Goal: Task Accomplishment & Management: Manage account settings

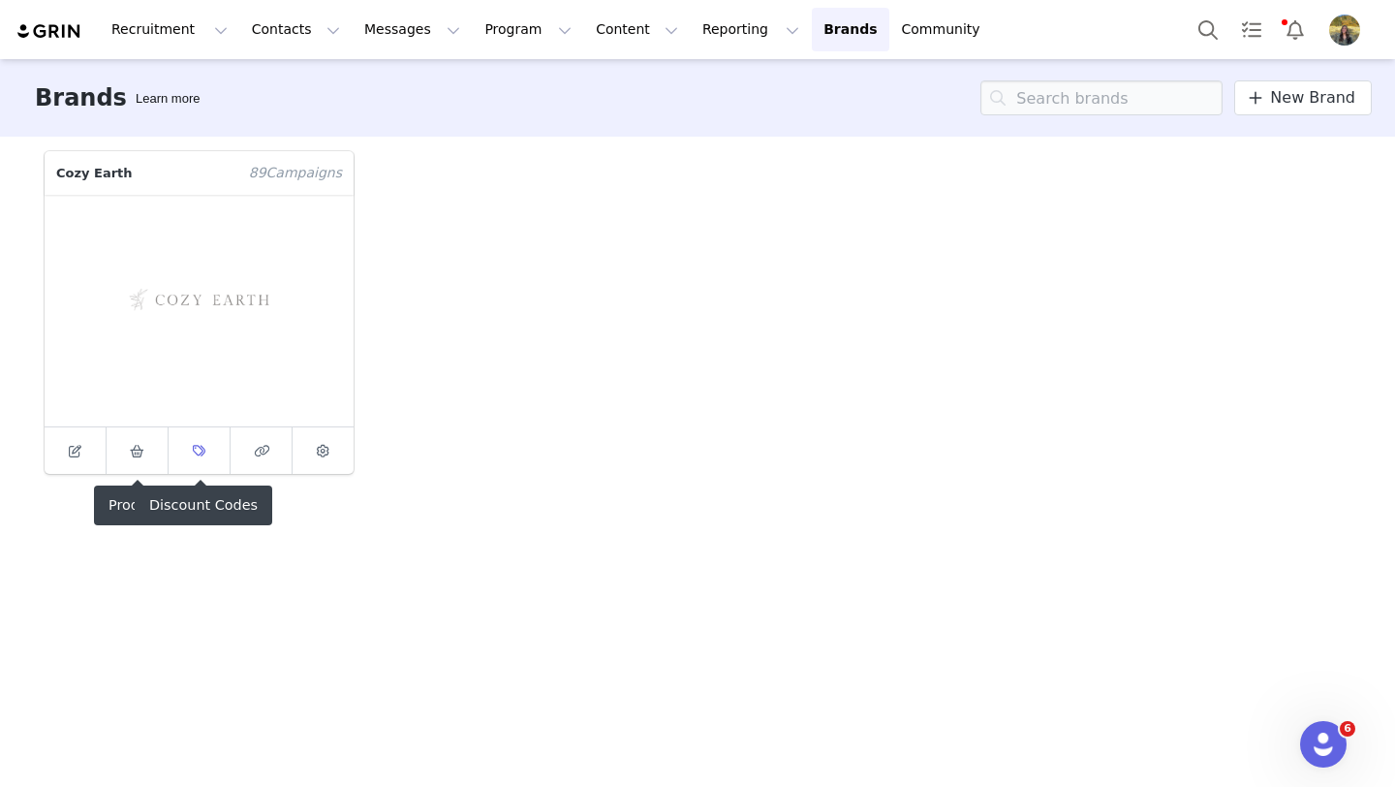
click at [217, 460] on link at bounding box center [200, 450] width 62 height 47
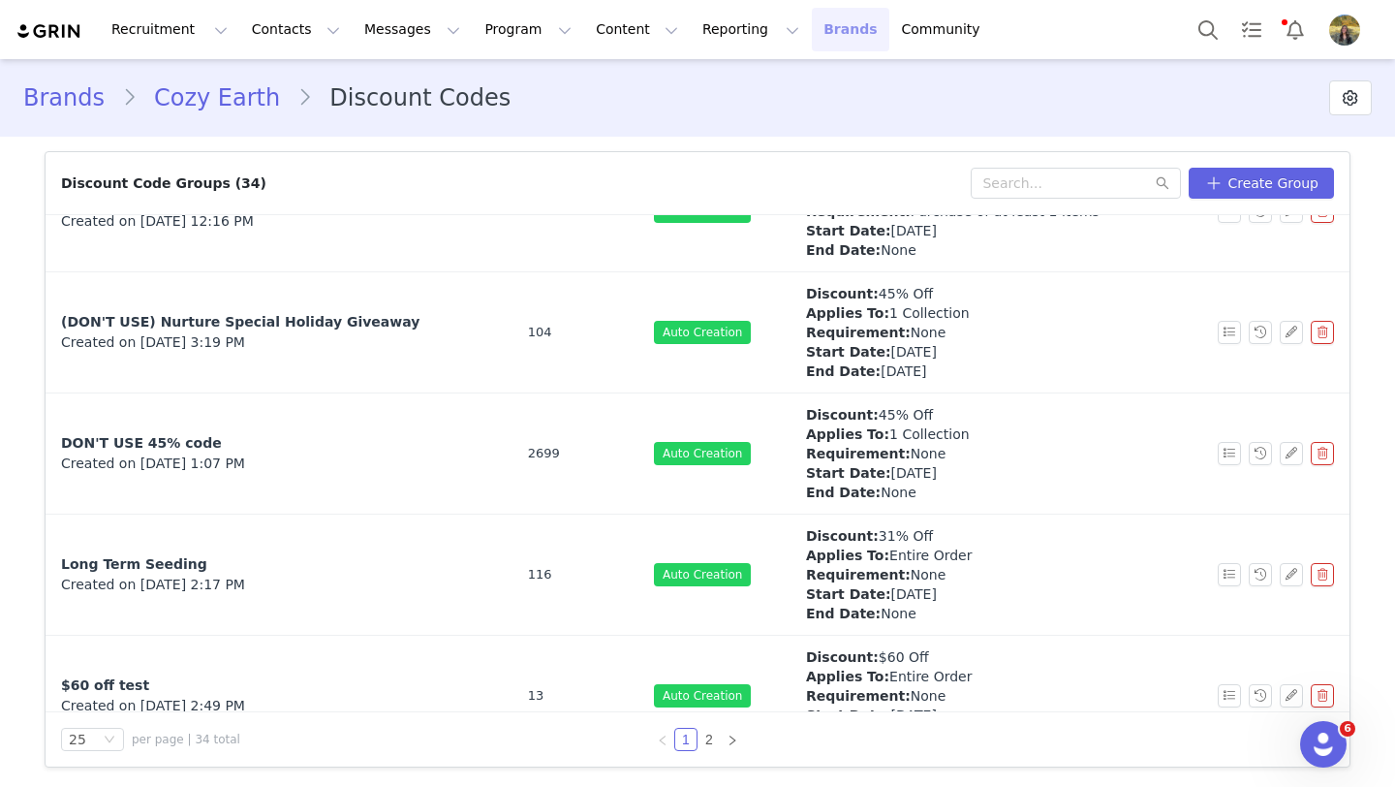
scroll to position [2572, 0]
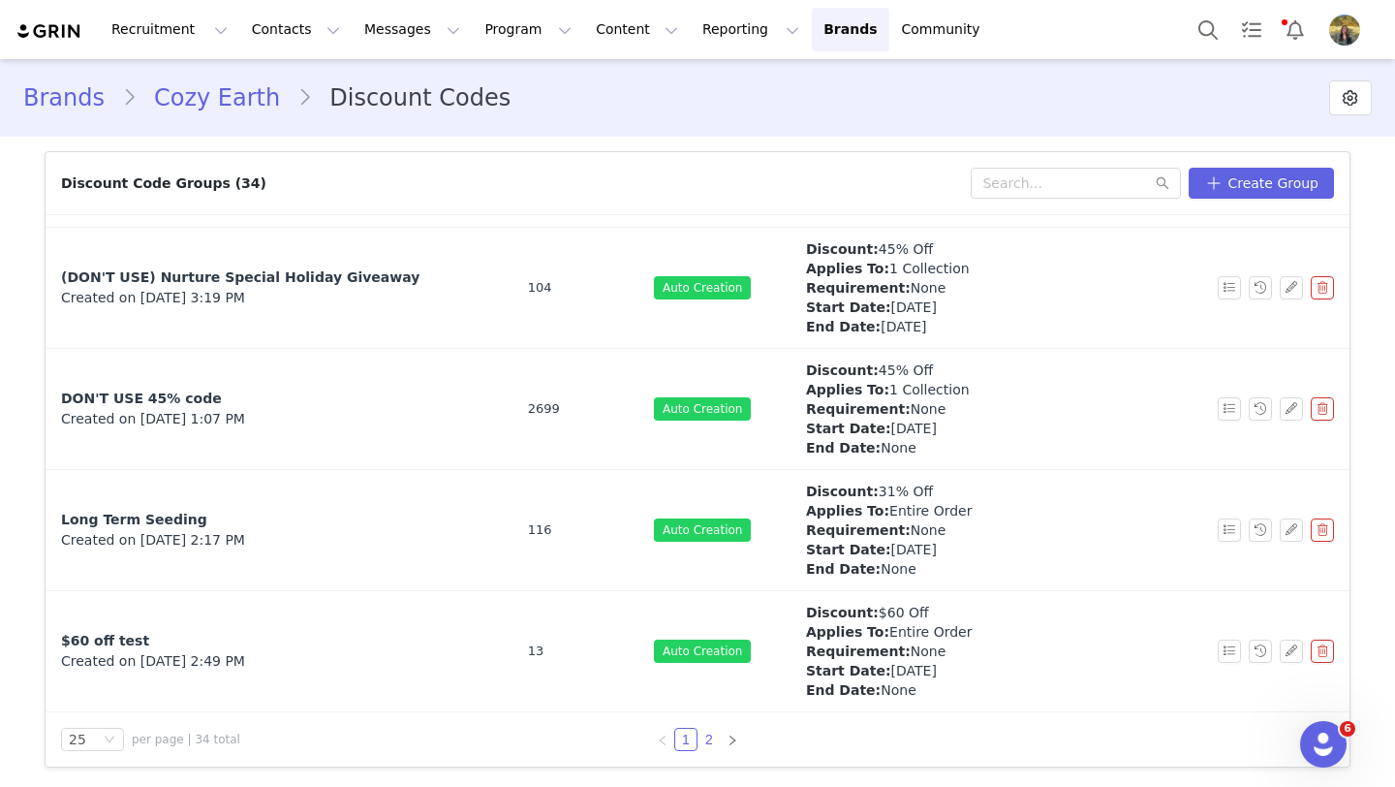
click at [712, 742] on link "2" at bounding box center [708, 739] width 21 height 21
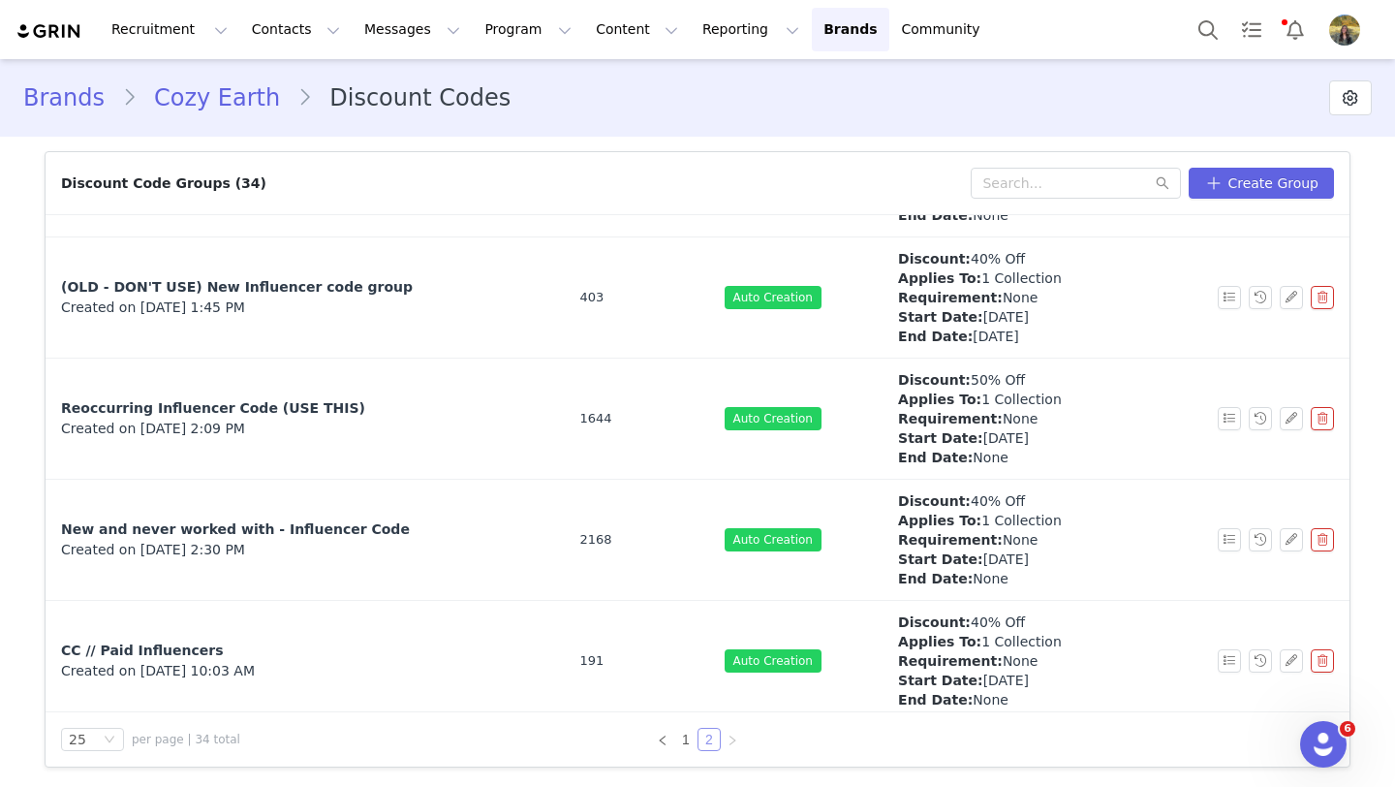
scroll to position [405, 0]
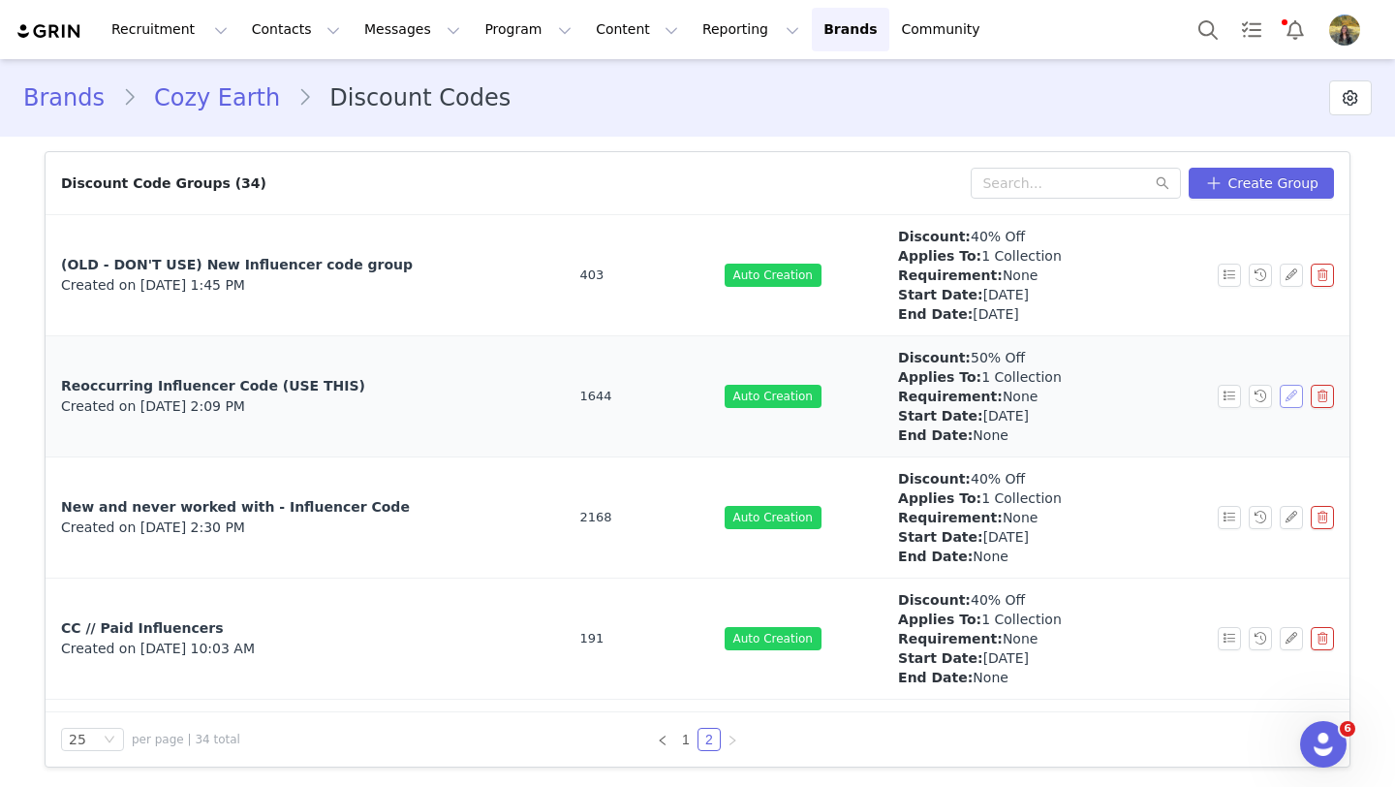
click at [1291, 404] on button "button" at bounding box center [1291, 396] width 23 height 23
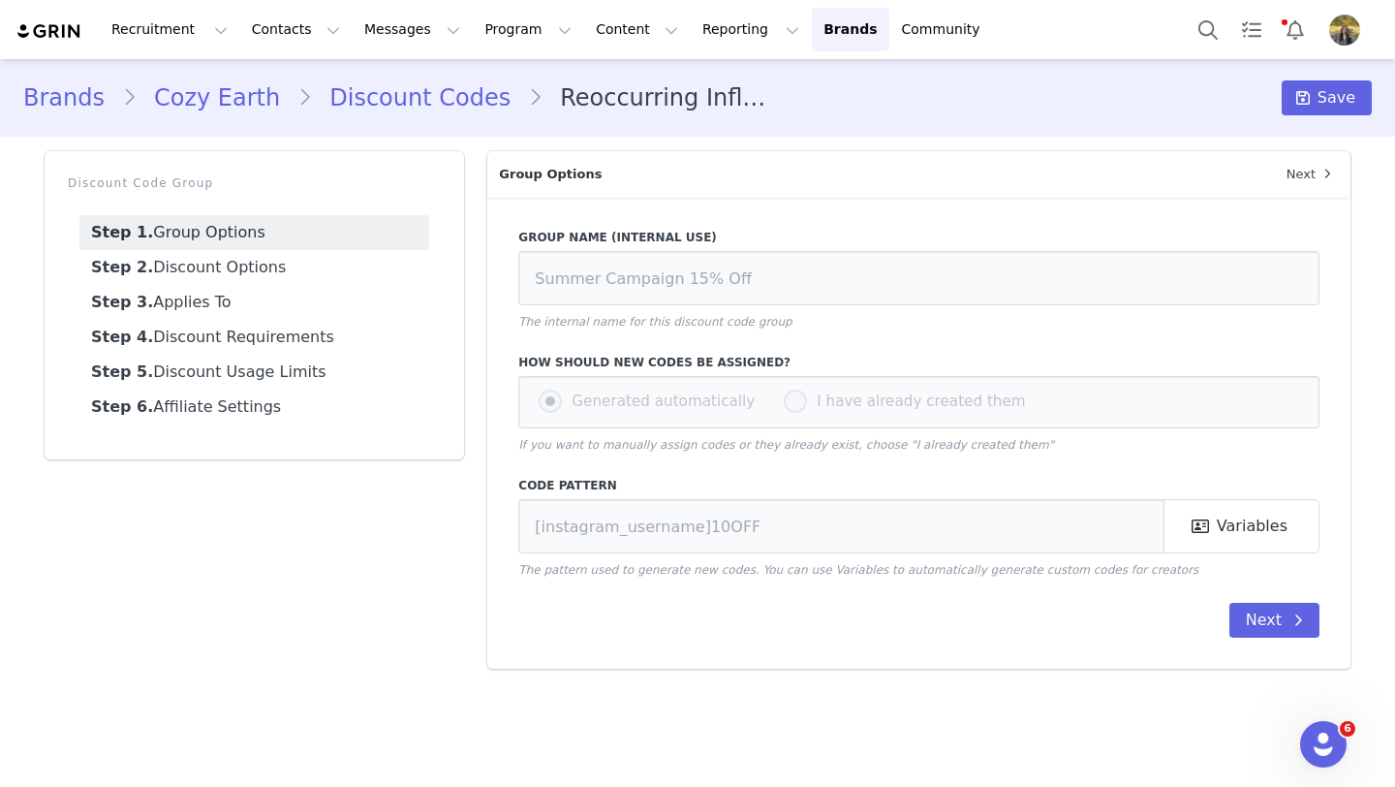
type input "Reoccurring Influencer Code (USE THIS)"
type input "CE-[instagram_username]"
click at [284, 275] on link "Step 2. Discount Options" at bounding box center [254, 267] width 350 height 35
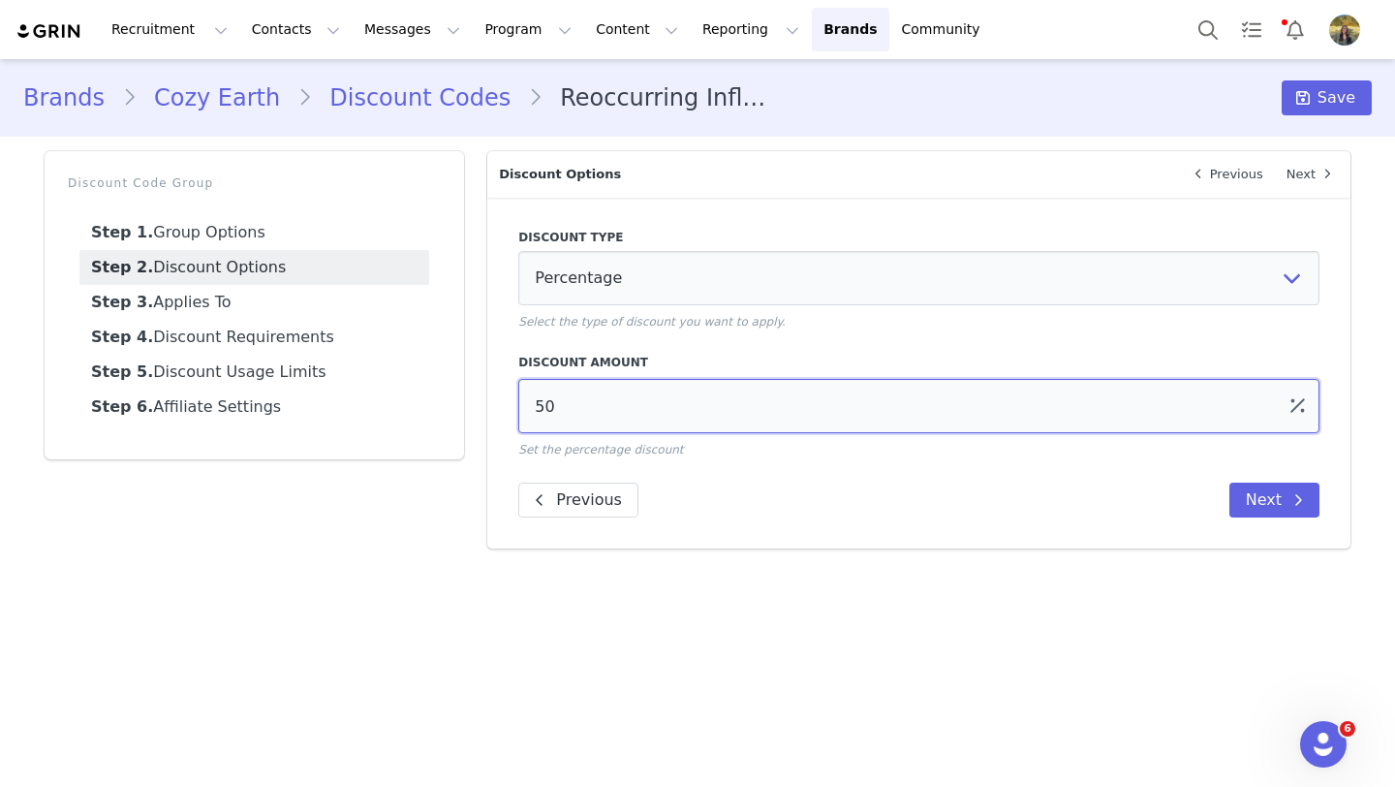
click at [541, 403] on input "50" at bounding box center [918, 406] width 801 height 54
type input "20"
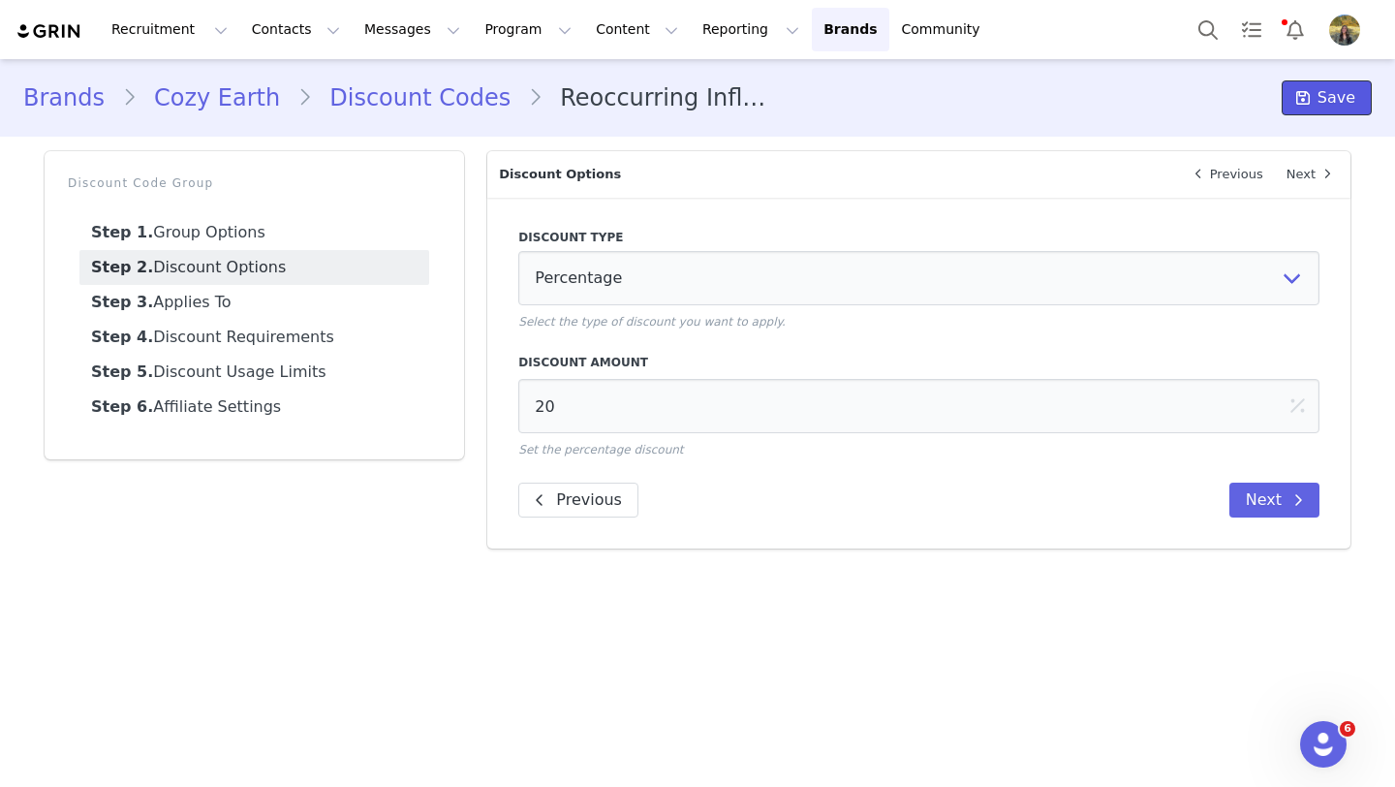
click at [1302, 106] on icon at bounding box center [1303, 98] width 14 height 16
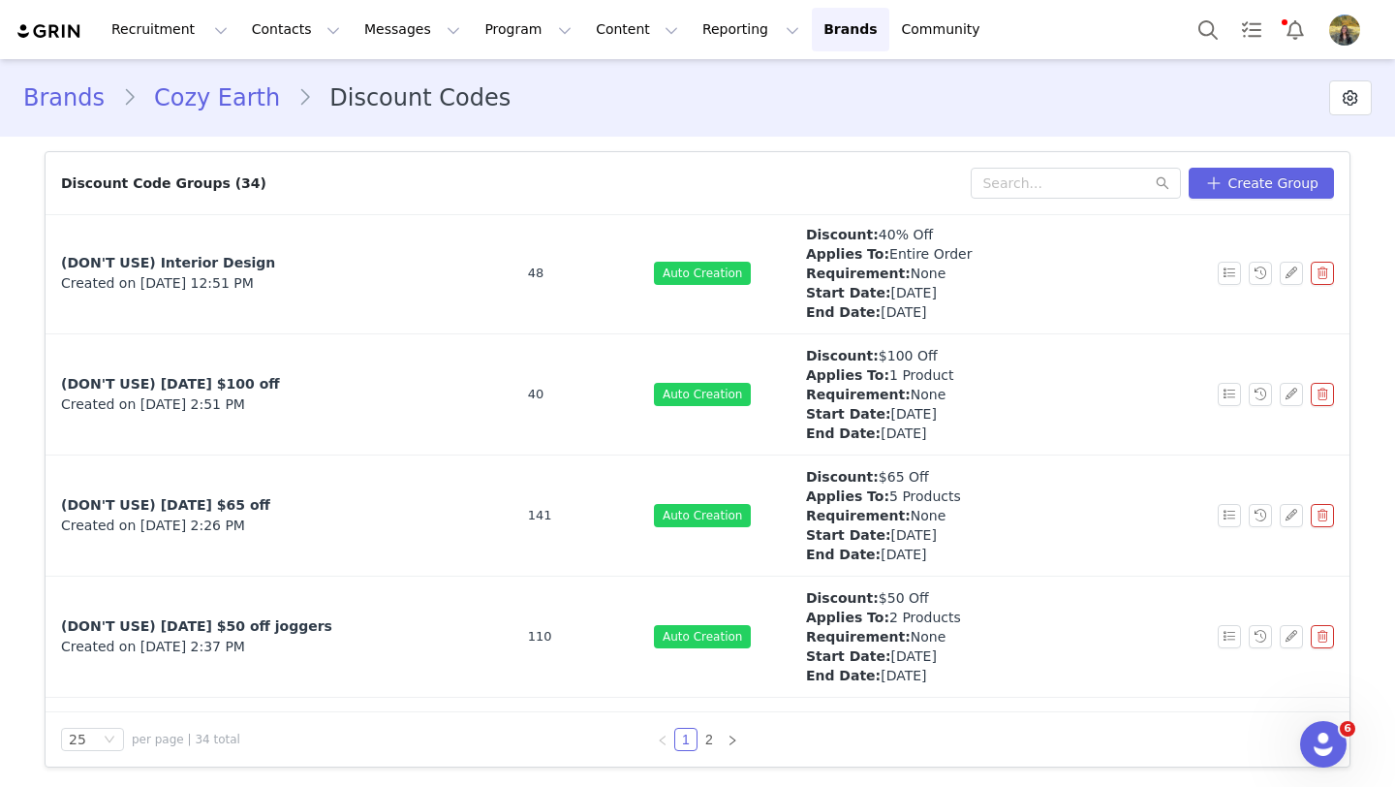
scroll to position [2045, 0]
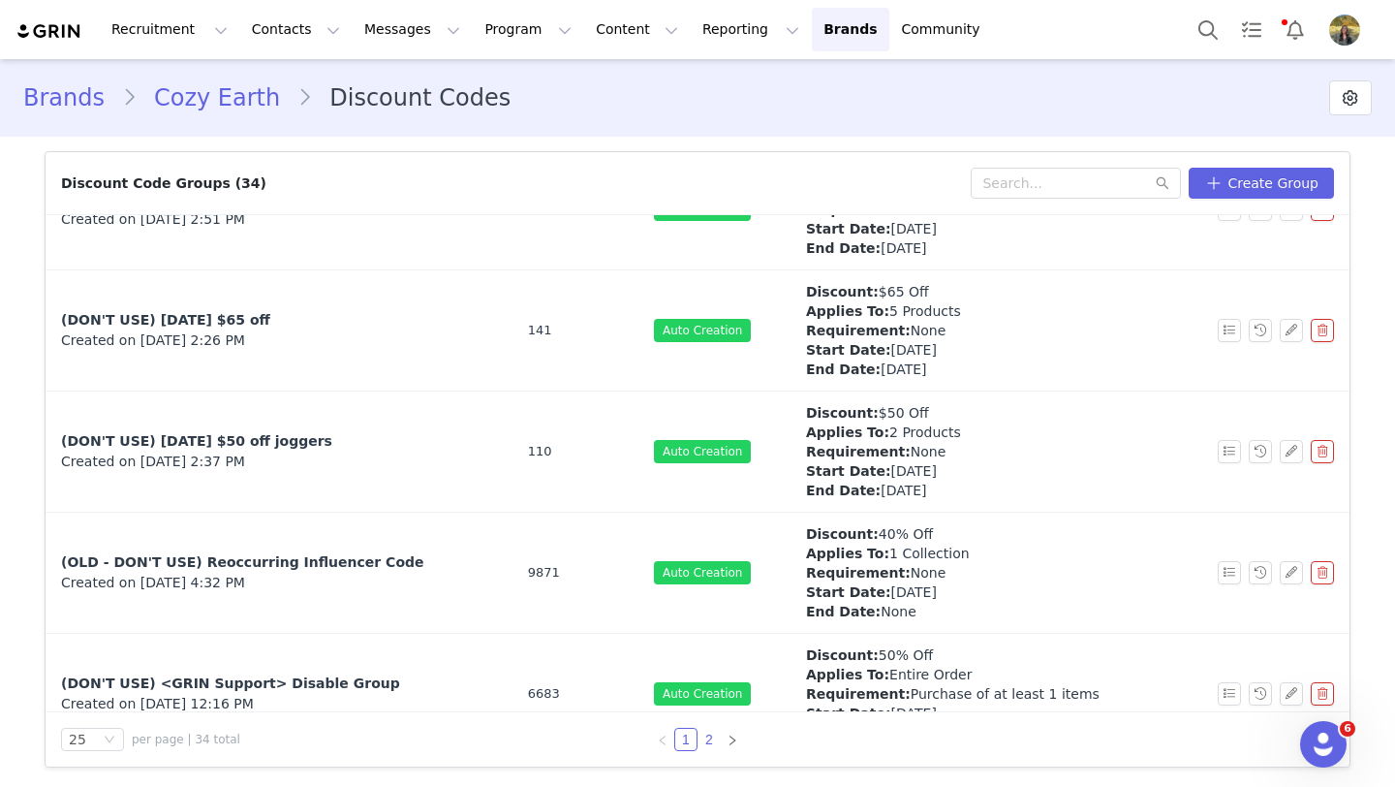
click at [700, 739] on link "2" at bounding box center [708, 739] width 21 height 21
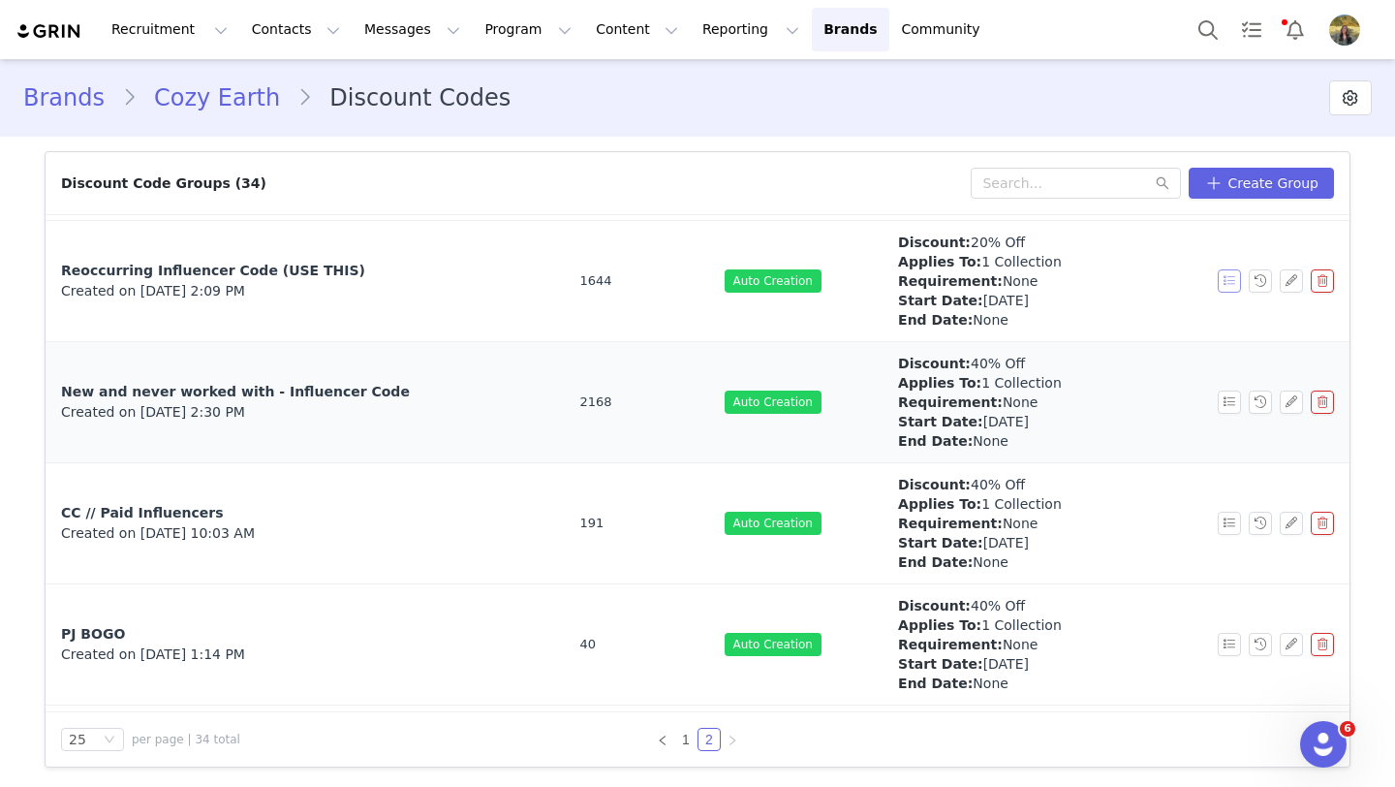
scroll to position [519, 0]
click at [1293, 409] on button "button" at bounding box center [1291, 402] width 23 height 23
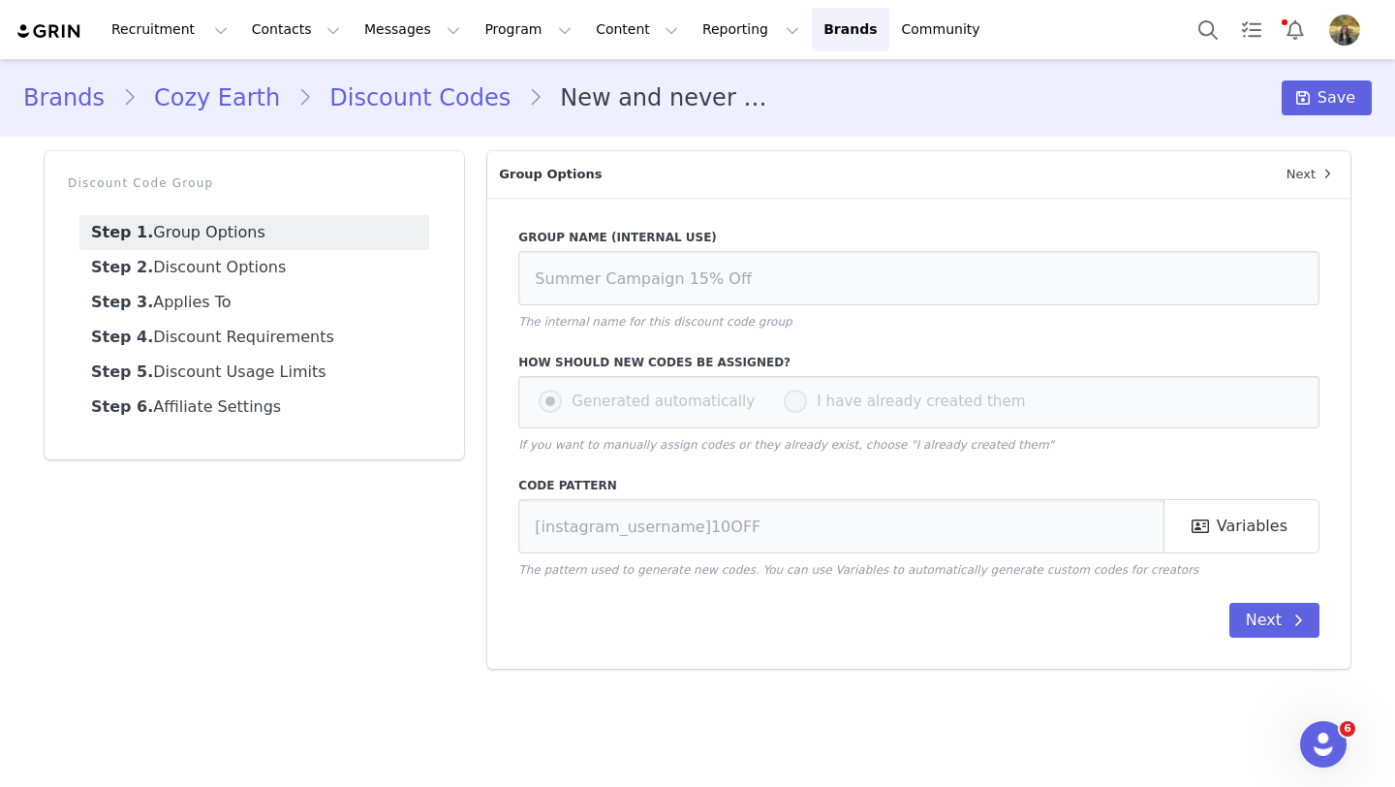
type input "New and never worked with - Influencer Code"
type input "CE-[instagram_username]"
click at [297, 273] on link "Step 2. Discount Options" at bounding box center [254, 267] width 350 height 35
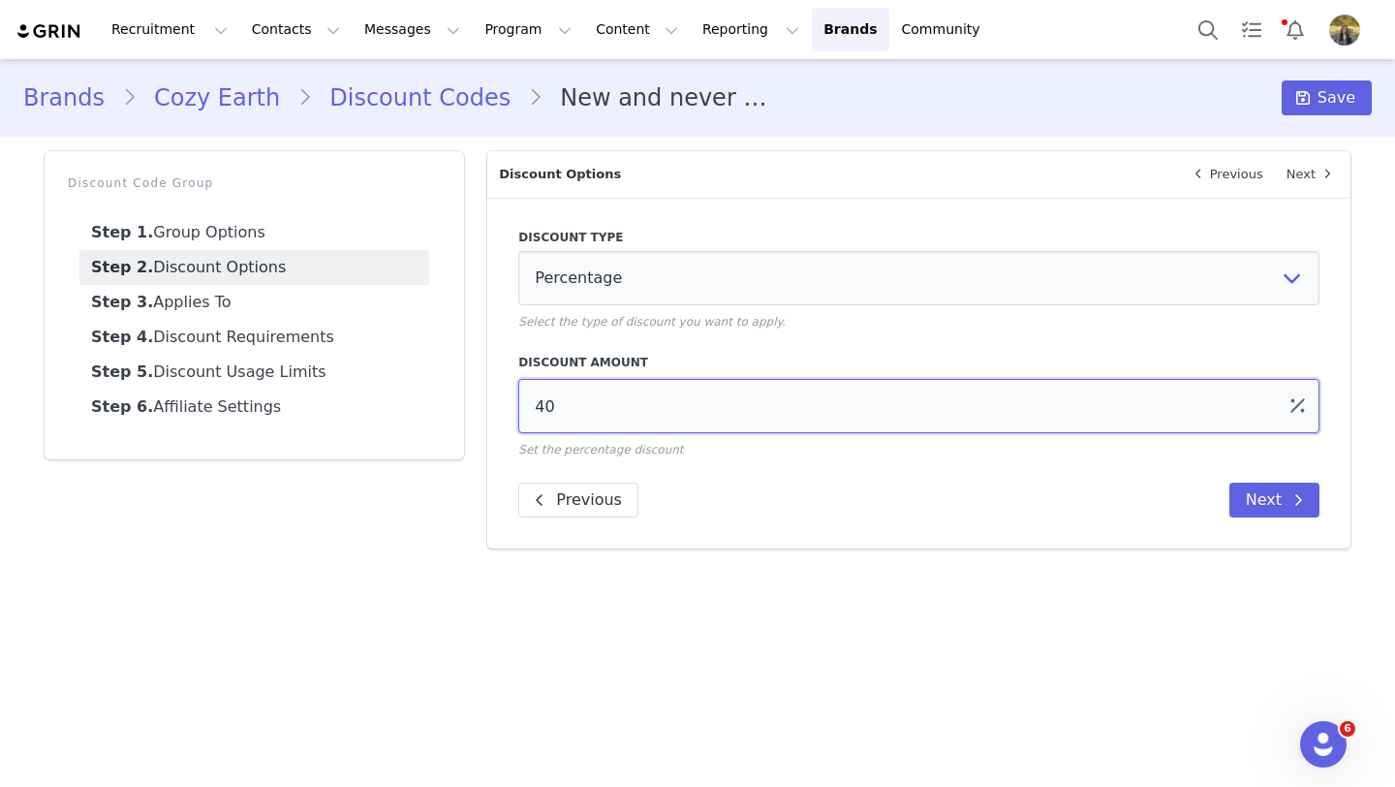
click at [545, 409] on input "40" at bounding box center [918, 406] width 801 height 54
type input "20"
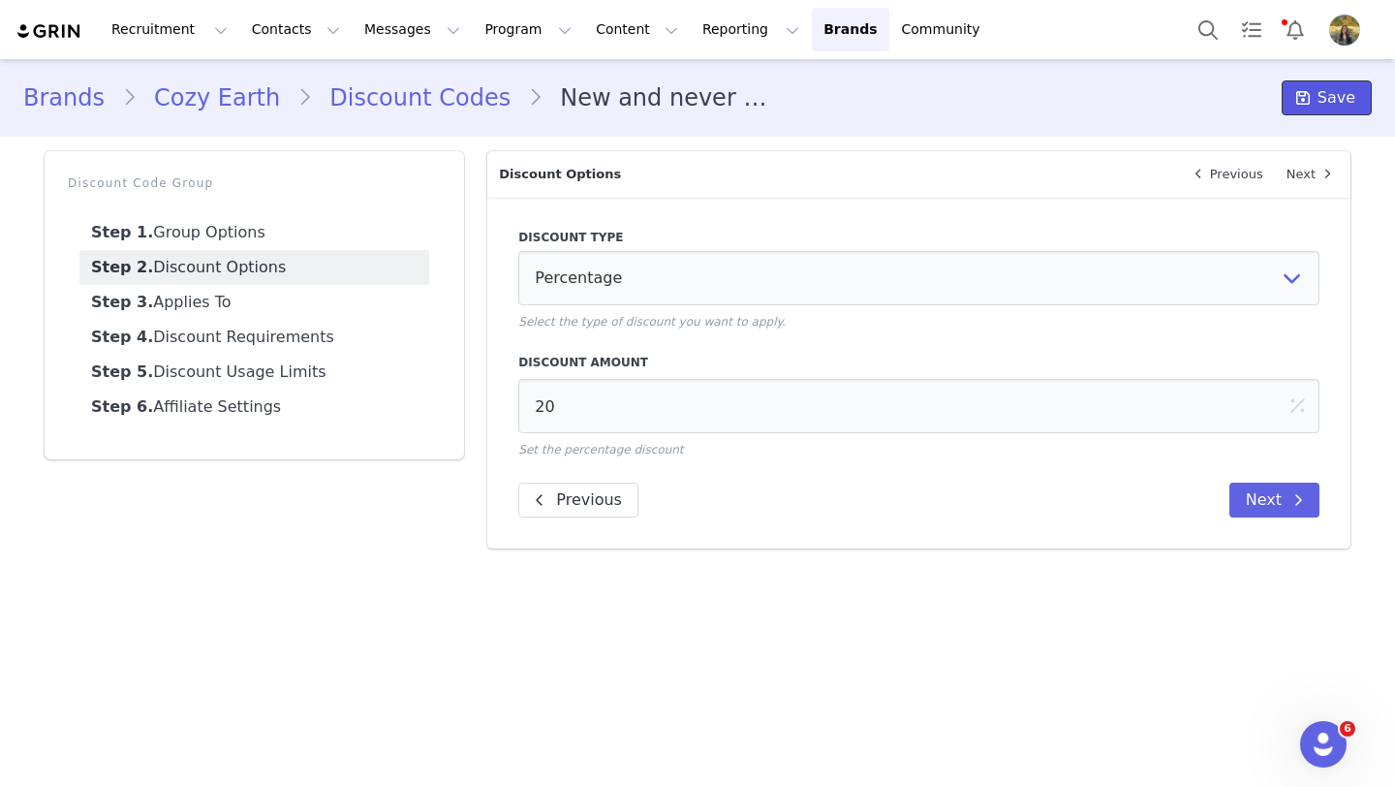
click at [1305, 98] on icon at bounding box center [1303, 98] width 14 height 16
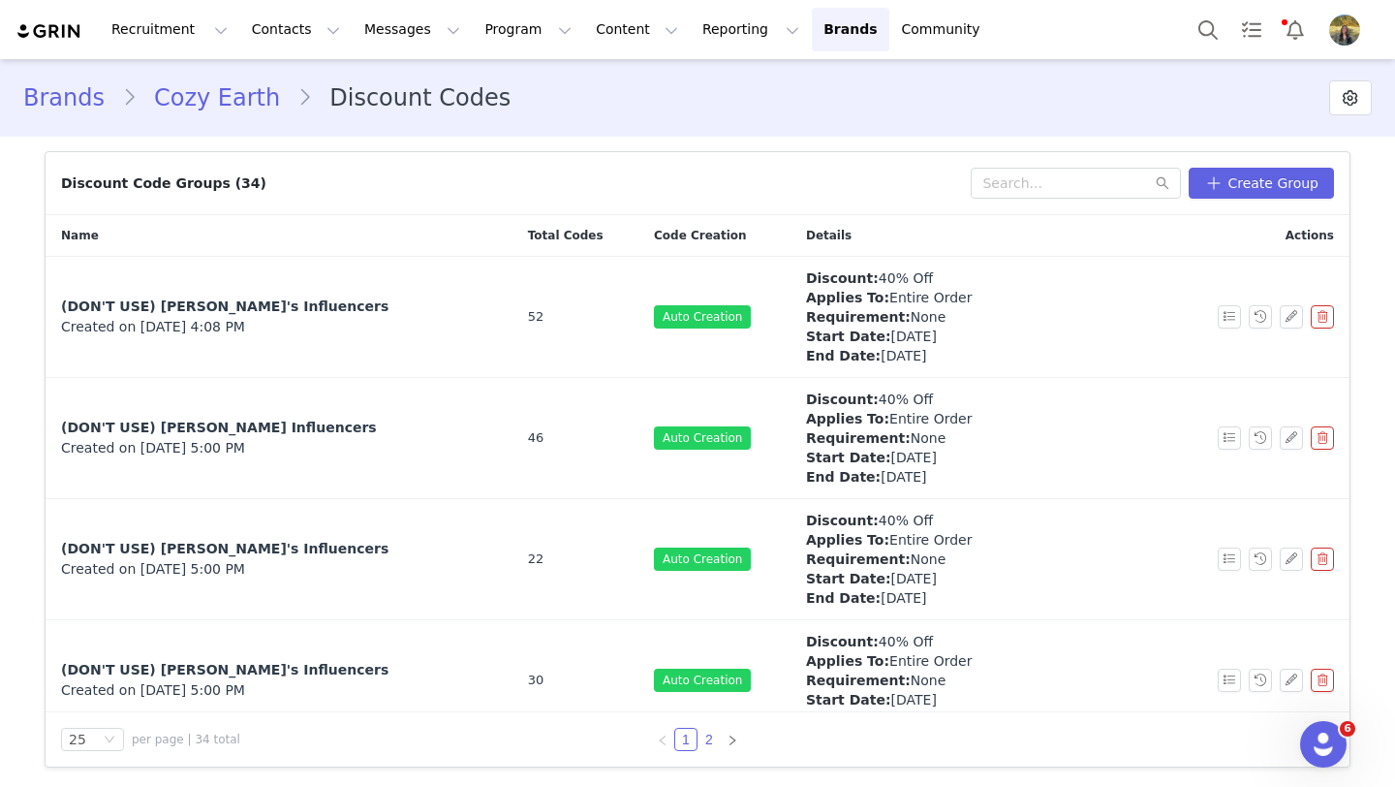
click at [708, 732] on link "2" at bounding box center [708, 739] width 21 height 21
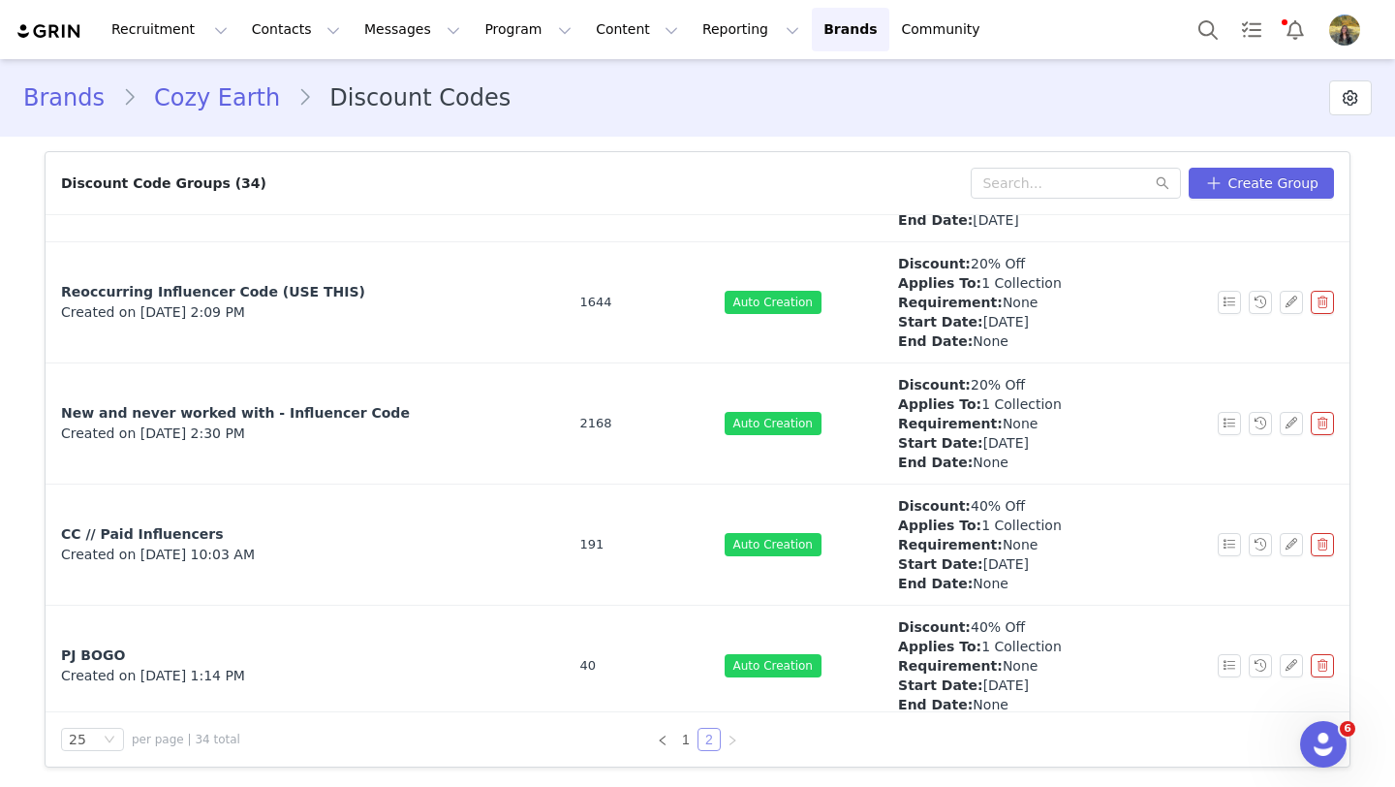
scroll to position [635, 0]
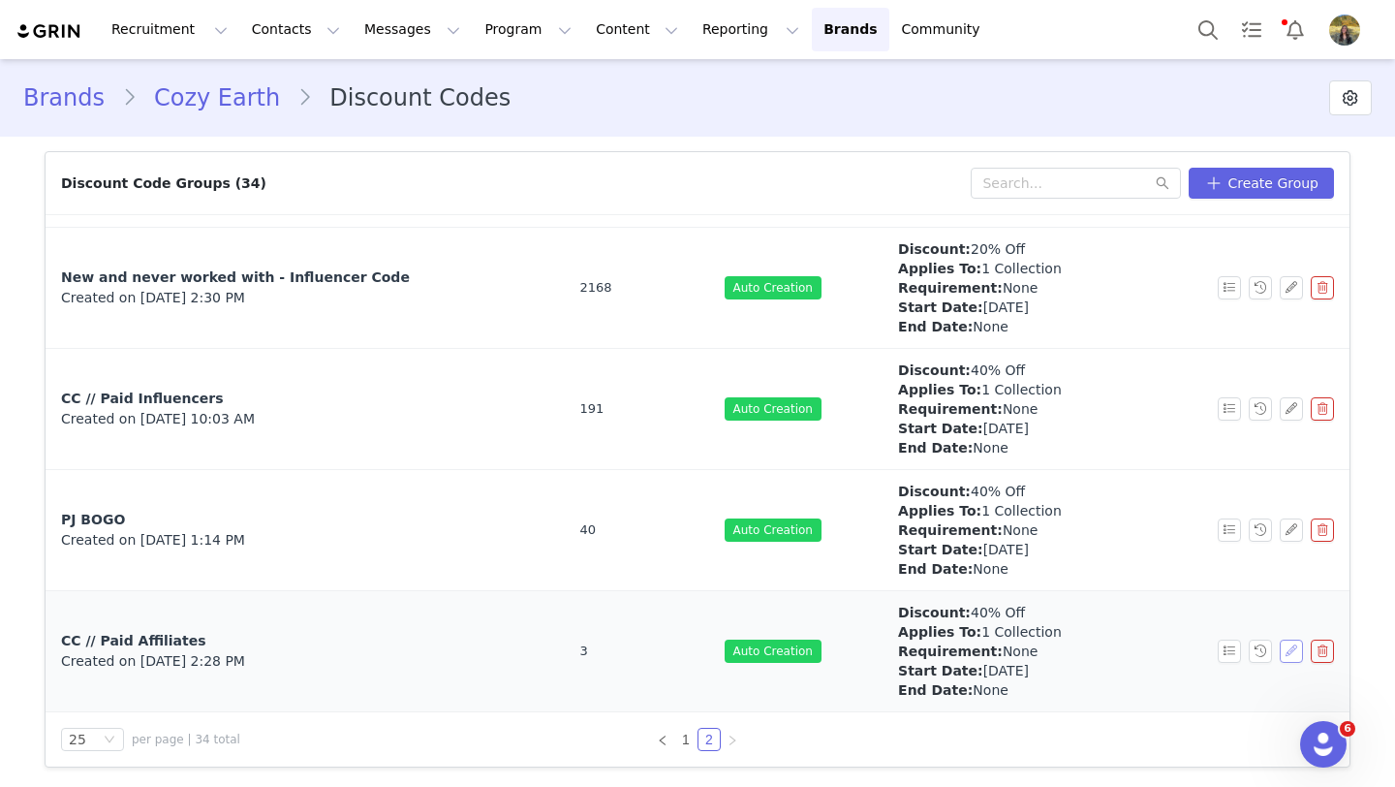
click at [1282, 652] on button "button" at bounding box center [1291, 650] width 23 height 23
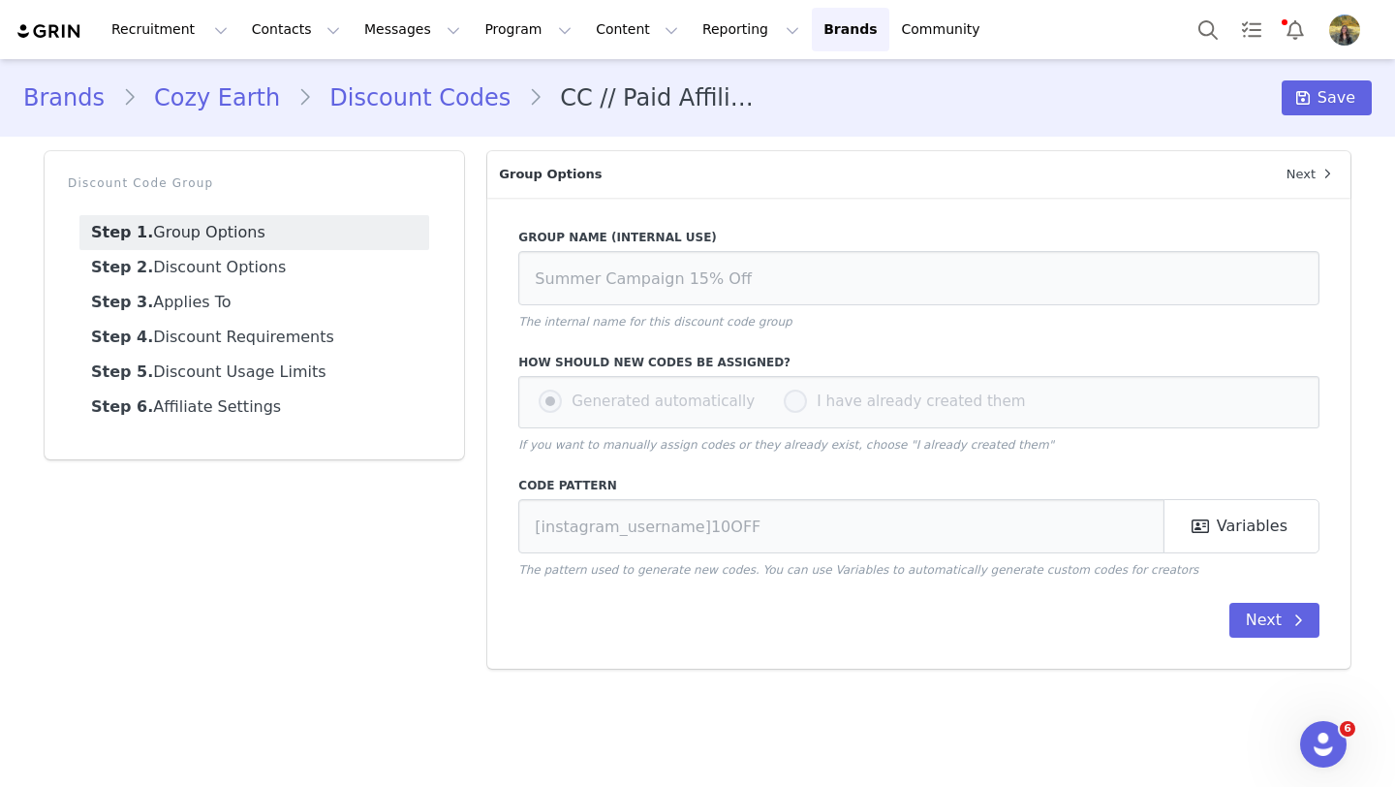
type input "CC // Paid Affiliates"
type input "CE-"
click at [272, 273] on link "Step 2. Discount Options" at bounding box center [254, 267] width 350 height 35
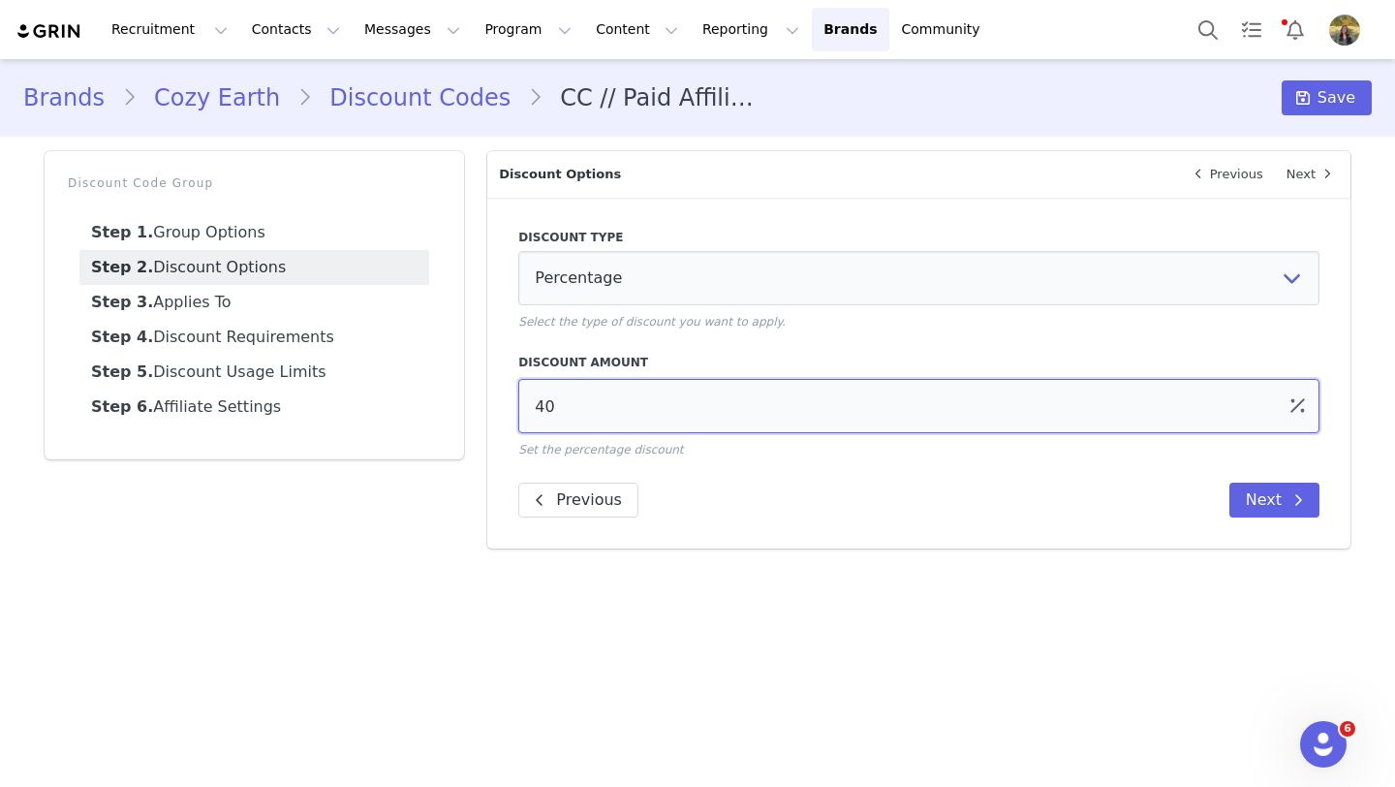
click at [548, 406] on input "40" at bounding box center [918, 406] width 801 height 54
type input "20"
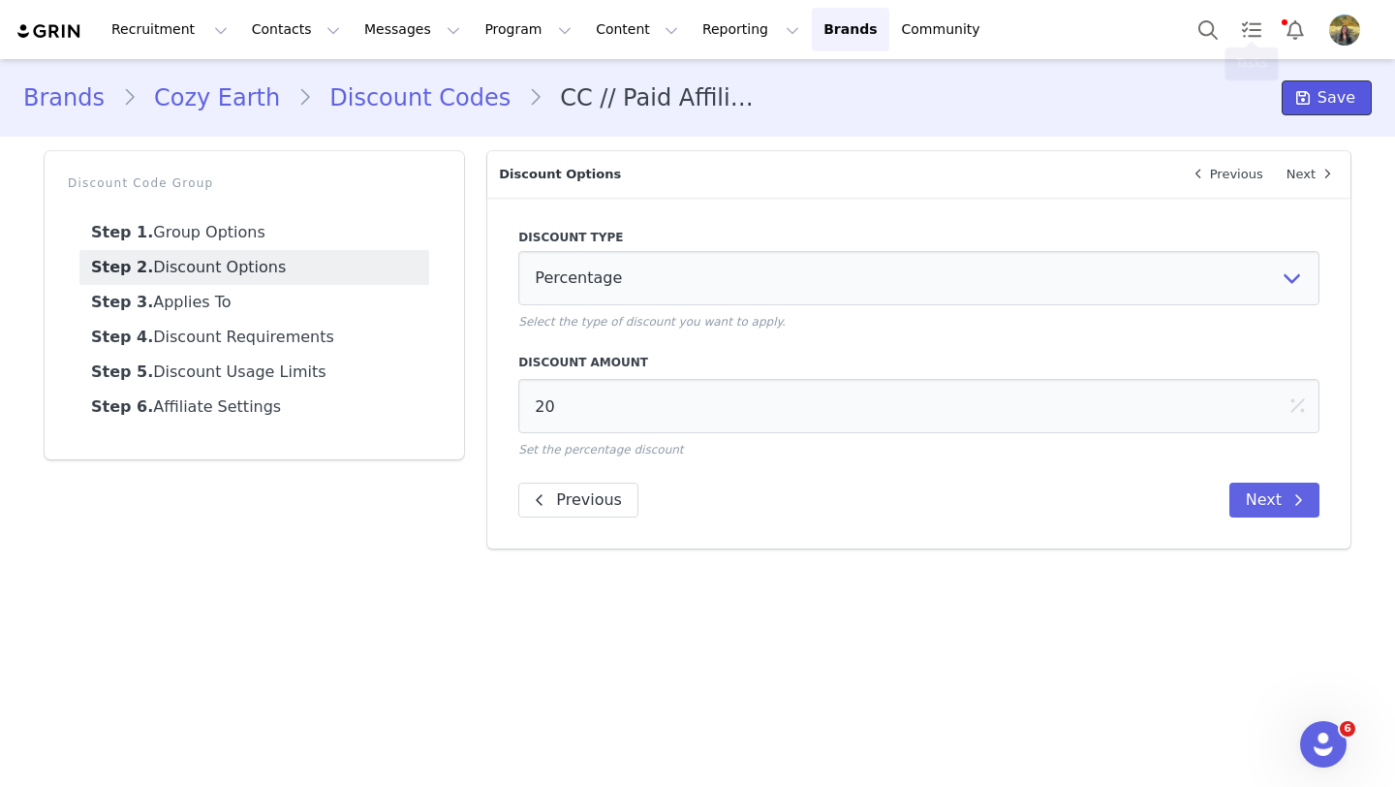
click at [1308, 101] on icon at bounding box center [1303, 98] width 14 height 16
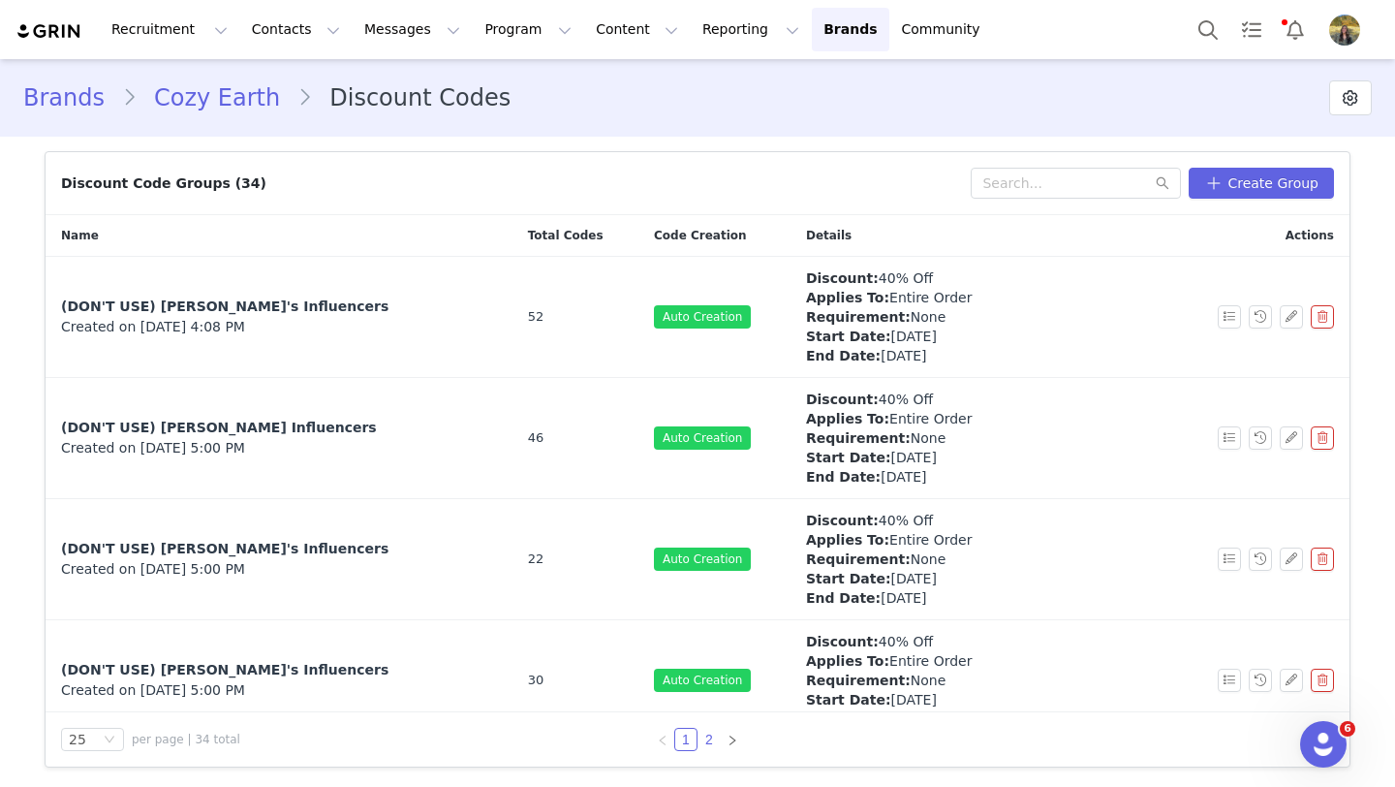
click at [707, 738] on link "2" at bounding box center [708, 739] width 21 height 21
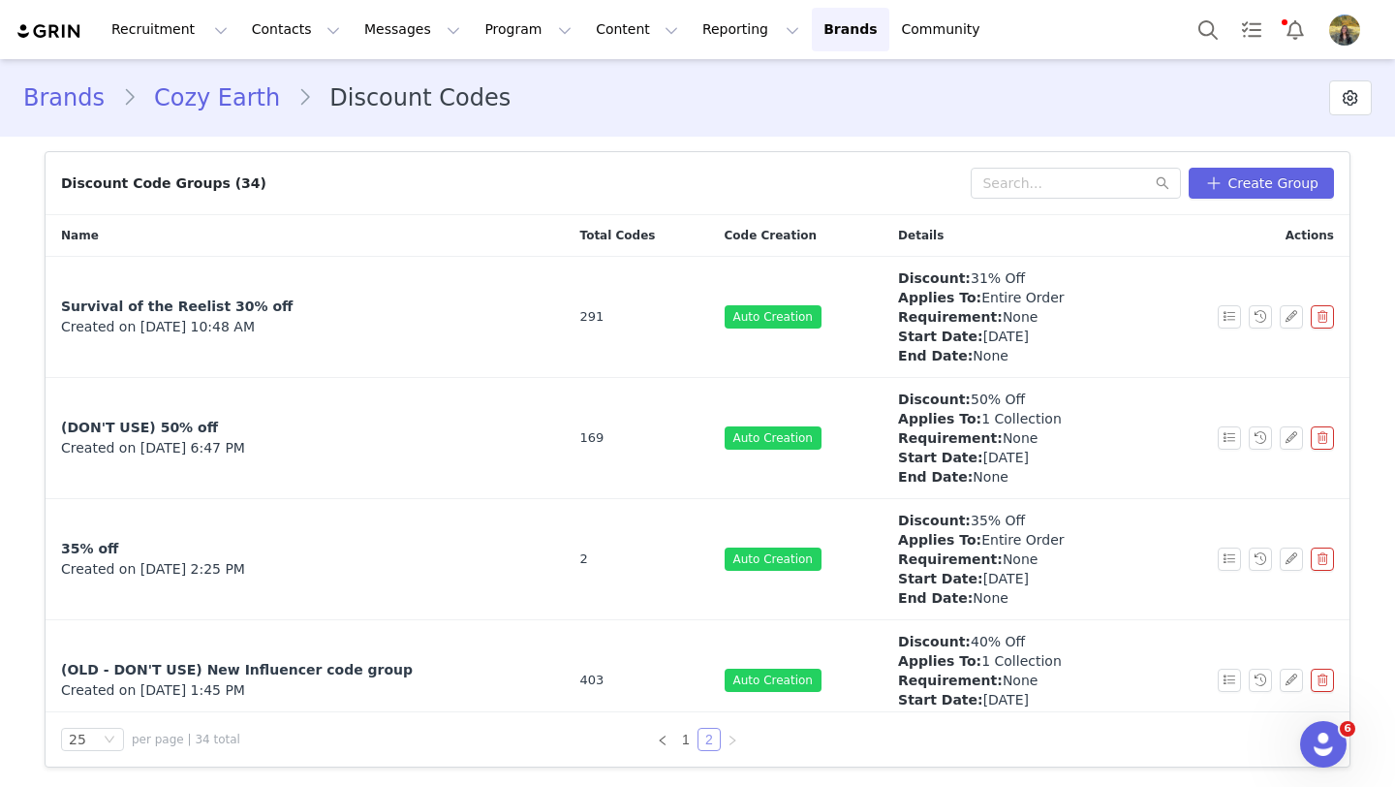
scroll to position [635, 0]
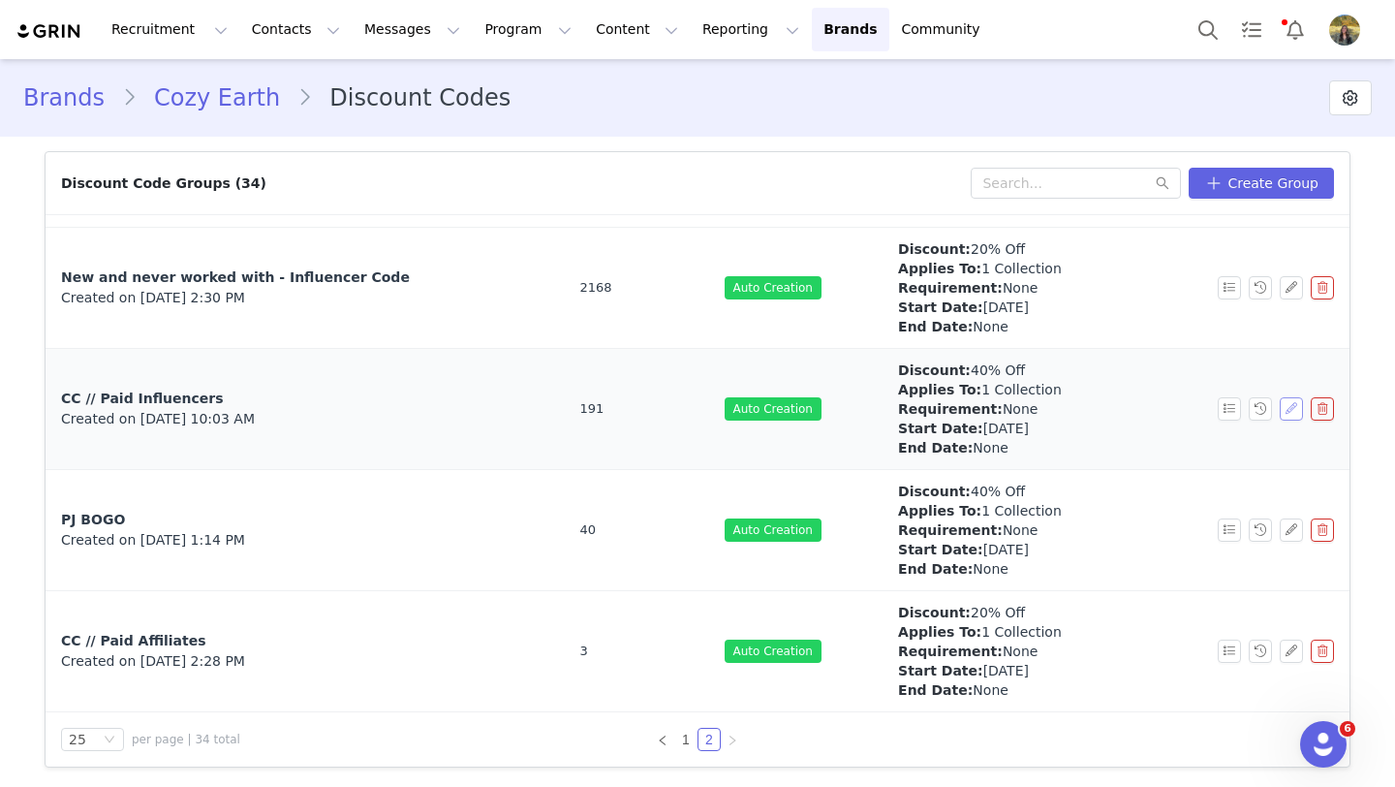
click at [1295, 410] on button "button" at bounding box center [1291, 408] width 23 height 23
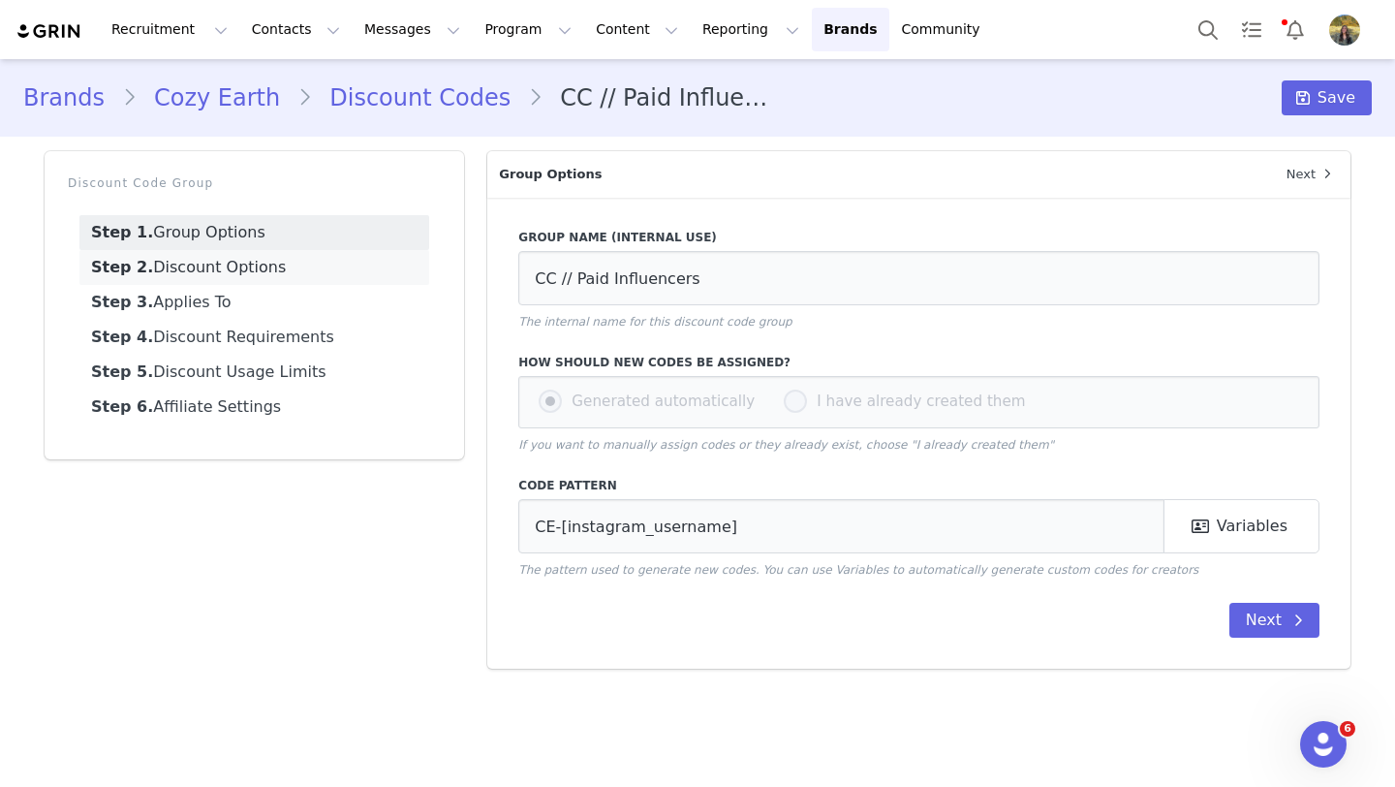
click at [301, 272] on link "Step 2. Discount Options" at bounding box center [254, 267] width 350 height 35
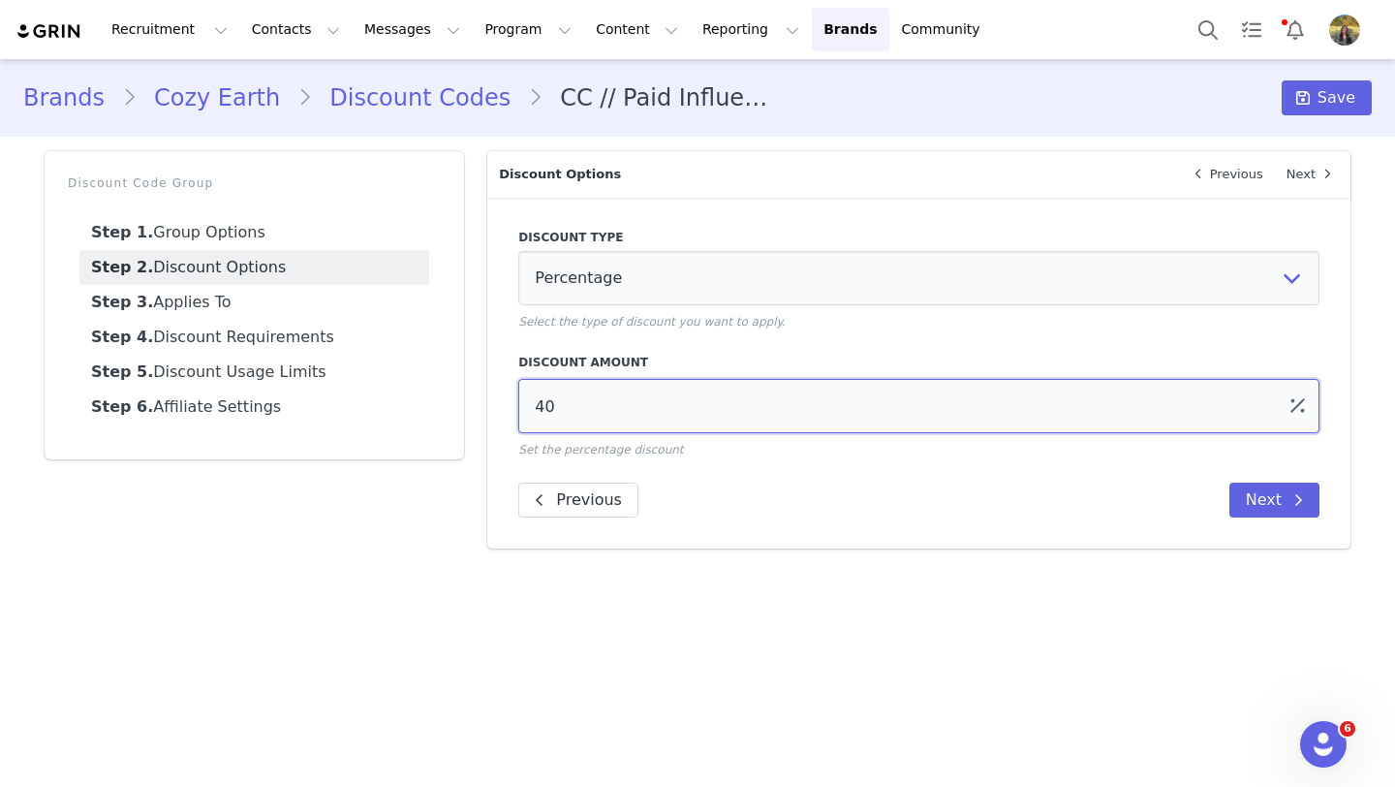
click at [544, 403] on input "40" at bounding box center [918, 406] width 801 height 54
type input "20"
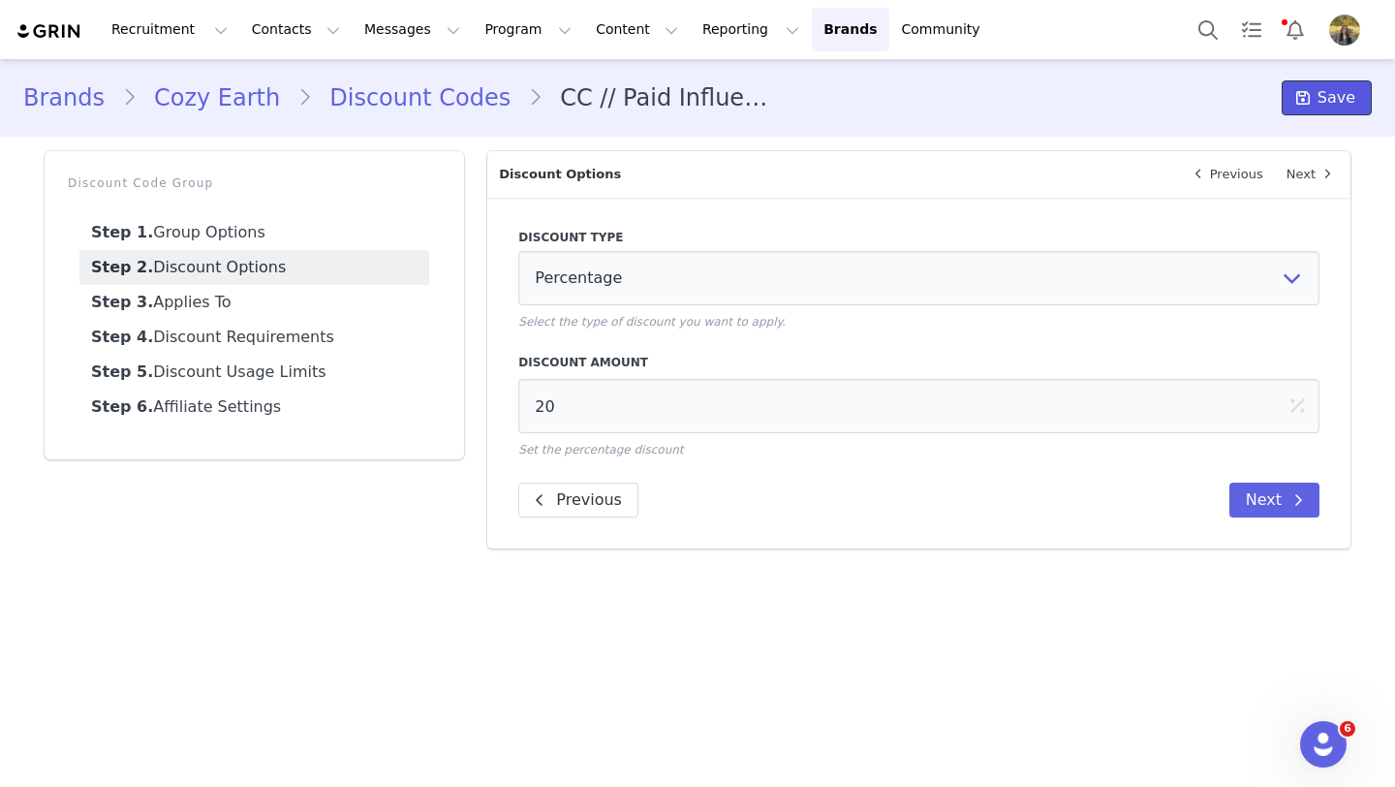
click at [1334, 91] on span "Save" at bounding box center [1337, 97] width 38 height 23
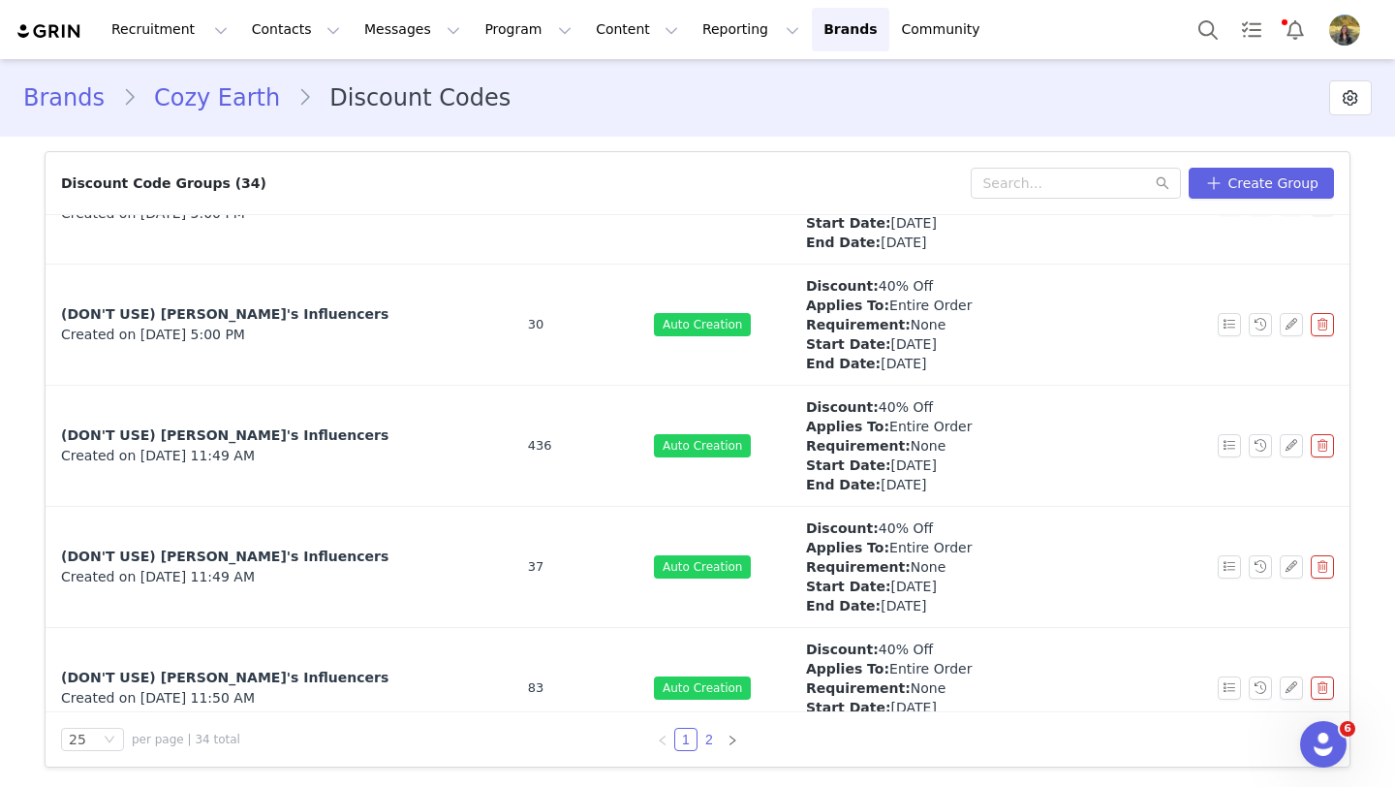
scroll to position [360, 0]
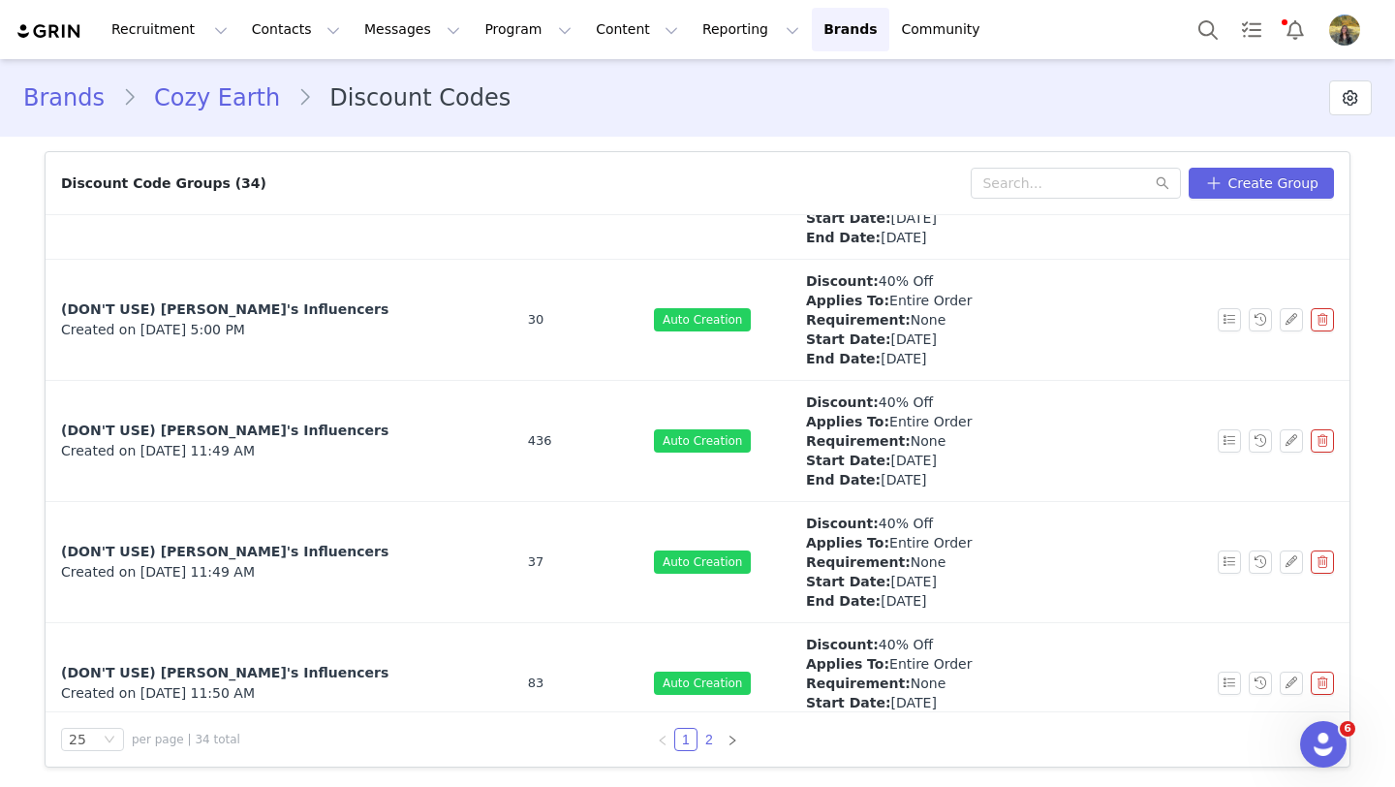
click at [707, 736] on link "2" at bounding box center [708, 739] width 21 height 21
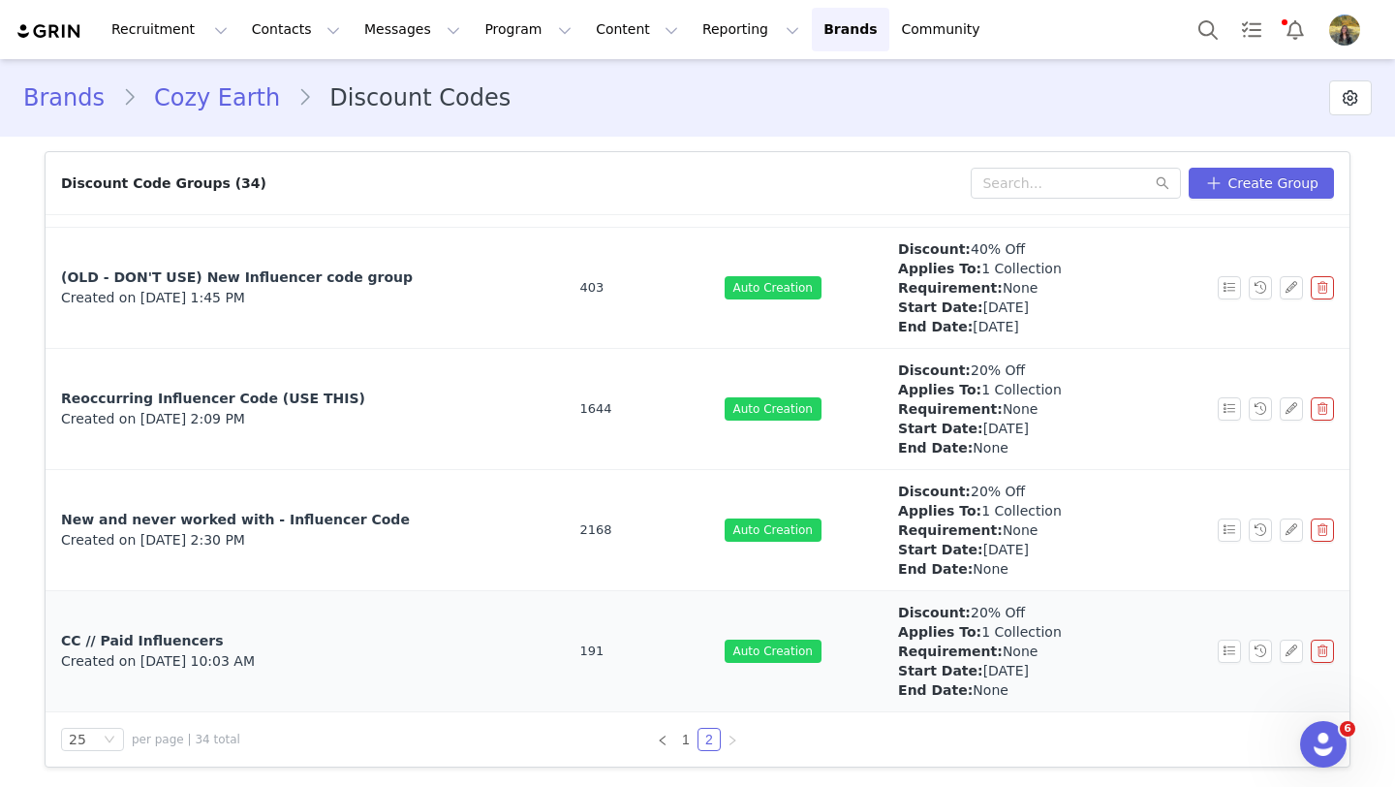
scroll to position [386, 0]
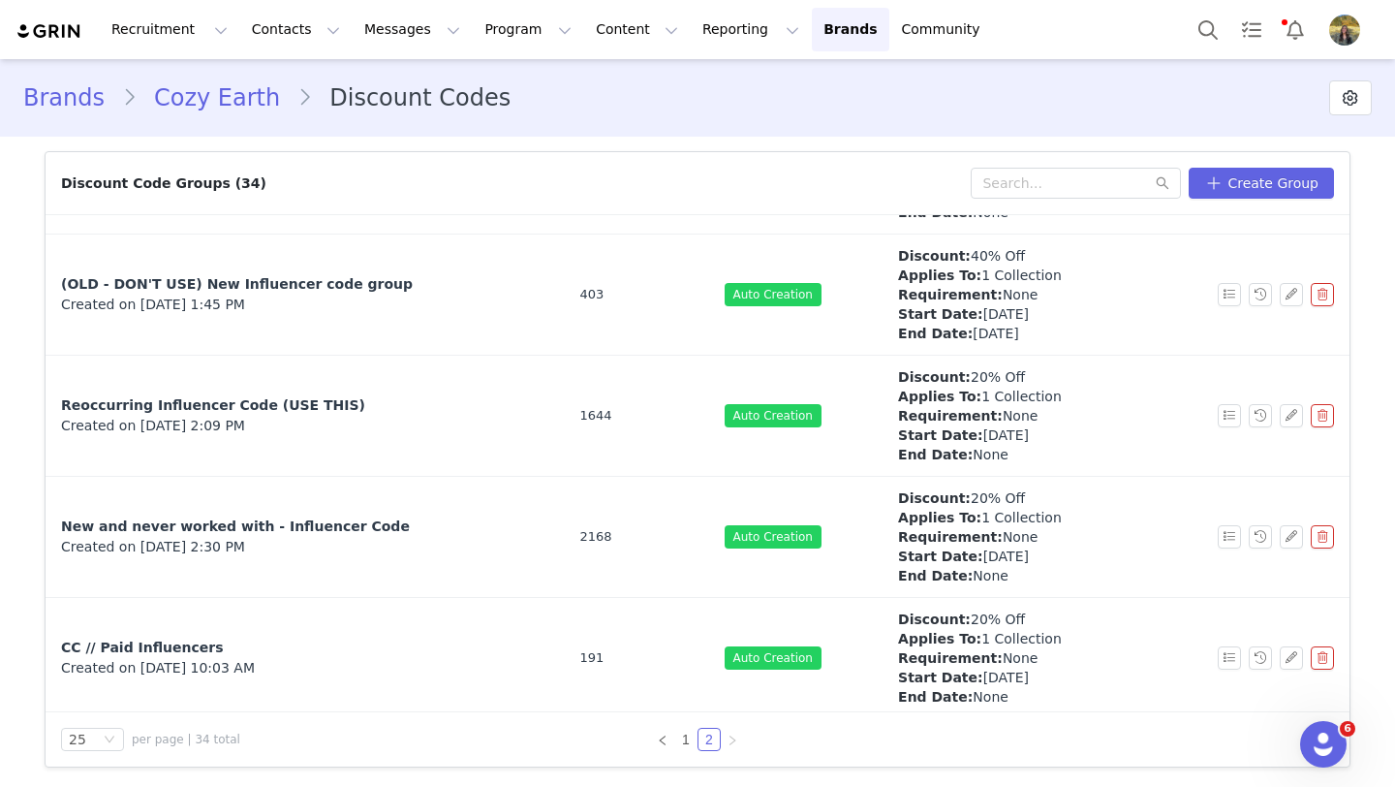
click at [218, 109] on link "Cozy Earth" at bounding box center [217, 97] width 161 height 35
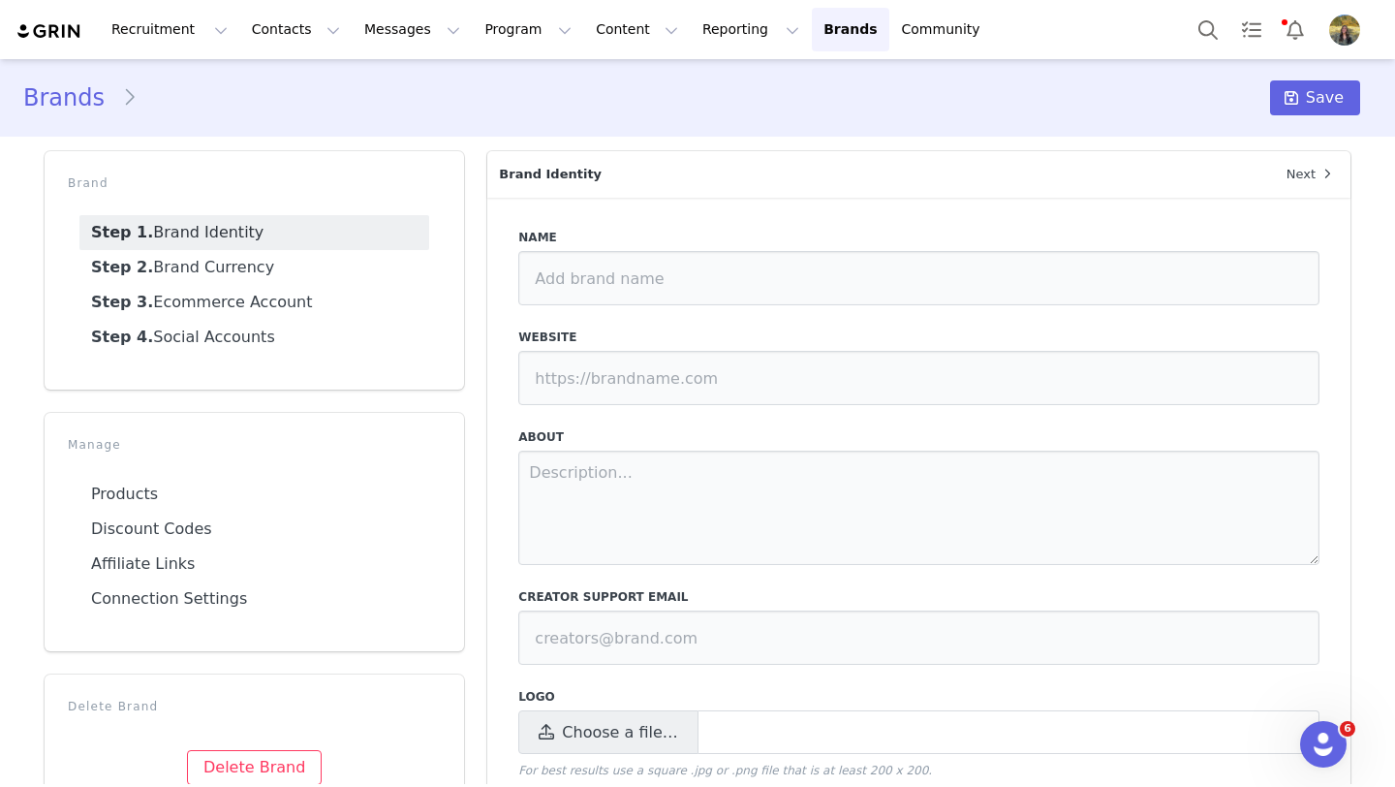
type input "Cozy Earth"
type input "[URL][DOMAIN_NAME]"
type textarea "Cozy Earth is a Premium Bedding & Loungewear company that specializes in luxury…"
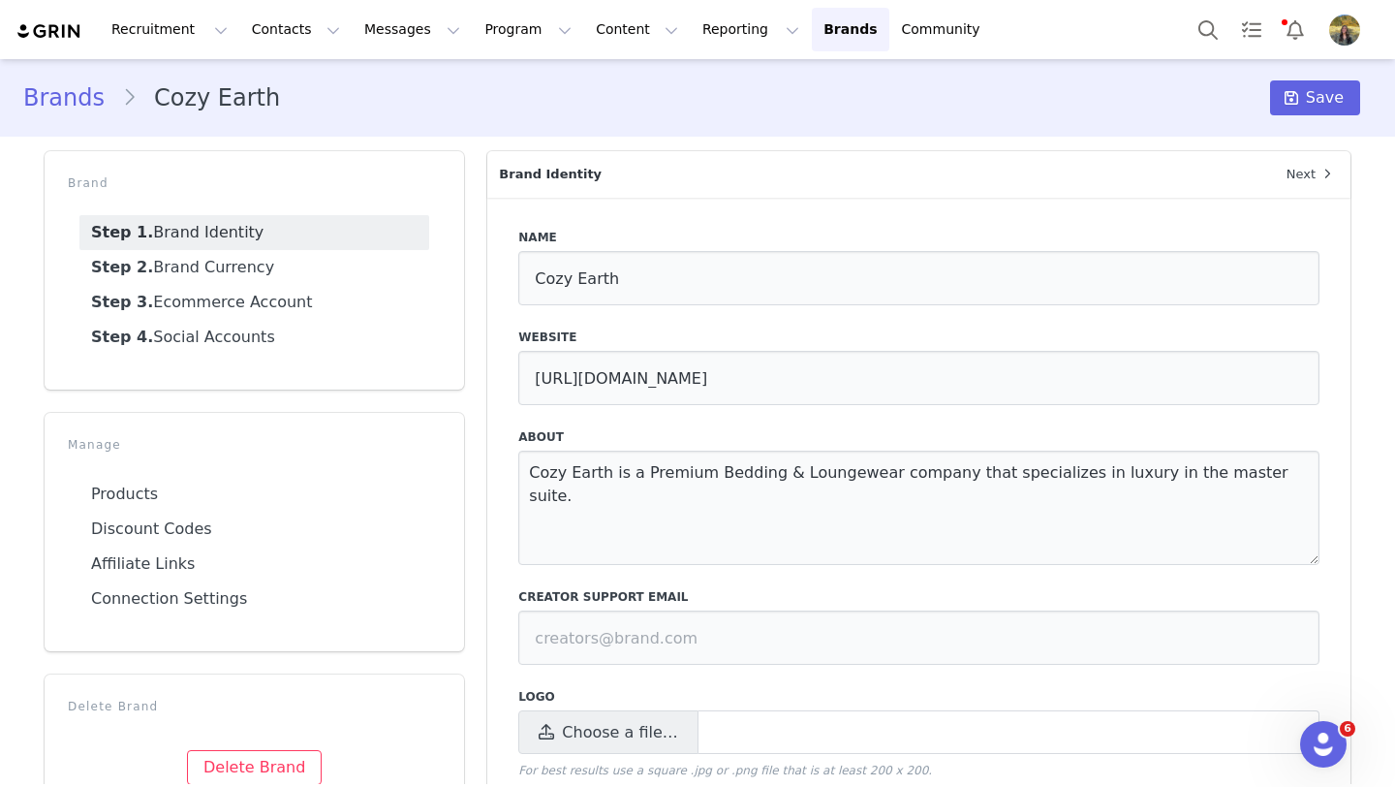
click at [76, 106] on link "Brands" at bounding box center [72, 97] width 99 height 35
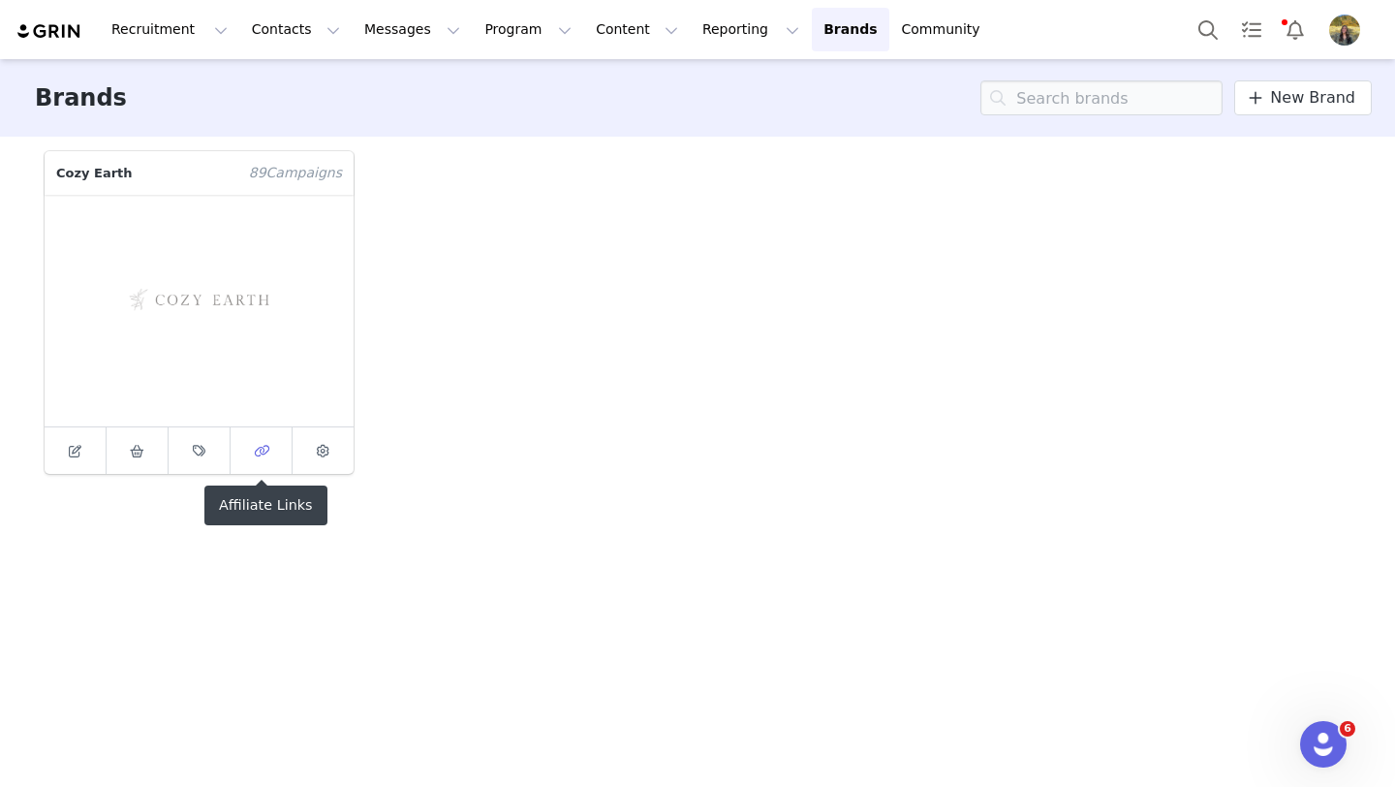
click at [261, 453] on icon at bounding box center [262, 451] width 16 height 13
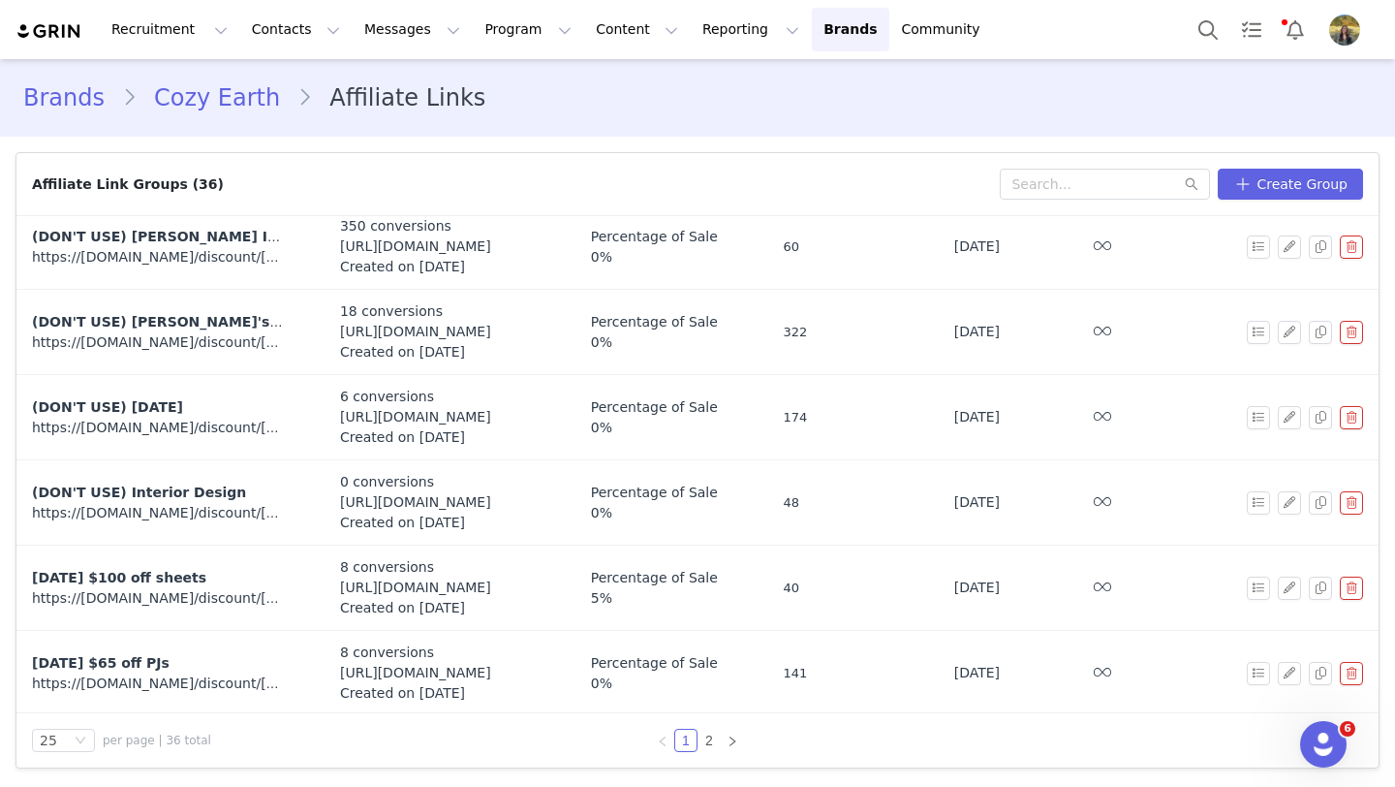
scroll to position [1682, 0]
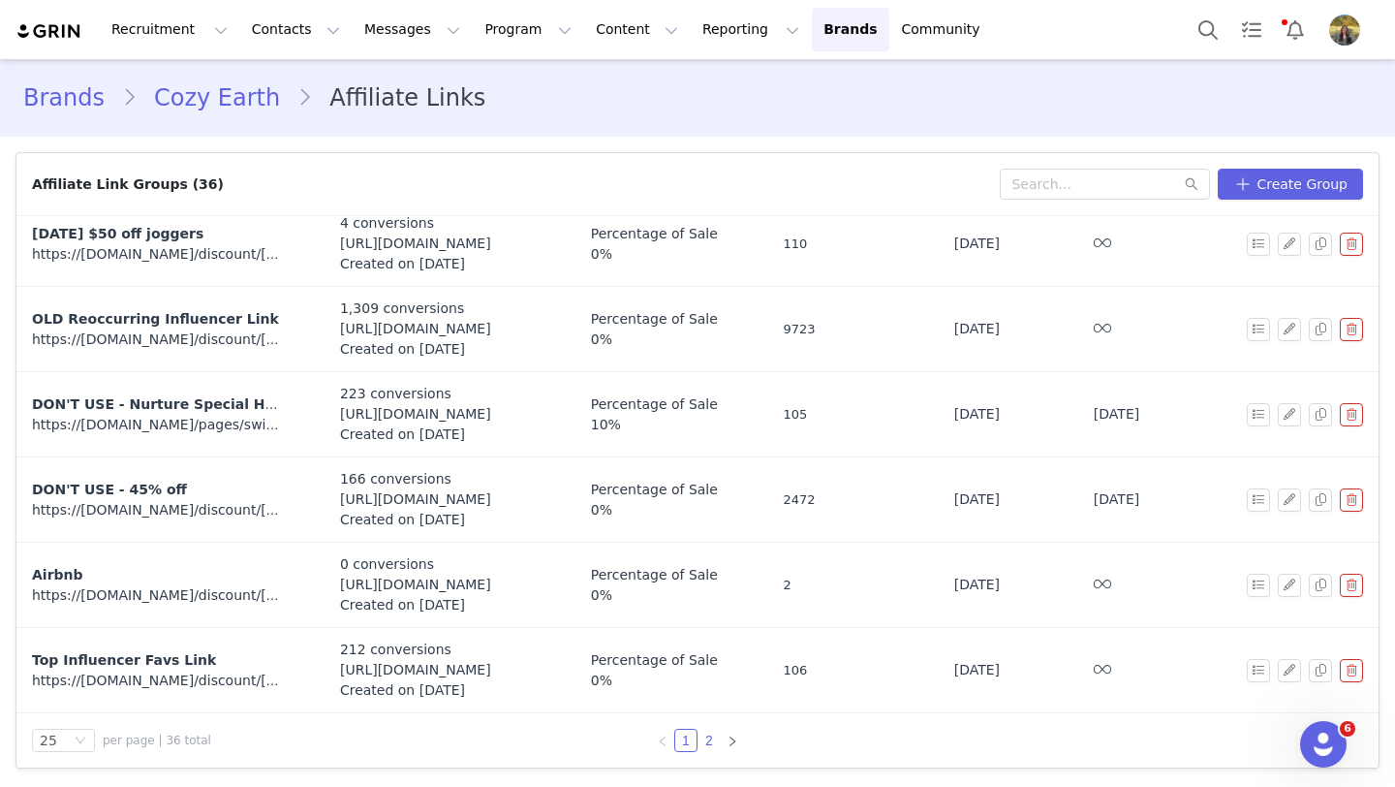
click at [708, 743] on link "2" at bounding box center [708, 739] width 21 height 21
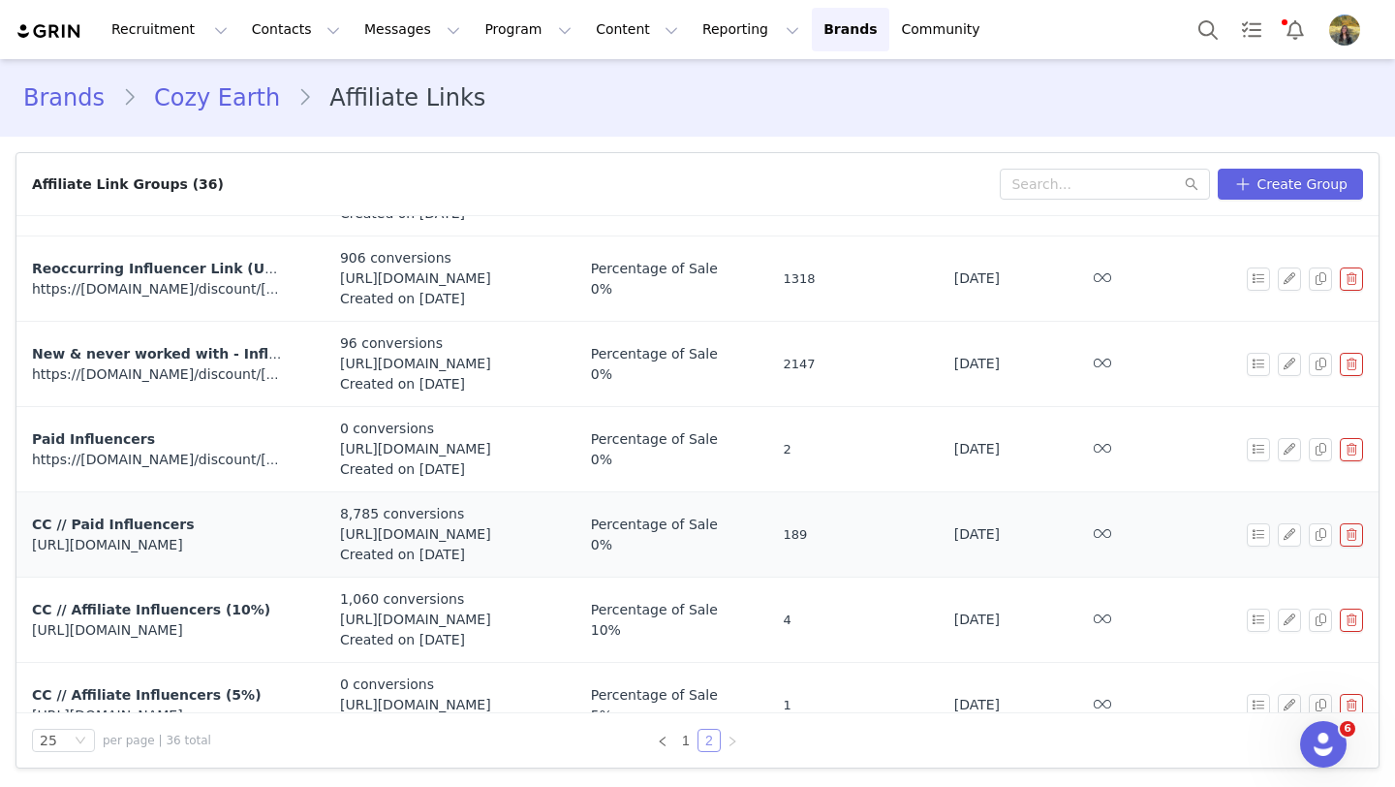
scroll to position [433, 0]
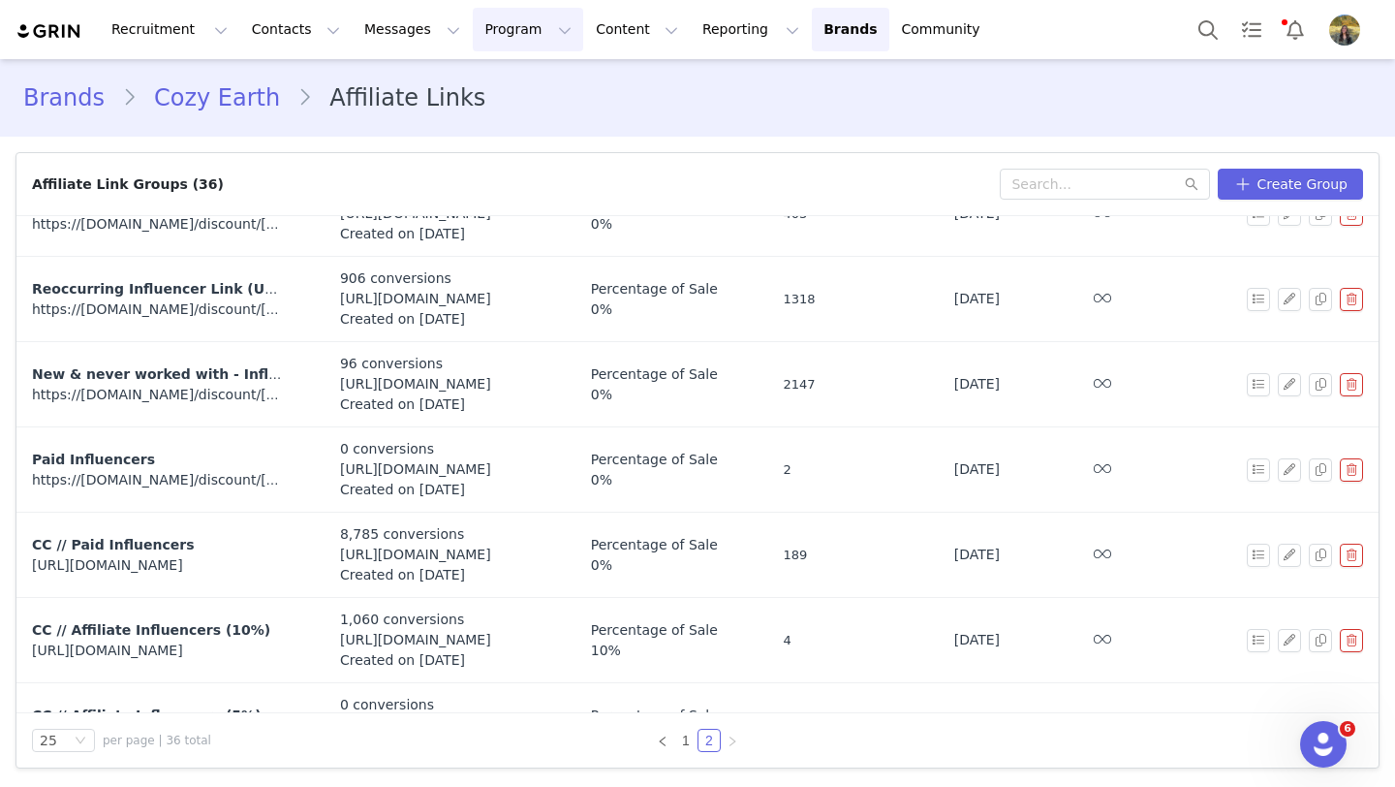
click at [473, 33] on button "Program Program" at bounding box center [528, 30] width 110 height 44
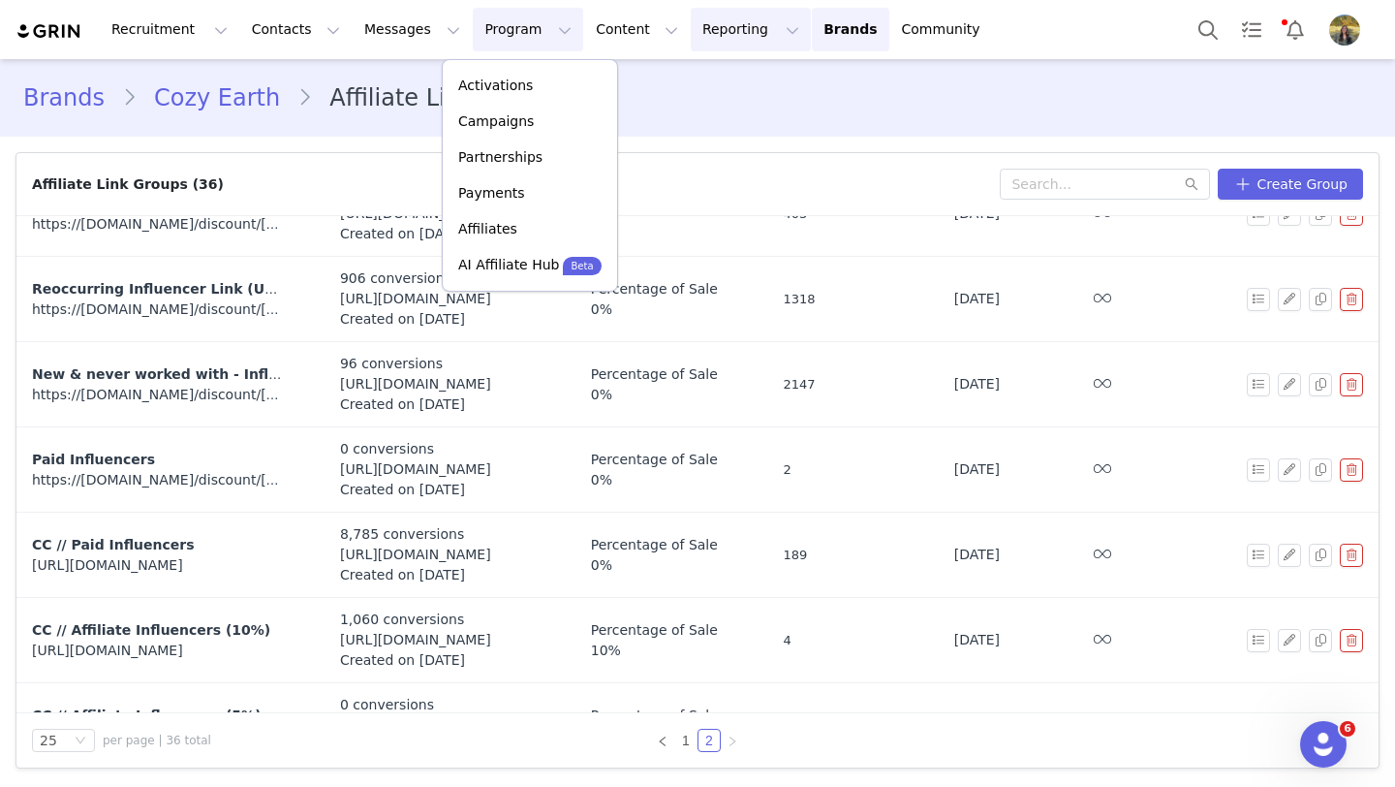
click at [691, 30] on button "Reporting Reporting" at bounding box center [751, 30] width 120 height 44
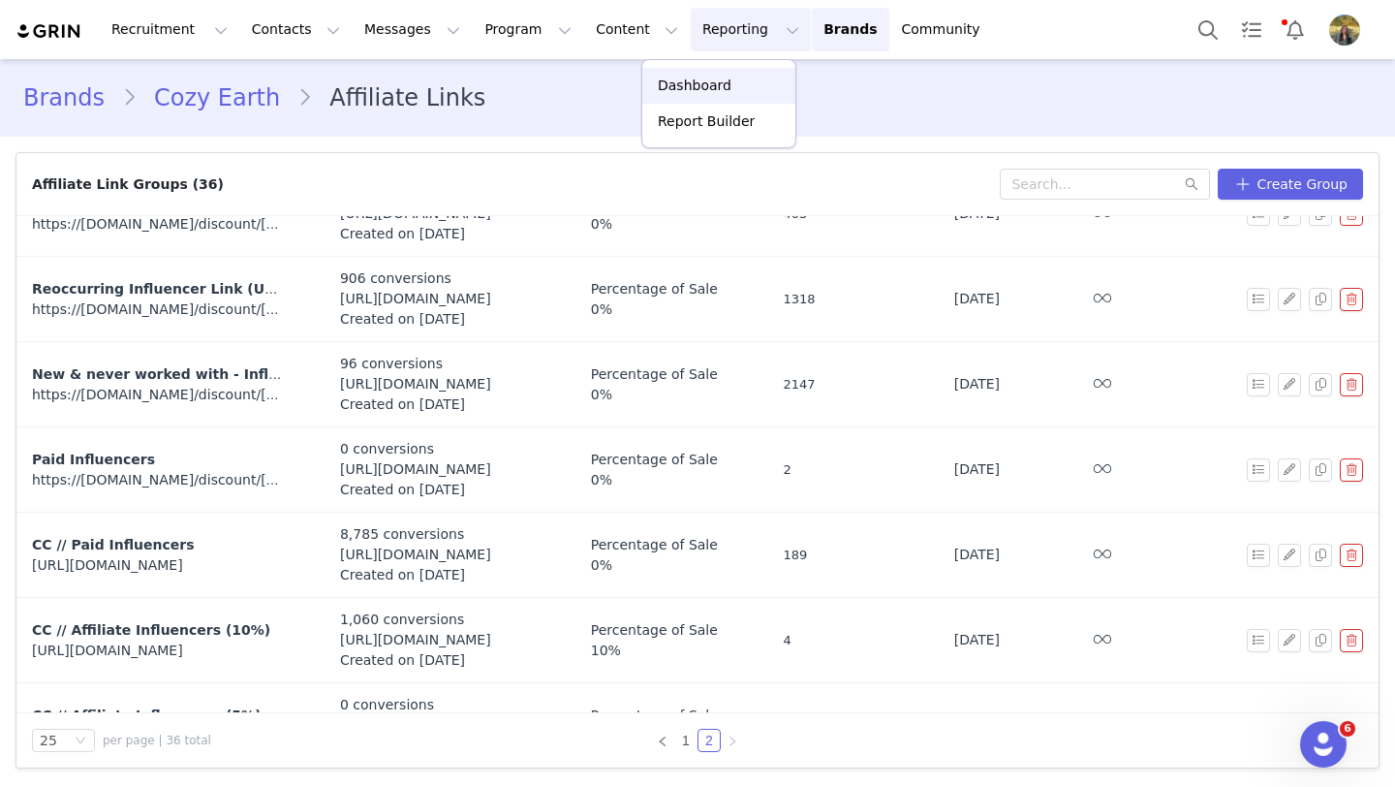
click at [703, 91] on p "Dashboard" at bounding box center [695, 86] width 74 height 20
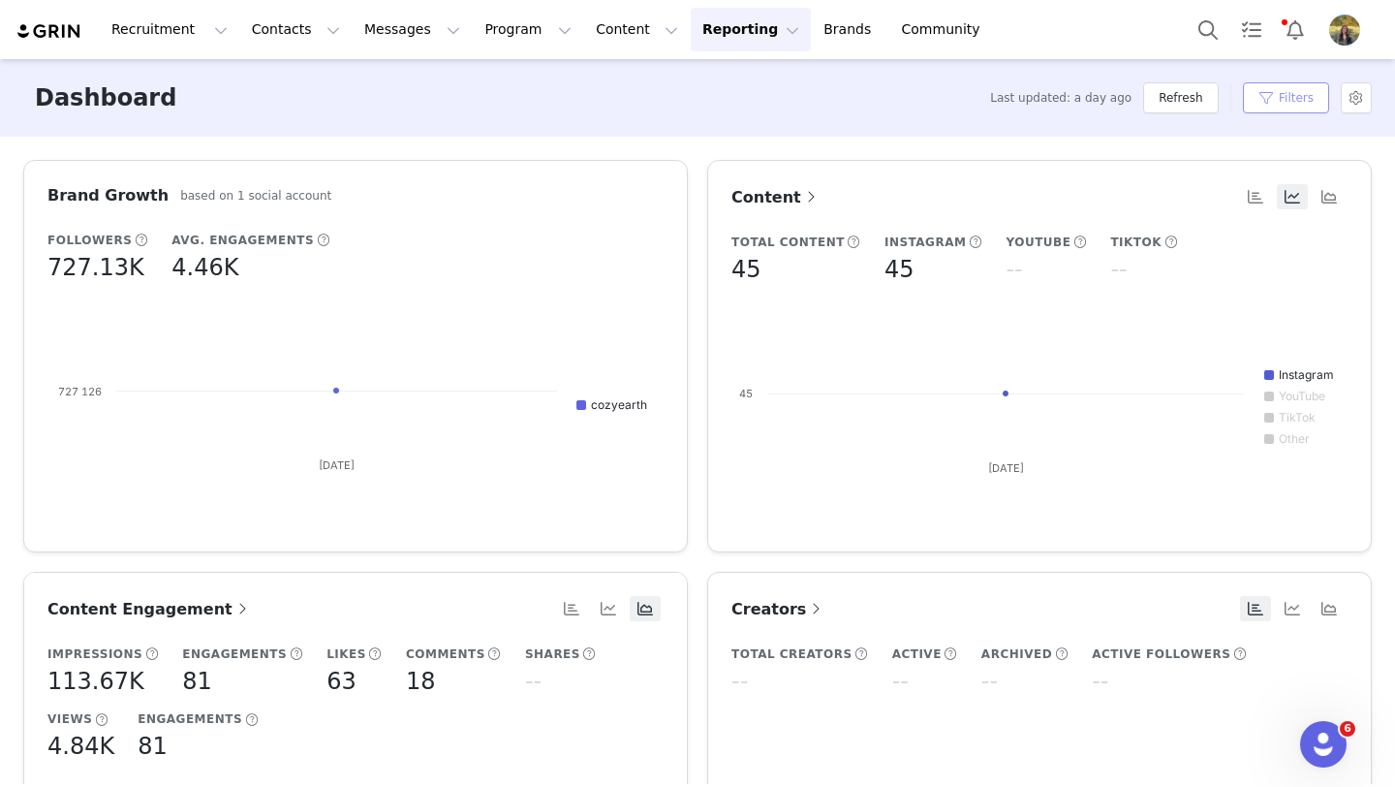
click at [1270, 96] on button "Filters" at bounding box center [1286, 97] width 86 height 31
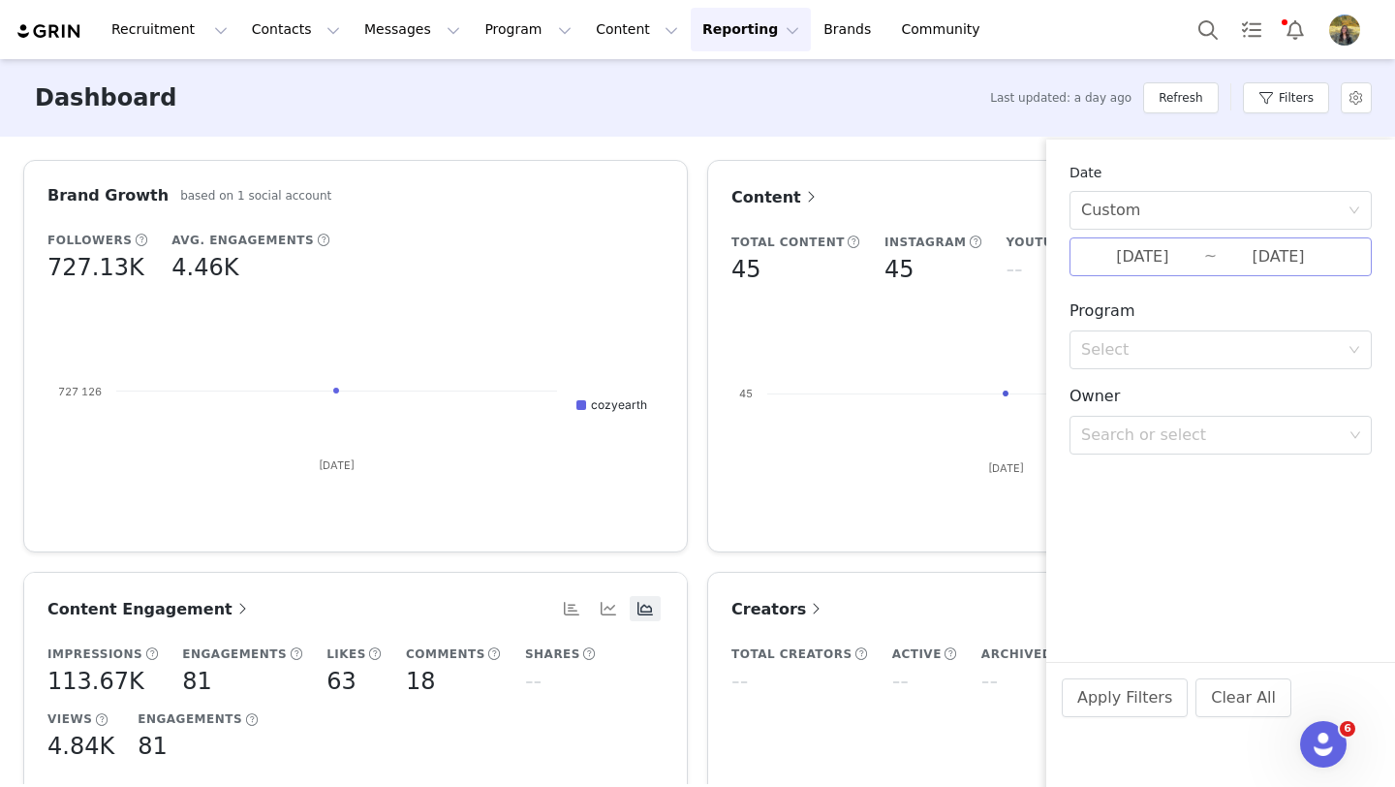
click at [1105, 252] on input "09/29/2025" at bounding box center [1142, 256] width 123 height 25
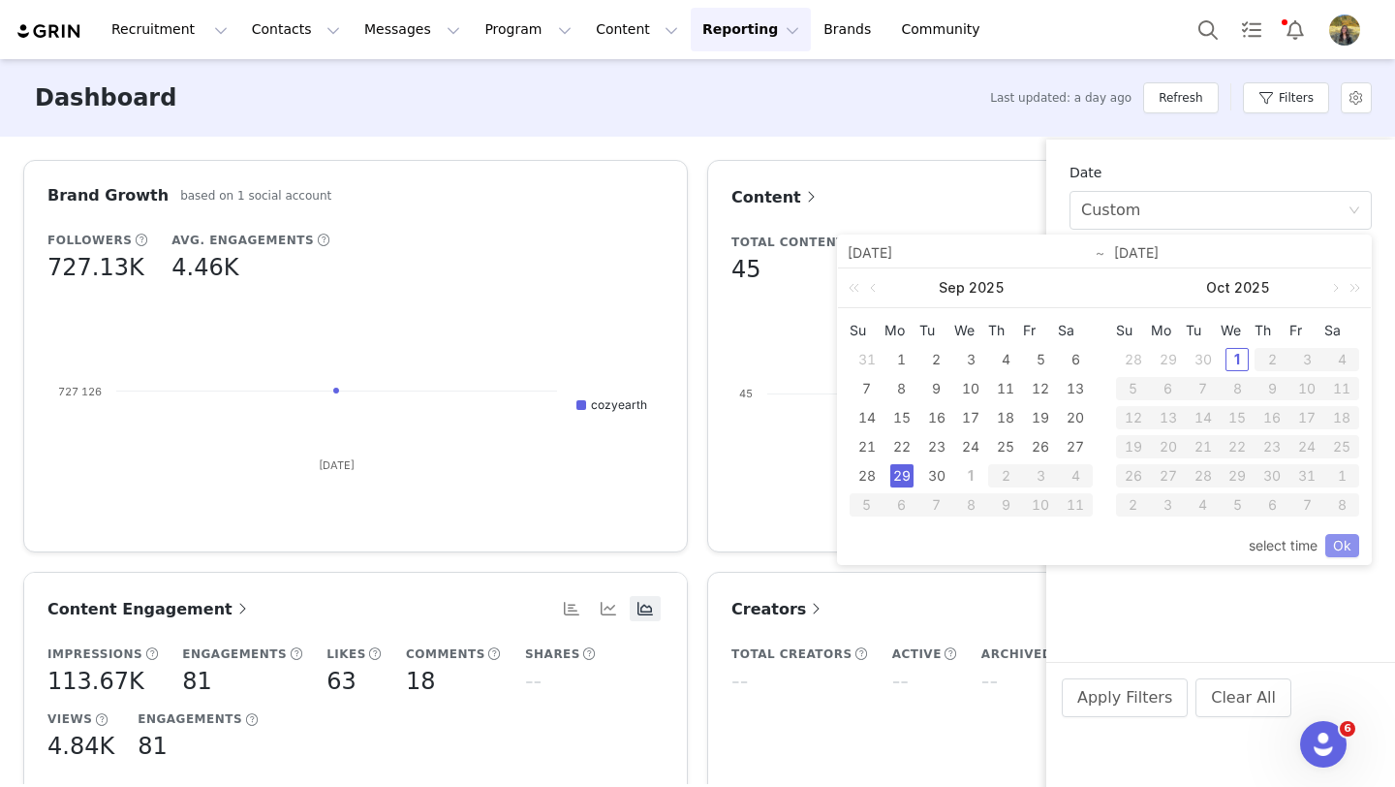
click at [1345, 552] on link "Ok" at bounding box center [1342, 545] width 34 height 23
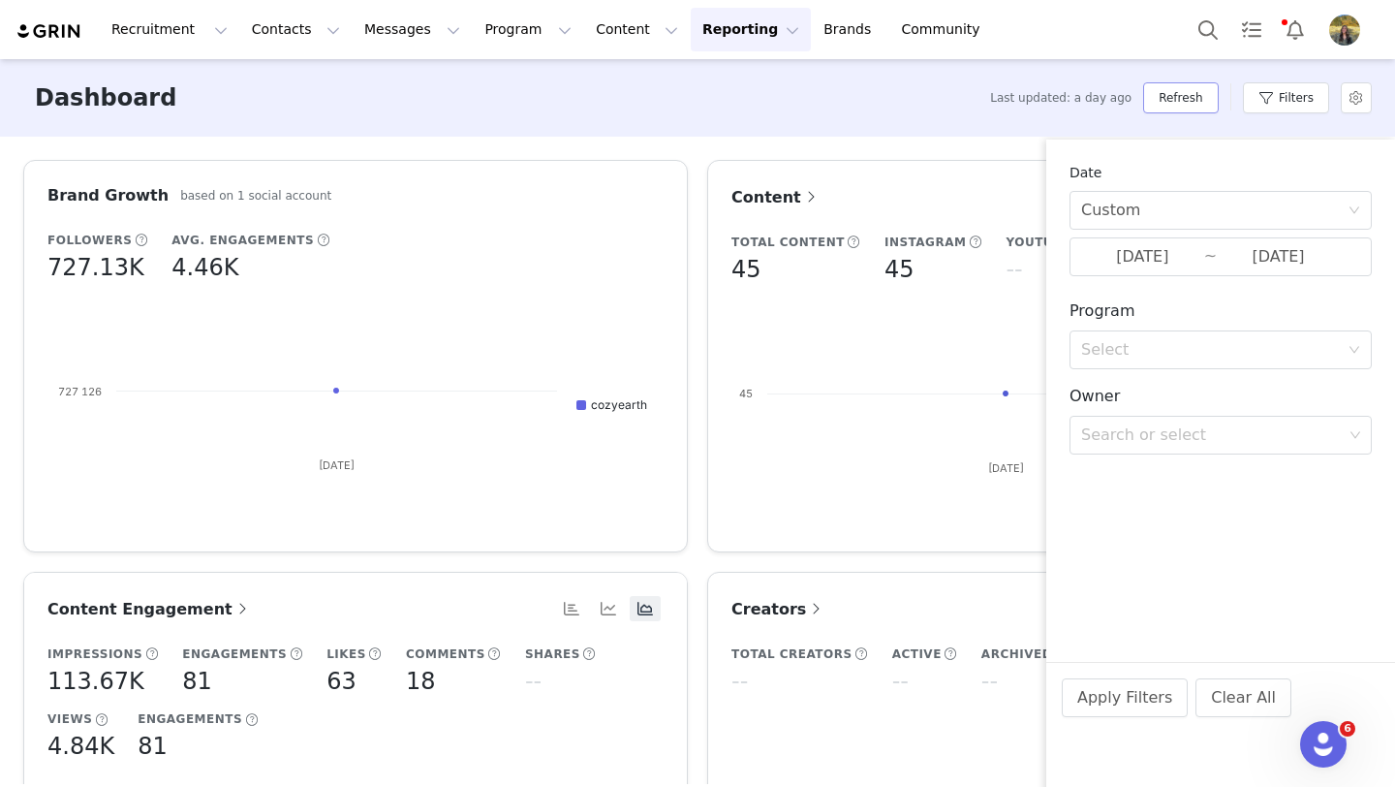
click at [1165, 100] on button "Refresh" at bounding box center [1180, 97] width 75 height 31
click at [1281, 114] on div "Filters" at bounding box center [1286, 98] width 86 height 58
click at [1281, 102] on button "Filters" at bounding box center [1286, 97] width 86 height 31
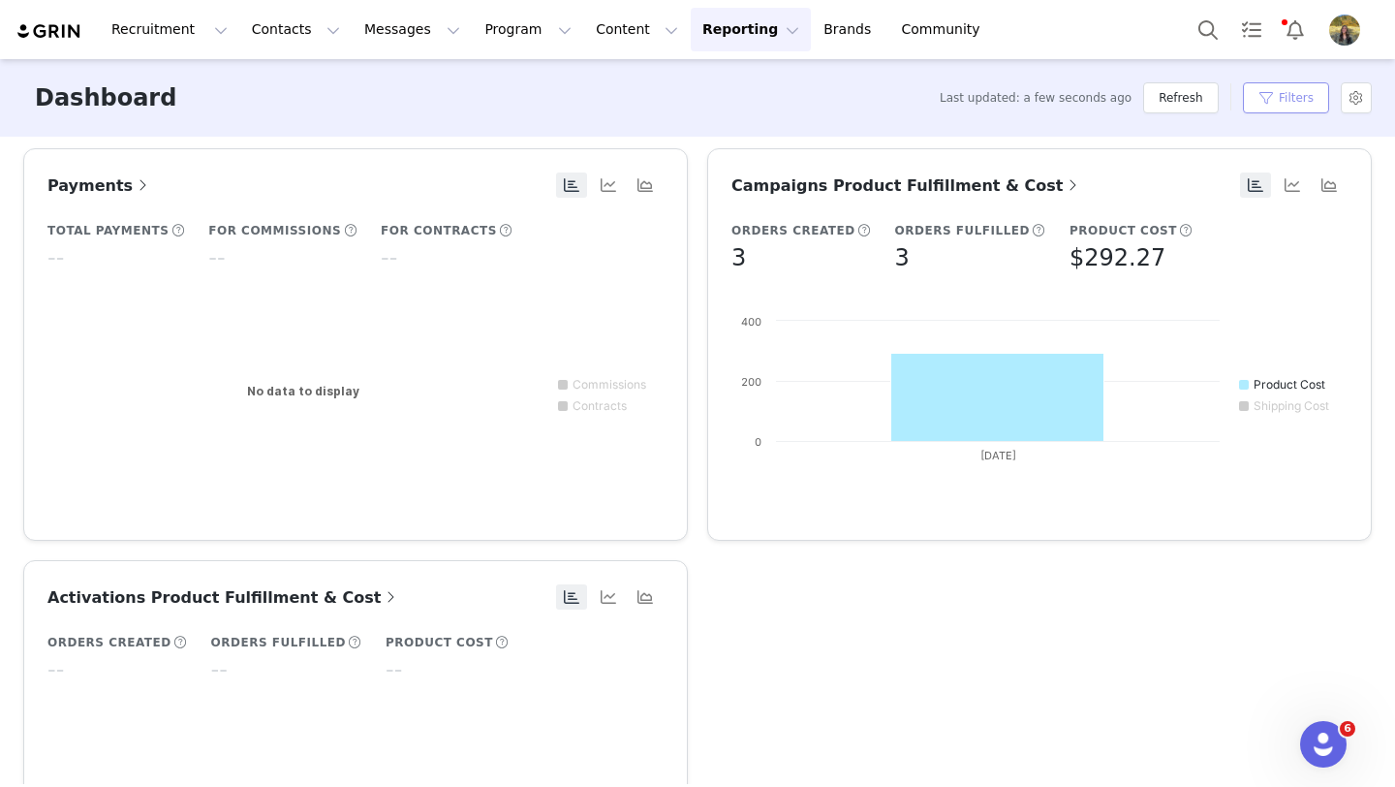
scroll to position [1252, 0]
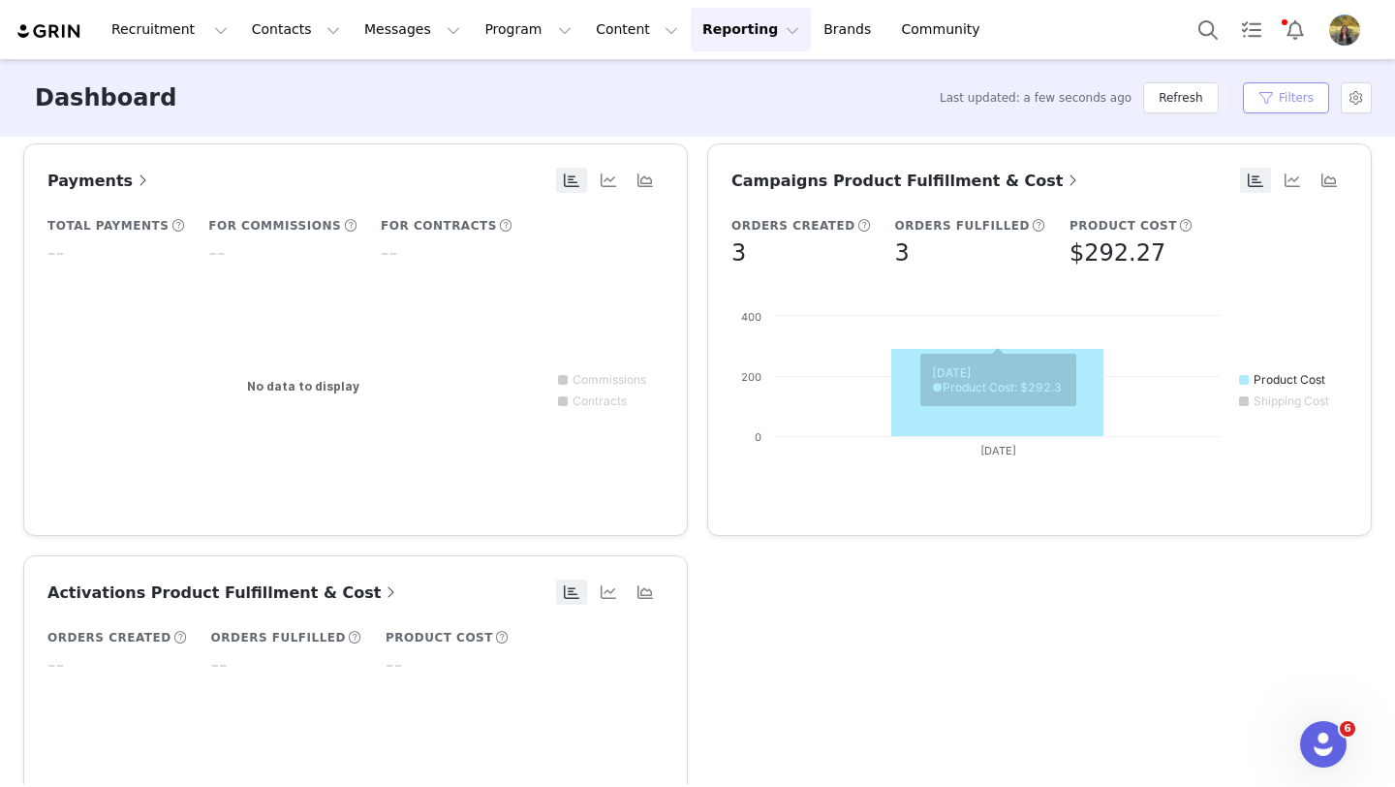
click at [1265, 101] on button "Filters" at bounding box center [1286, 97] width 86 height 31
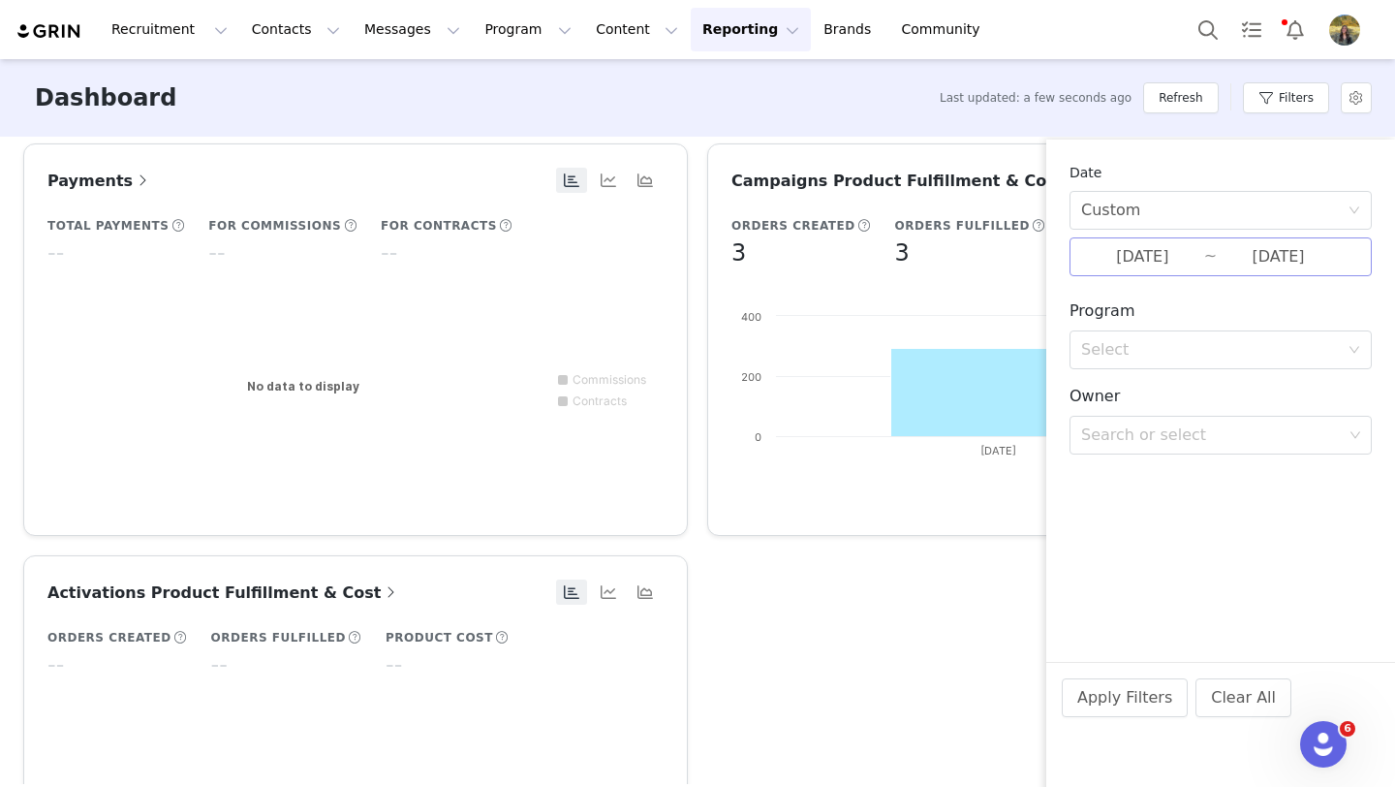
click at [1193, 251] on input "09/29/2025" at bounding box center [1142, 256] width 123 height 25
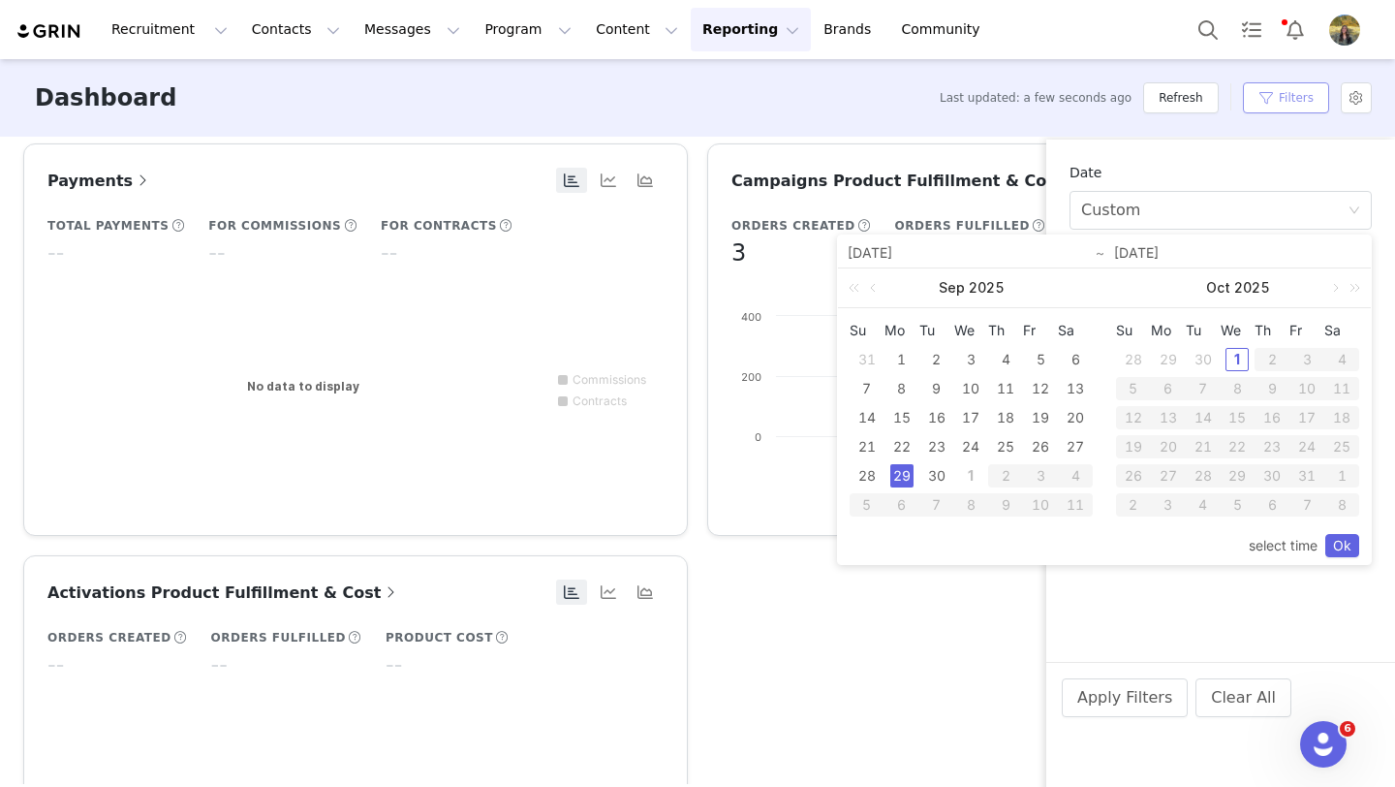
click at [1280, 107] on button "Filters" at bounding box center [1286, 97] width 86 height 31
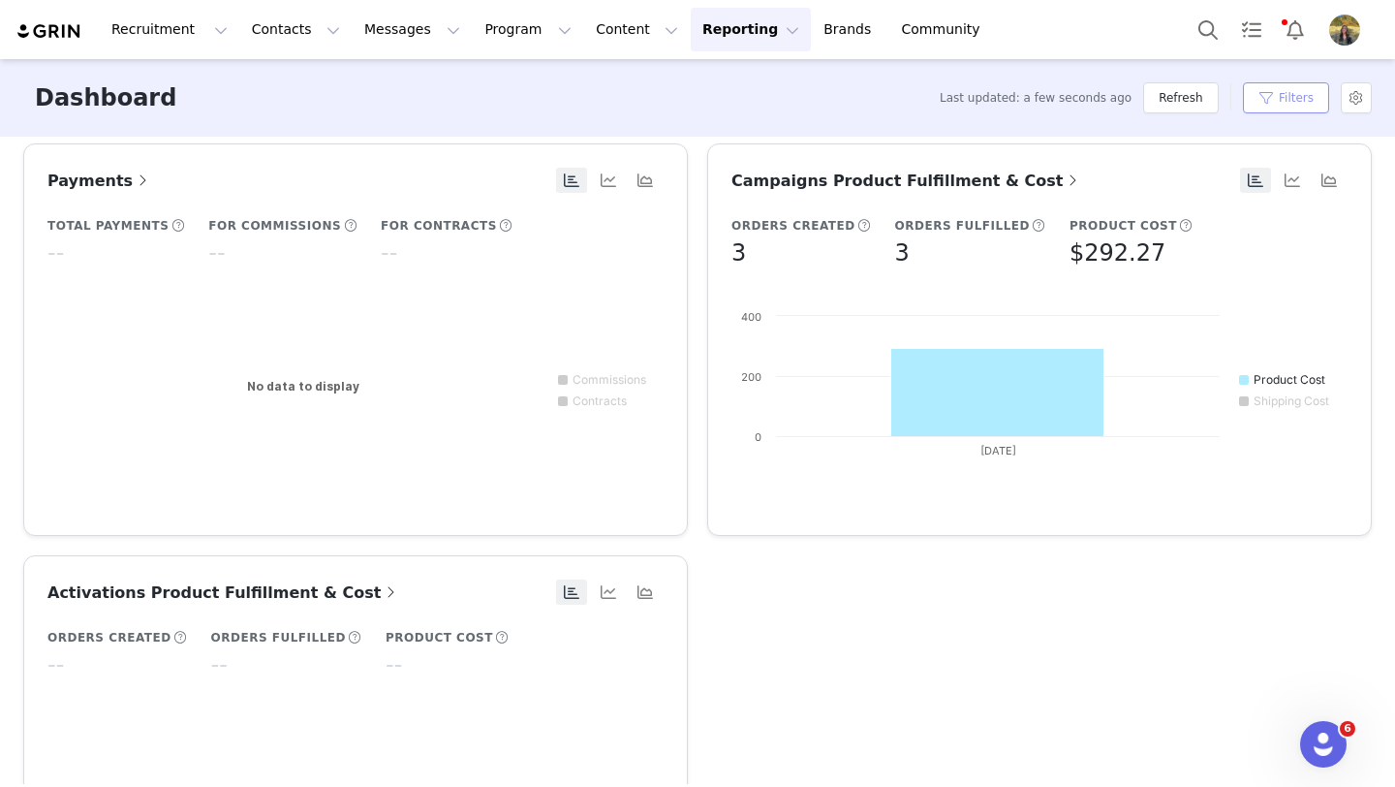
click at [1280, 108] on button "Filters" at bounding box center [1286, 97] width 86 height 31
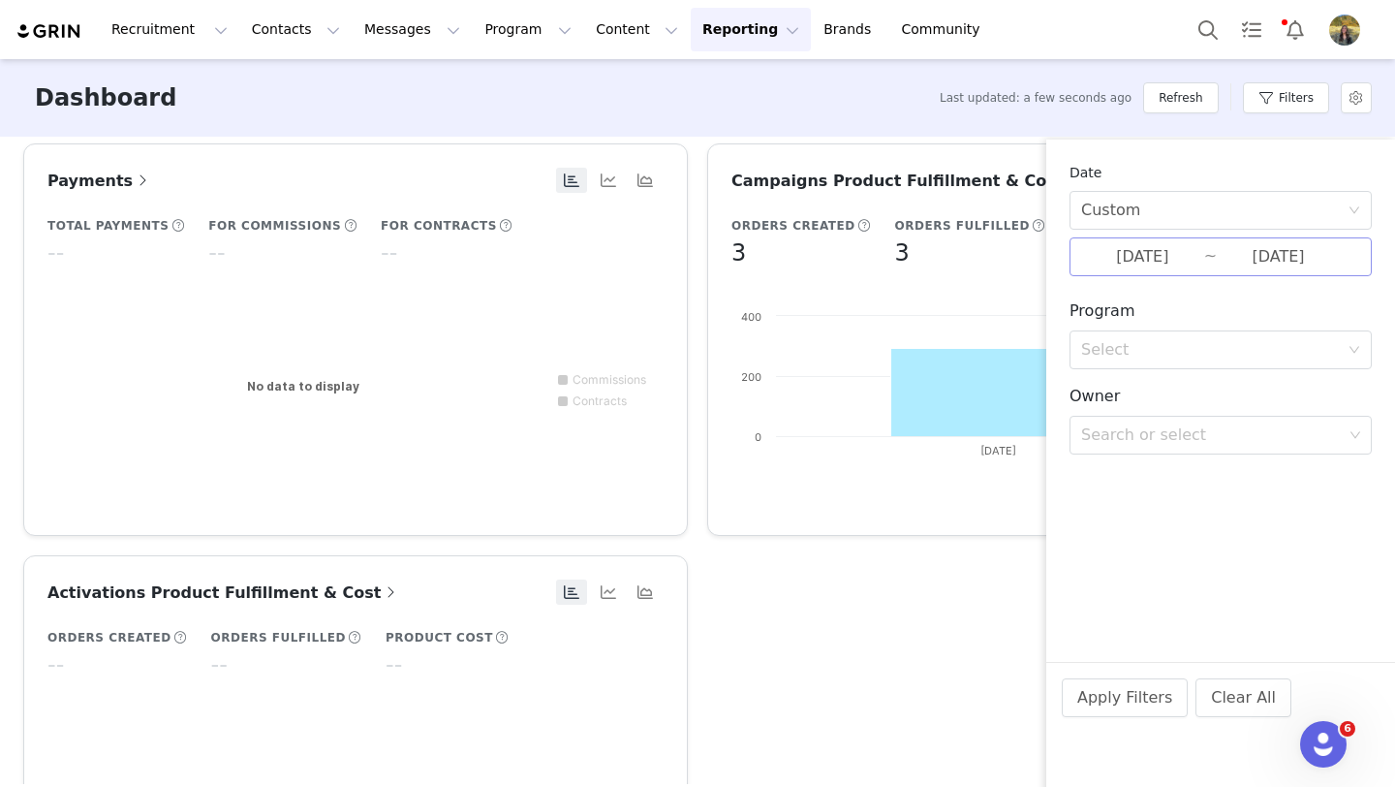
click at [1156, 249] on input "09/29/2025" at bounding box center [1142, 256] width 123 height 25
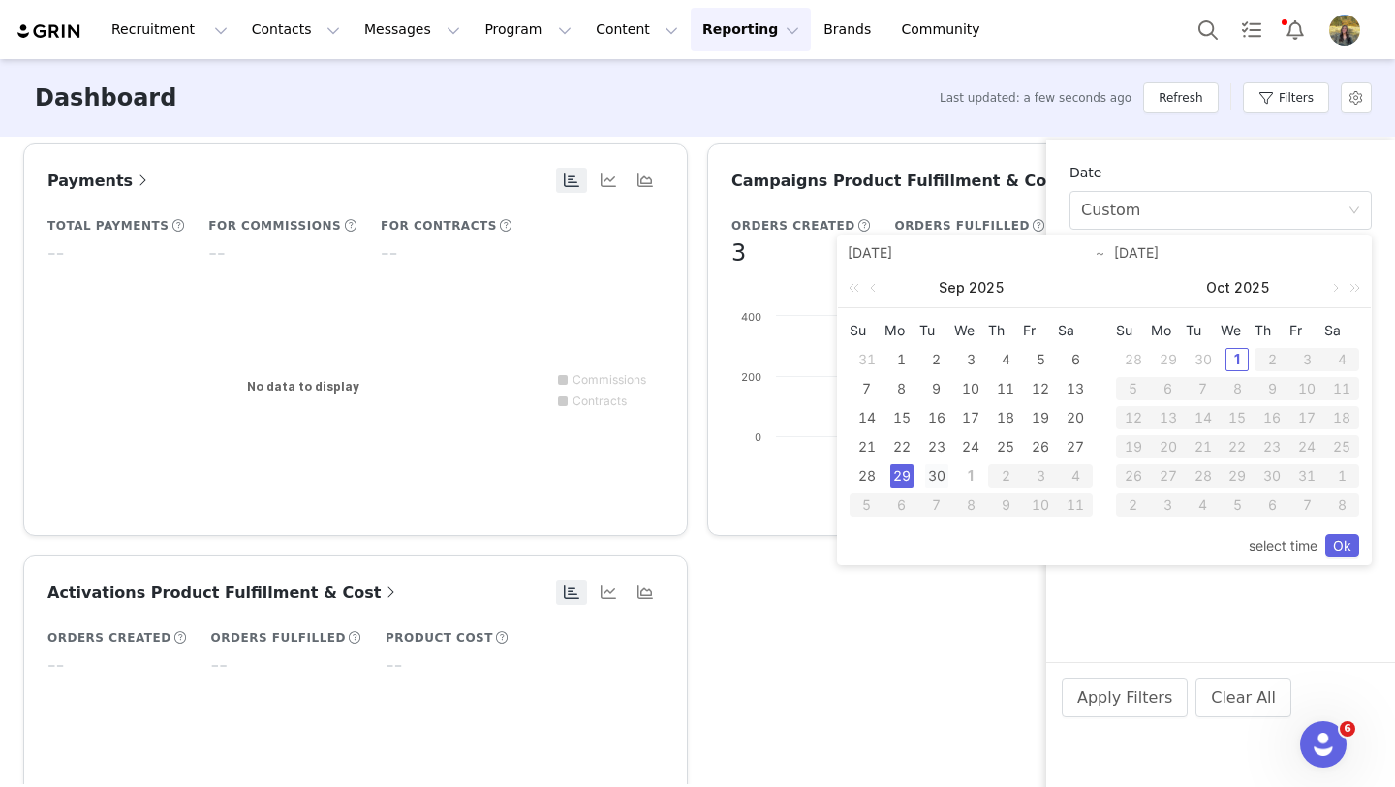
click at [928, 471] on div "30" at bounding box center [936, 475] width 23 height 23
type input "09/30/2025"
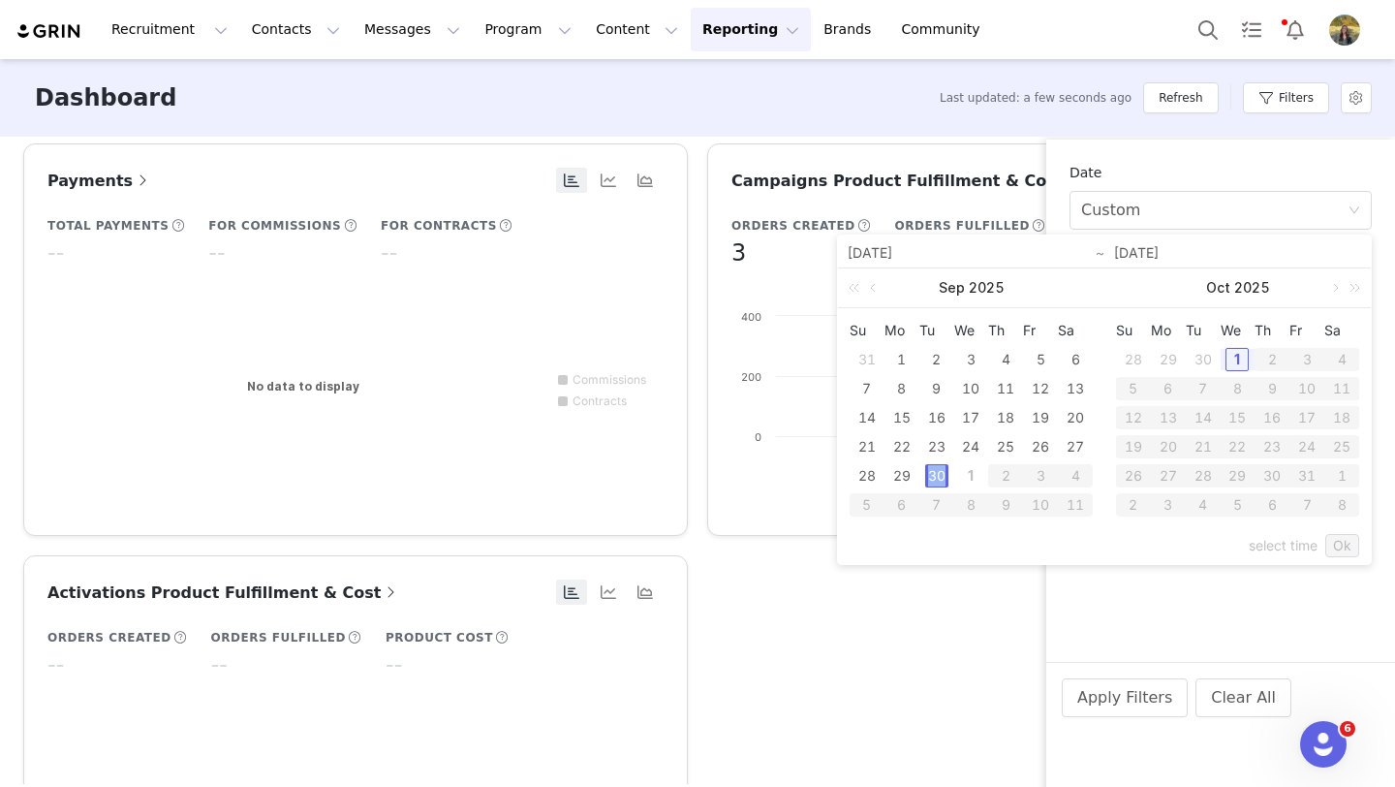
type input "09/30/2025"
drag, startPoint x: 1338, startPoint y: 544, endPoint x: 1278, endPoint y: 560, distance: 62.0
click at [1339, 544] on link "Ok" at bounding box center [1342, 545] width 34 height 23
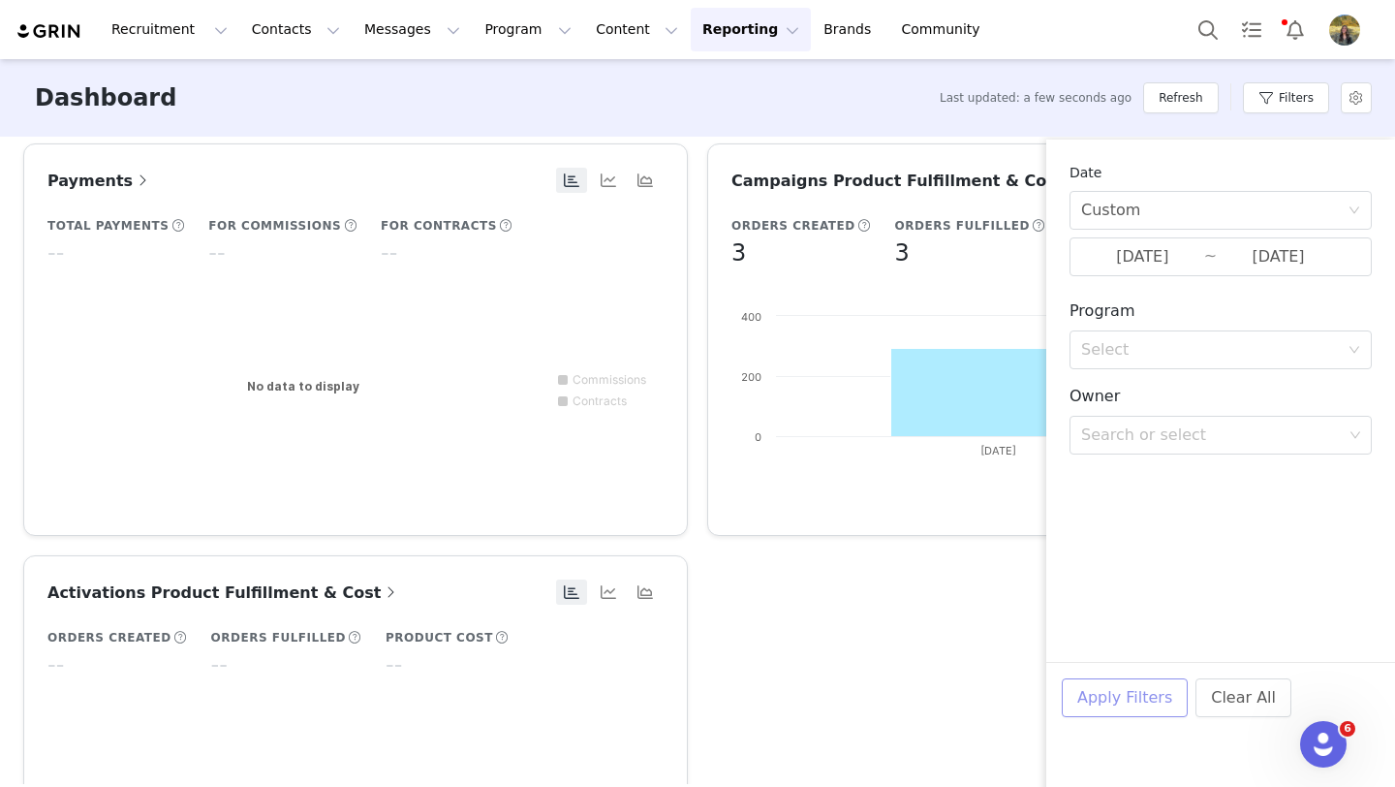
click at [1148, 691] on button "Apply Filters" at bounding box center [1125, 697] width 126 height 39
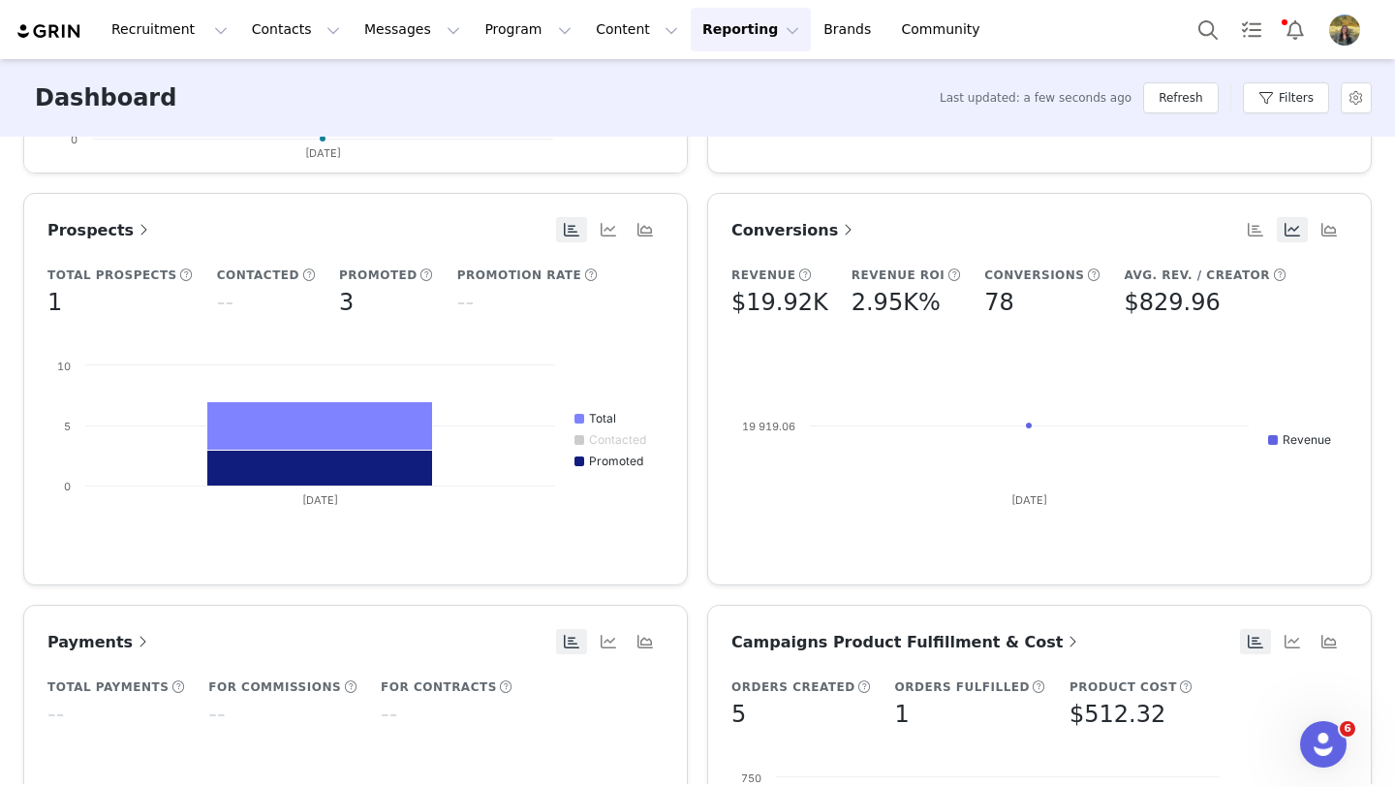
scroll to position [801, 0]
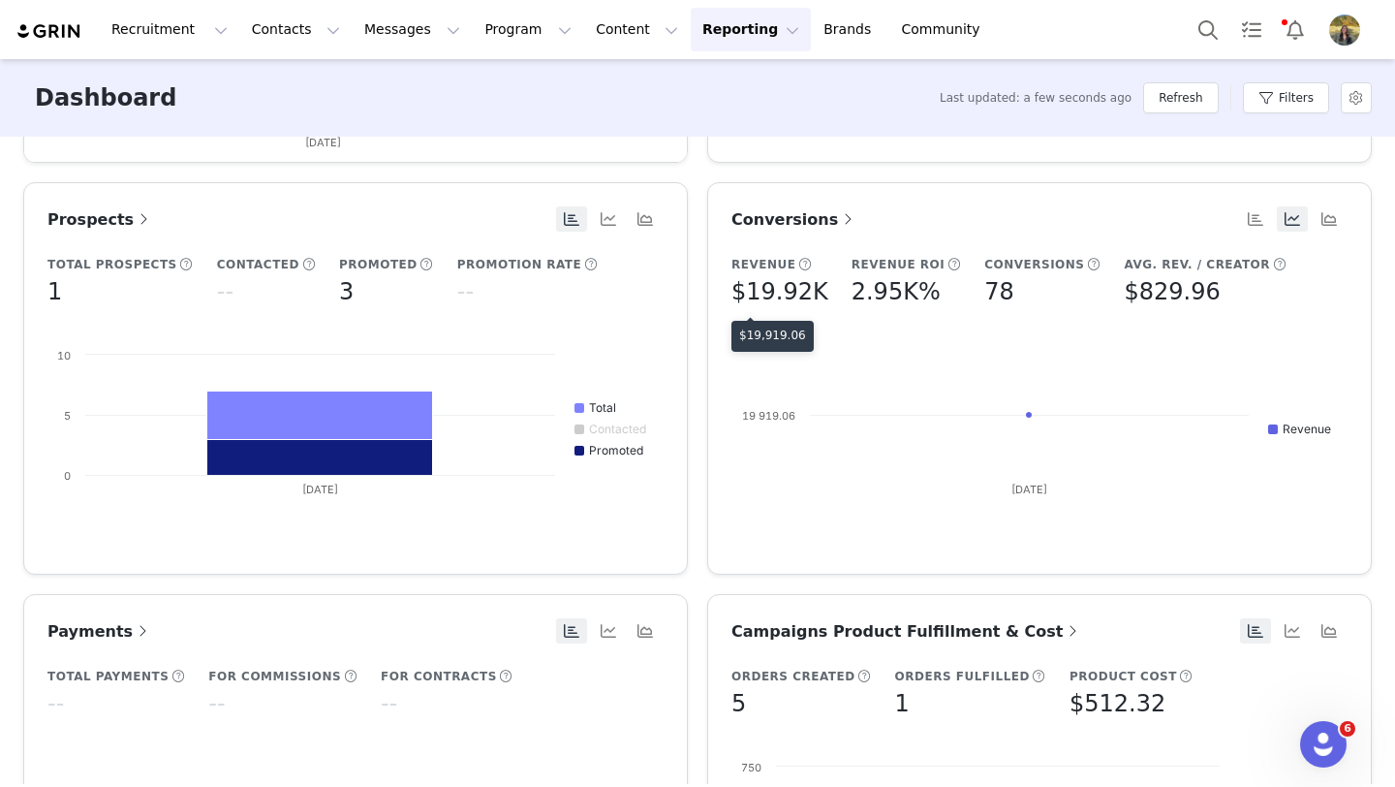
click at [776, 331] on p "$19,919.06" at bounding box center [772, 334] width 67 height 17
copy p "19,919.06"
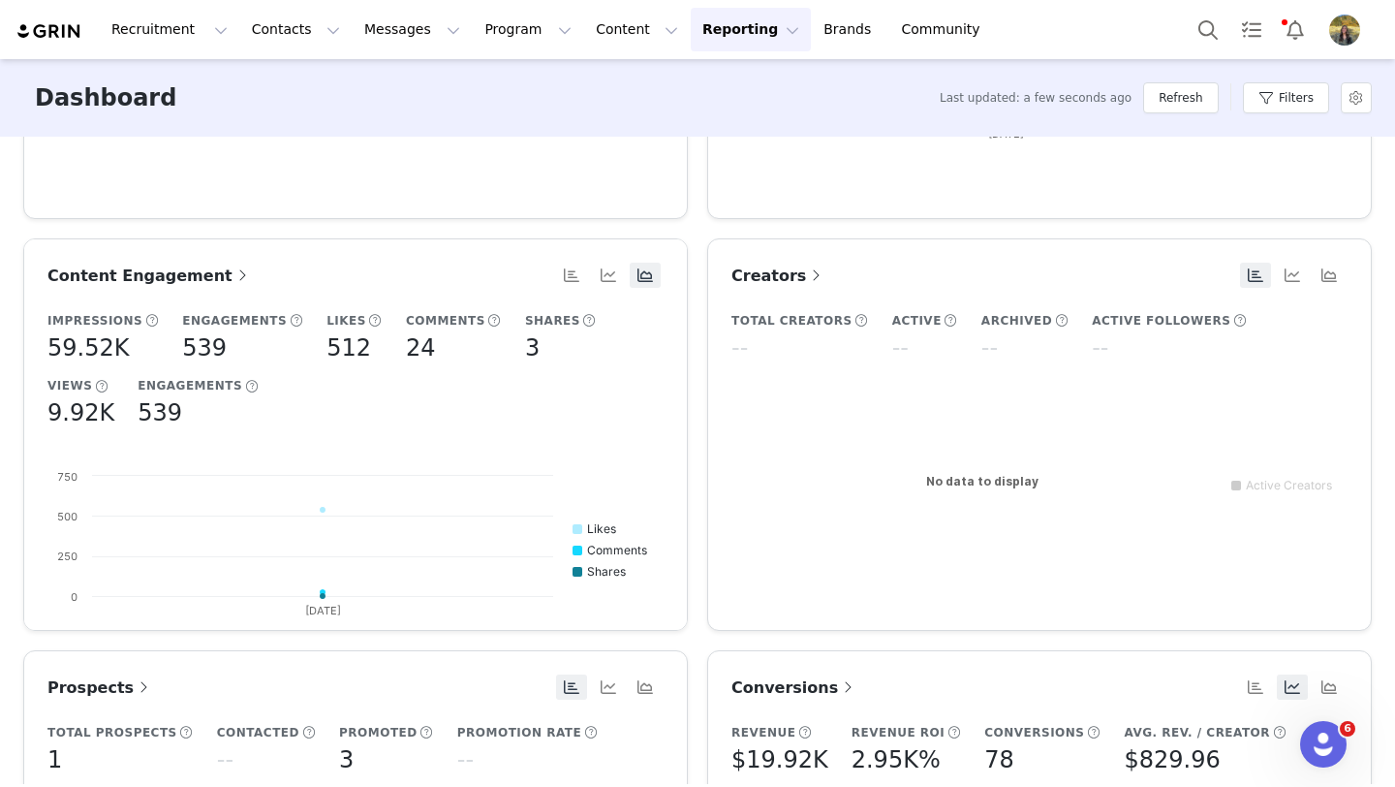
scroll to position [0, 0]
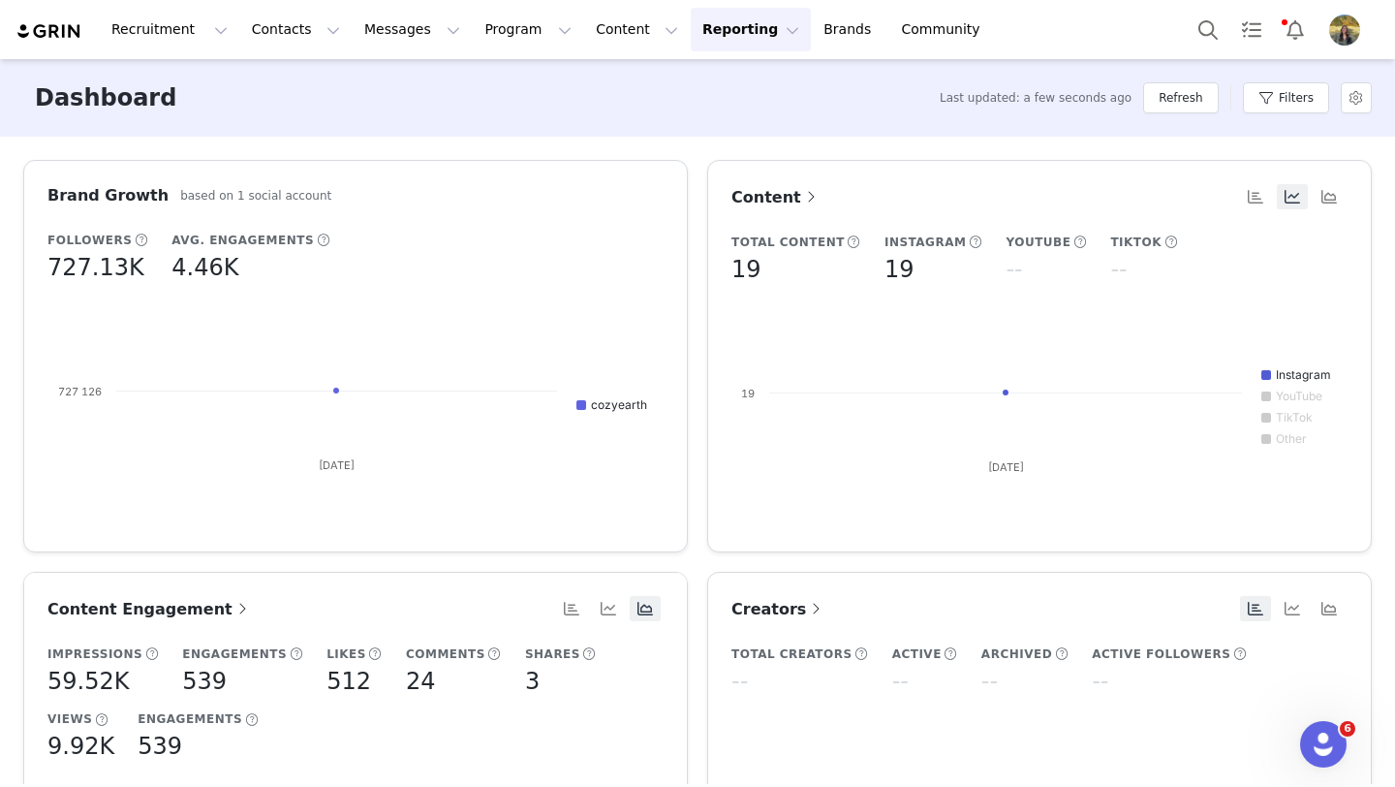
click at [691, 39] on button "Reporting Reporting" at bounding box center [751, 30] width 120 height 44
click at [674, 117] on p "Report Builder" at bounding box center [706, 121] width 97 height 20
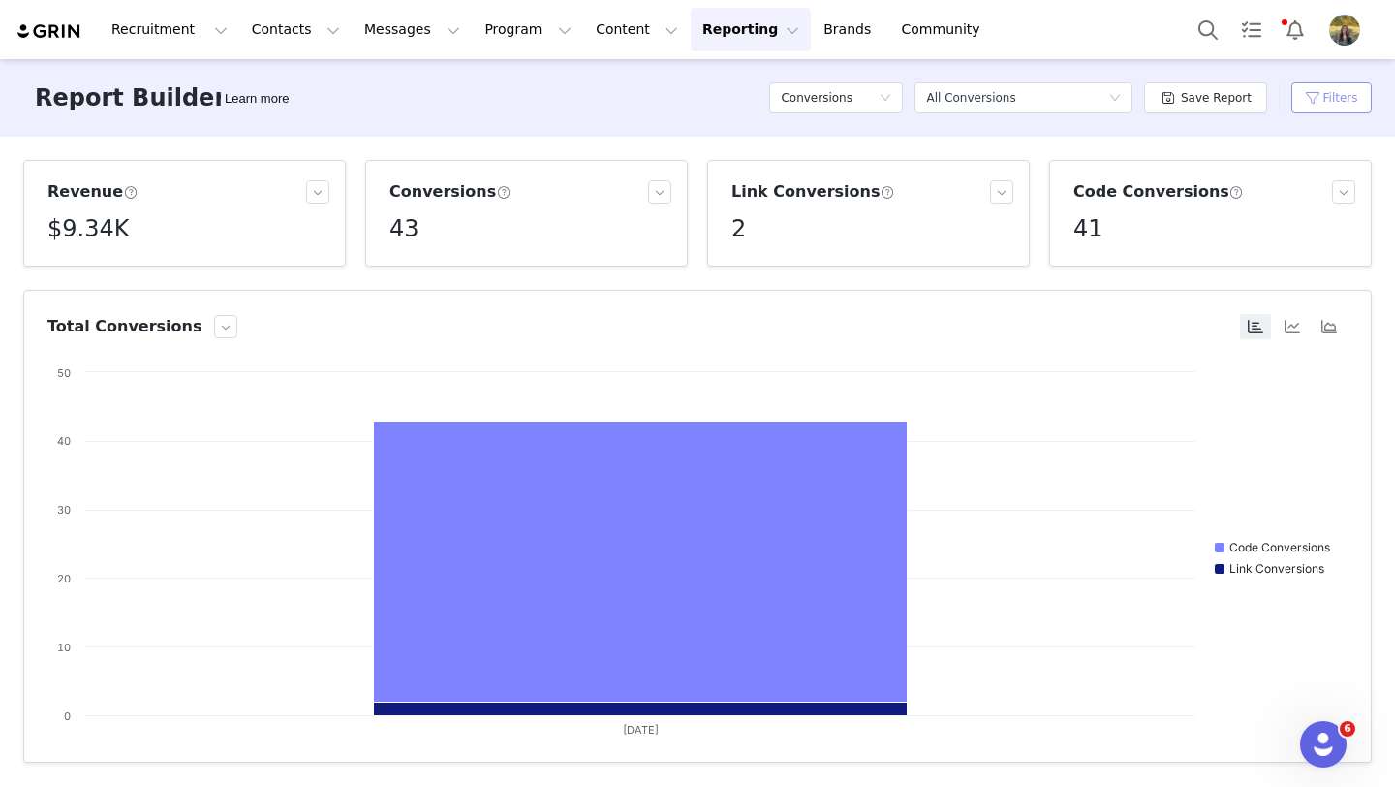
click at [1321, 87] on button "Filters" at bounding box center [1331, 97] width 80 height 31
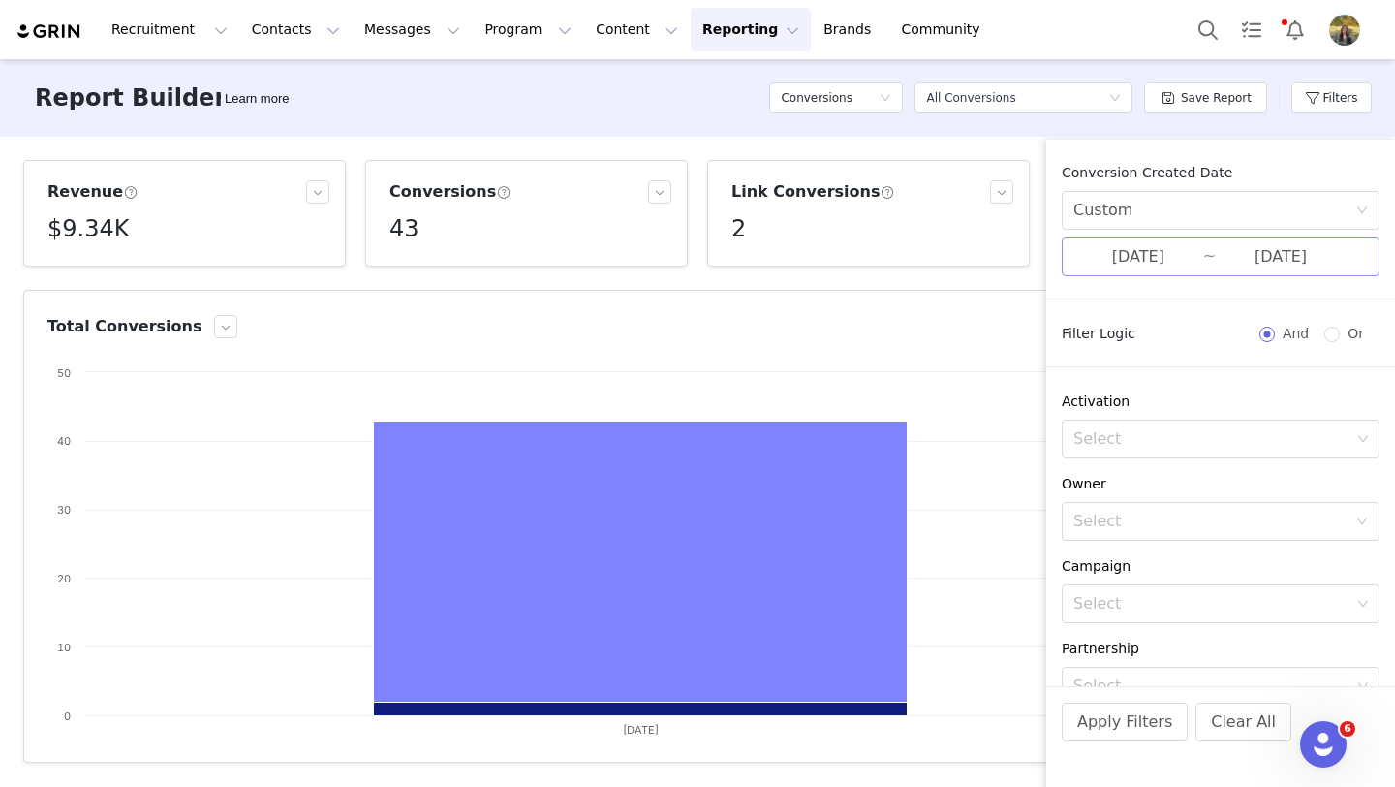
click at [1119, 252] on input "09/29/2025" at bounding box center [1138, 256] width 130 height 25
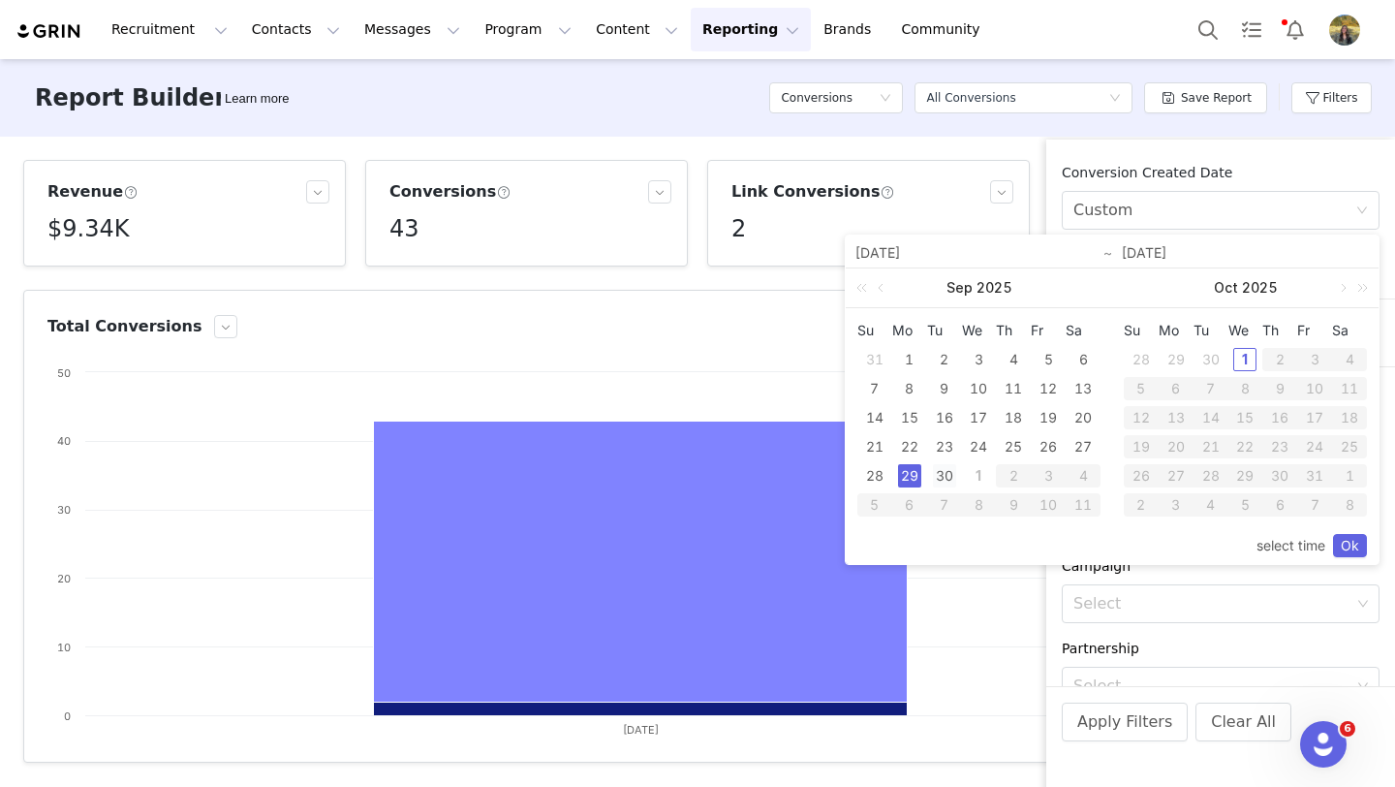
click at [942, 475] on div "30" at bounding box center [944, 475] width 23 height 23
type input "09/30/2025"
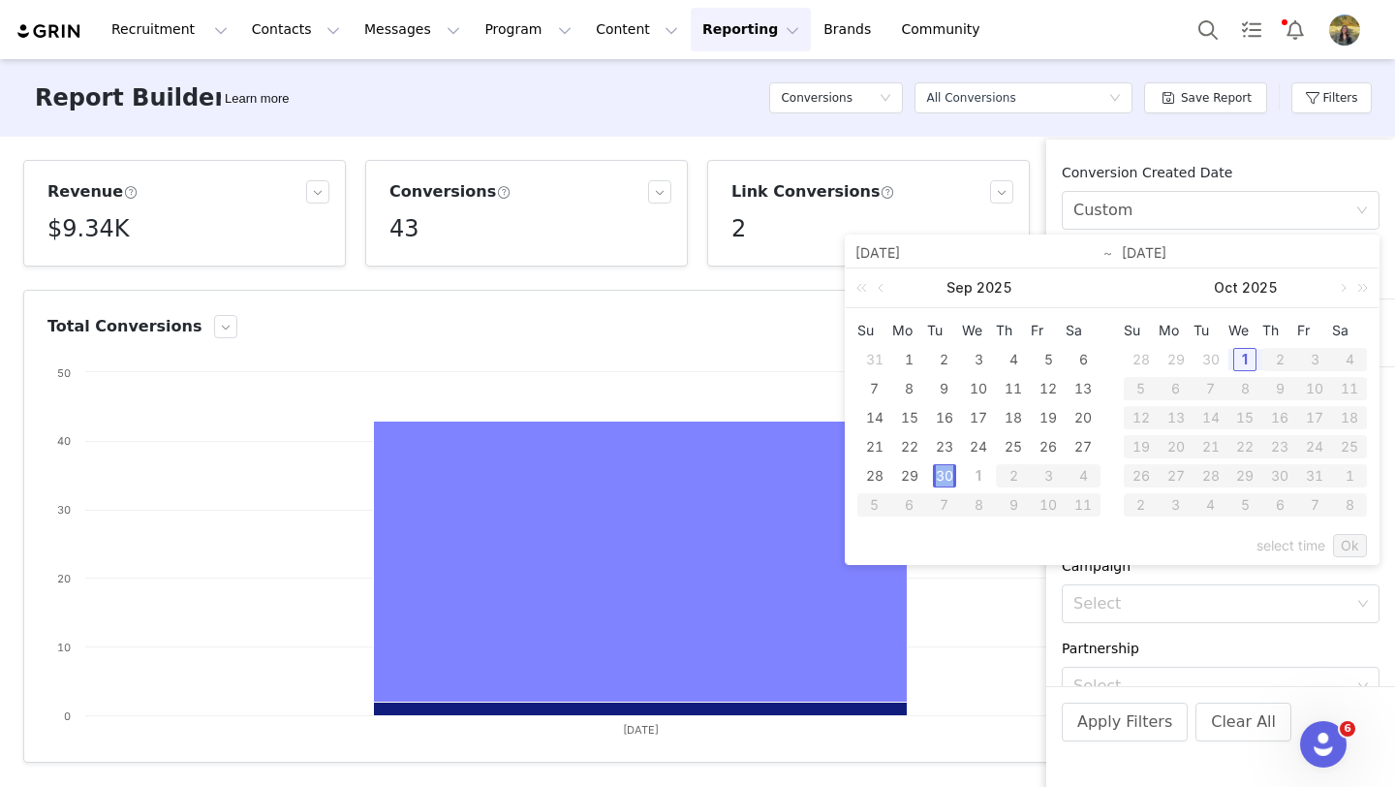
type input "09/30/2025"
click at [1334, 543] on link "Ok" at bounding box center [1350, 545] width 34 height 23
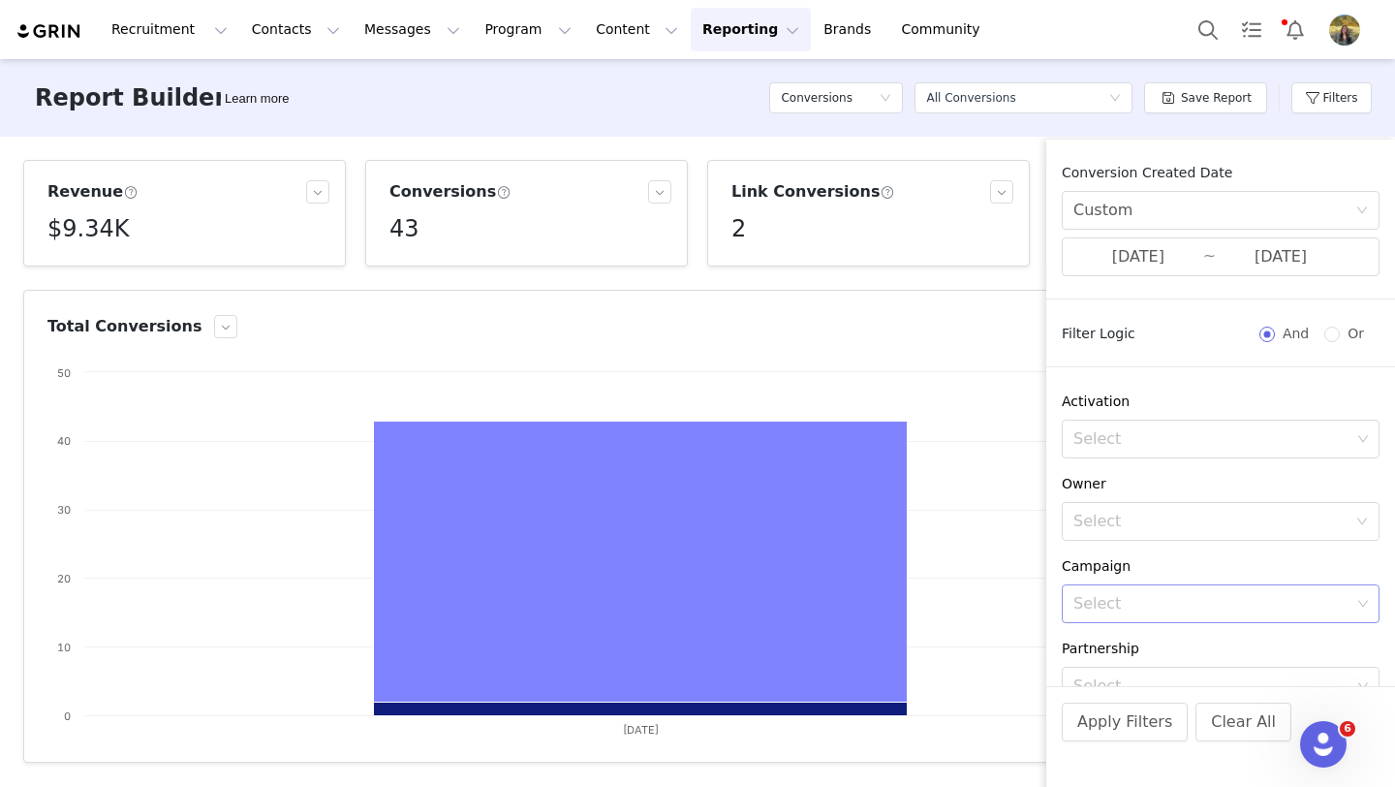
scroll to position [358, 0]
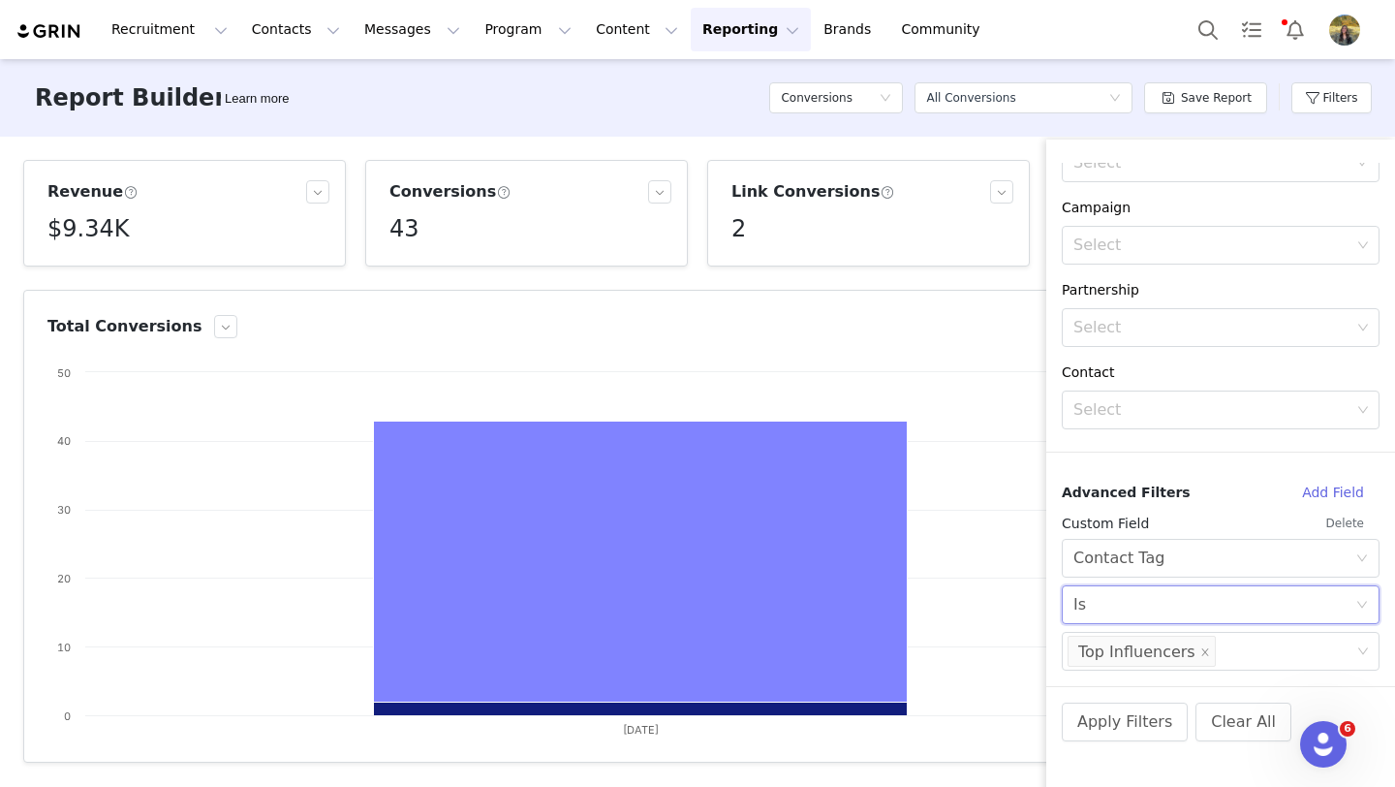
click at [1185, 601] on div "Select Is" at bounding box center [1214, 604] width 282 height 37
click at [1179, 681] on li "Is not" at bounding box center [1221, 678] width 318 height 31
click at [1254, 650] on div "Select Top Influencers" at bounding box center [1214, 651] width 292 height 37
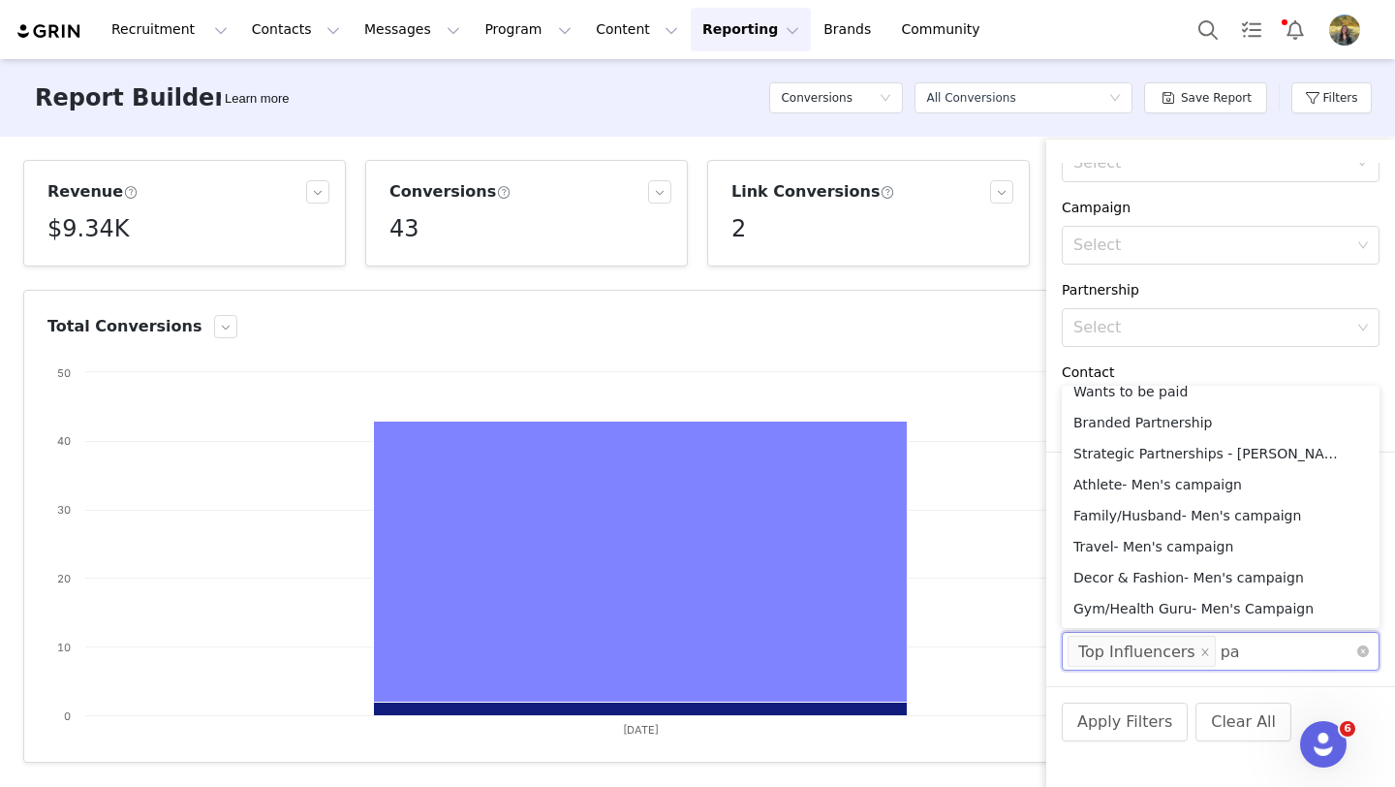
scroll to position [4, 0]
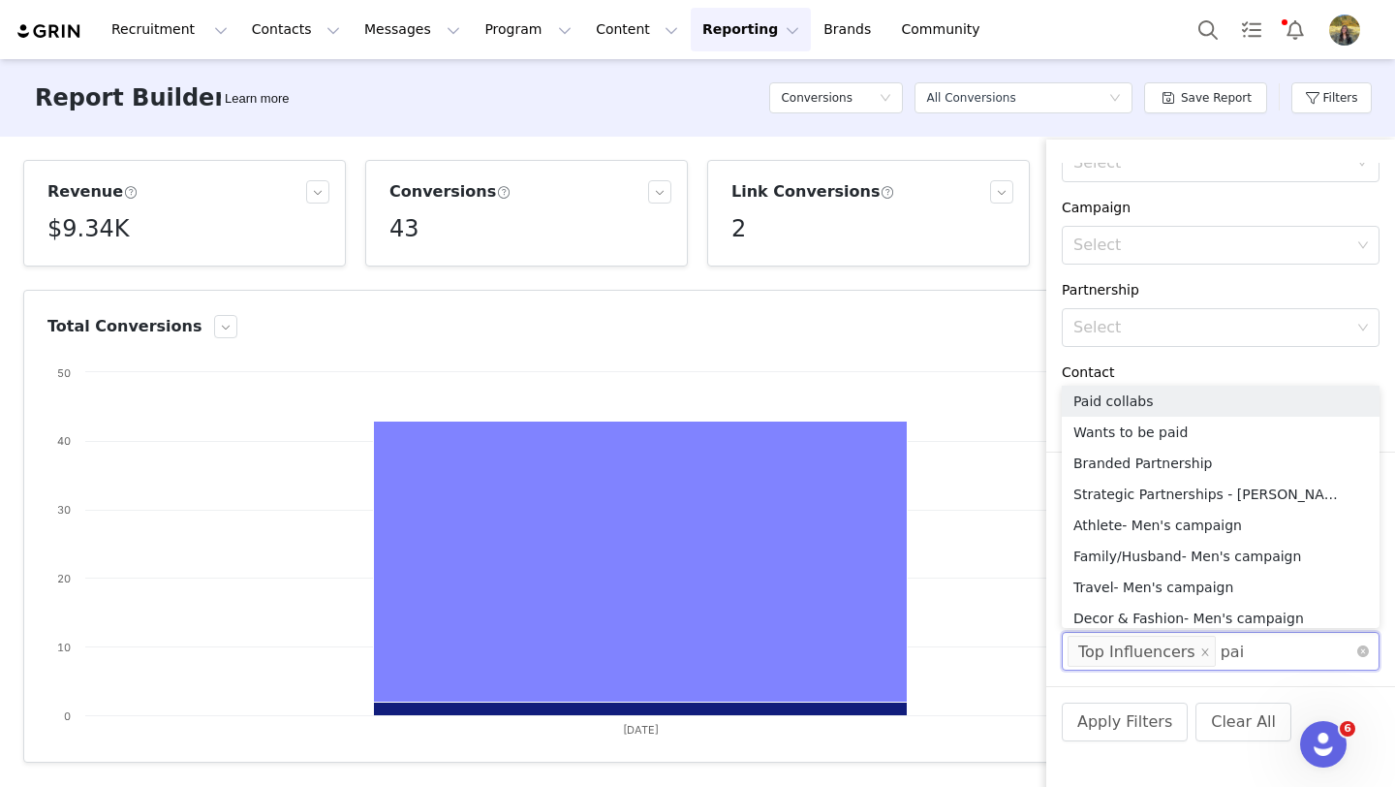
type input "paid"
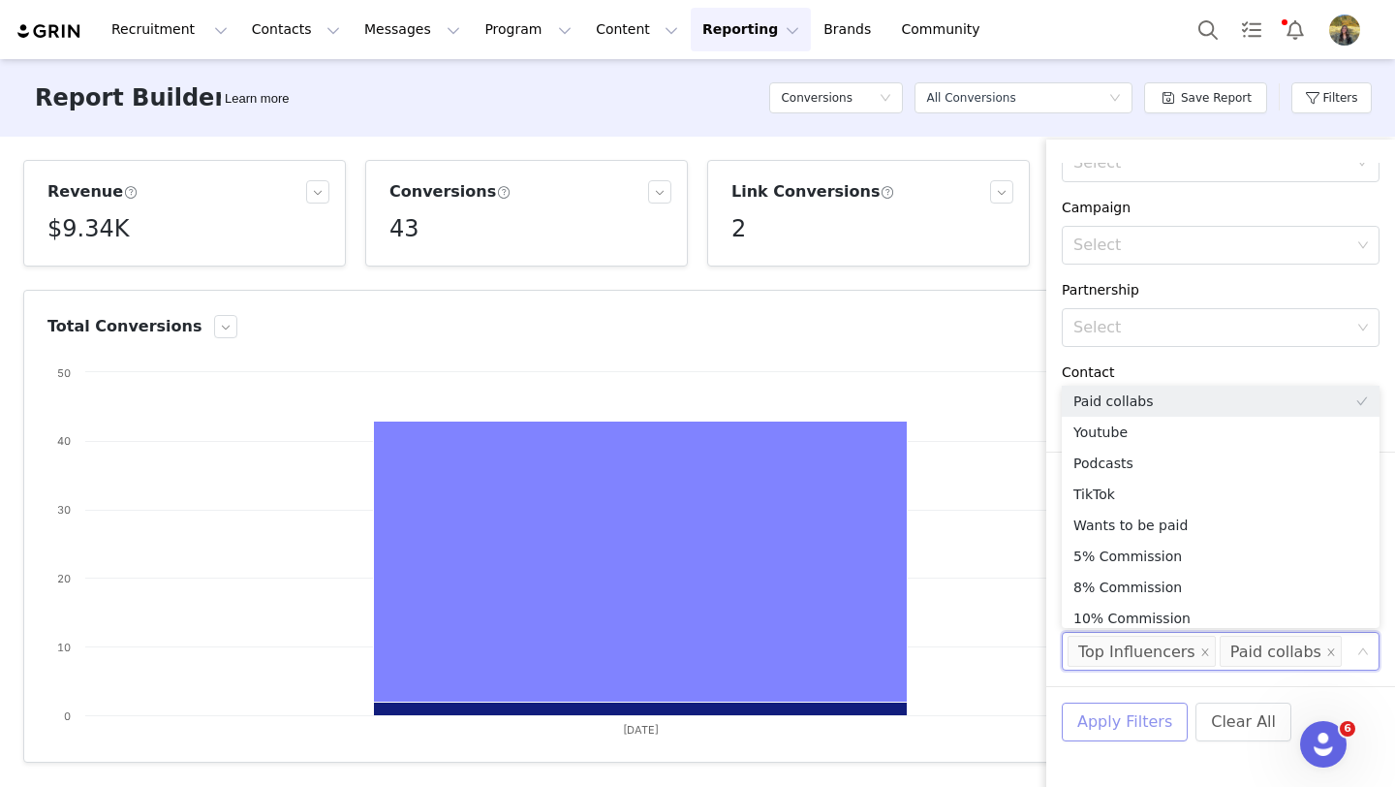
click at [1172, 713] on button "Apply Filters" at bounding box center [1125, 721] width 126 height 39
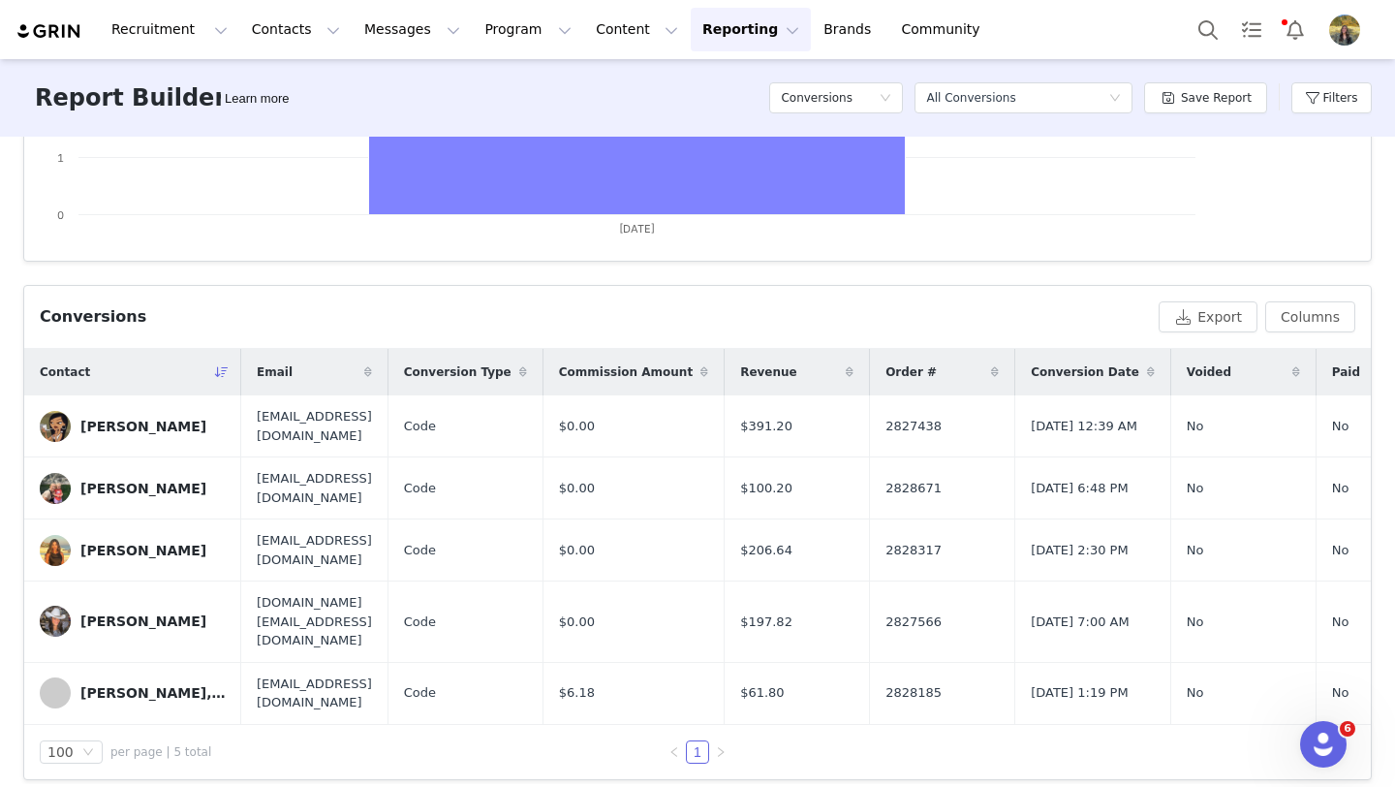
scroll to position [0, 0]
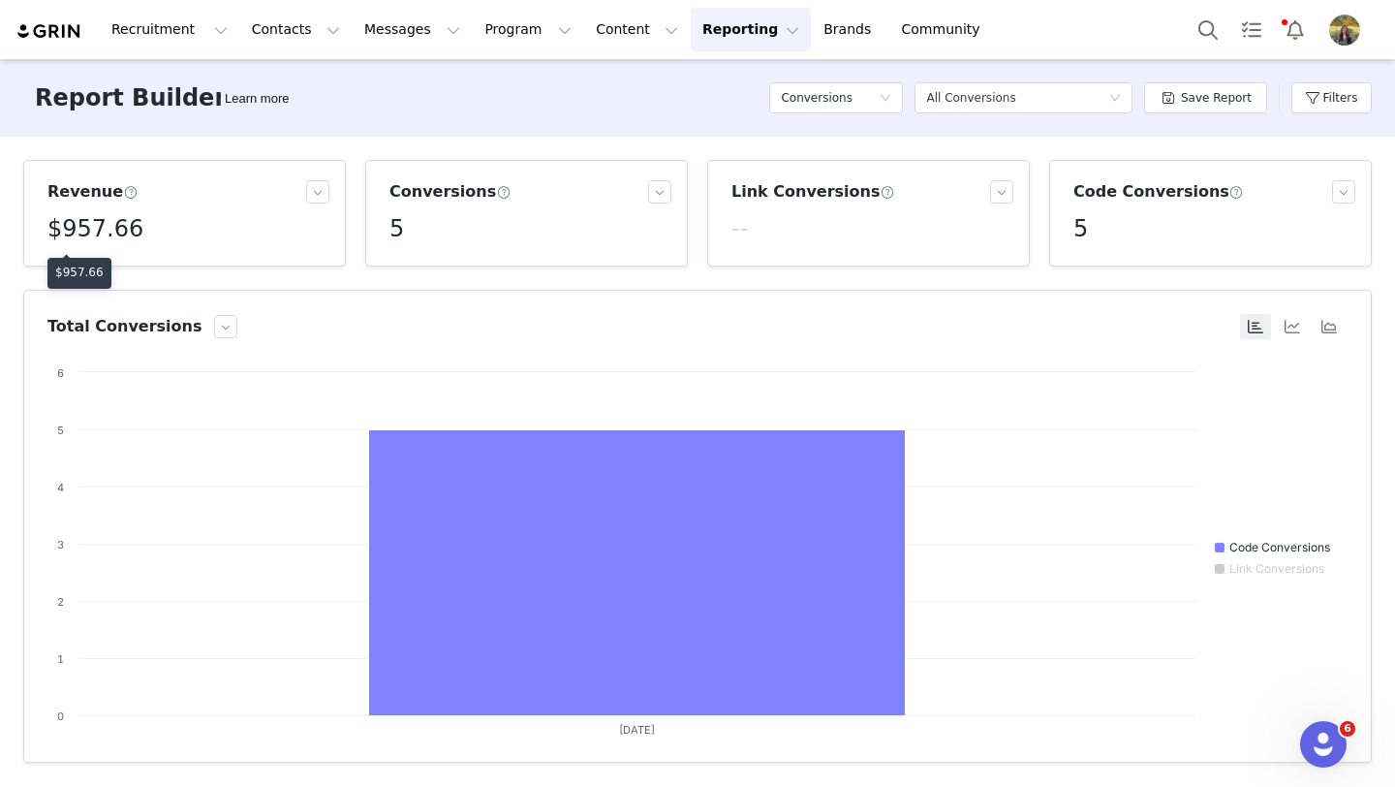
click at [103, 266] on div "$957.66" at bounding box center [79, 273] width 64 height 31
copy p "957.66"
click at [1308, 101] on button "Filters" at bounding box center [1331, 97] width 80 height 31
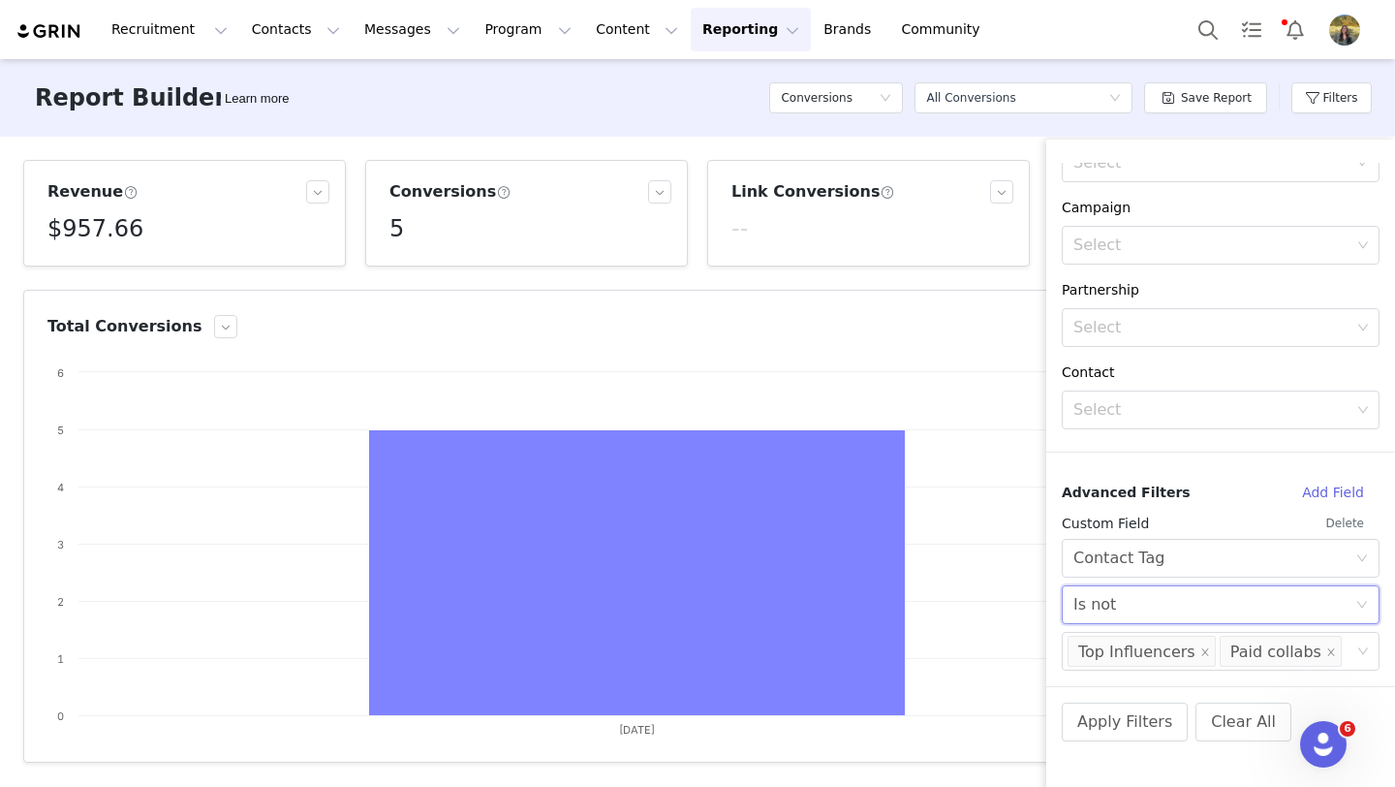
click at [1169, 599] on div "Select Is not" at bounding box center [1214, 604] width 282 height 37
click at [1170, 645] on li "Is" at bounding box center [1221, 647] width 318 height 31
click at [1271, 646] on div "Paid collabs" at bounding box center [1275, 651] width 91 height 31
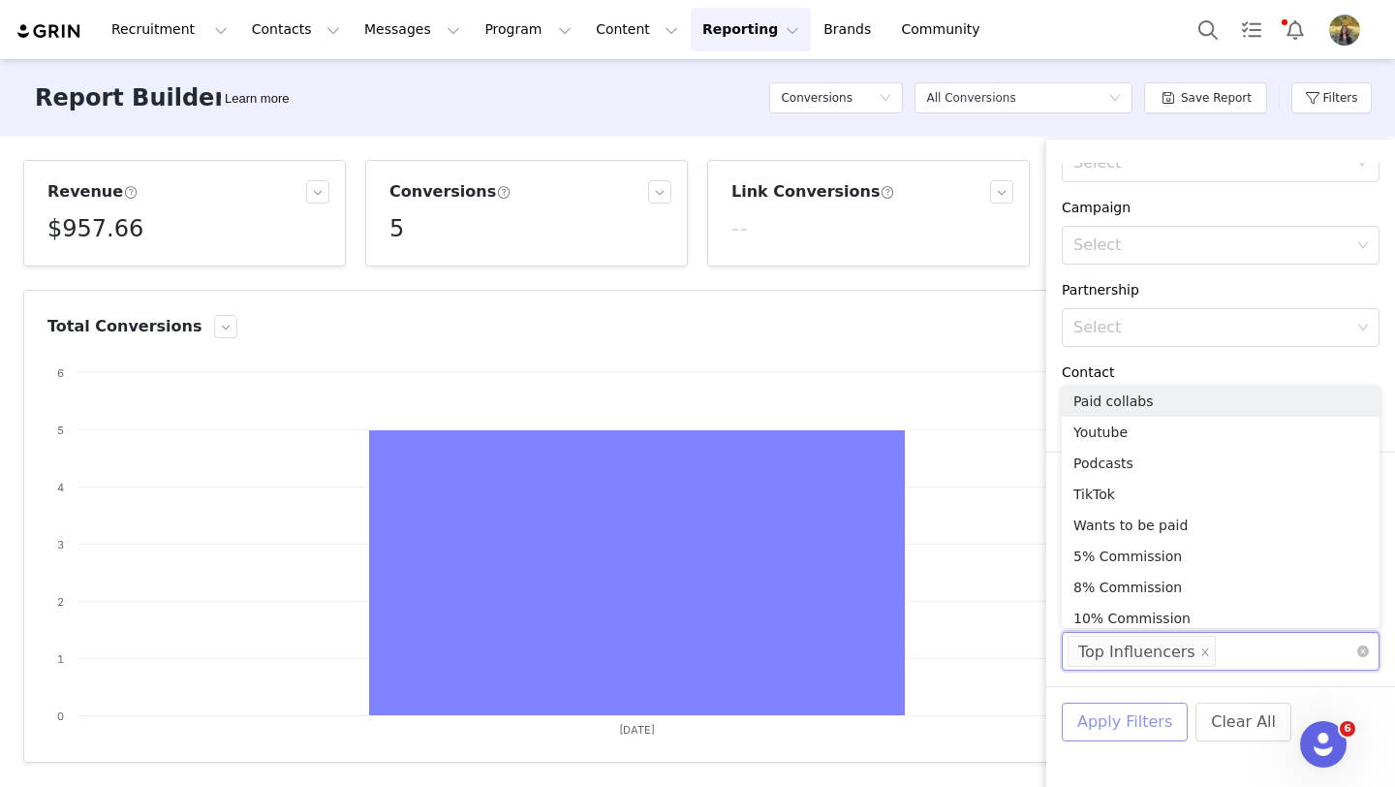
click at [1141, 724] on button "Apply Filters" at bounding box center [1125, 721] width 126 height 39
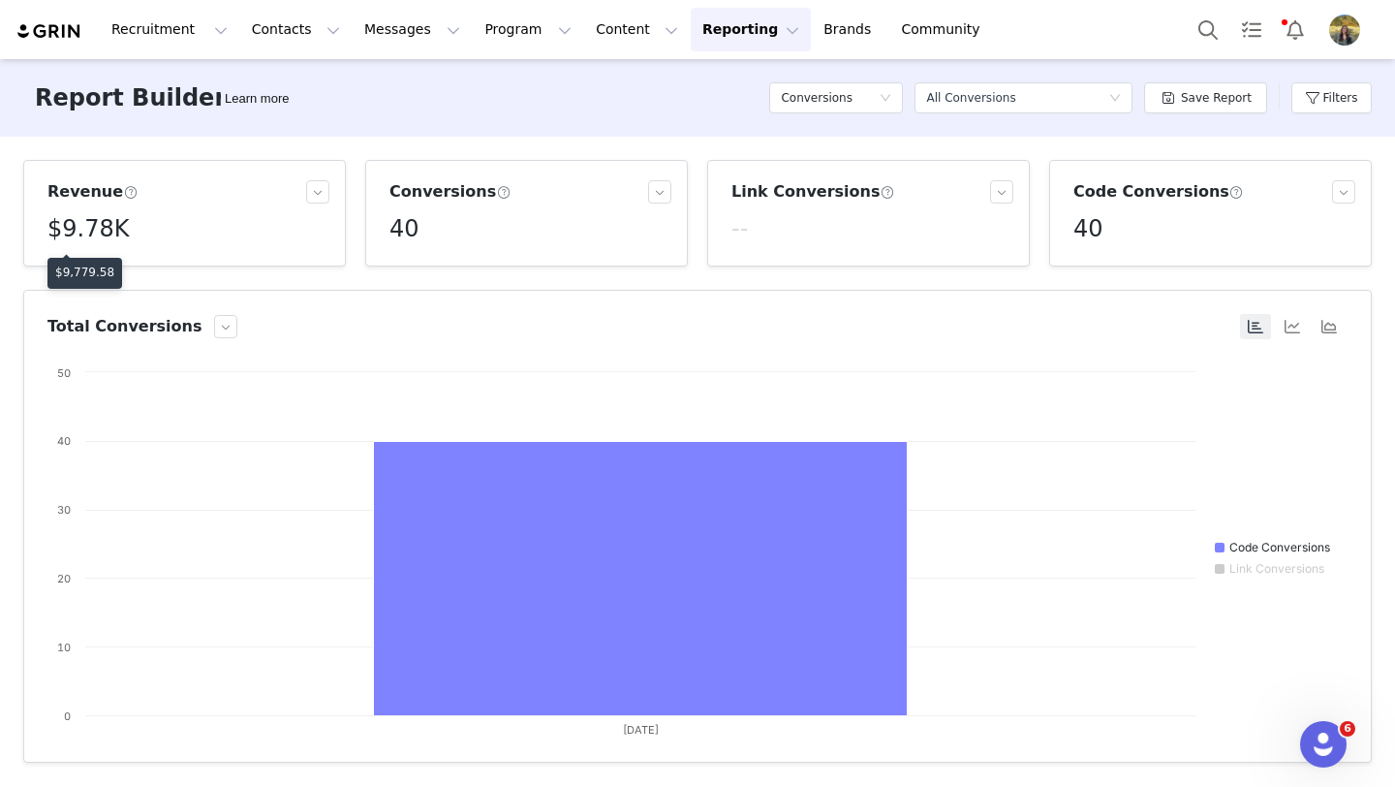
click at [97, 290] on article "Total Conversions Created with Highcharts 9.3.3 Chart title Code Conversions Li…" at bounding box center [697, 526] width 1349 height 473
click at [94, 279] on div "Revenue $9.78K Conversions 40 Link Conversions -- Code Conversions 40 Total Con…" at bounding box center [697, 460] width 1395 height 647
click at [84, 272] on p "$9,779.58" at bounding box center [84, 272] width 59 height 17
copy p "9,779.58"
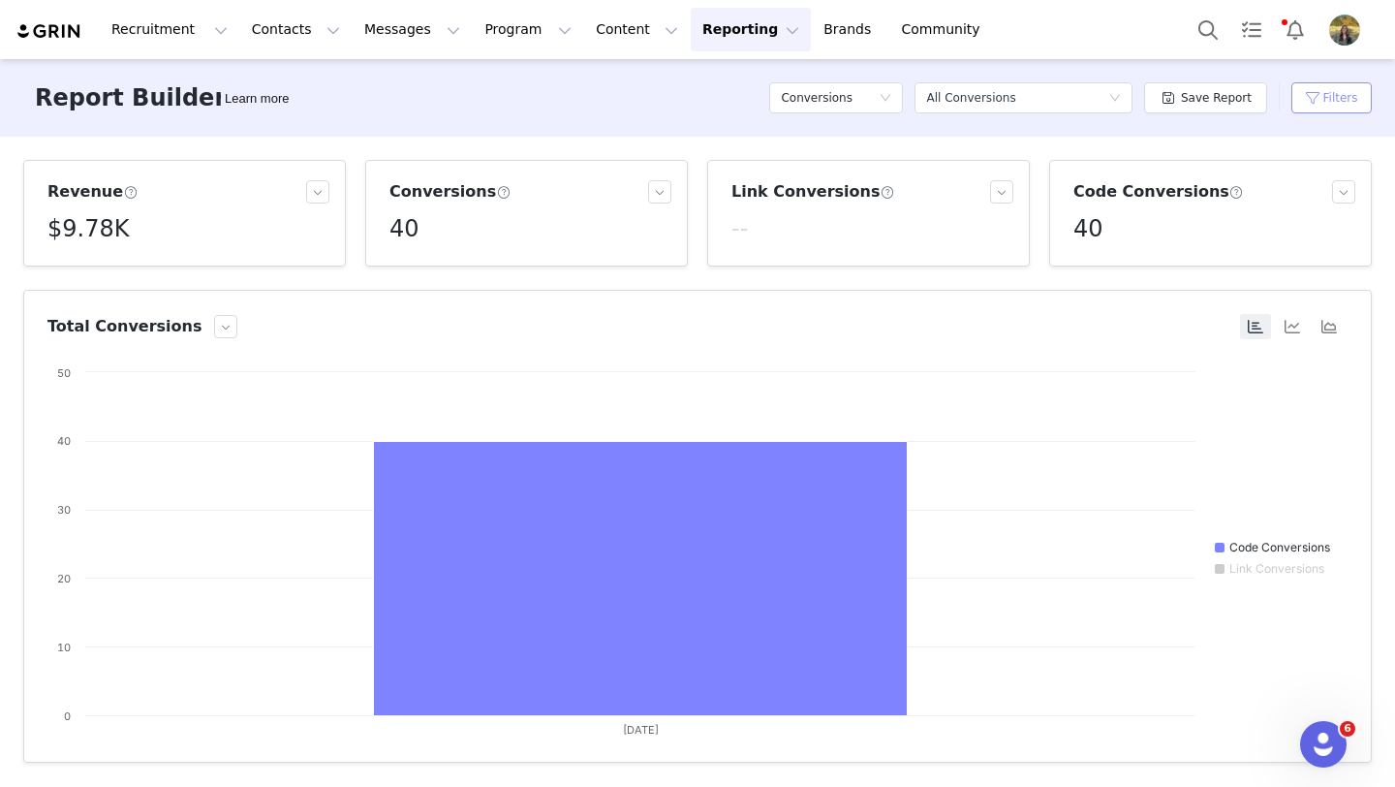
click at [1319, 104] on button "Filters" at bounding box center [1331, 97] width 80 height 31
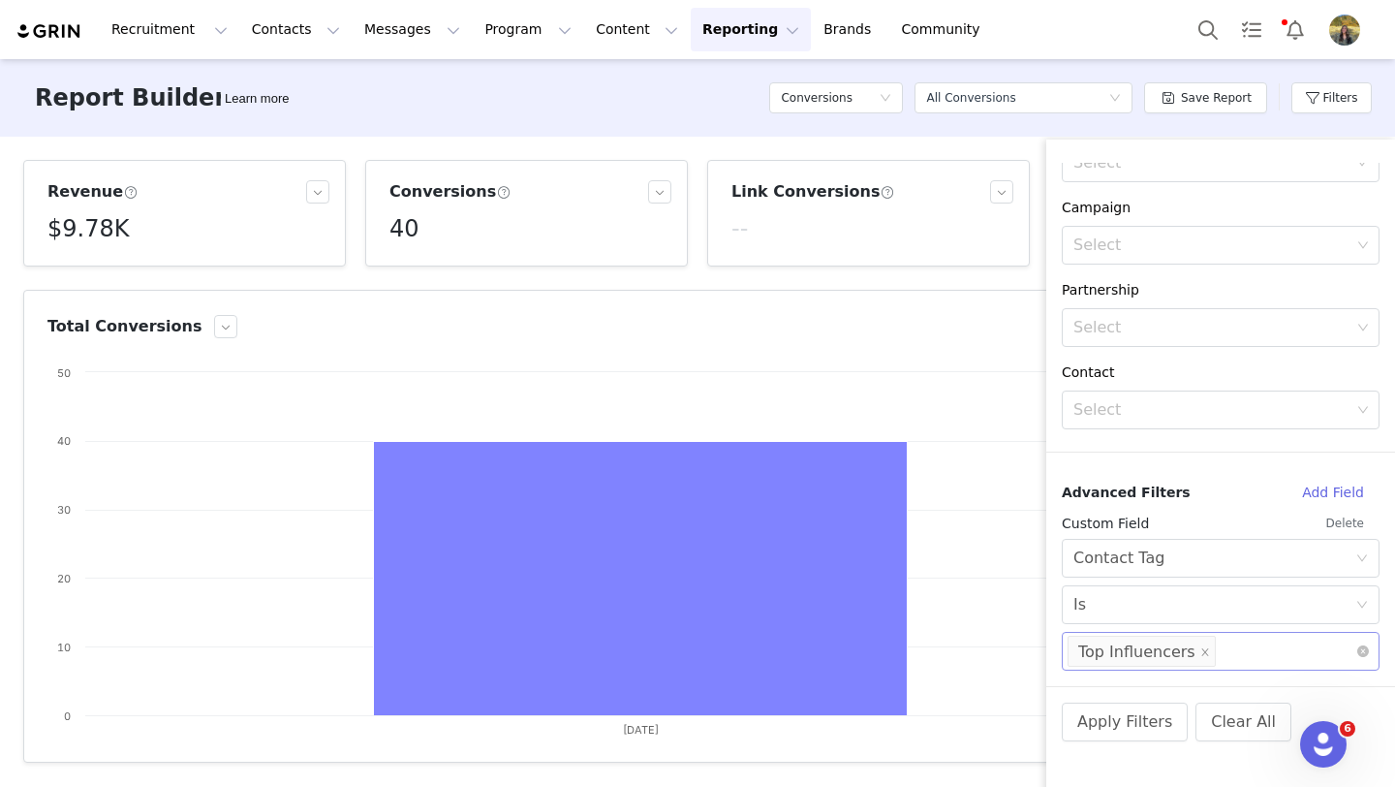
click at [1241, 652] on div "Select Top Influencers" at bounding box center [1214, 651] width 292 height 37
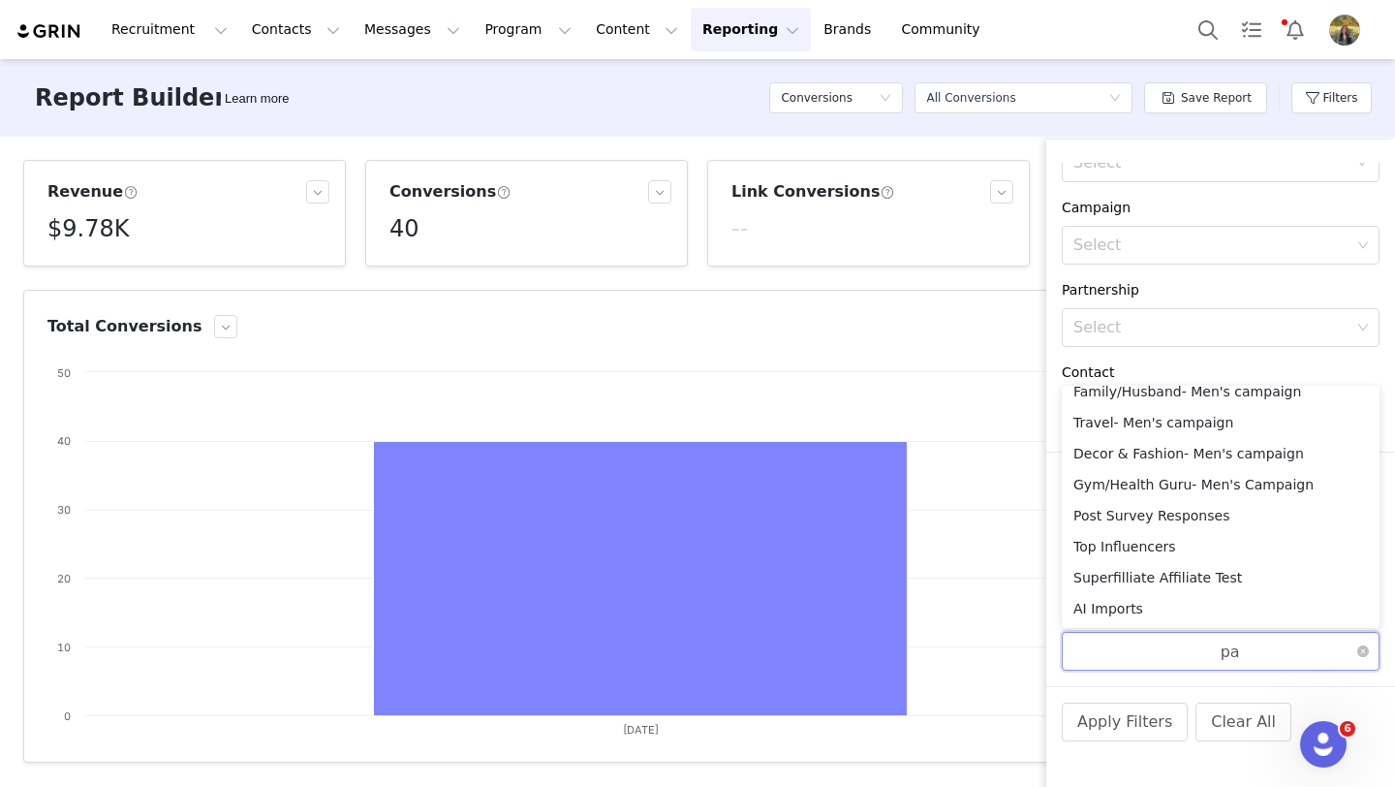
scroll to position [4, 0]
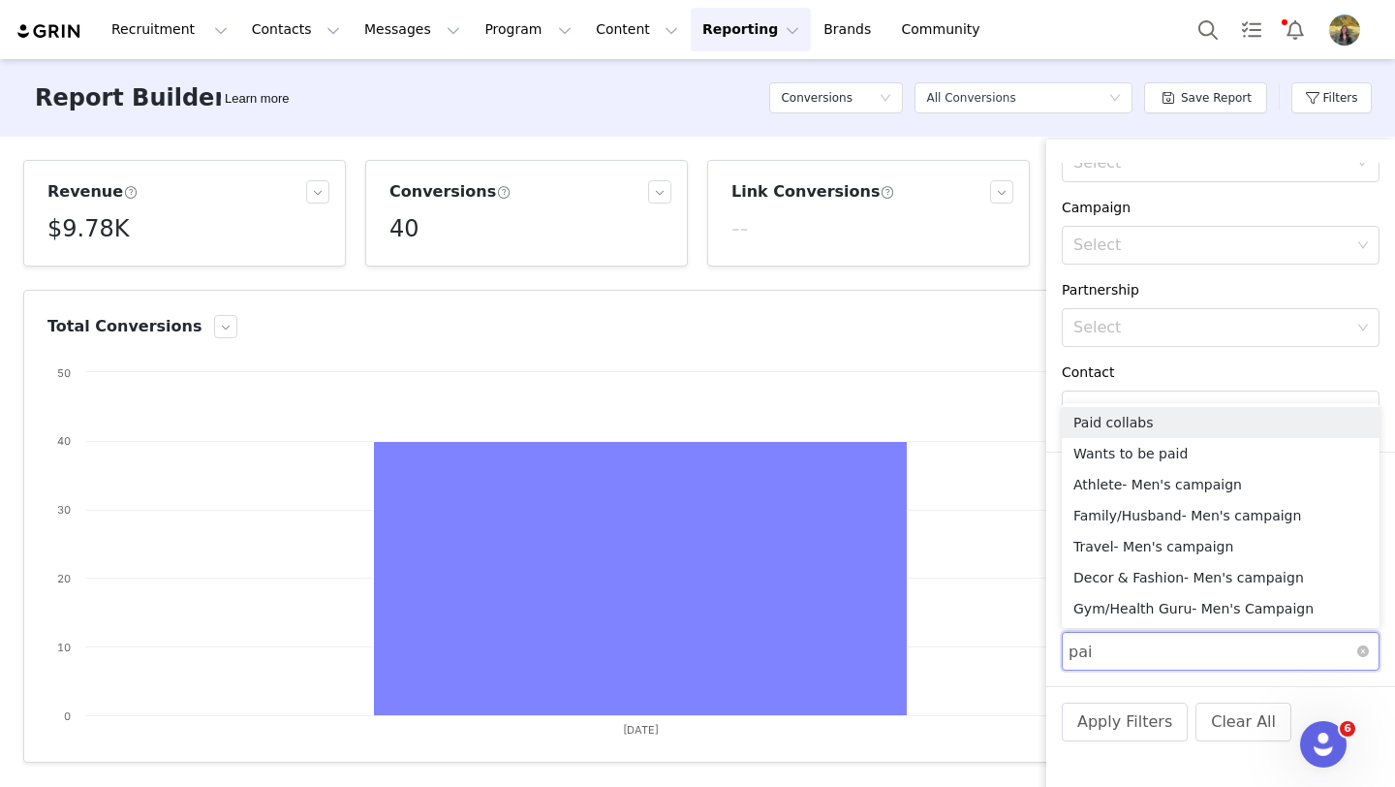
type input "paid"
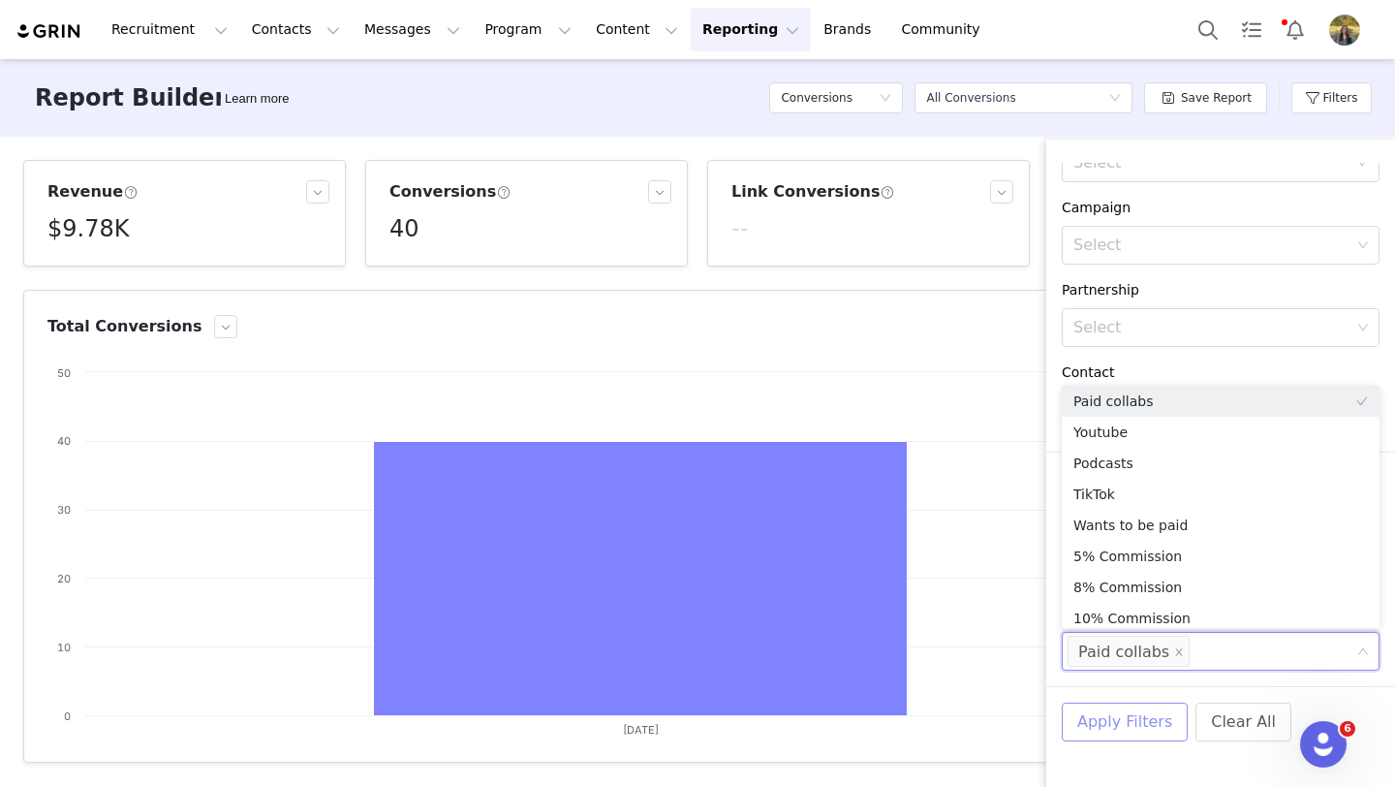
click at [1139, 723] on button "Apply Filters" at bounding box center [1125, 721] width 126 height 39
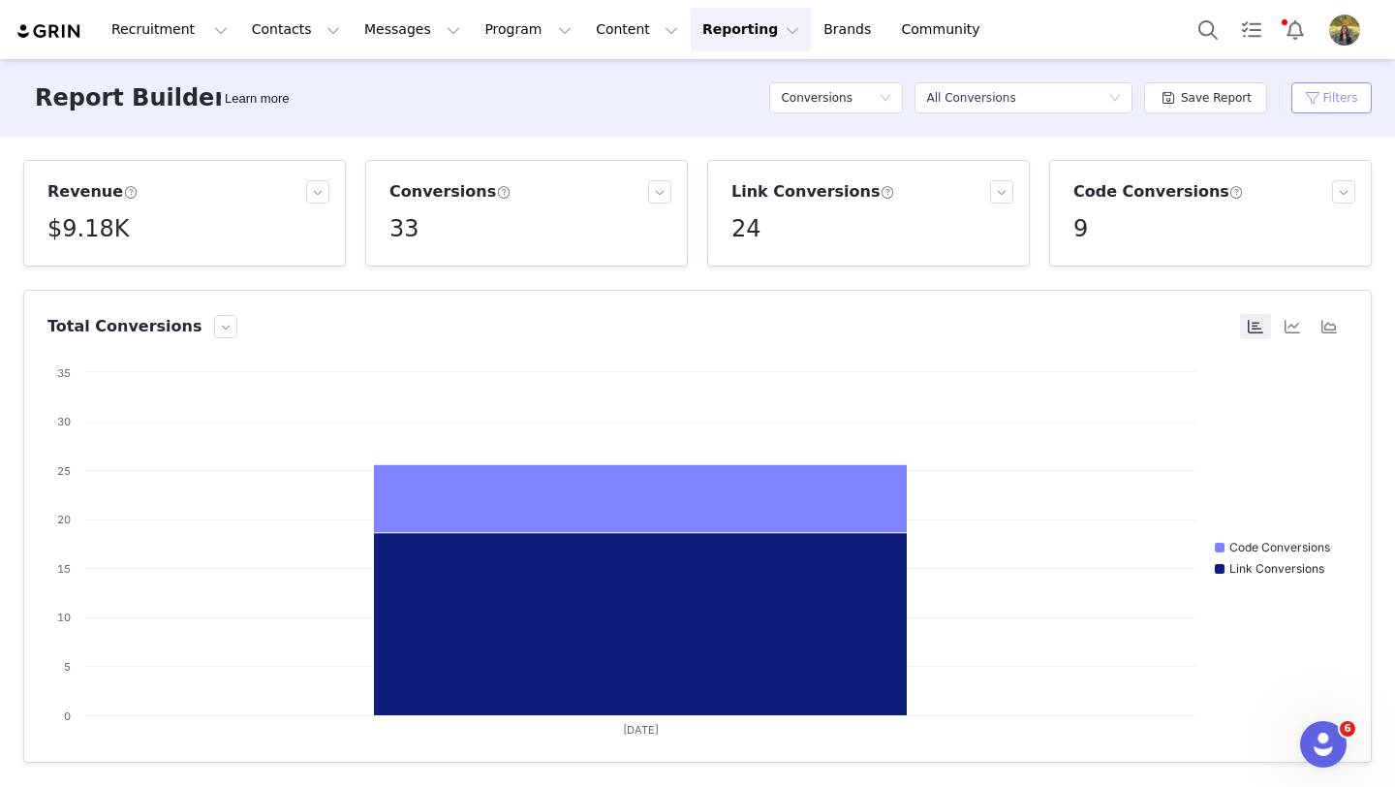
click at [1310, 104] on button "Filters" at bounding box center [1331, 97] width 80 height 31
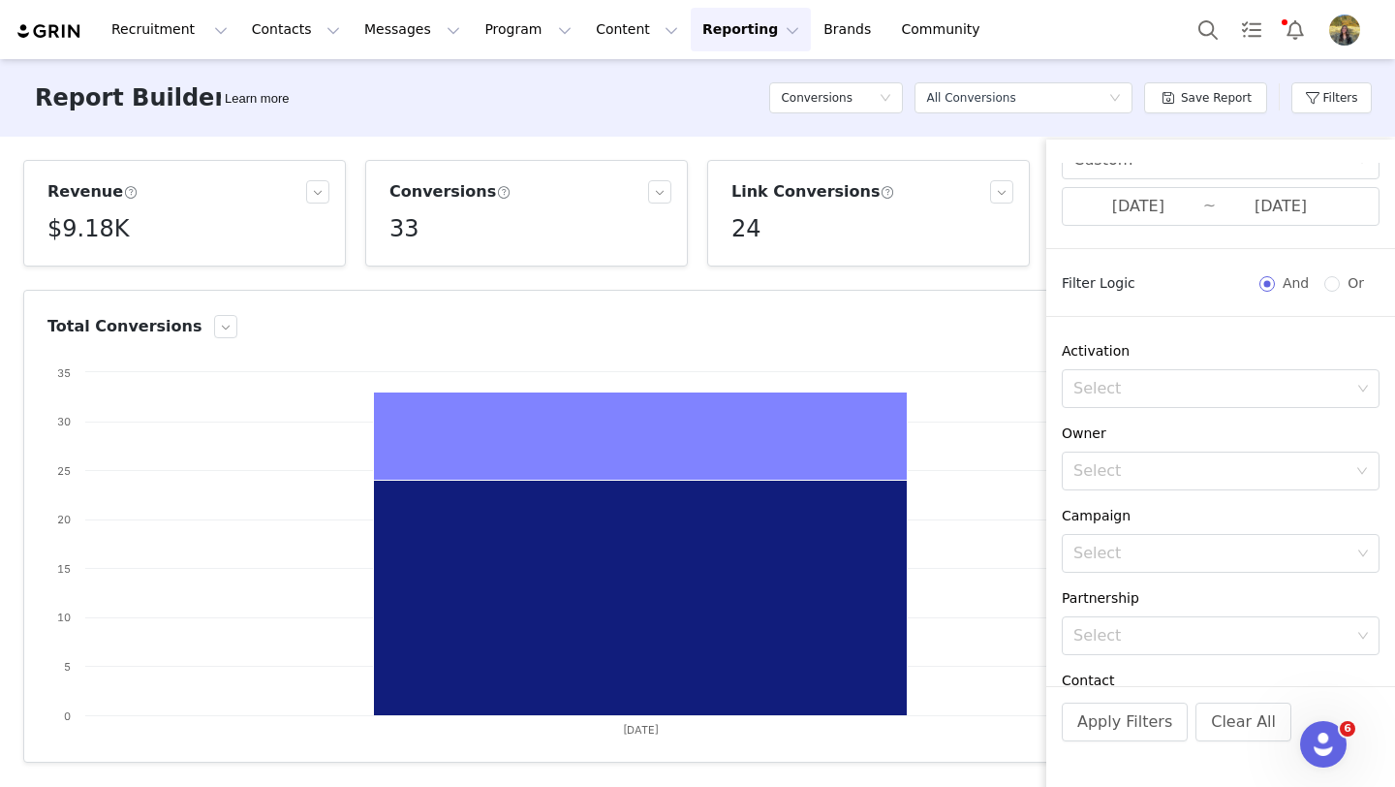
scroll to position [0, 0]
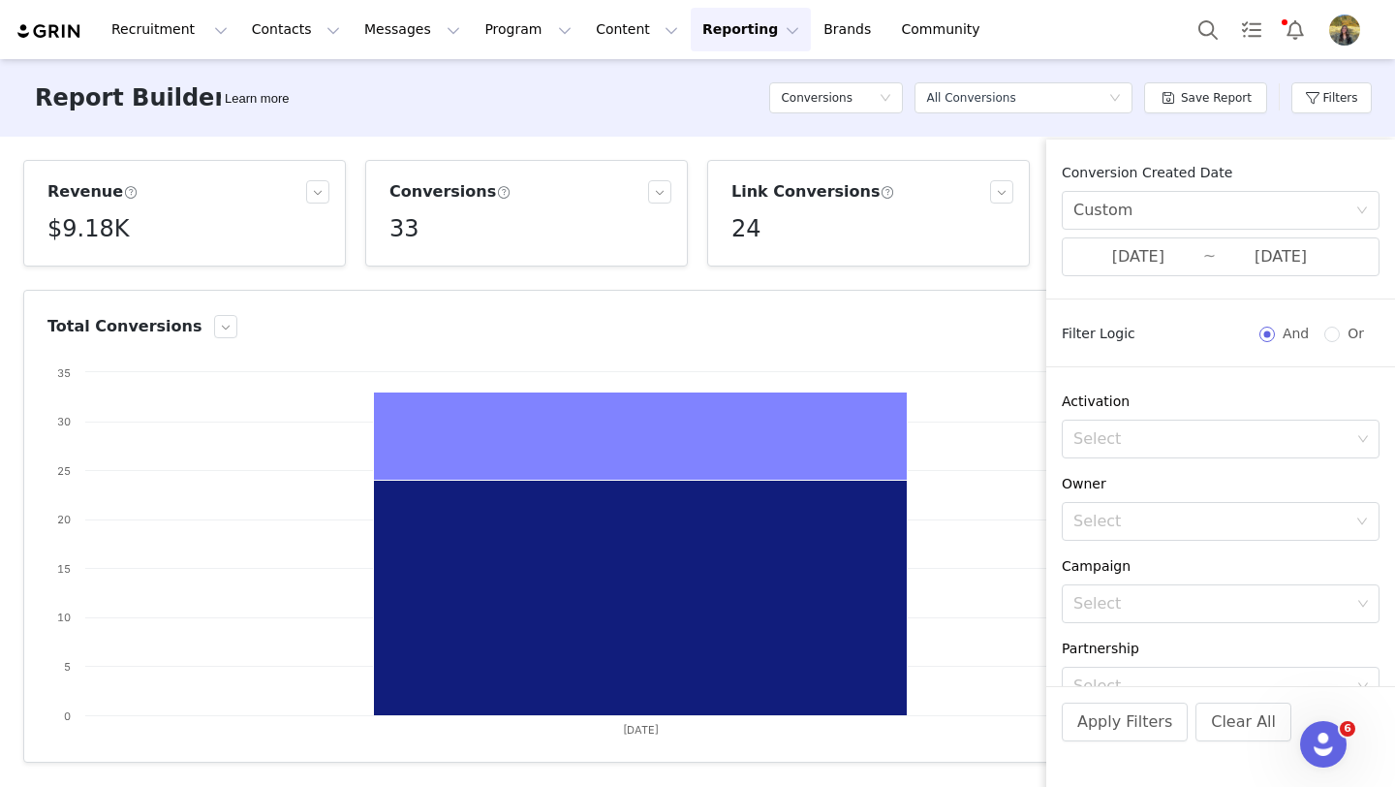
click at [1119, 262] on input "09/30/2025" at bounding box center [1138, 256] width 130 height 25
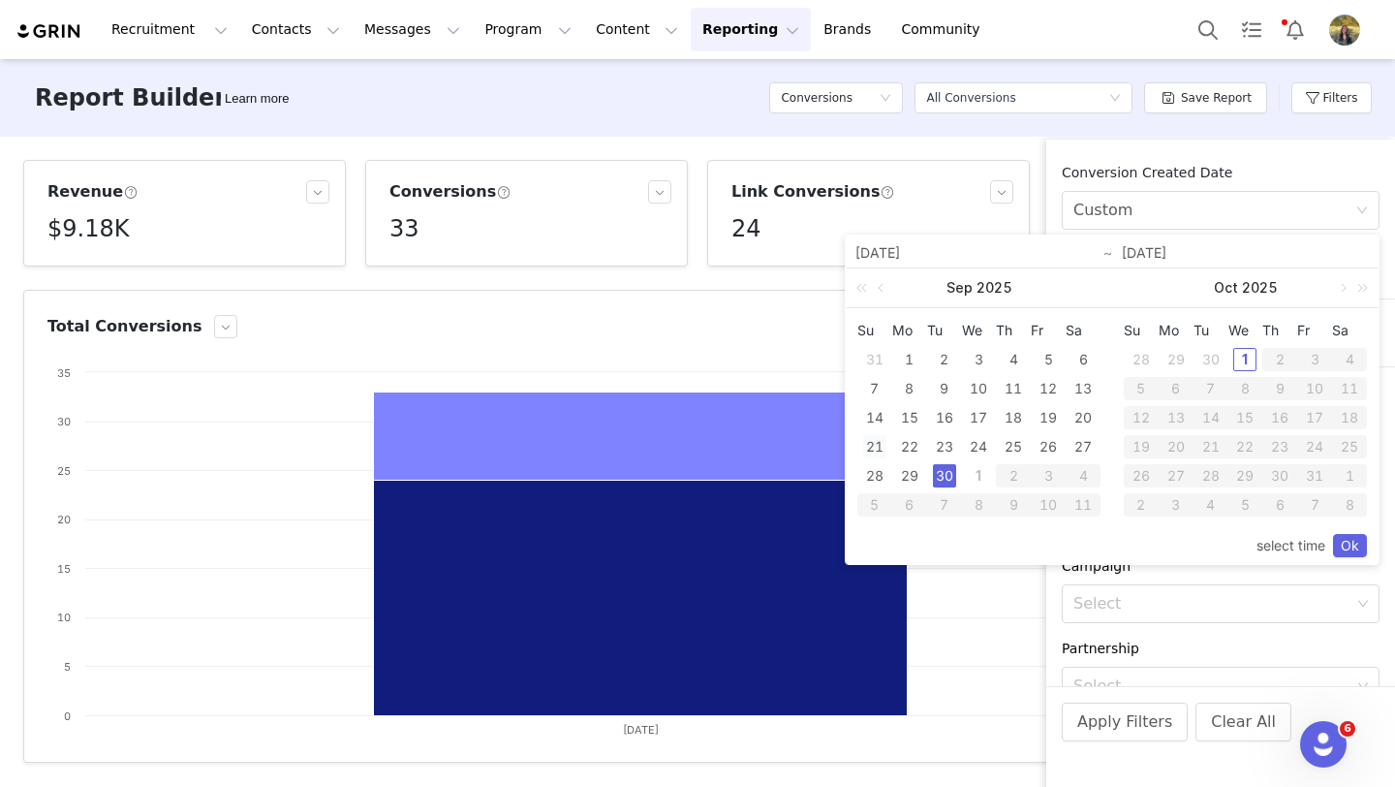
click at [880, 447] on div "21" at bounding box center [874, 446] width 23 height 23
type input "09/21/2025"
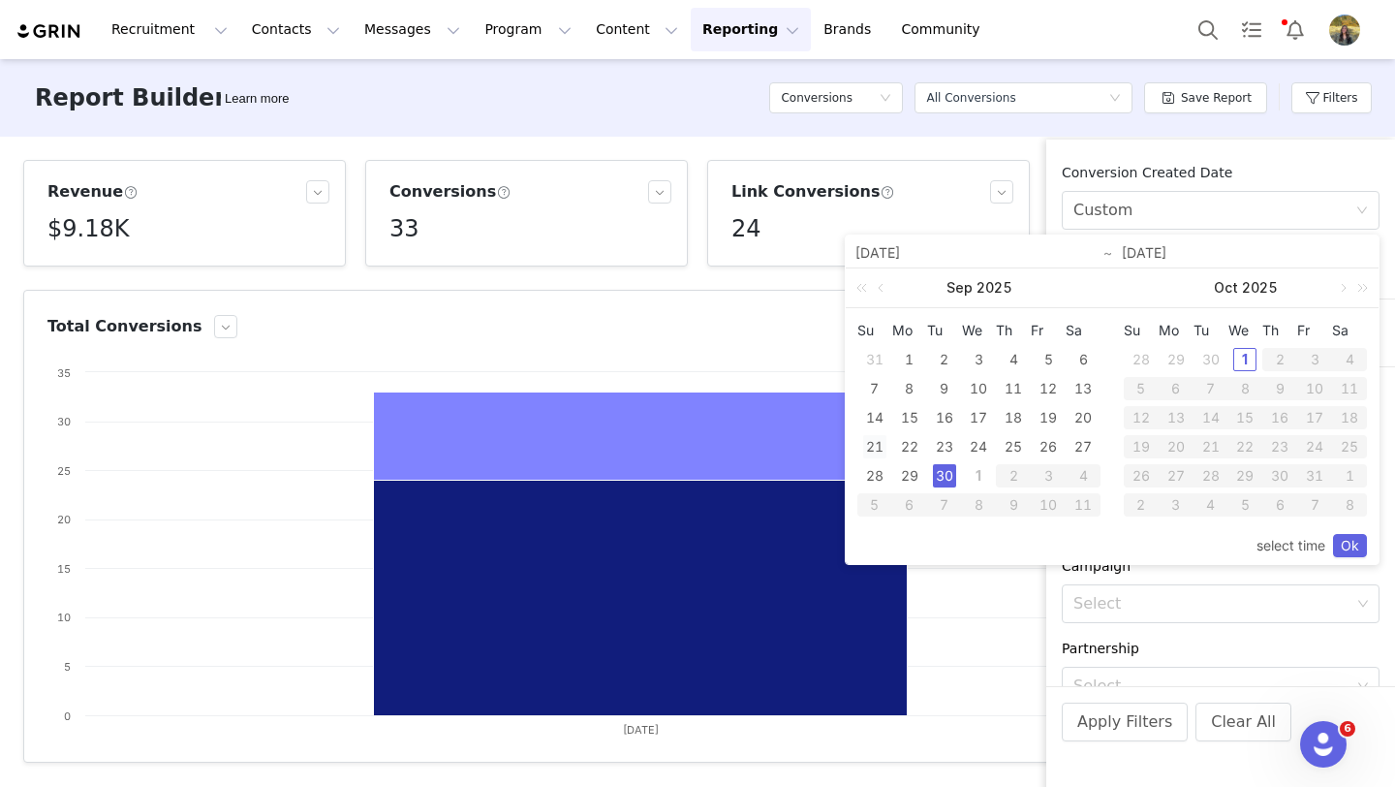
type input "09/21/2025"
drag, startPoint x: 1350, startPoint y: 546, endPoint x: 1261, endPoint y: 618, distance: 114.4
click at [1350, 547] on link "Ok" at bounding box center [1350, 545] width 34 height 23
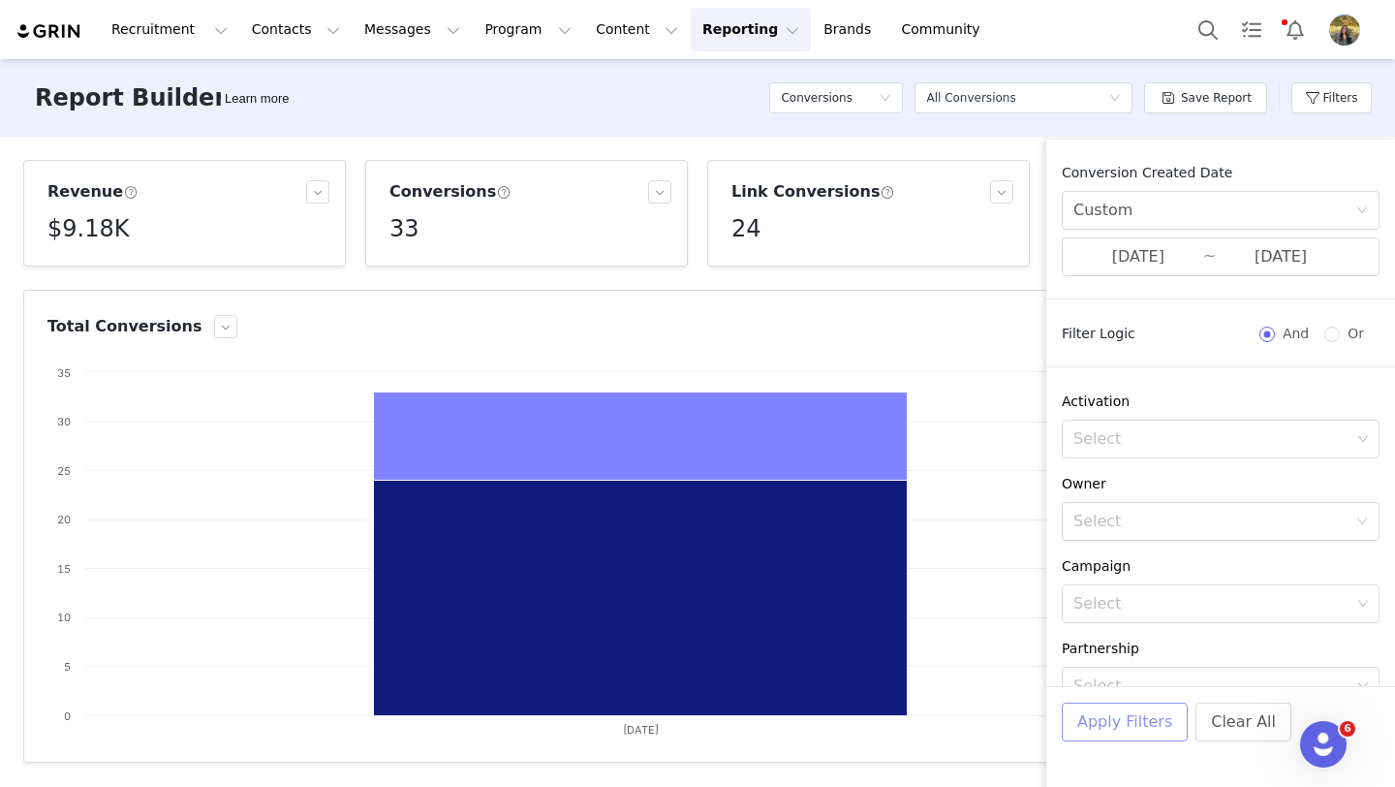
click at [1152, 704] on button "Apply Filters" at bounding box center [1125, 721] width 126 height 39
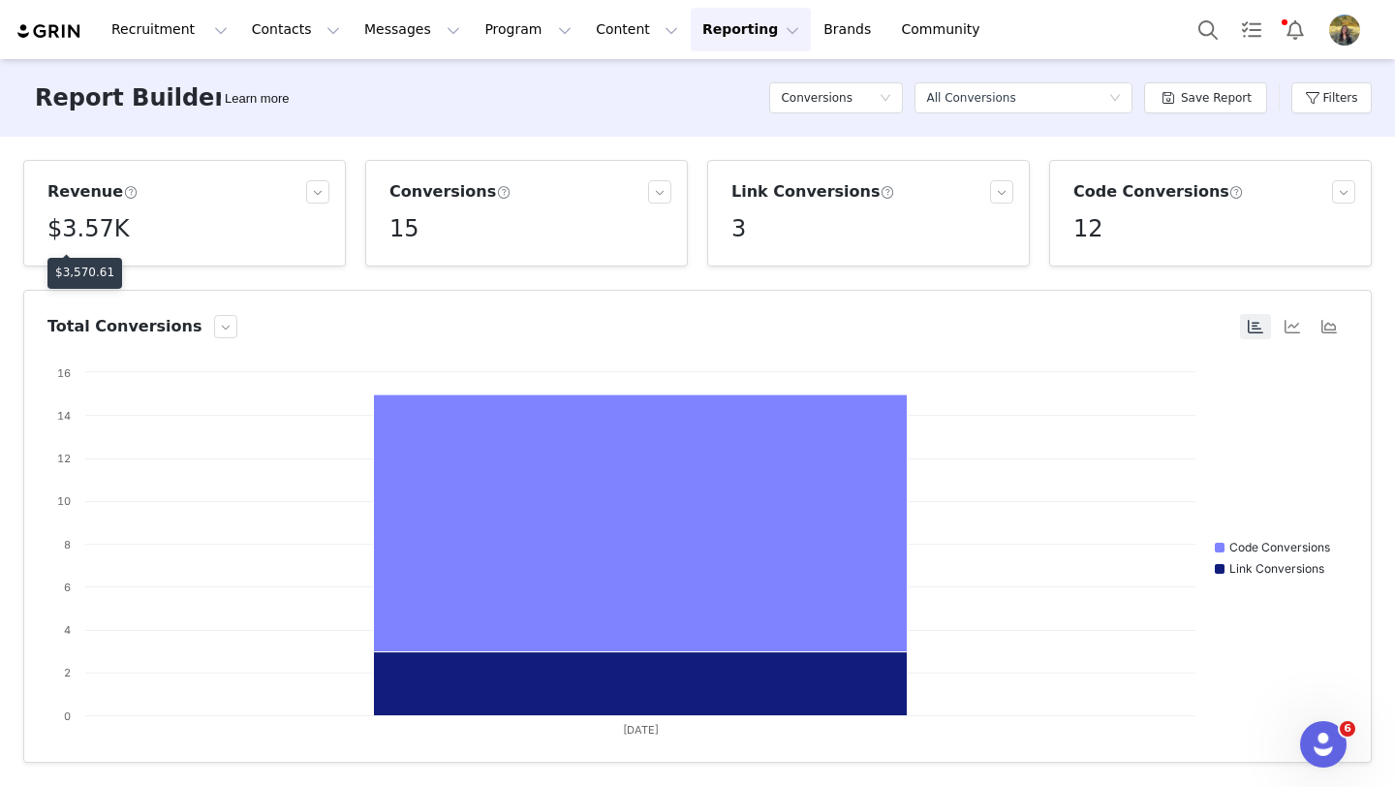
click at [86, 260] on div "$3,570.61" at bounding box center [84, 273] width 75 height 31
click at [89, 266] on p "$3,570.61" at bounding box center [84, 272] width 59 height 17
copy p "3,570.61"
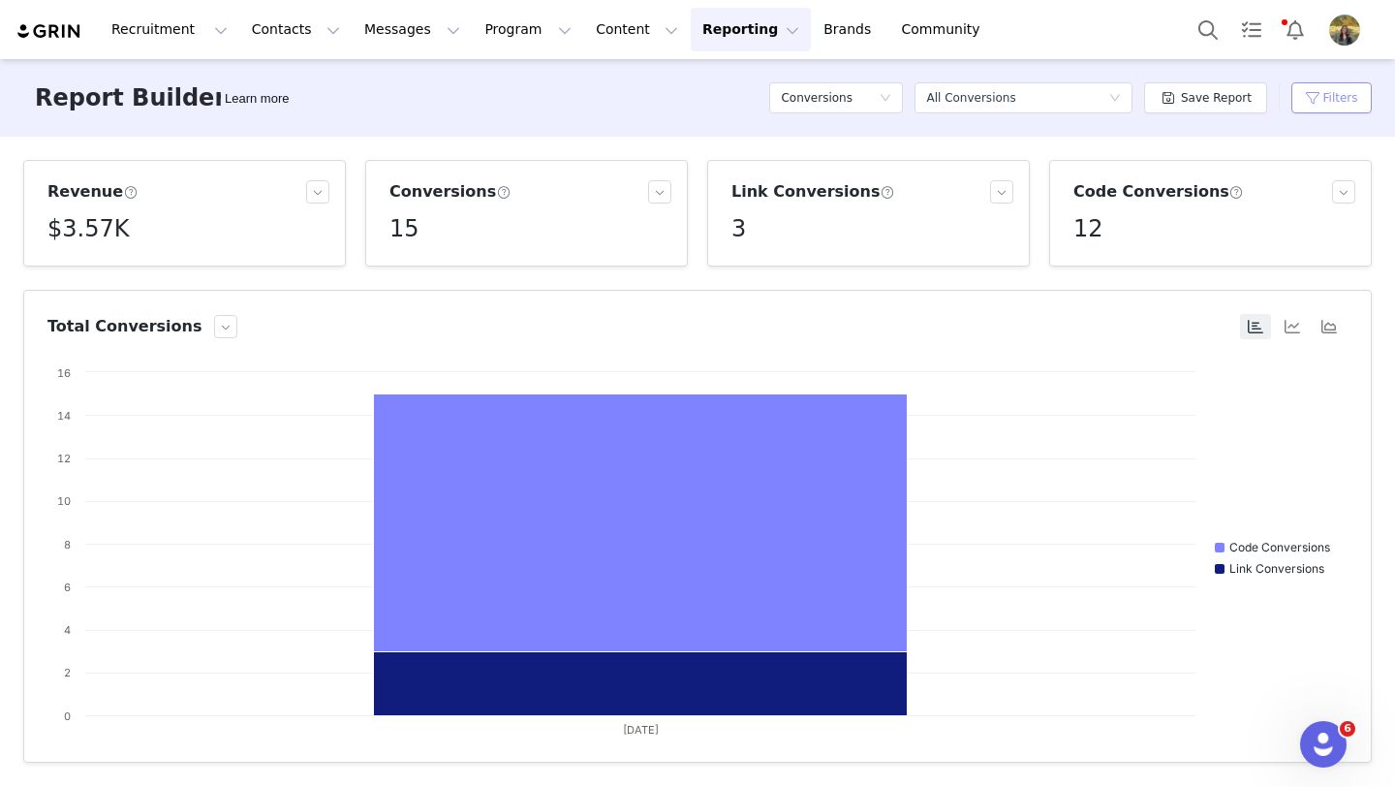
click at [1292, 87] on button "Filters" at bounding box center [1331, 97] width 80 height 31
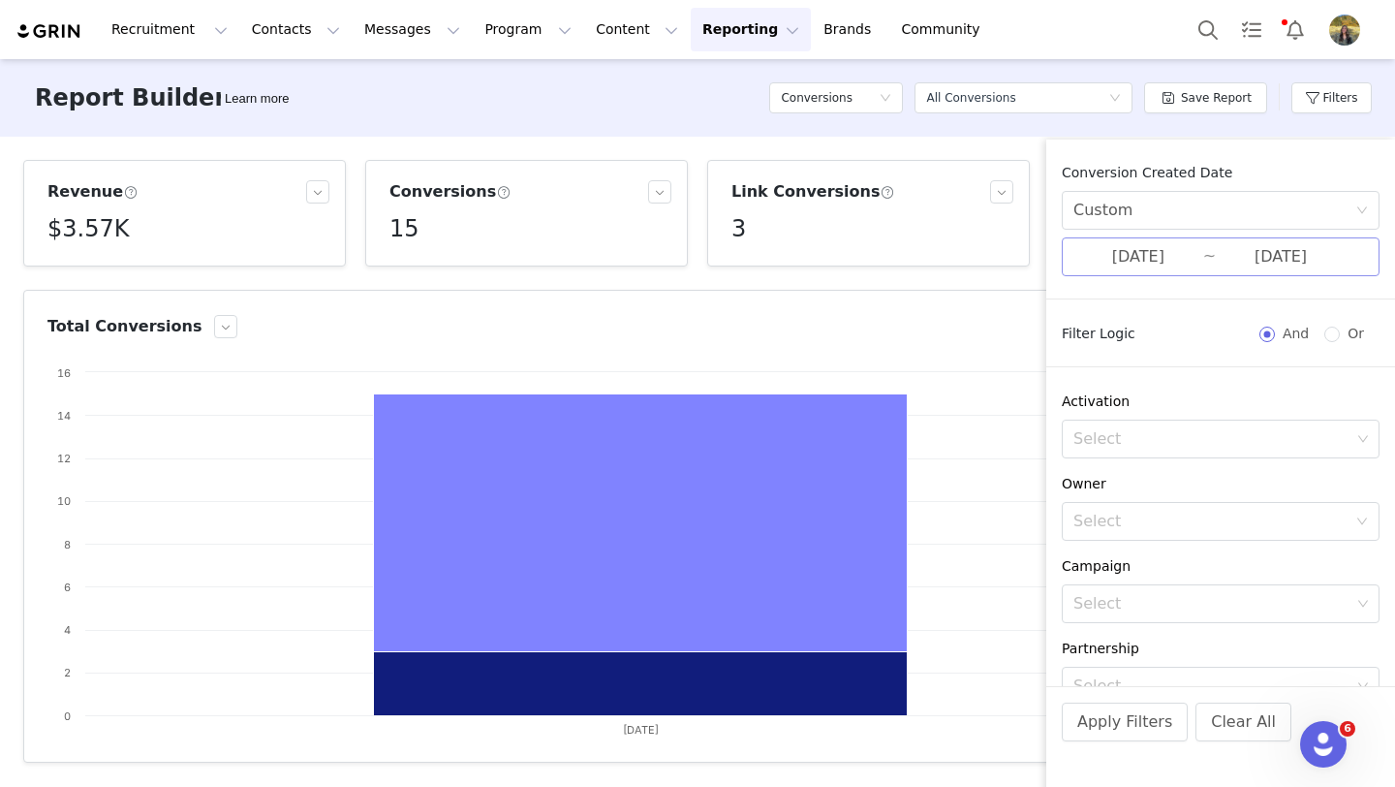
click at [1195, 244] on input "09/21/2025" at bounding box center [1138, 256] width 130 height 25
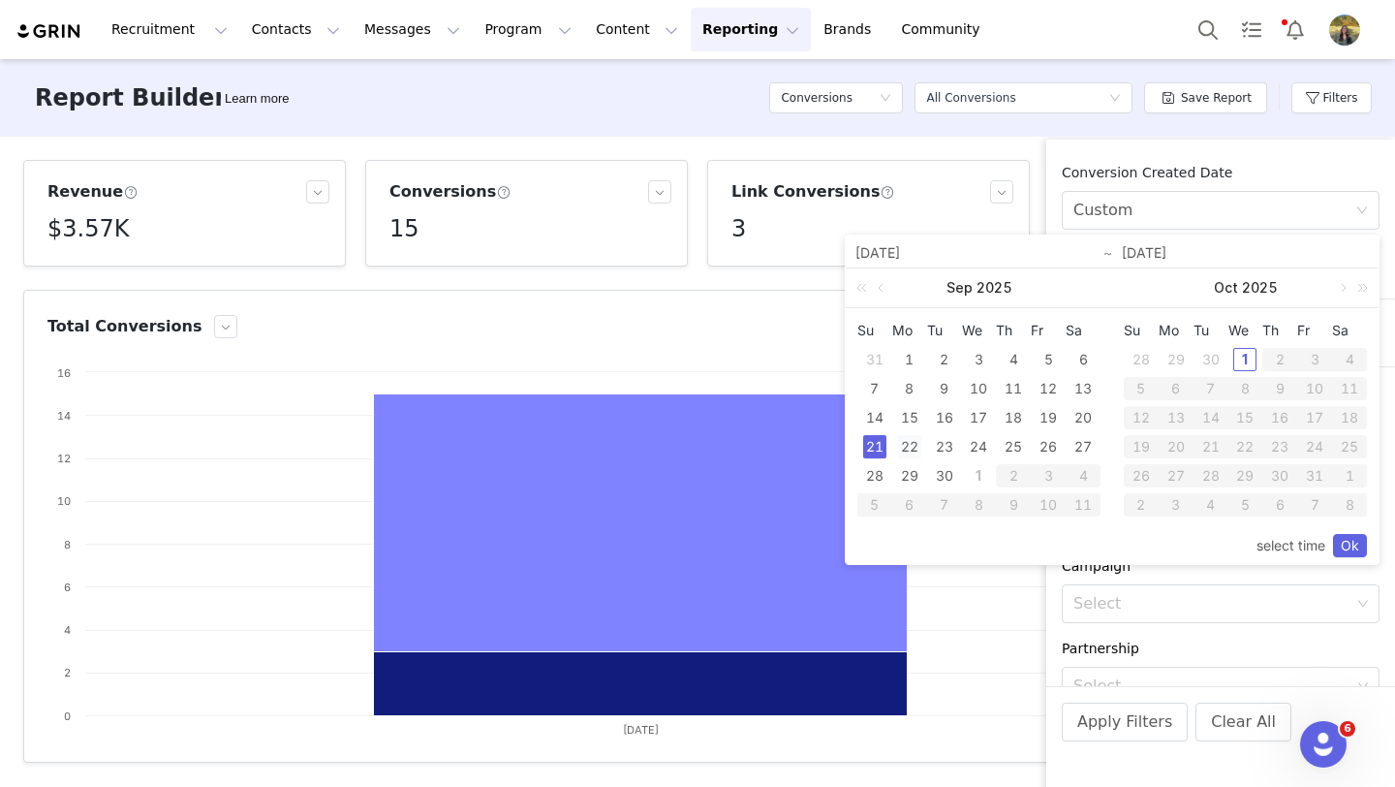
click at [914, 445] on div "22" at bounding box center [909, 446] width 23 height 23
type input "09/22/2025"
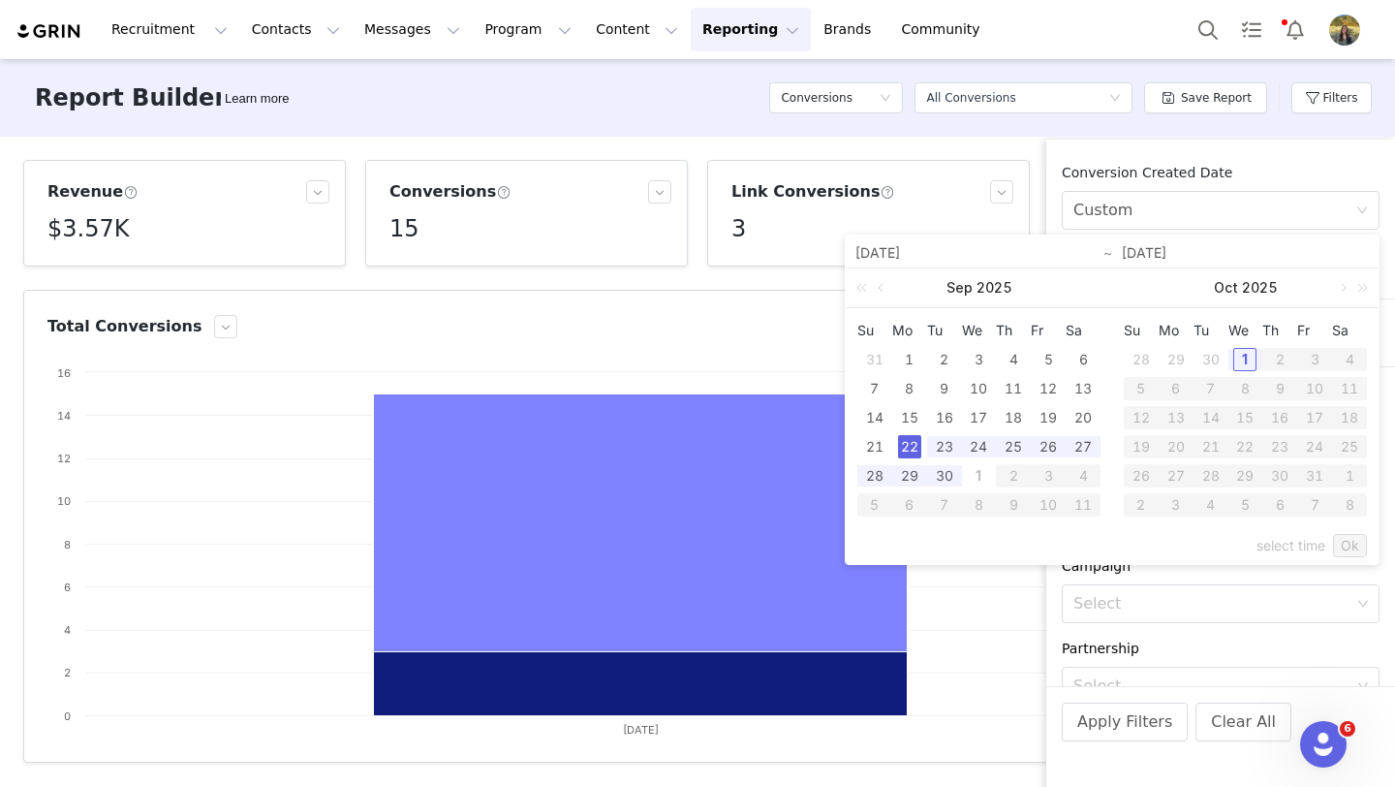
type input "09/22/2025"
drag, startPoint x: 1364, startPoint y: 555, endPoint x: 1347, endPoint y: 556, distance: 17.5
click at [1364, 556] on link "Ok" at bounding box center [1350, 545] width 34 height 23
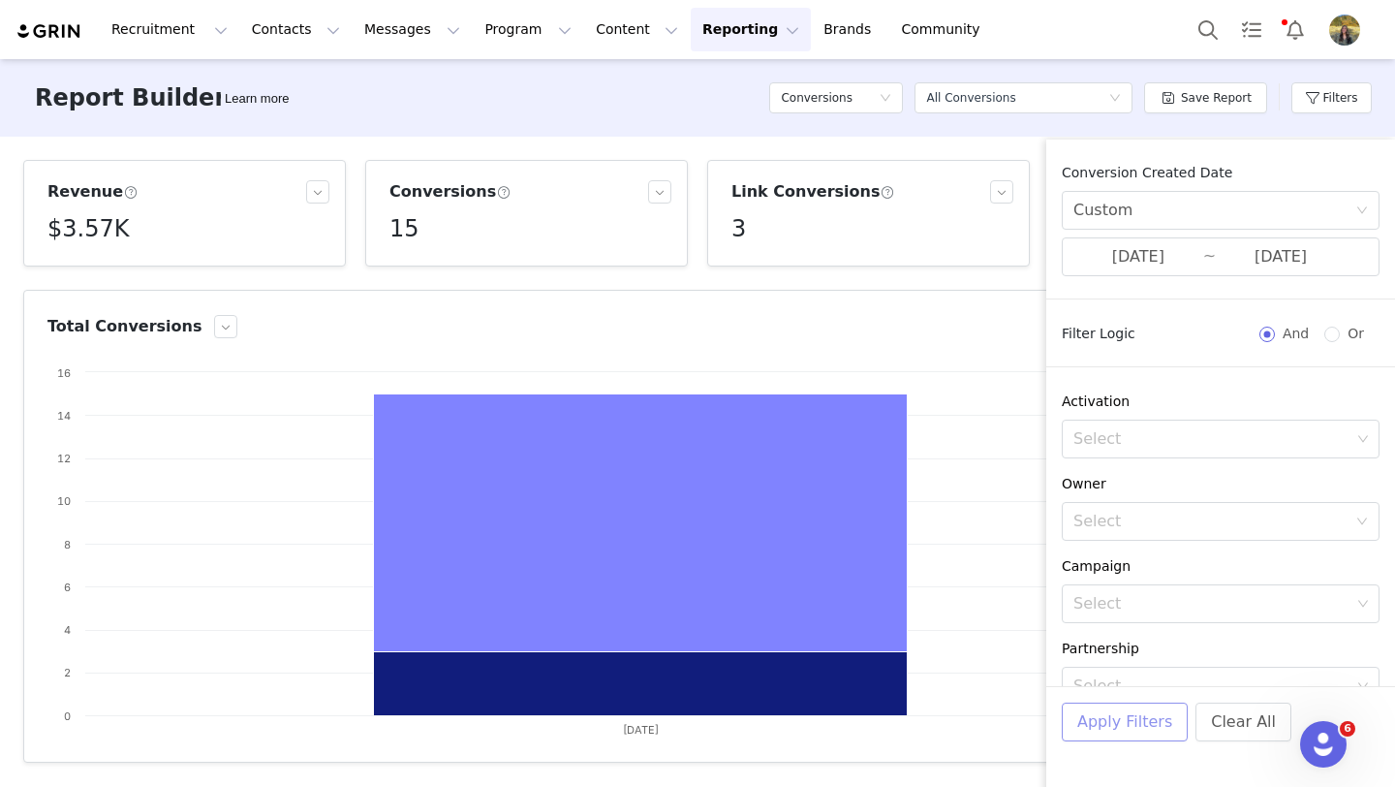
click at [1108, 703] on button "Apply Filters" at bounding box center [1125, 721] width 126 height 39
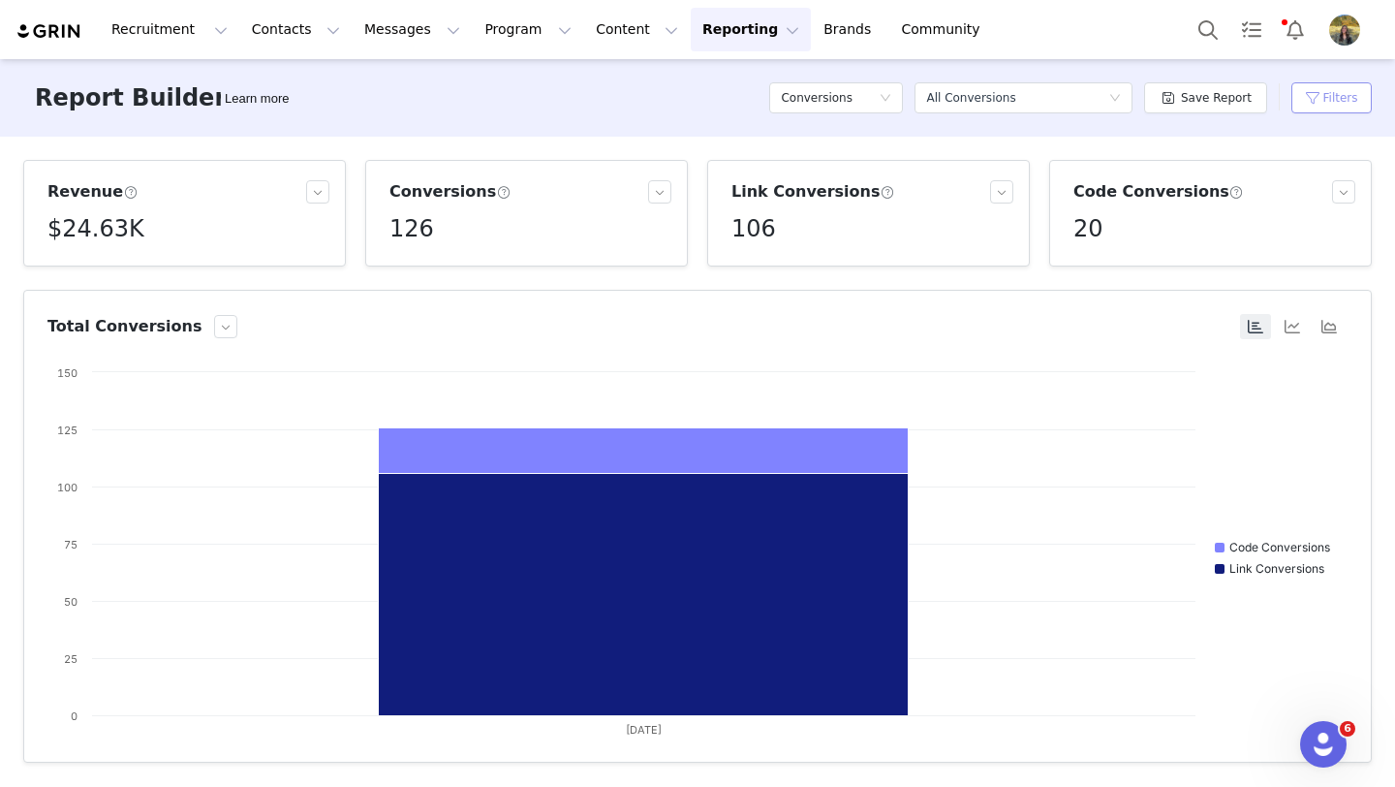
click at [1306, 106] on button "Filters" at bounding box center [1331, 97] width 80 height 31
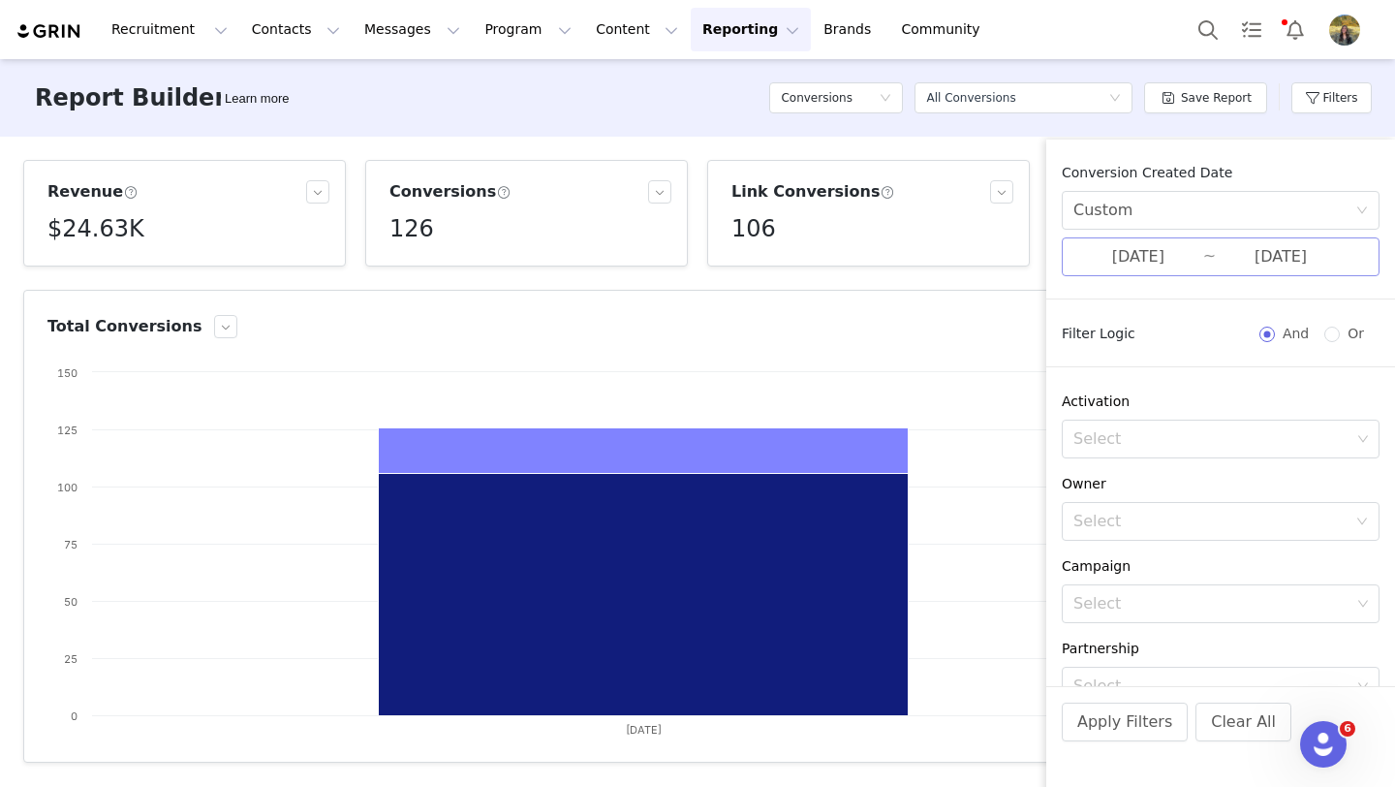
click at [1157, 256] on input "09/22/2025" at bounding box center [1138, 256] width 130 height 25
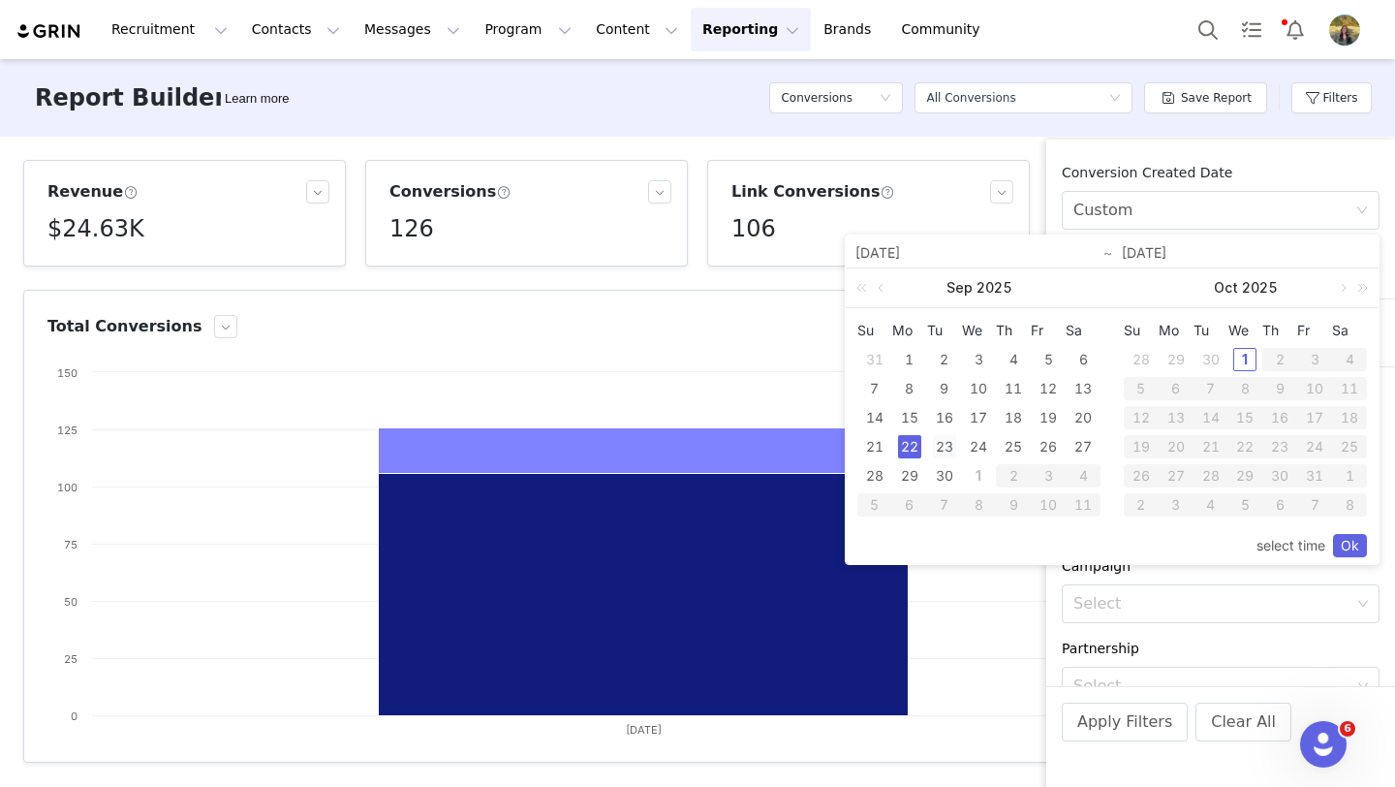
click at [939, 449] on div "23" at bounding box center [944, 446] width 23 height 23
type input "09/23/2025"
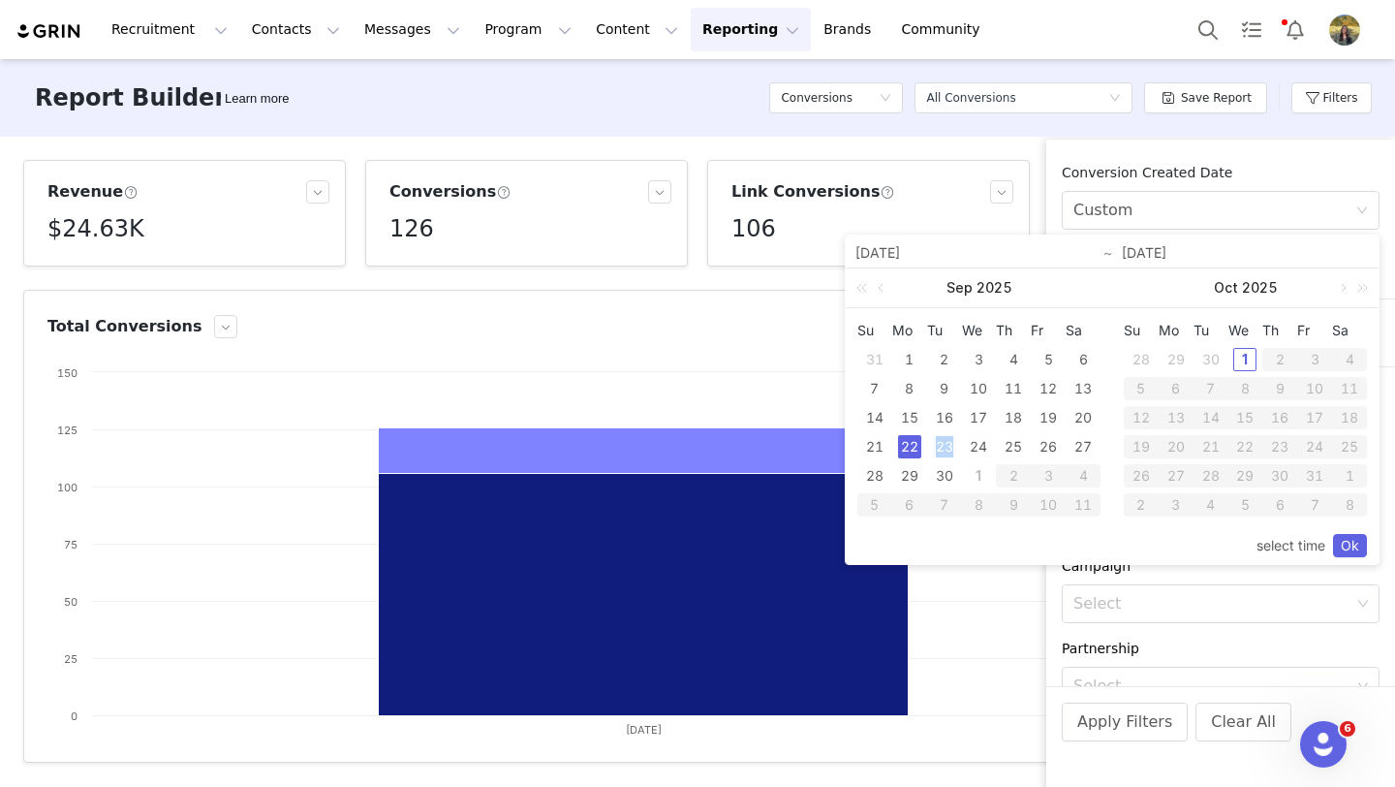
type input "09/23/2025"
drag, startPoint x: 1344, startPoint y: 539, endPoint x: 1253, endPoint y: 570, distance: 96.2
click at [1344, 539] on link "Ok" at bounding box center [1350, 545] width 34 height 23
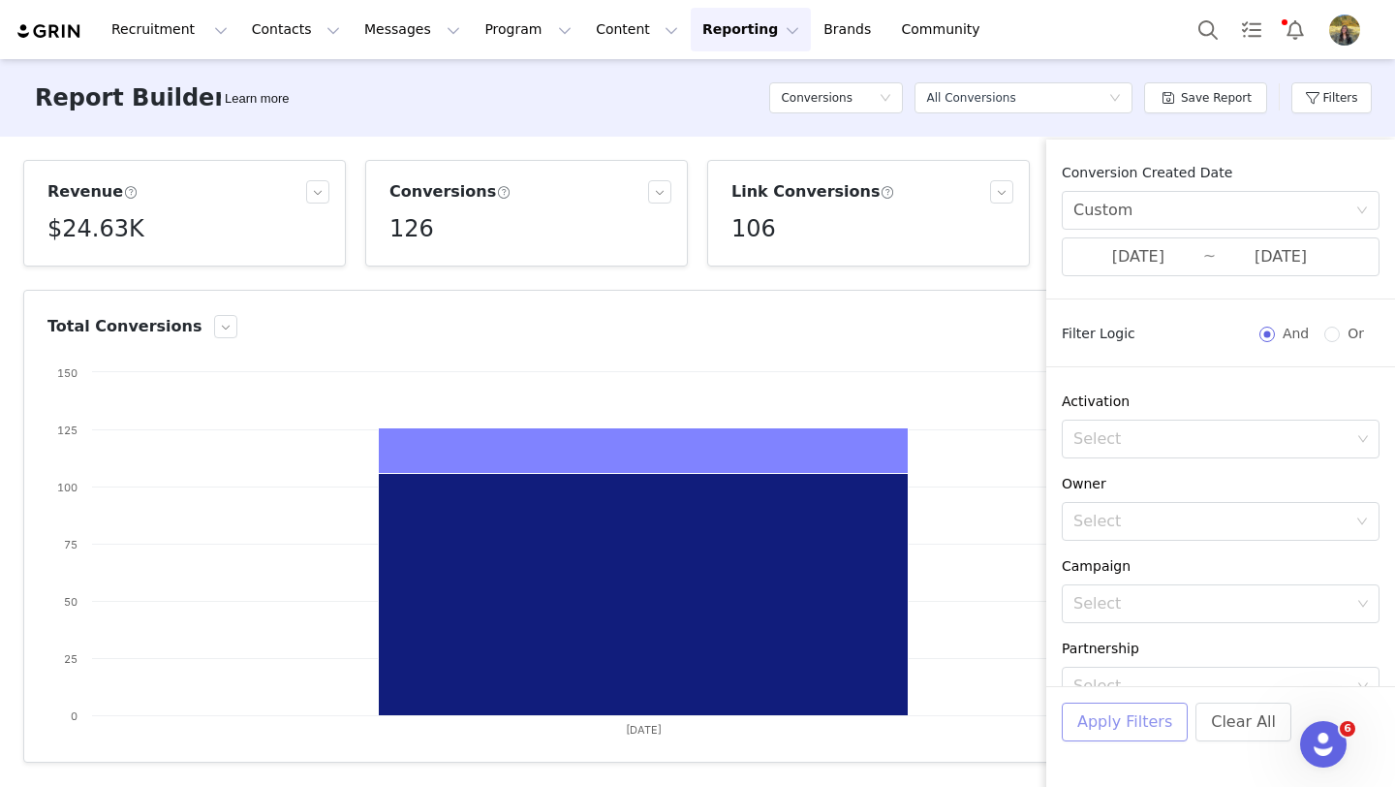
click at [1110, 731] on button "Apply Filters" at bounding box center [1125, 721] width 126 height 39
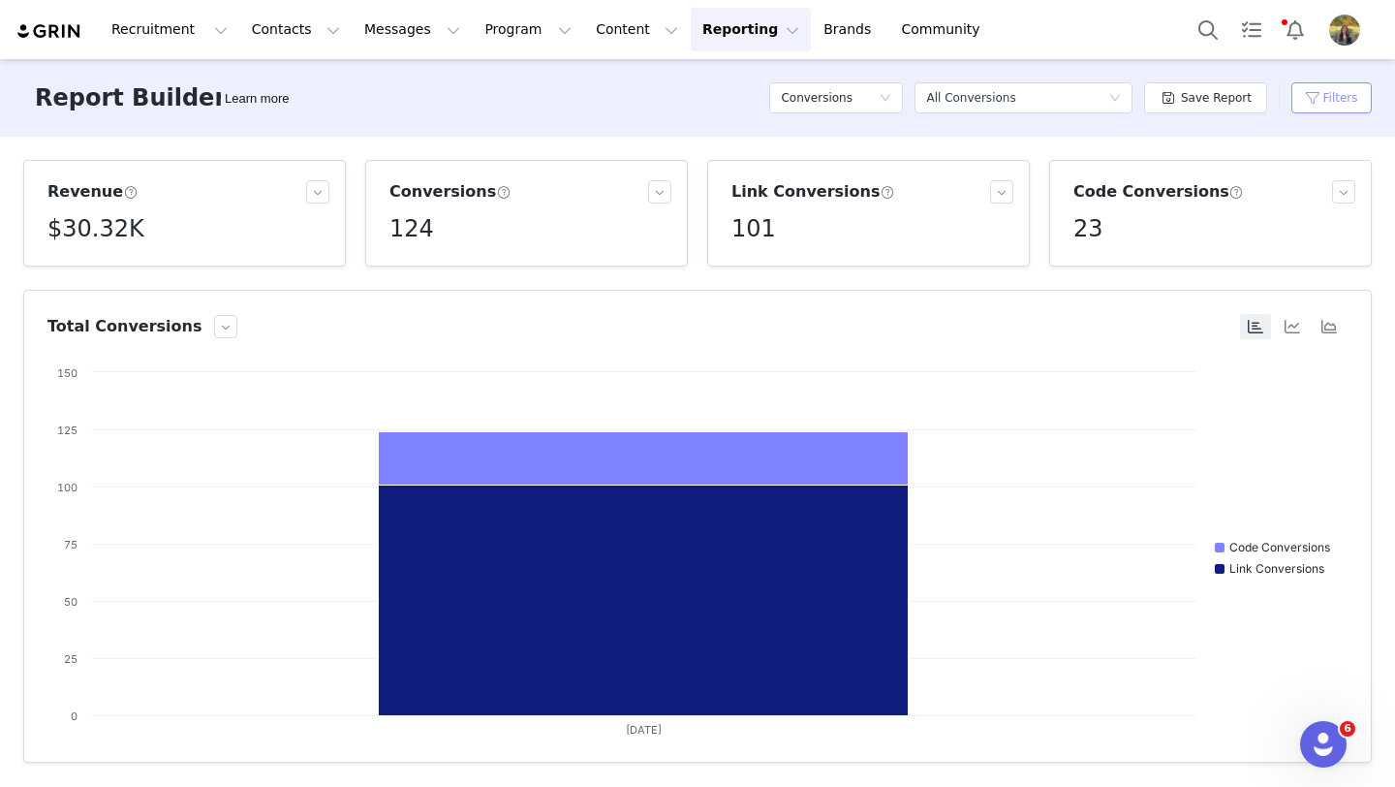
click at [1307, 85] on button "Filters" at bounding box center [1331, 97] width 80 height 31
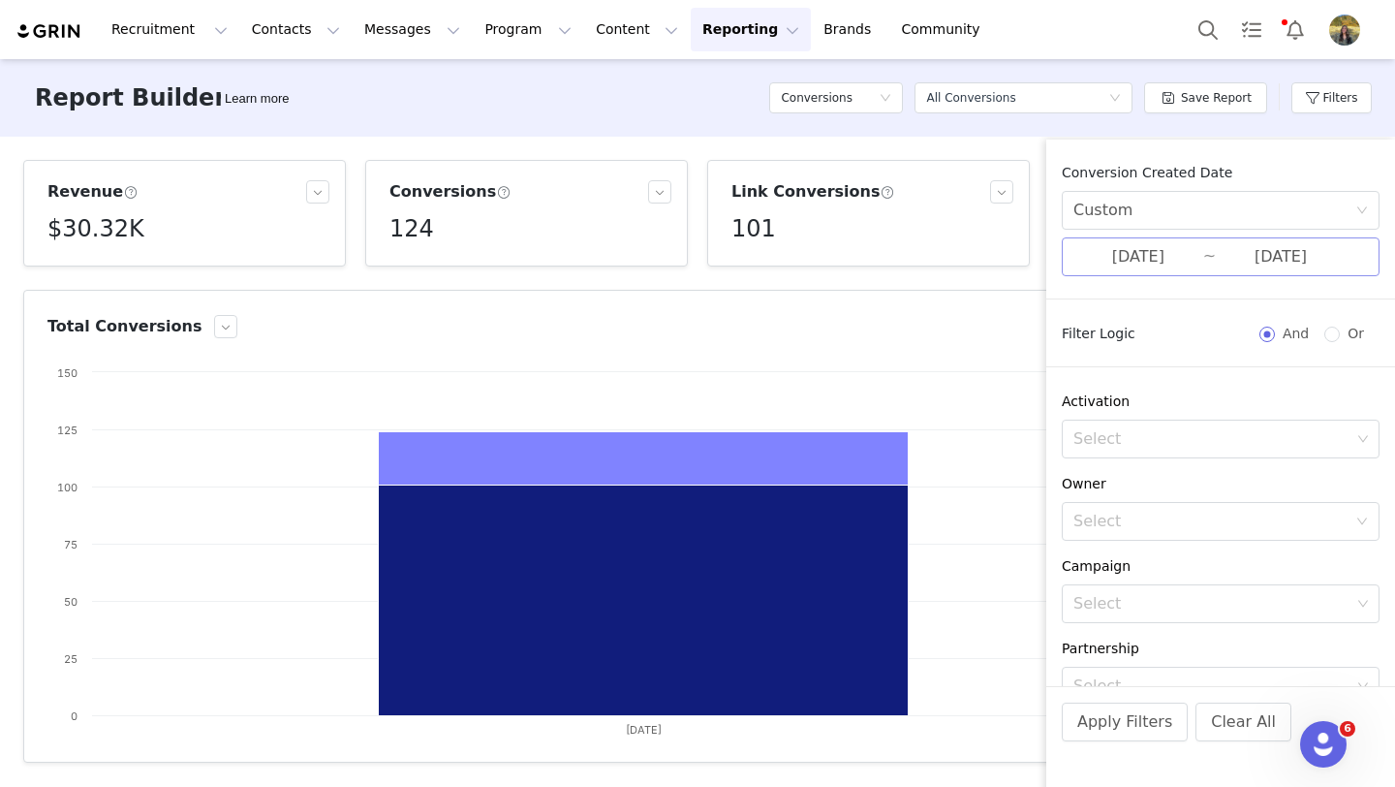
click at [1198, 255] on input "09/23/2025" at bounding box center [1138, 256] width 130 height 25
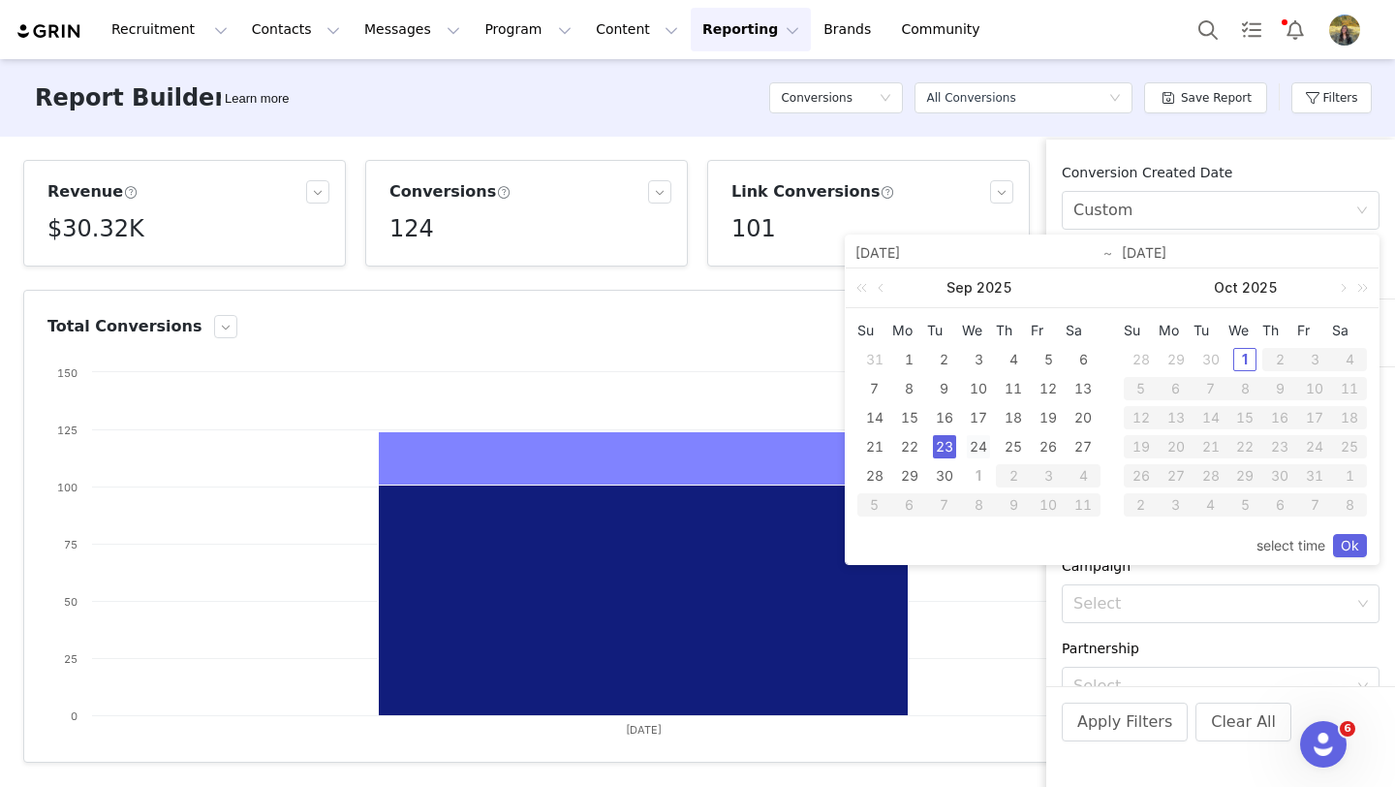
click at [977, 447] on div "24" at bounding box center [978, 446] width 23 height 23
type input "09/24/2025"
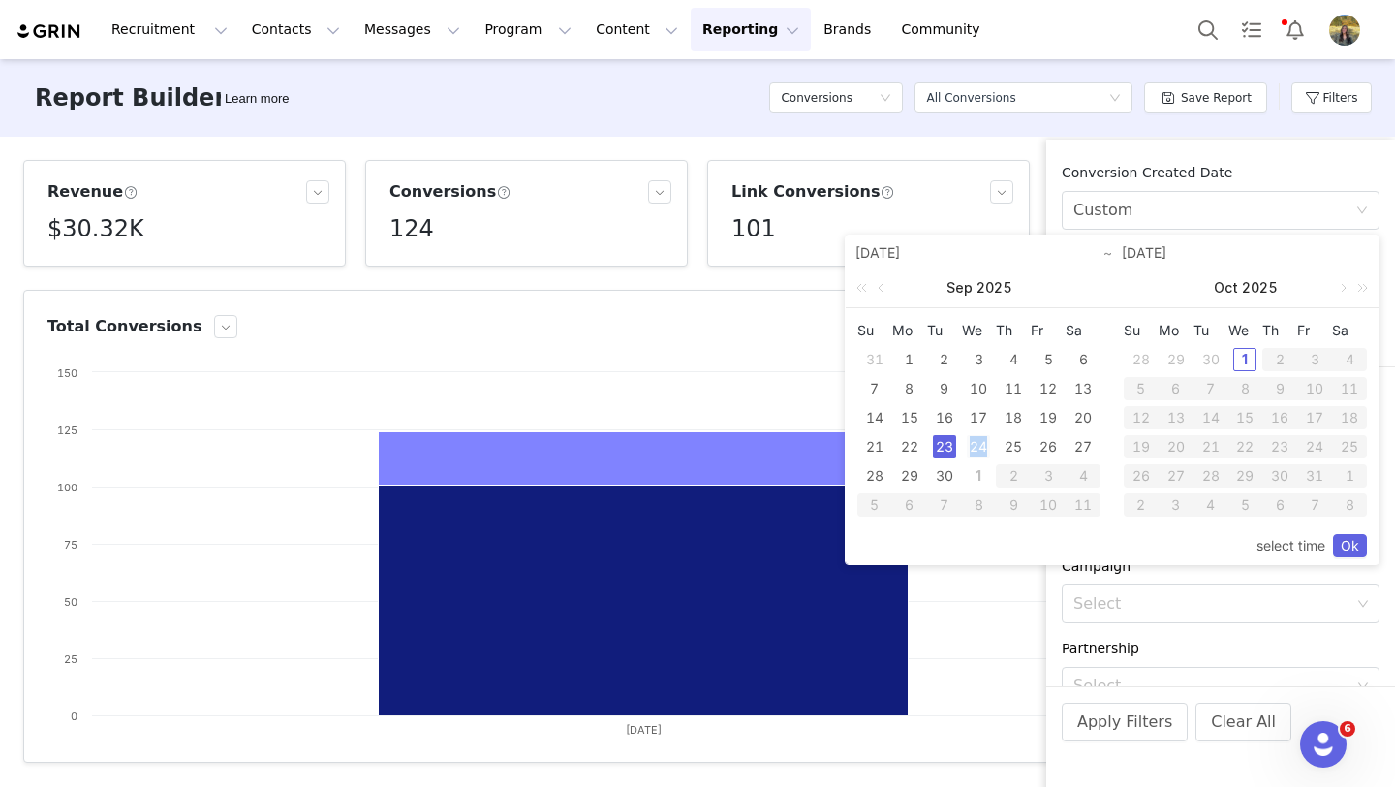
type input "09/24/2025"
click at [1358, 552] on link "Ok" at bounding box center [1350, 545] width 34 height 23
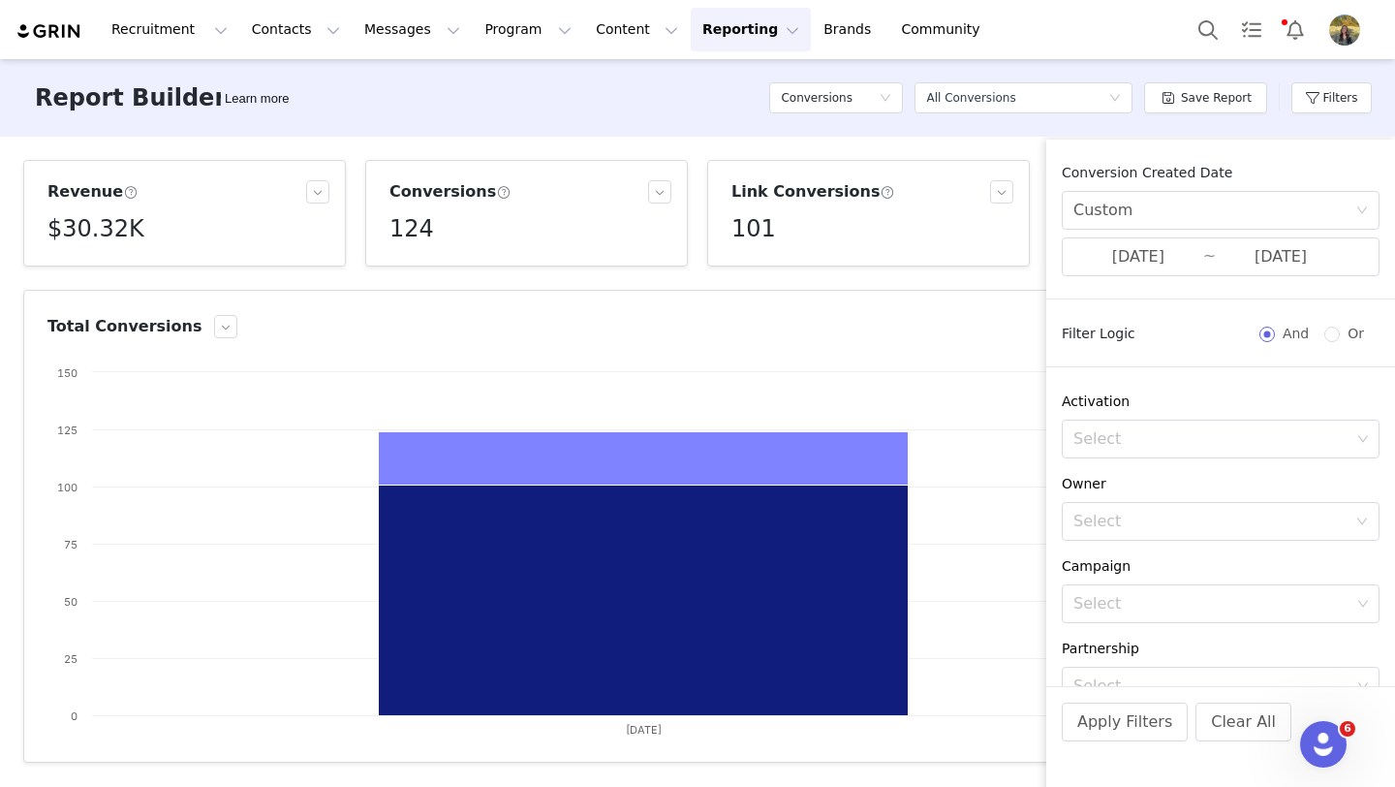
click at [1155, 743] on div "Apply Filters Clear All" at bounding box center [1220, 748] width 349 height 124
click at [1156, 727] on button "Apply Filters" at bounding box center [1125, 721] width 126 height 39
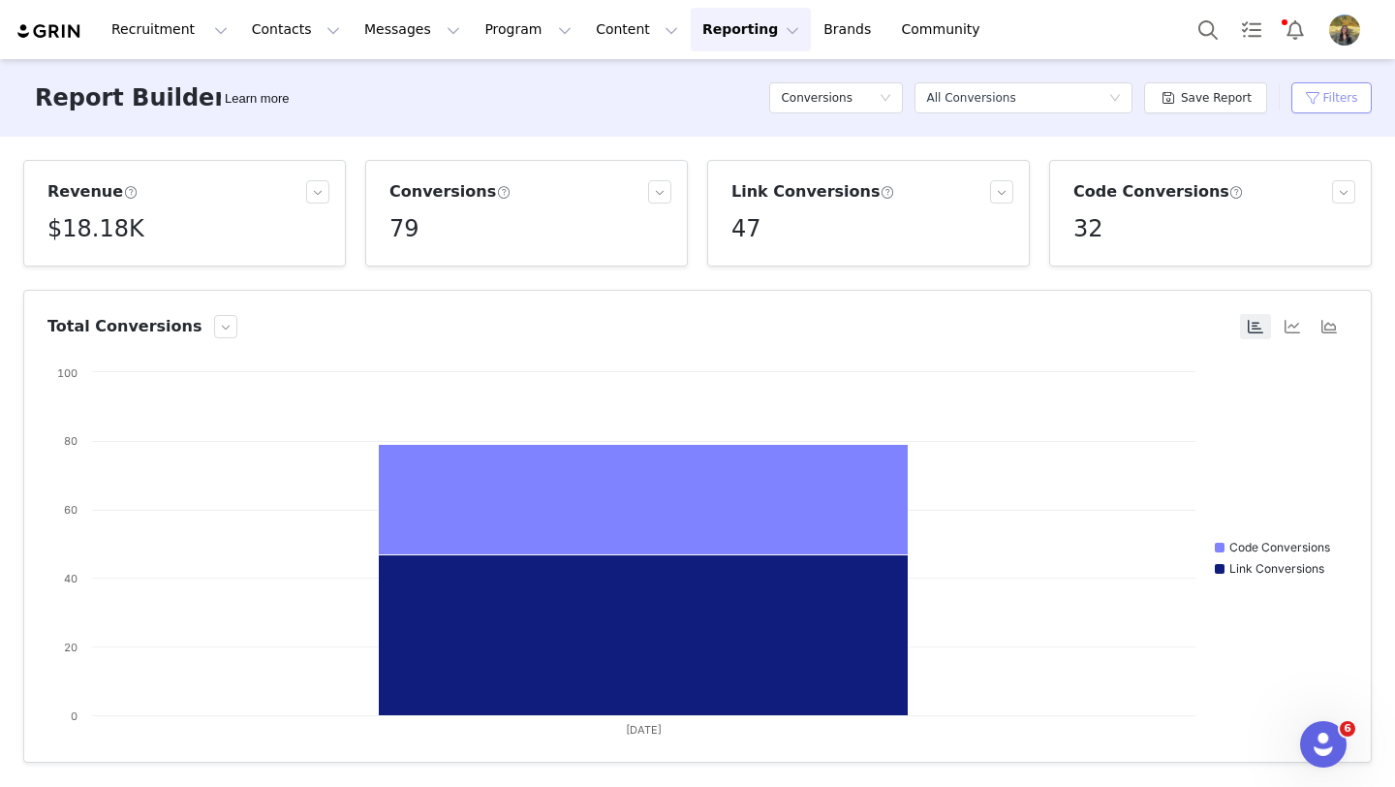
click at [1301, 99] on button "Filters" at bounding box center [1331, 97] width 80 height 31
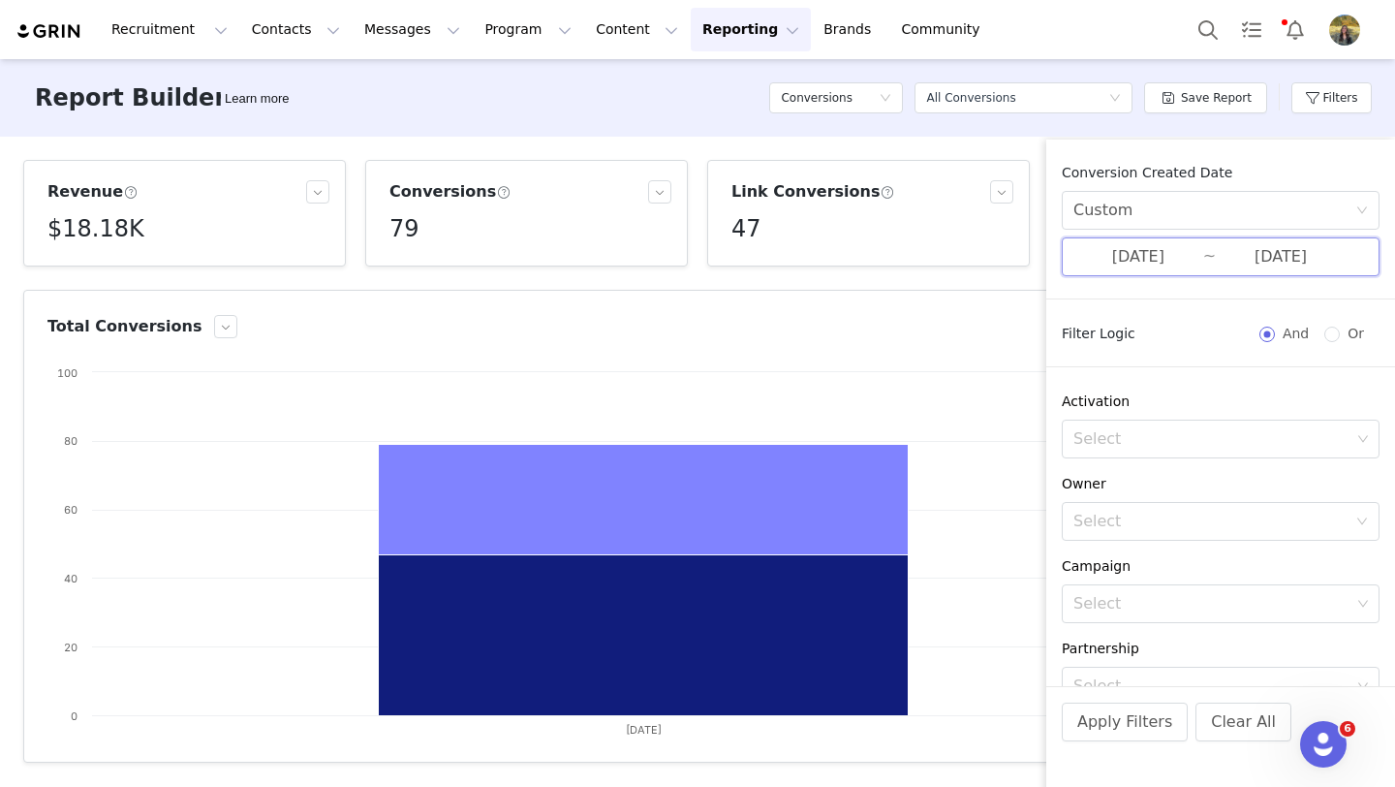
click at [1135, 242] on span "09/24/2025 ~ 09/24/2025" at bounding box center [1221, 256] width 318 height 39
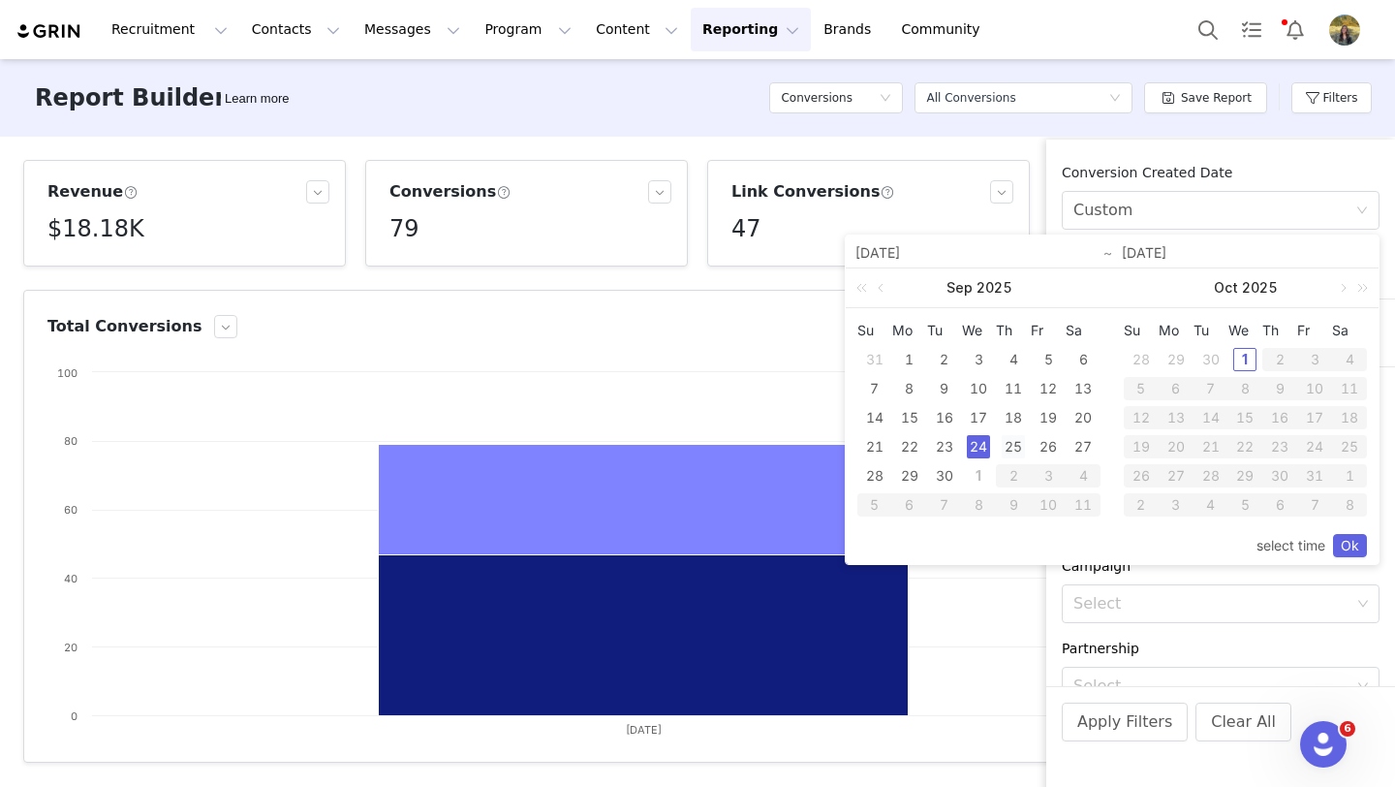
click at [1004, 446] on div "25" at bounding box center [1013, 446] width 23 height 23
type input "09/25/2025"
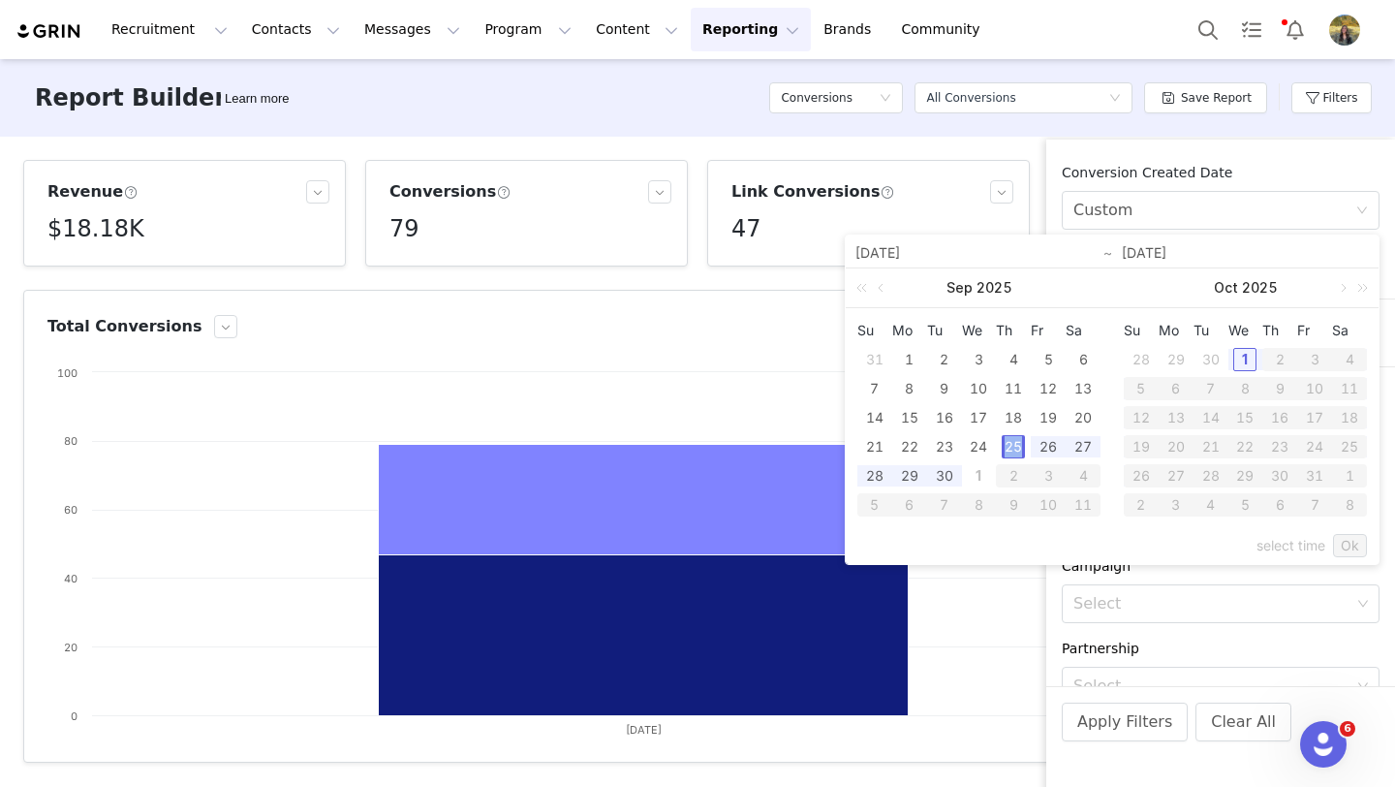
type input "09/25/2025"
click at [1341, 543] on link "Ok" at bounding box center [1350, 545] width 34 height 23
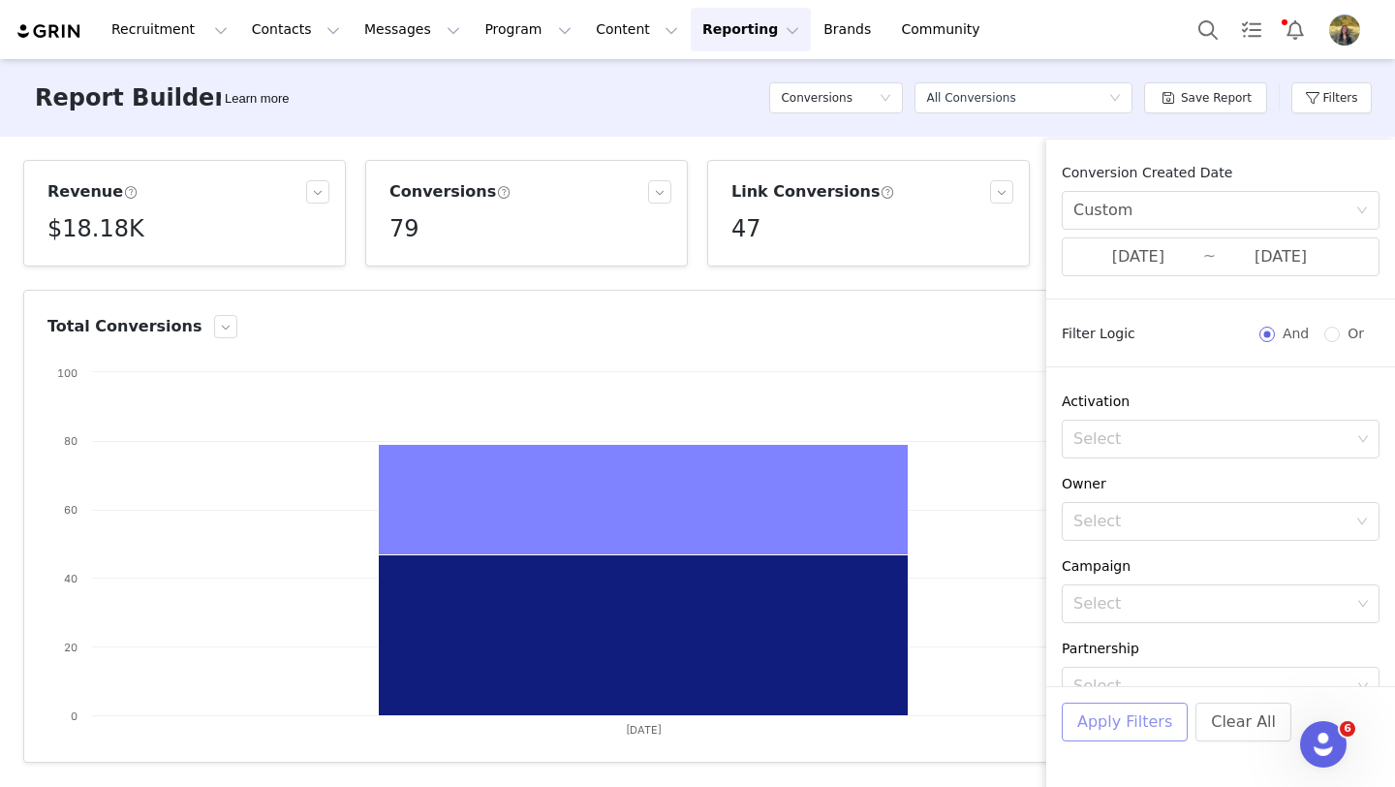
click at [1133, 727] on button "Apply Filters" at bounding box center [1125, 721] width 126 height 39
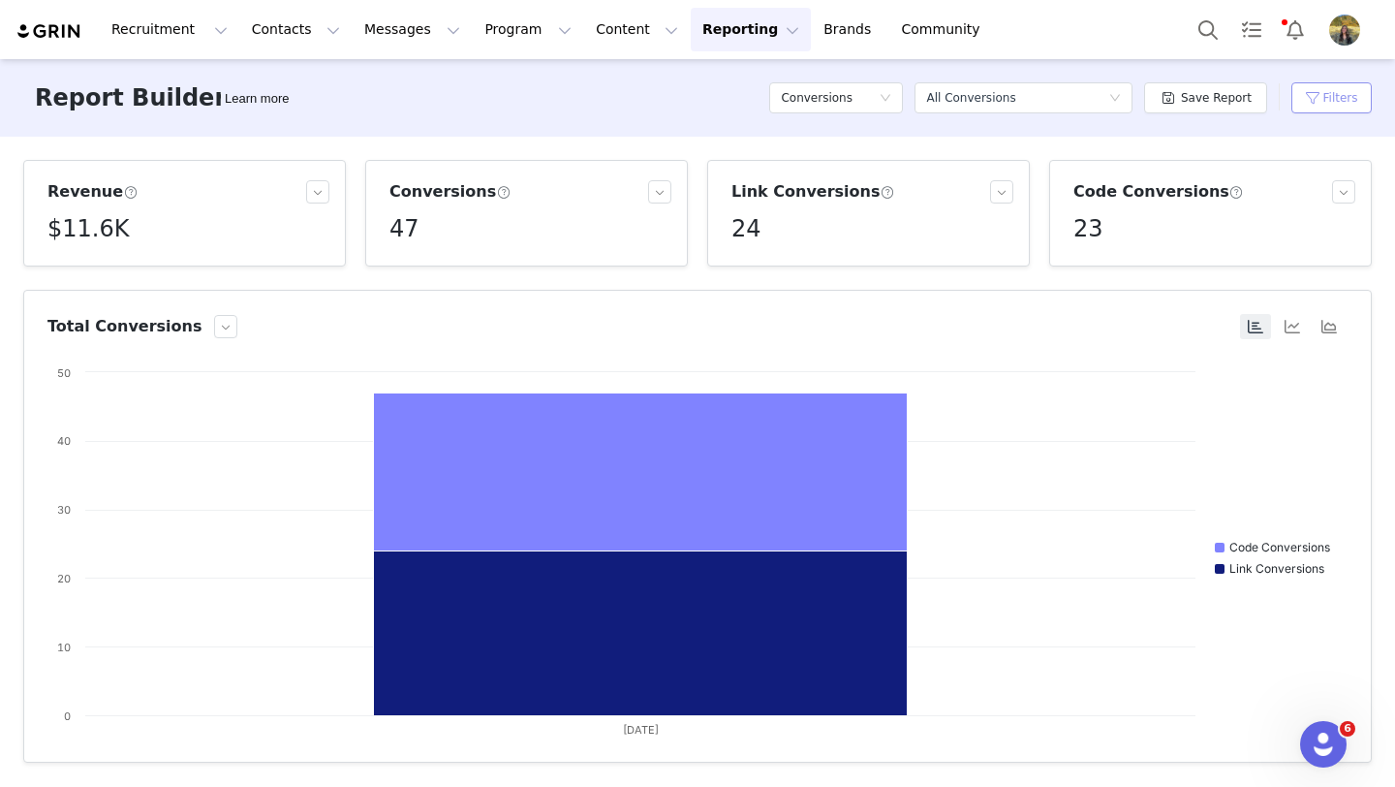
click at [1338, 107] on button "Filters" at bounding box center [1331, 97] width 80 height 31
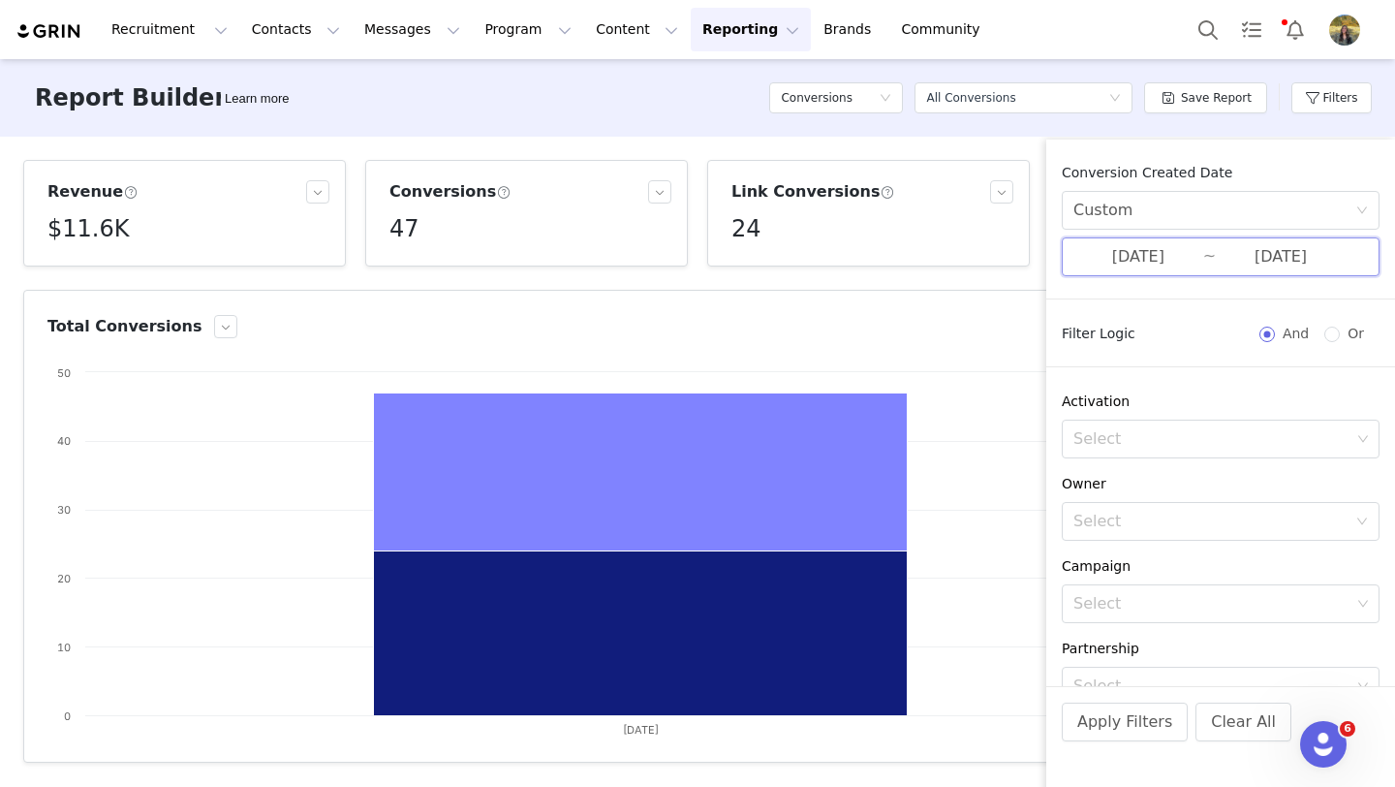
click at [1117, 272] on span "09/25/2025 ~ 09/25/2025" at bounding box center [1221, 256] width 318 height 39
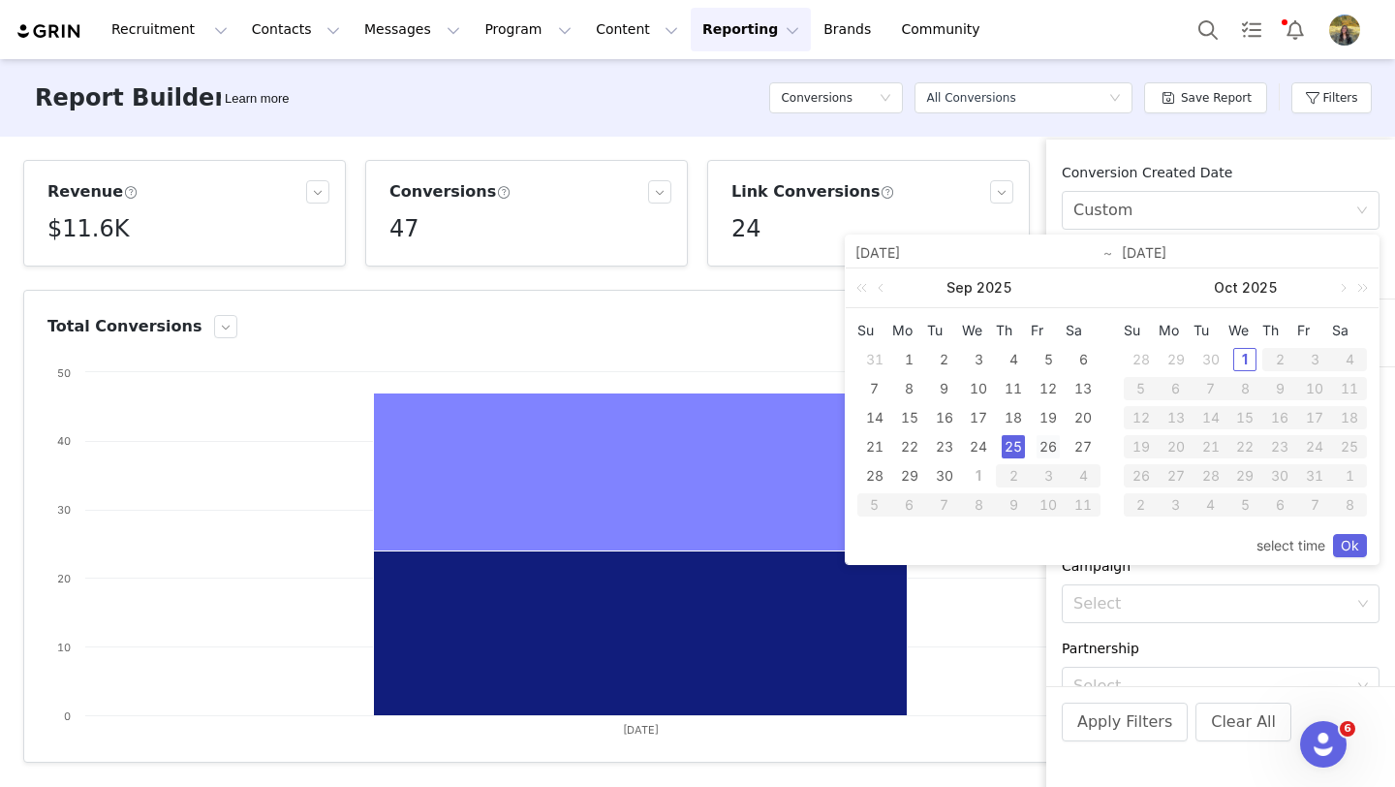
click at [1049, 441] on div "26" at bounding box center [1048, 446] width 23 height 23
type input "09/26/2025"
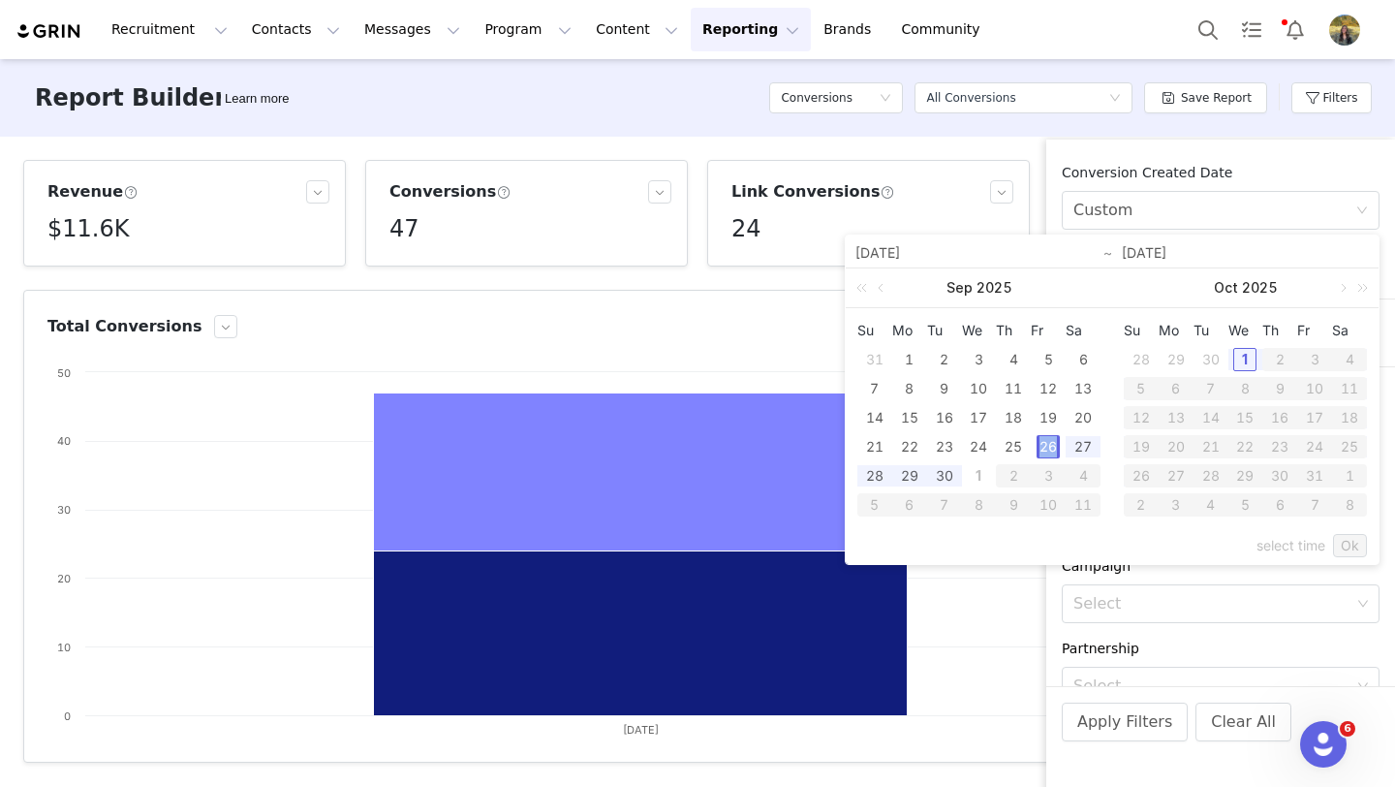
type input "09/26/2025"
click at [1349, 550] on link "Ok" at bounding box center [1350, 545] width 34 height 23
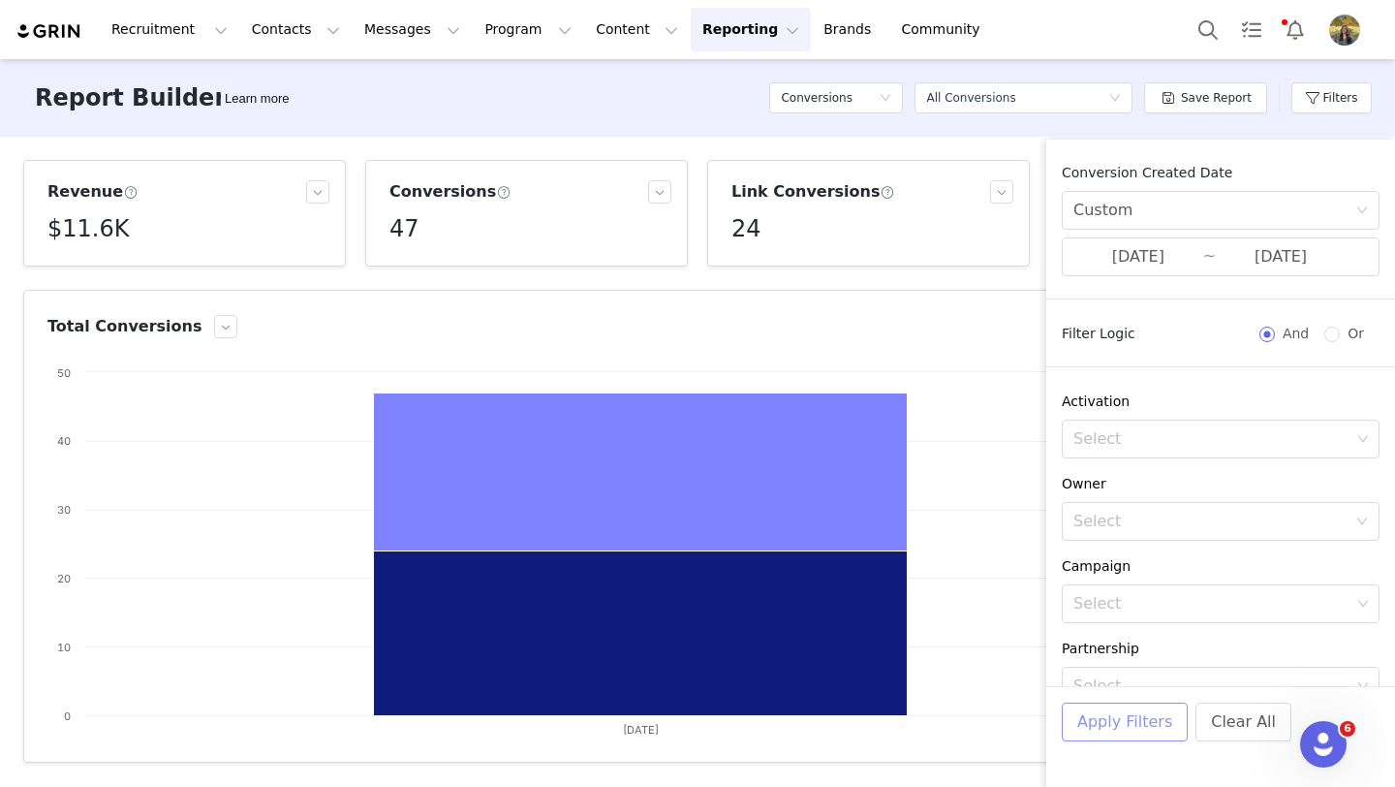
click at [1116, 728] on button "Apply Filters" at bounding box center [1125, 721] width 126 height 39
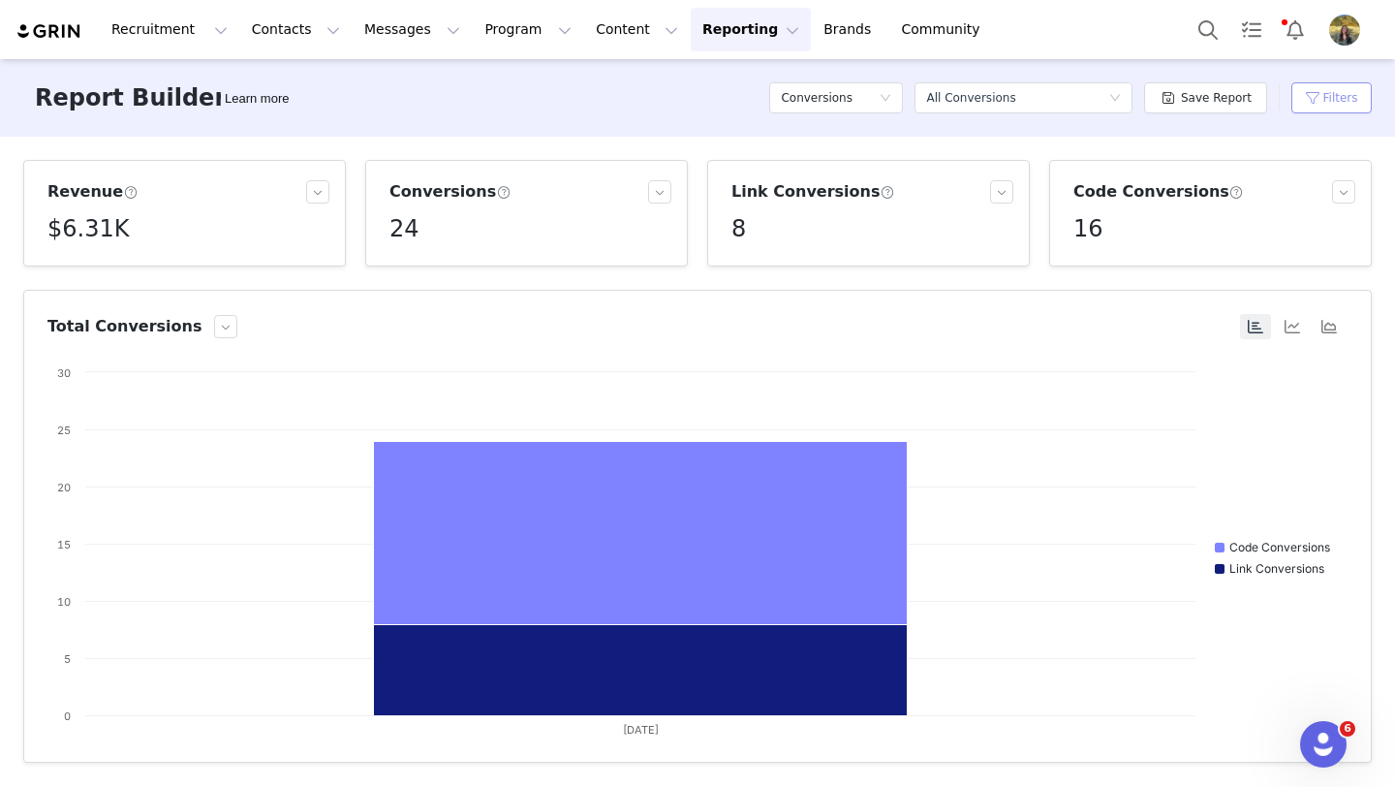
click at [1292, 92] on button "Filters" at bounding box center [1331, 97] width 80 height 31
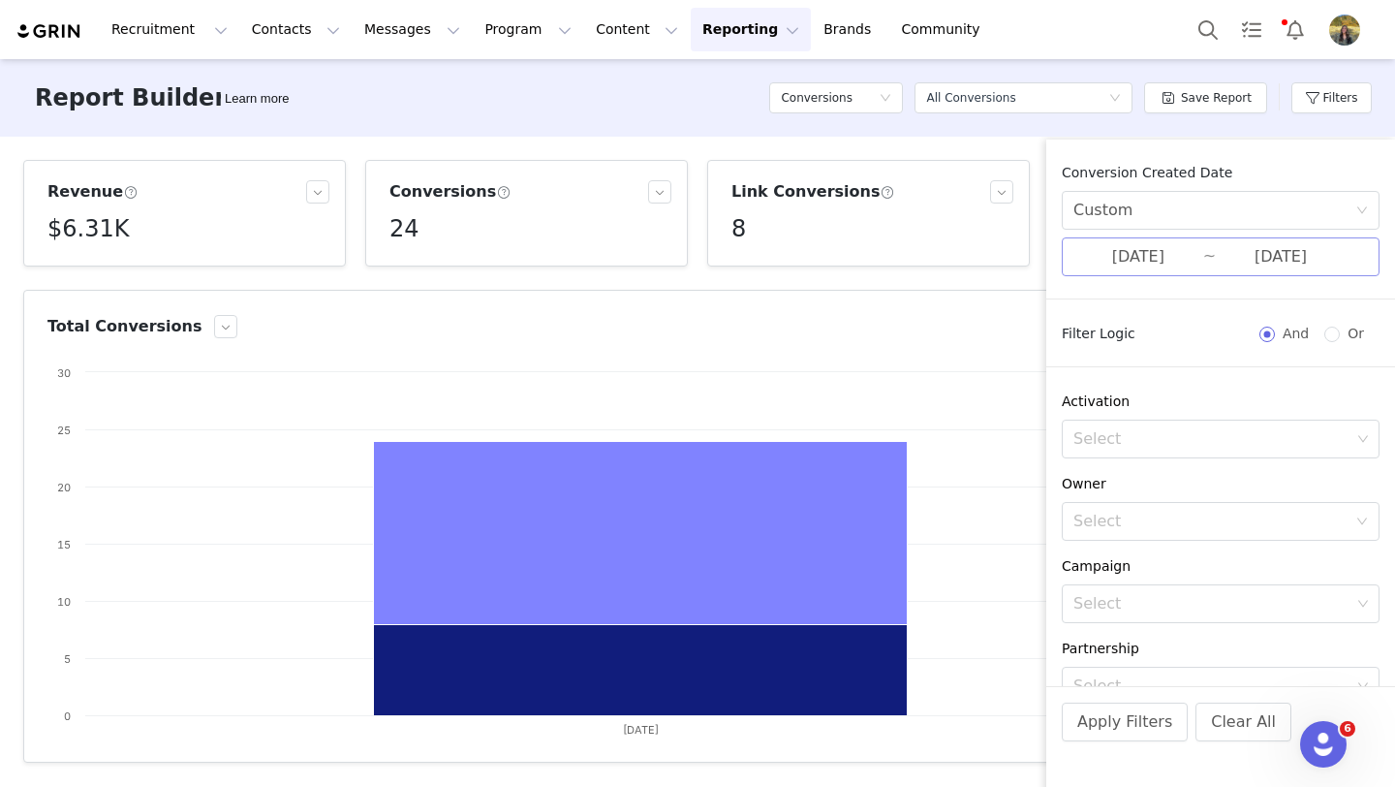
click at [1078, 262] on input "09/26/2025" at bounding box center [1138, 256] width 130 height 25
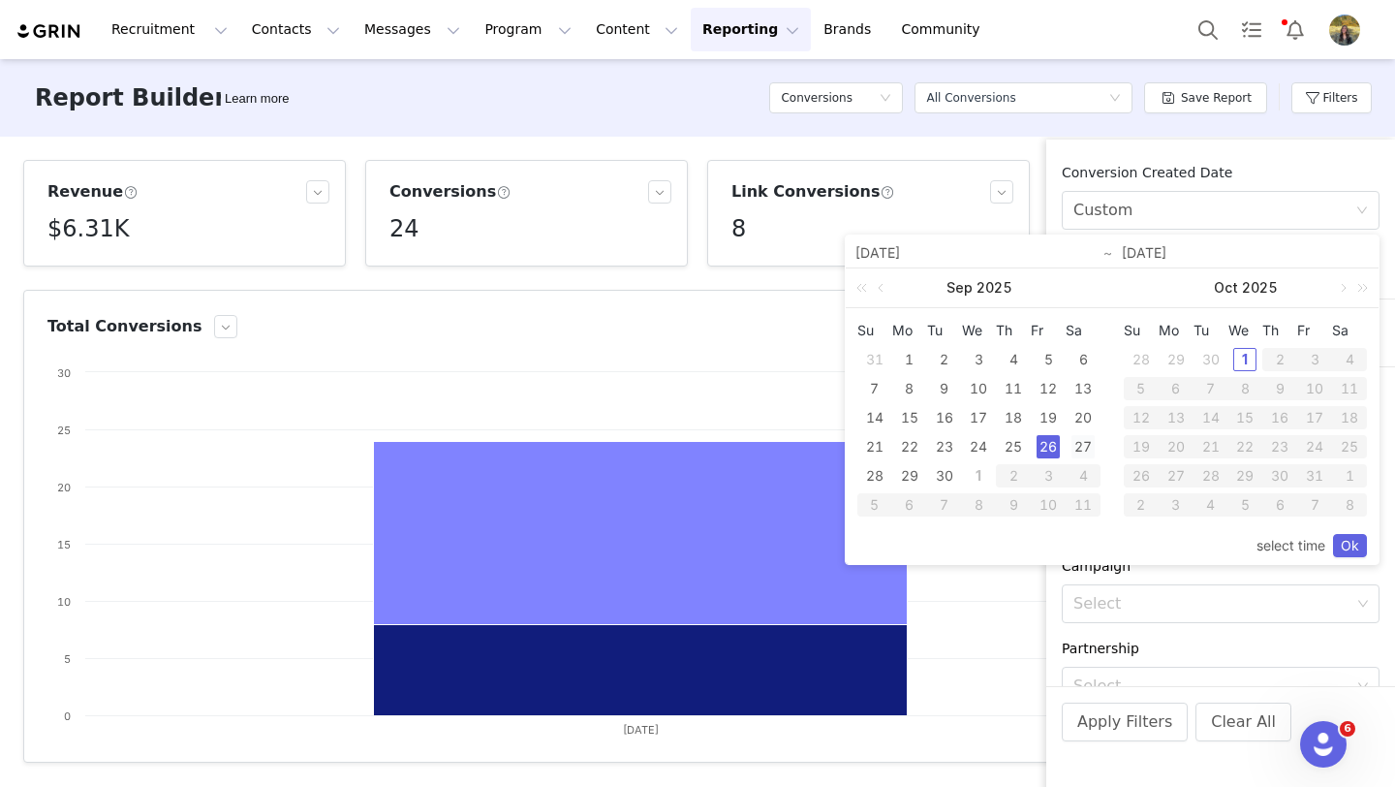
click at [1074, 435] on div "27" at bounding box center [1082, 446] width 23 height 23
type input "09/27/2025"
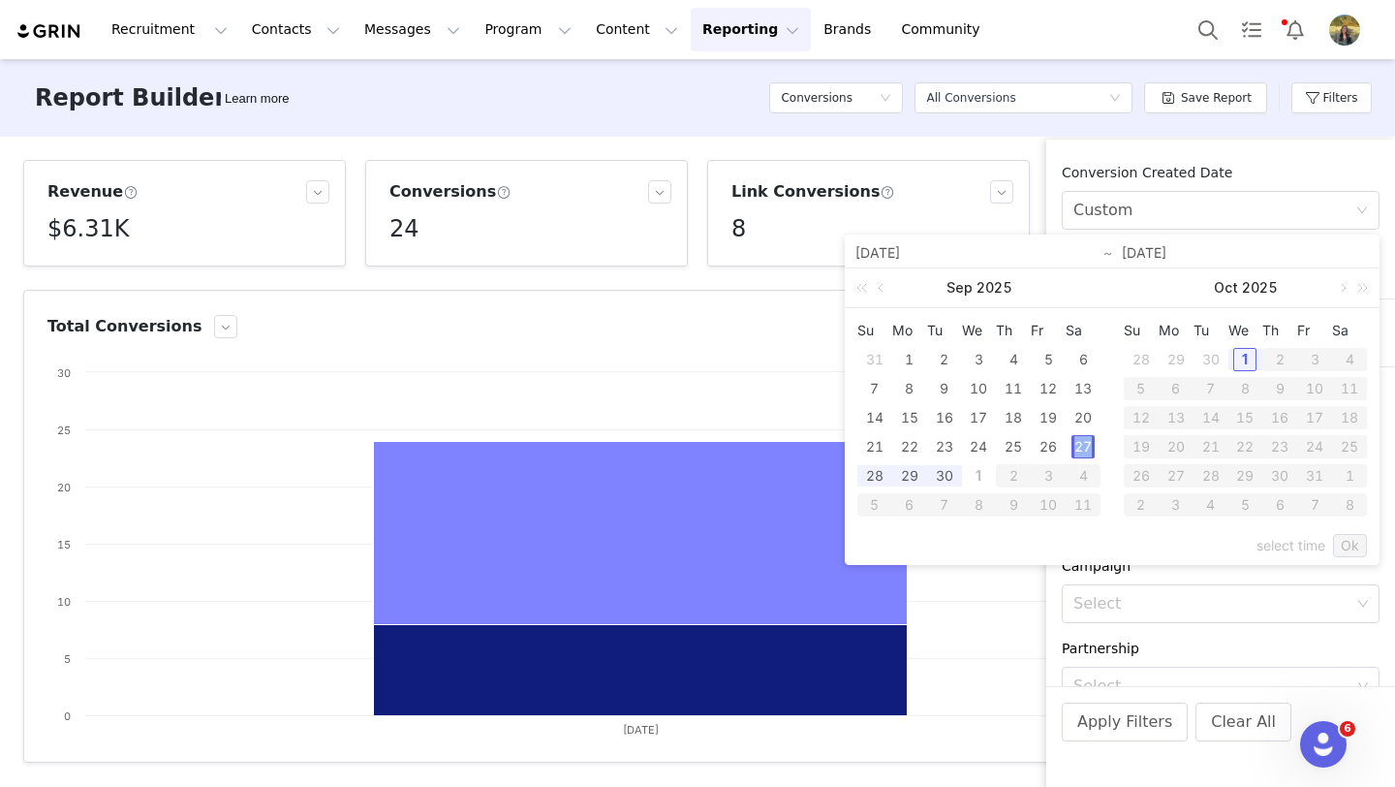
type input "09/27/2025"
drag, startPoint x: 1347, startPoint y: 539, endPoint x: 1317, endPoint y: 542, distance: 30.2
click at [1347, 539] on link "Ok" at bounding box center [1350, 545] width 34 height 23
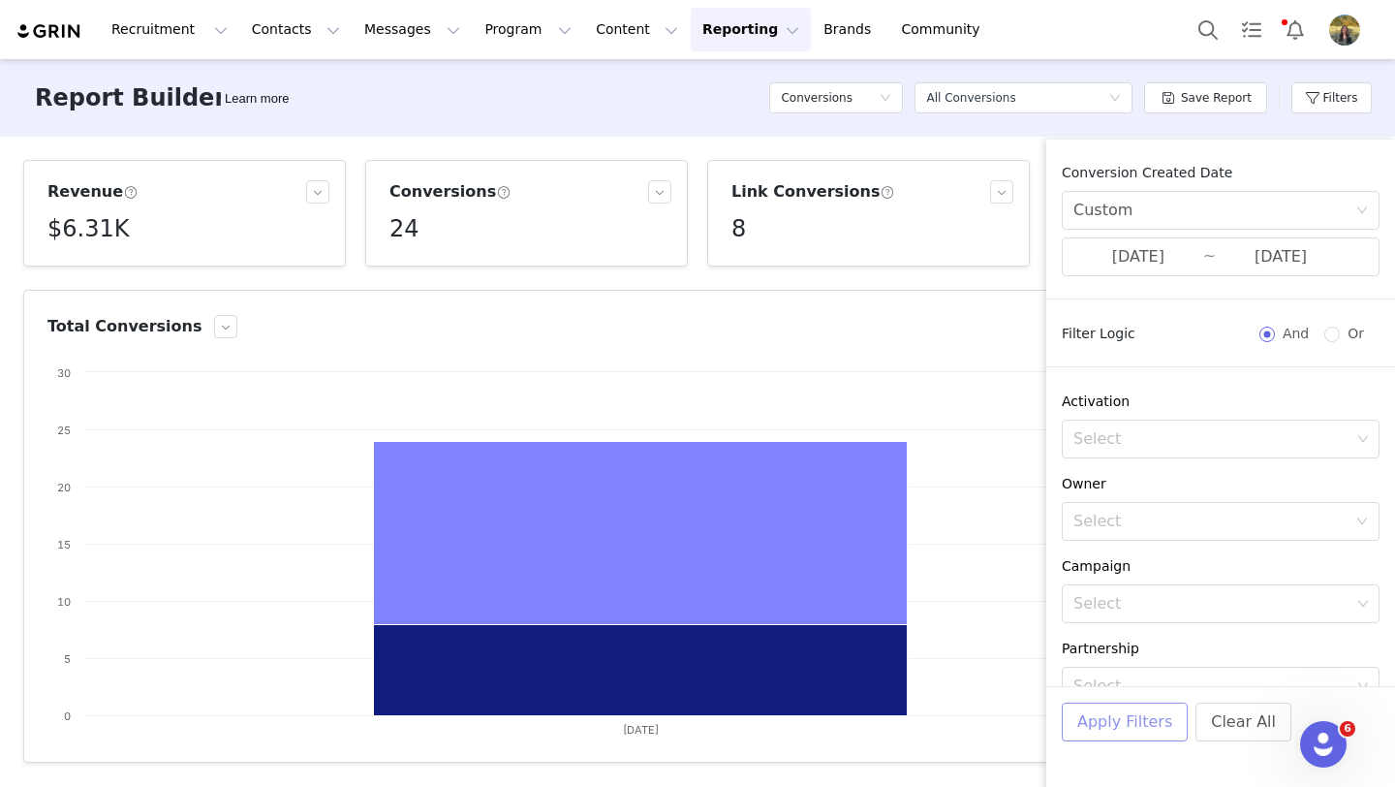
click at [1102, 711] on button "Apply Filters" at bounding box center [1125, 721] width 126 height 39
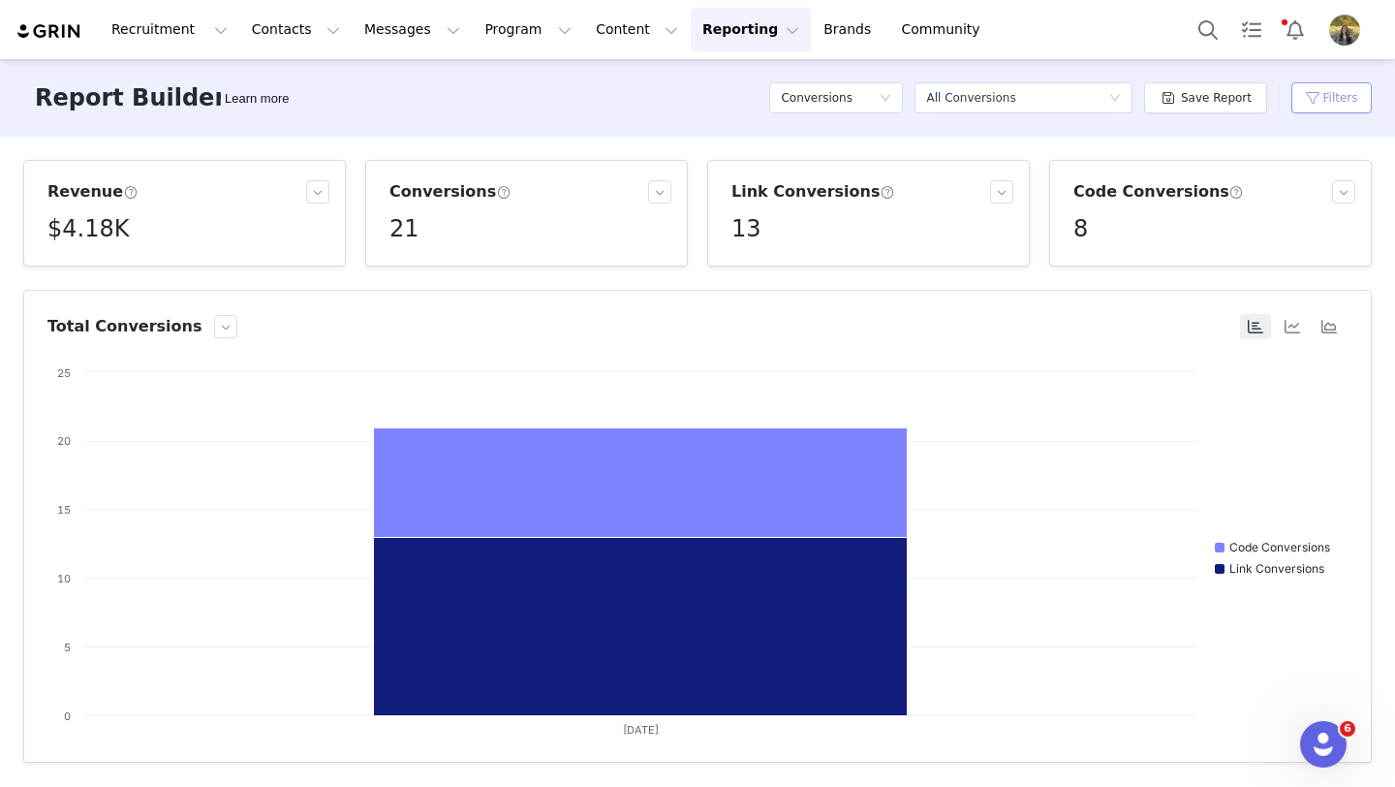
drag, startPoint x: 1322, startPoint y: 95, endPoint x: 1288, endPoint y: 102, distance: 35.5
click at [1322, 96] on button "Filters" at bounding box center [1331, 97] width 80 height 31
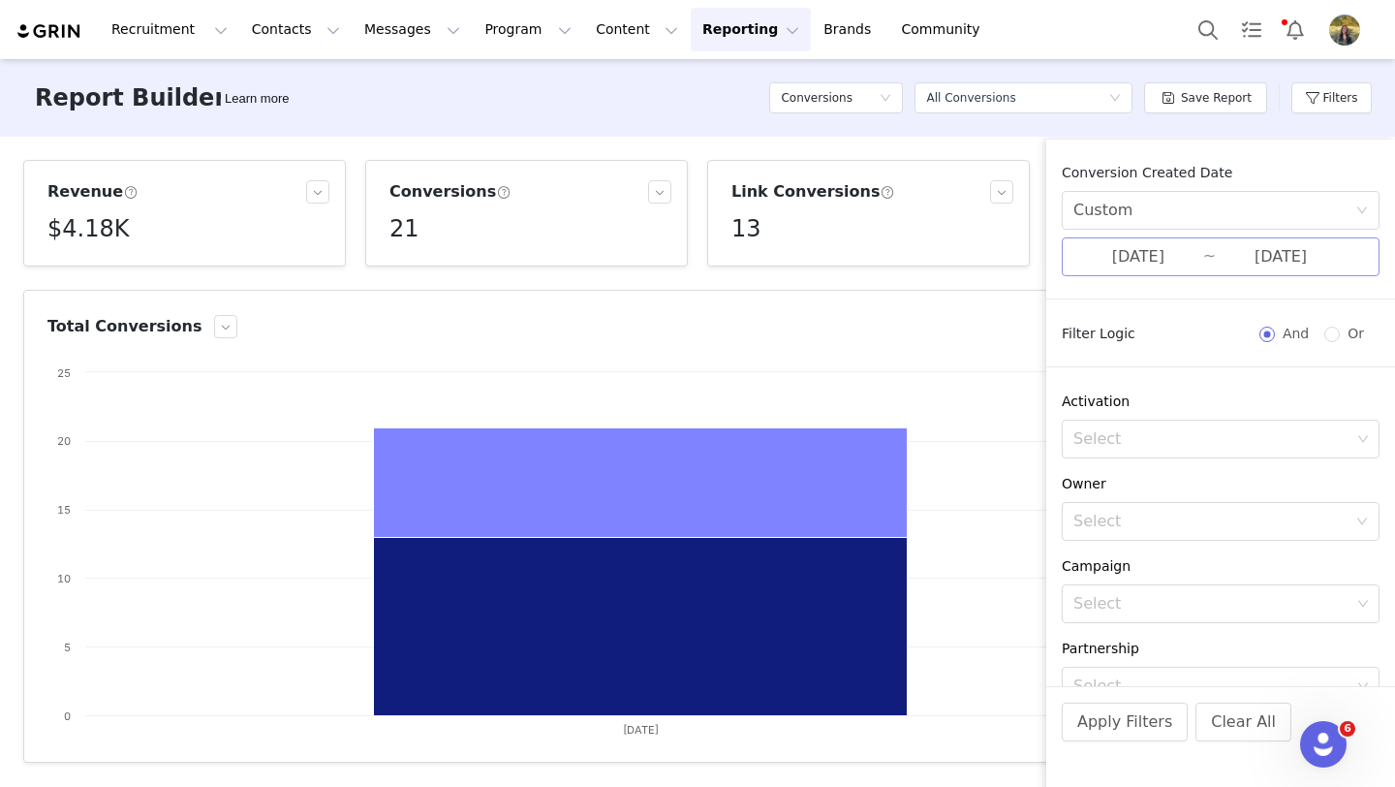
click at [1197, 262] on input "09/27/2025" at bounding box center [1138, 256] width 130 height 25
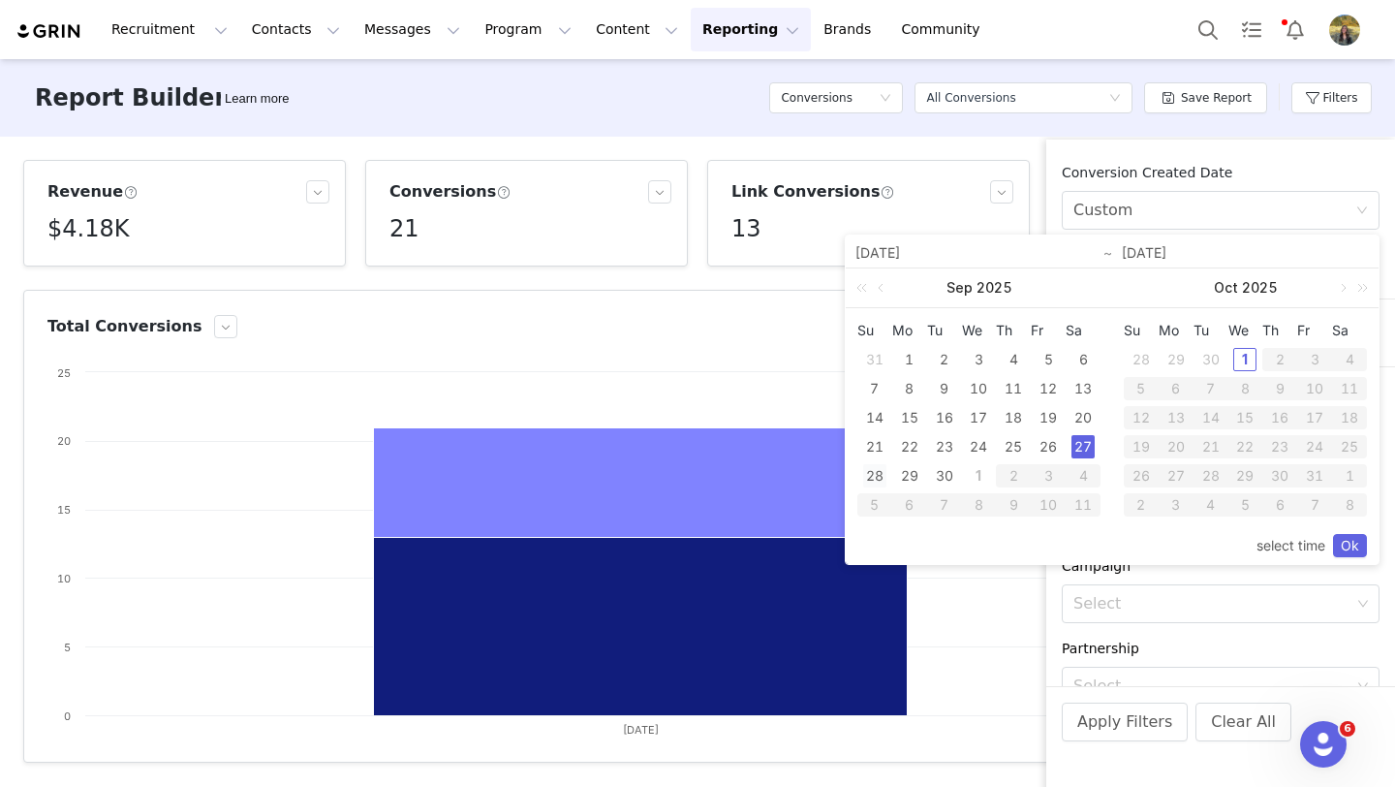
click at [885, 476] on div "28" at bounding box center [874, 475] width 23 height 23
type input "09/28/2025"
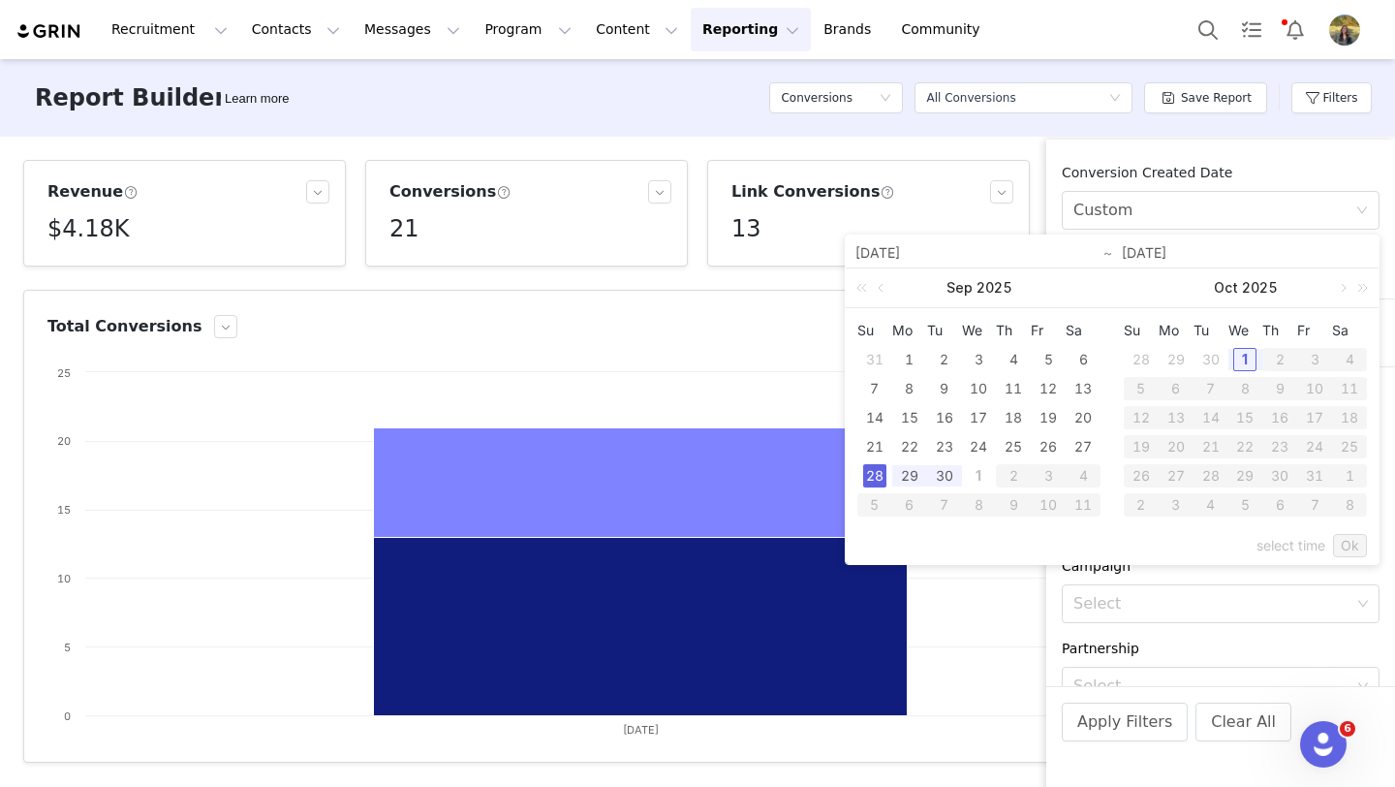
type input "09/28/2025"
click at [1345, 538] on link "Ok" at bounding box center [1350, 545] width 34 height 23
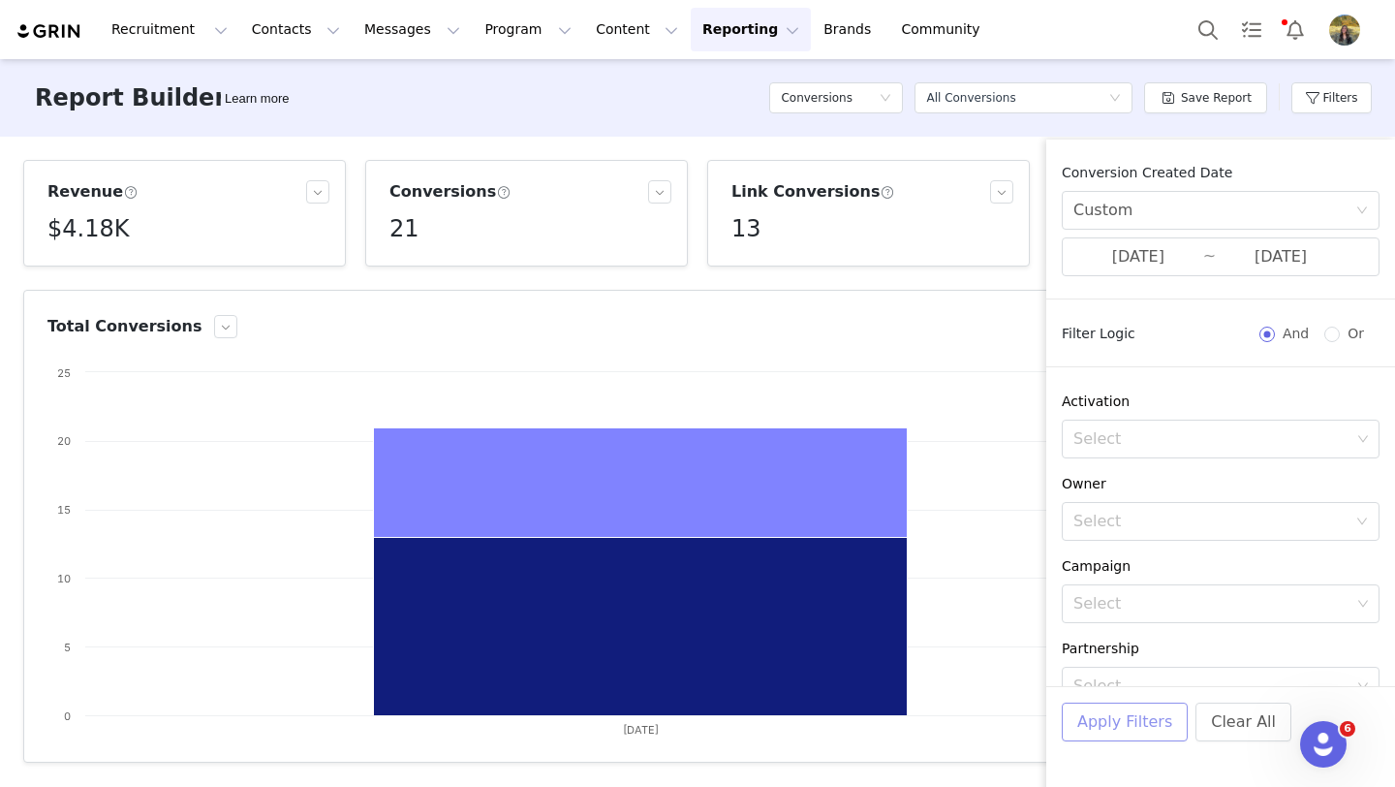
click at [1122, 727] on button "Apply Filters" at bounding box center [1125, 721] width 126 height 39
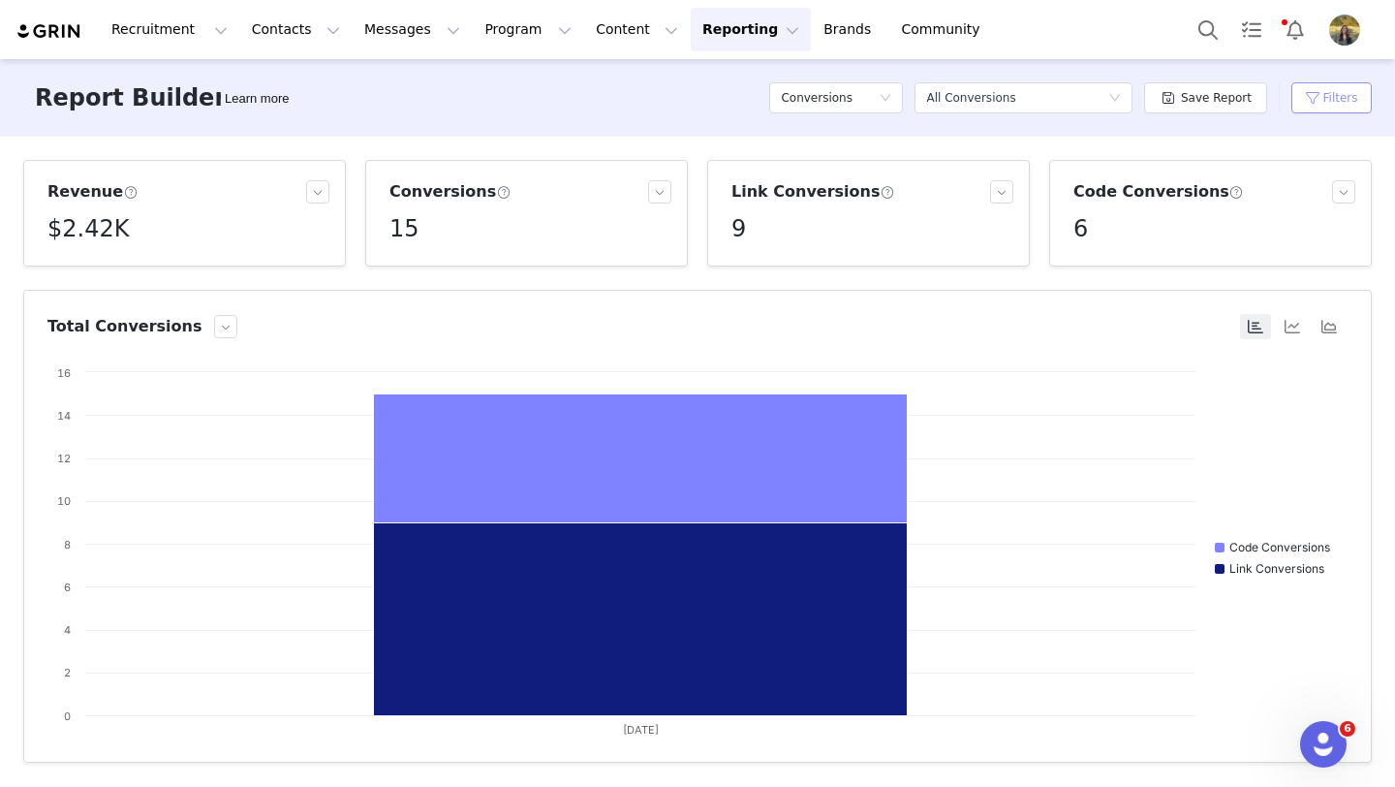
click at [1345, 100] on button "Filters" at bounding box center [1331, 97] width 80 height 31
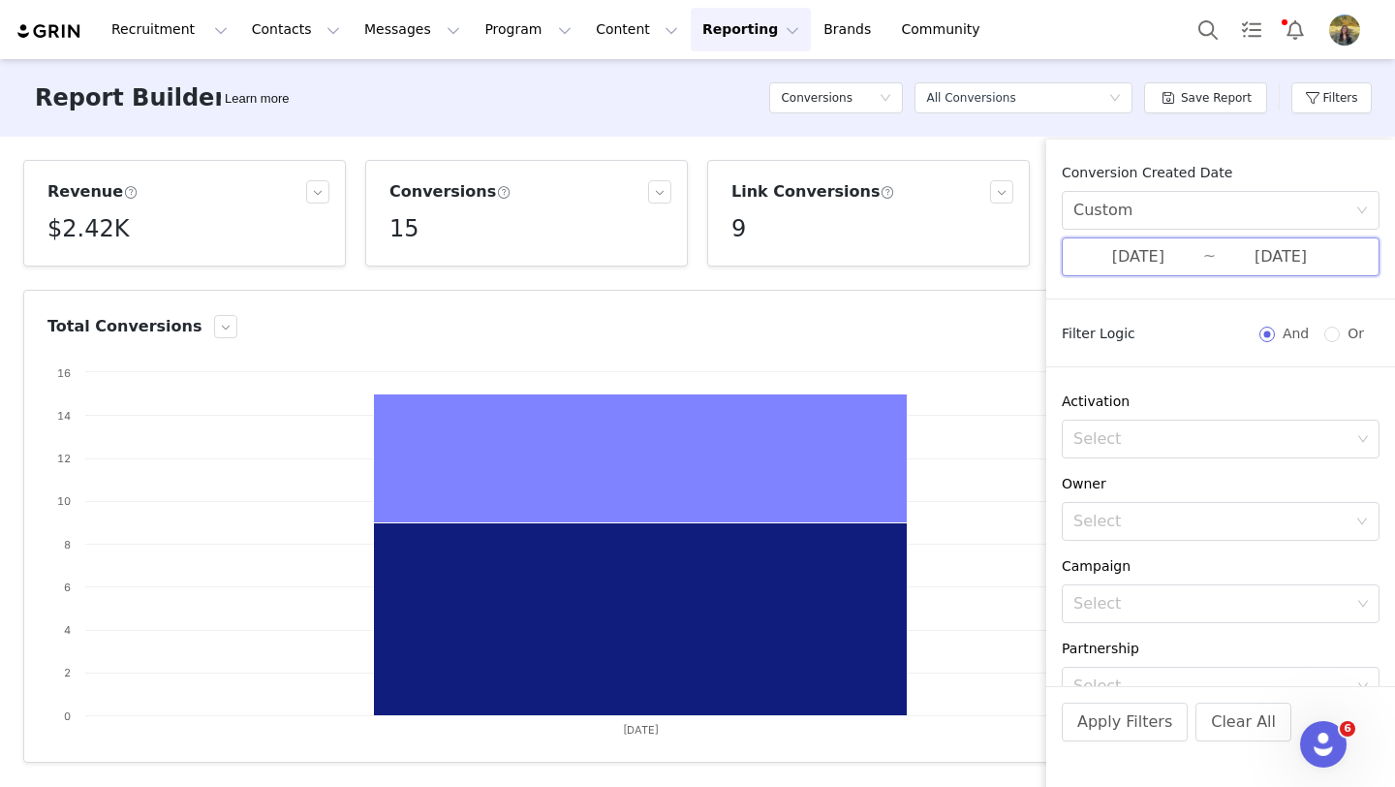
click at [1208, 244] on span "09/28/2025 ~ 09/28/2025" at bounding box center [1221, 256] width 318 height 39
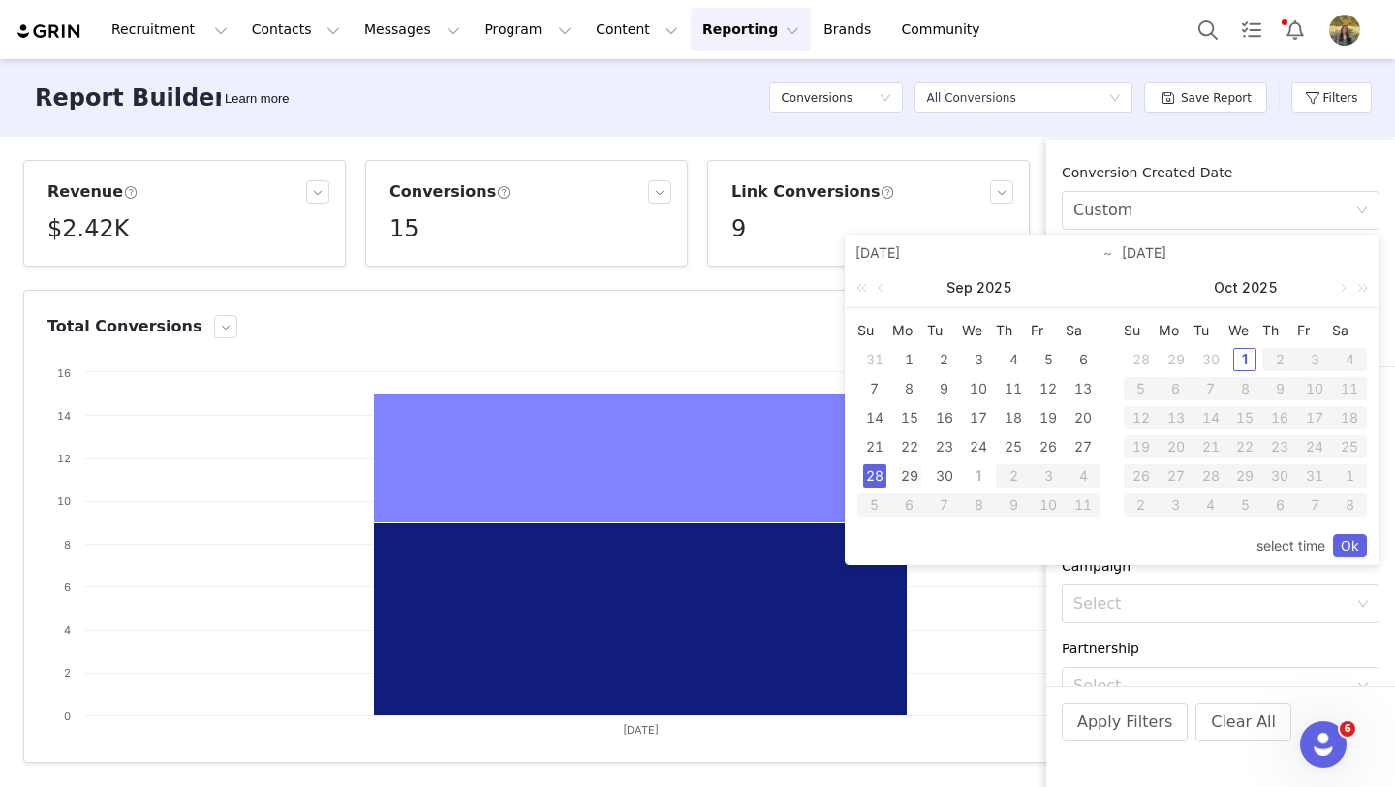
click at [914, 467] on div "29" at bounding box center [909, 475] width 23 height 23
type input "09/29/2025"
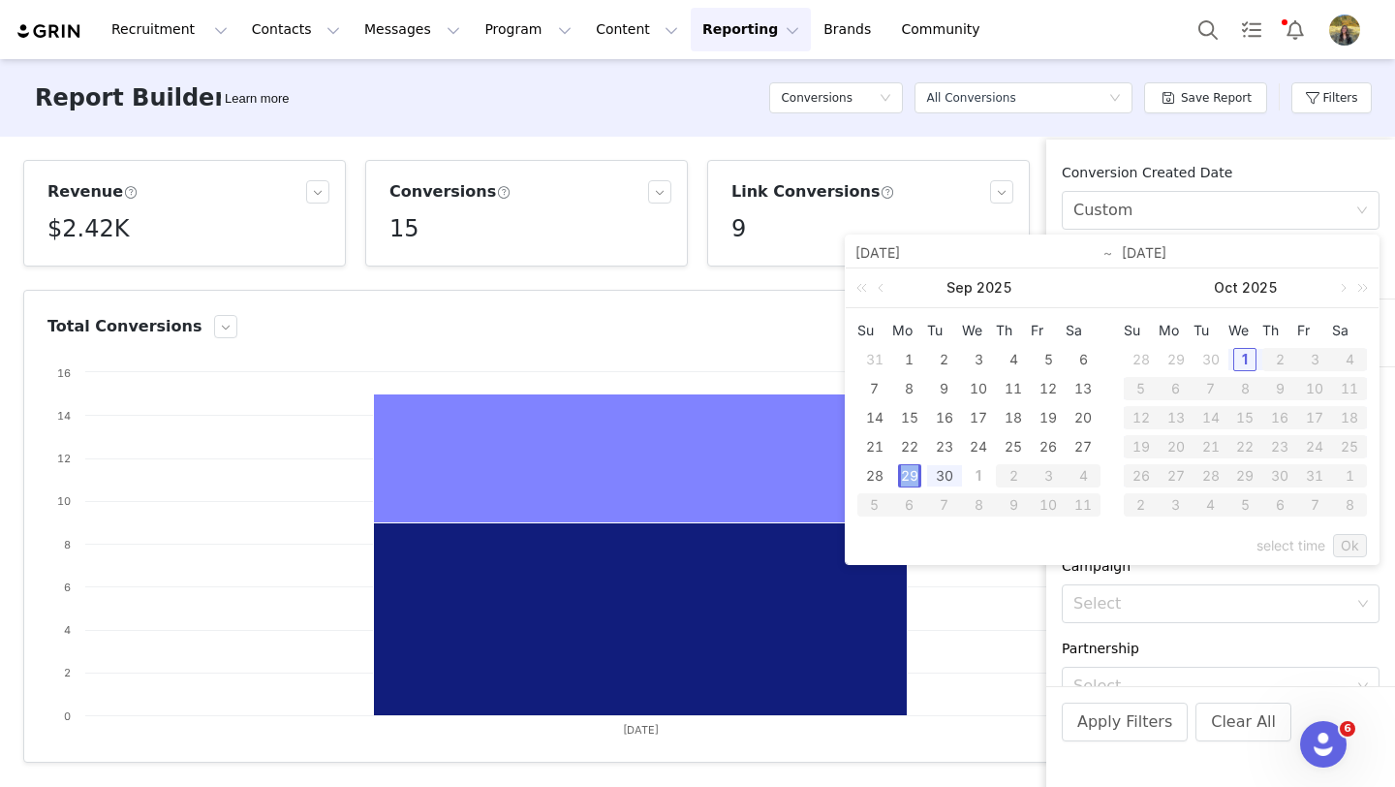
type input "09/29/2025"
click at [1338, 544] on link "Ok" at bounding box center [1350, 545] width 34 height 23
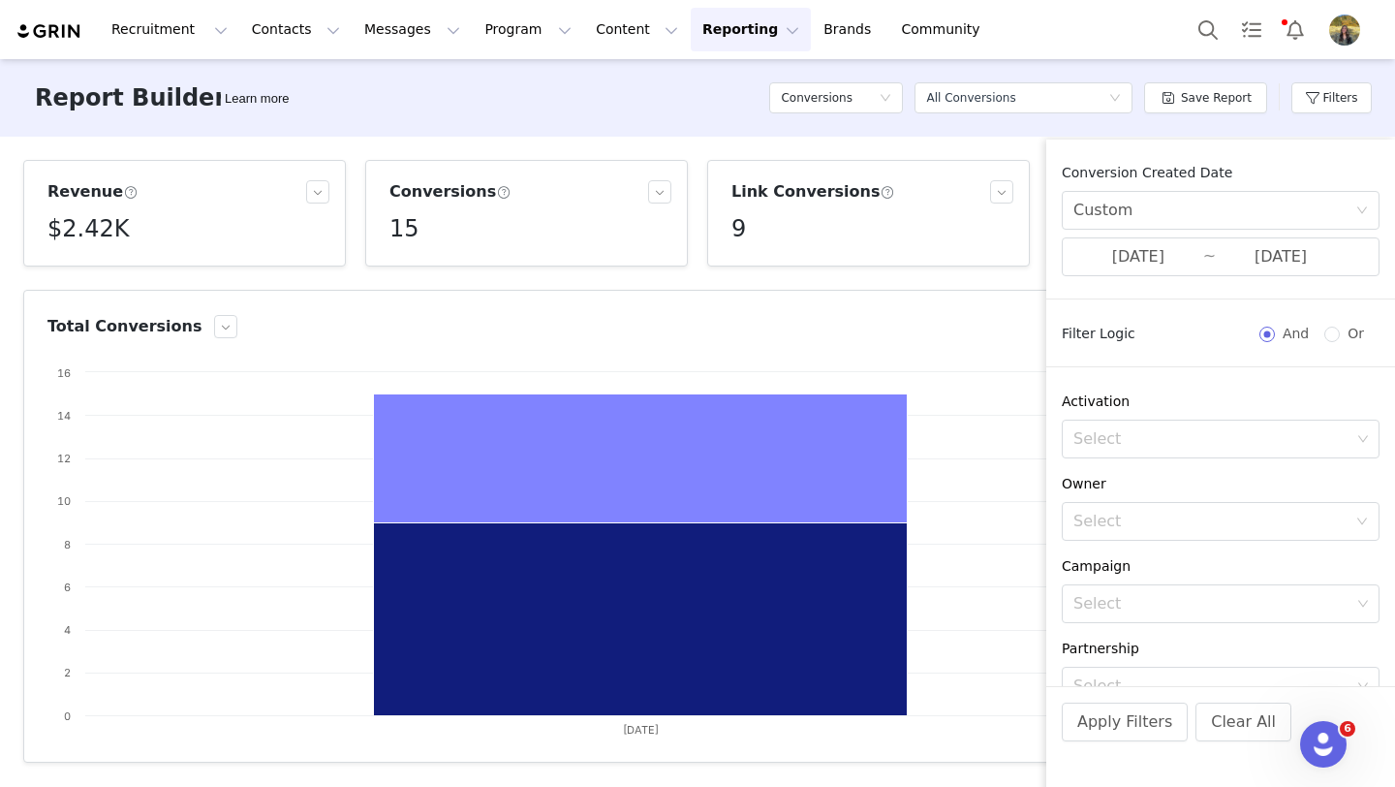
click at [1139, 746] on div "Apply Filters Clear All" at bounding box center [1220, 748] width 349 height 124
click at [1139, 728] on button "Apply Filters" at bounding box center [1125, 721] width 126 height 39
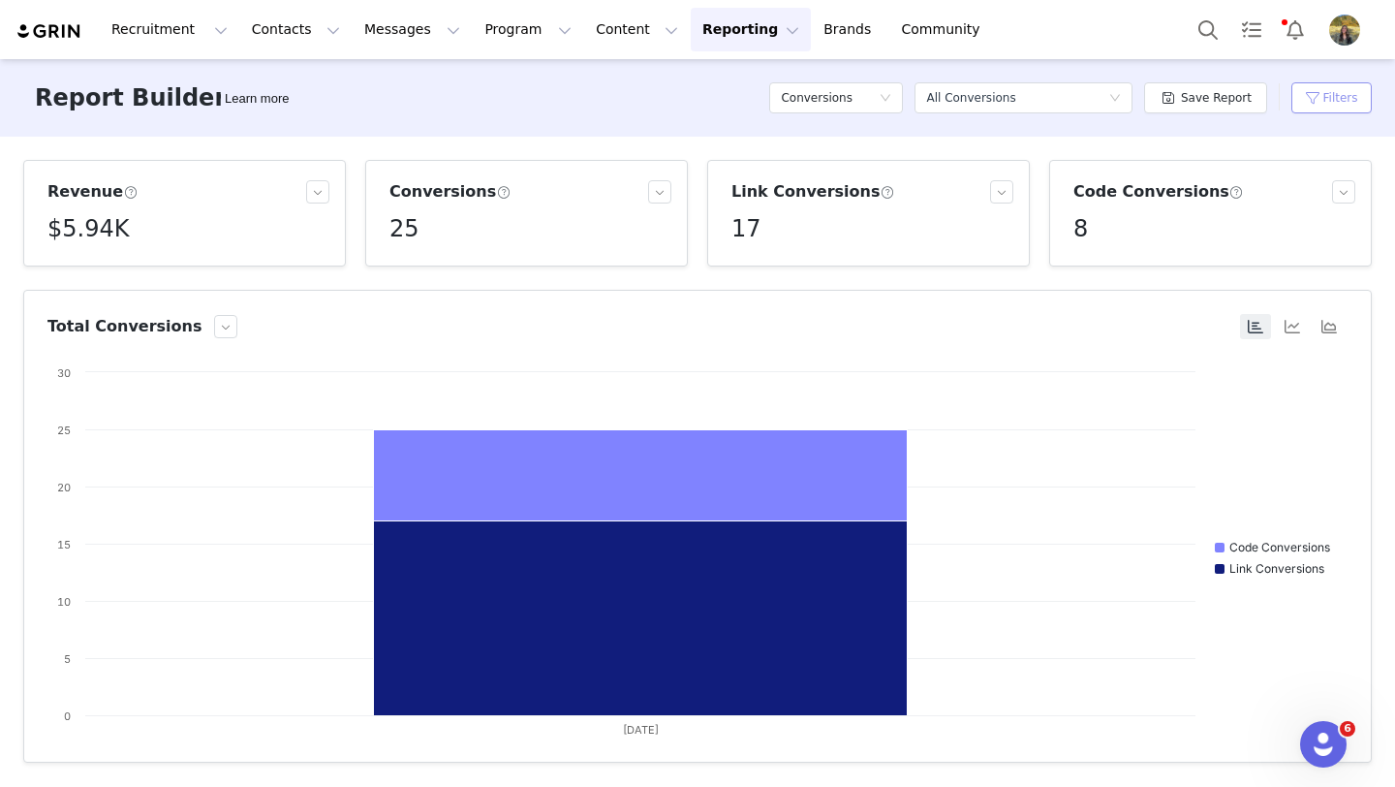
click at [1291, 98] on button "Filters" at bounding box center [1331, 97] width 80 height 31
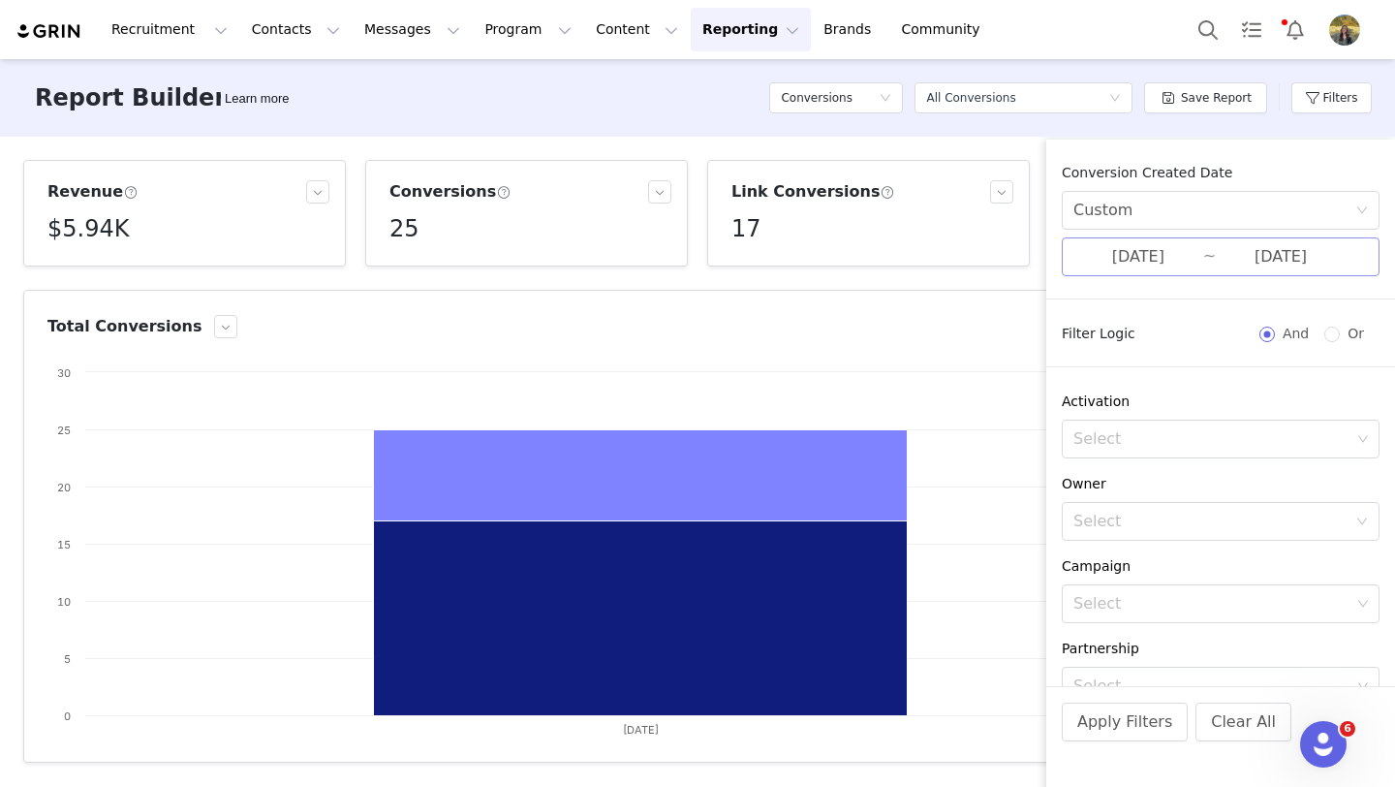
click at [1165, 259] on input "09/29/2025" at bounding box center [1138, 256] width 130 height 25
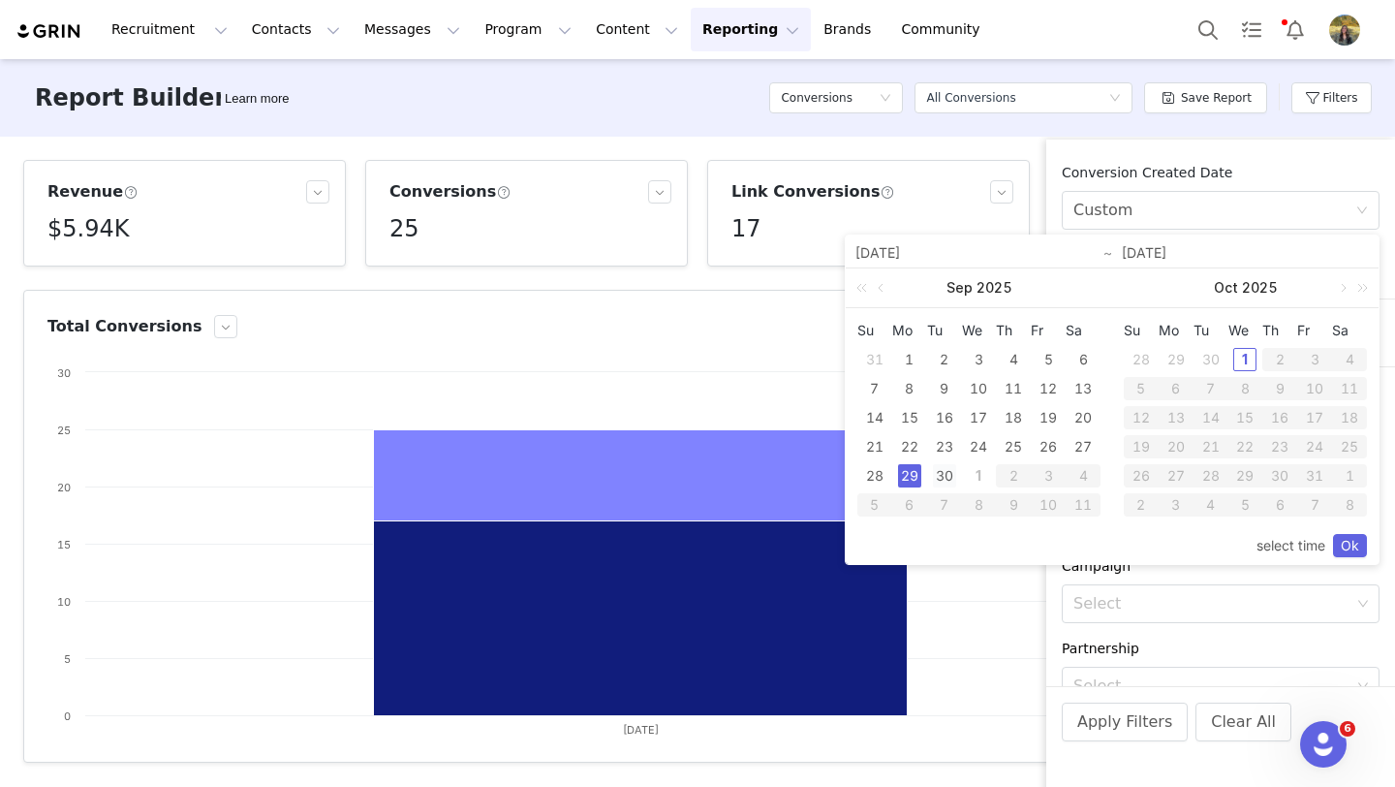
click at [951, 474] on div "30" at bounding box center [944, 475] width 23 height 23
type input "09/30/2025"
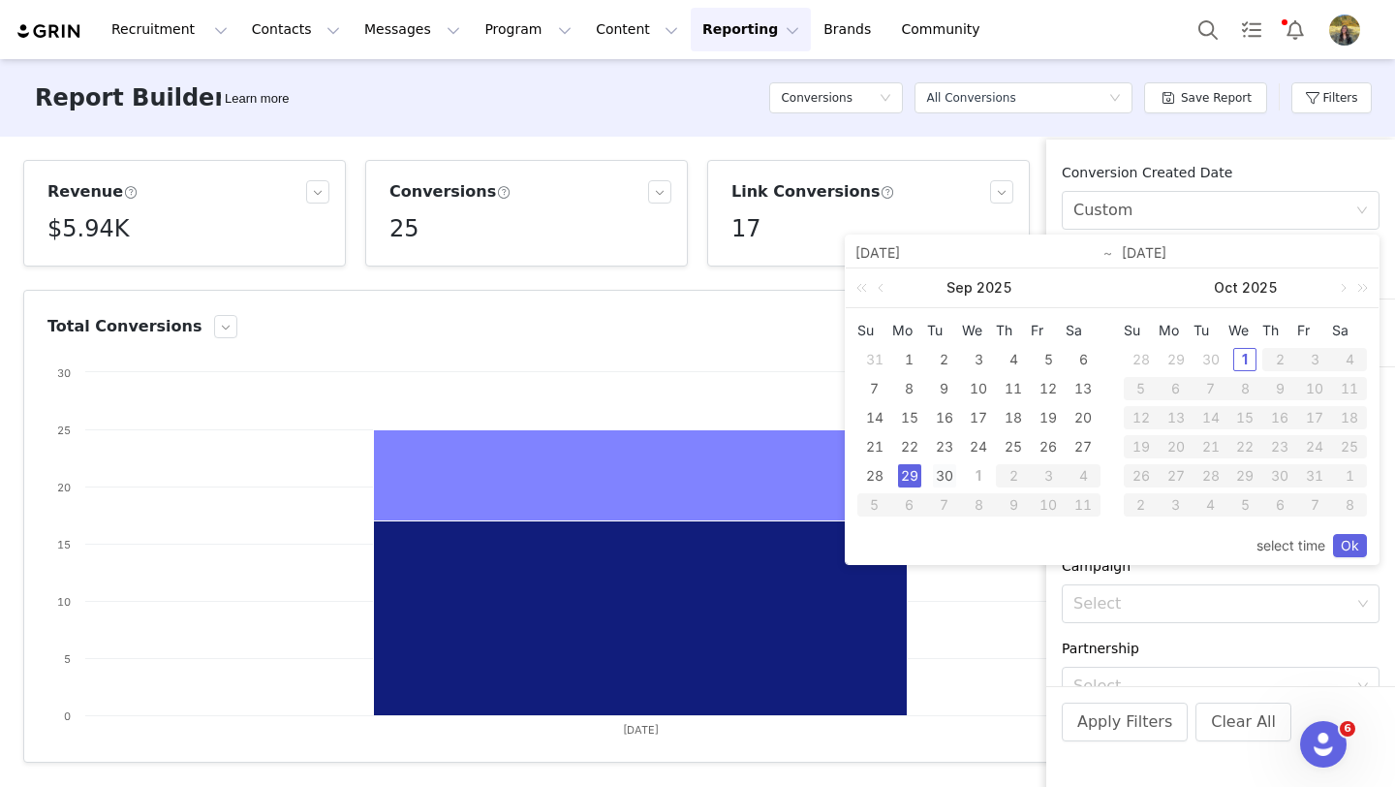
type input "09/30/2025"
drag, startPoint x: 1355, startPoint y: 549, endPoint x: 1345, endPoint y: 549, distance: 10.7
click at [1355, 549] on link "Ok" at bounding box center [1350, 545] width 34 height 23
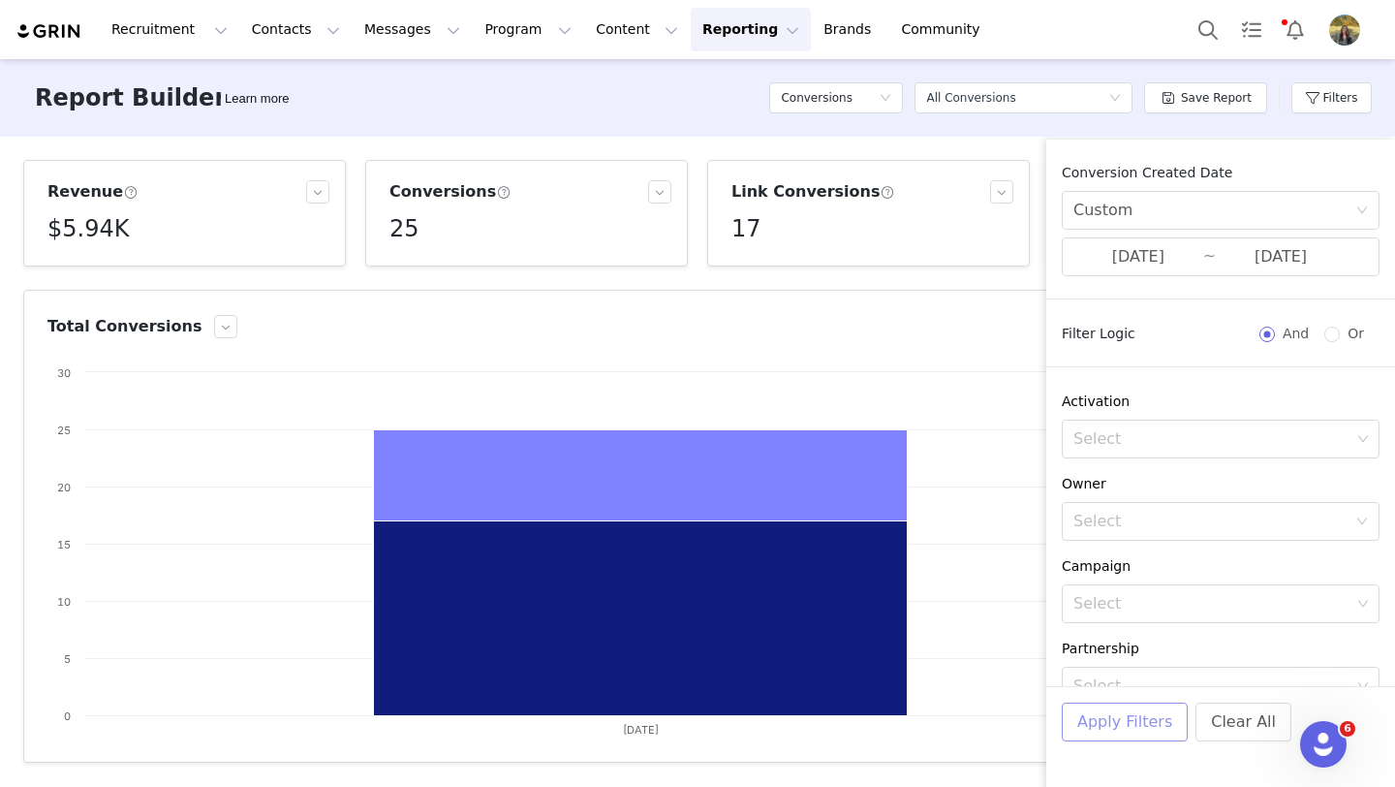
click at [1133, 705] on button "Apply Filters" at bounding box center [1125, 721] width 126 height 39
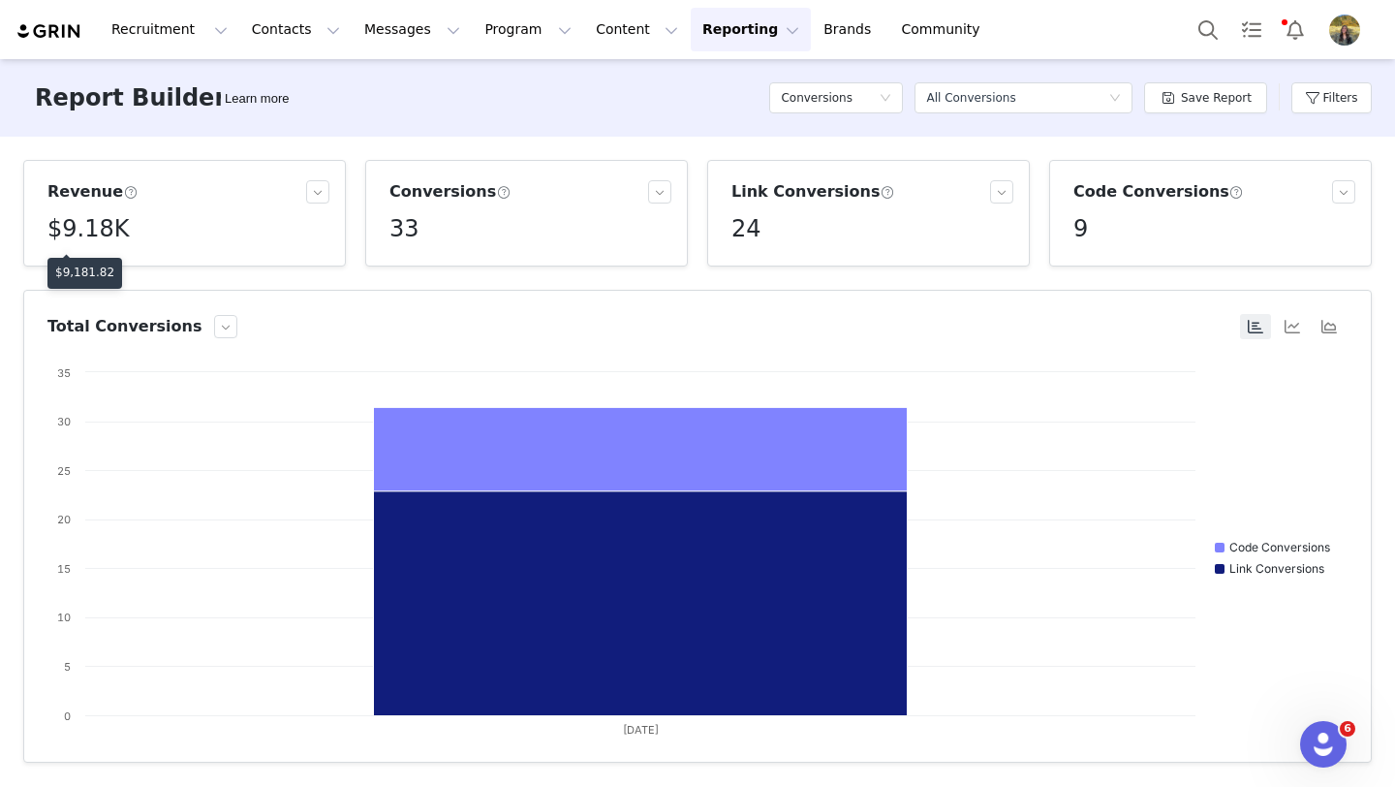
click at [88, 267] on p "$9,181.82" at bounding box center [84, 272] width 59 height 17
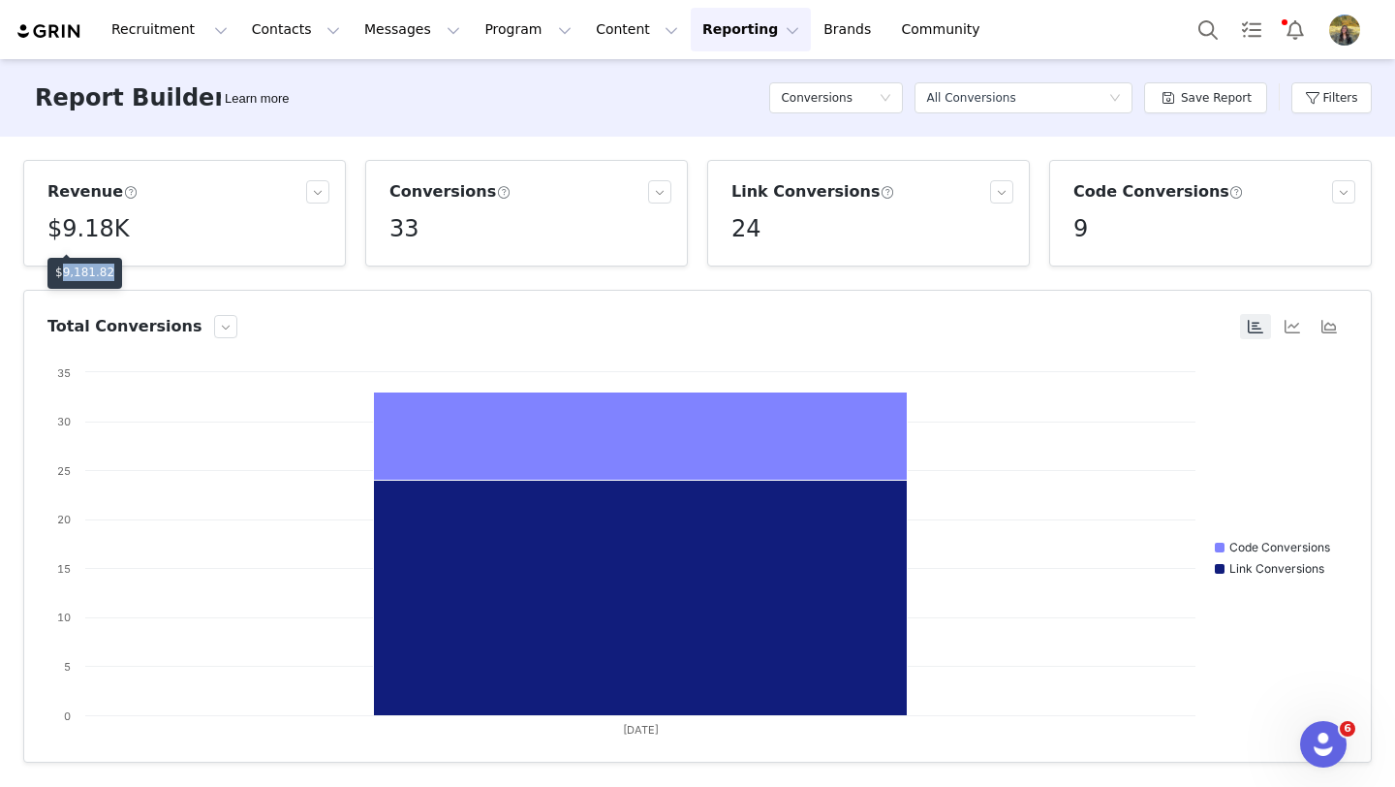
click at [88, 267] on p "$9,181.82" at bounding box center [84, 272] width 59 height 17
copy p "9,181.82"
click at [691, 33] on button "Reporting Reporting" at bounding box center [751, 30] width 120 height 44
click at [681, 84] on p "Dashboard" at bounding box center [695, 86] width 74 height 20
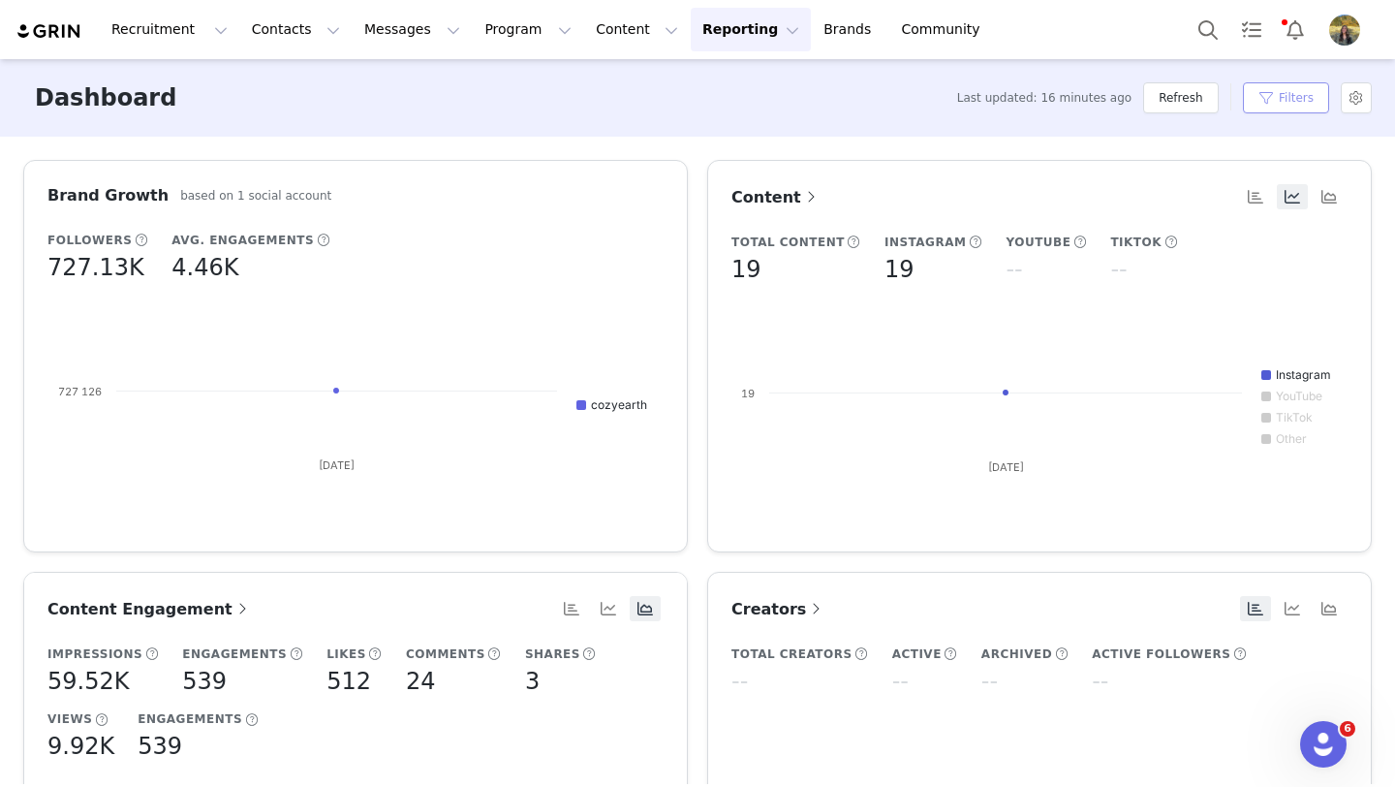
click at [1290, 108] on button "Filters" at bounding box center [1286, 97] width 86 height 31
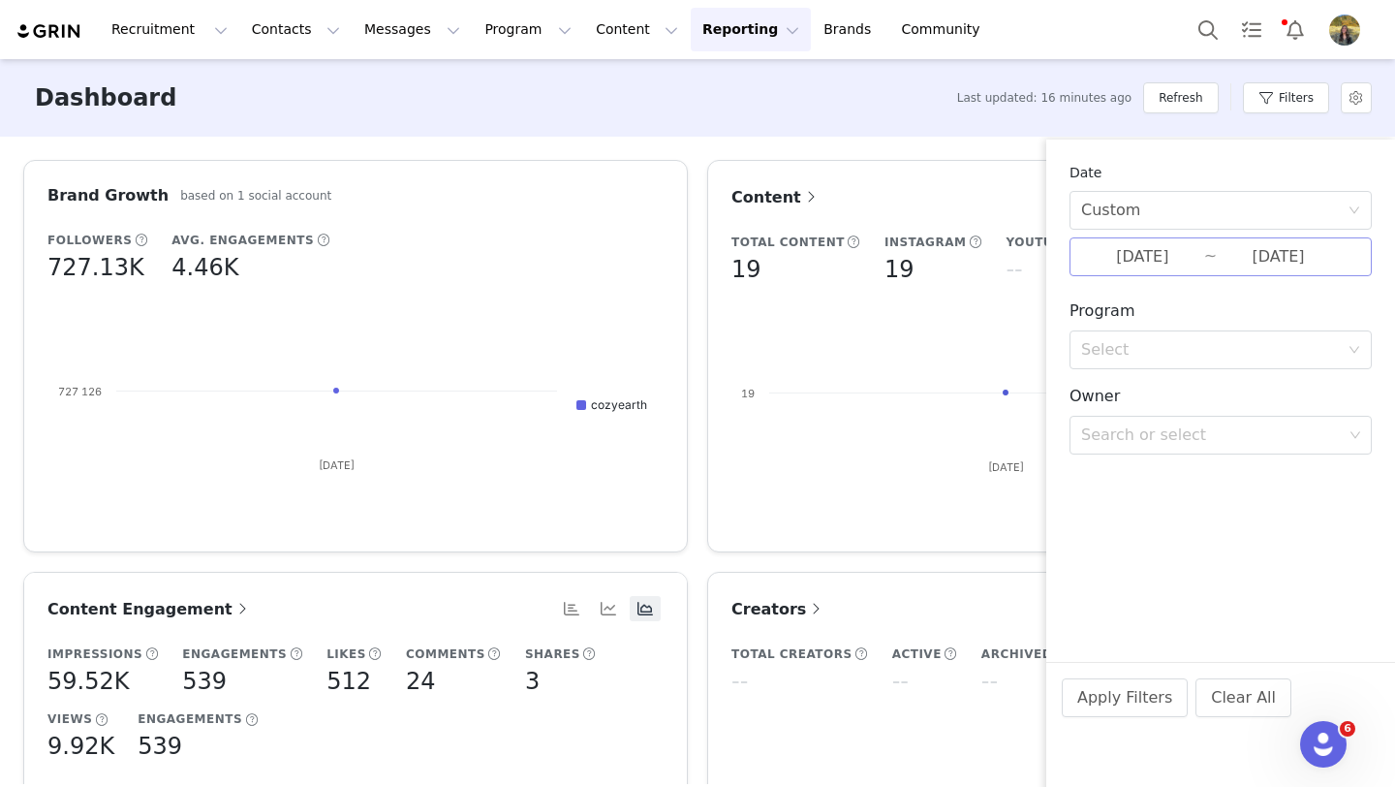
click at [1157, 266] on input "09/30/2025" at bounding box center [1142, 256] width 123 height 25
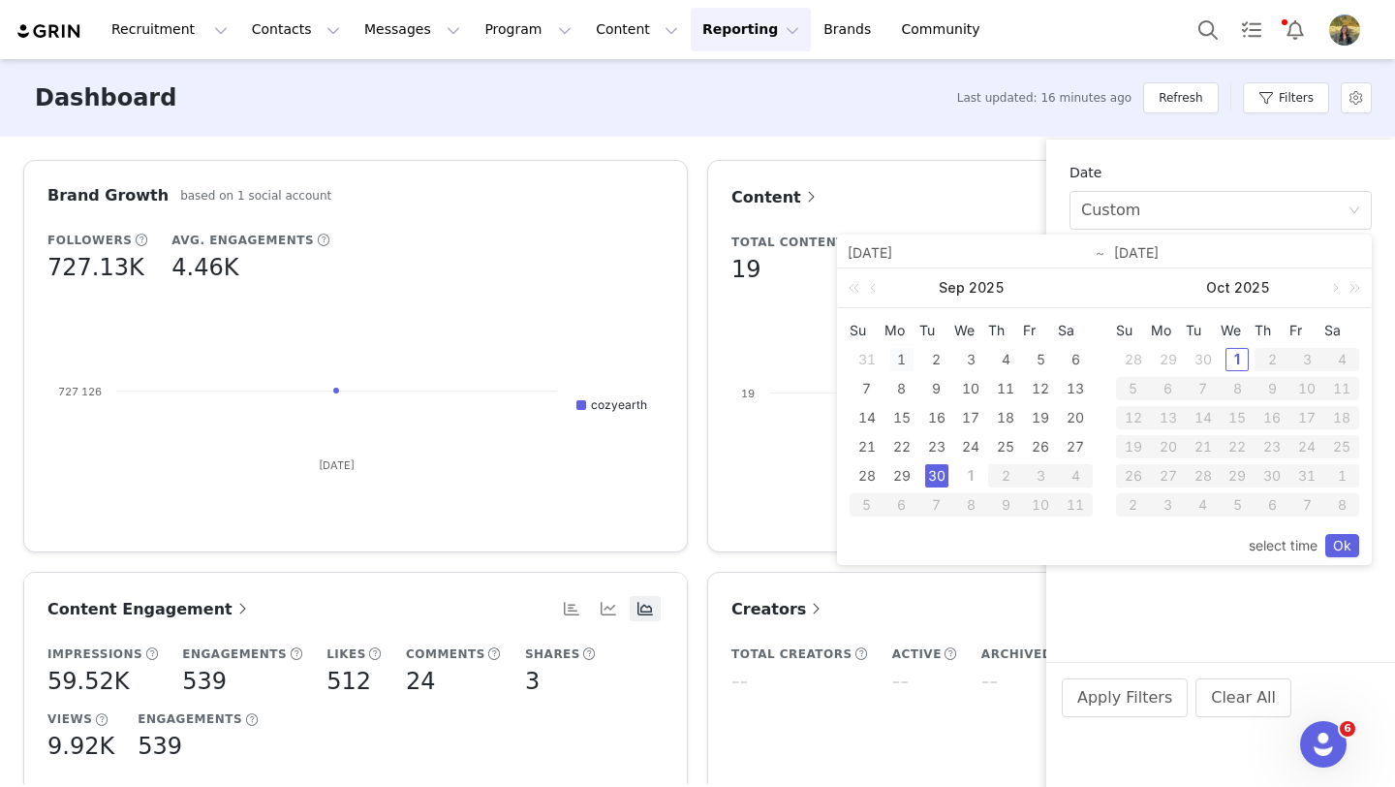
click at [903, 366] on div "1" at bounding box center [901, 359] width 23 height 23
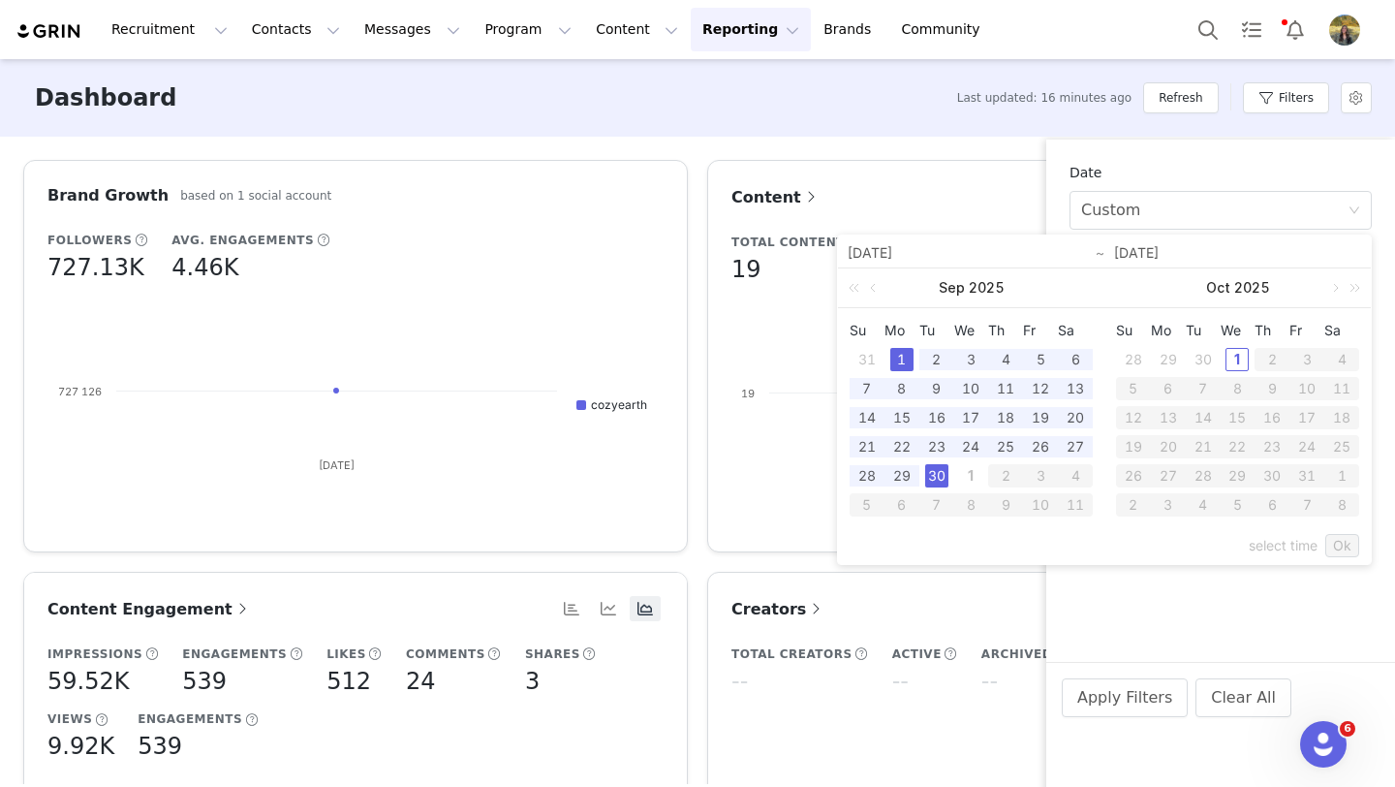
click at [931, 472] on div "30" at bounding box center [936, 475] width 23 height 23
type input "09/01/2025"
click at [1333, 545] on link "Ok" at bounding box center [1342, 545] width 34 height 23
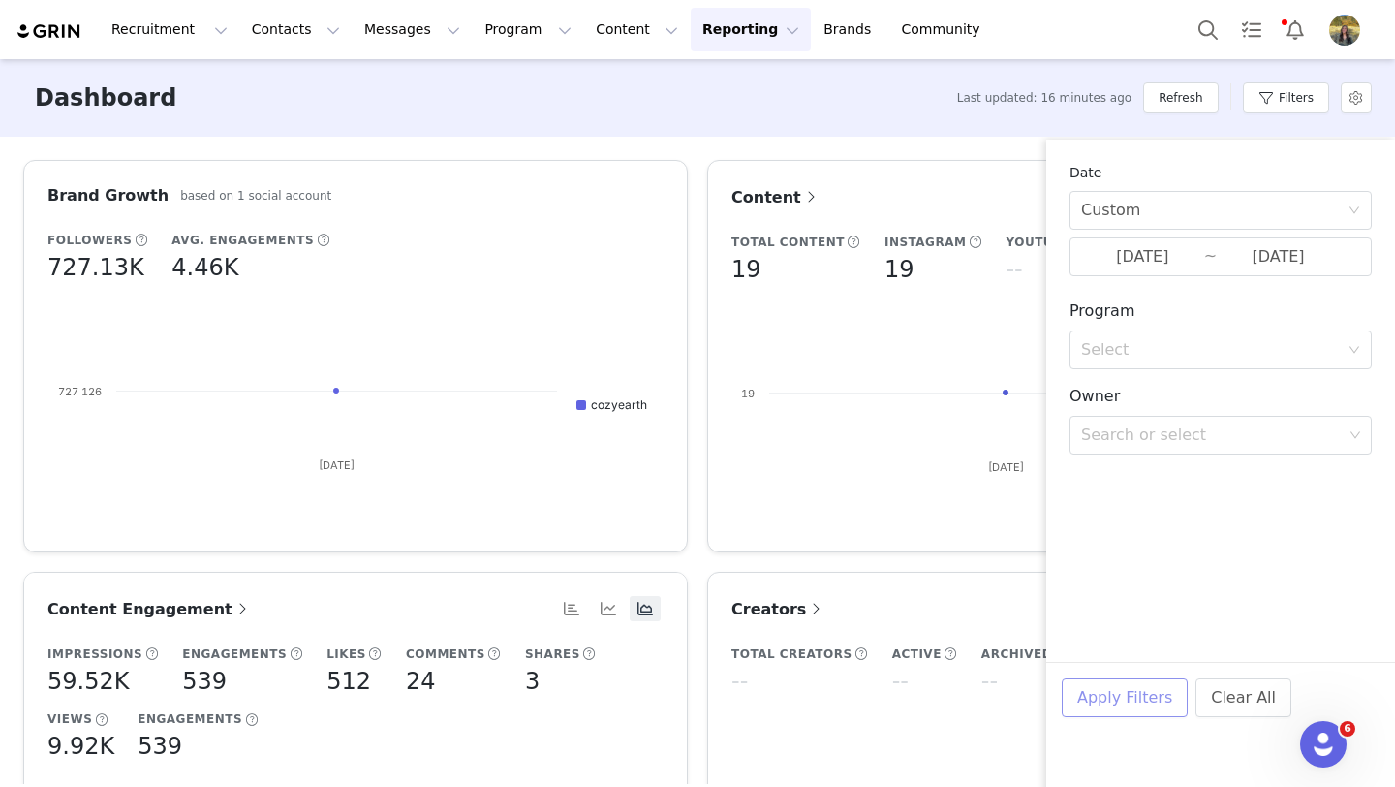
click at [1135, 687] on button "Apply Filters" at bounding box center [1125, 697] width 126 height 39
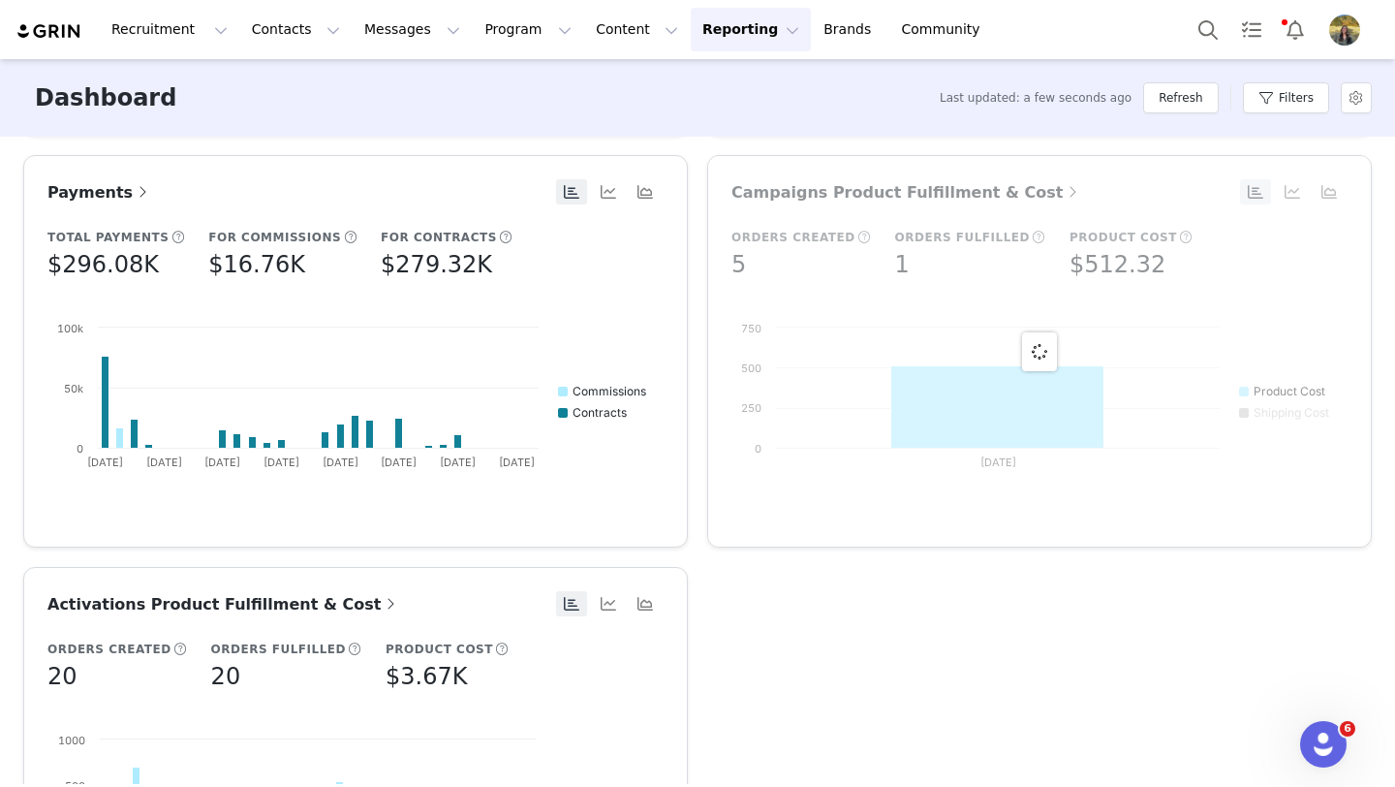
scroll to position [1229, 0]
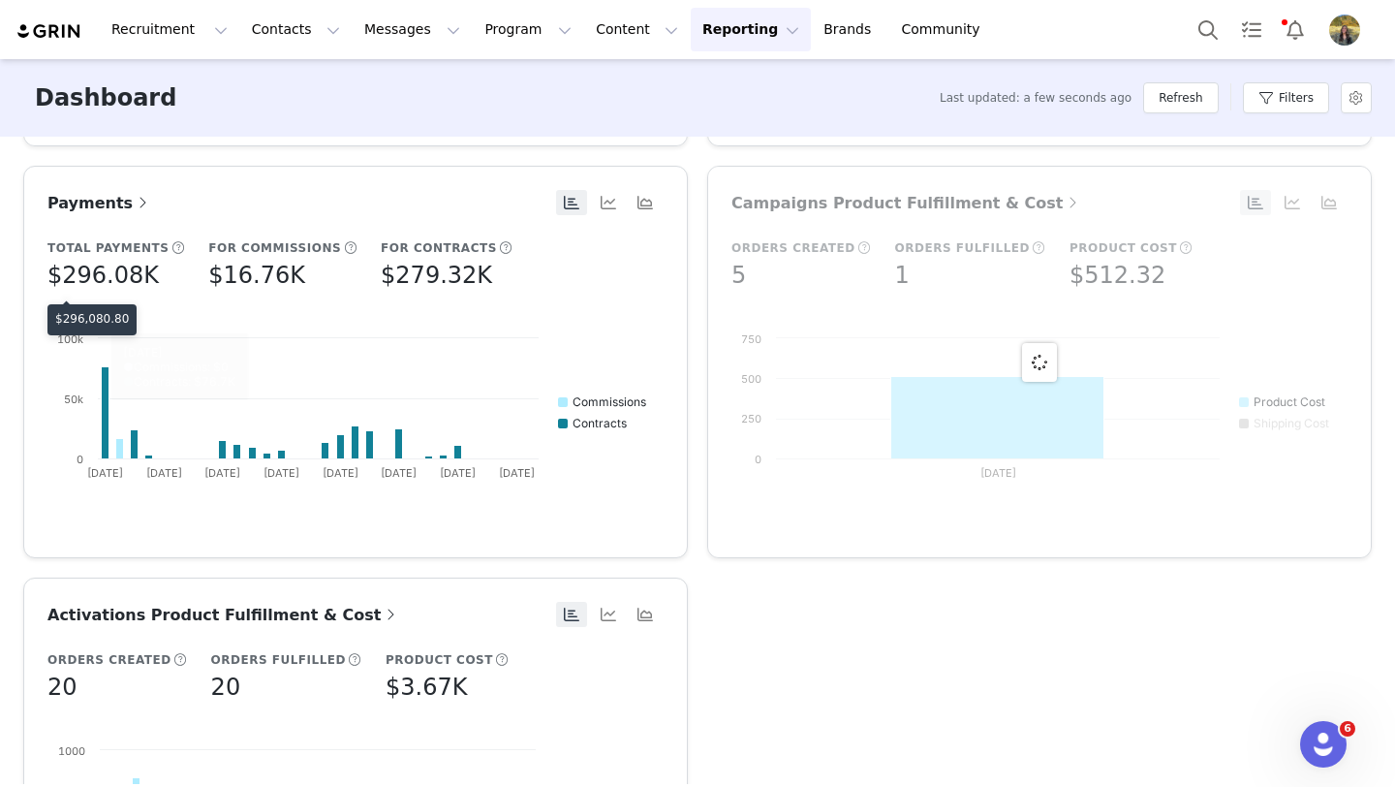
click at [93, 326] on p "$296,080.80" at bounding box center [92, 318] width 74 height 17
copy p "296,080.80"
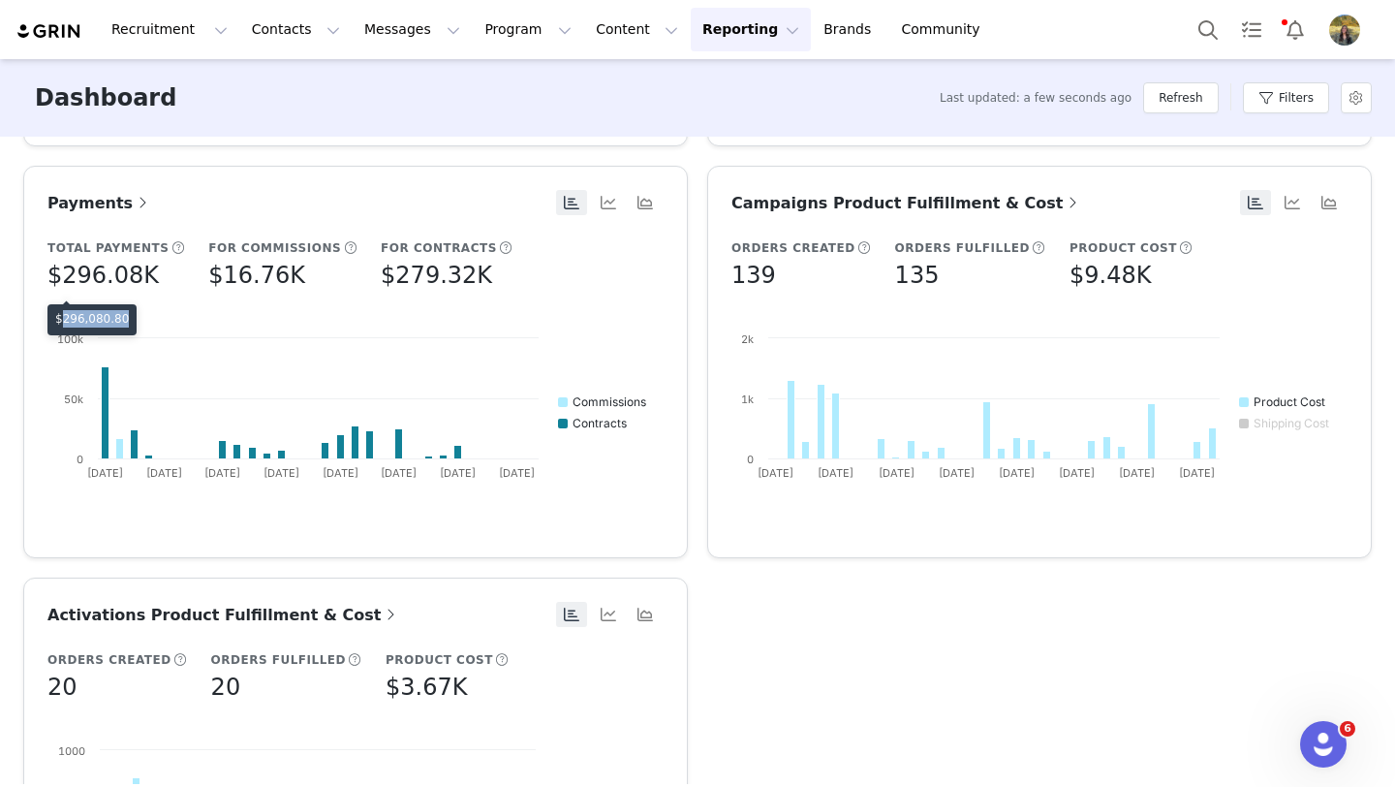
copy p "296,080.80"
click at [1276, 93] on button "Filters" at bounding box center [1286, 97] width 86 height 31
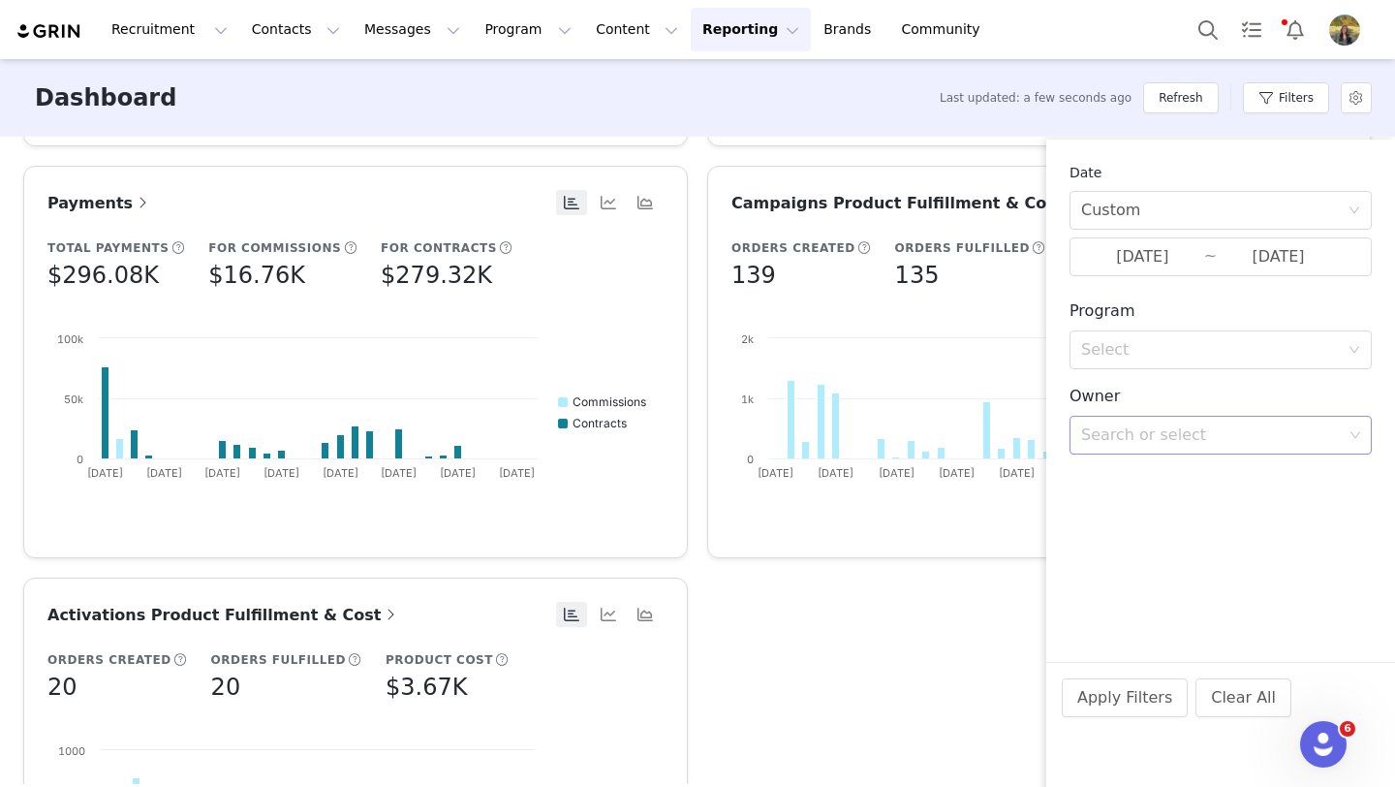
click at [1110, 433] on div "Search or select" at bounding box center [1212, 434] width 262 height 19
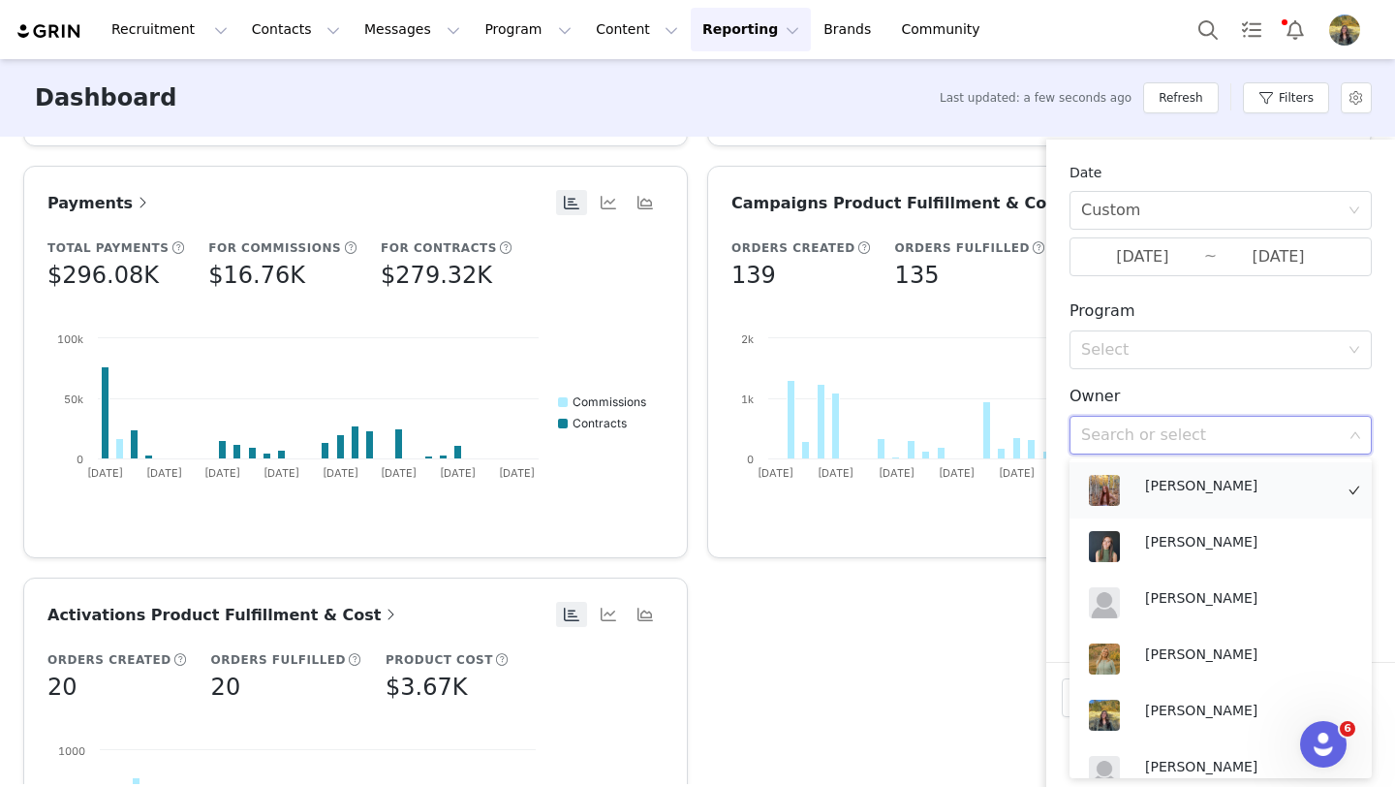
click at [1146, 482] on p "Addie Woods" at bounding box center [1239, 485] width 188 height 21
click at [1047, 469] on div "Date Custom 09/01/2025 ~ 09/30/2025 Program Select Owner Search or select Addie…" at bounding box center [1220, 317] width 349 height 354
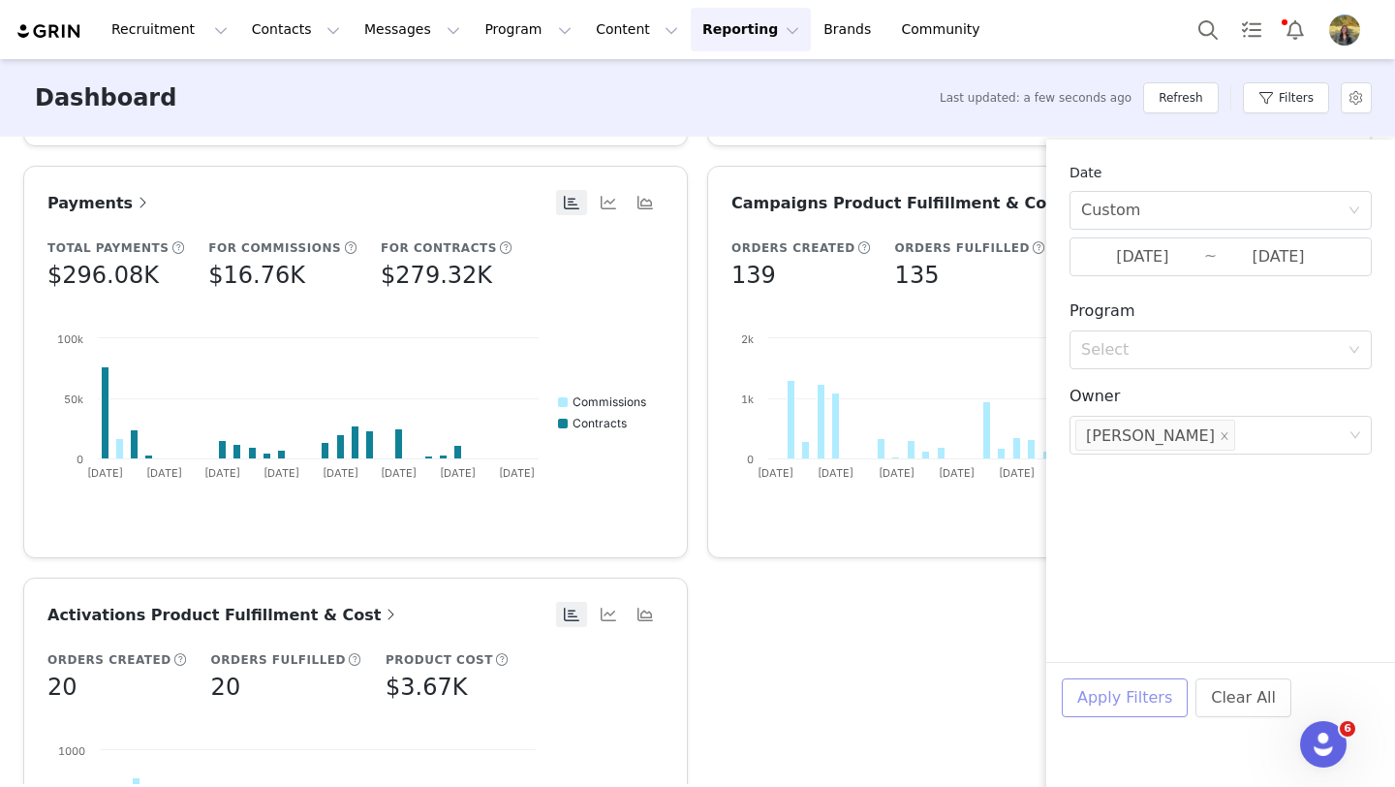
click at [1105, 705] on button "Apply Filters" at bounding box center [1125, 697] width 126 height 39
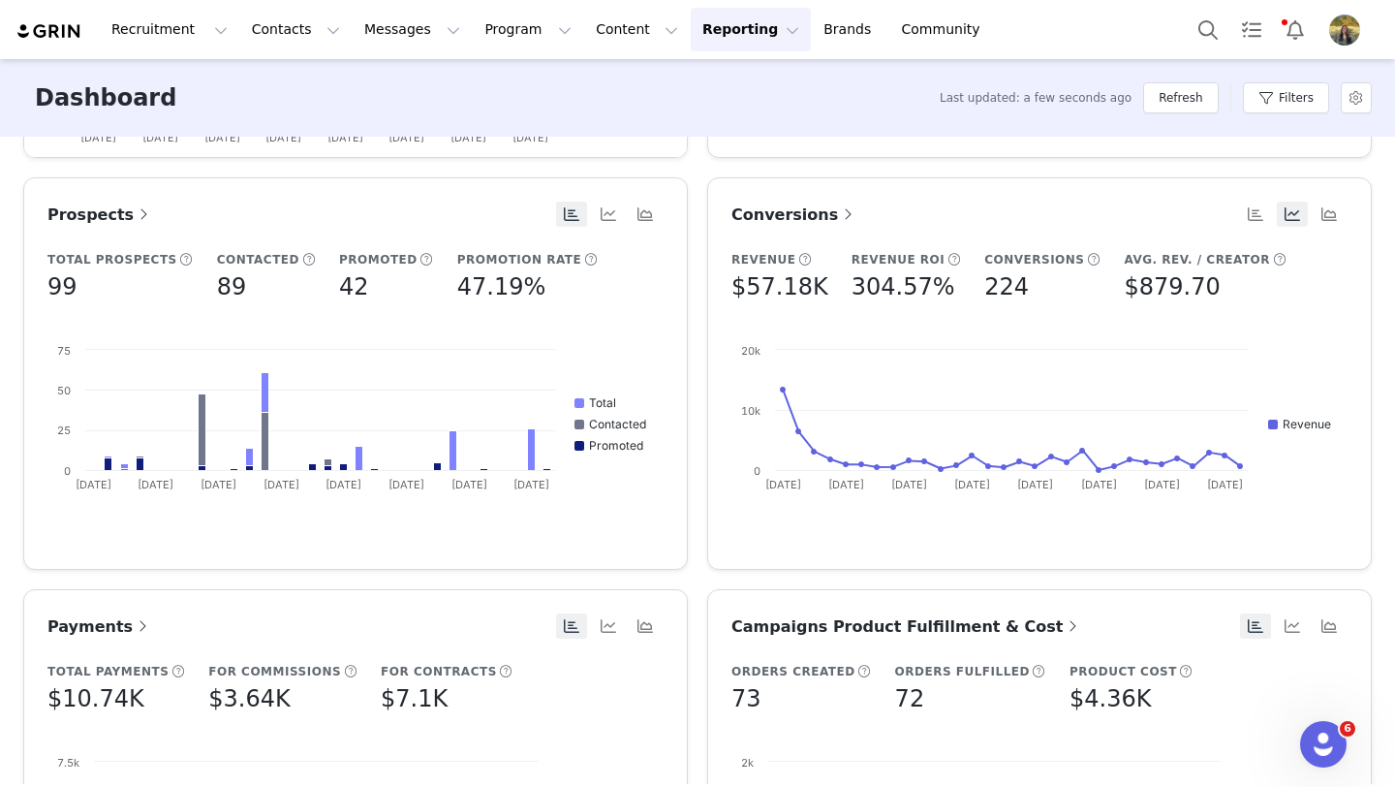
scroll to position [790, 0]
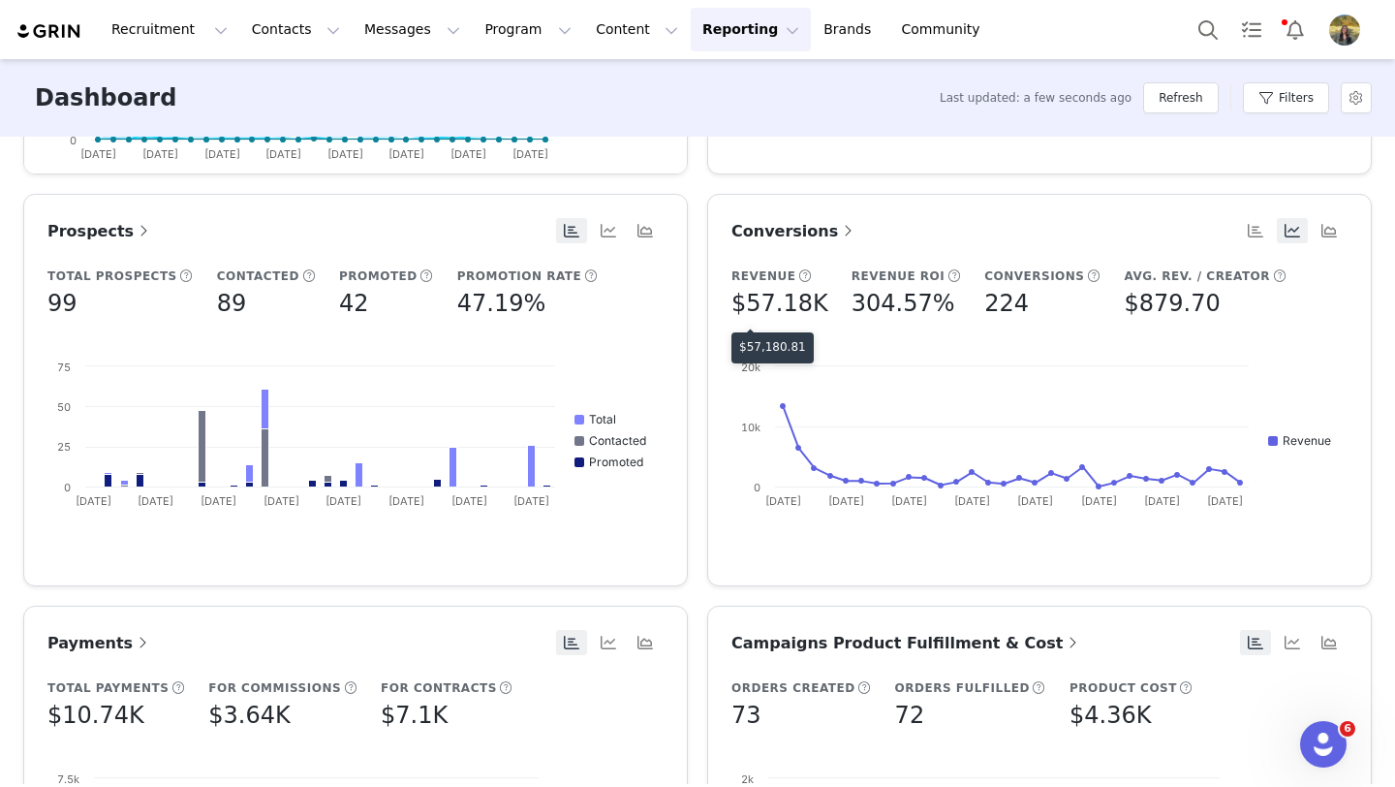
click at [768, 356] on div "$57,180.81" at bounding box center [772, 347] width 82 height 31
click at [768, 346] on p "$57,180.81" at bounding box center [772, 346] width 67 height 17
copy p "57,180.81"
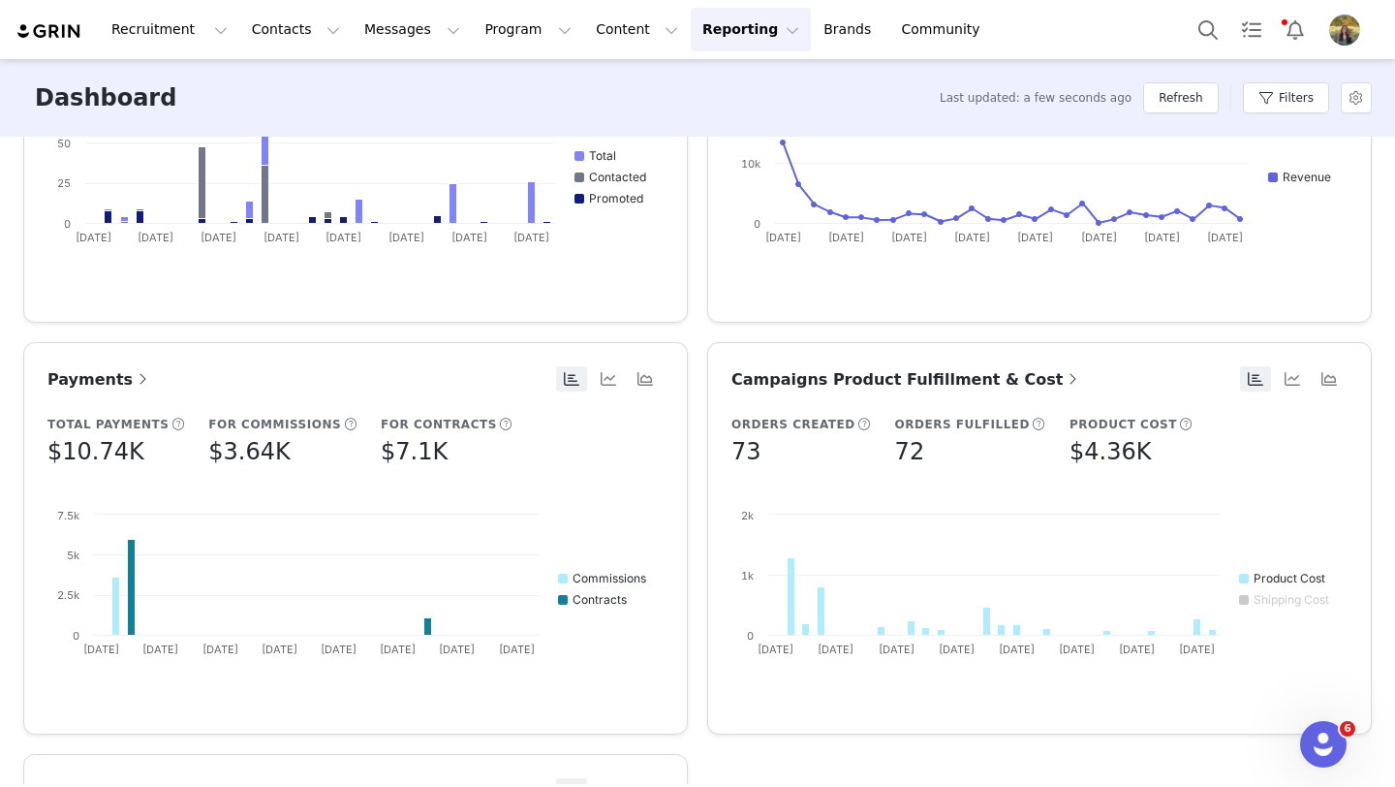
scroll to position [1062, 0]
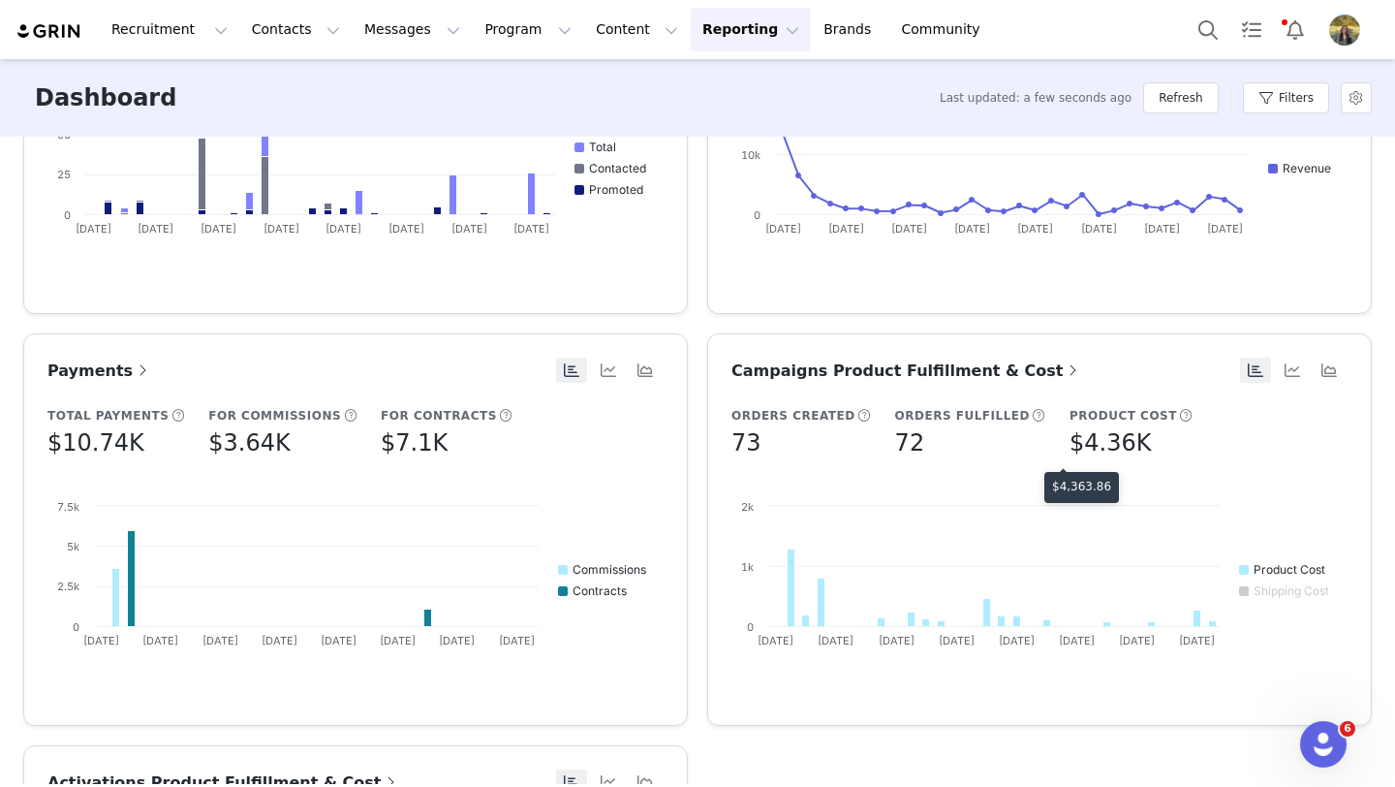
click at [1079, 481] on p "$4,363.86" at bounding box center [1081, 486] width 59 height 17
copy p "4,363.86"
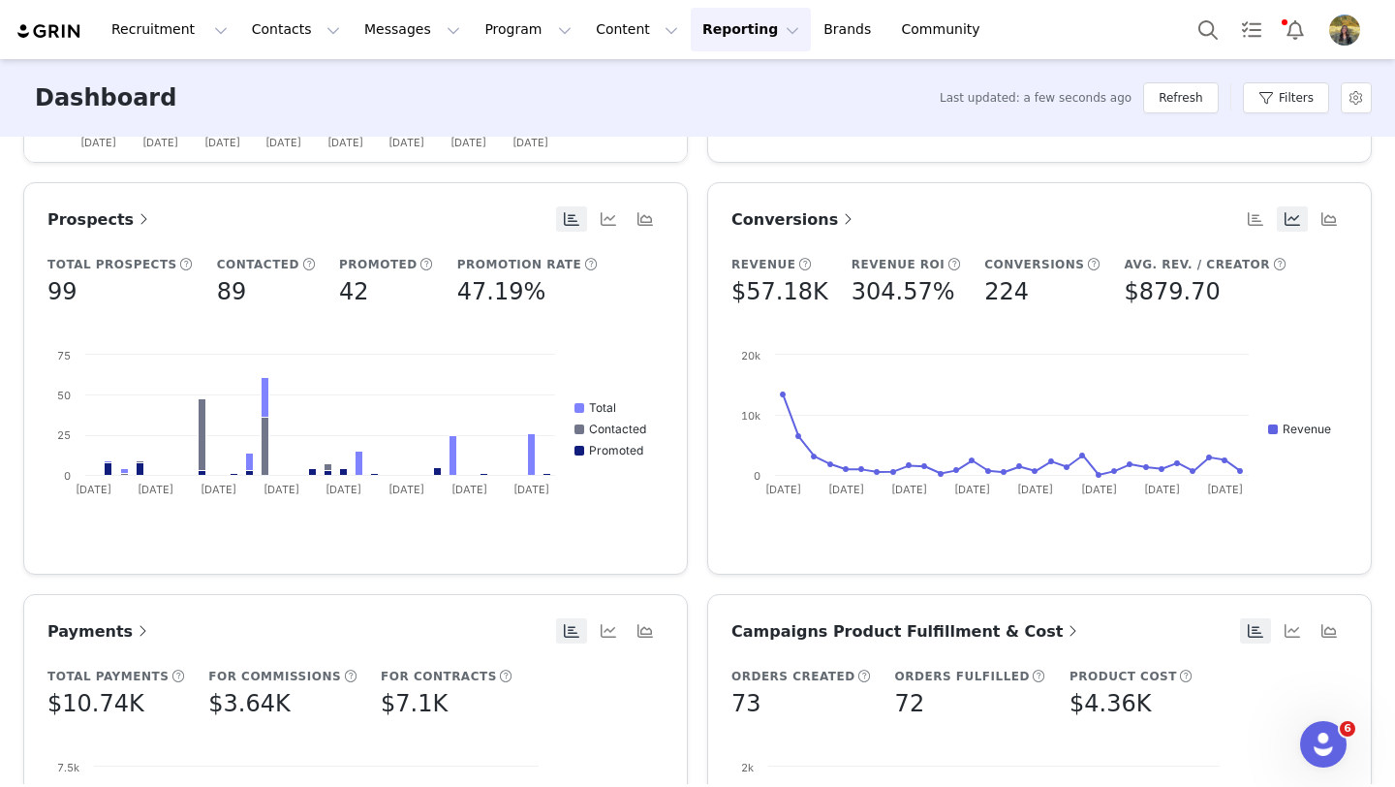
scroll to position [786, 0]
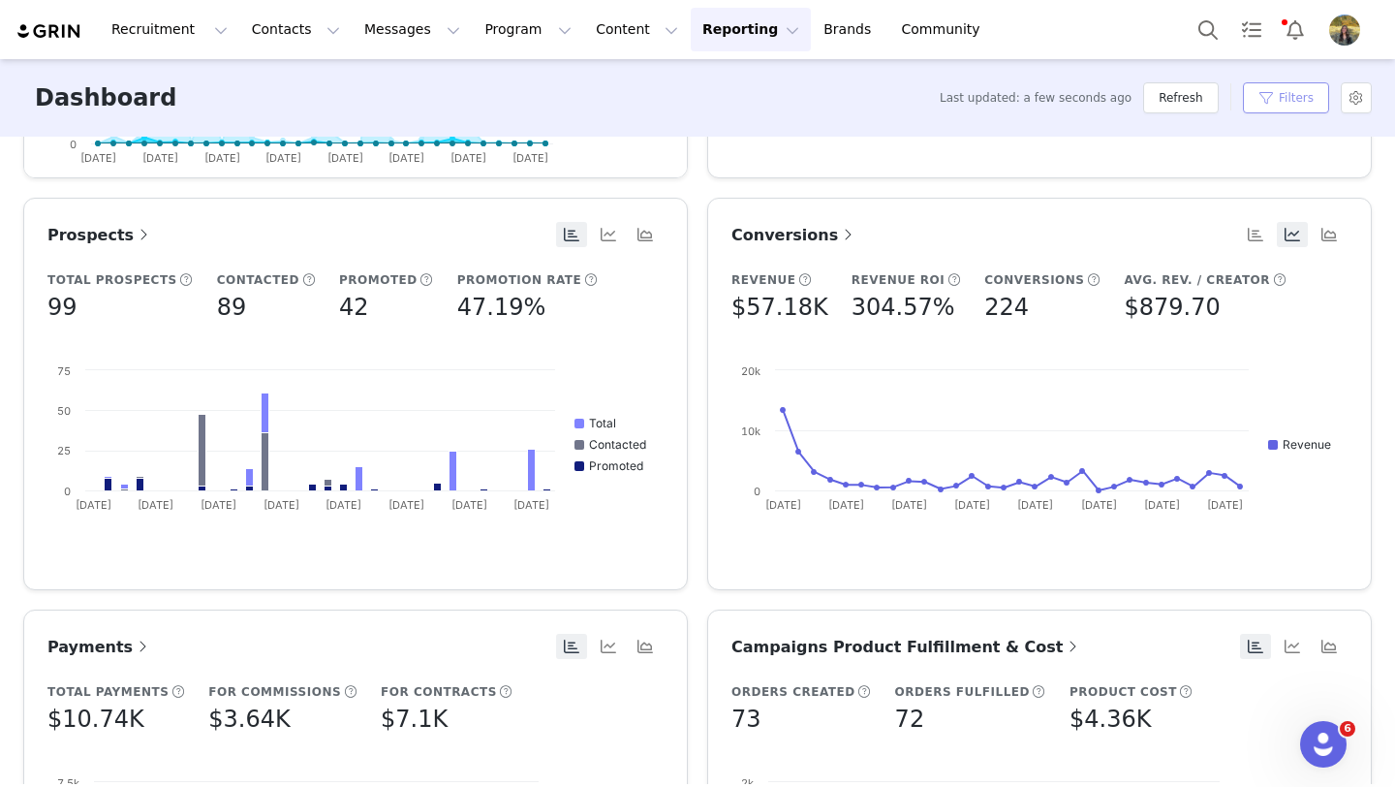
click at [1325, 109] on button "Filters" at bounding box center [1286, 97] width 86 height 31
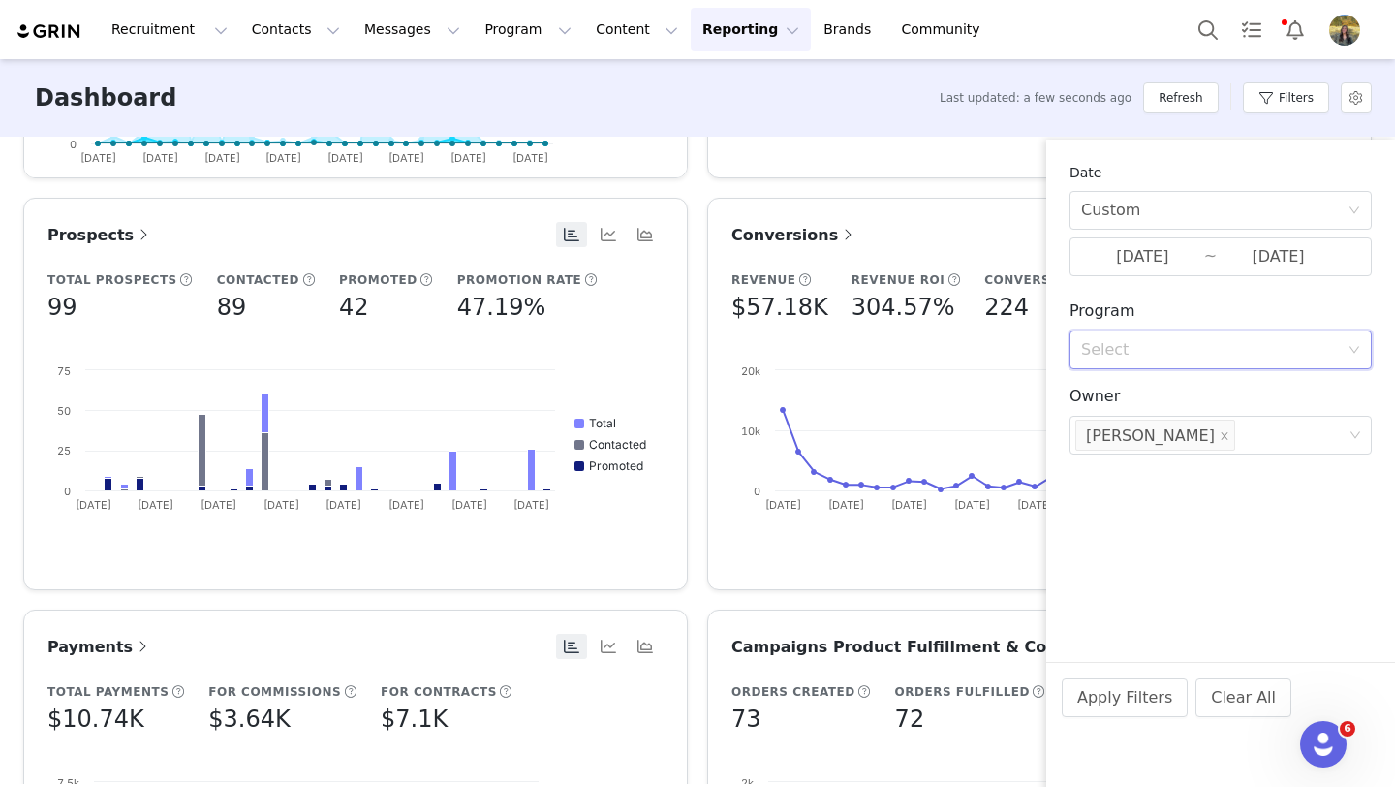
click at [1101, 361] on div "Select" at bounding box center [1214, 349] width 266 height 37
click at [1115, 433] on li "Campaign" at bounding box center [1221, 423] width 302 height 31
click at [1120, 407] on div "Search or select" at bounding box center [1212, 403] width 262 height 19
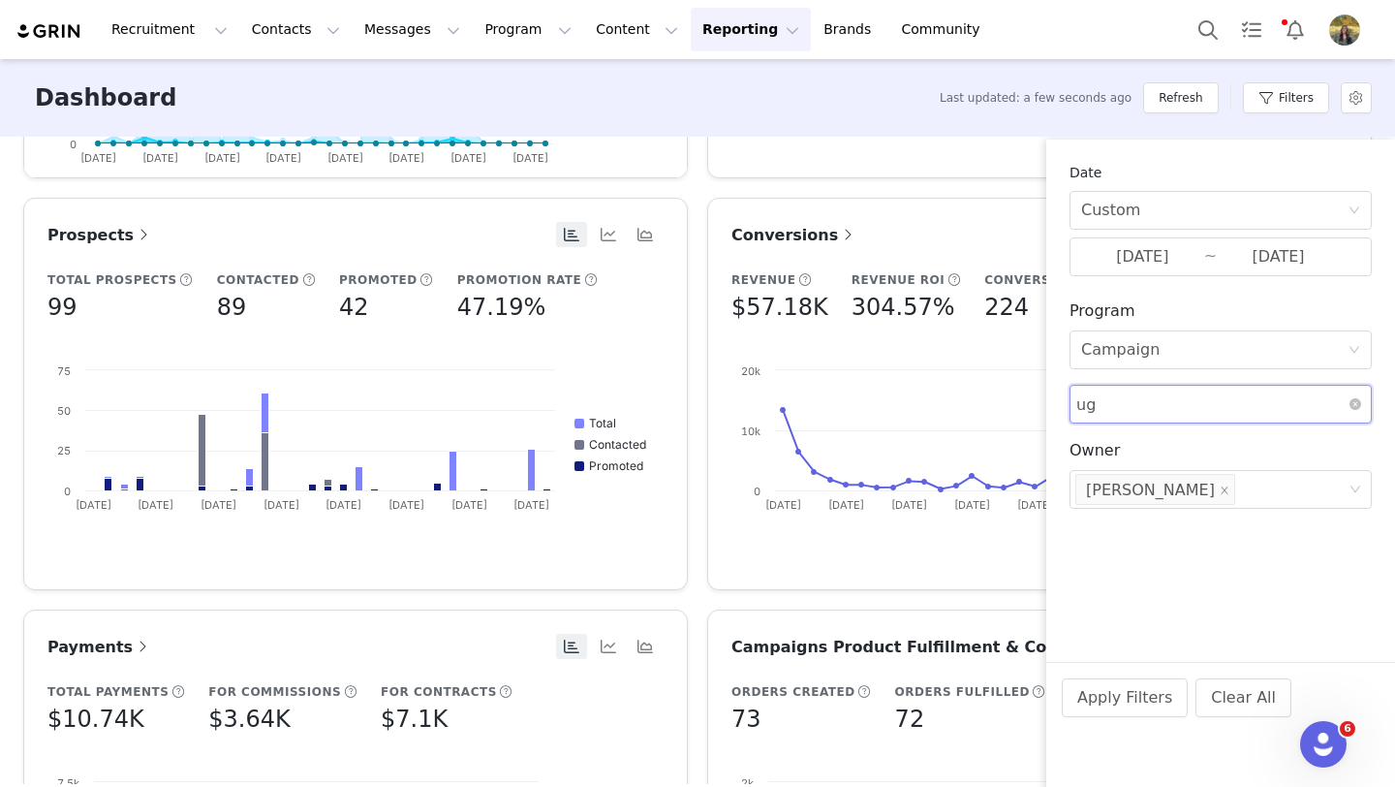
type input "ugc"
click at [1145, 526] on span "Ongoing" at bounding box center [1178, 530] width 67 height 21
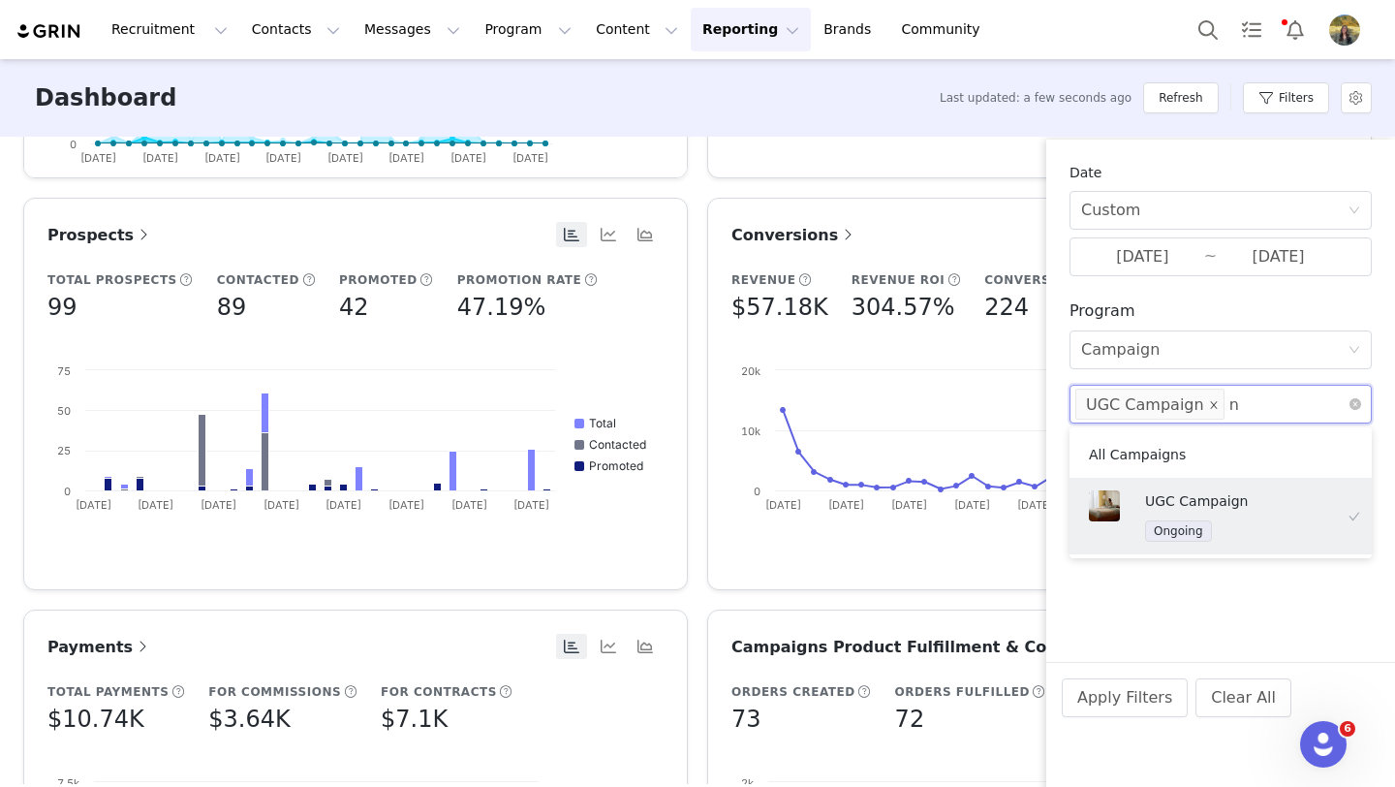
type input "new"
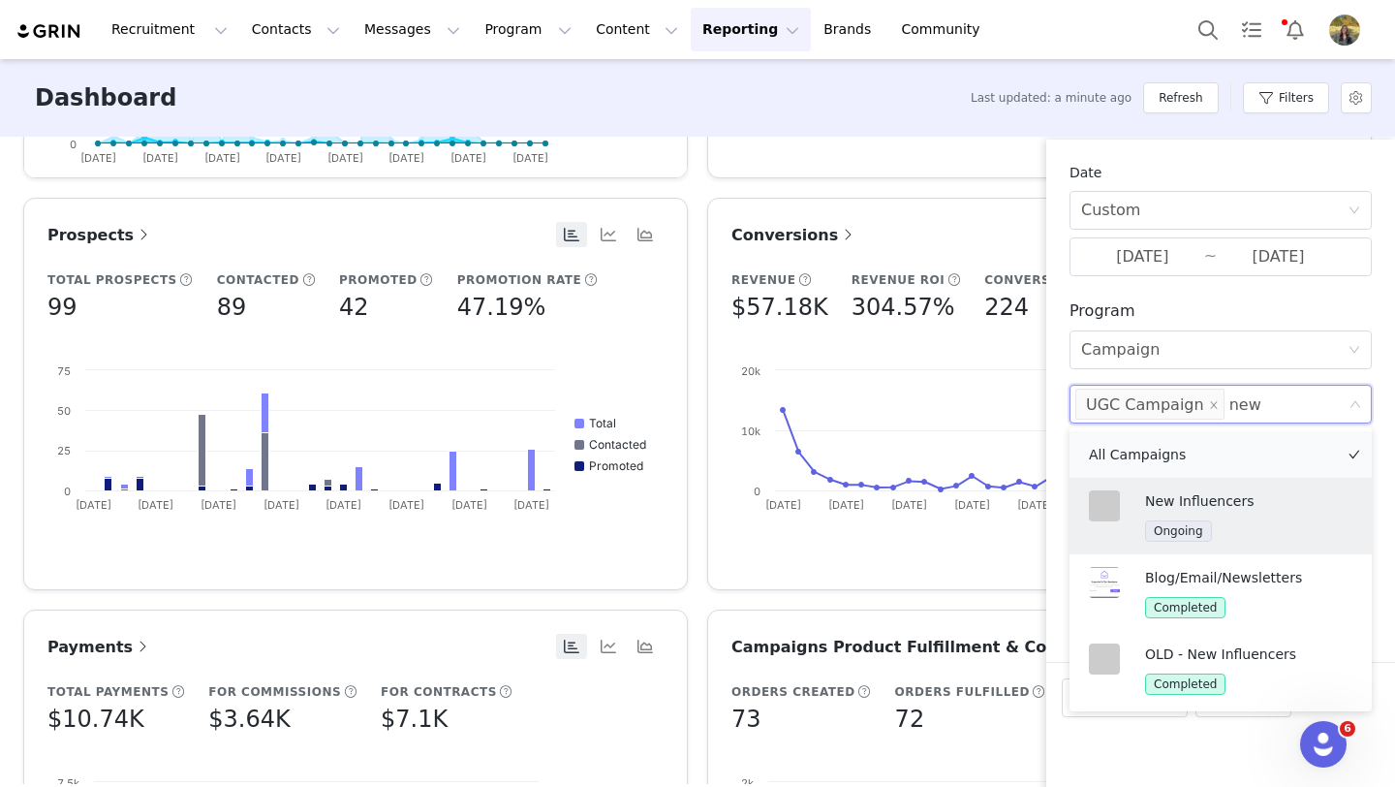
click at [1191, 501] on p "New Influencers" at bounding box center [1239, 500] width 188 height 21
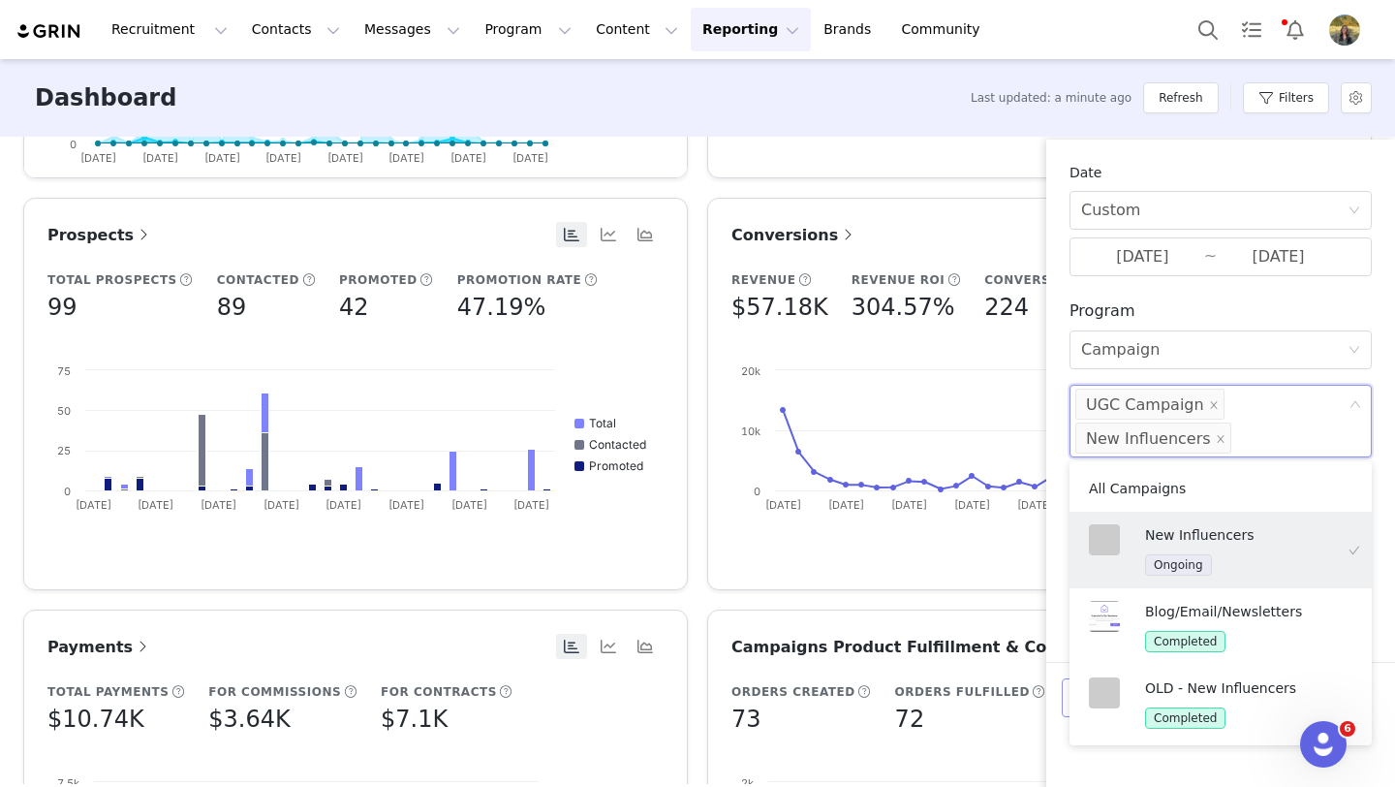
click at [1064, 689] on button "Apply Filters" at bounding box center [1125, 697] width 126 height 39
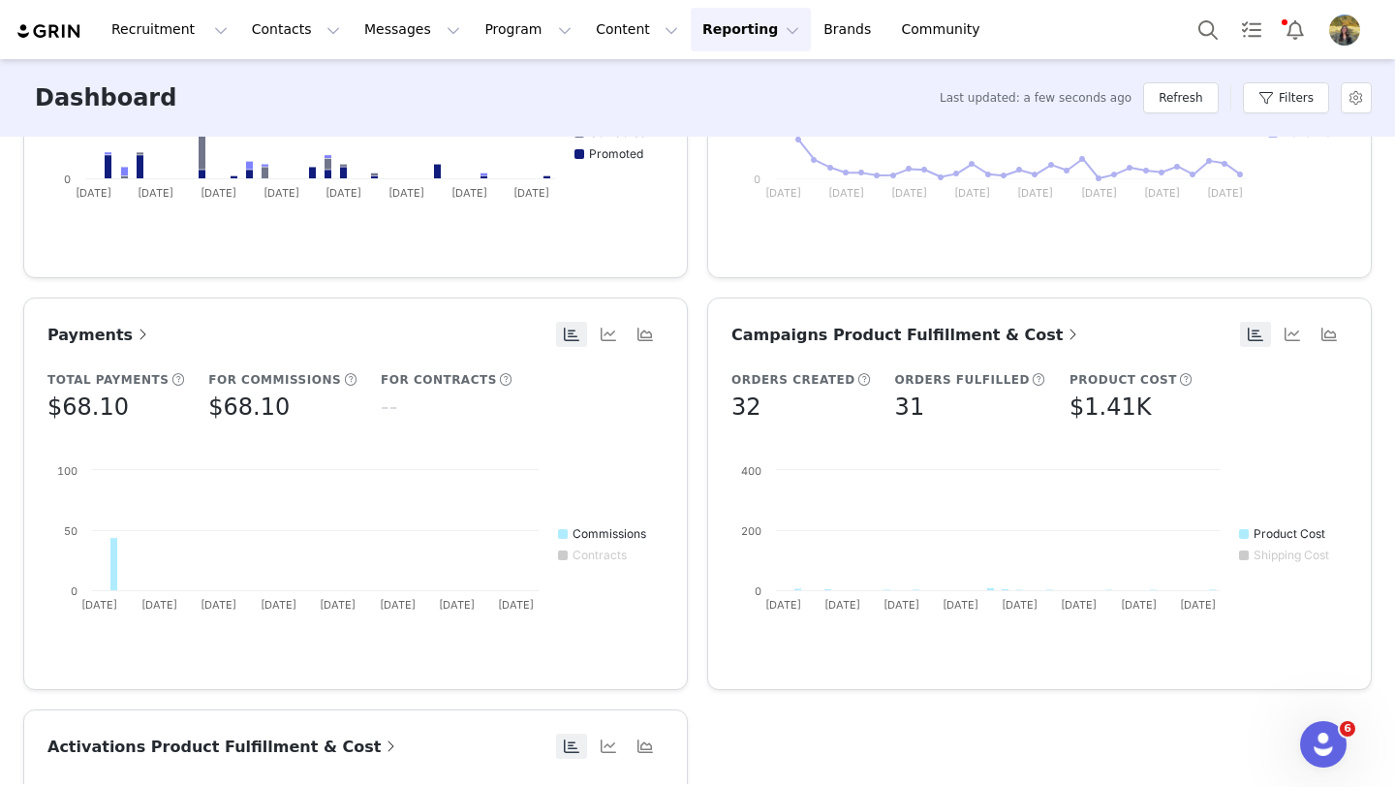
scroll to position [1113, 0]
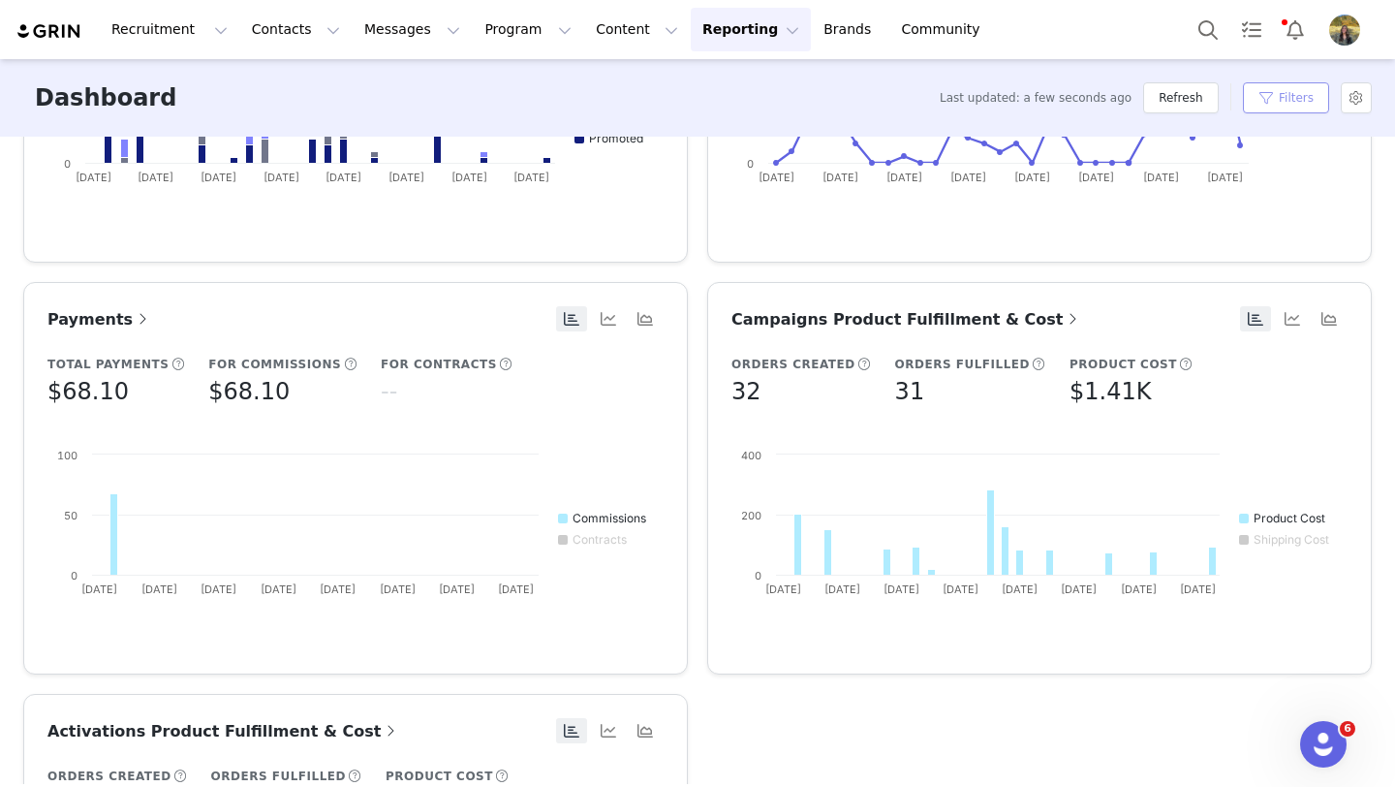
click at [1280, 83] on button "Filters" at bounding box center [1286, 97] width 86 height 31
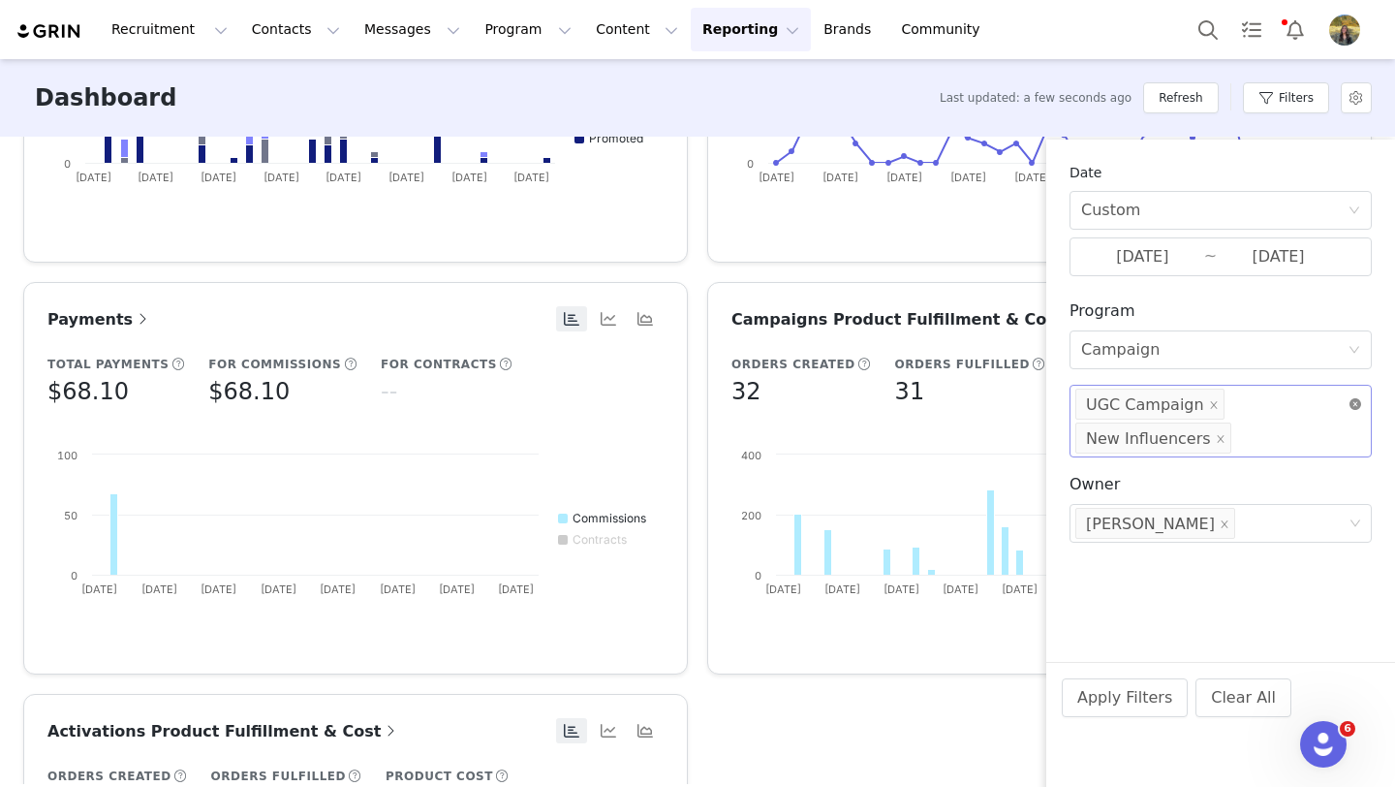
click at [1360, 406] on icon "icon: close-circle" at bounding box center [1356, 404] width 12 height 12
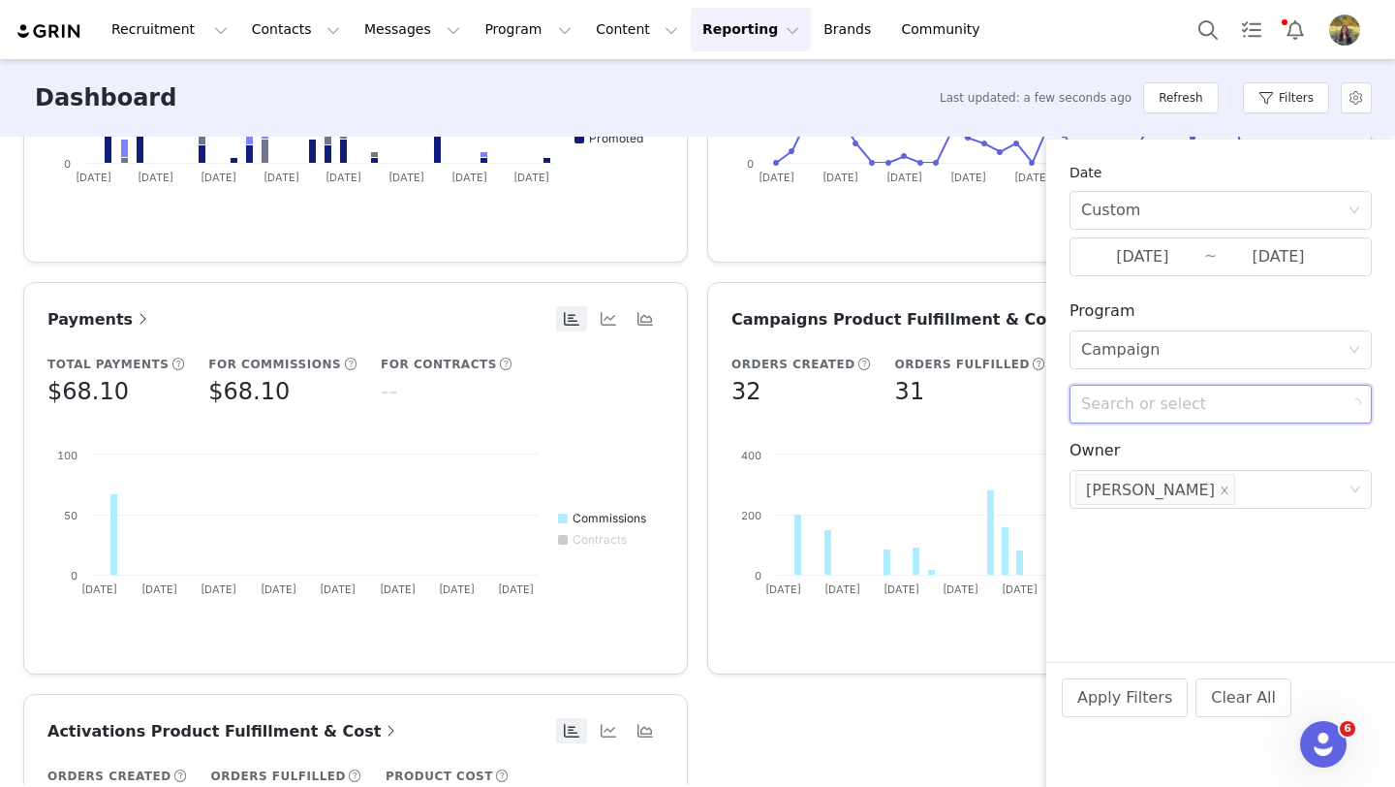
click at [1176, 305] on h3 "Program" at bounding box center [1221, 310] width 302 height 23
click at [1239, 488] on input at bounding box center [1245, 489] width 12 height 31
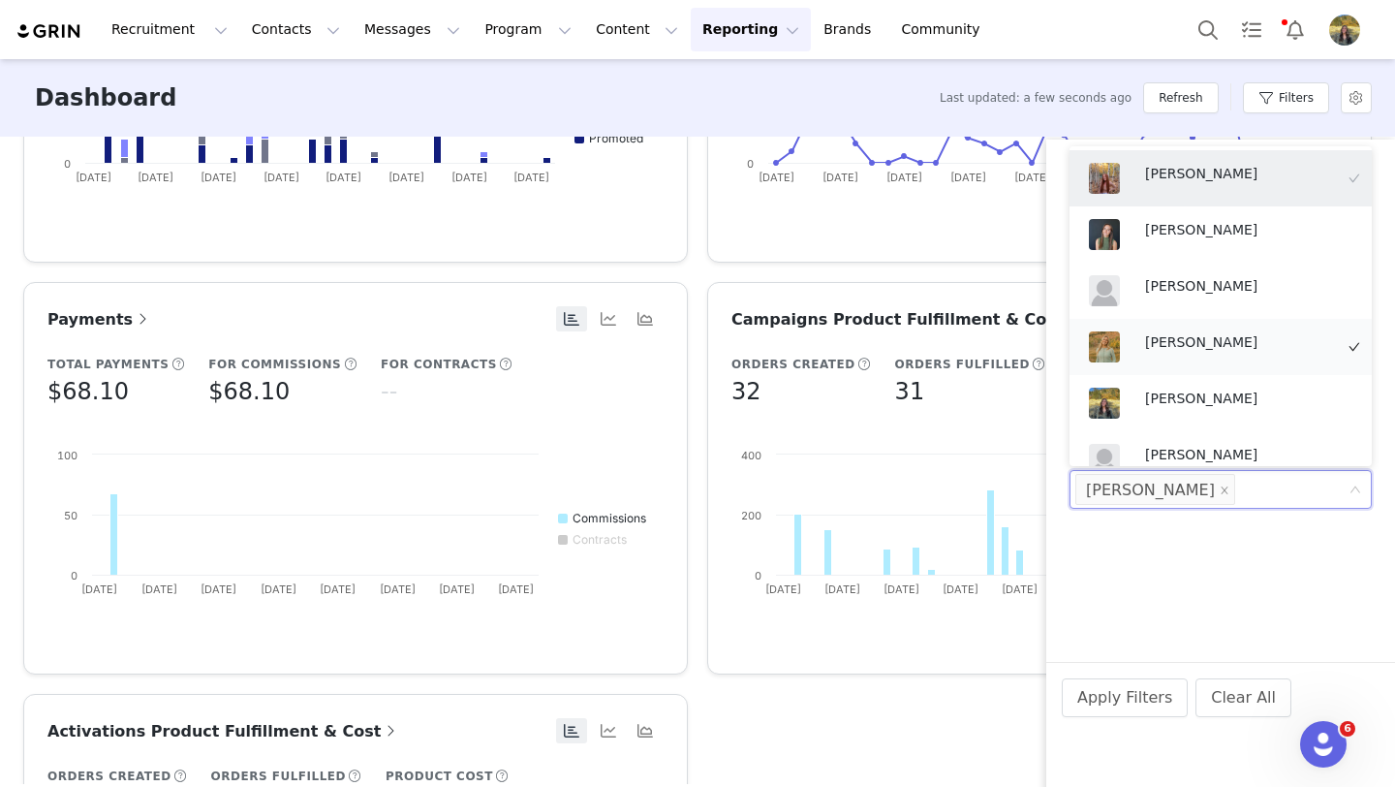
scroll to position [21, 0]
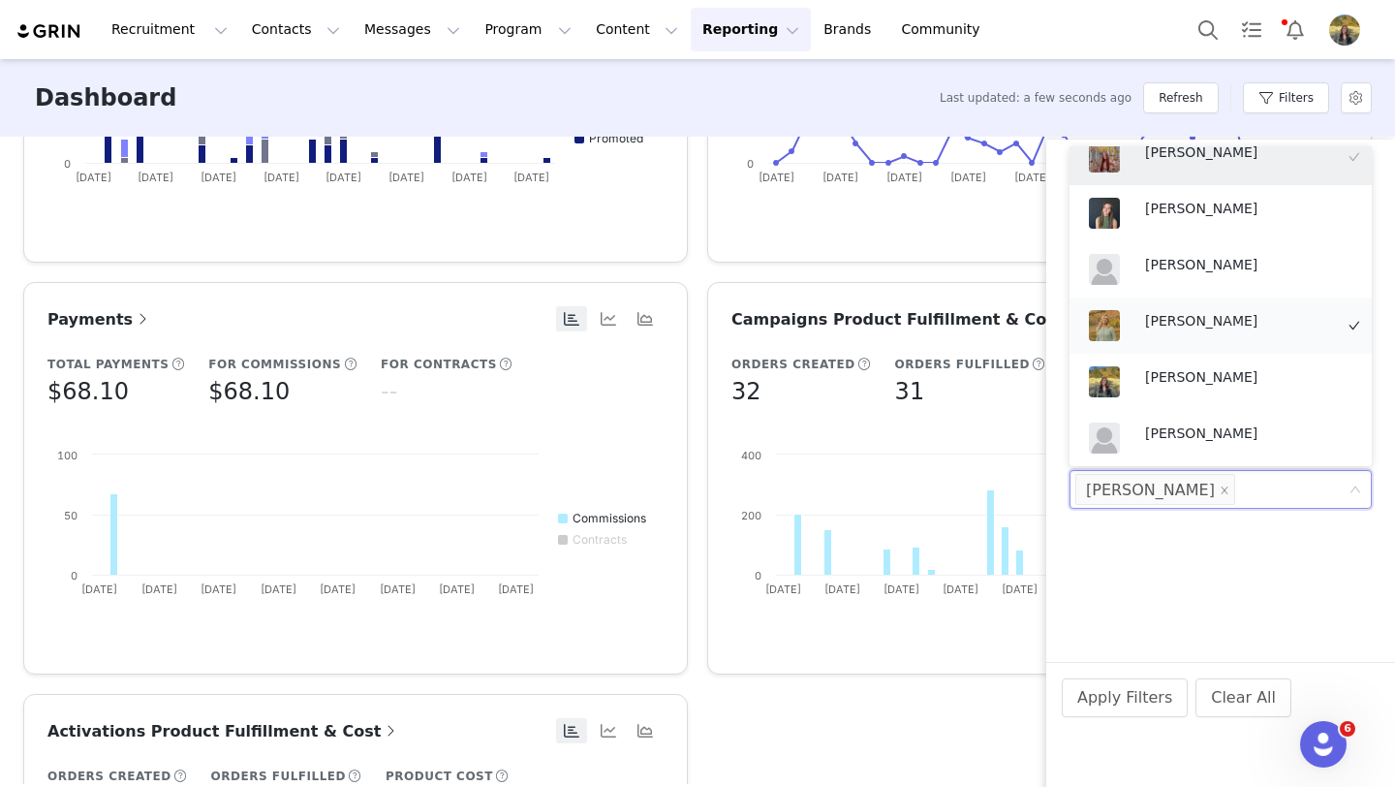
click at [1171, 313] on p "Brooklyn Borgquist" at bounding box center [1239, 320] width 188 height 21
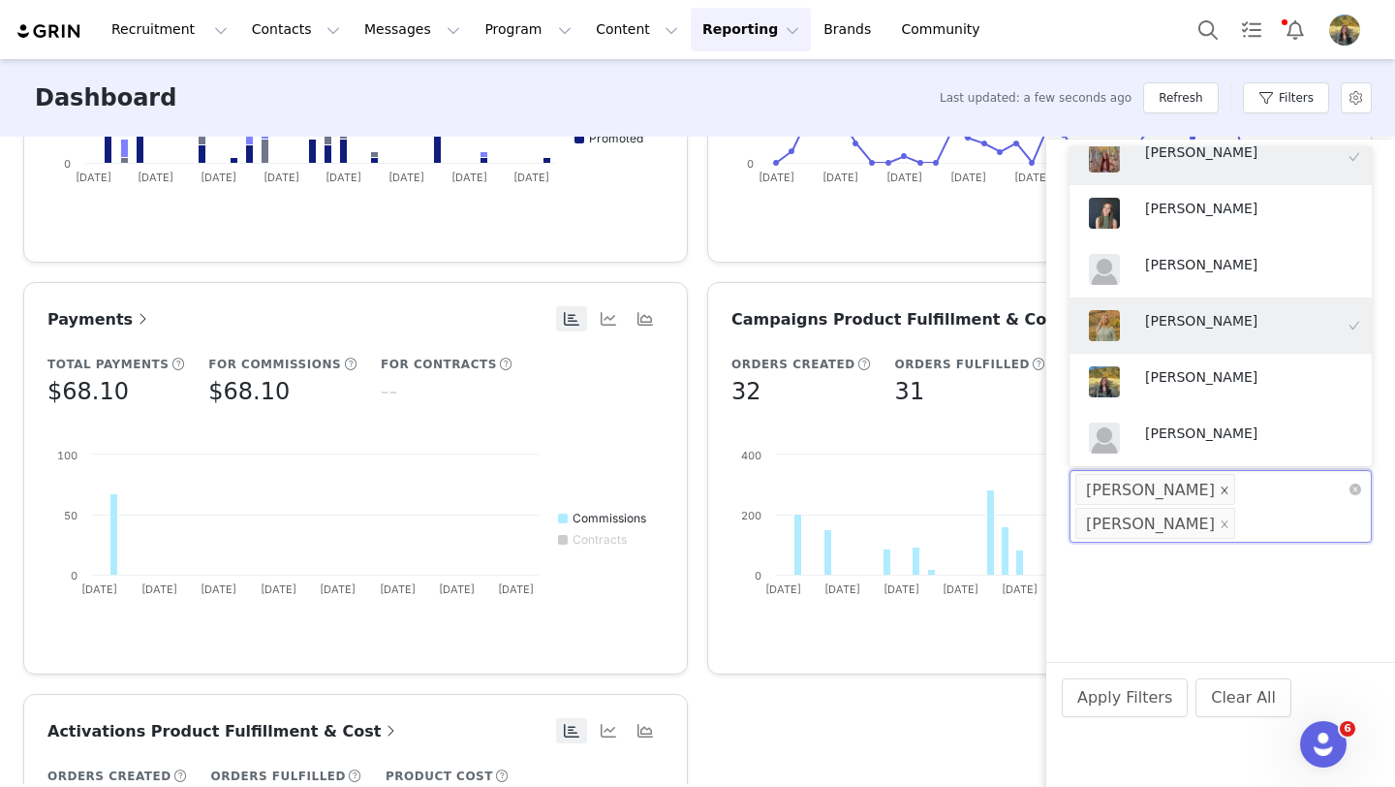
click at [1221, 486] on icon "icon: close" at bounding box center [1224, 489] width 7 height 7
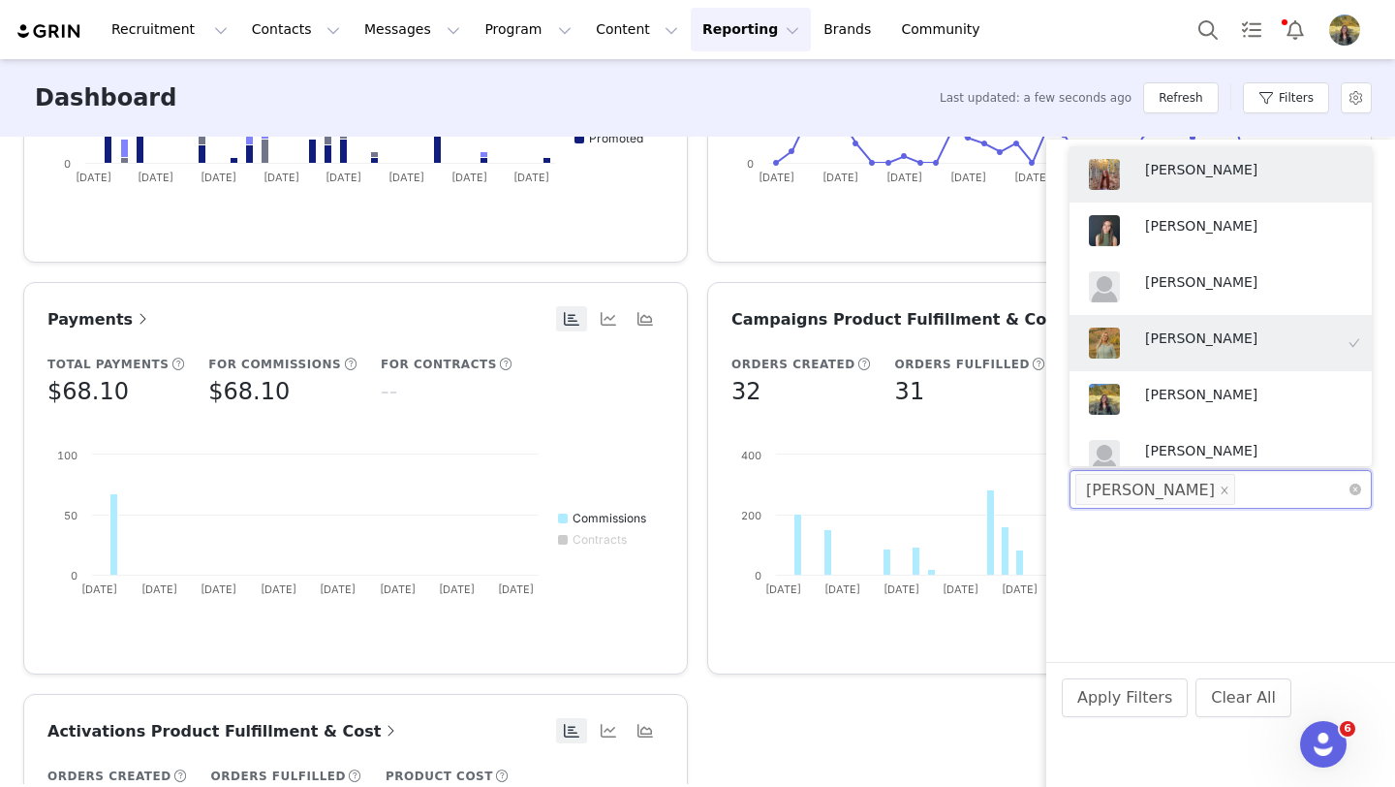
click at [1112, 676] on div "Apply Filters Clear All" at bounding box center [1220, 724] width 349 height 125
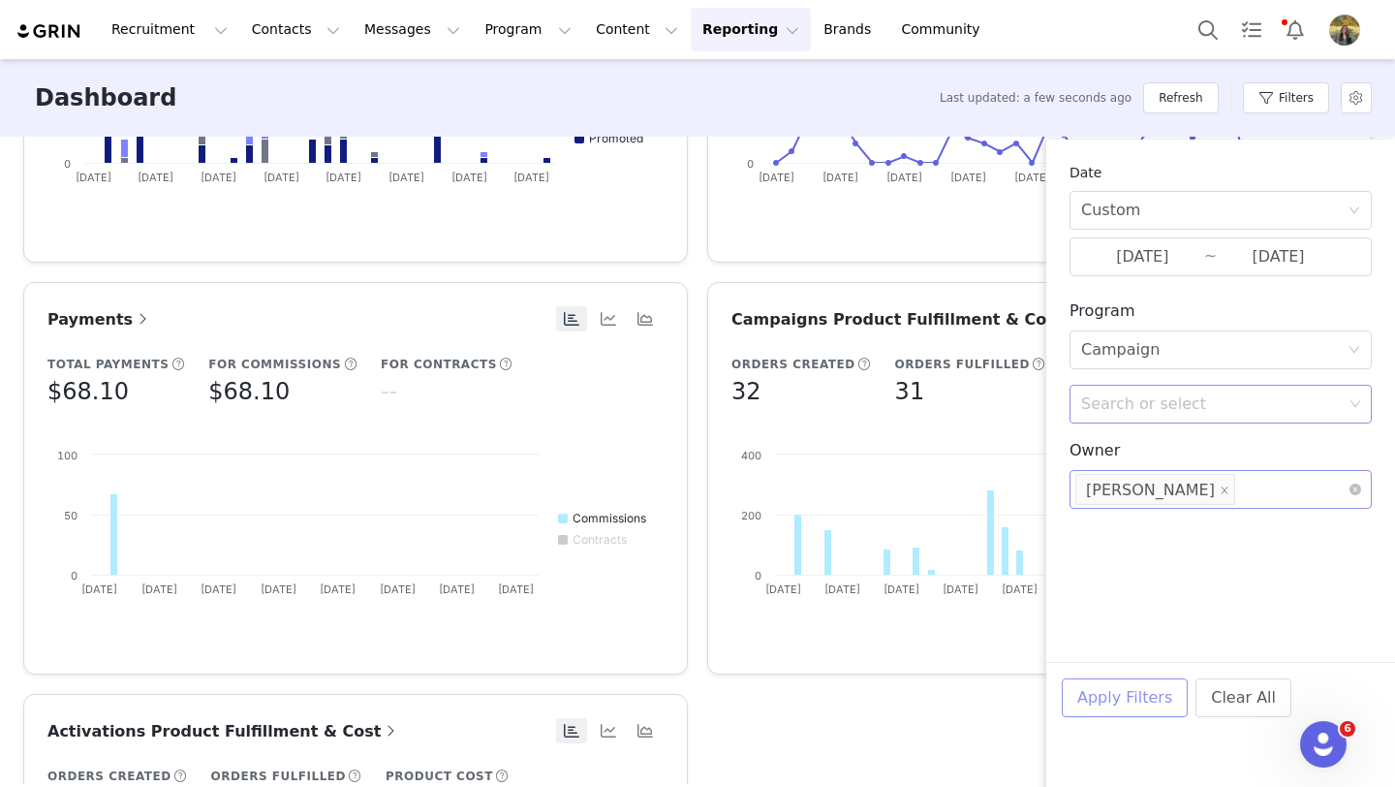
click at [1113, 691] on button "Apply Filters" at bounding box center [1125, 697] width 126 height 39
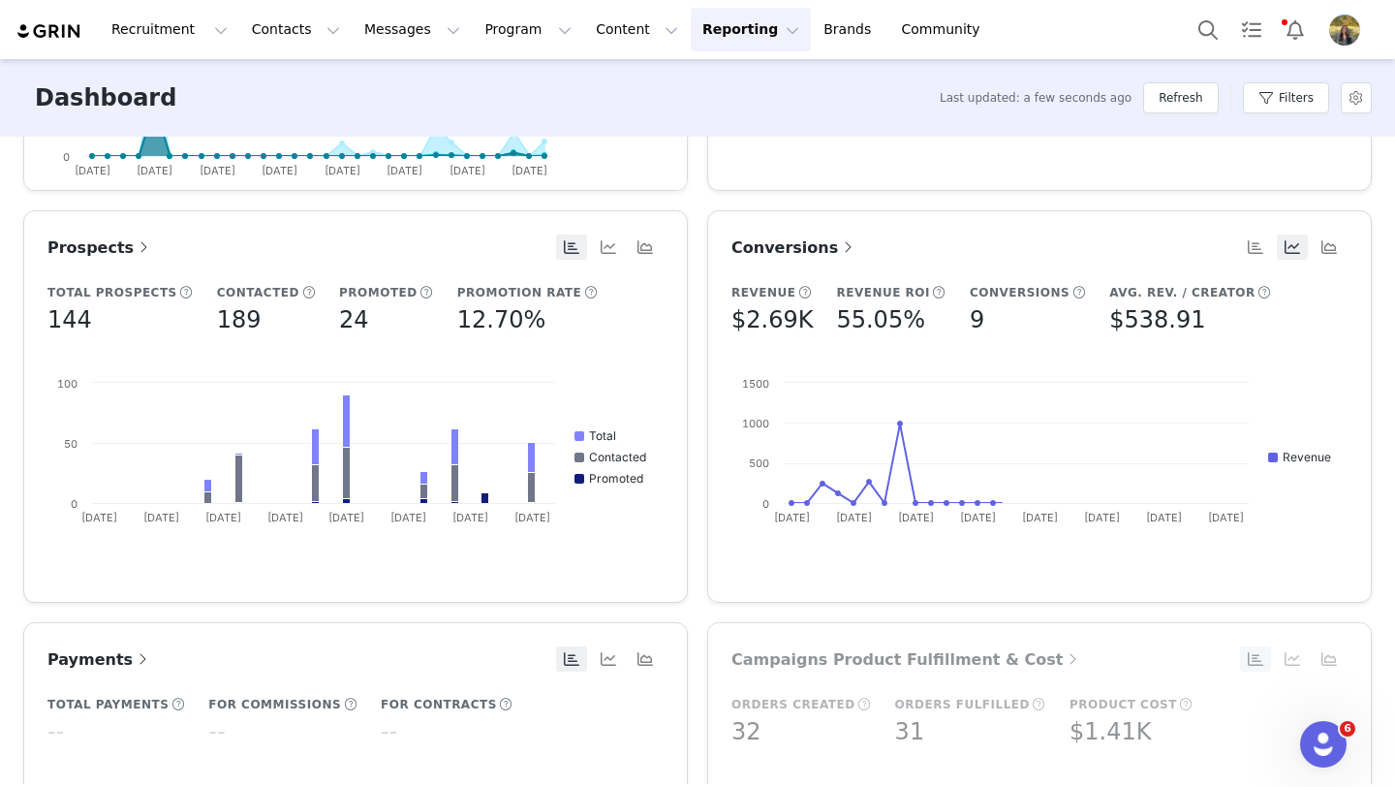
scroll to position [781, 0]
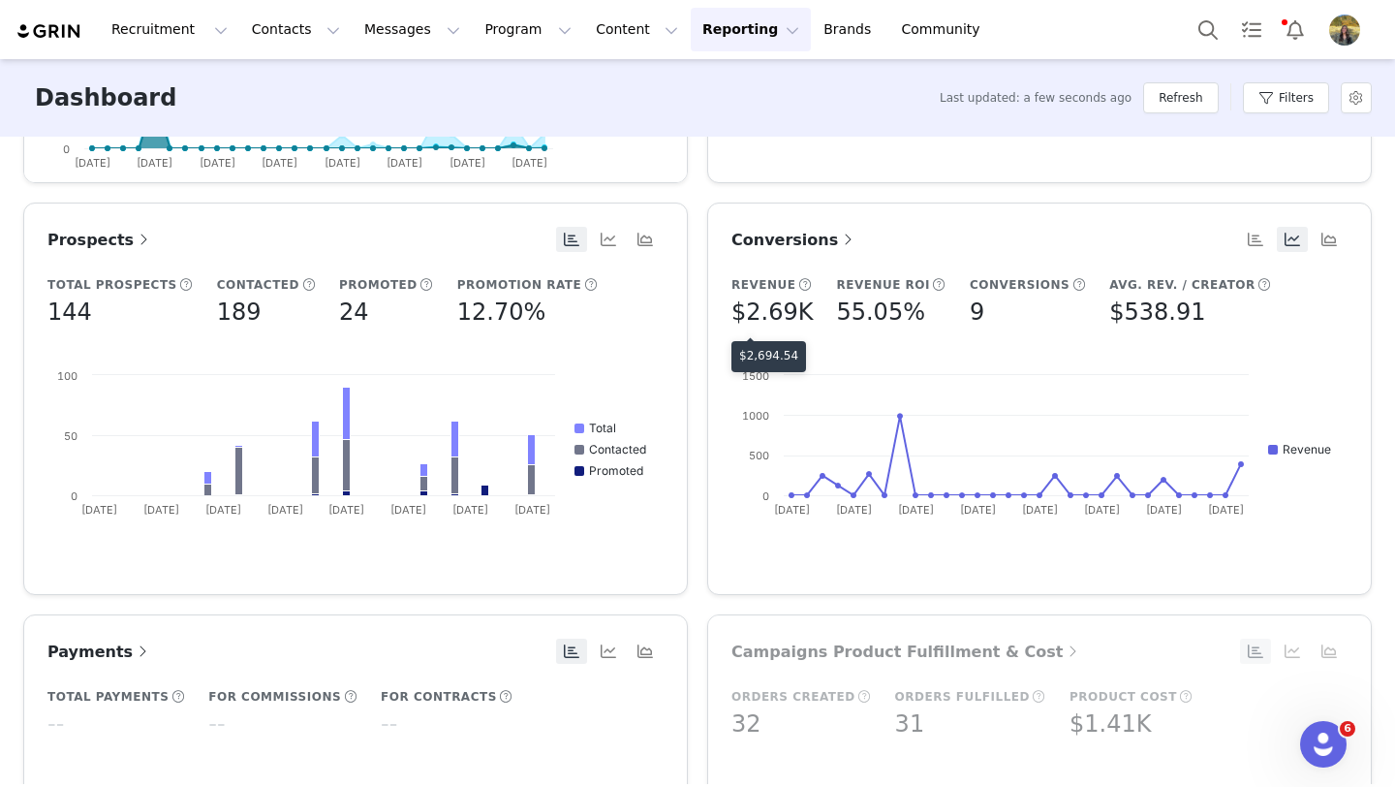
click at [772, 347] on p "$2,694.54" at bounding box center [768, 355] width 59 height 17
copy p "2,694.54"
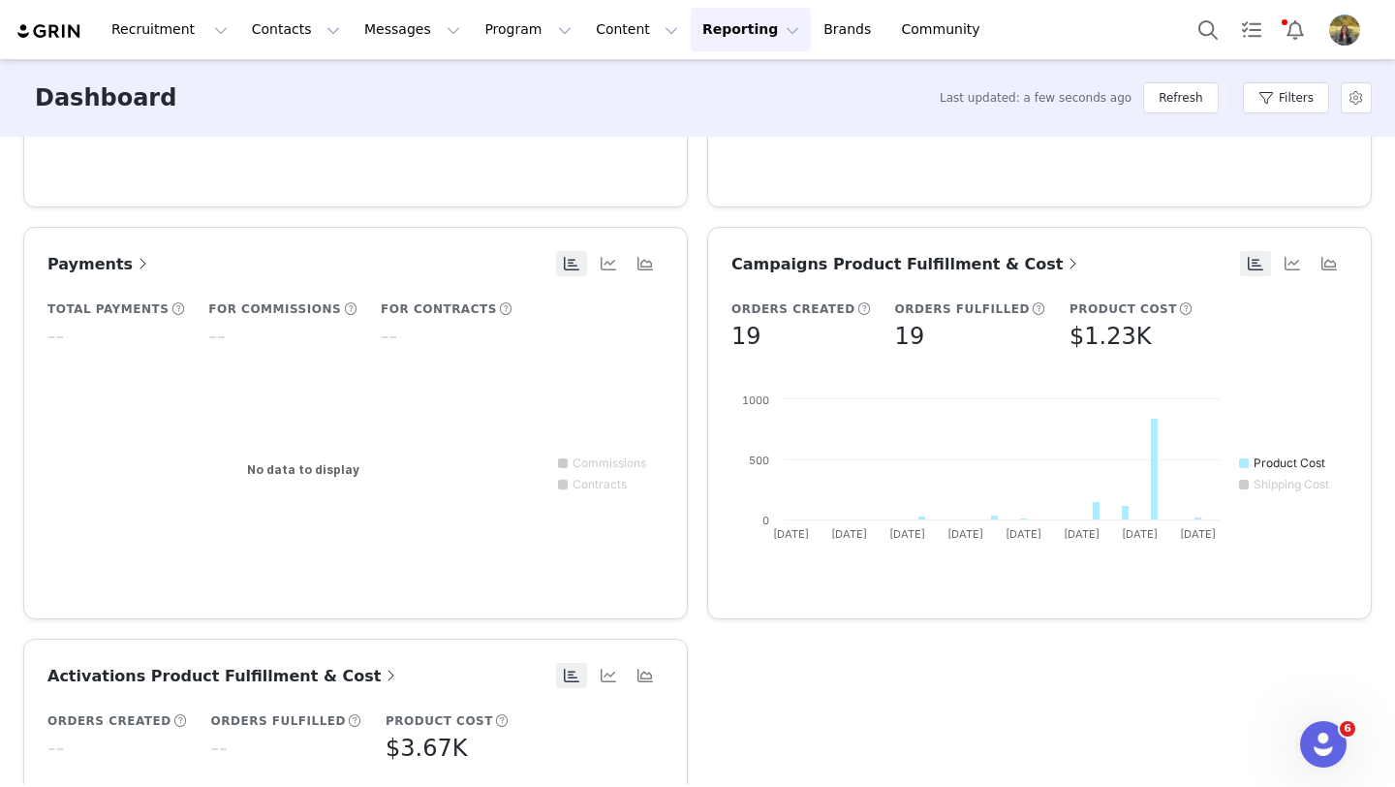
scroll to position [1267, 0]
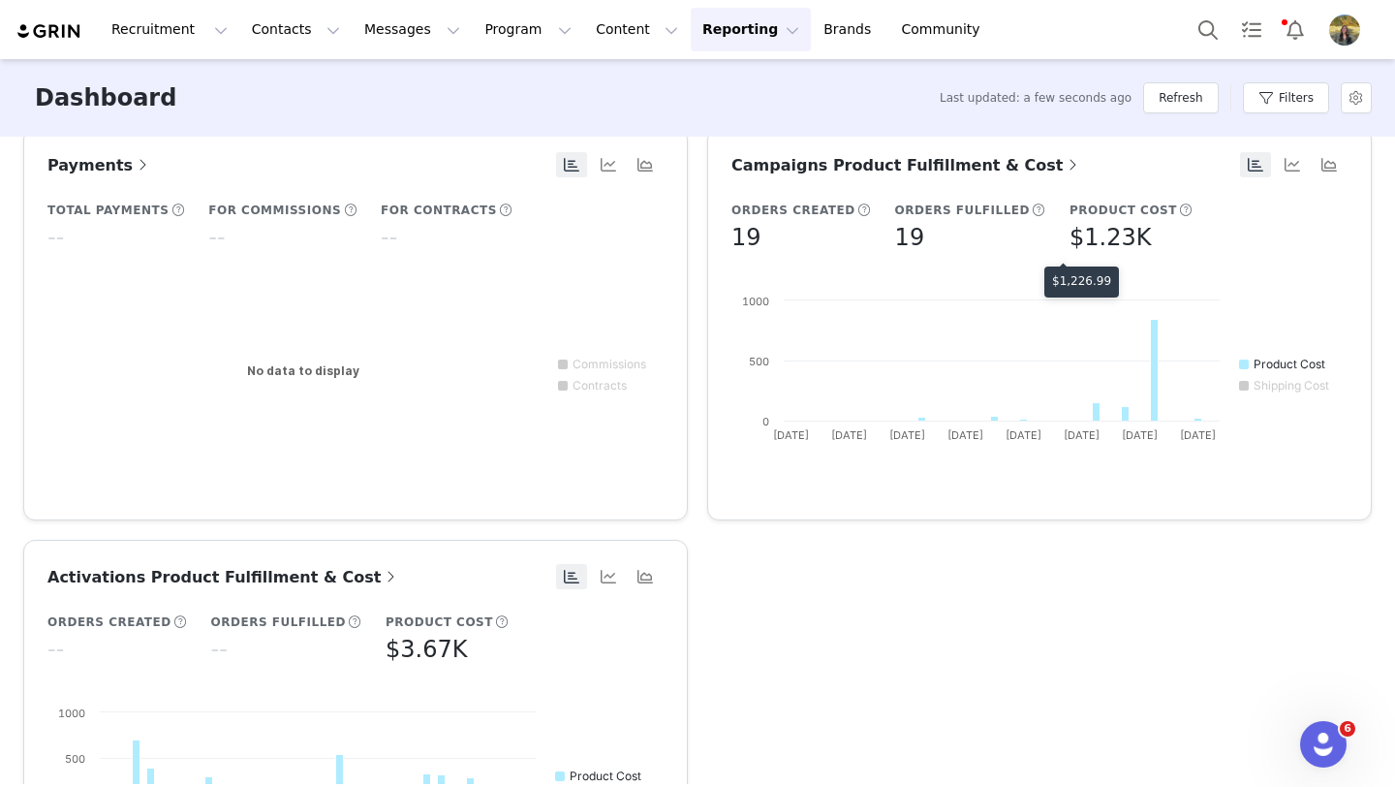
click at [1072, 277] on p "$1,226.99" at bounding box center [1081, 280] width 59 height 17
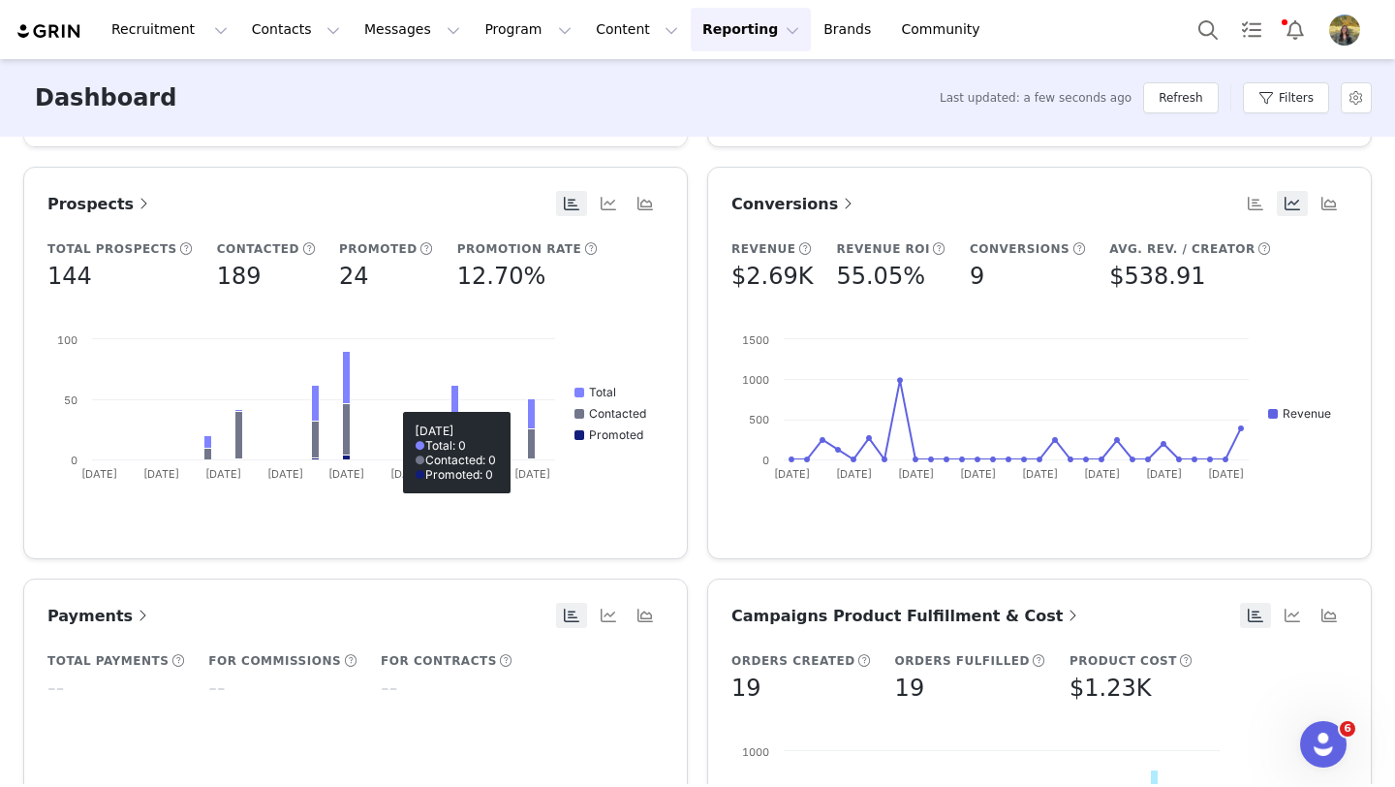
scroll to position [815, 0]
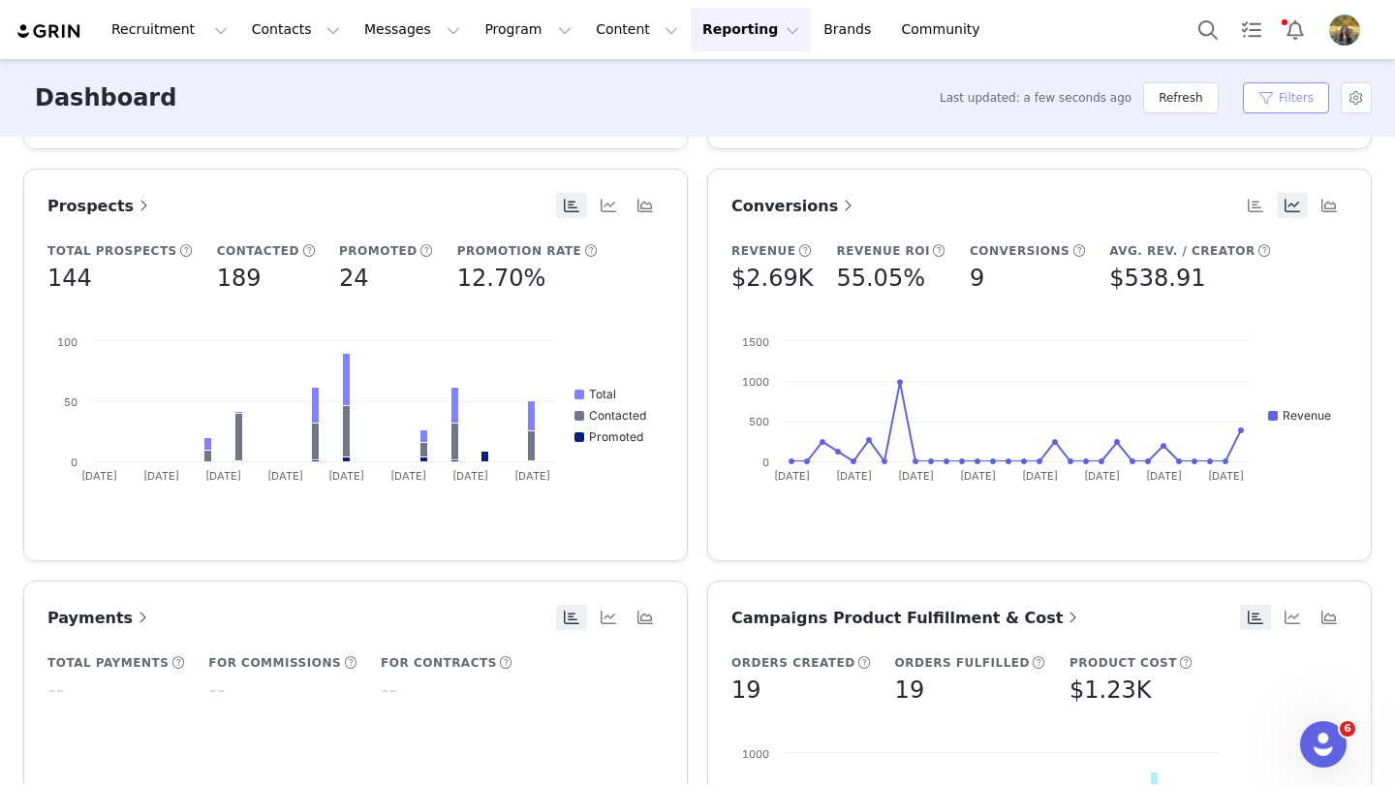
click at [1257, 105] on button "Filters" at bounding box center [1286, 97] width 86 height 31
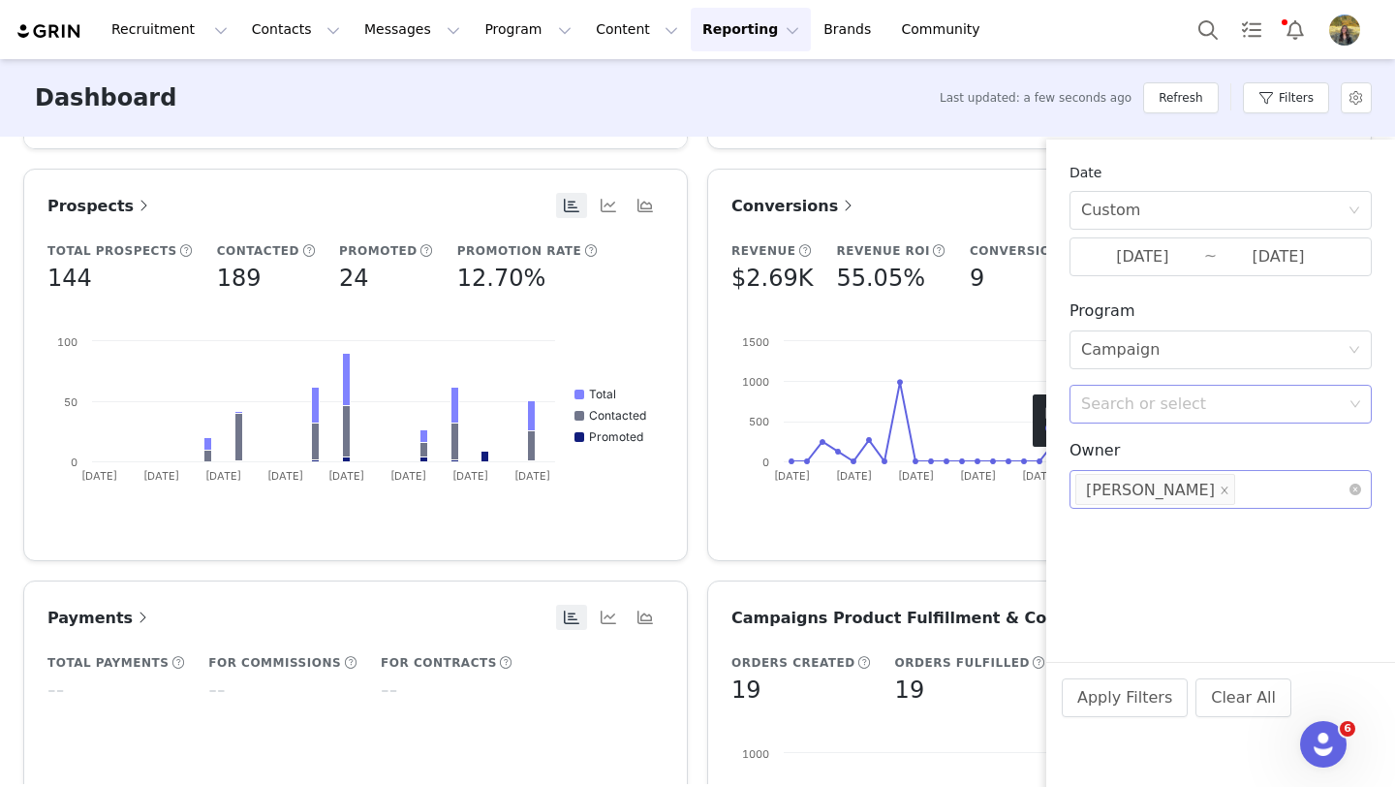
click at [1133, 401] on div "Search or select" at bounding box center [1212, 403] width 262 height 19
type input "new"
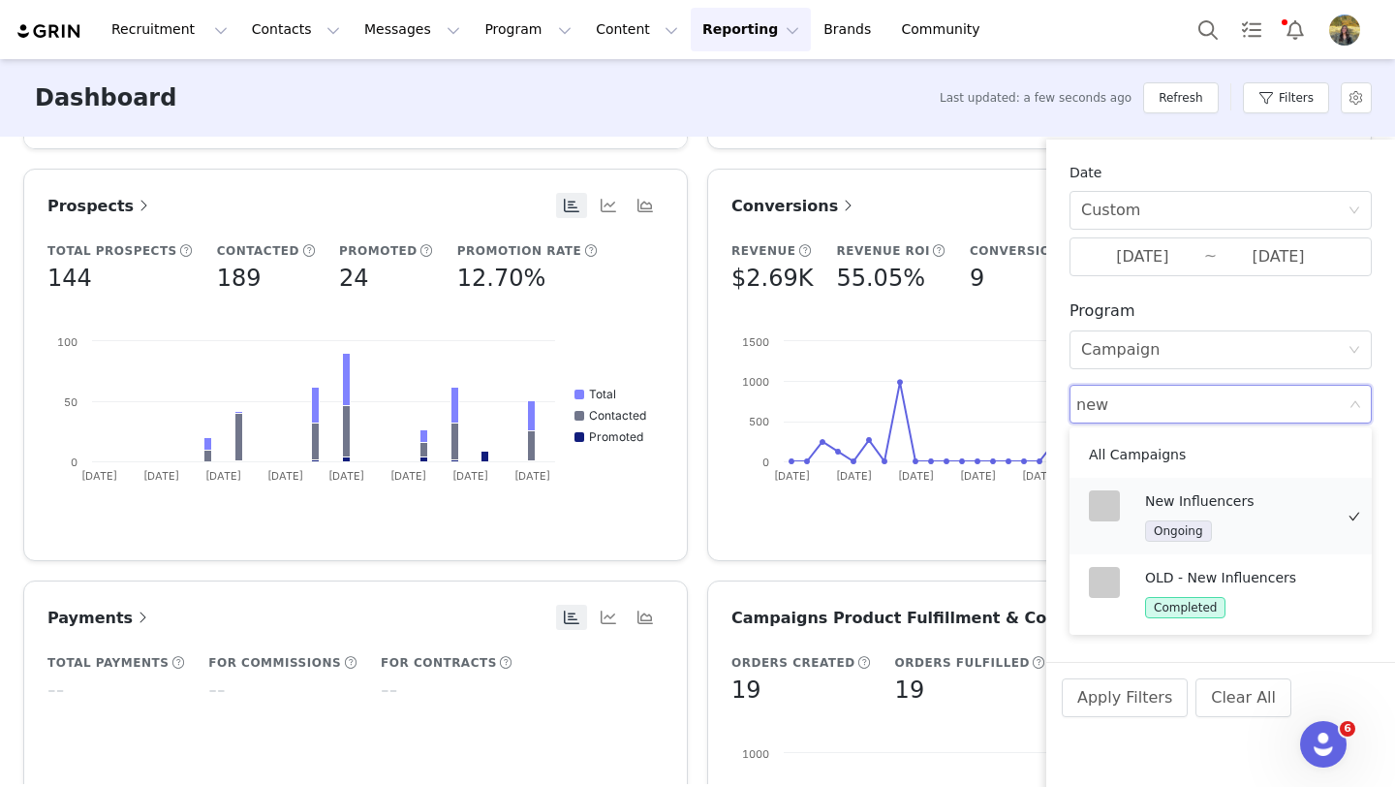
click at [1152, 501] on p "New Influencers" at bounding box center [1239, 500] width 188 height 21
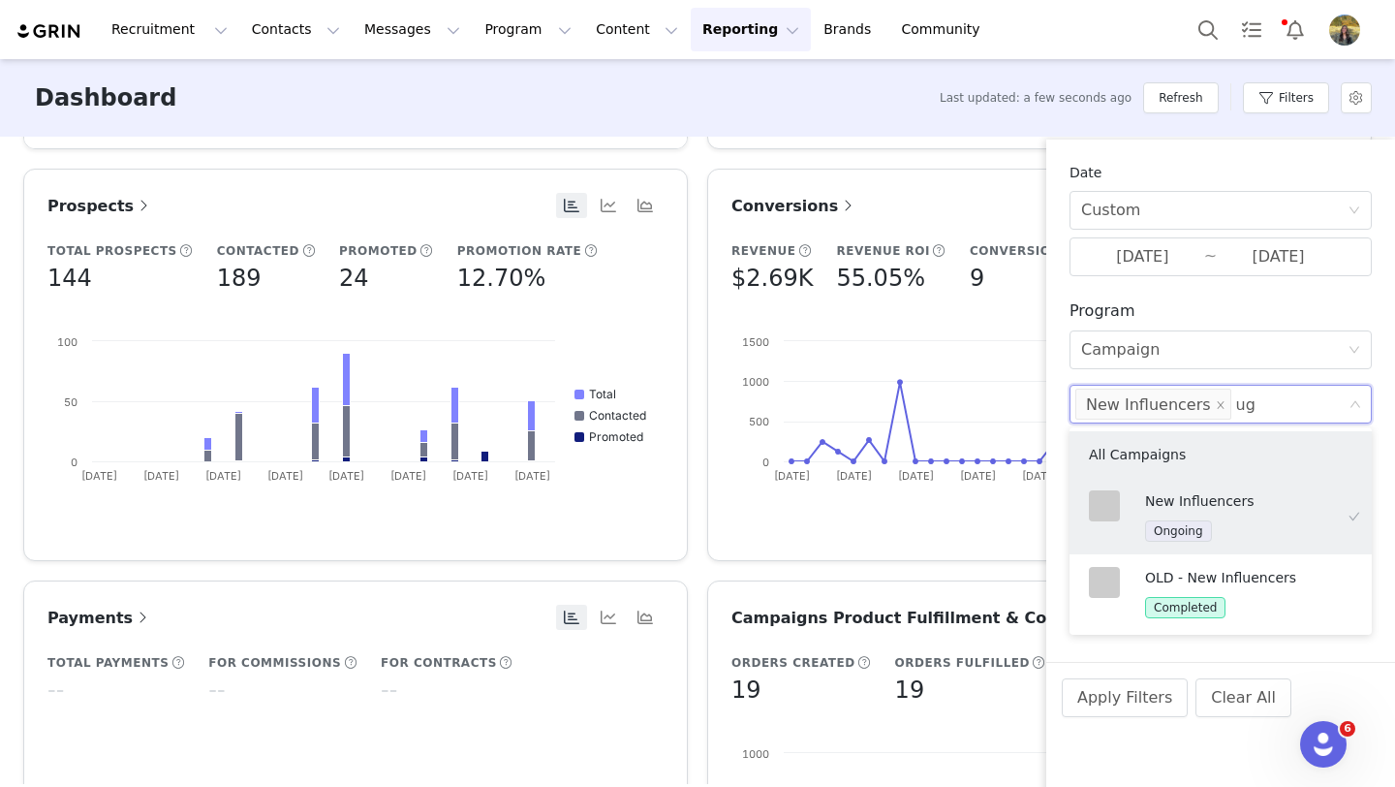
type input "ugc"
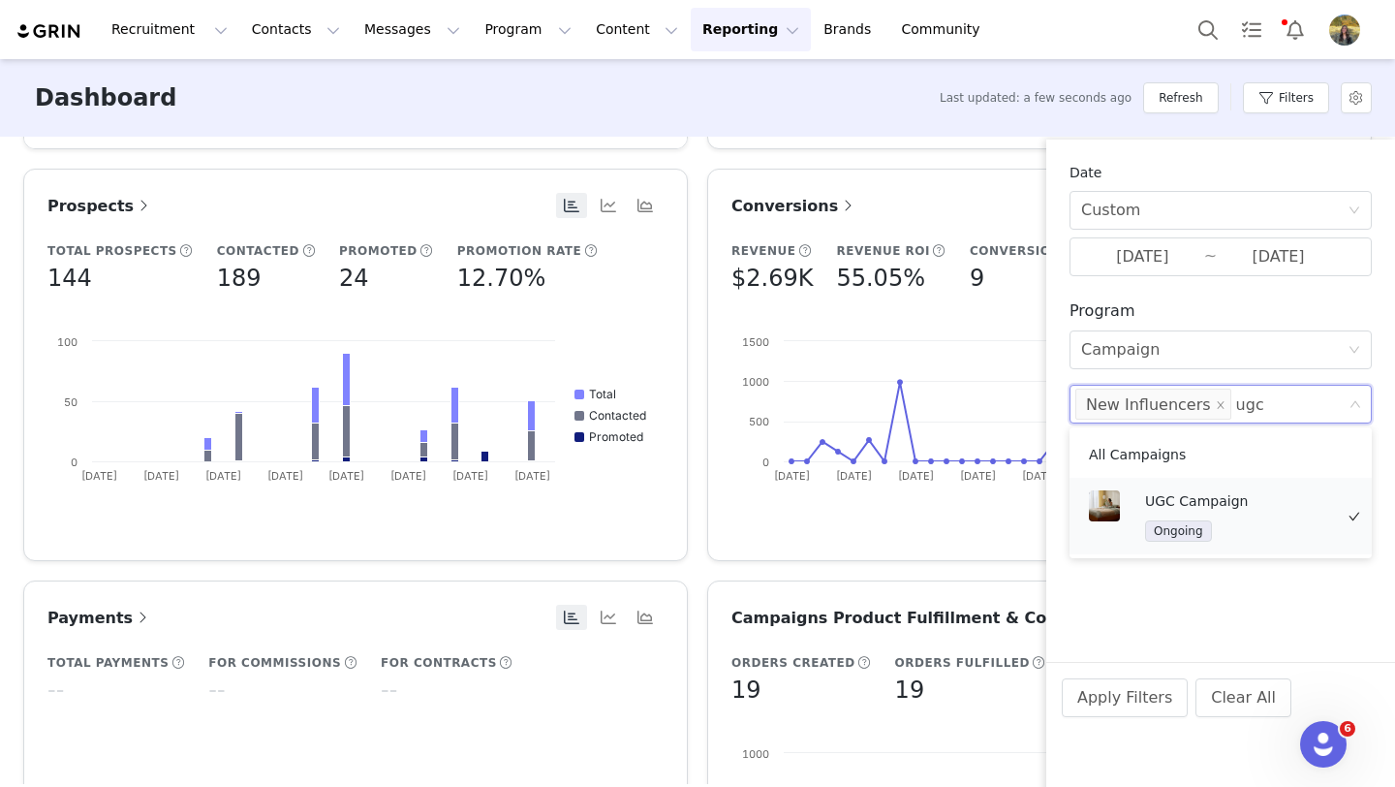
click at [1162, 496] on p "UGC Campaign" at bounding box center [1239, 500] width 188 height 21
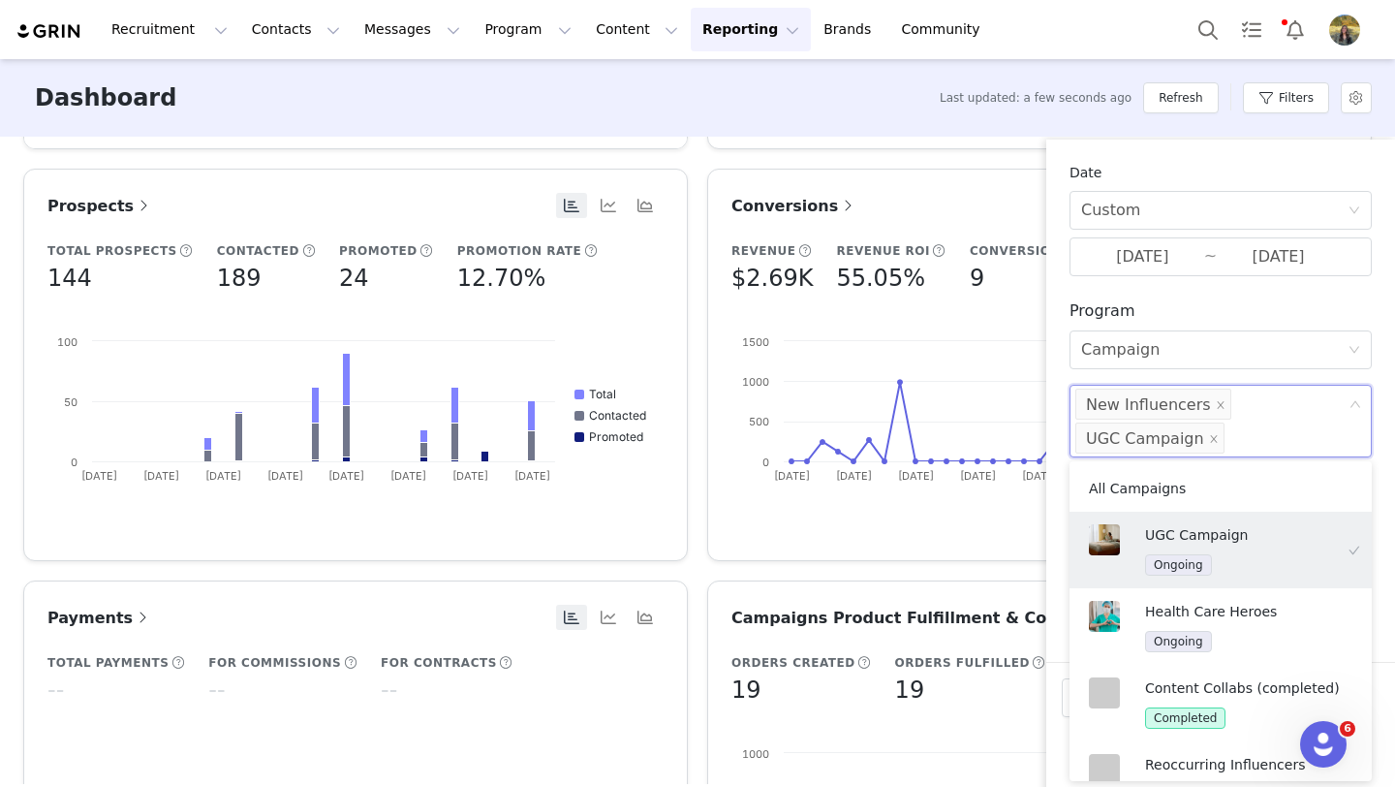
click at [1054, 676] on div "Apply Filters Clear All" at bounding box center [1220, 724] width 349 height 125
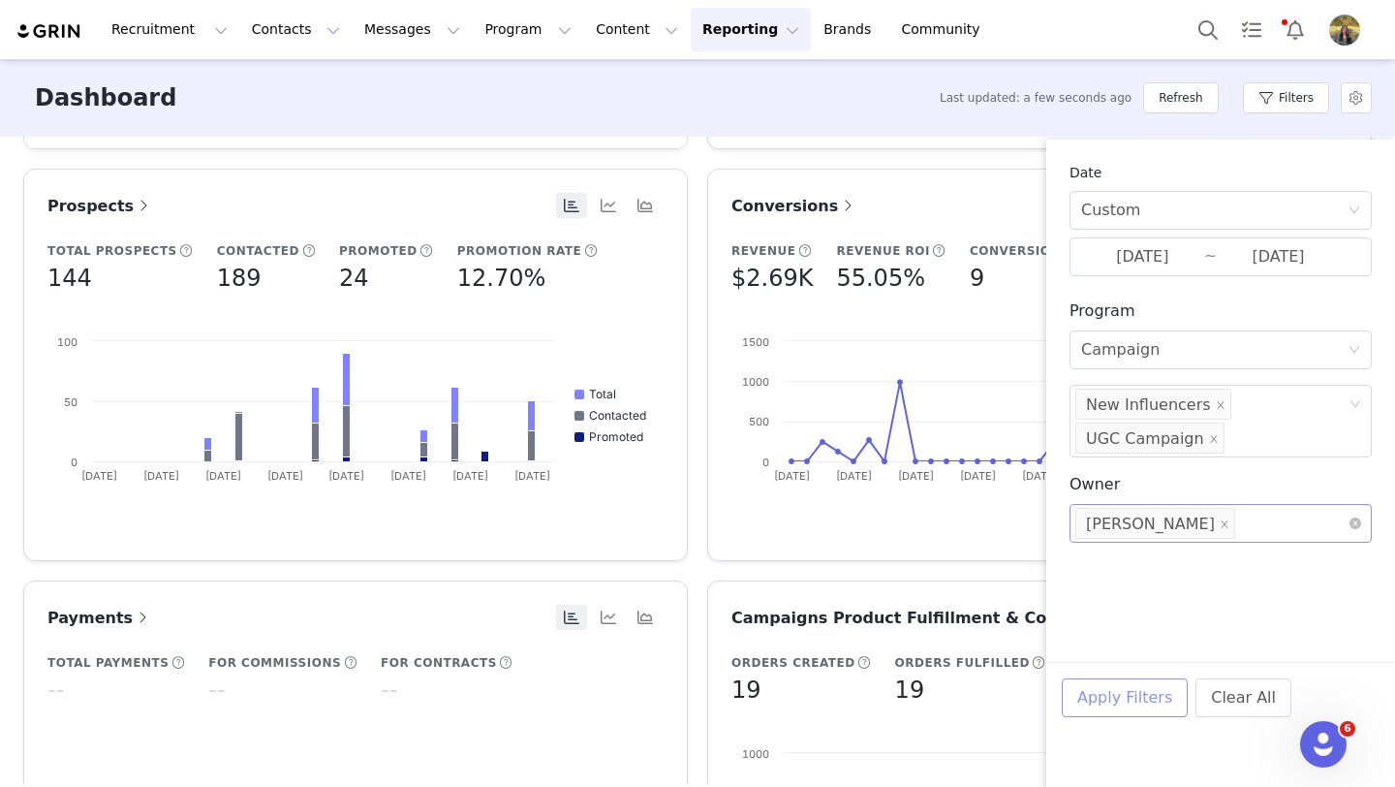
click at [1076, 691] on button "Apply Filters" at bounding box center [1125, 697] width 126 height 39
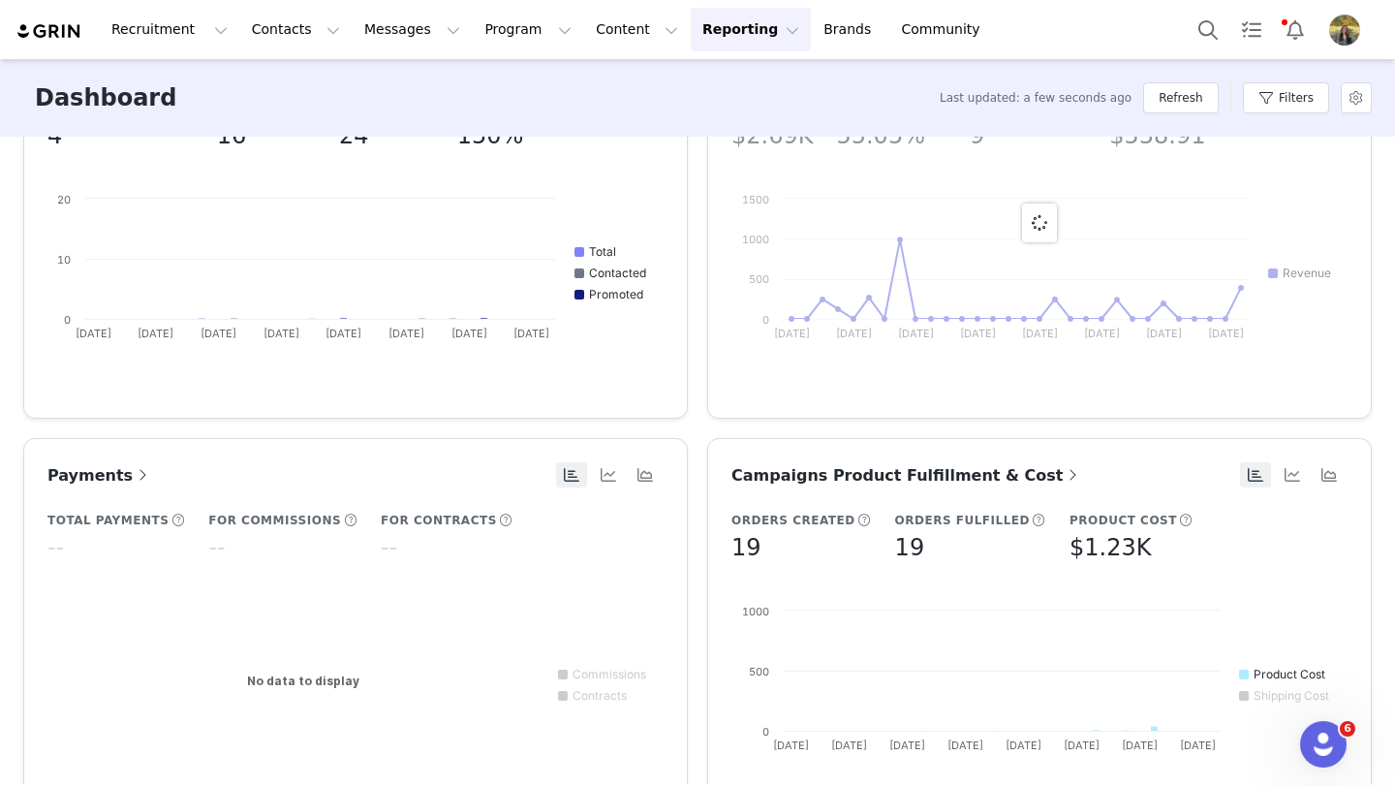
scroll to position [1033, 0]
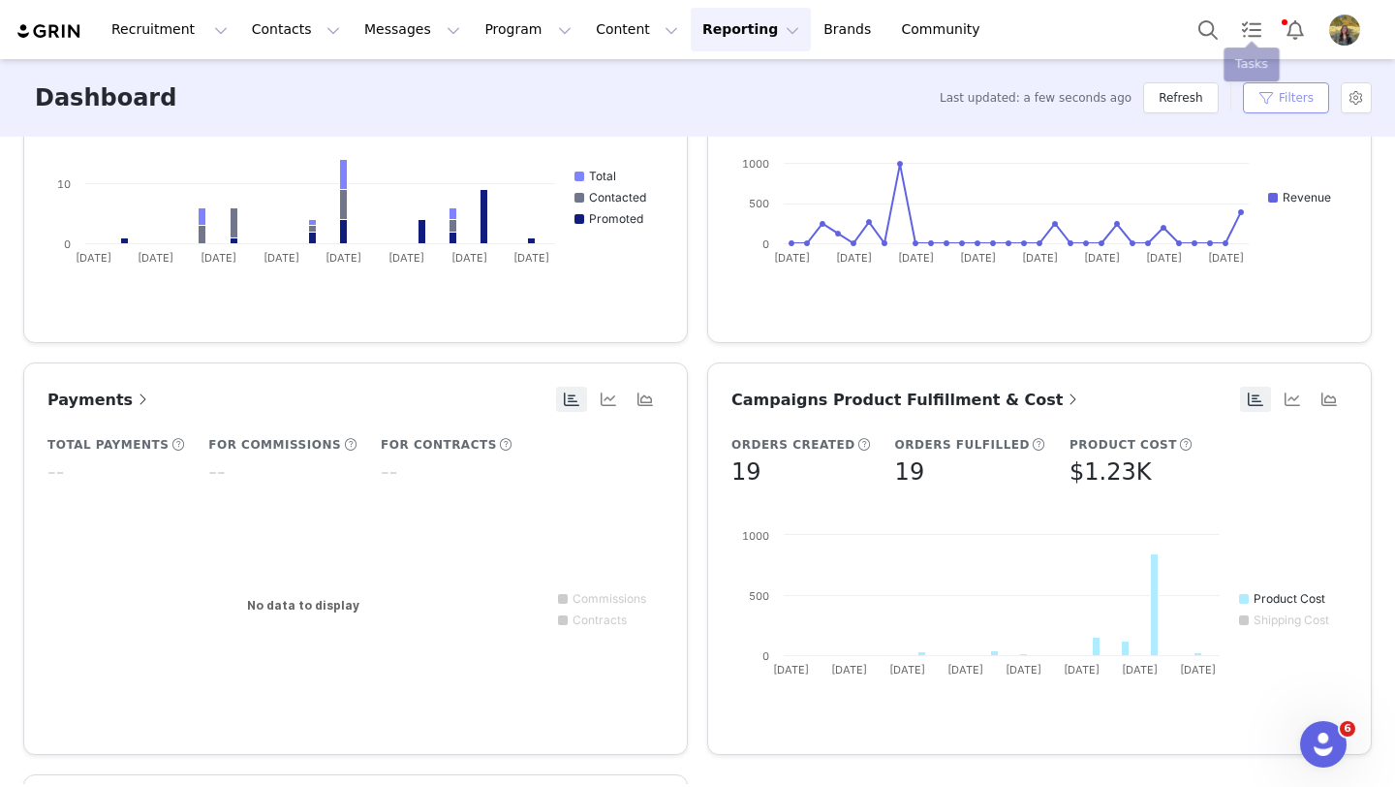
click at [1266, 90] on button "Filters" at bounding box center [1286, 97] width 86 height 31
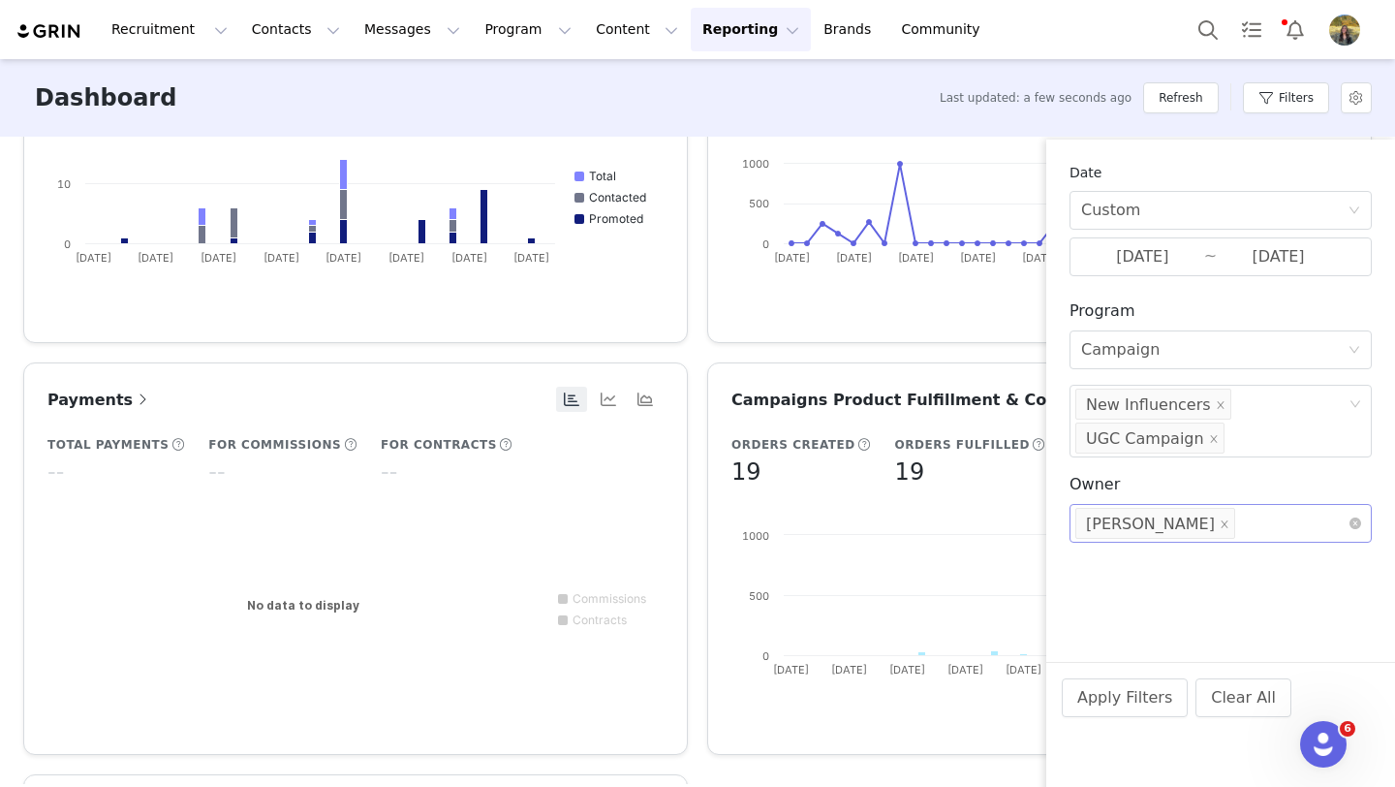
click at [1251, 529] on input at bounding box center [1245, 523] width 12 height 31
type input "bry"
click at [1176, 577] on p "Bryn Bell" at bounding box center [1239, 573] width 188 height 21
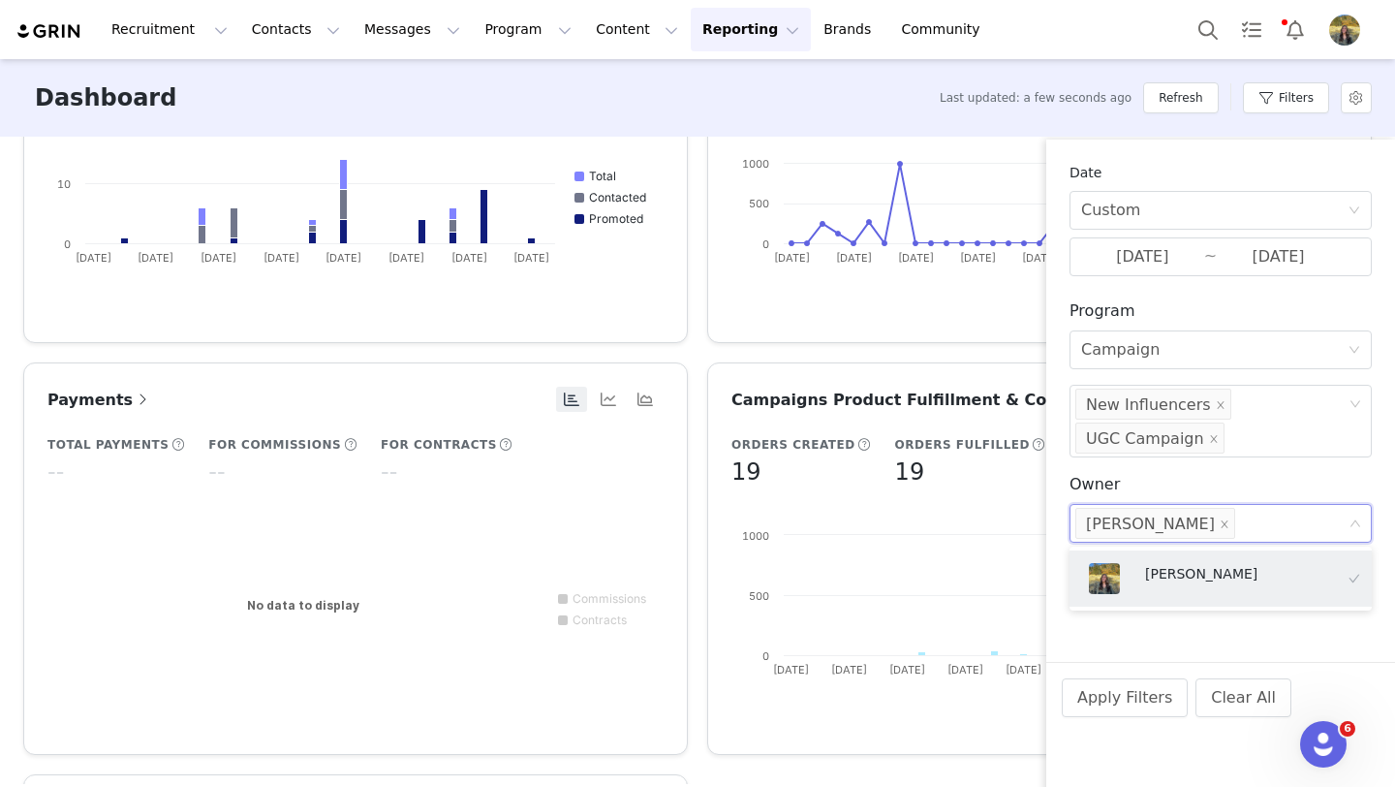
click at [1124, 671] on div "Apply Filters Clear All" at bounding box center [1220, 724] width 349 height 125
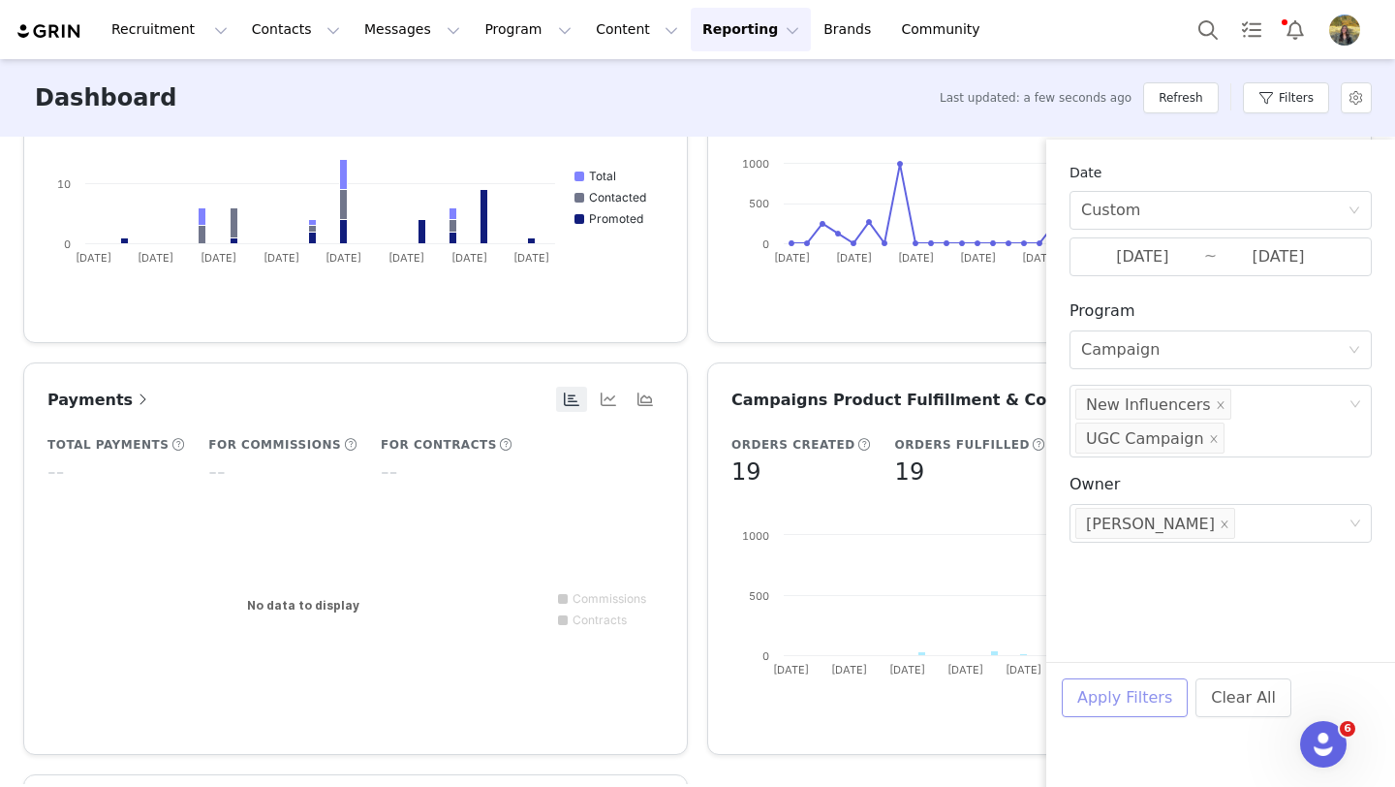
click at [1124, 677] on div "Apply Filters Clear All" at bounding box center [1220, 724] width 349 height 125
click at [1119, 680] on button "Apply Filters" at bounding box center [1125, 697] width 126 height 39
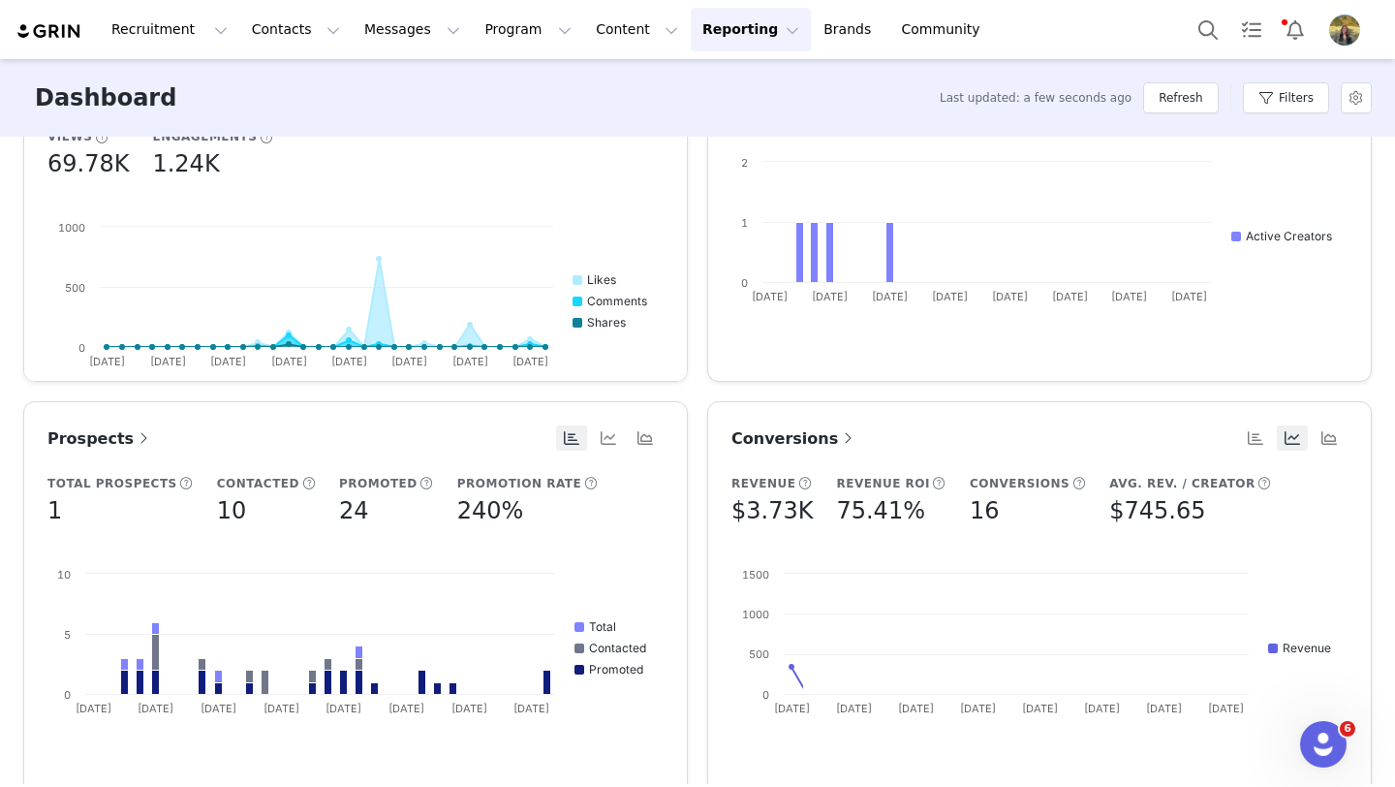
scroll to position [691, 0]
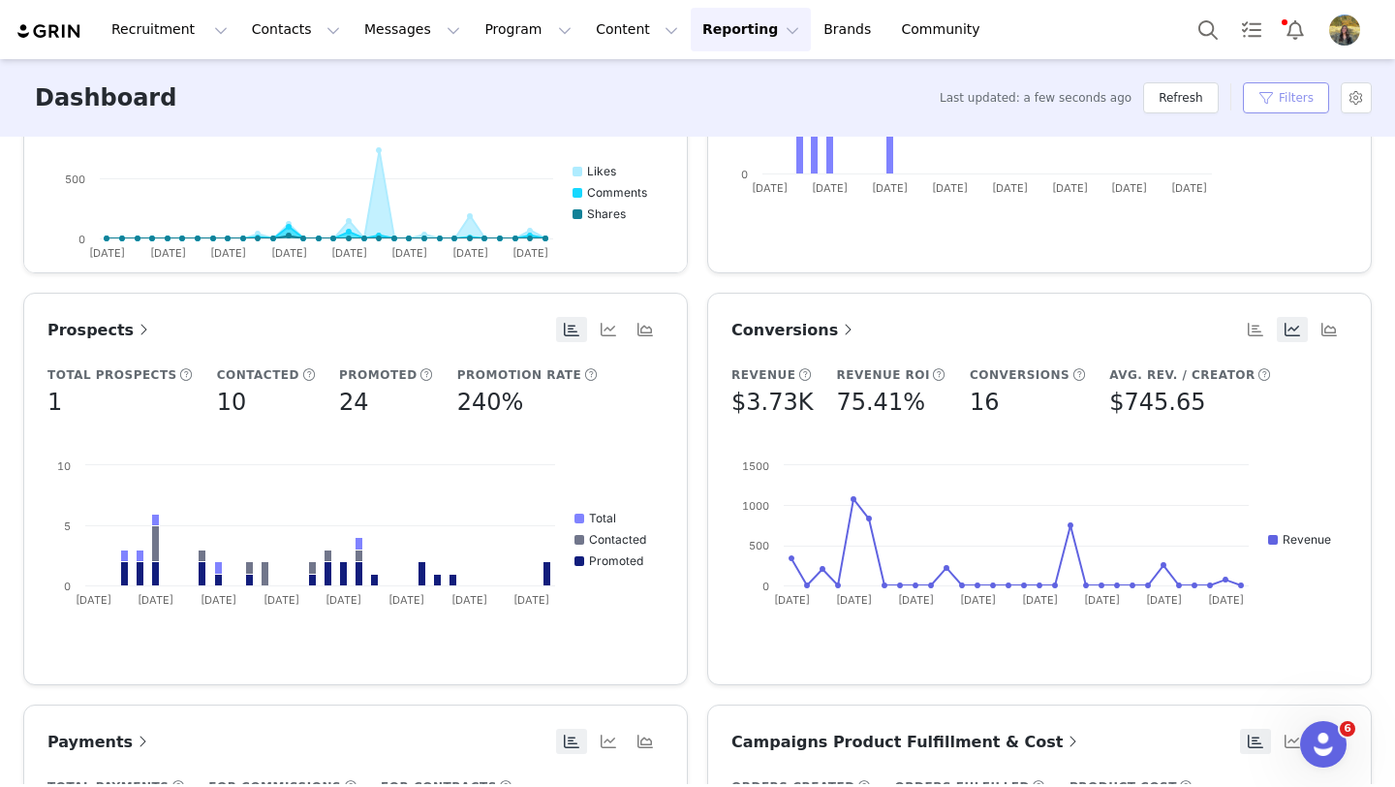
click at [1283, 96] on button "Filters" at bounding box center [1286, 97] width 86 height 31
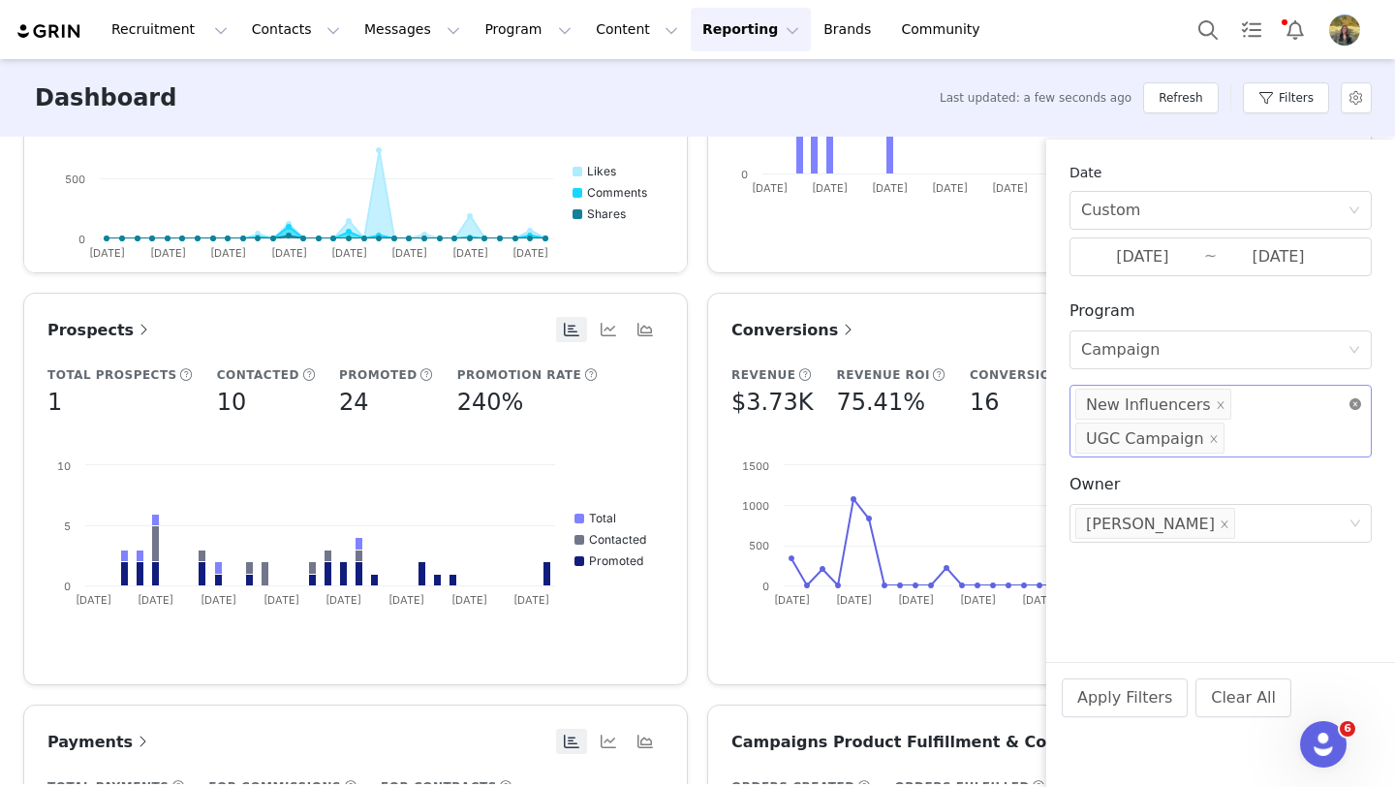
click at [1350, 399] on icon "icon: close-circle" at bounding box center [1356, 404] width 12 height 12
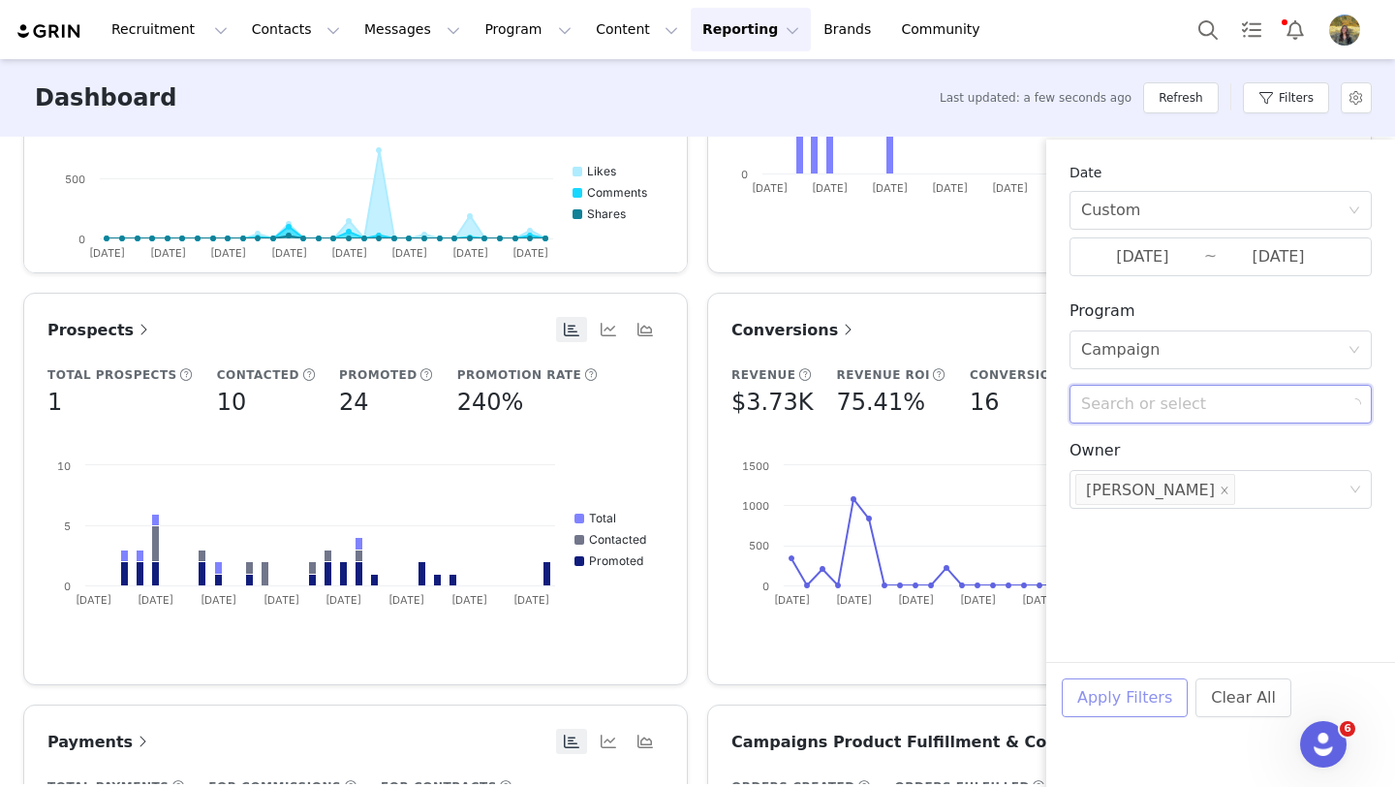
click at [1124, 698] on button "Apply Filters" at bounding box center [1125, 697] width 126 height 39
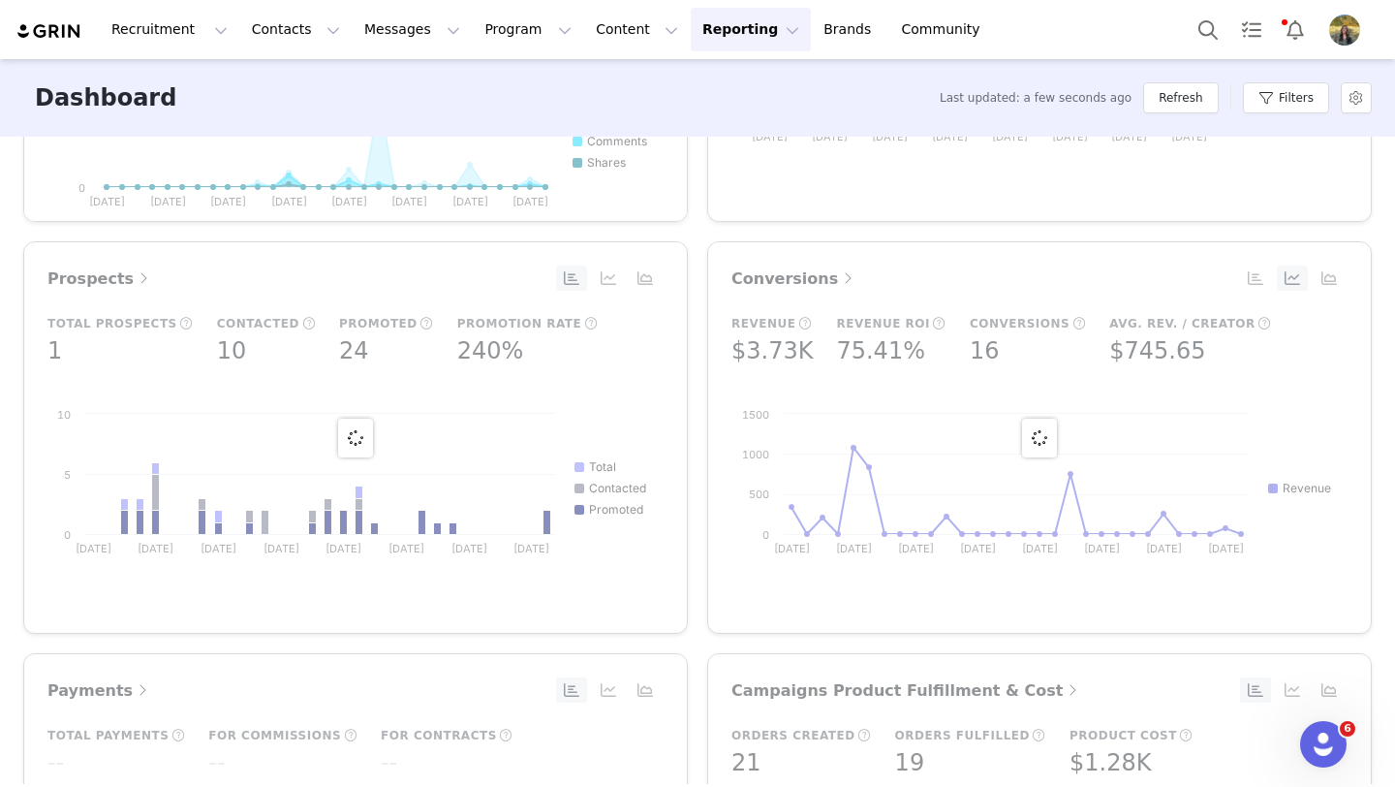
scroll to position [753, 0]
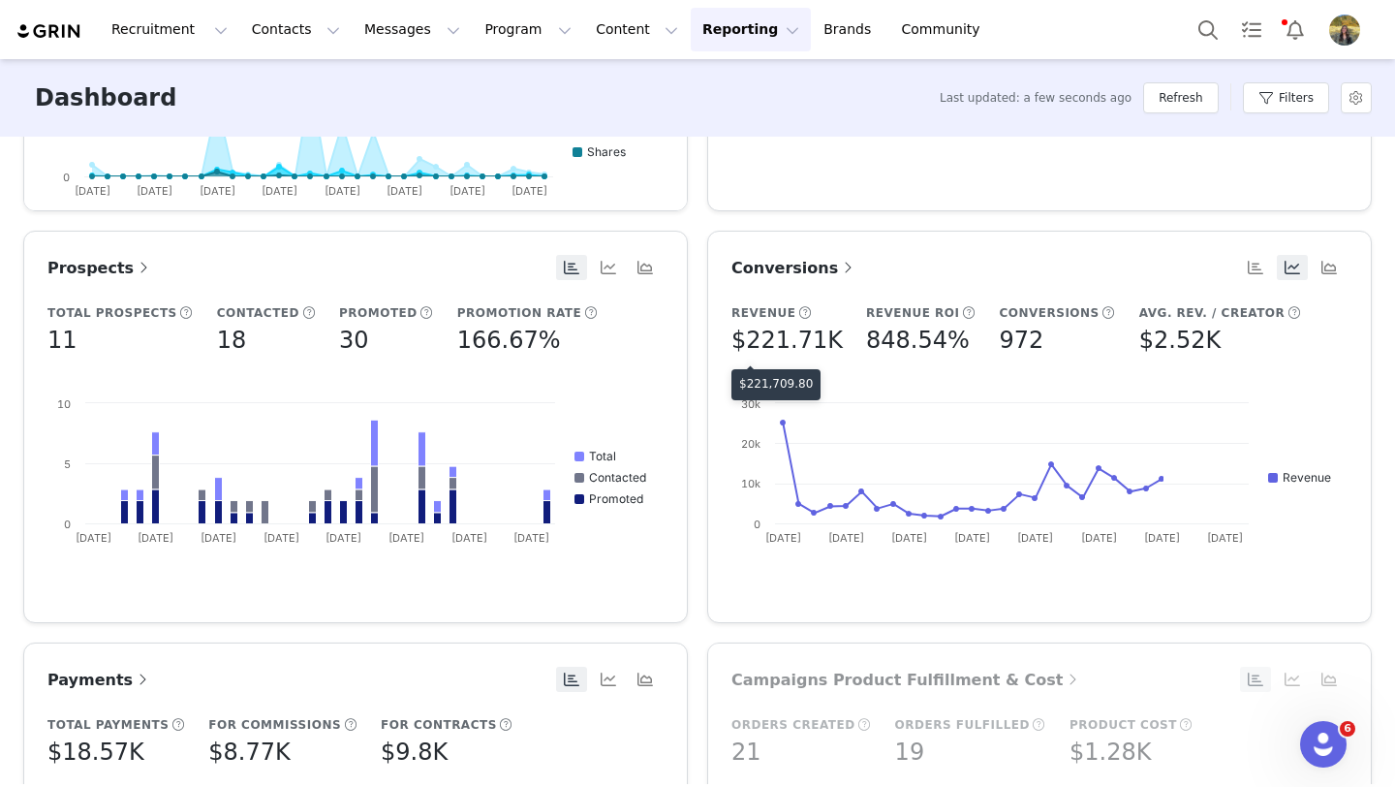
click at [770, 381] on p "$221,709.80" at bounding box center [776, 383] width 74 height 17
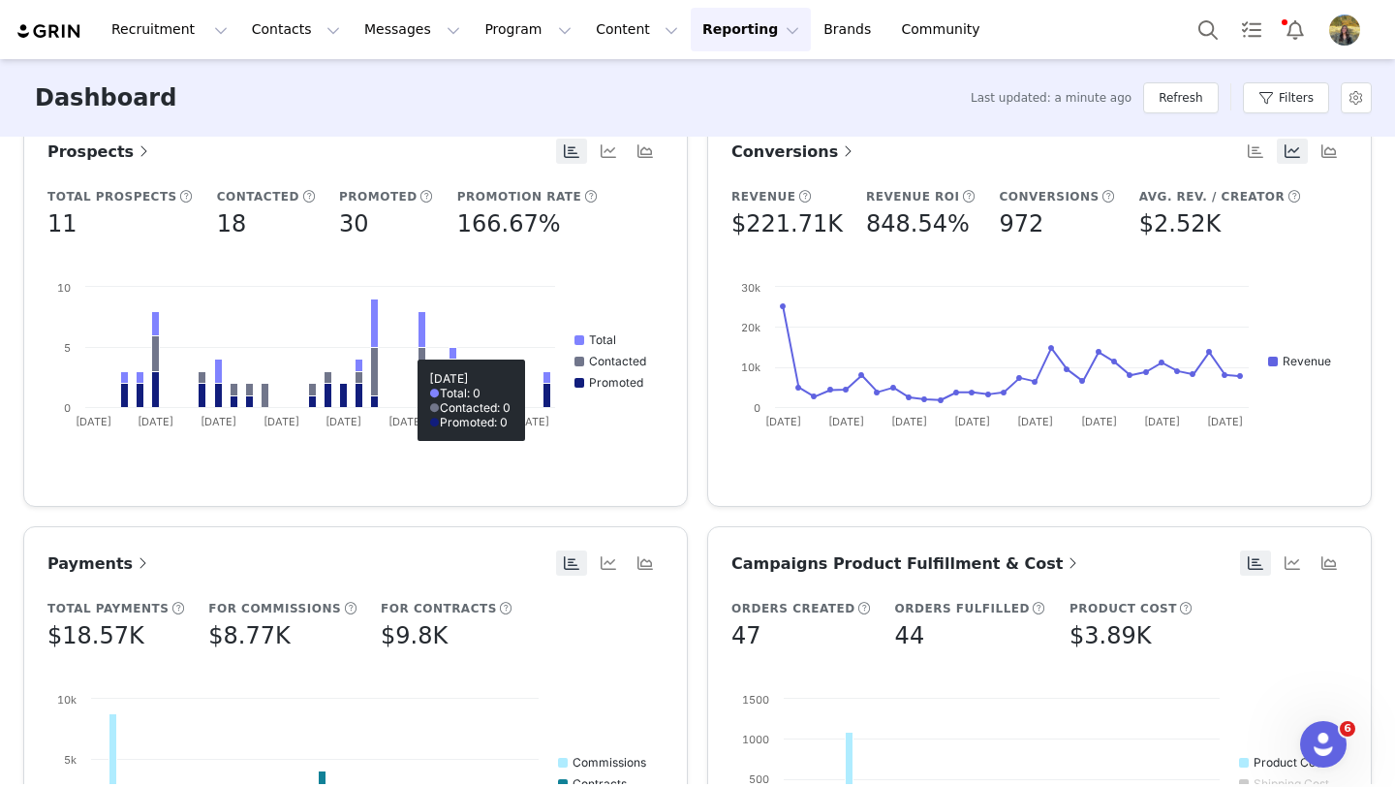
scroll to position [830, 0]
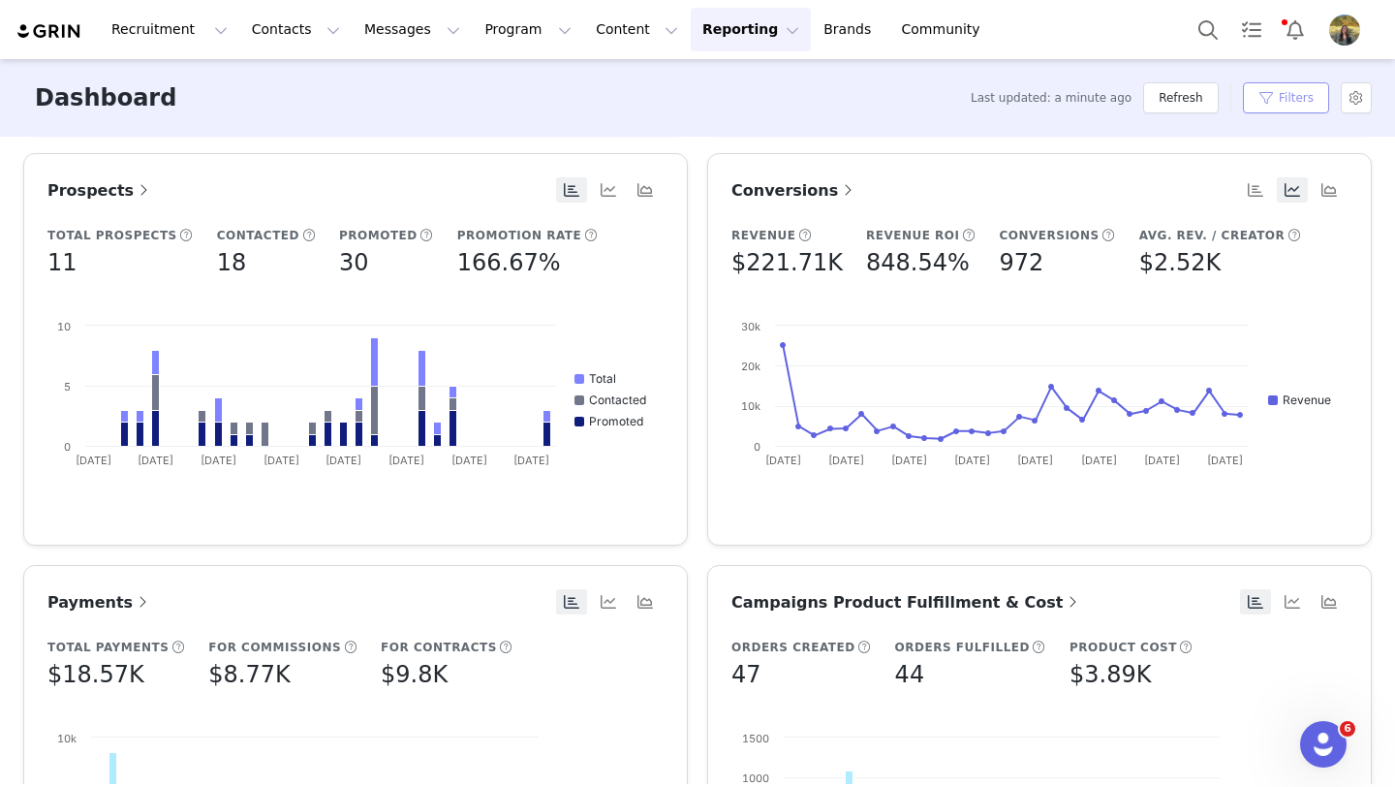
click at [1290, 105] on button "Filters" at bounding box center [1286, 97] width 86 height 31
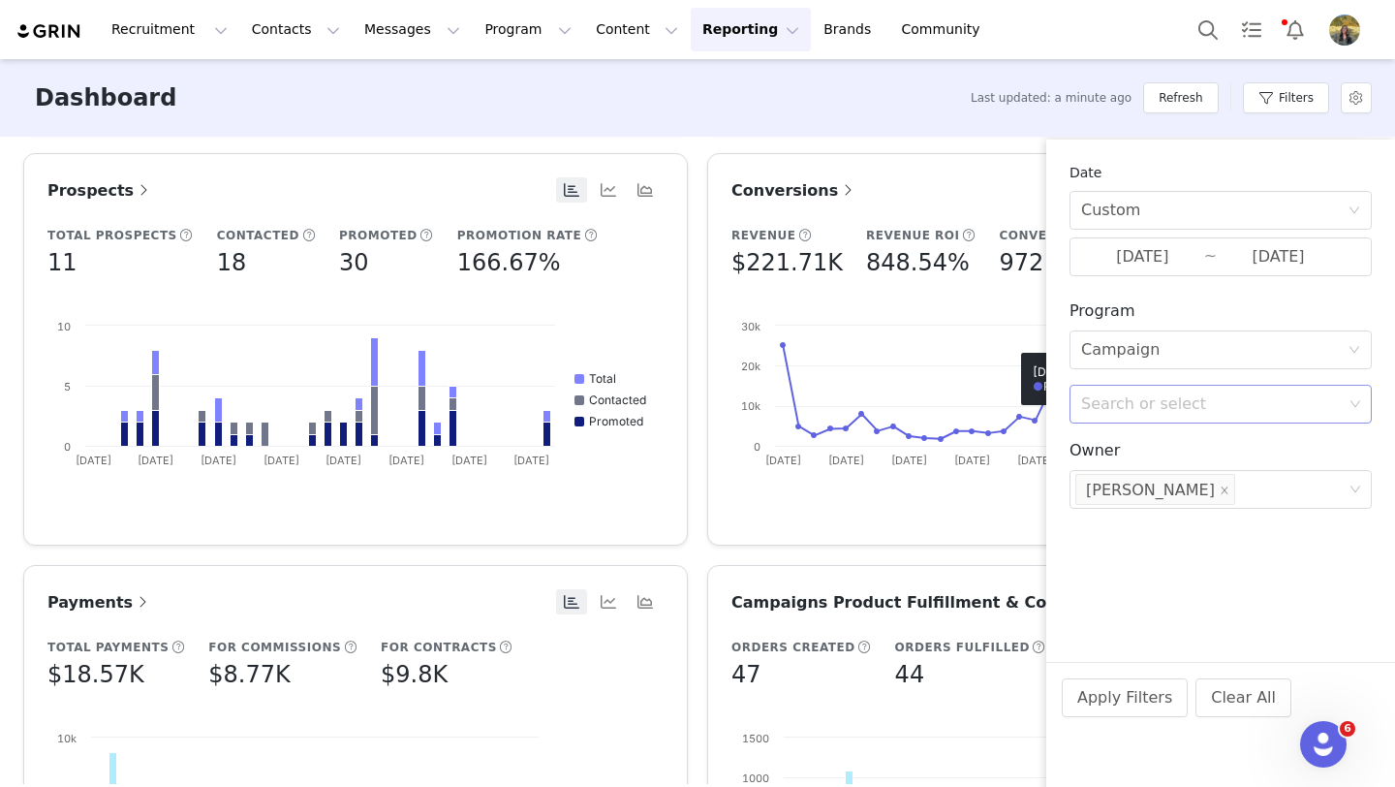
click at [1103, 396] on div "Search or select" at bounding box center [1212, 403] width 262 height 19
type input "new"
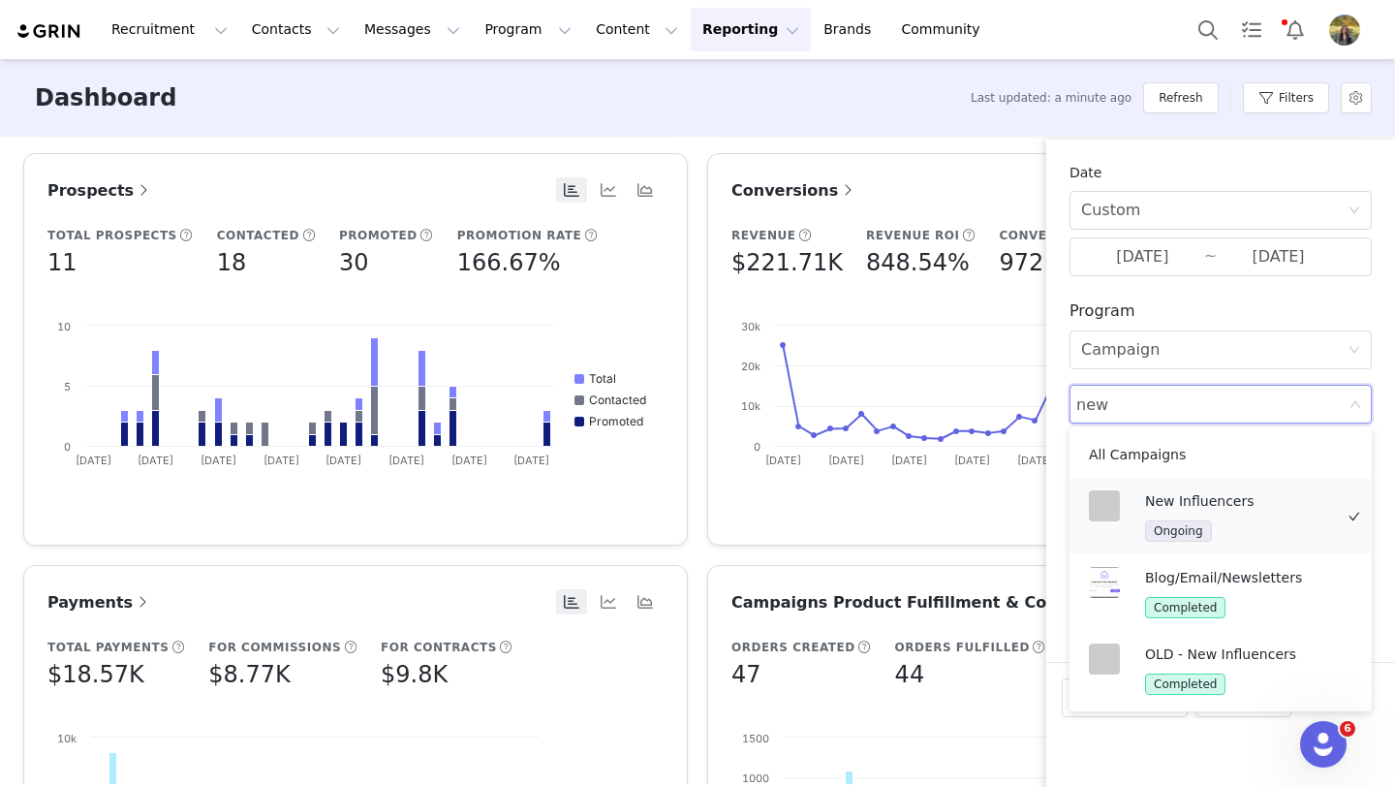
click at [1138, 497] on div "New Influencers Ongoing" at bounding box center [1211, 515] width 260 height 67
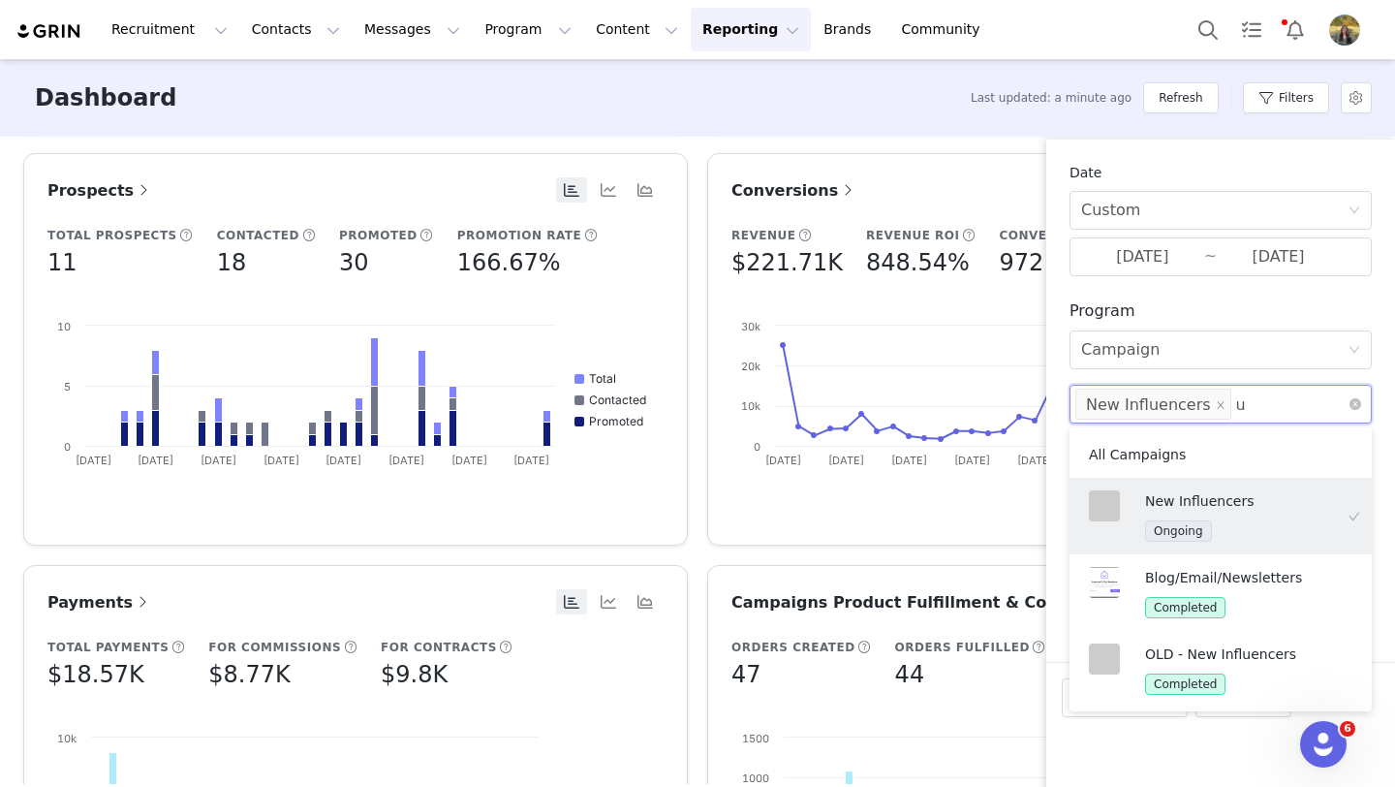
type input "ugc"
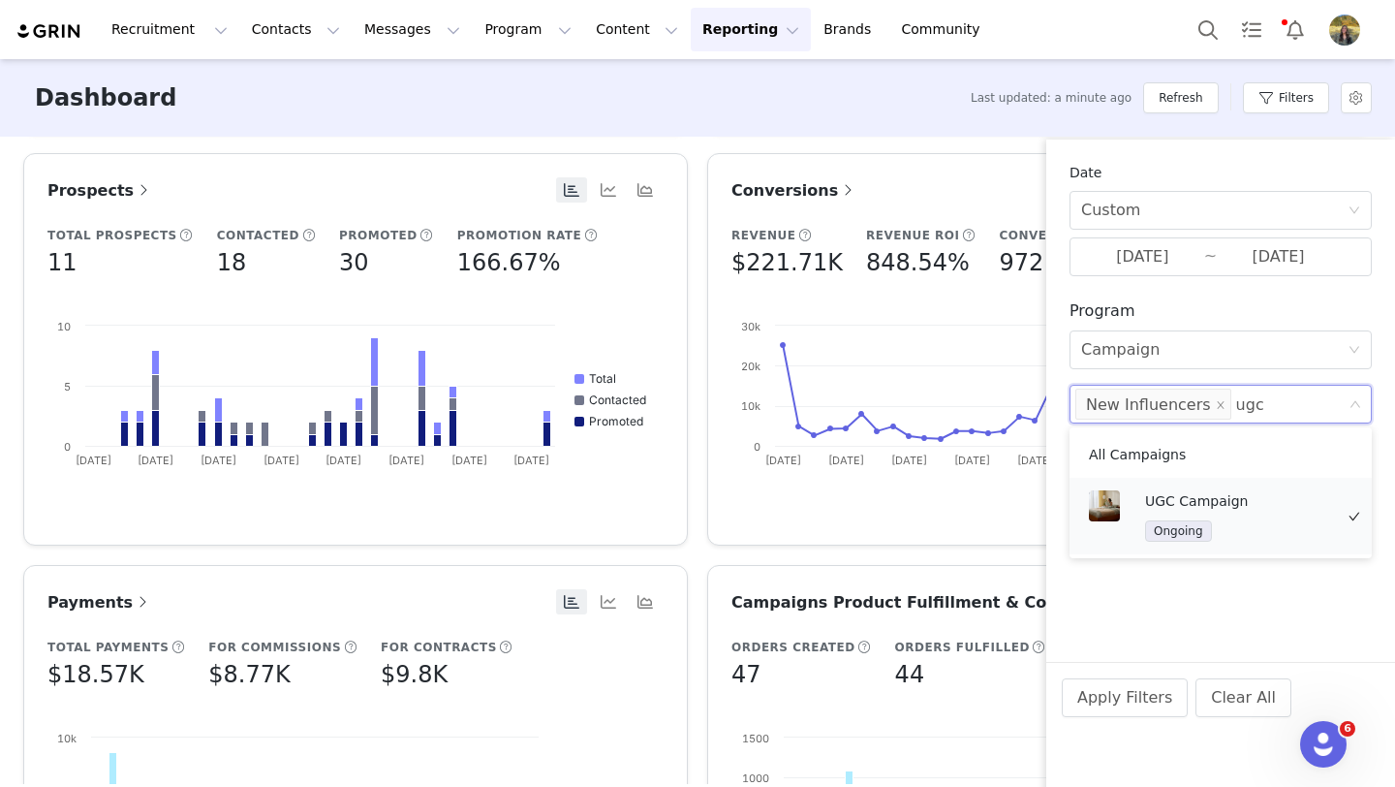
click at [1166, 501] on p "UGC Campaign" at bounding box center [1239, 500] width 188 height 21
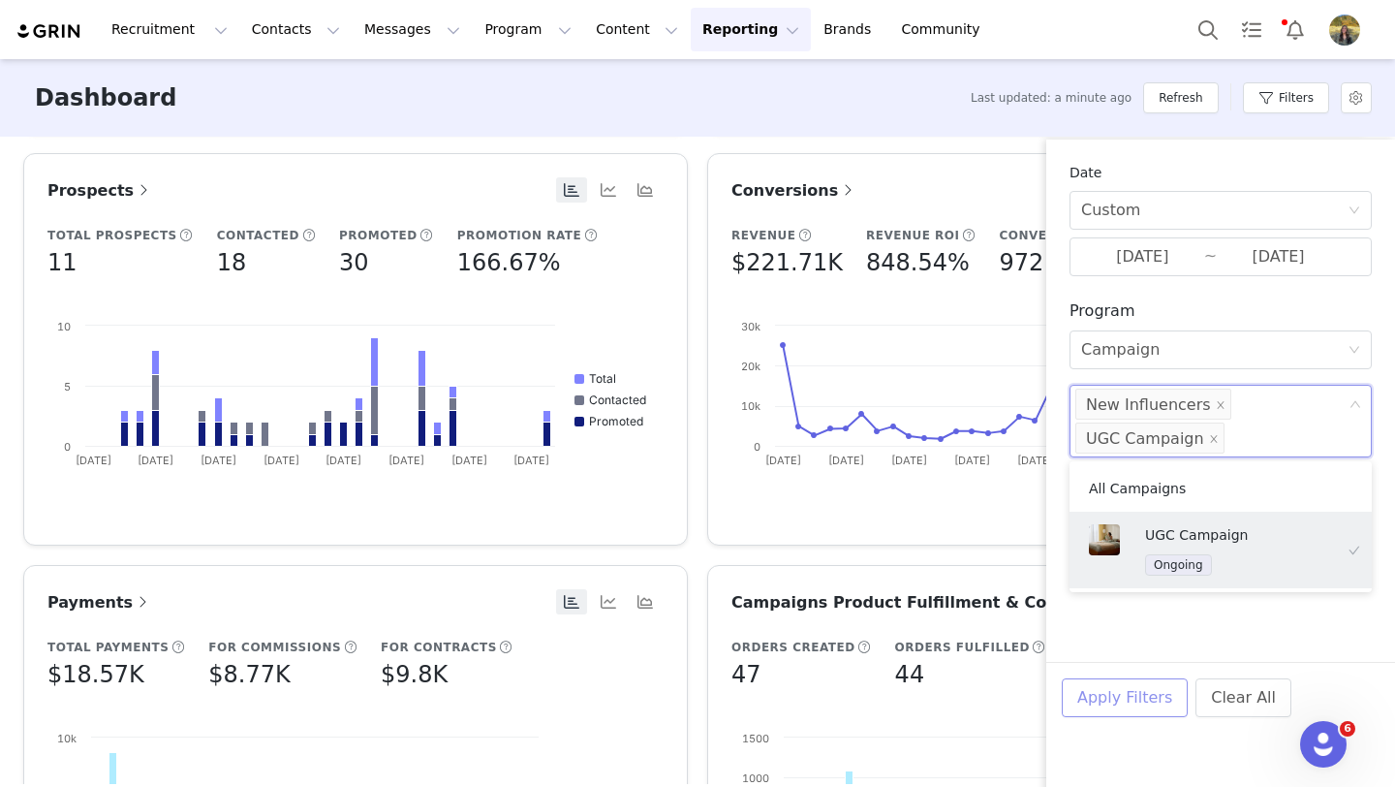
click at [1139, 700] on button "Apply Filters" at bounding box center [1125, 697] width 126 height 39
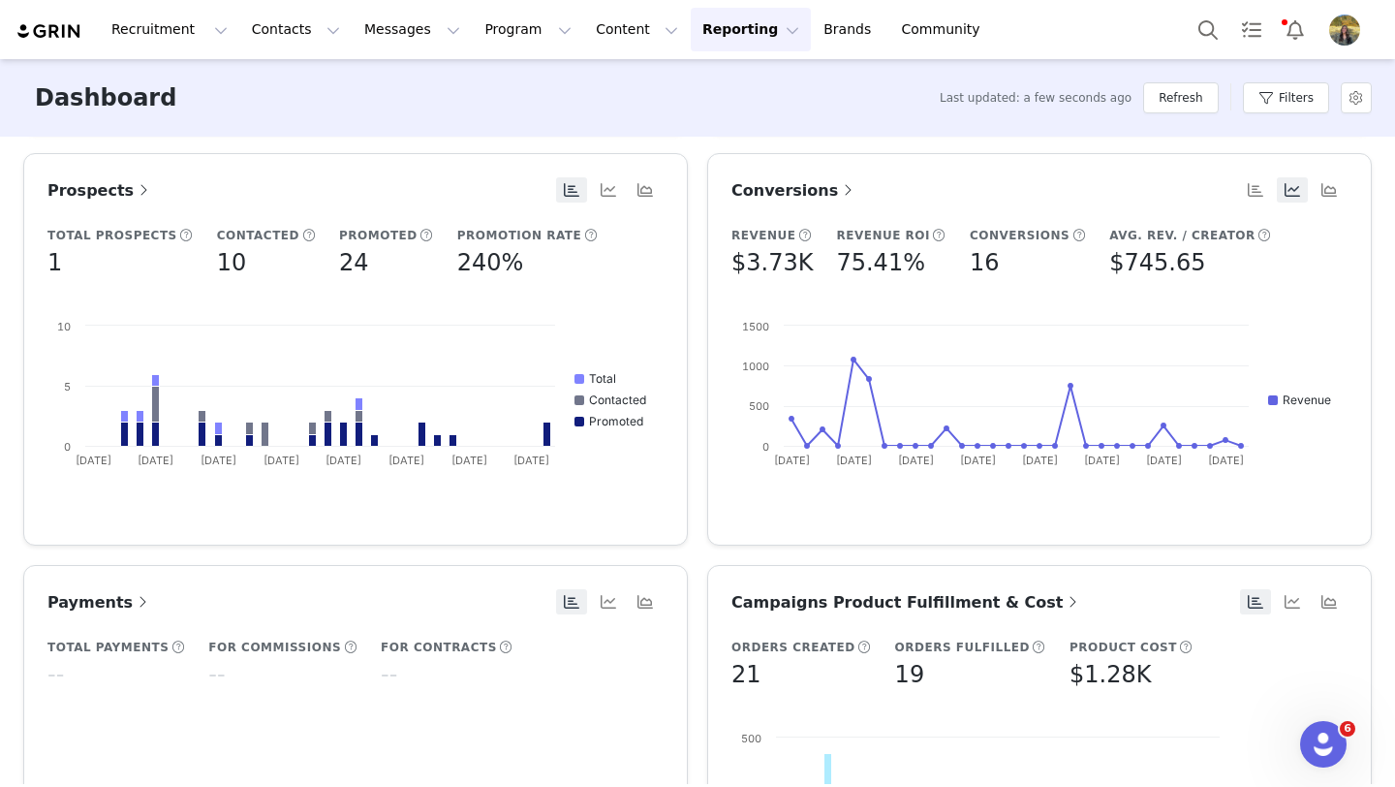
click at [1285, 121] on div "Filters" at bounding box center [1286, 98] width 86 height 58
click at [1279, 105] on button "Filters" at bounding box center [1286, 97] width 86 height 31
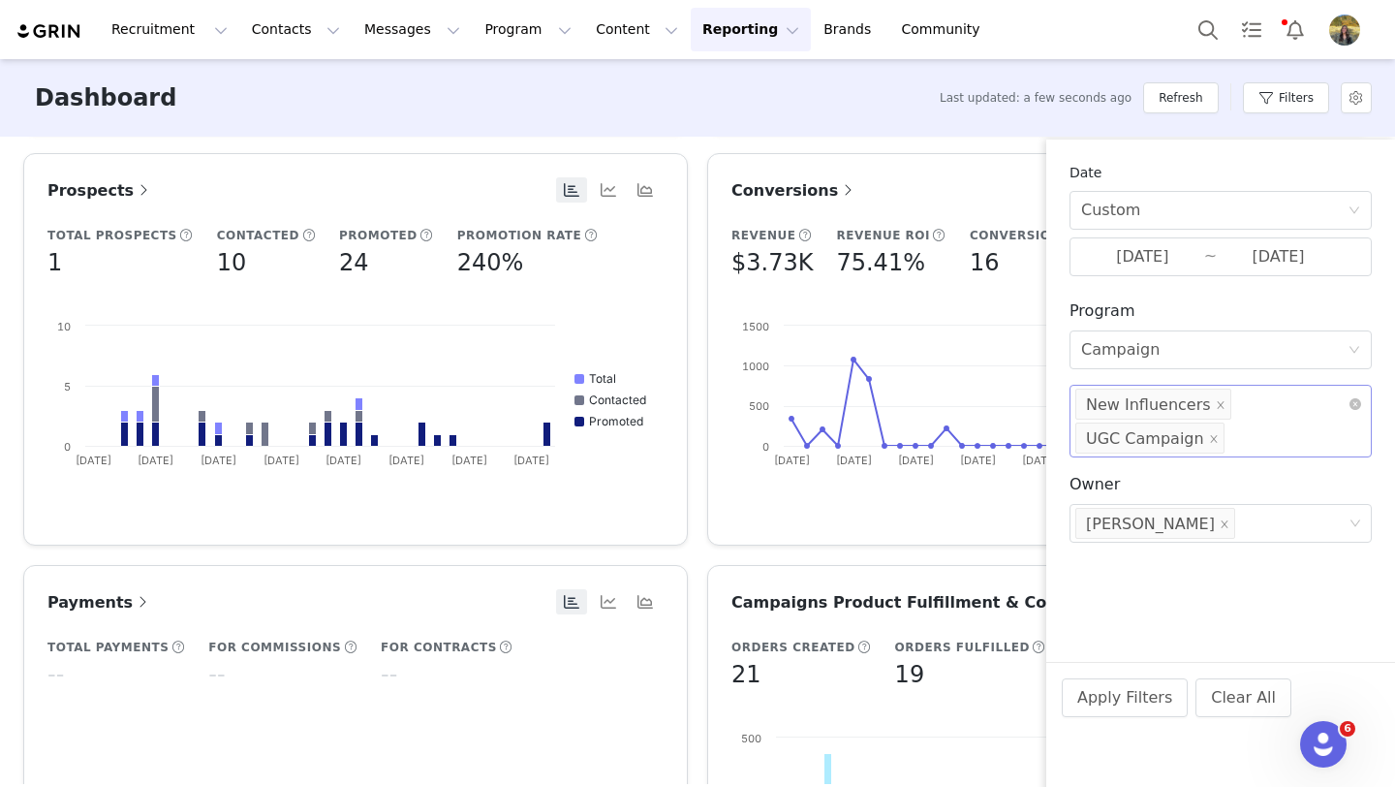
click at [1353, 402] on icon "icon: close-circle" at bounding box center [1356, 404] width 12 height 12
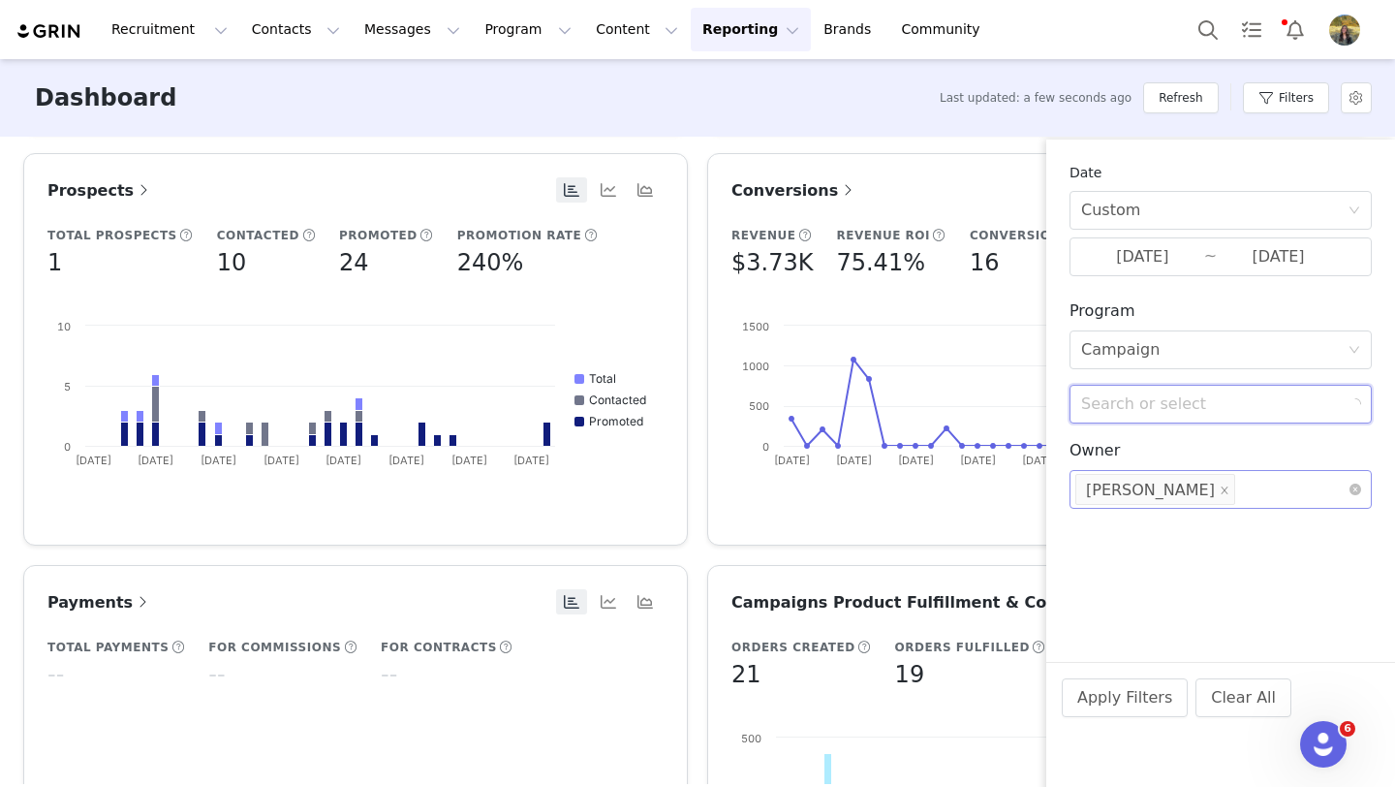
click at [1198, 486] on div "Search or select Bryn Bell" at bounding box center [1213, 489] width 276 height 37
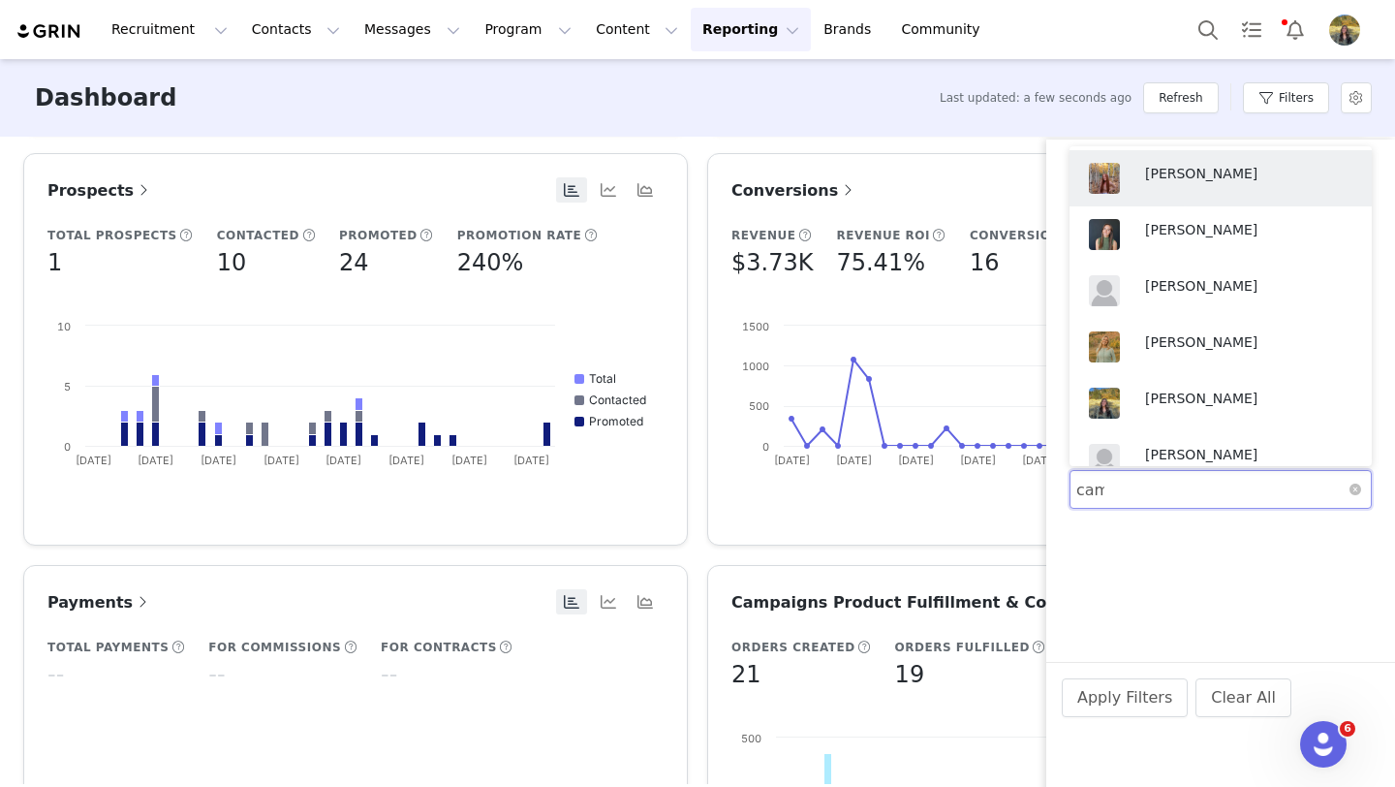
type input "camr"
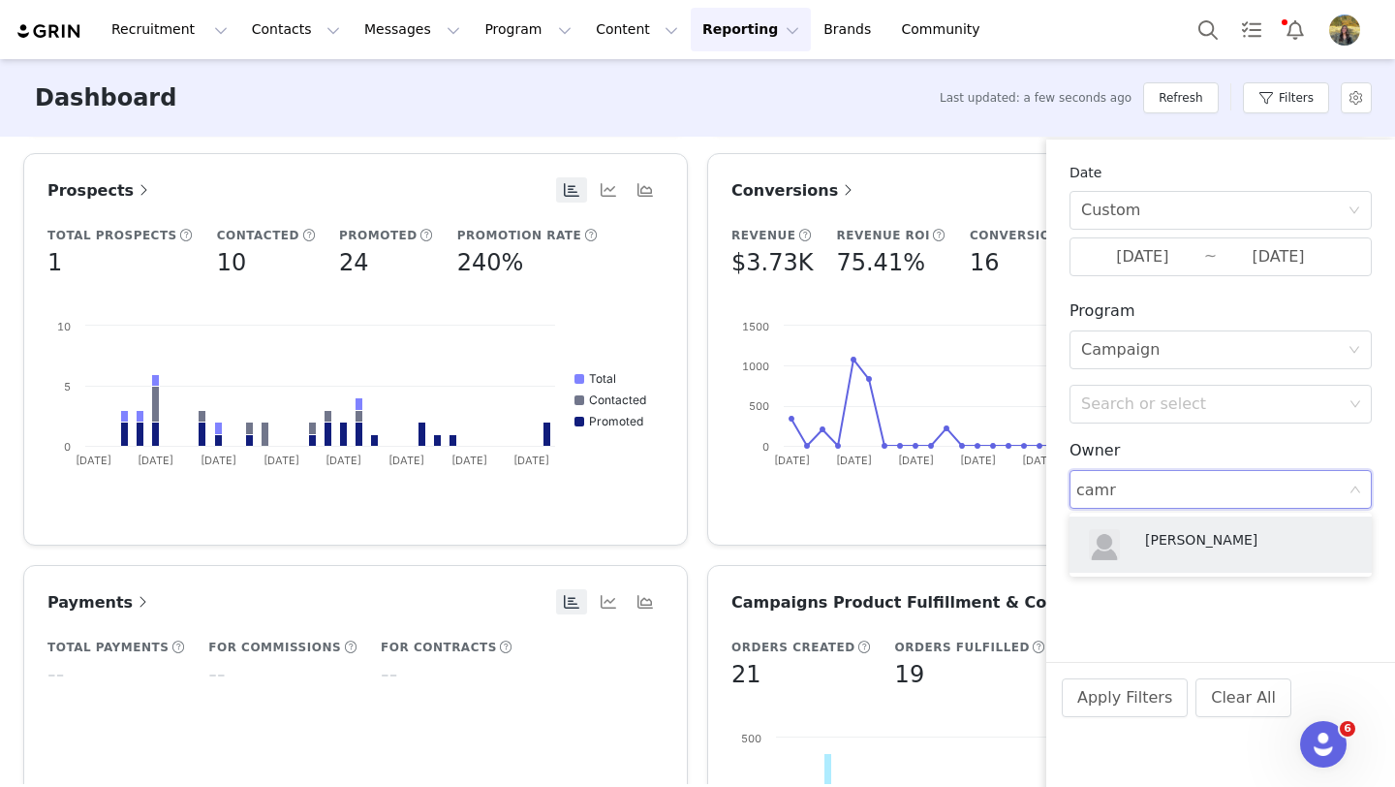
drag, startPoint x: 1177, startPoint y: 539, endPoint x: 1136, endPoint y: 589, distance: 64.8
click at [1177, 539] on p "Camri Dupaix" at bounding box center [1239, 539] width 188 height 21
click at [1088, 686] on button "Apply Filters" at bounding box center [1125, 697] width 126 height 39
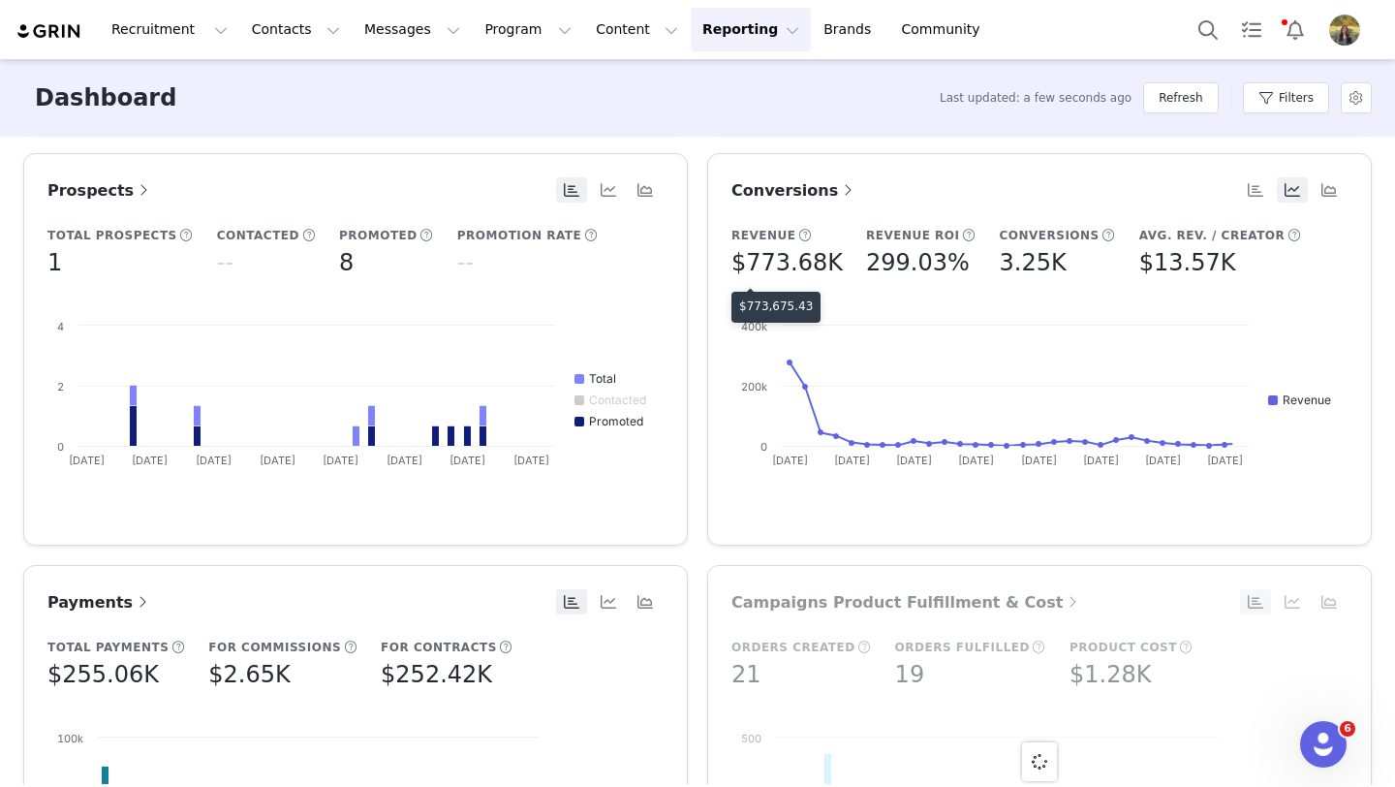
click at [776, 302] on p "$773,675.43" at bounding box center [776, 305] width 74 height 17
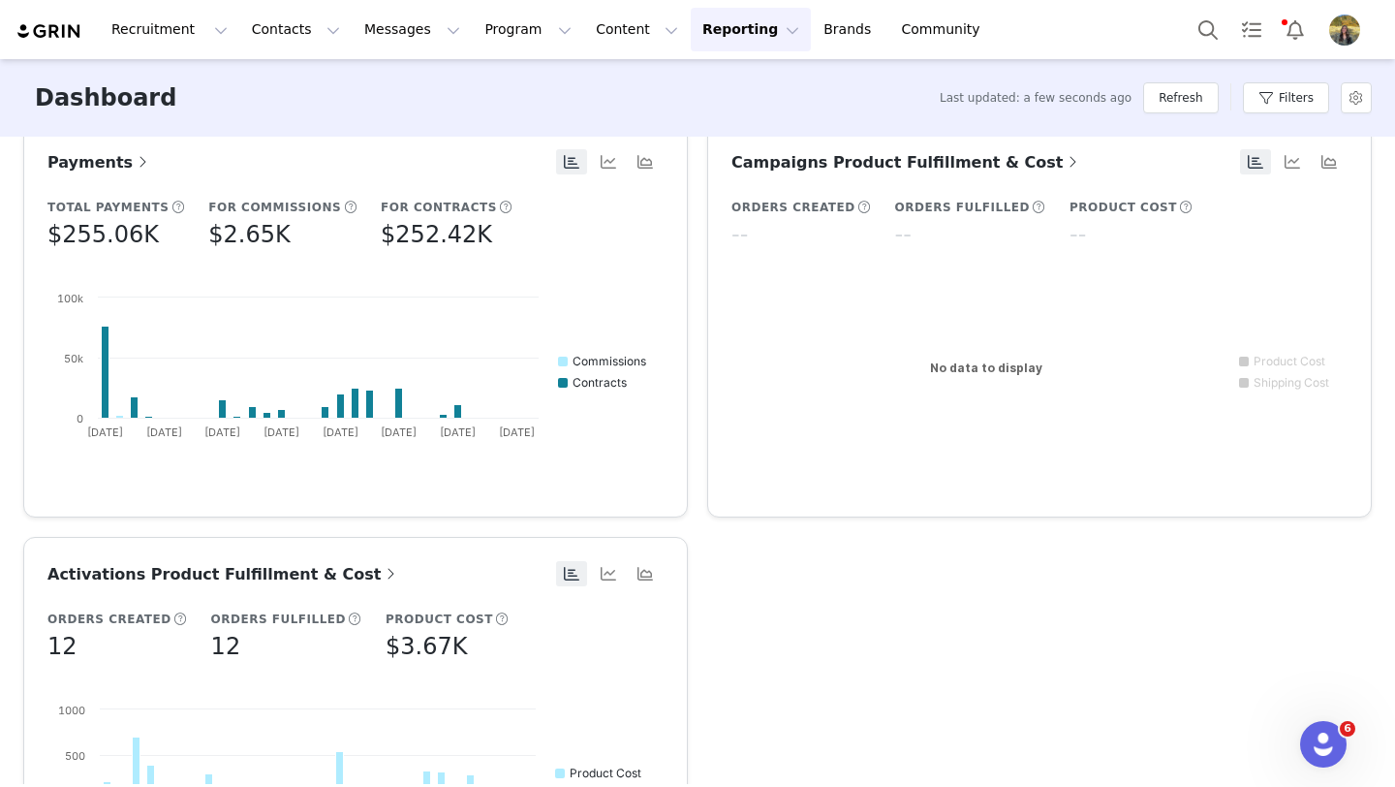
scroll to position [1458, 0]
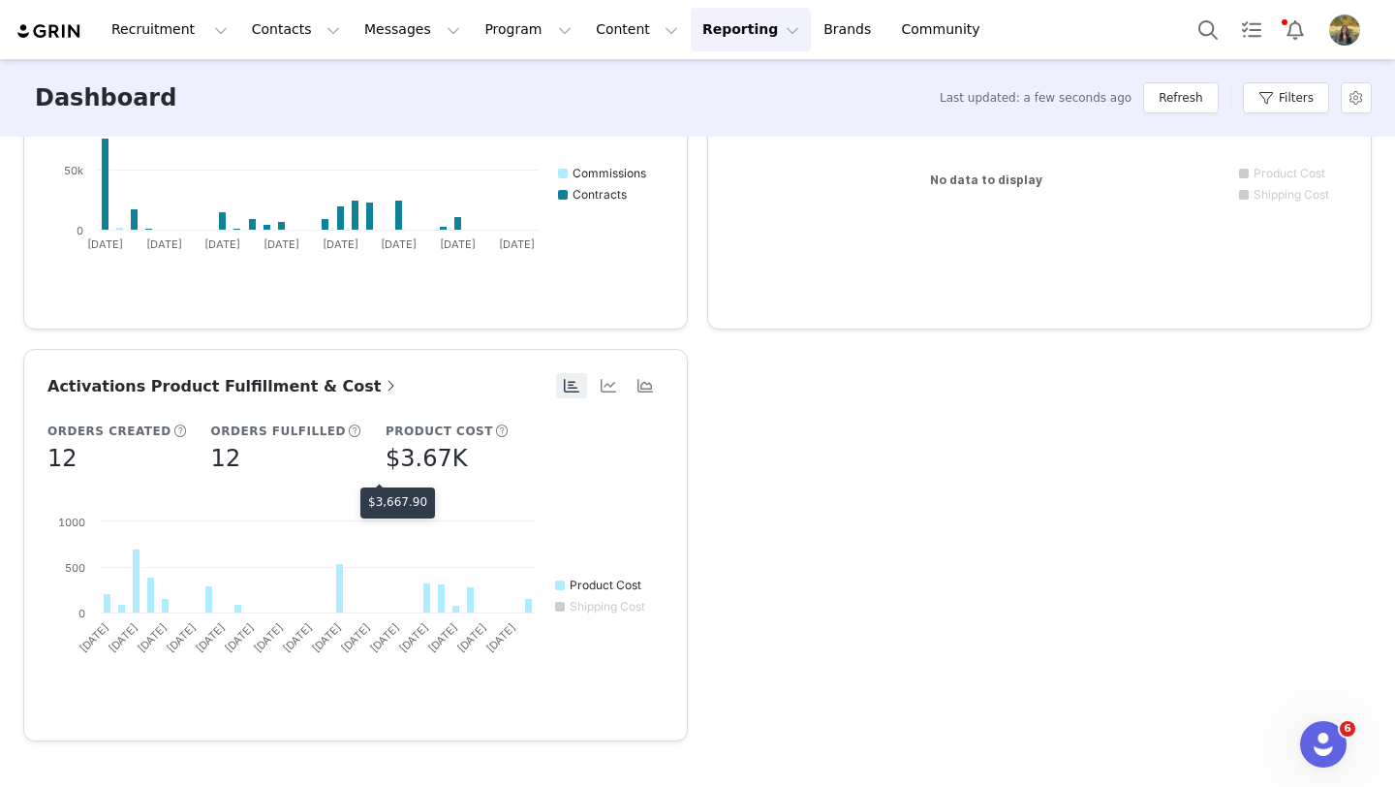
click at [392, 503] on p "$3,667.90" at bounding box center [397, 501] width 59 height 17
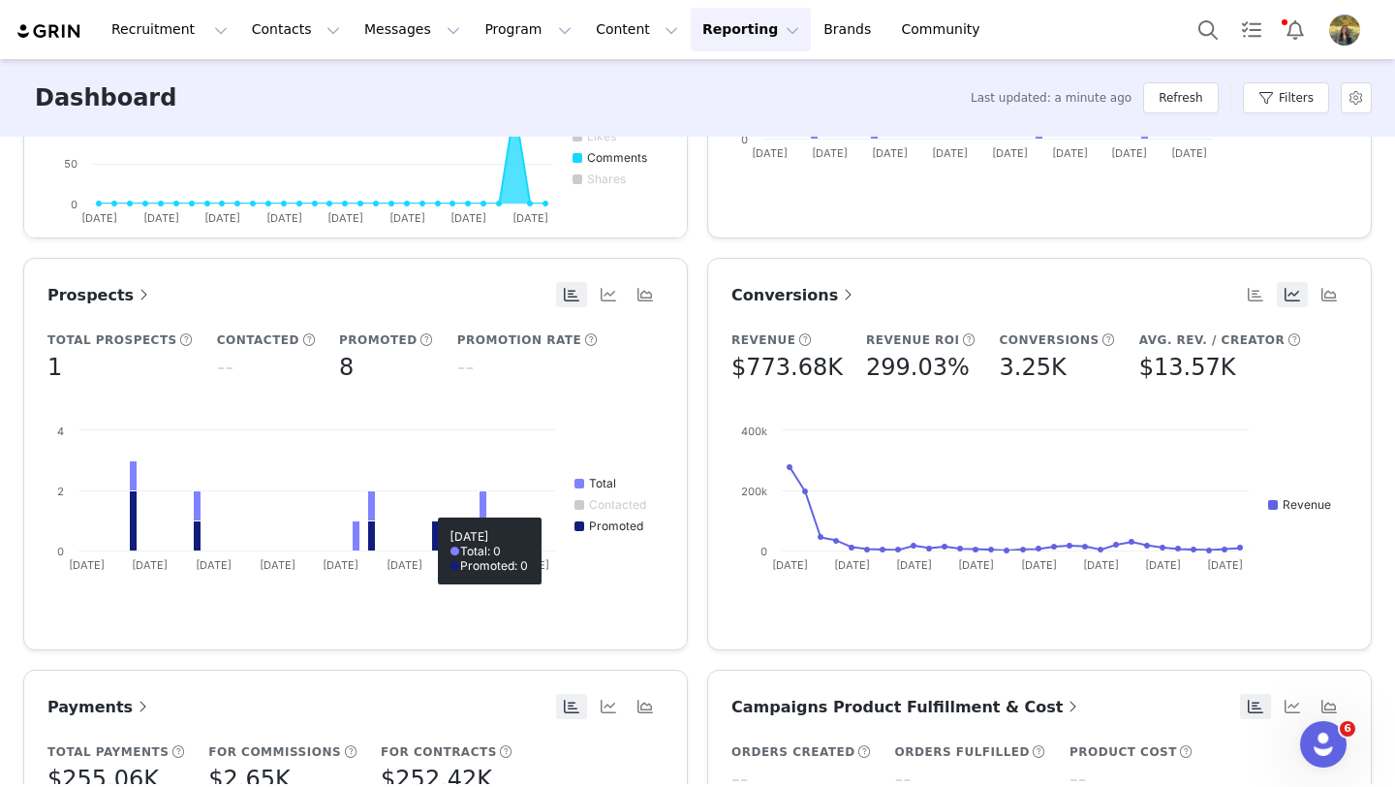
scroll to position [663, 0]
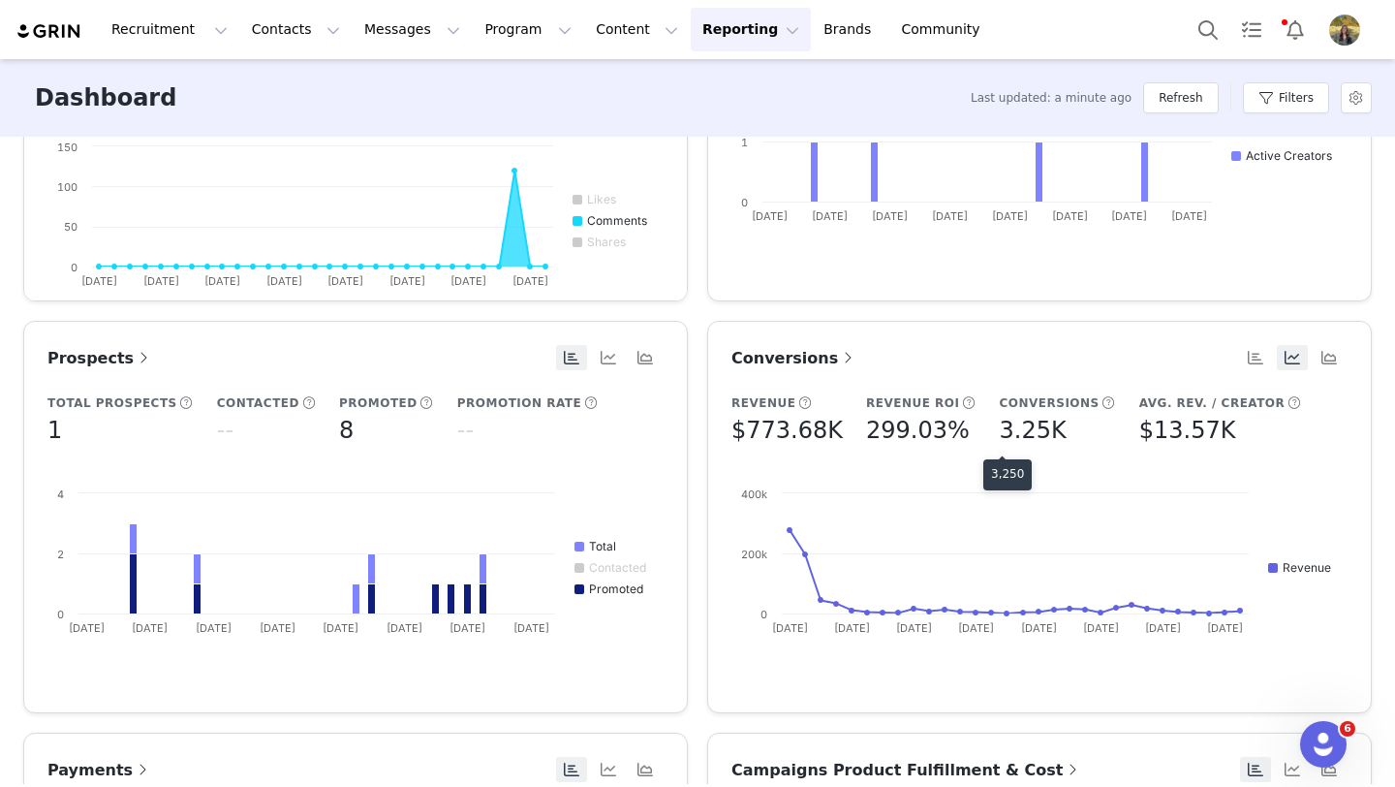
click at [1004, 476] on p "3,250" at bounding box center [1007, 473] width 33 height 17
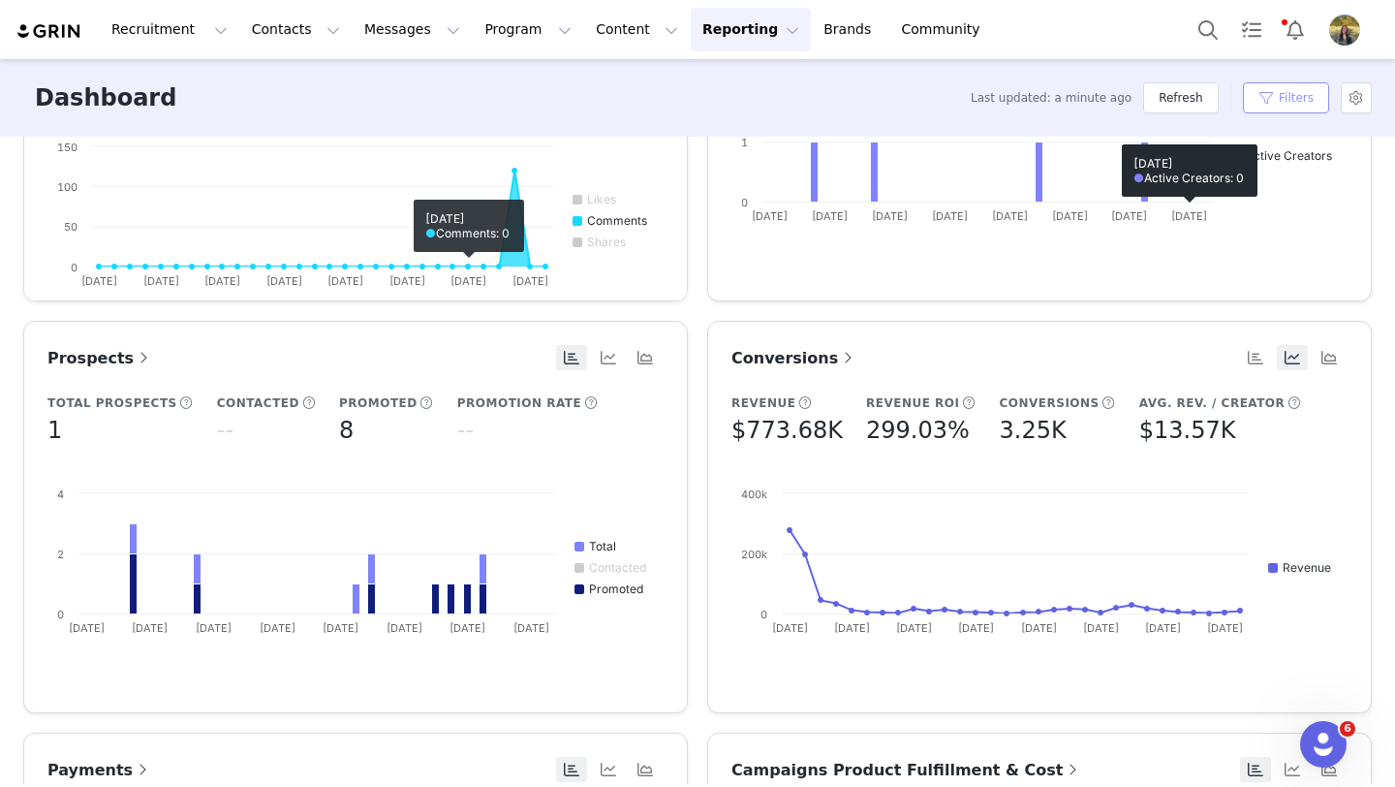
click at [1252, 101] on button "Filters" at bounding box center [1286, 97] width 86 height 31
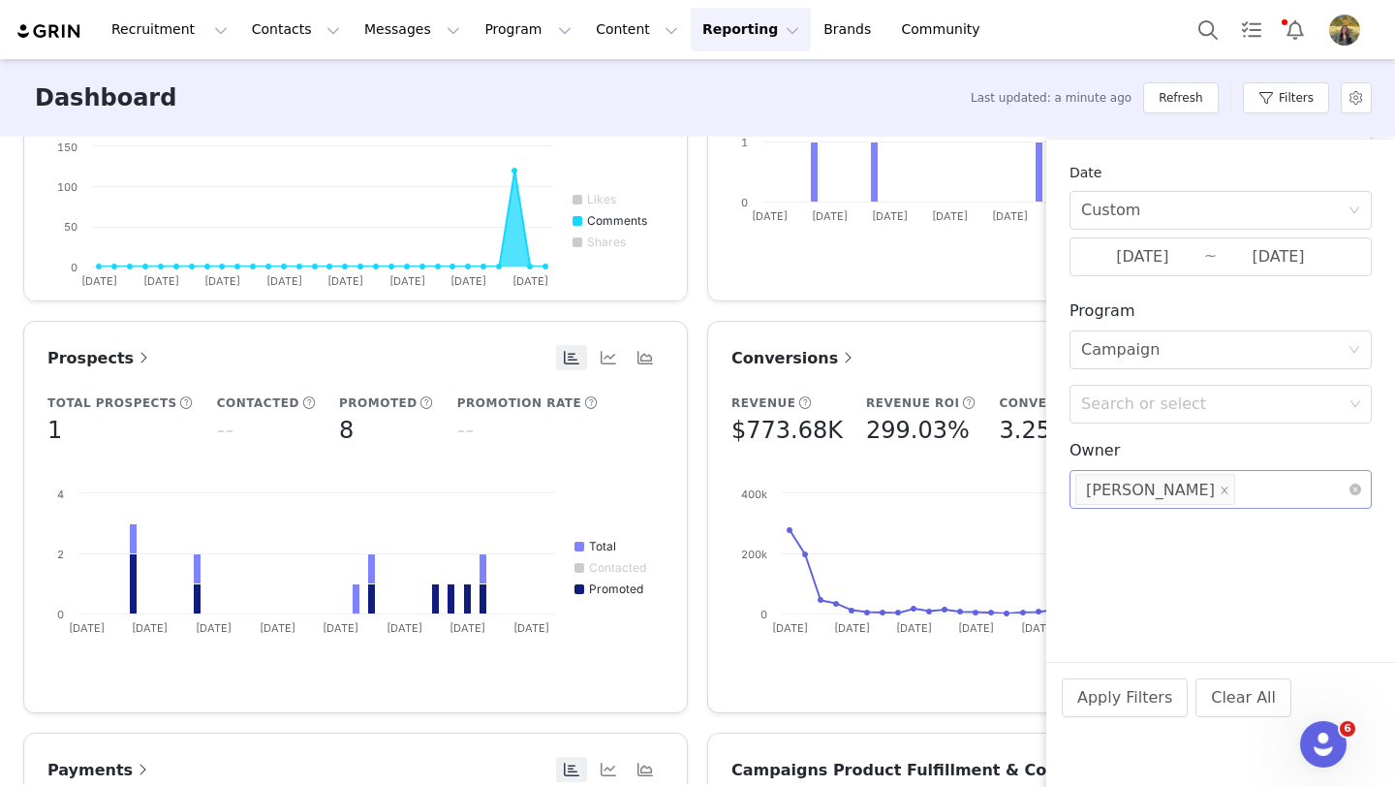
click at [1242, 486] on div "Search or select Camri Dupaix" at bounding box center [1213, 489] width 276 height 37
type input "mcko"
click at [1158, 546] on p "McKoy Molyneaux" at bounding box center [1239, 539] width 188 height 21
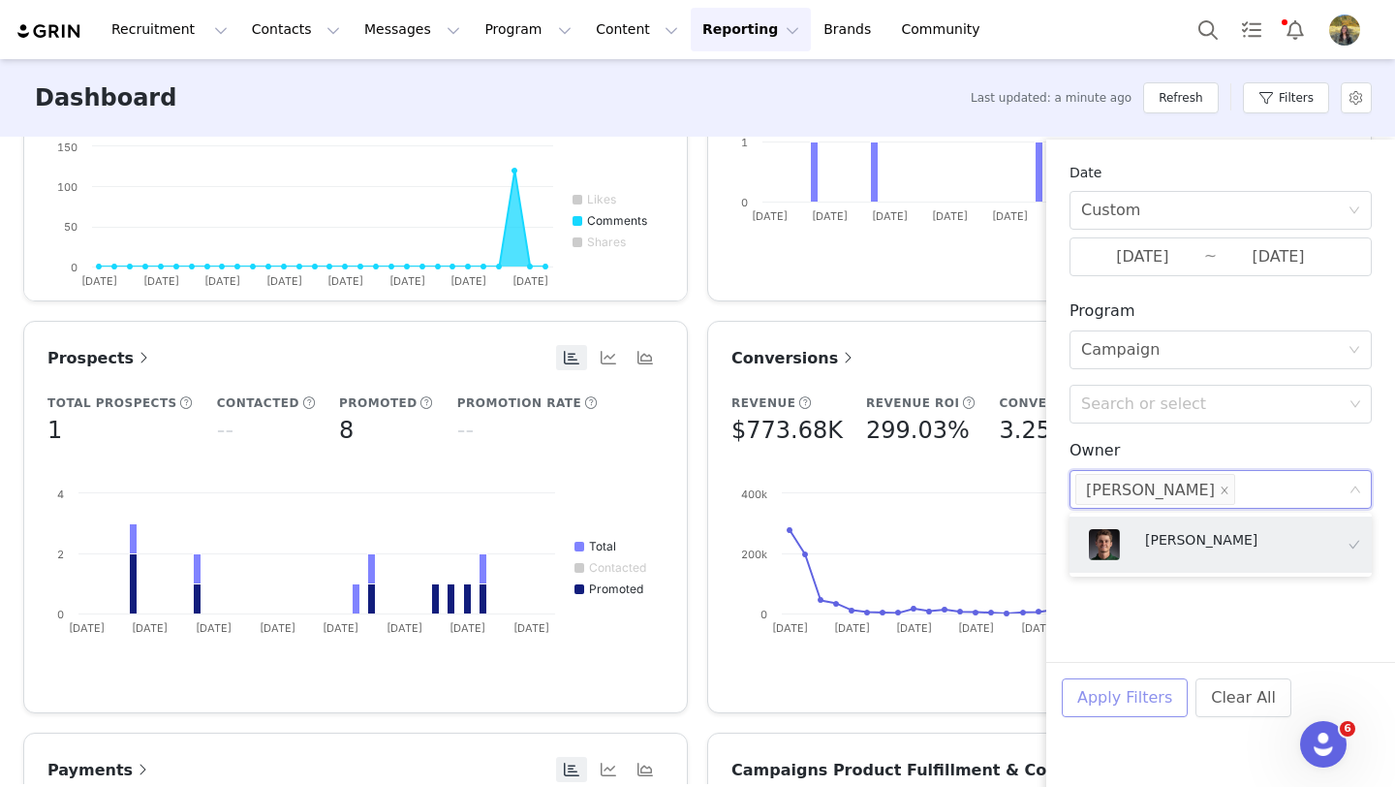
click at [1117, 711] on button "Apply Filters" at bounding box center [1125, 697] width 126 height 39
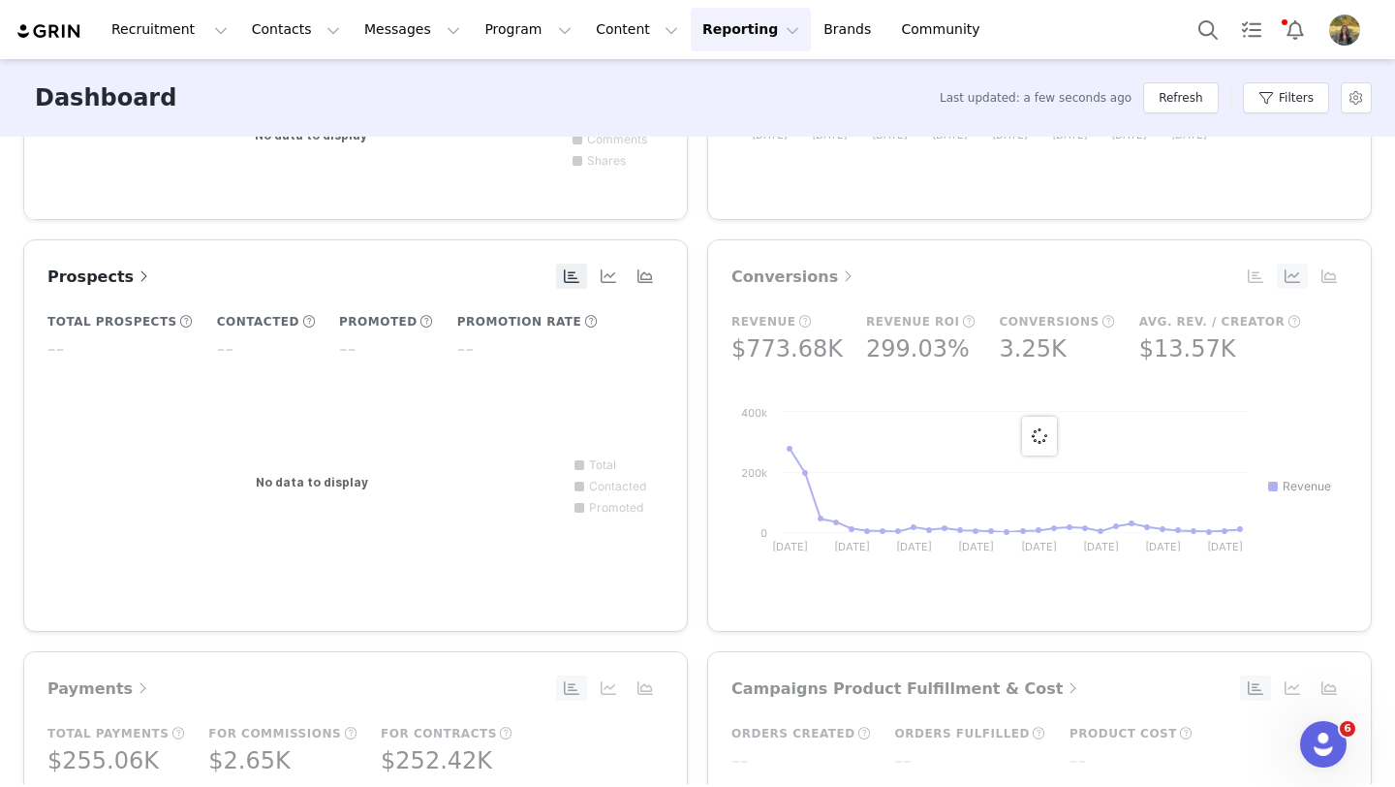
scroll to position [750, 0]
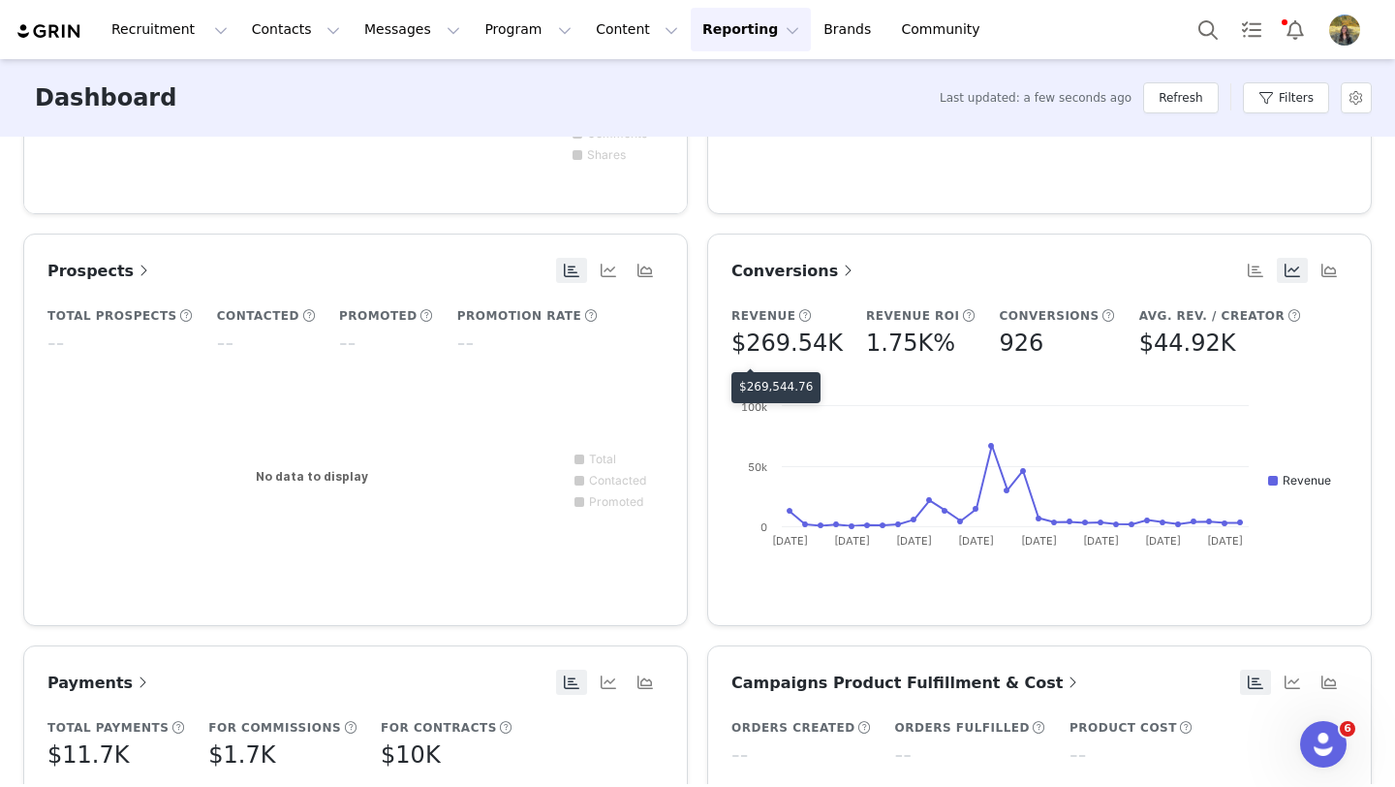
click at [780, 384] on p "$269,544.76" at bounding box center [776, 386] width 74 height 17
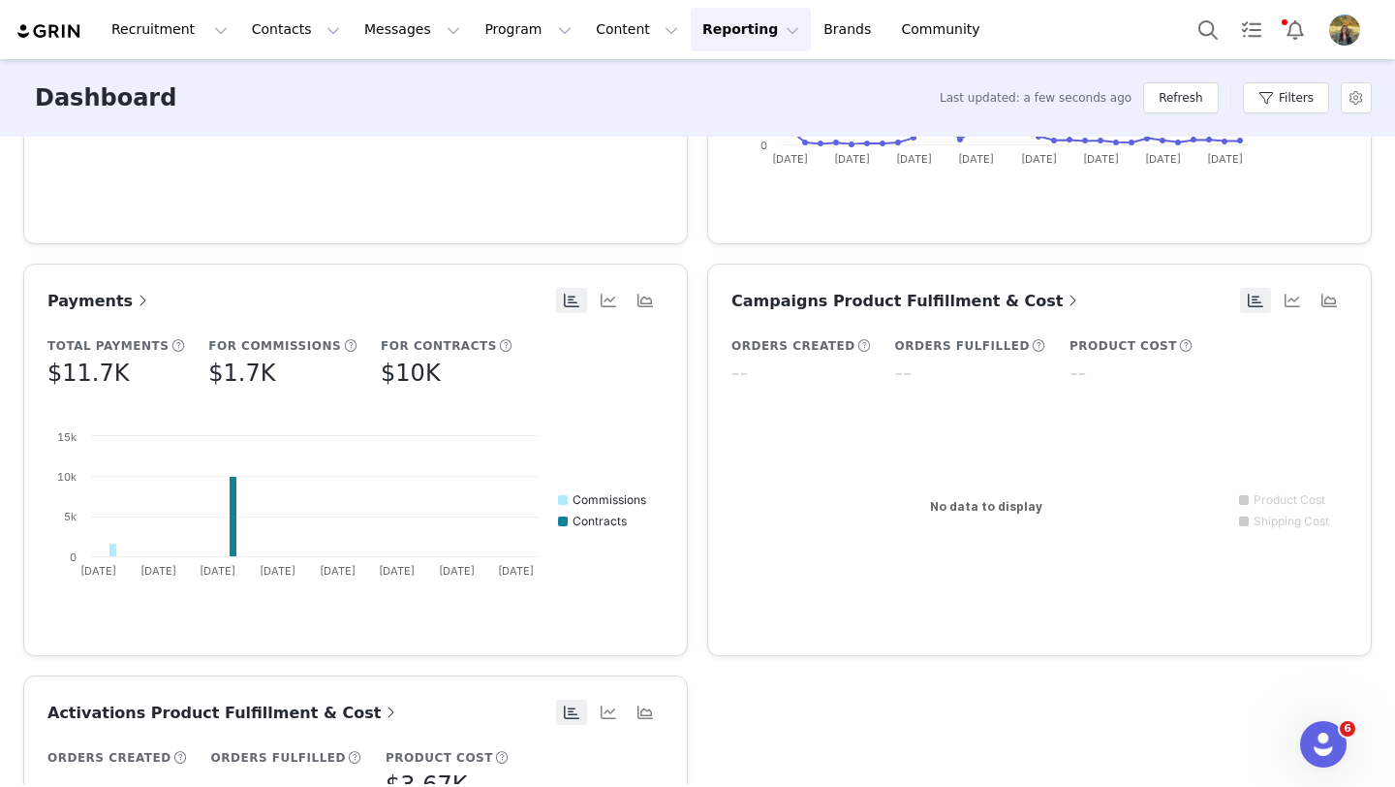
scroll to position [1356, 0]
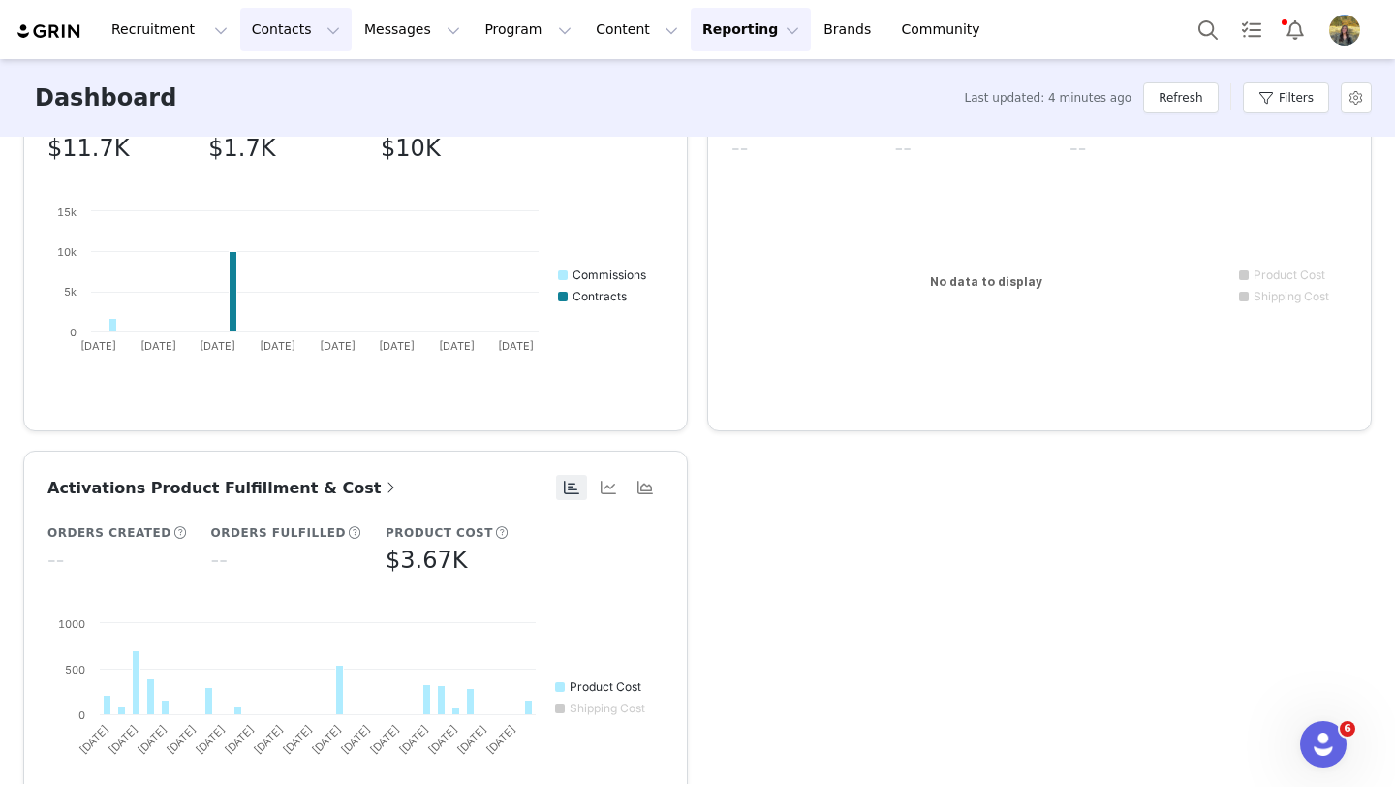
click at [294, 32] on button "Contacts Contacts" at bounding box center [295, 30] width 111 height 44
click at [289, 84] on p "Creators" at bounding box center [271, 86] width 58 height 20
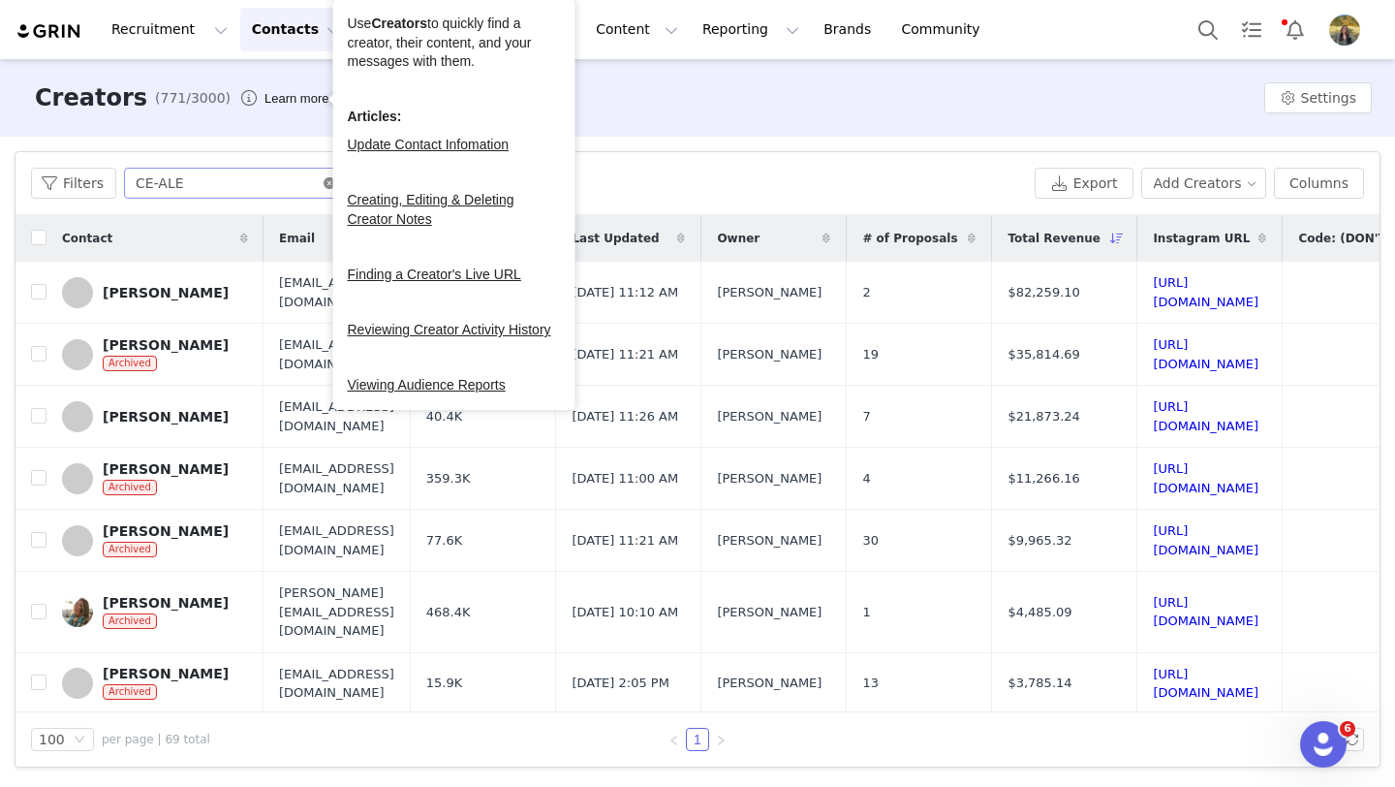
click at [324, 179] on icon "icon: close-circle" at bounding box center [330, 183] width 12 height 12
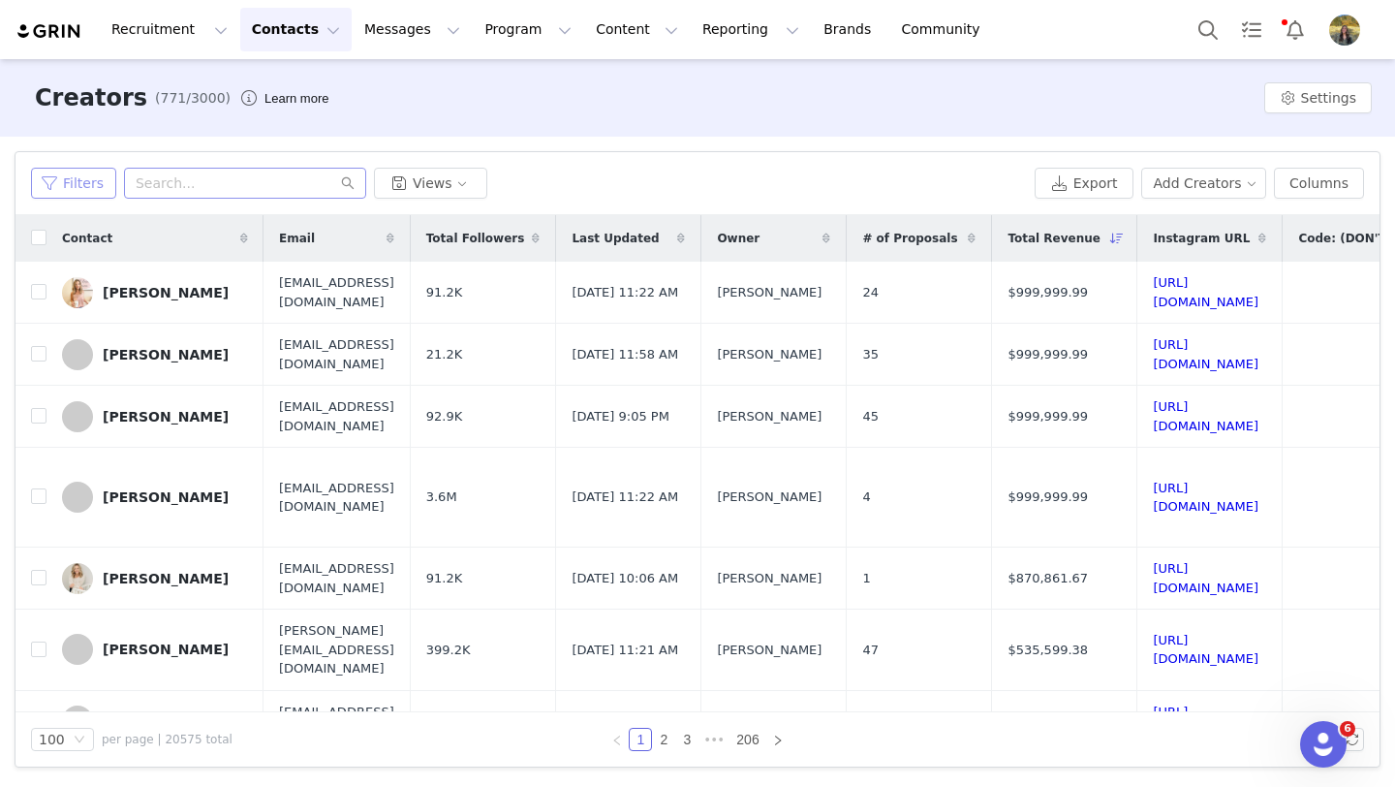
click at [70, 178] on button "Filters" at bounding box center [73, 183] width 85 height 31
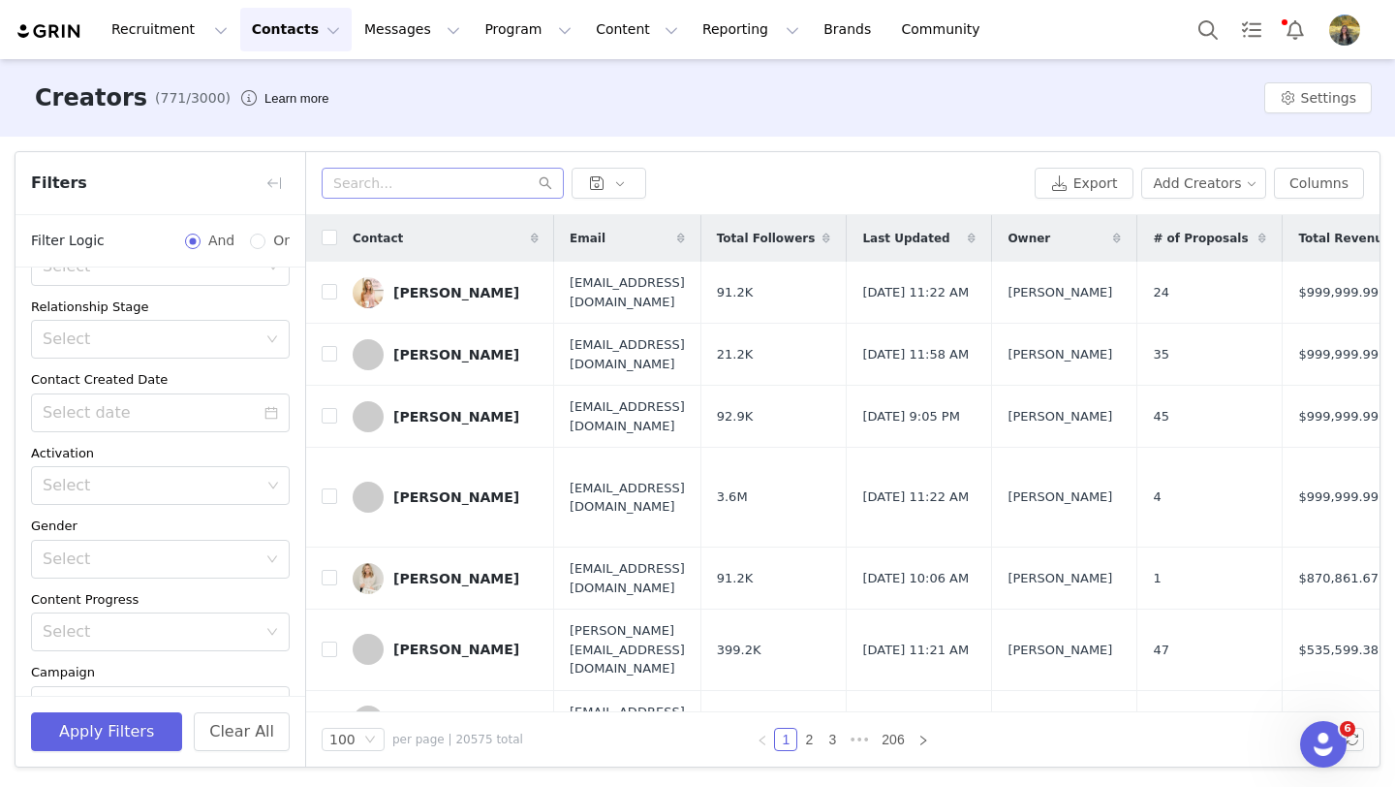
scroll to position [312, 0]
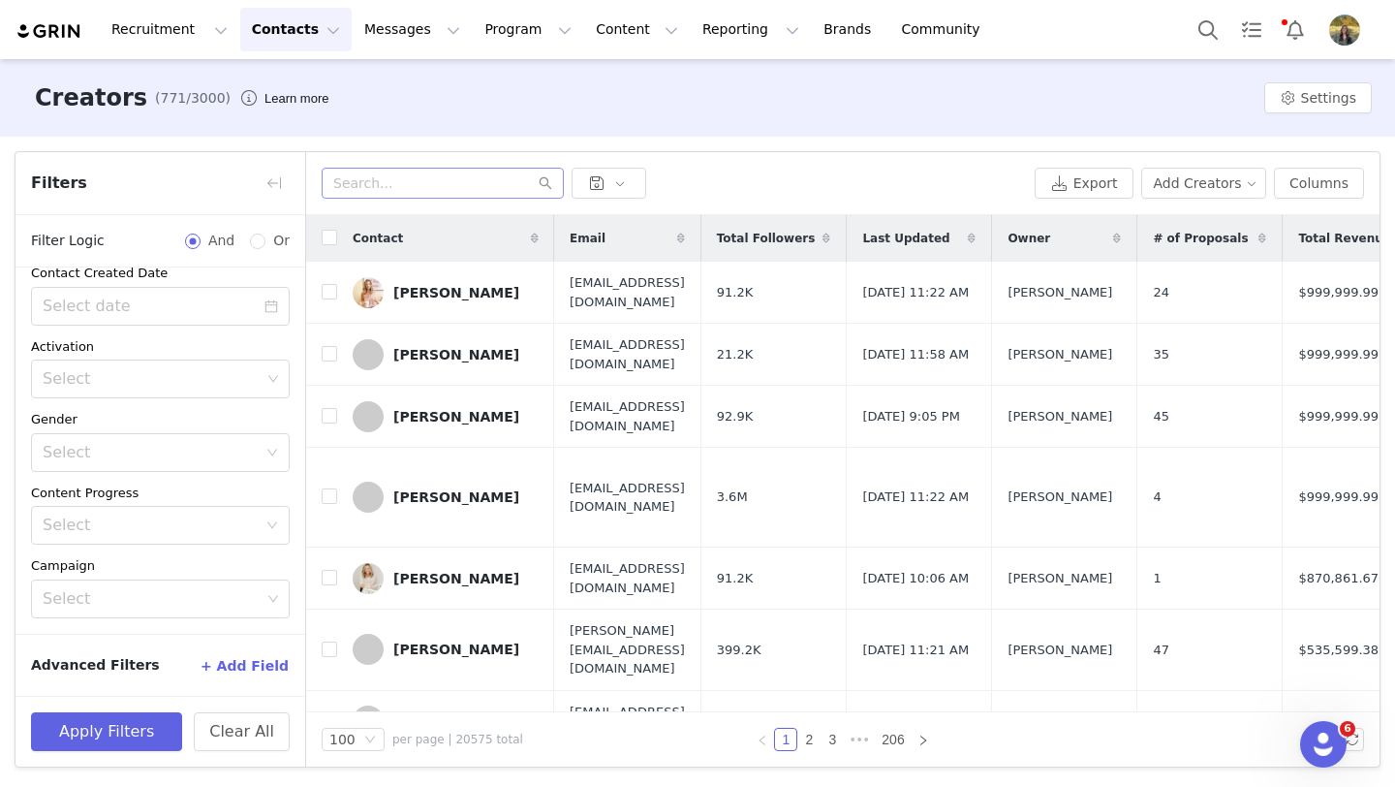
click at [242, 664] on button "+ Add Field" at bounding box center [245, 665] width 90 height 31
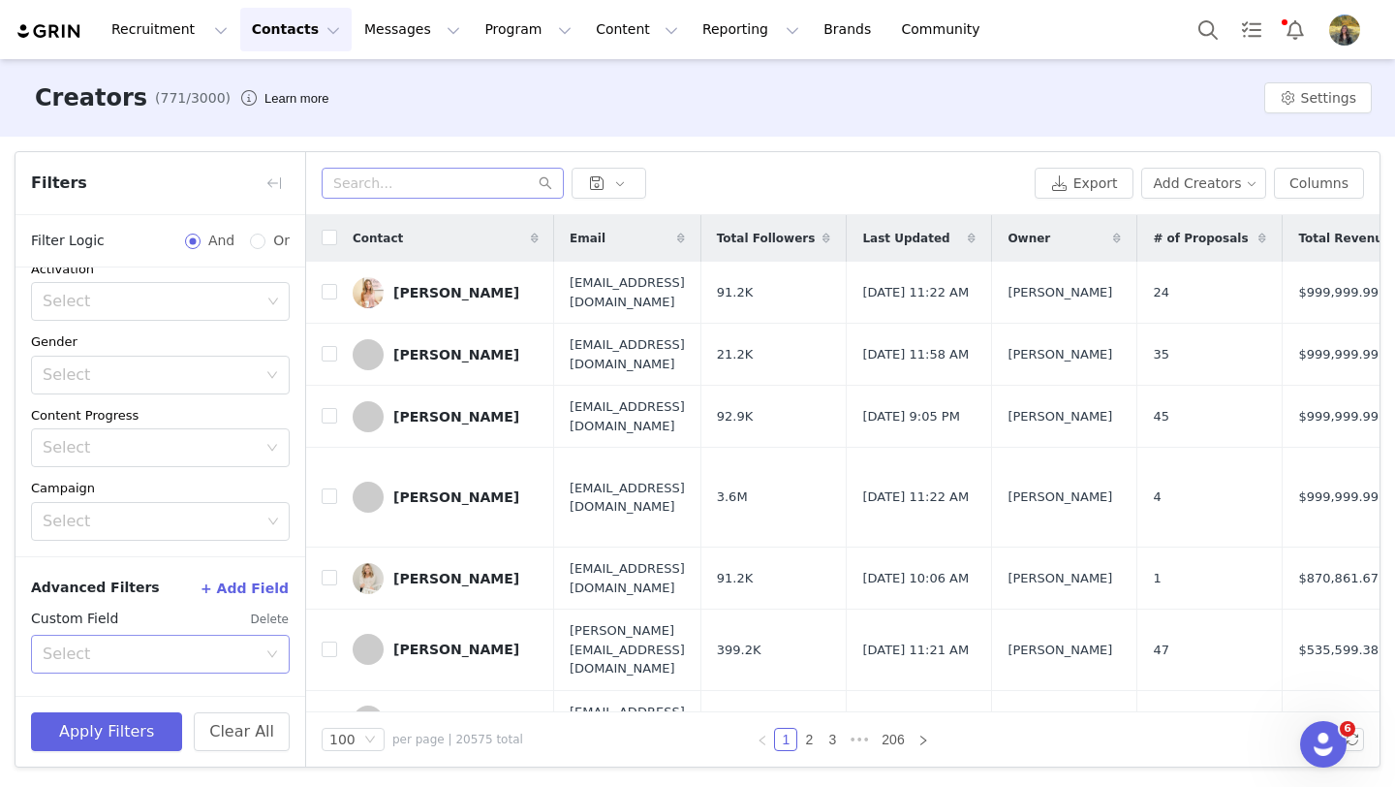
click at [216, 657] on div "Select" at bounding box center [150, 653] width 214 height 19
type input "promo"
click at [194, 694] on li "Contact Promoted Date" at bounding box center [160, 695] width 259 height 31
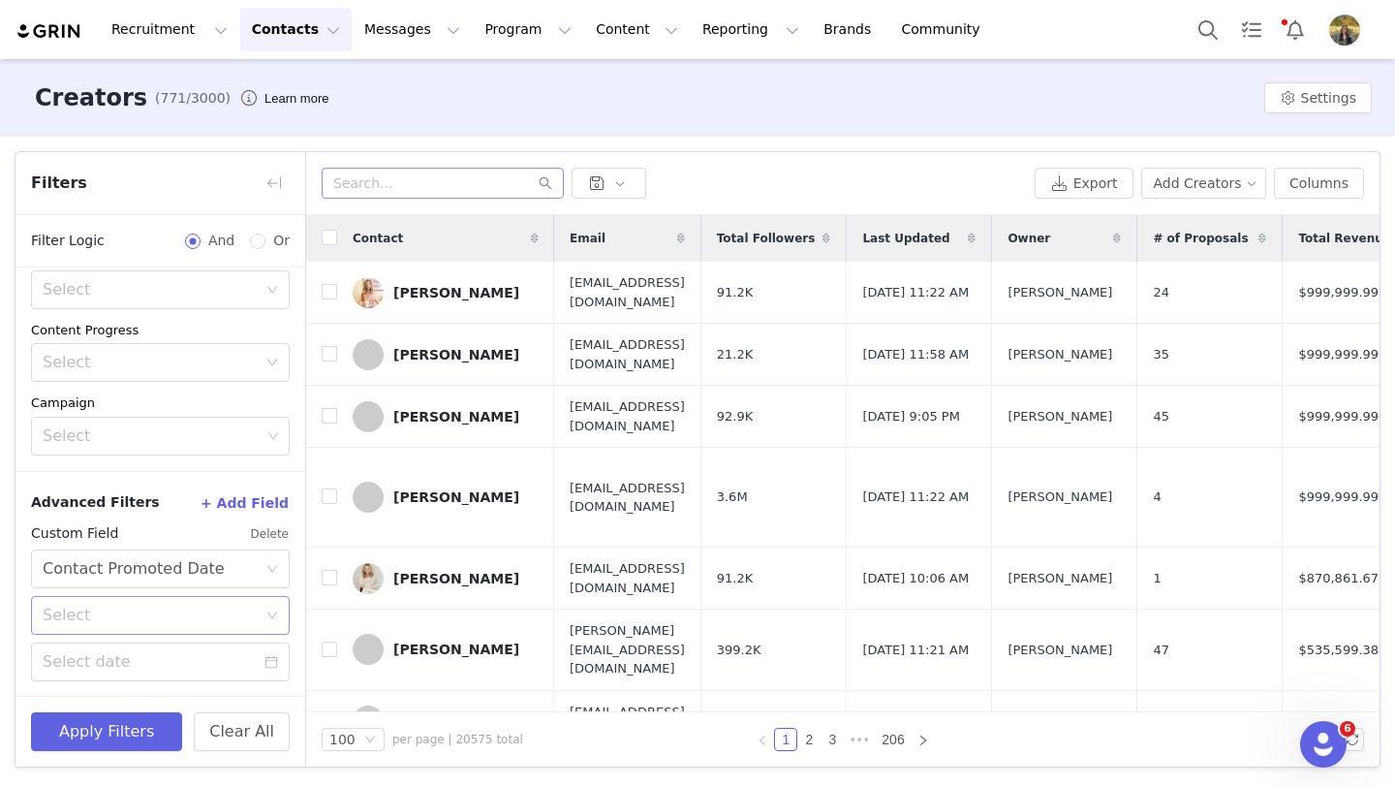
click at [133, 619] on div "Select" at bounding box center [150, 614] width 214 height 19
click at [126, 650] on li "Greater or equal" at bounding box center [160, 656] width 259 height 31
click at [126, 650] on input at bounding box center [160, 661] width 259 height 39
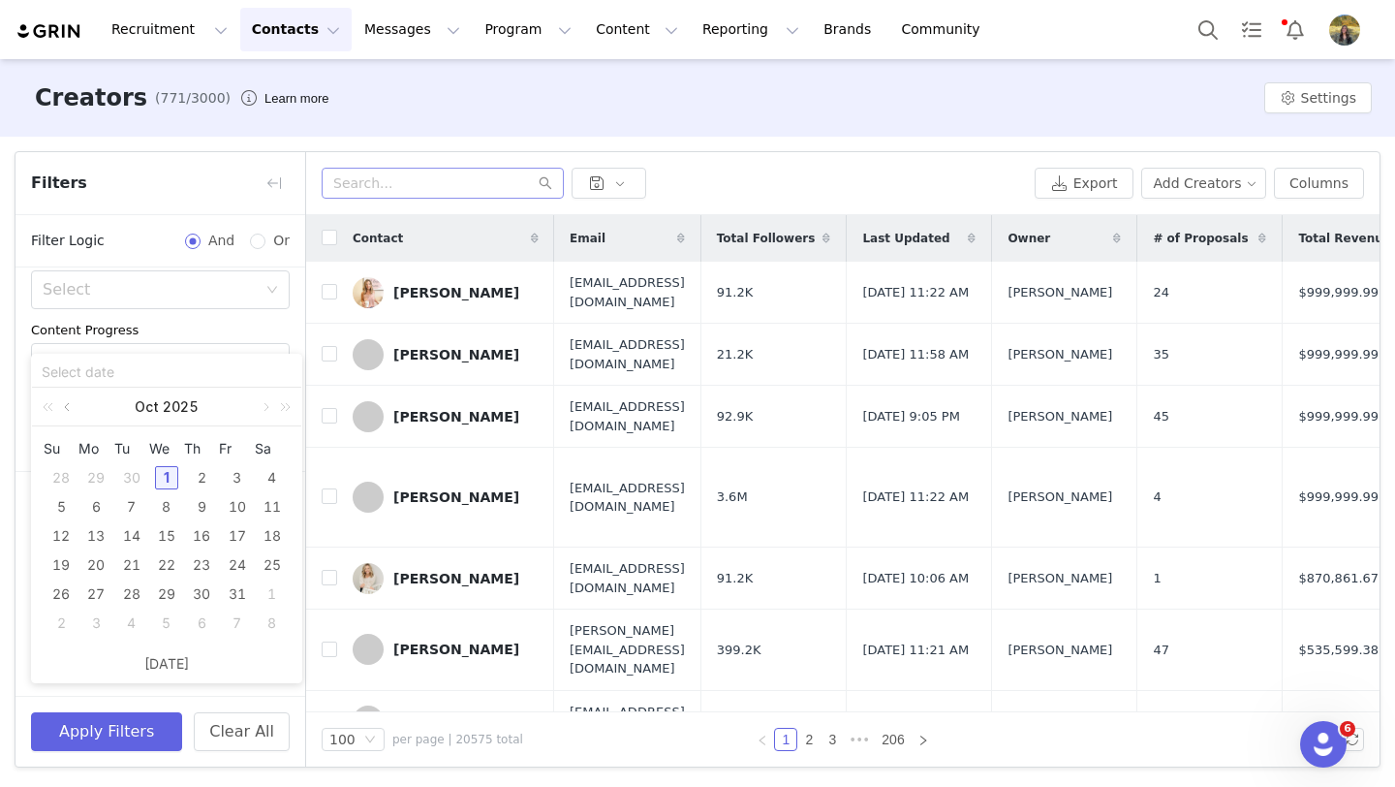
click at [66, 410] on link at bounding box center [68, 407] width 17 height 39
click at [103, 481] on div "1" at bounding box center [95, 477] width 23 height 23
type input "09/01/2025"
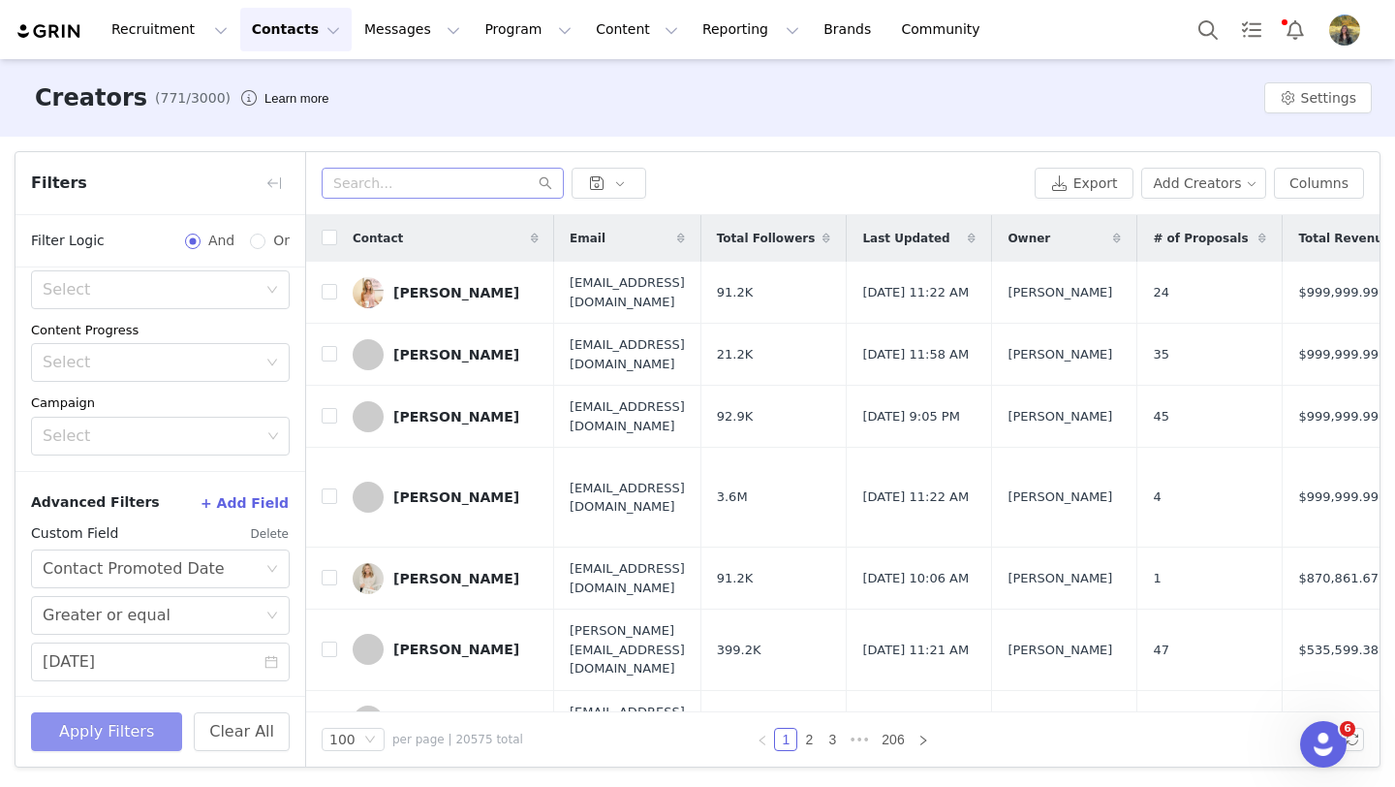
click at [128, 736] on button "Apply Filters" at bounding box center [106, 731] width 151 height 39
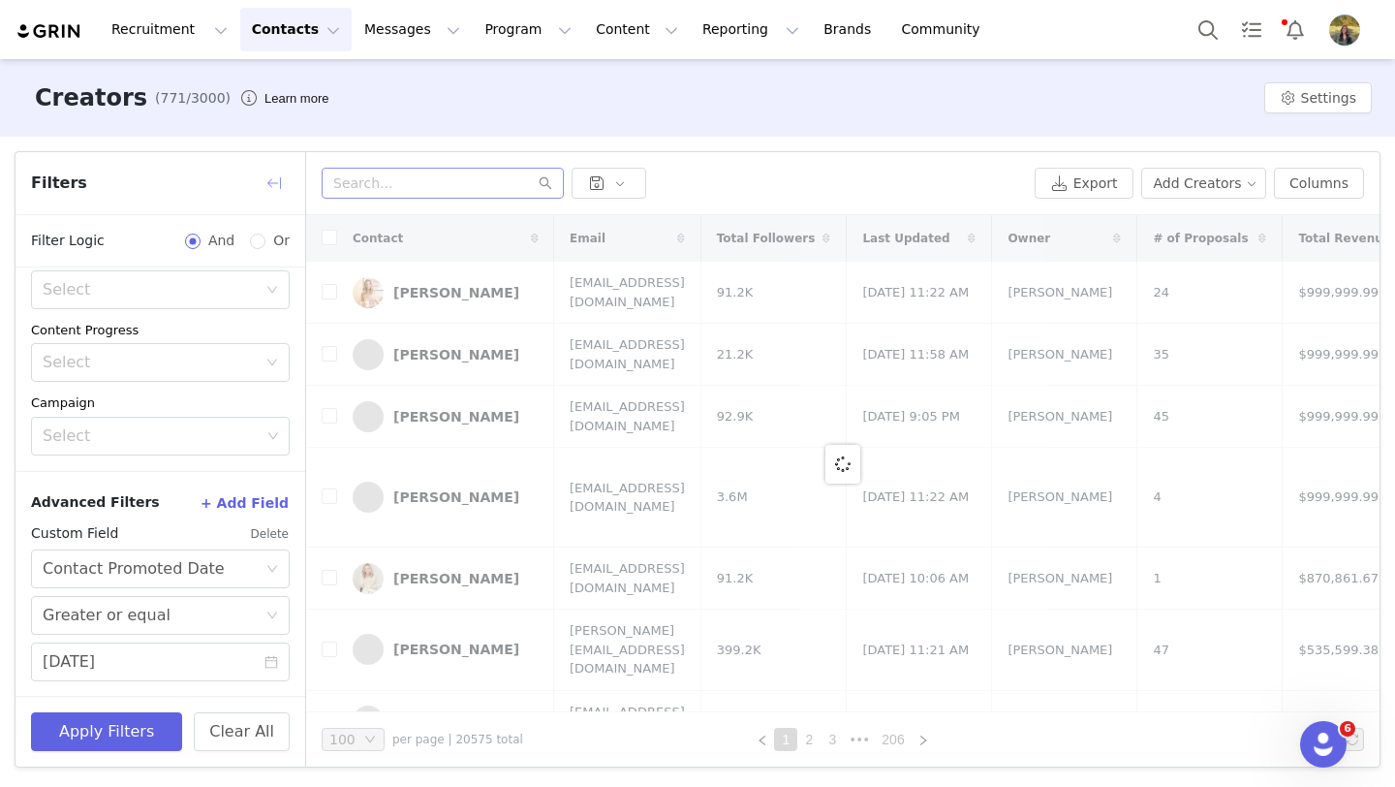
click at [279, 185] on button "button" at bounding box center [274, 183] width 31 height 31
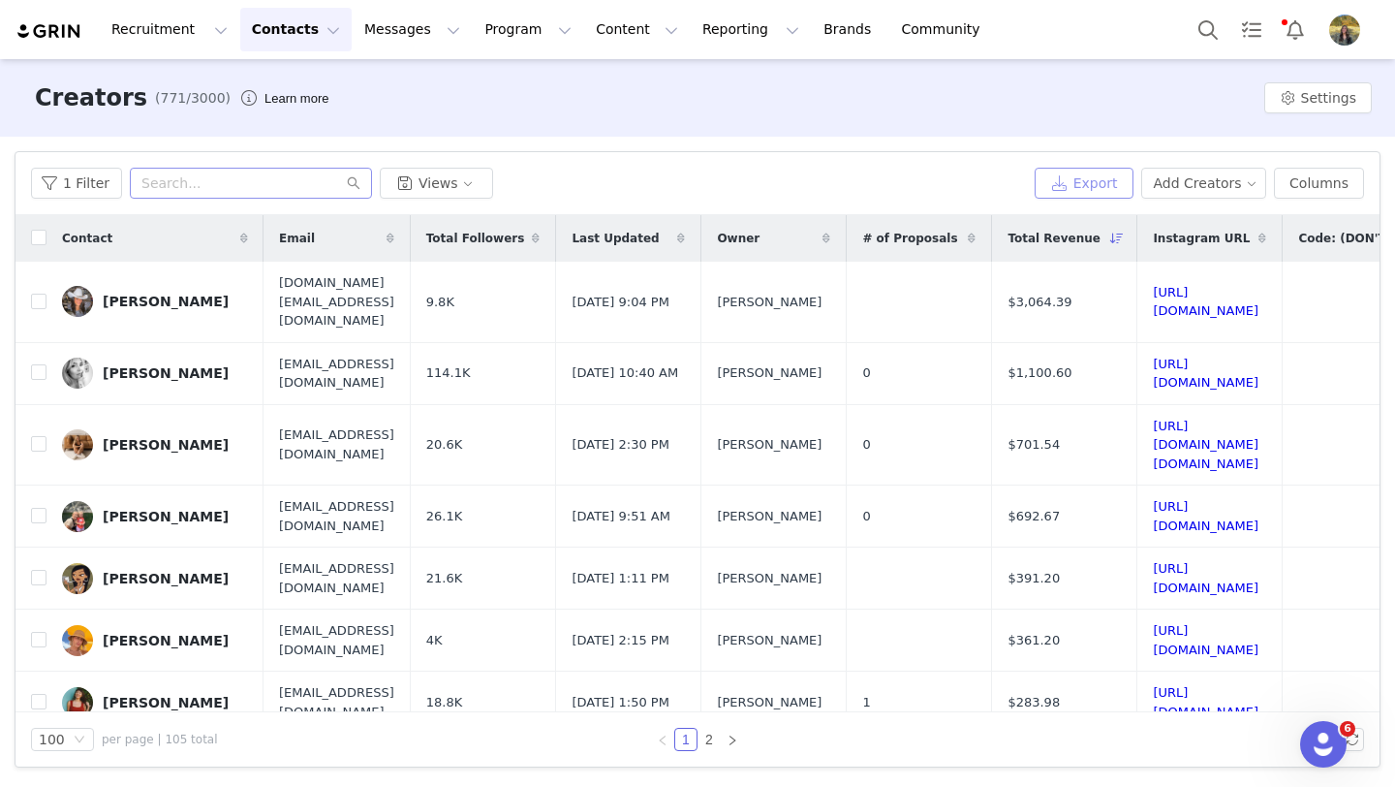
click at [1101, 189] on button "Export" at bounding box center [1084, 183] width 99 height 31
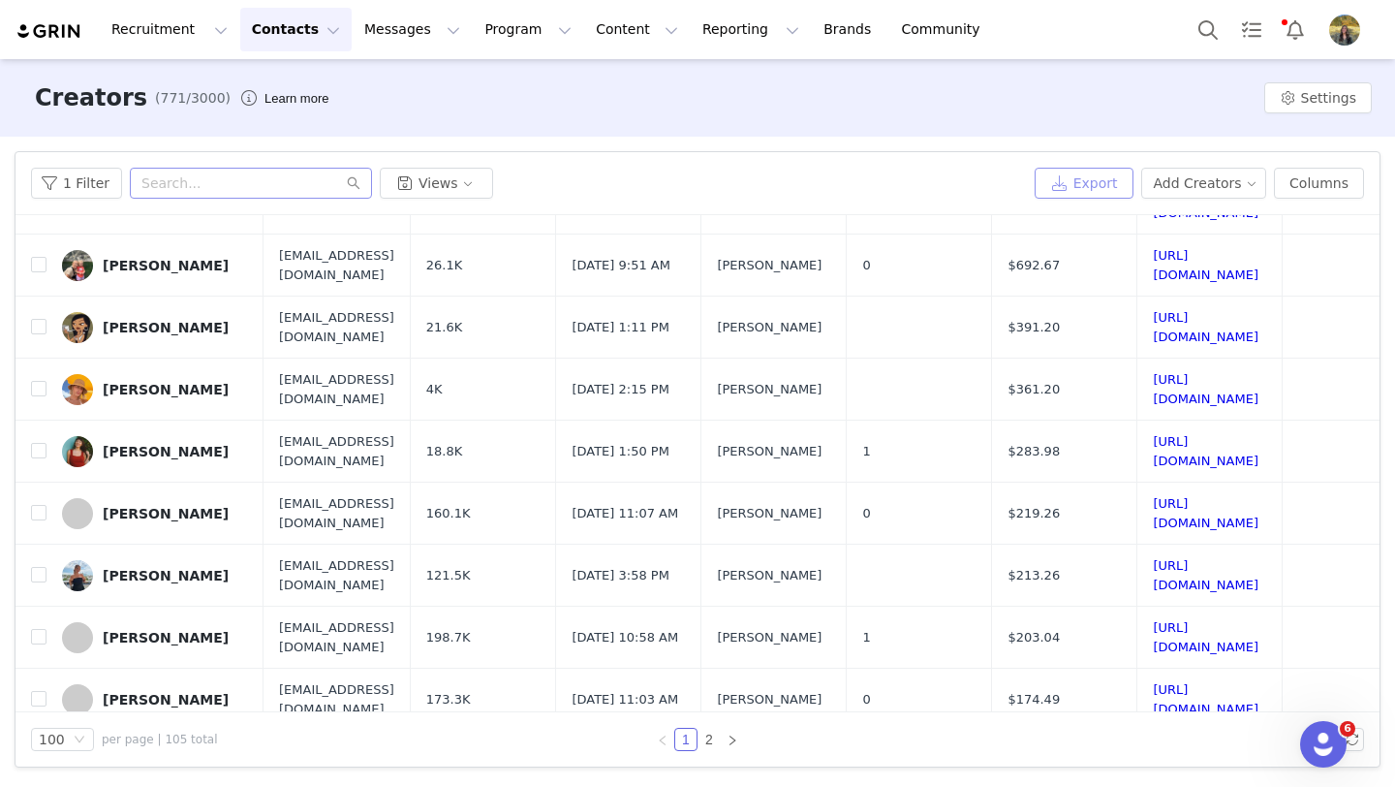
scroll to position [0, 0]
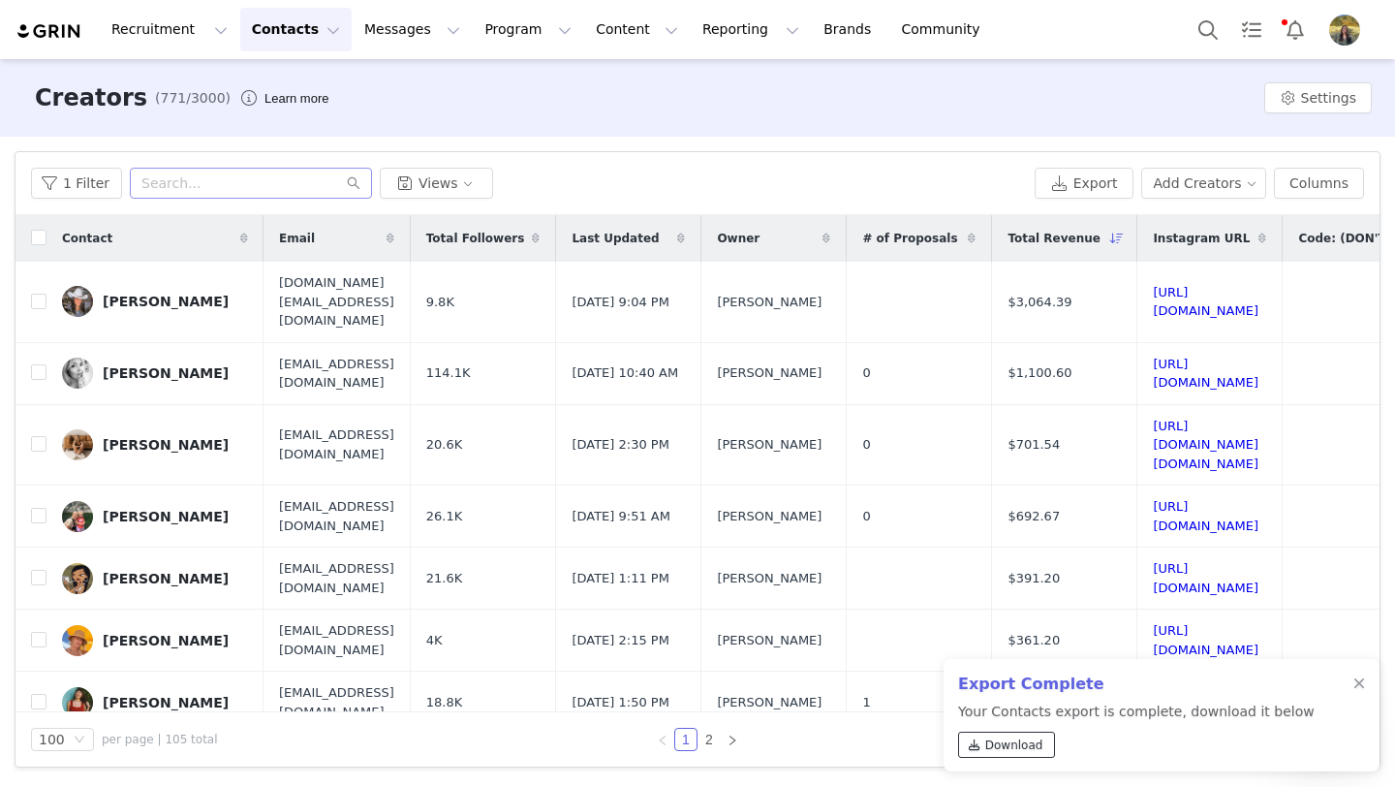
click at [1004, 745] on span "Download" at bounding box center [1014, 744] width 58 height 17
click at [1335, 186] on button "Columns" at bounding box center [1319, 183] width 90 height 31
click at [1359, 679] on div at bounding box center [1359, 684] width 12 height 16
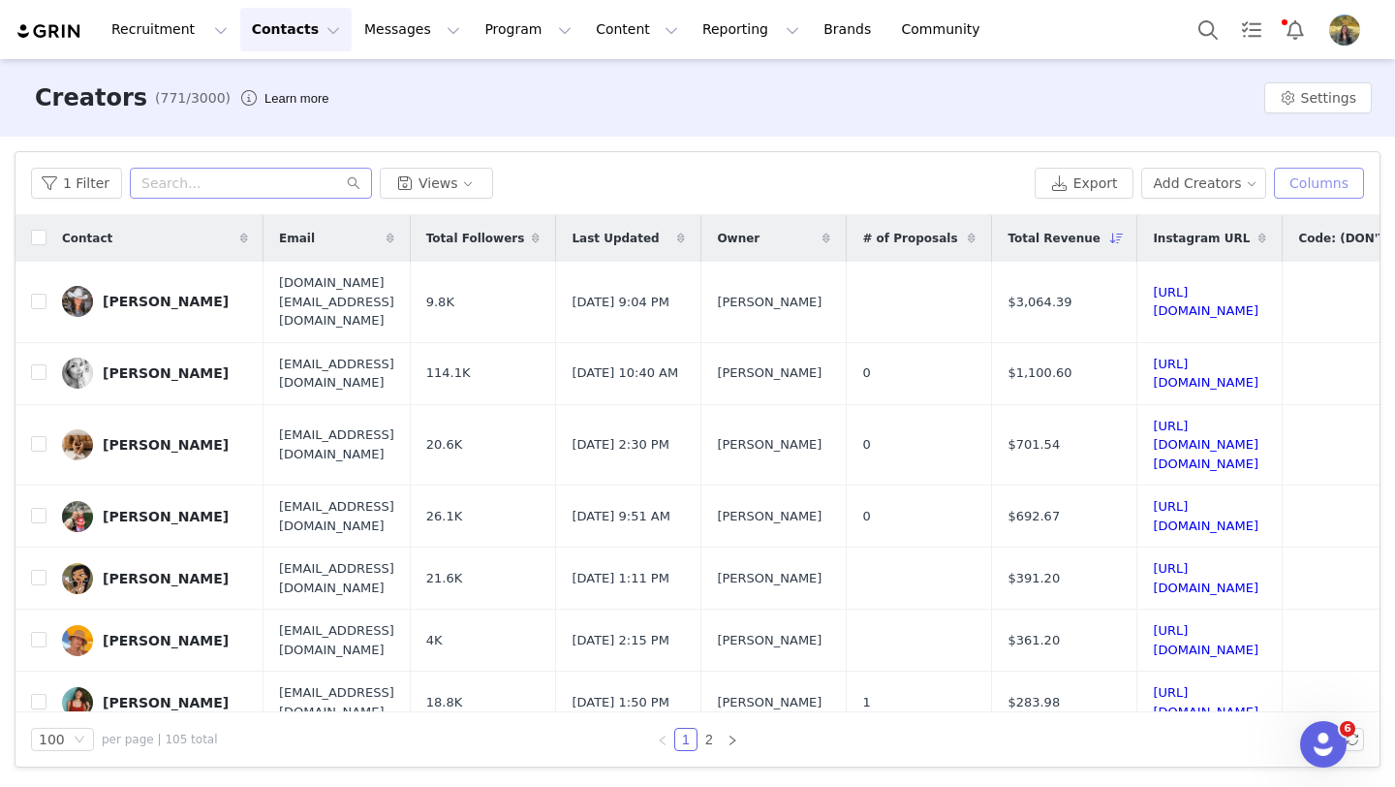
click at [1299, 181] on button "Columns" at bounding box center [1319, 183] width 90 height 31
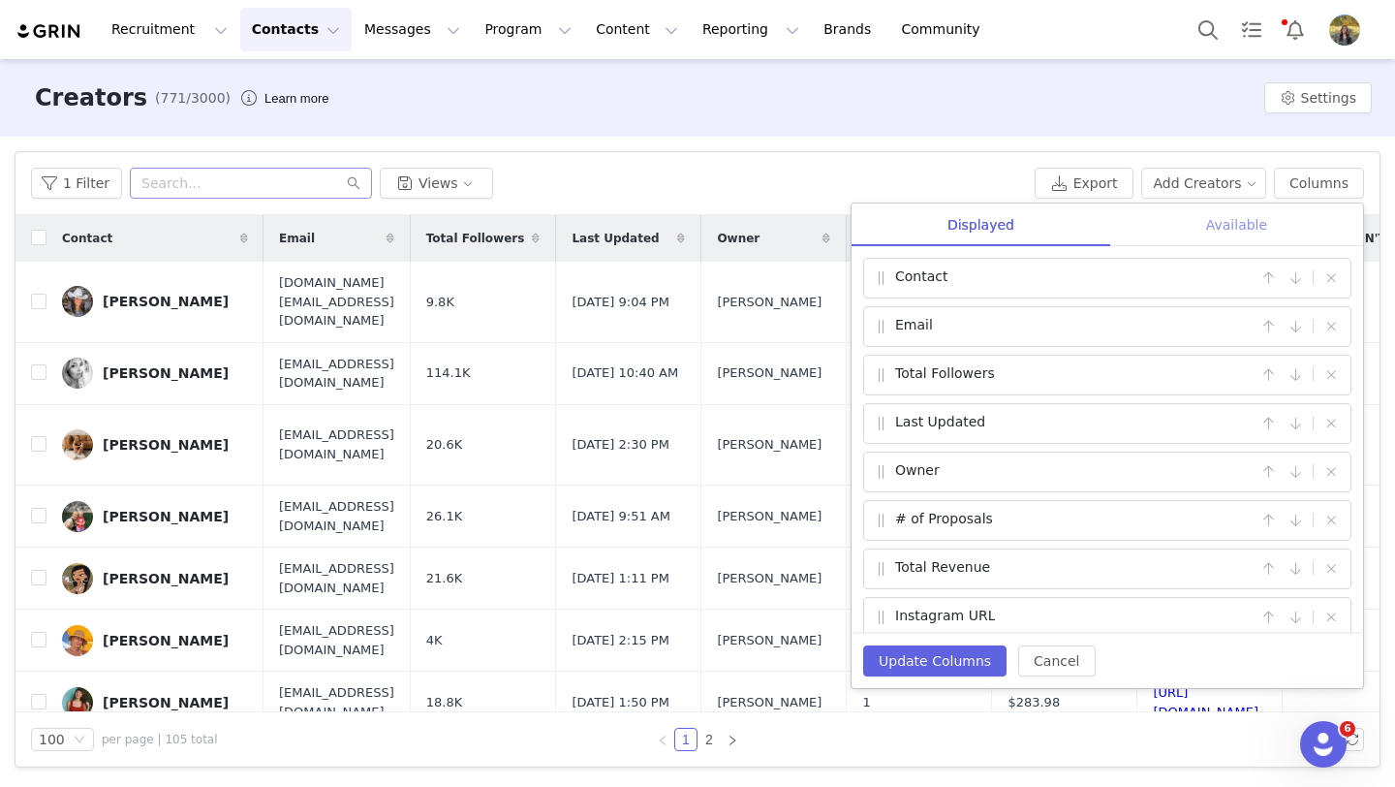
click at [1234, 219] on div "Available" at bounding box center [1236, 225] width 253 height 44
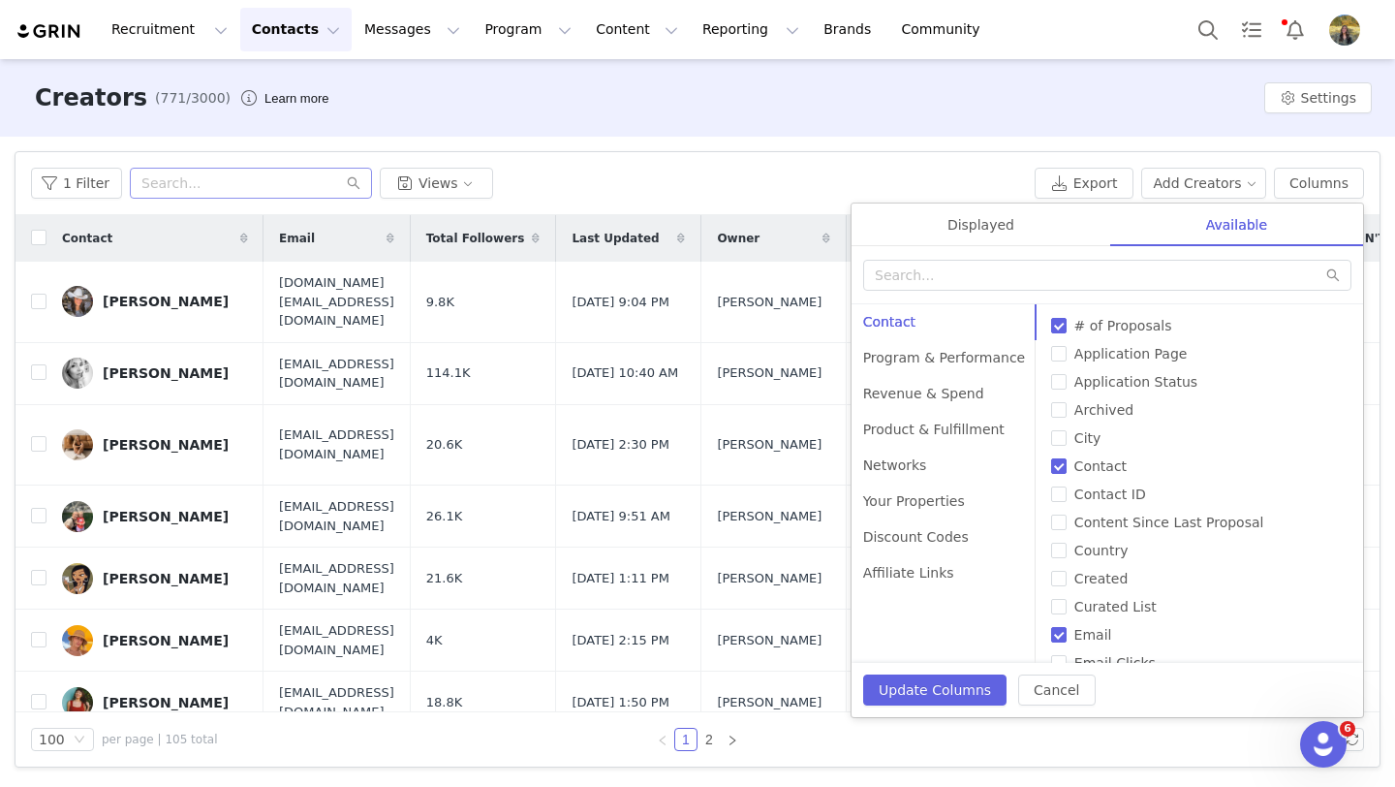
drag, startPoint x: 981, startPoint y: 229, endPoint x: 981, endPoint y: 249, distance: 20.3
click at [981, 229] on div "Displayed" at bounding box center [981, 225] width 259 height 44
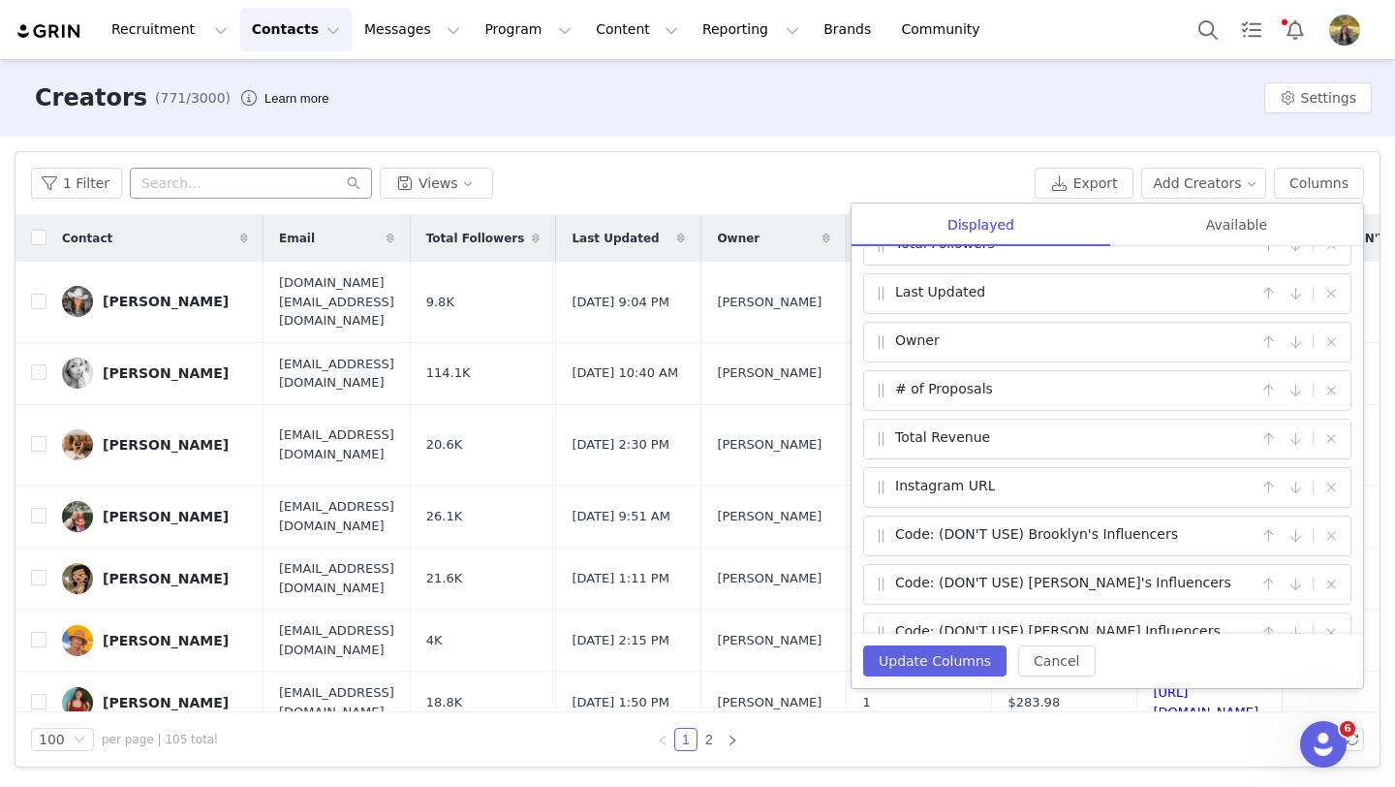
scroll to position [346, 0]
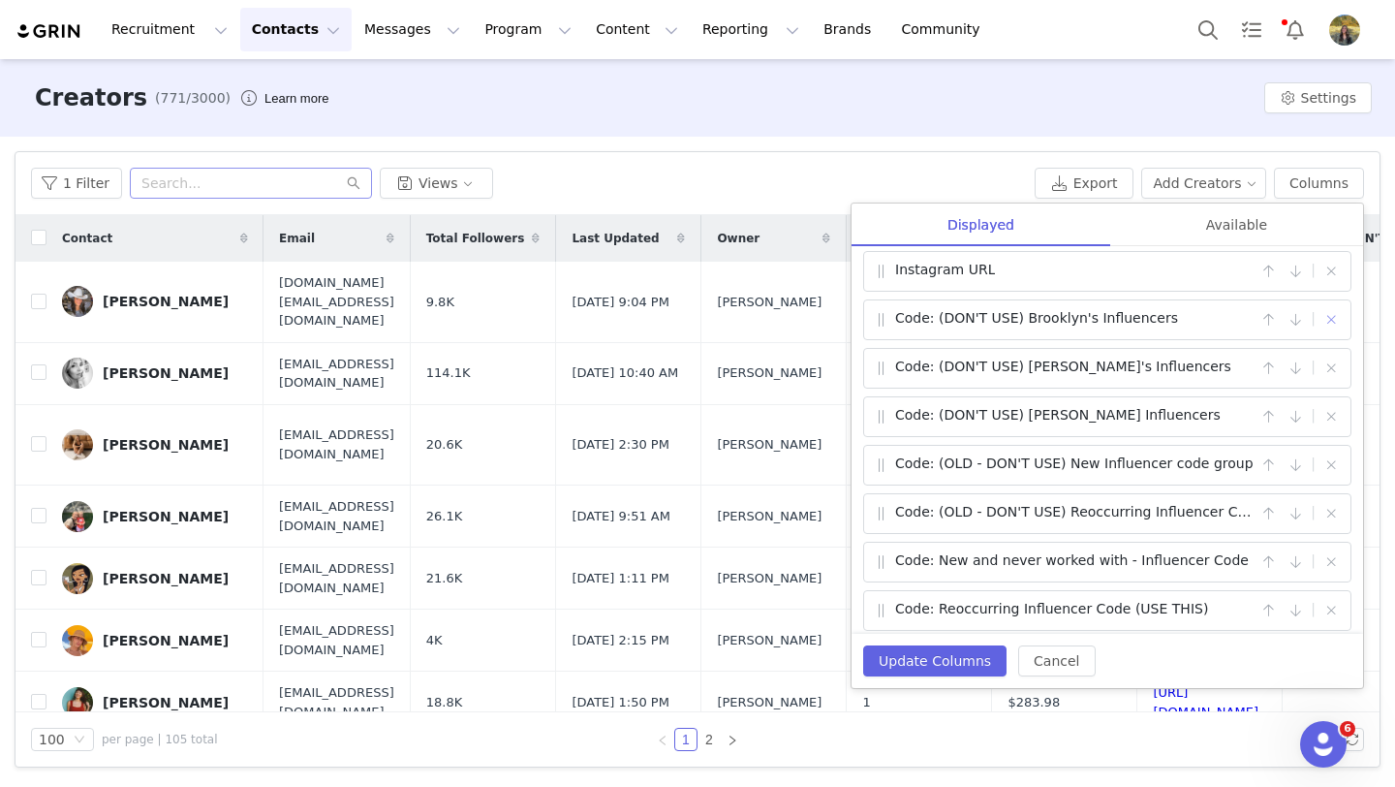
click at [1332, 324] on button "button" at bounding box center [1330, 319] width 23 height 23
checkbox input "false"
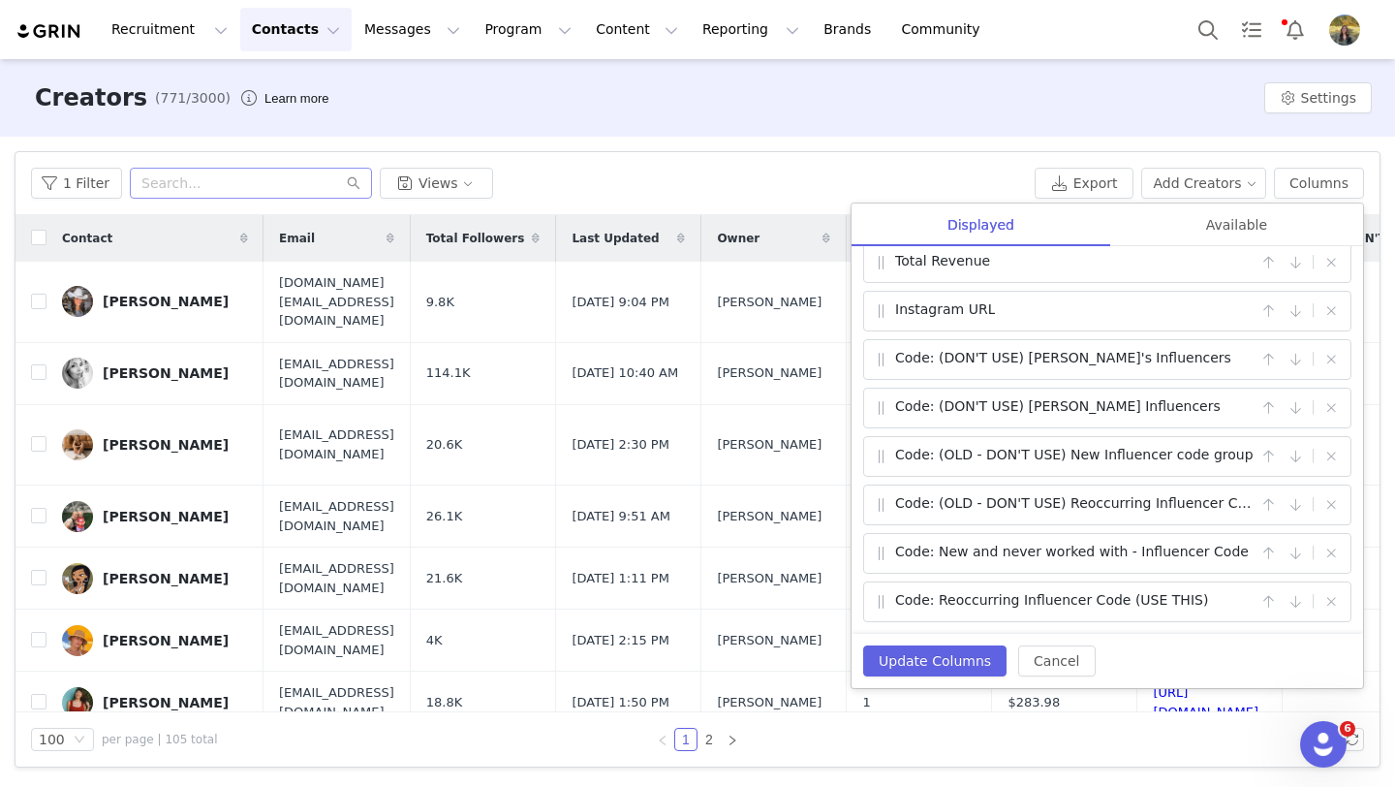
scroll to position [306, 0]
click at [1331, 602] on button "button" at bounding box center [1330, 601] width 23 height 23
checkbox input "false"
click at [1331, 602] on button "button" at bounding box center [1330, 601] width 23 height 23
checkbox input "false"
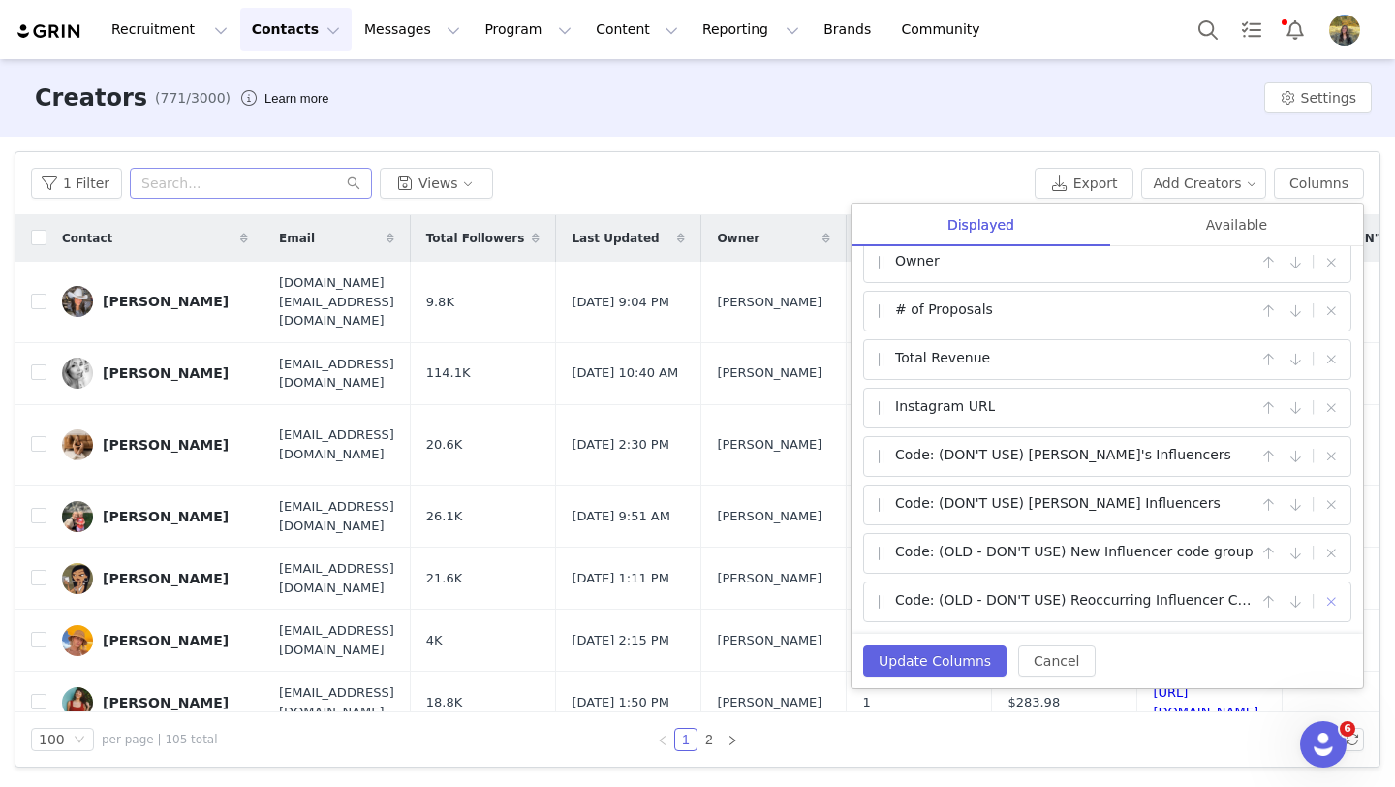
click at [1331, 602] on button "button" at bounding box center [1330, 601] width 23 height 23
checkbox input "false"
click at [1331, 602] on button "button" at bounding box center [1330, 601] width 23 height 23
checkbox input "false"
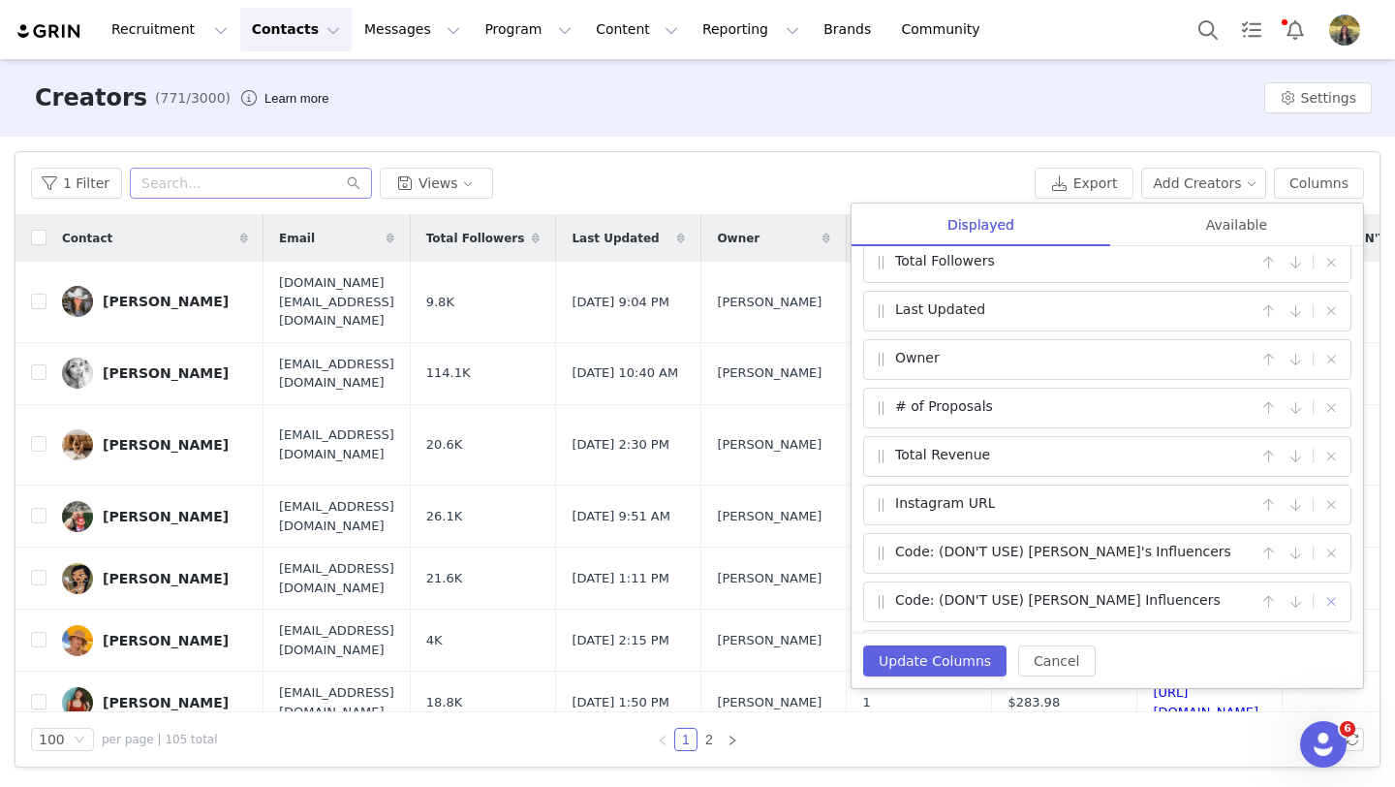
click at [1331, 602] on button "button" at bounding box center [1330, 601] width 23 height 23
checkbox input "false"
click at [1331, 602] on button "button" at bounding box center [1330, 601] width 23 height 23
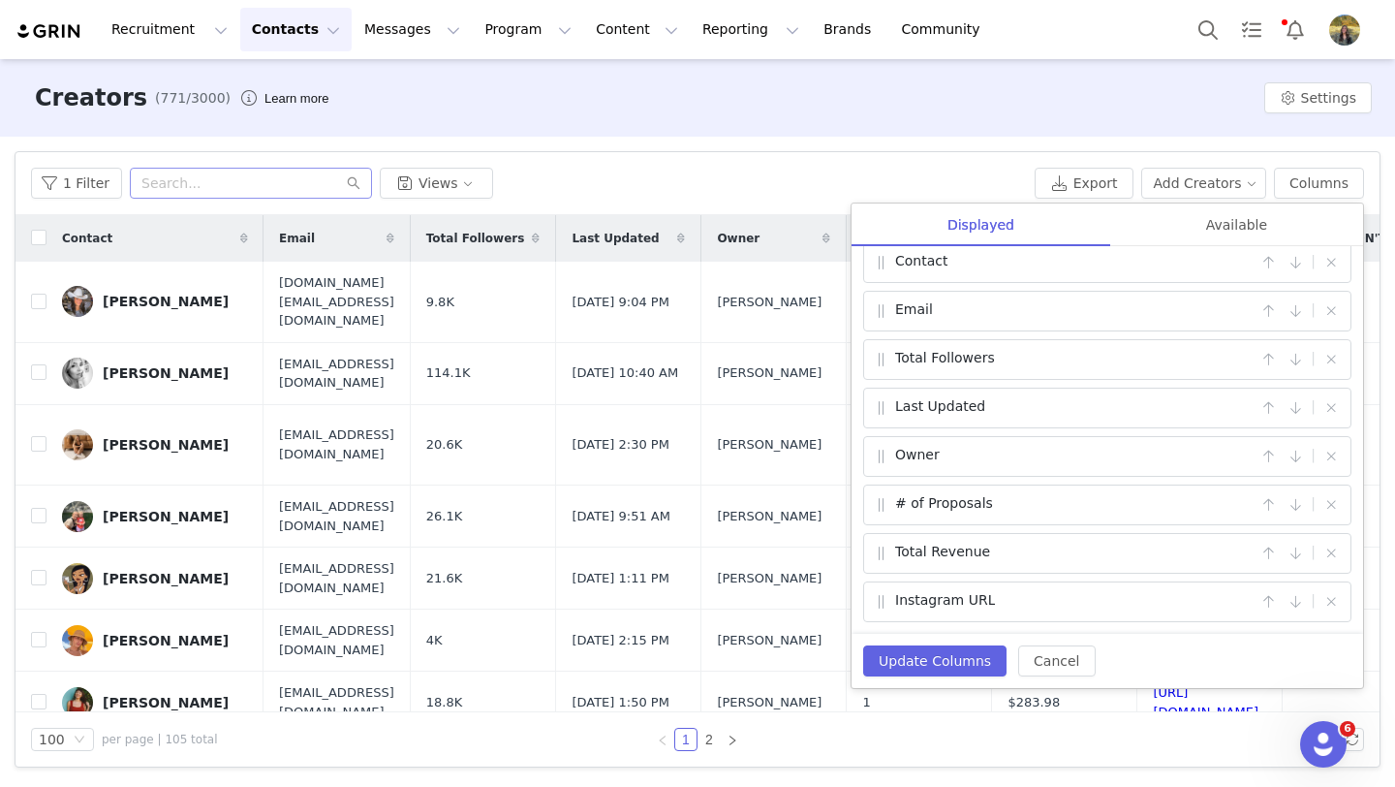
checkbox input "false"
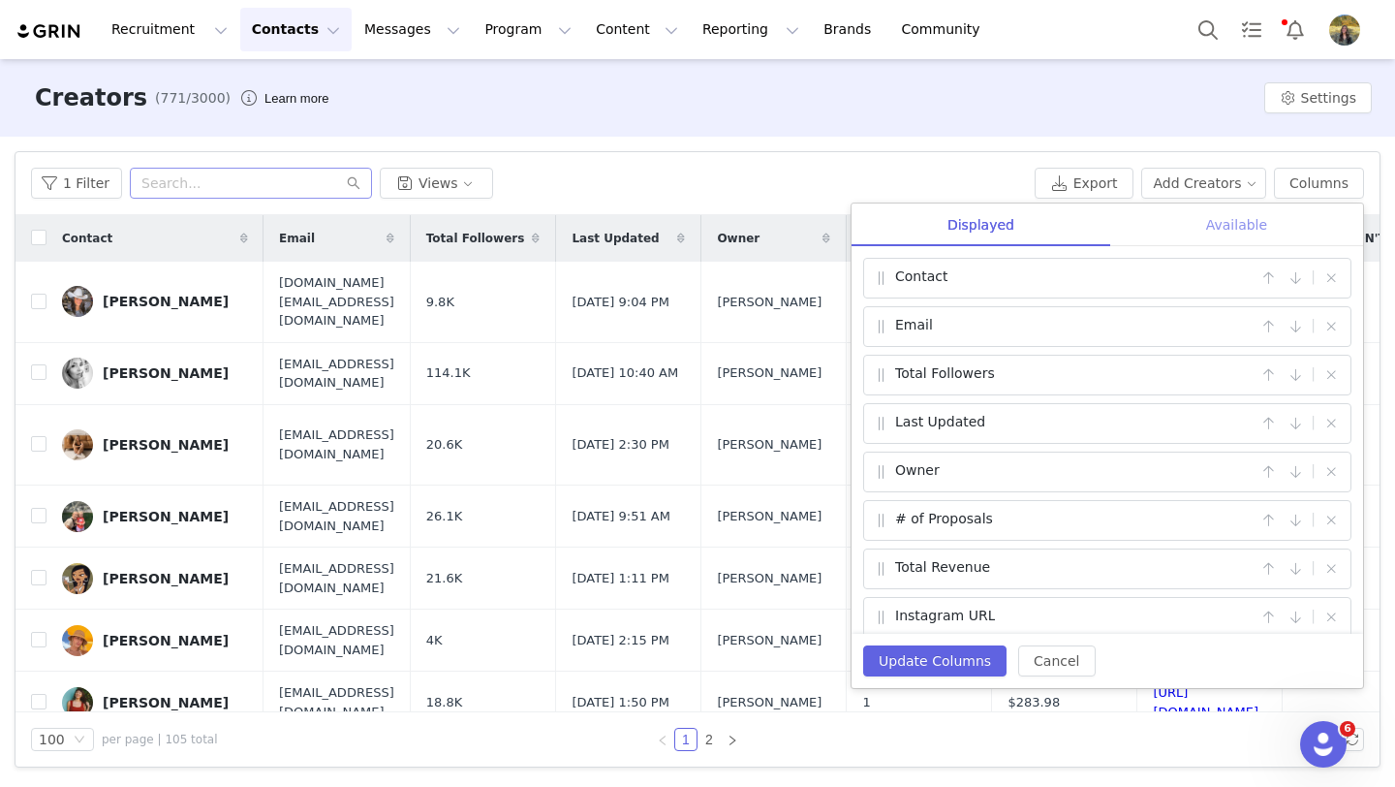
click at [1228, 224] on div "Available" at bounding box center [1236, 225] width 253 height 44
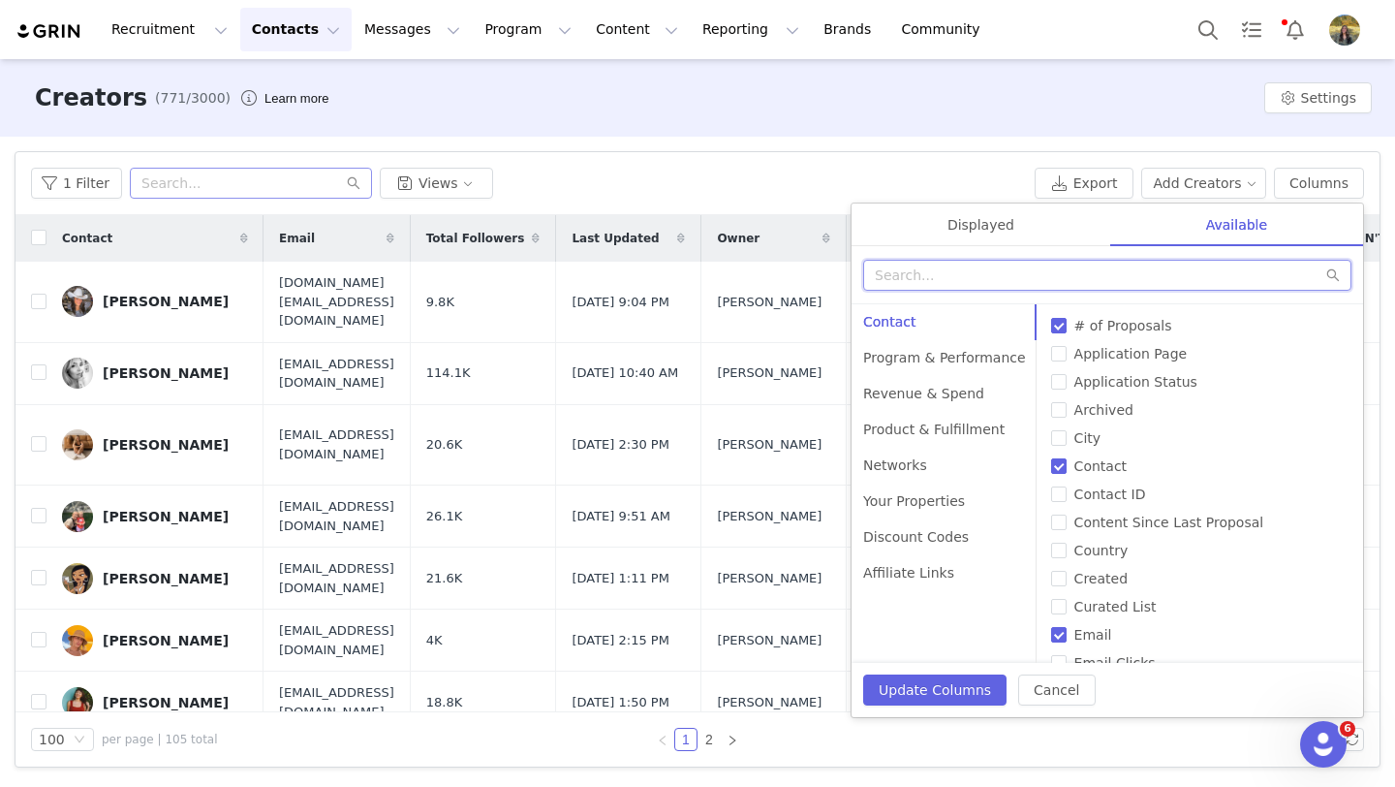
click at [959, 275] on input "text" at bounding box center [1107, 275] width 488 height 31
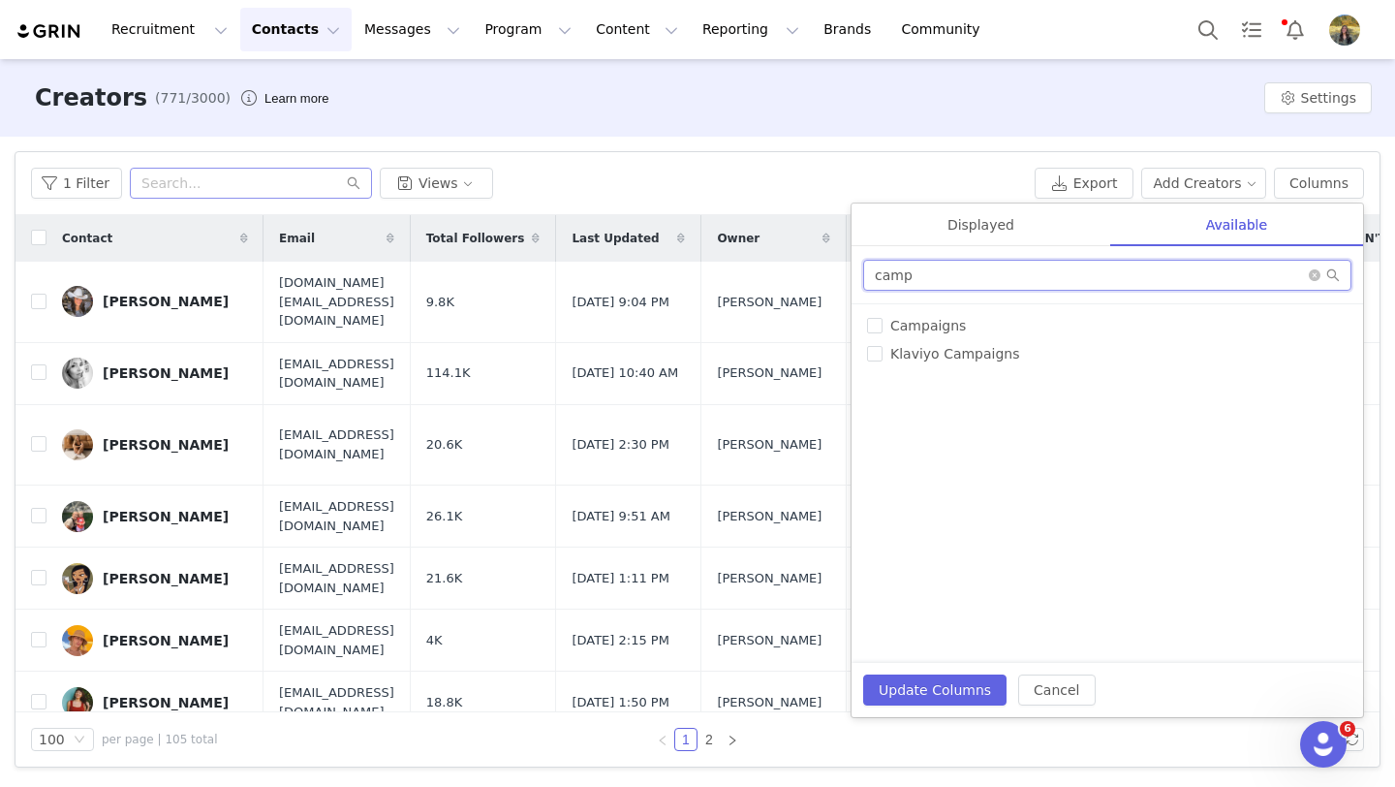
type input "camp"
click at [941, 321] on span "Campaigns" at bounding box center [928, 326] width 91 height 16
click at [883, 321] on input "Campaigns" at bounding box center [875, 326] width 16 height 16
checkbox input "true"
click at [916, 689] on button "Update Columns" at bounding box center [934, 689] width 143 height 31
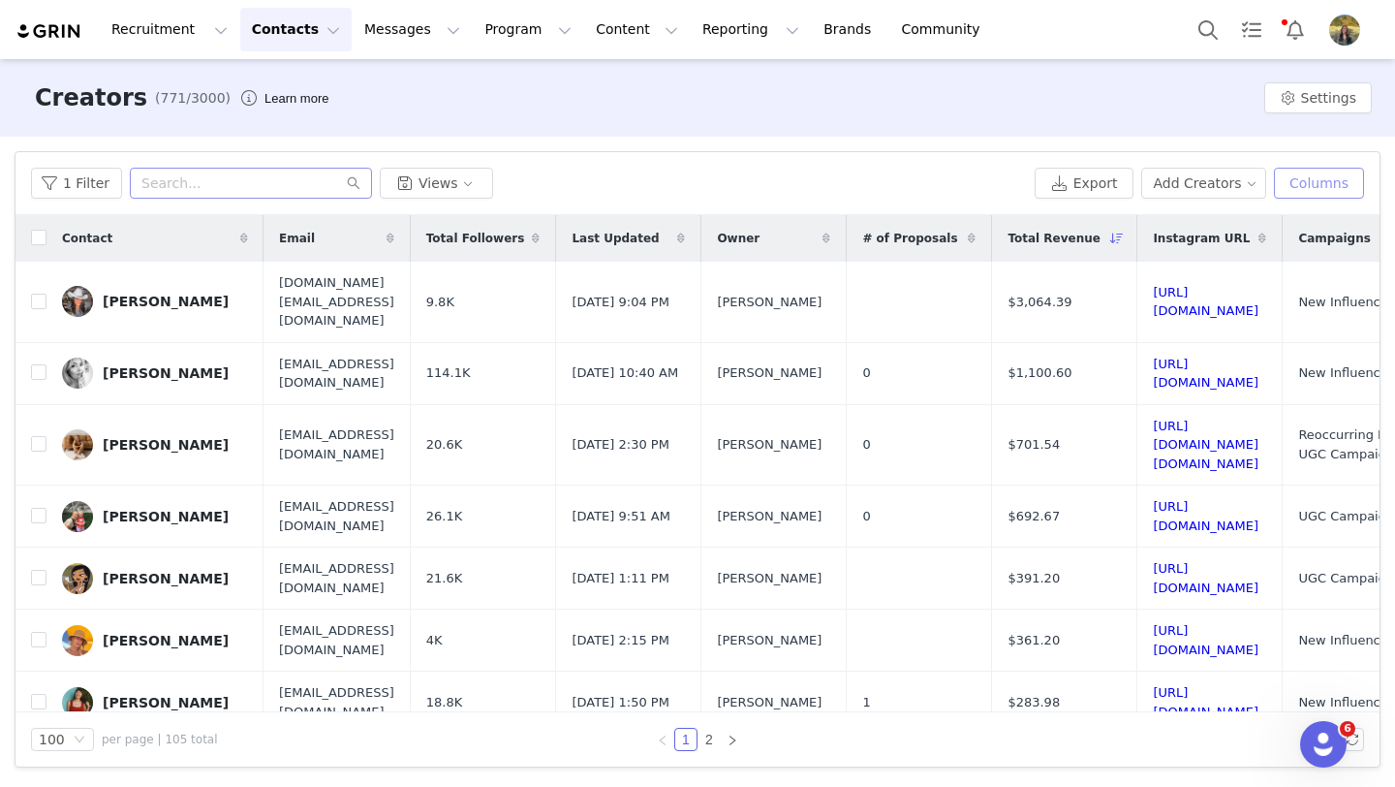
click at [1312, 183] on button "Columns" at bounding box center [1319, 183] width 90 height 31
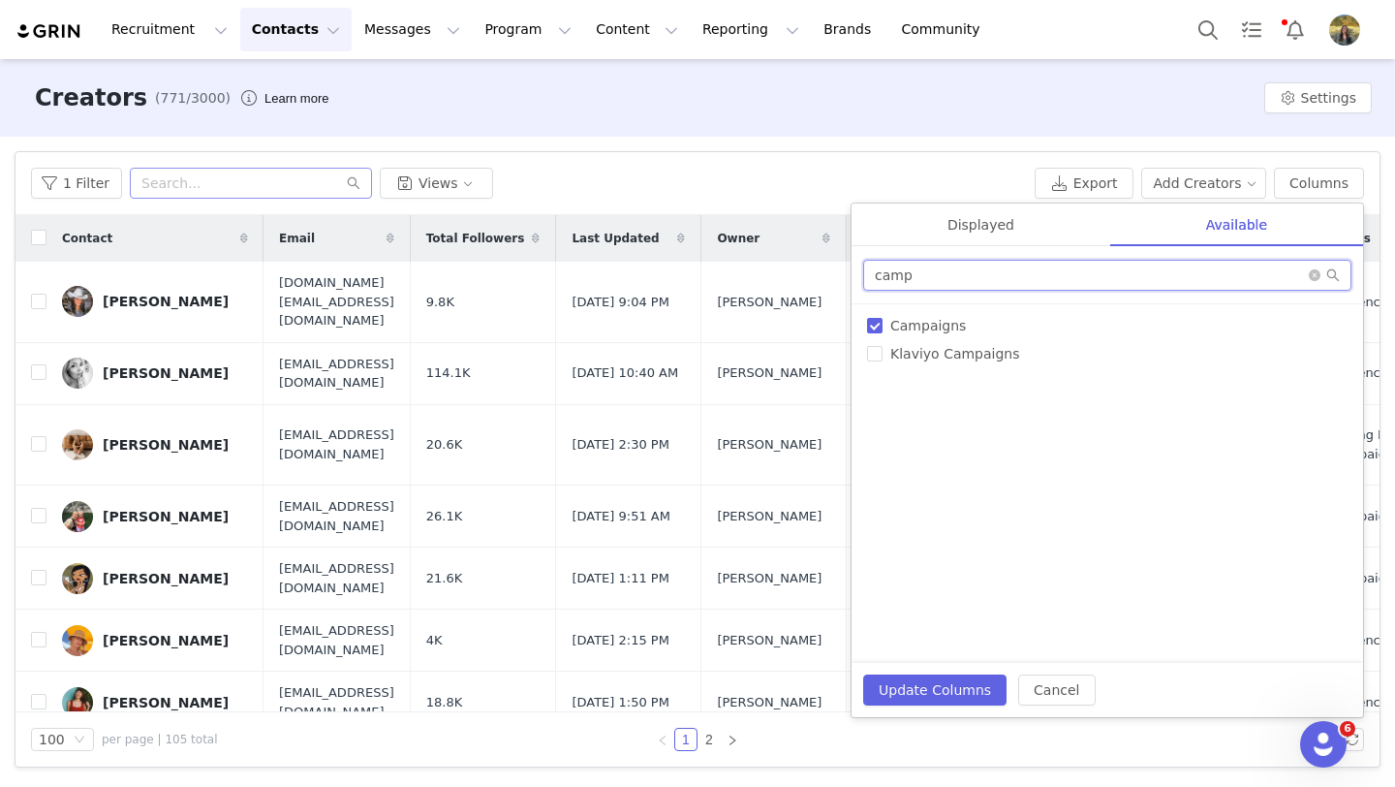
click at [1090, 277] on input "camp" at bounding box center [1107, 275] width 488 height 31
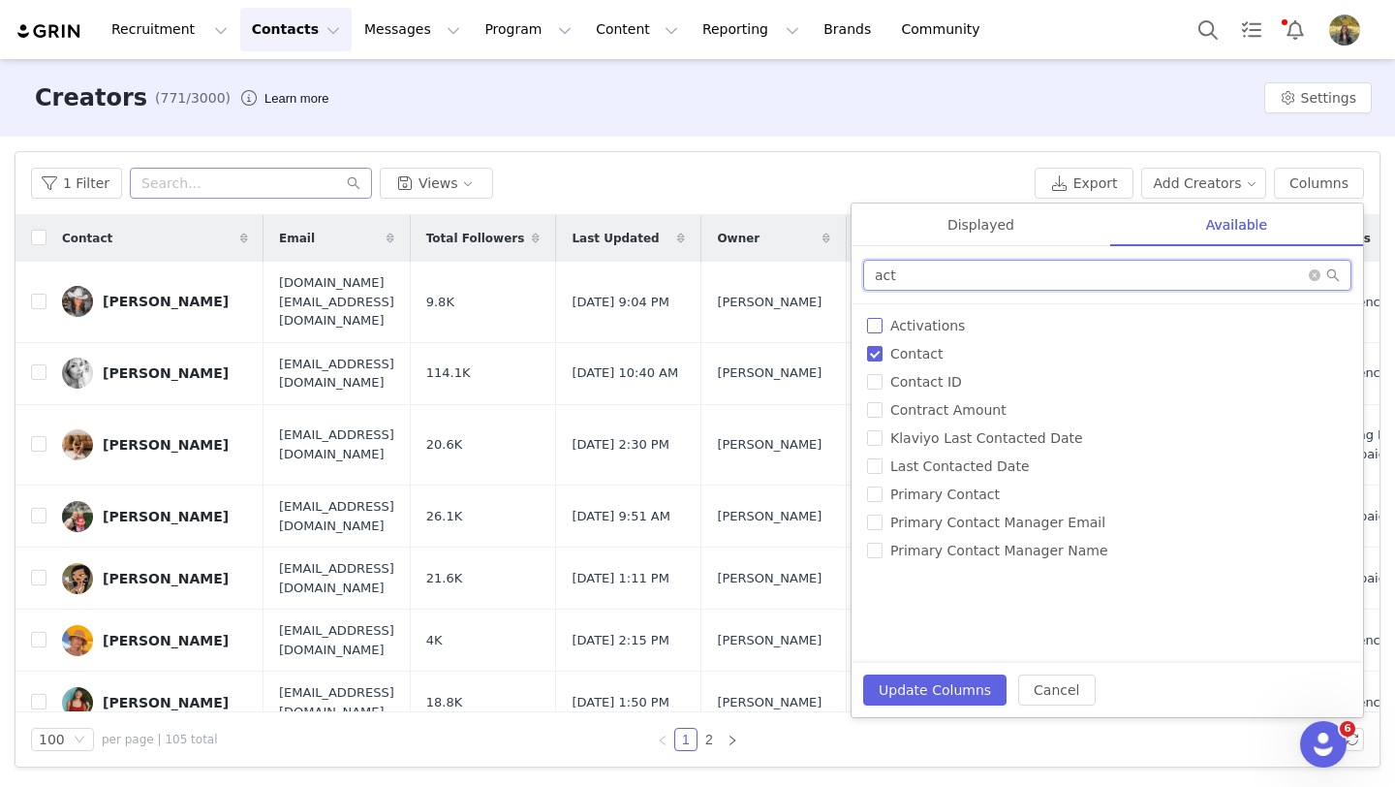
type input "act"
click at [932, 322] on span "Activations" at bounding box center [928, 326] width 90 height 16
click at [883, 322] on input "Activations" at bounding box center [875, 326] width 16 height 16
checkbox input "true"
click at [943, 685] on button "Update Columns" at bounding box center [934, 689] width 143 height 31
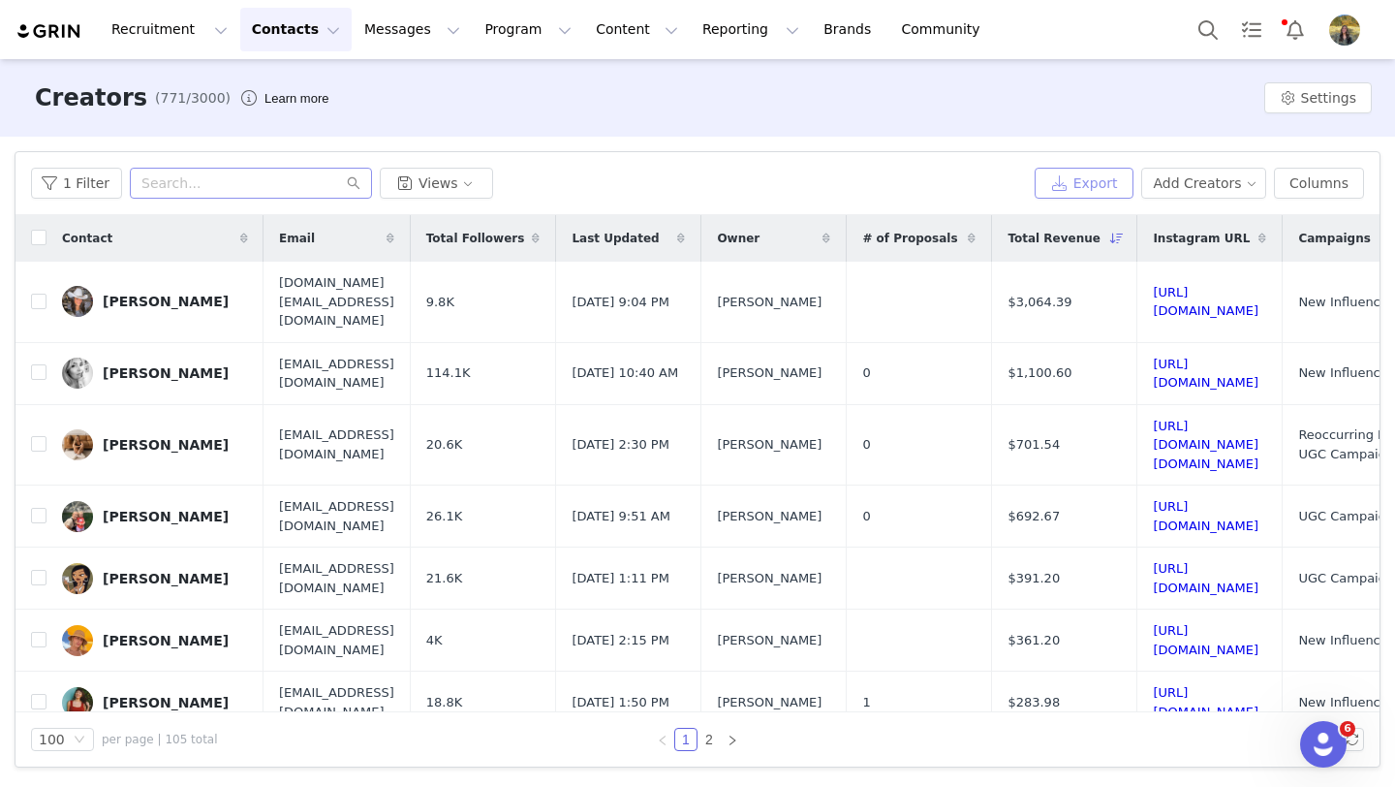
click at [1092, 186] on button "Export" at bounding box center [1084, 183] width 99 height 31
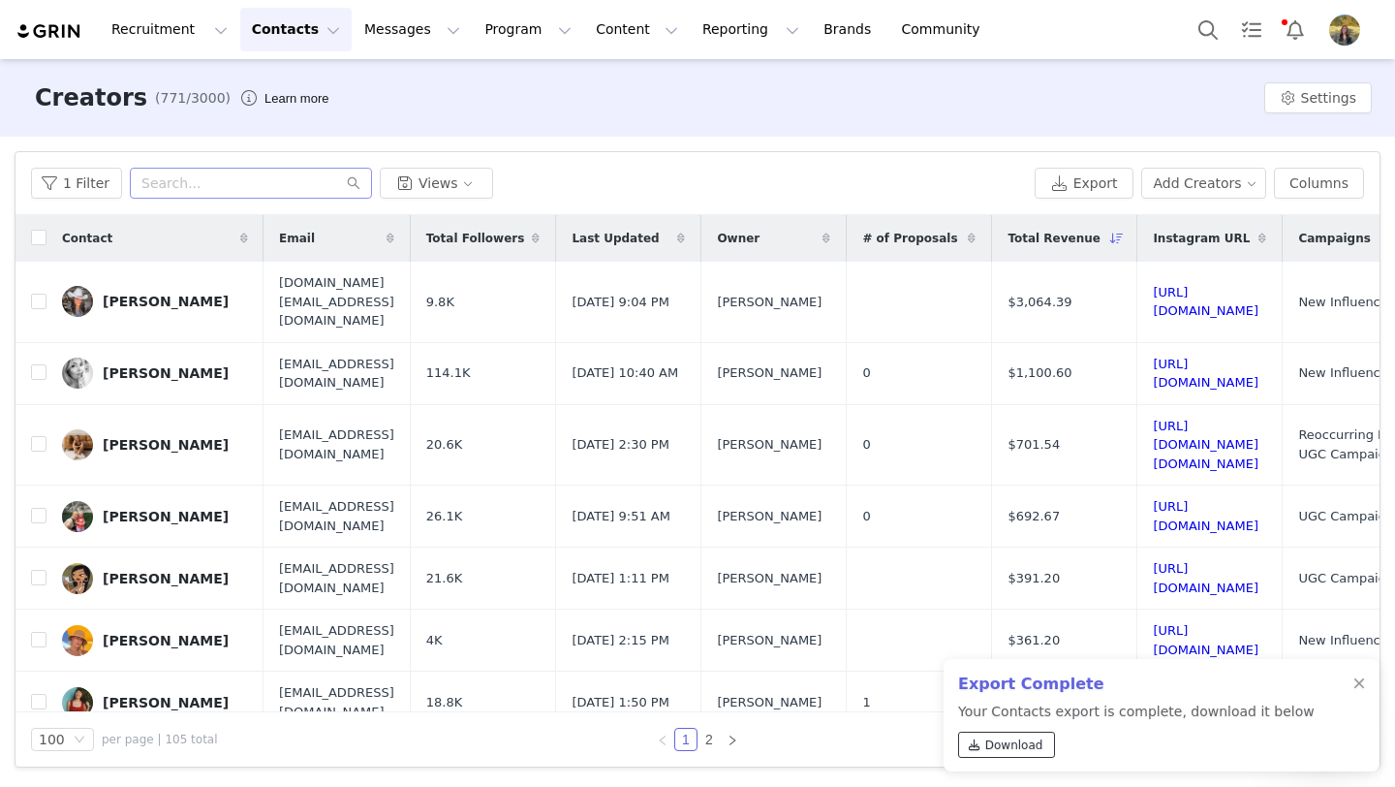
click at [987, 743] on span "Download" at bounding box center [1014, 744] width 58 height 17
click at [246, 188] on input "text" at bounding box center [251, 183] width 242 height 31
paste input "[PERSON_NAME][EMAIL_ADDRESS][DOMAIN_NAME]"
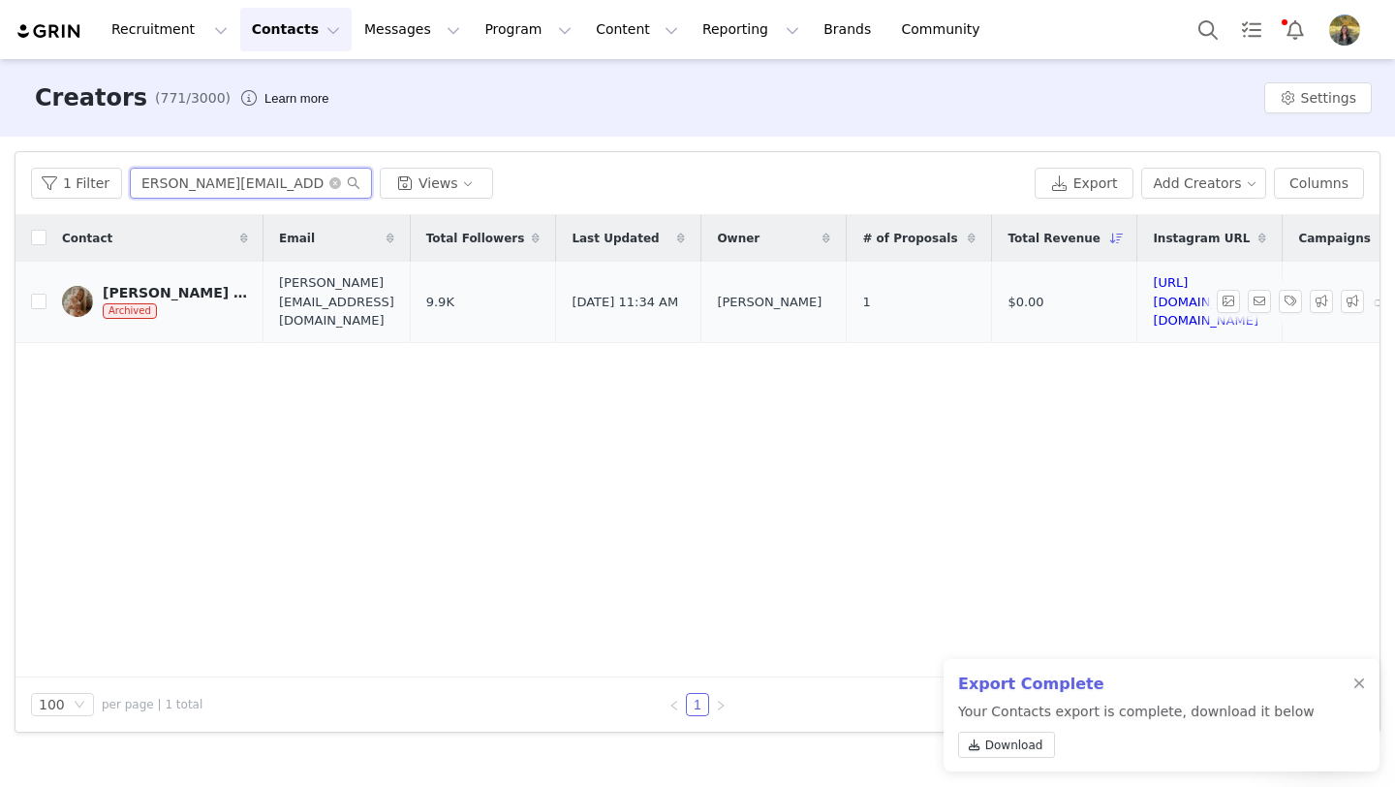
type input "[PERSON_NAME][EMAIL_ADDRESS][DOMAIN_NAME]"
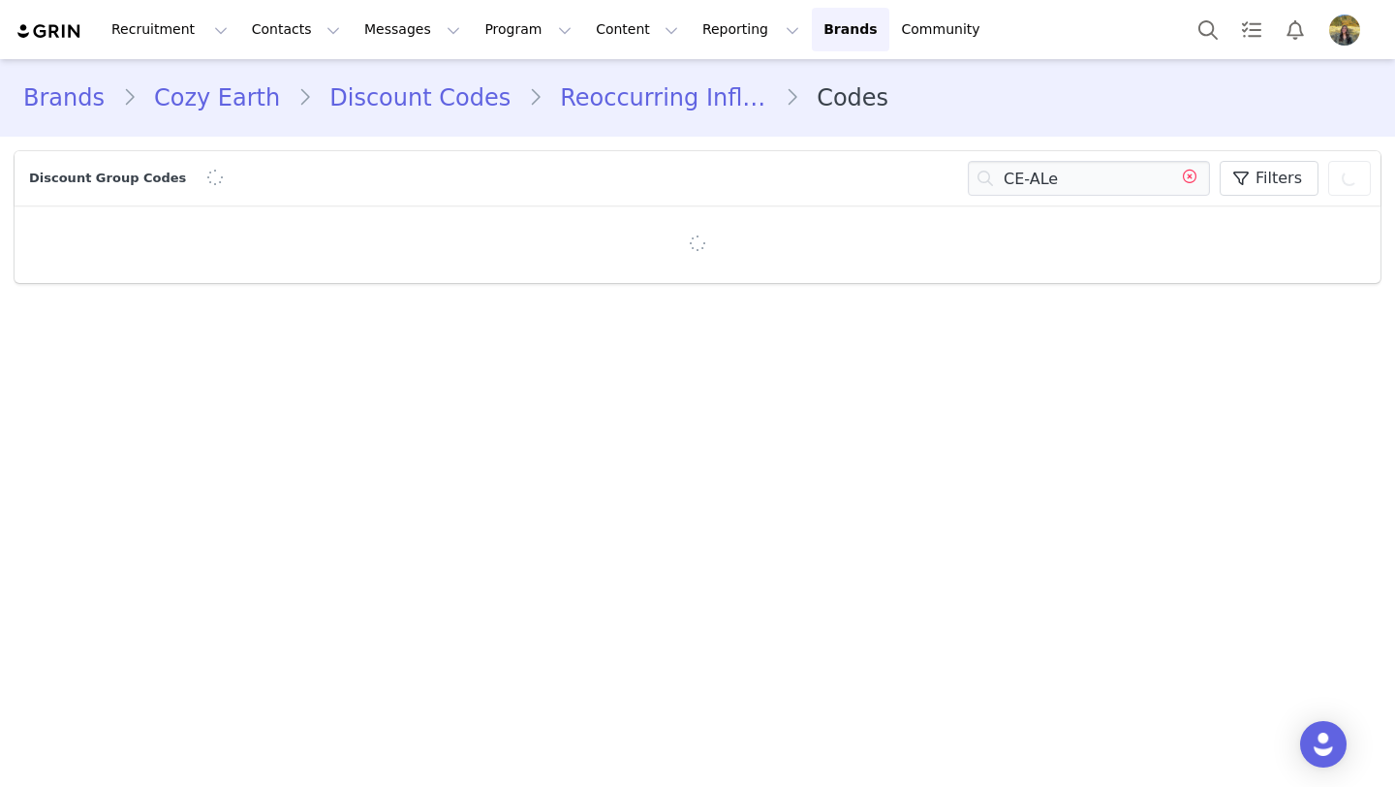
click at [1195, 173] on icon at bounding box center [1190, 178] width 31 height 35
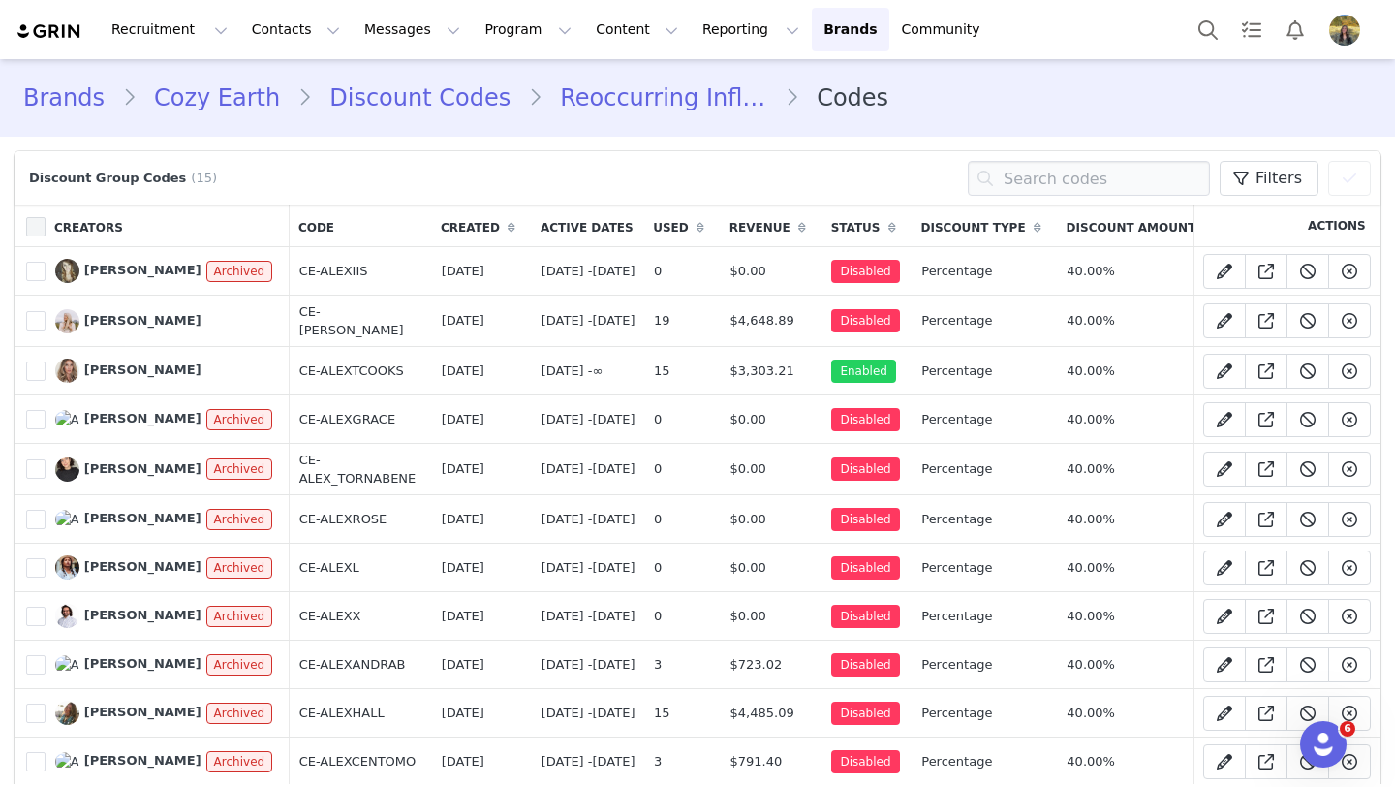
click at [30, 228] on span at bounding box center [35, 226] width 19 height 19
click at [46, 217] on input "checkbox" at bounding box center [46, 217] width 0 height 0
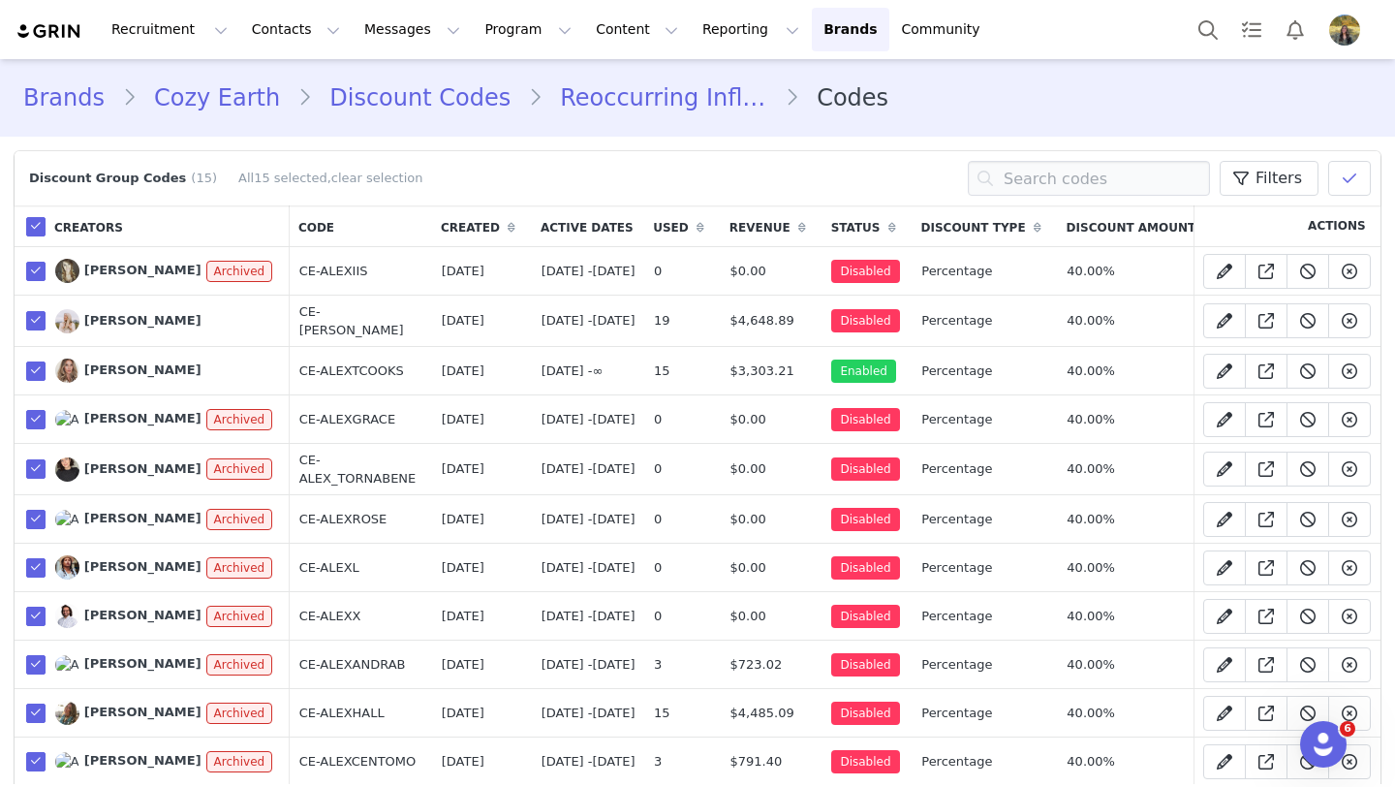
click at [37, 223] on span at bounding box center [35, 226] width 19 height 19
click at [46, 217] on input "checkbox" at bounding box center [46, 217] width 0 height 0
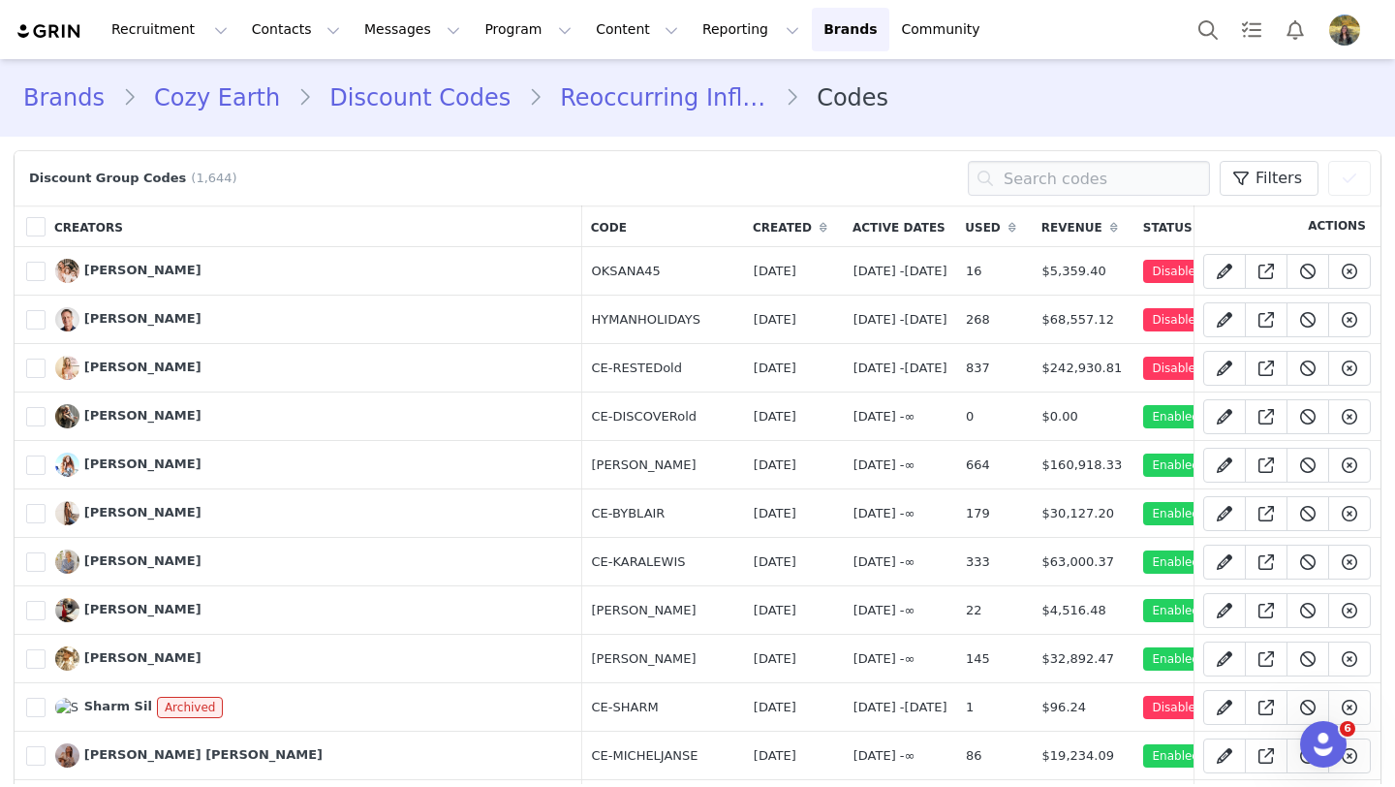
click at [32, 227] on span at bounding box center [35, 226] width 19 height 19
click at [46, 217] on input "checkbox" at bounding box center [46, 217] width 0 height 0
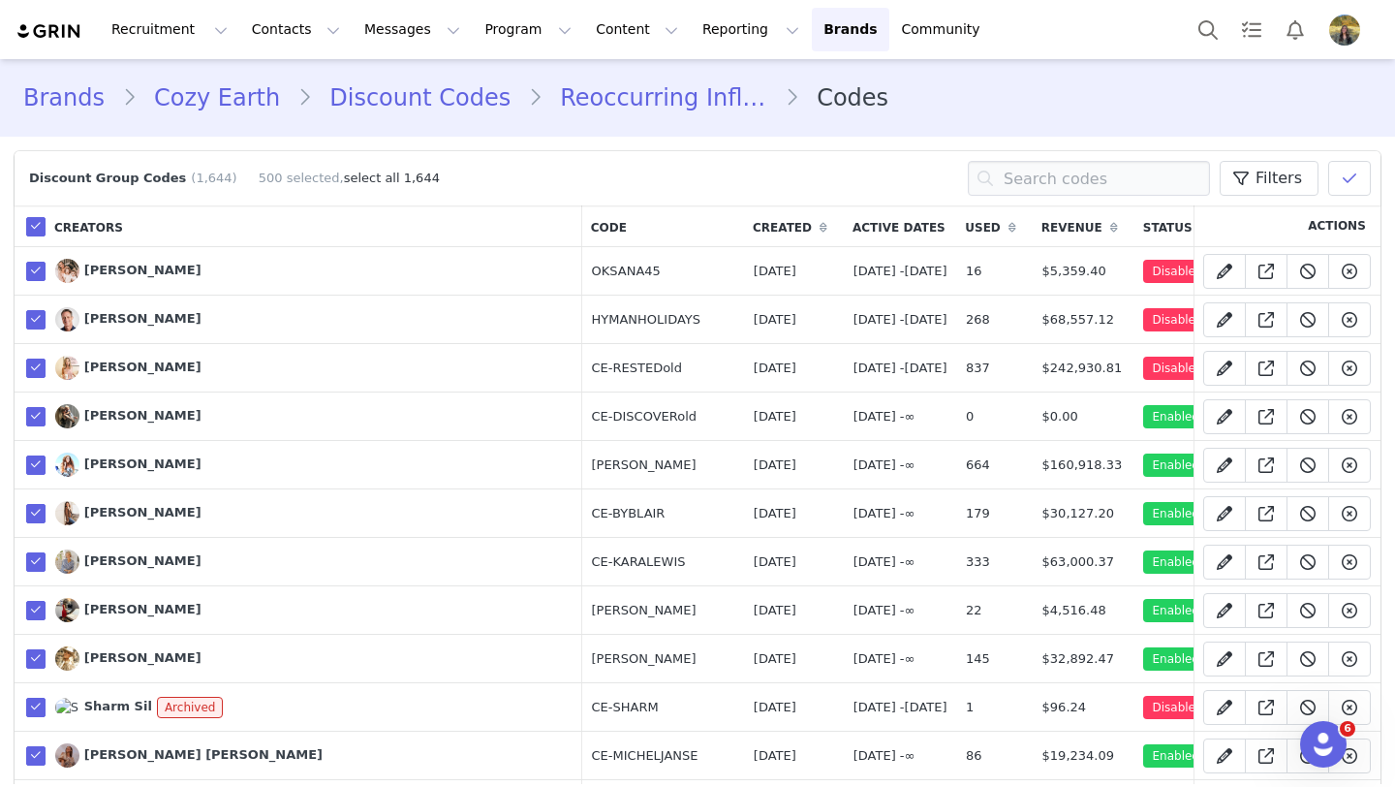
click at [363, 172] on link "select all 1,644" at bounding box center [392, 178] width 96 height 15
click at [1348, 183] on icon at bounding box center [1350, 179] width 14 height 16
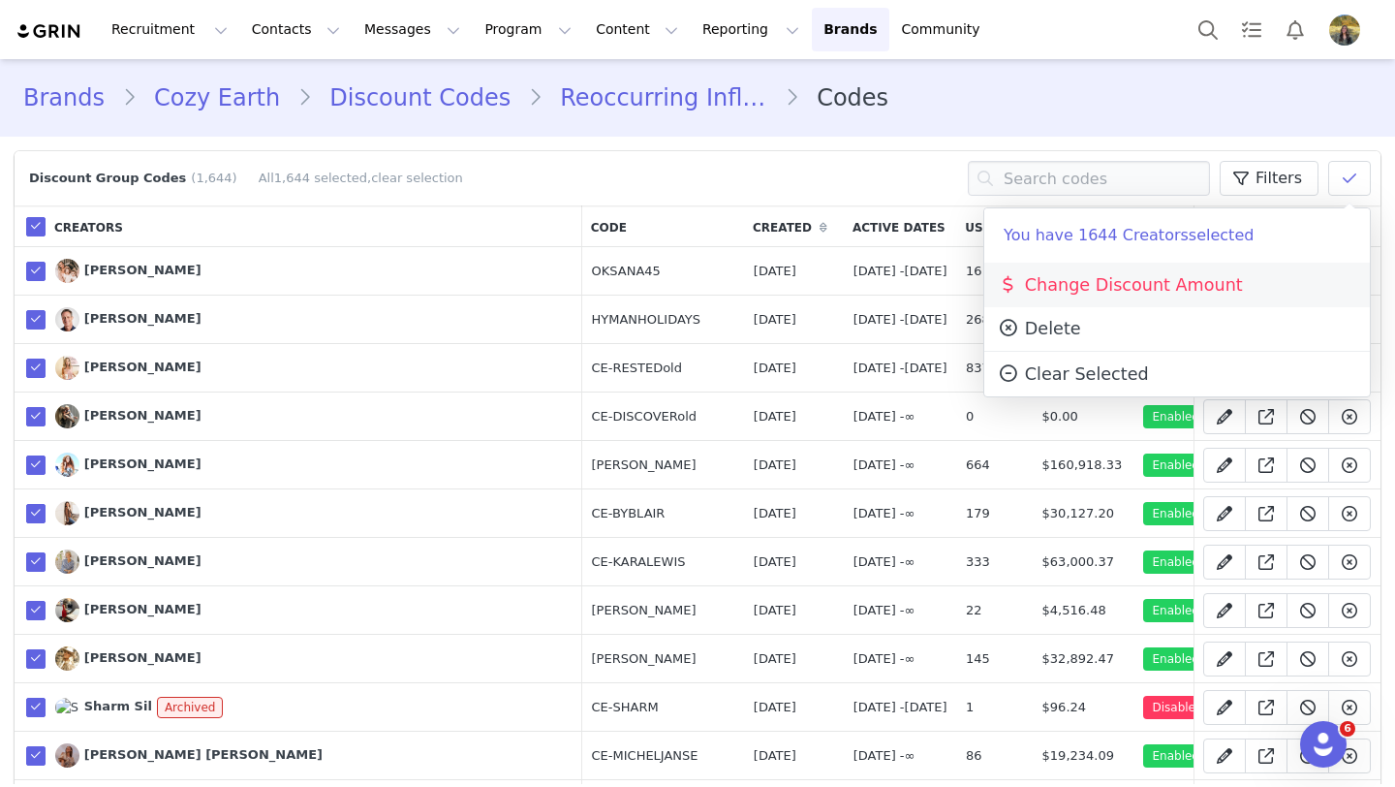
click at [1113, 287] on span "Change Discount Amount" at bounding box center [1120, 284] width 246 height 19
select select "percentage"
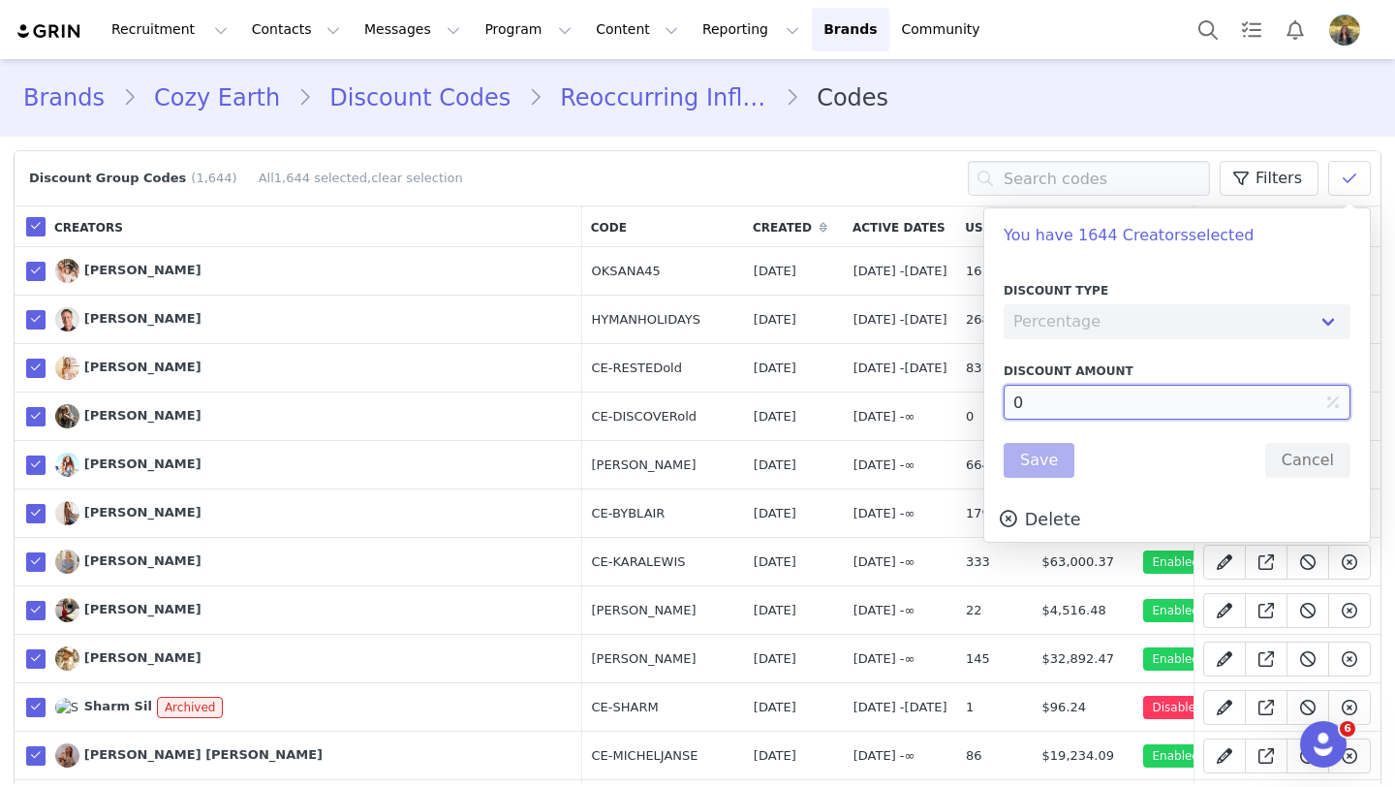
click at [1009, 397] on input "0" at bounding box center [1177, 402] width 347 height 35
type input "20"
click at [1036, 460] on button "Save" at bounding box center [1039, 460] width 71 height 35
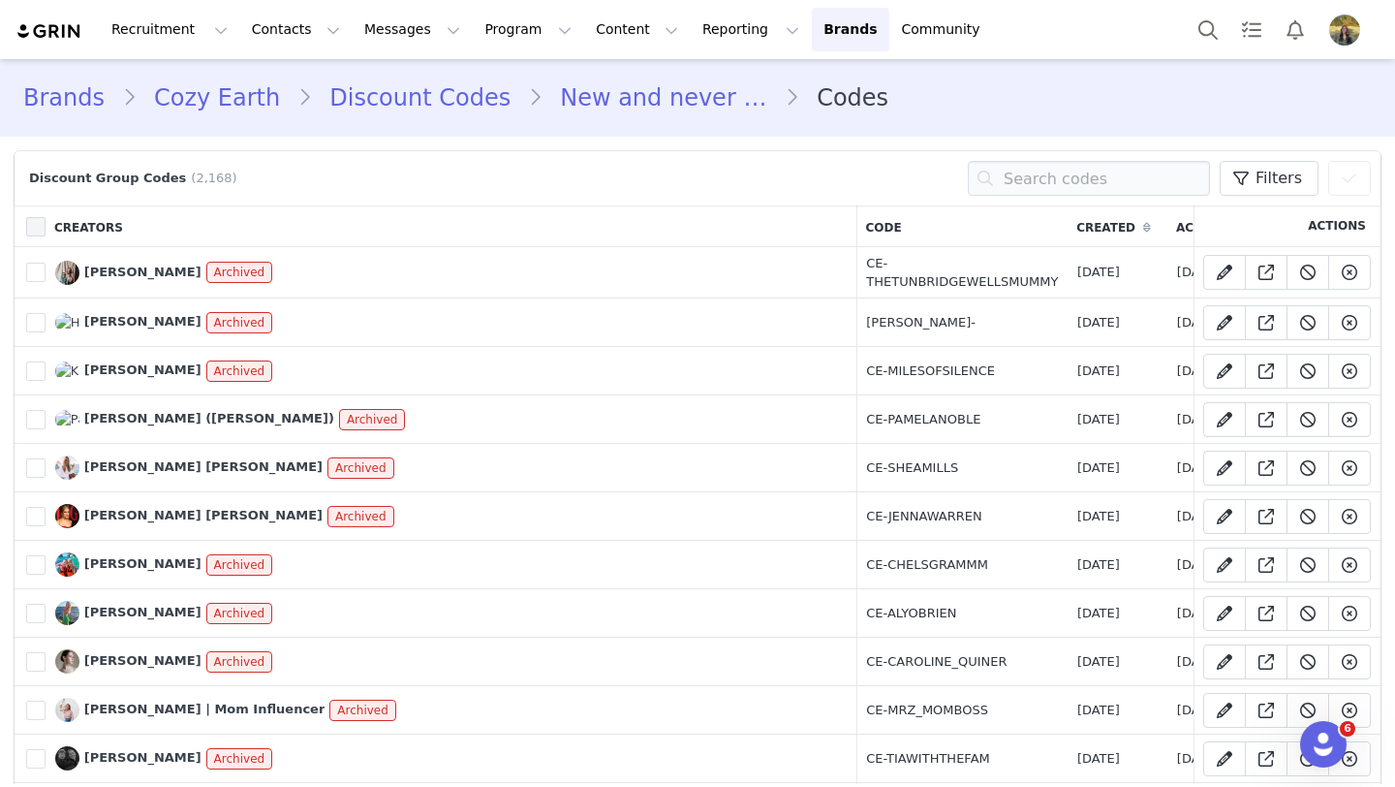
click at [33, 227] on span at bounding box center [35, 226] width 19 height 19
click at [46, 217] on input "checkbox" at bounding box center [46, 217] width 0 height 0
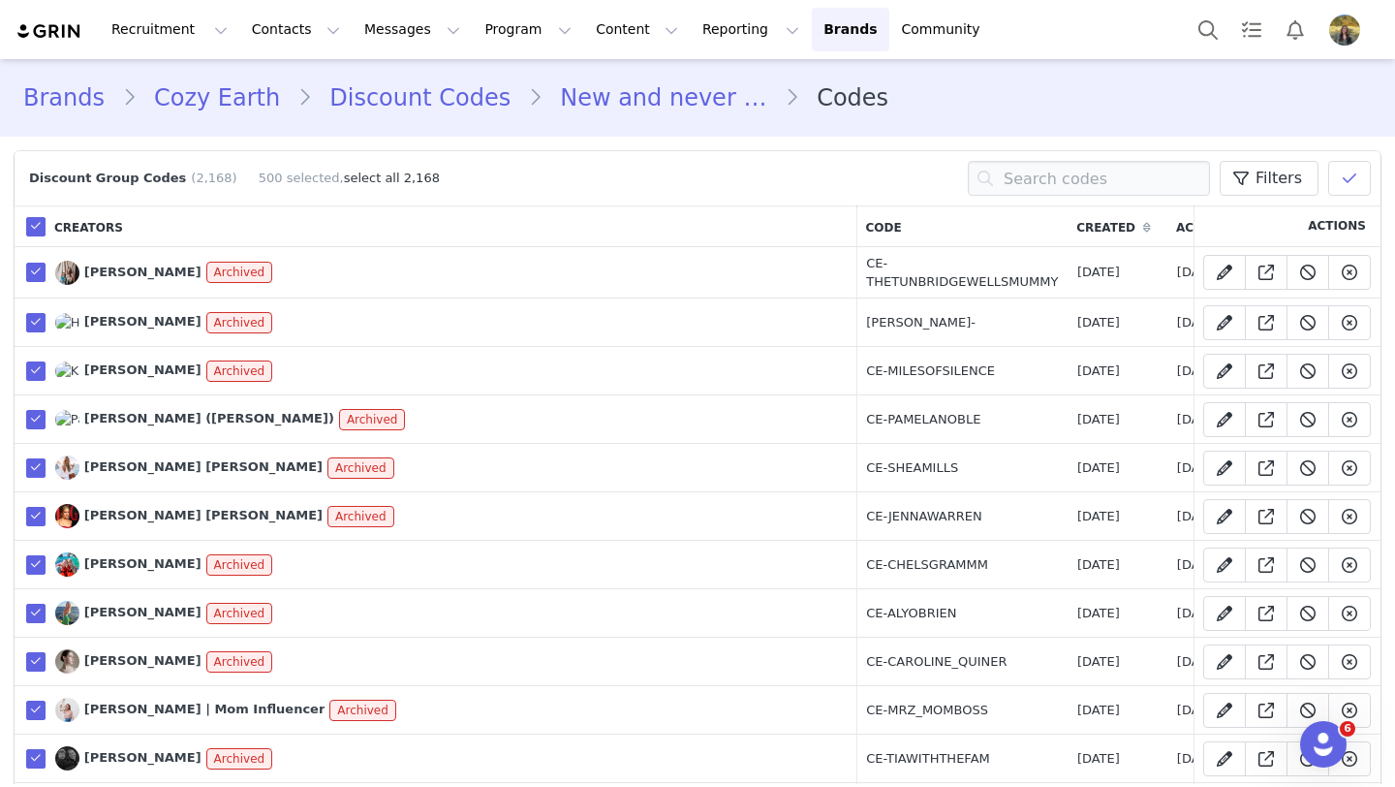
click at [364, 181] on link "select all 2,168" at bounding box center [392, 178] width 96 height 15
click at [1352, 190] on button at bounding box center [1349, 178] width 43 height 35
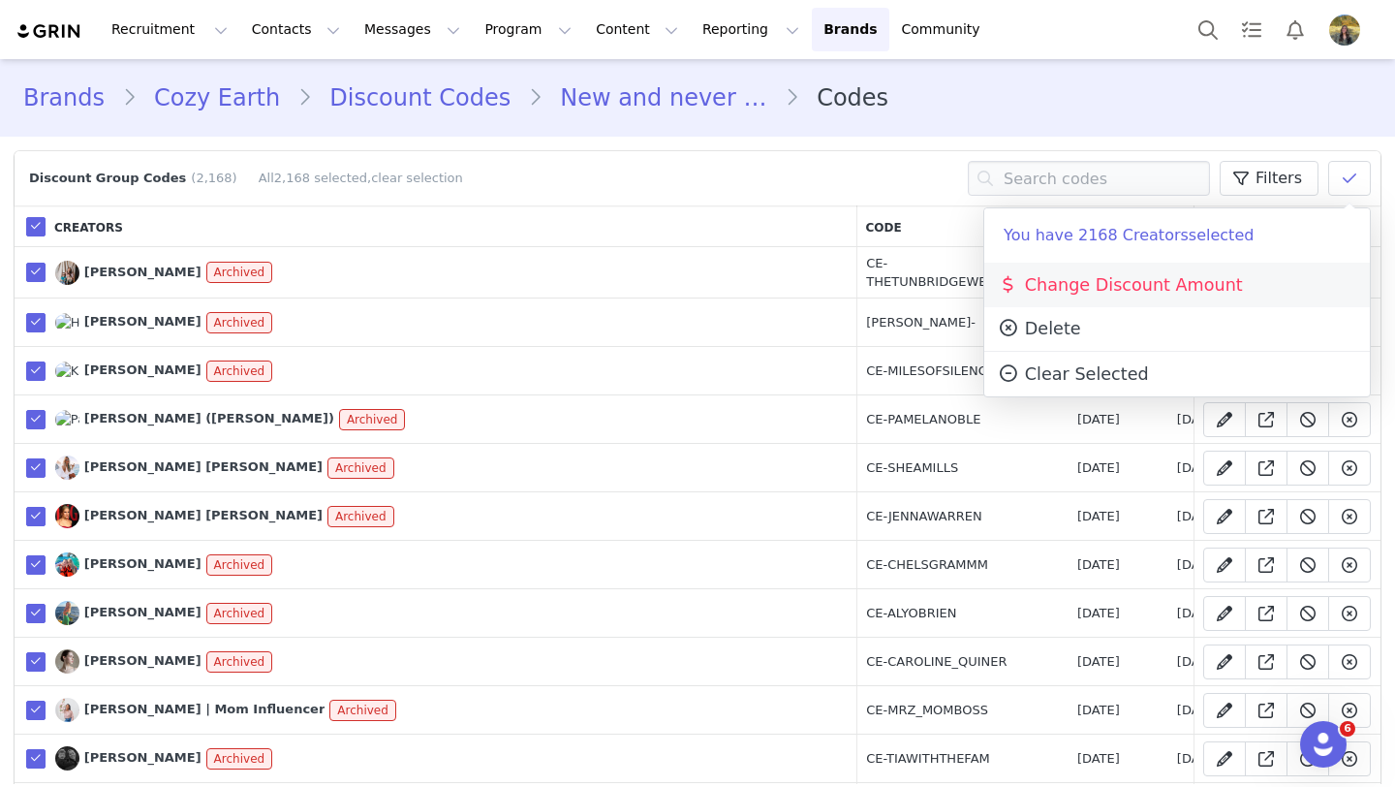
click at [1120, 289] on span "Change Discount Amount" at bounding box center [1120, 284] width 246 height 19
select select "percentage"
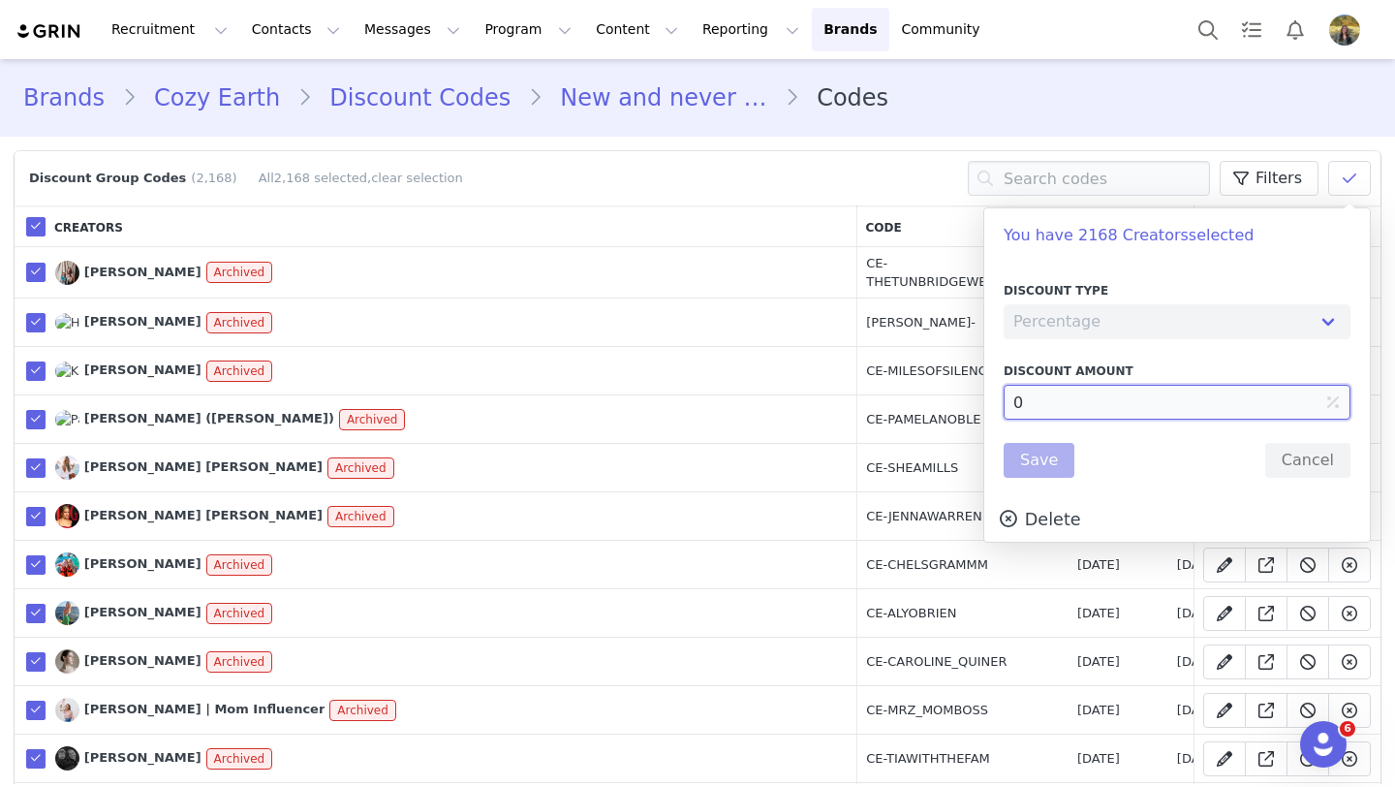
click at [1014, 401] on input "0" at bounding box center [1177, 402] width 347 height 35
type input "20"
click at [1022, 466] on button "Save" at bounding box center [1039, 460] width 71 height 35
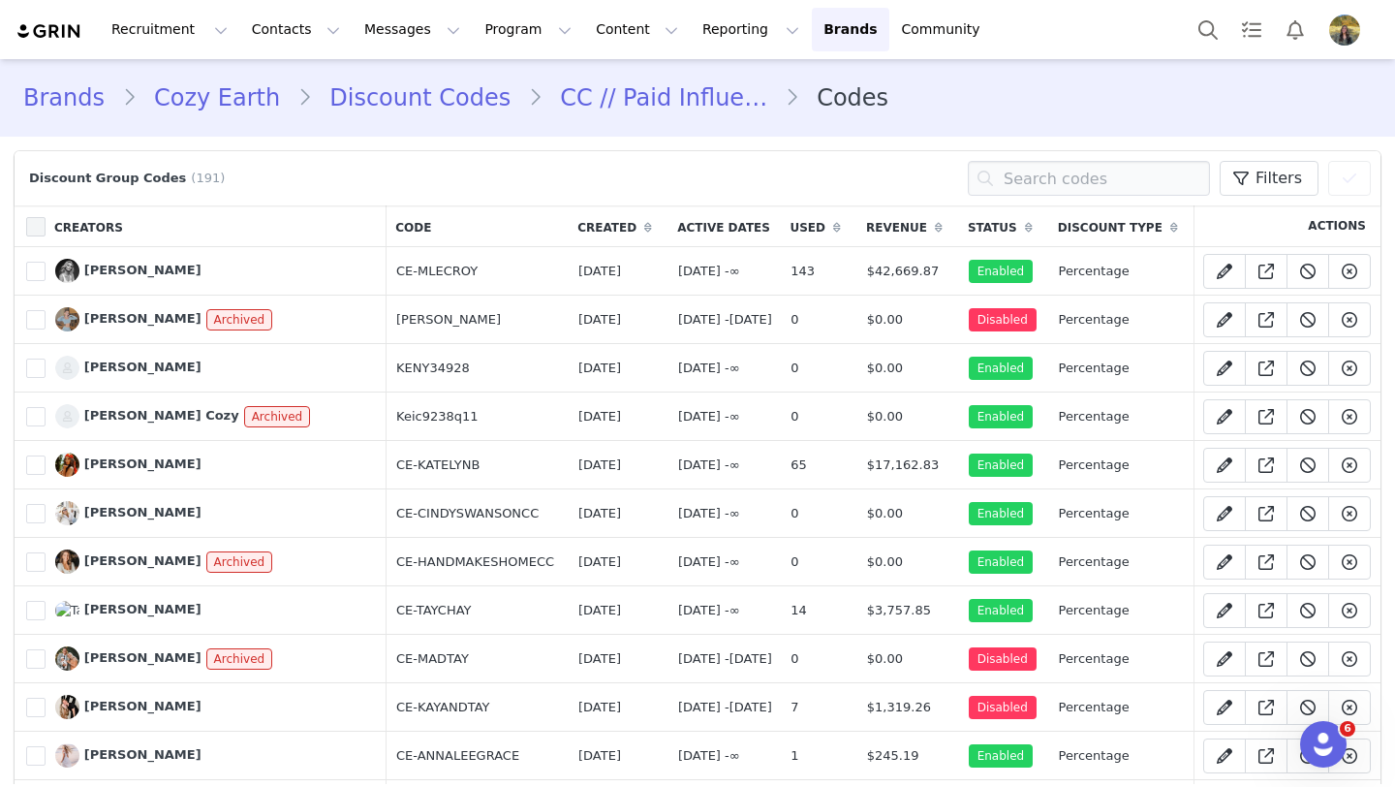
click at [42, 220] on span at bounding box center [35, 226] width 19 height 19
click at [46, 217] on input "checkbox" at bounding box center [46, 217] width 0 height 0
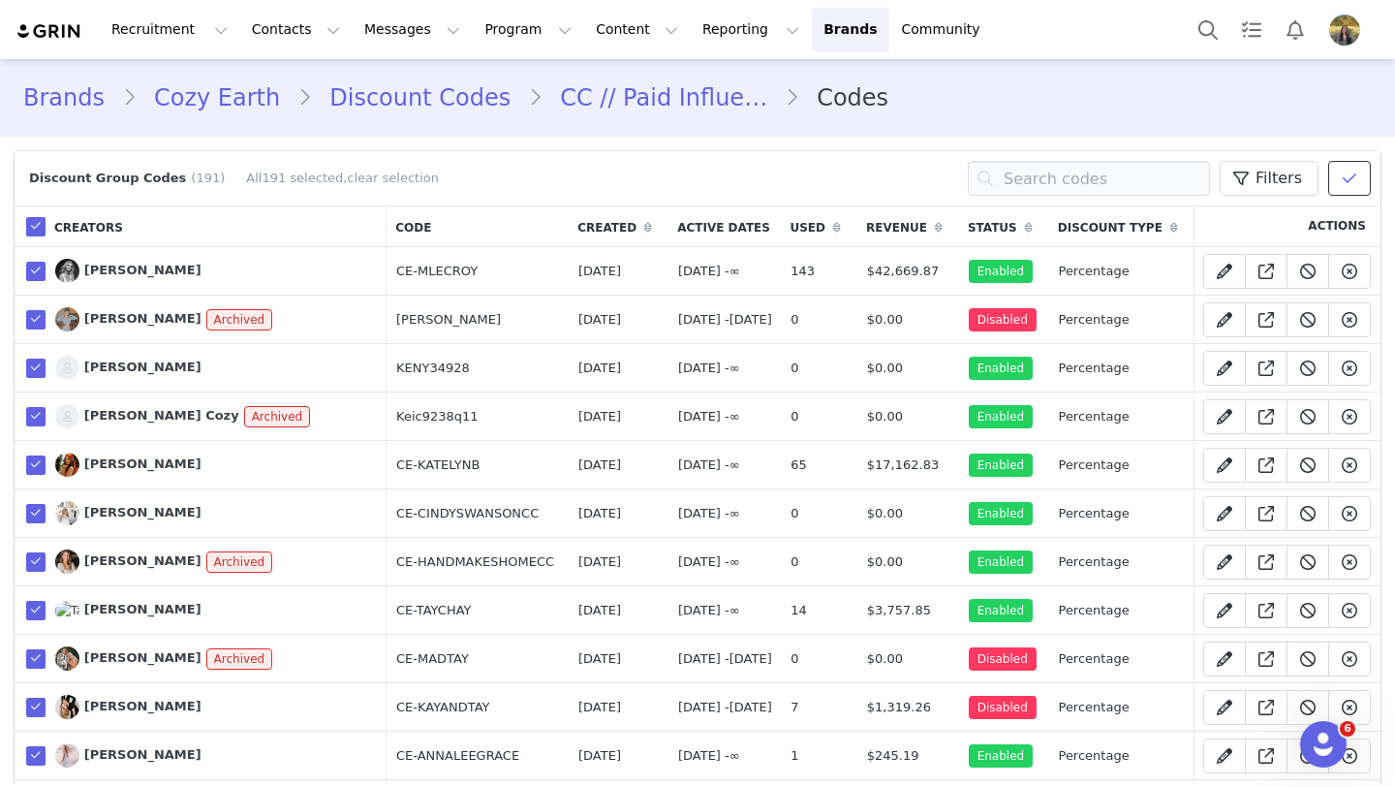
click at [1349, 187] on span at bounding box center [1349, 178] width 23 height 23
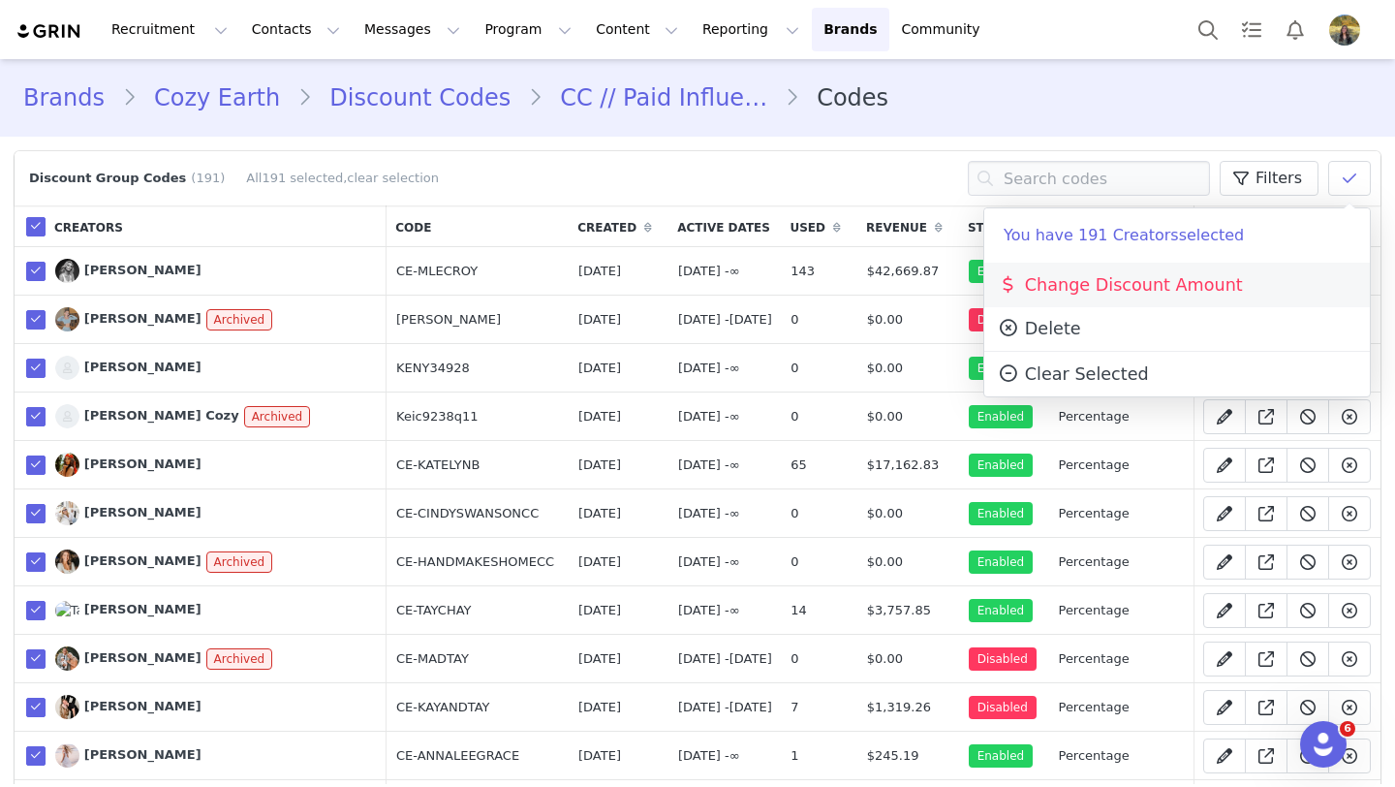
click at [1107, 272] on div "Change Discount Amount" at bounding box center [1177, 285] width 386 height 45
select select "percentage"
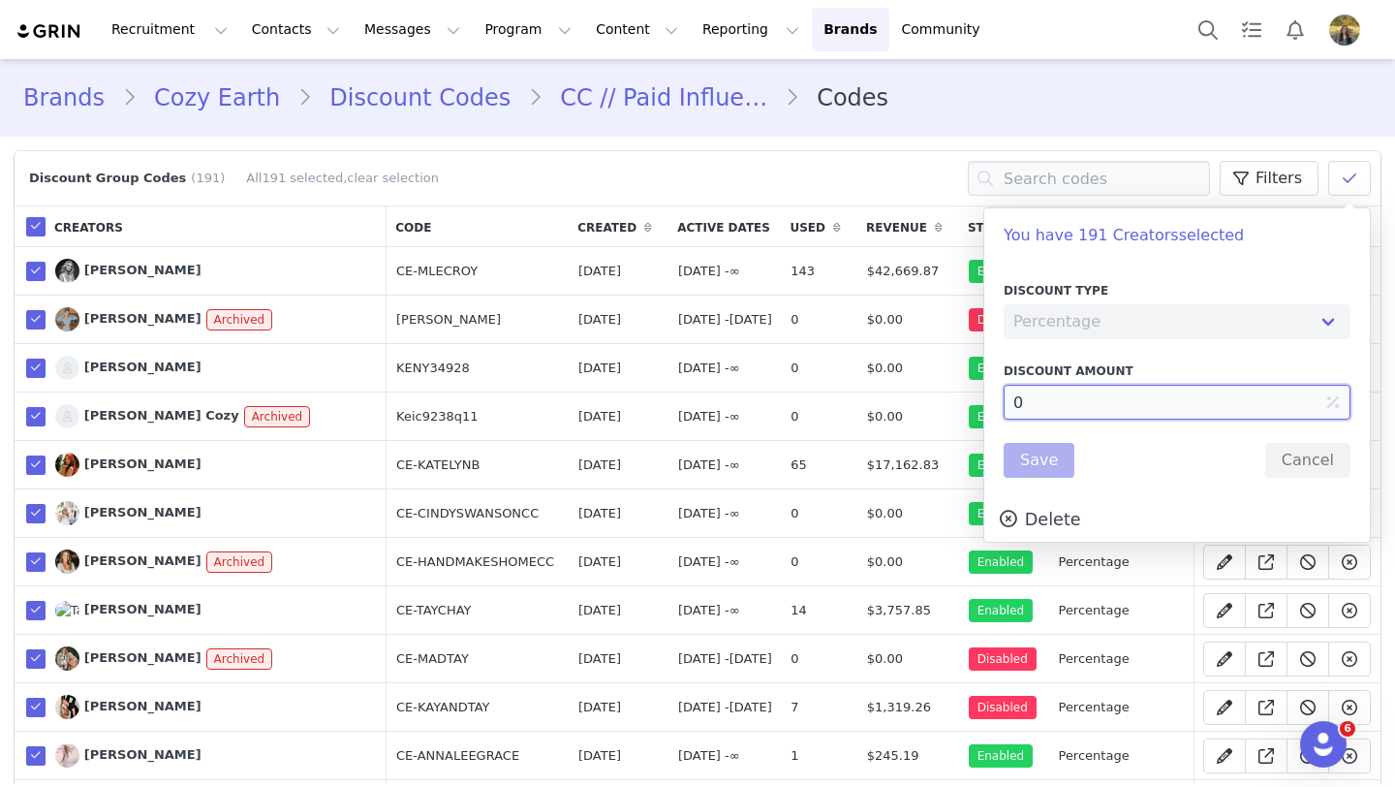
click at [1014, 402] on input "0" at bounding box center [1177, 402] width 347 height 35
type input "20"
click at [1025, 465] on button "Save" at bounding box center [1039, 460] width 71 height 35
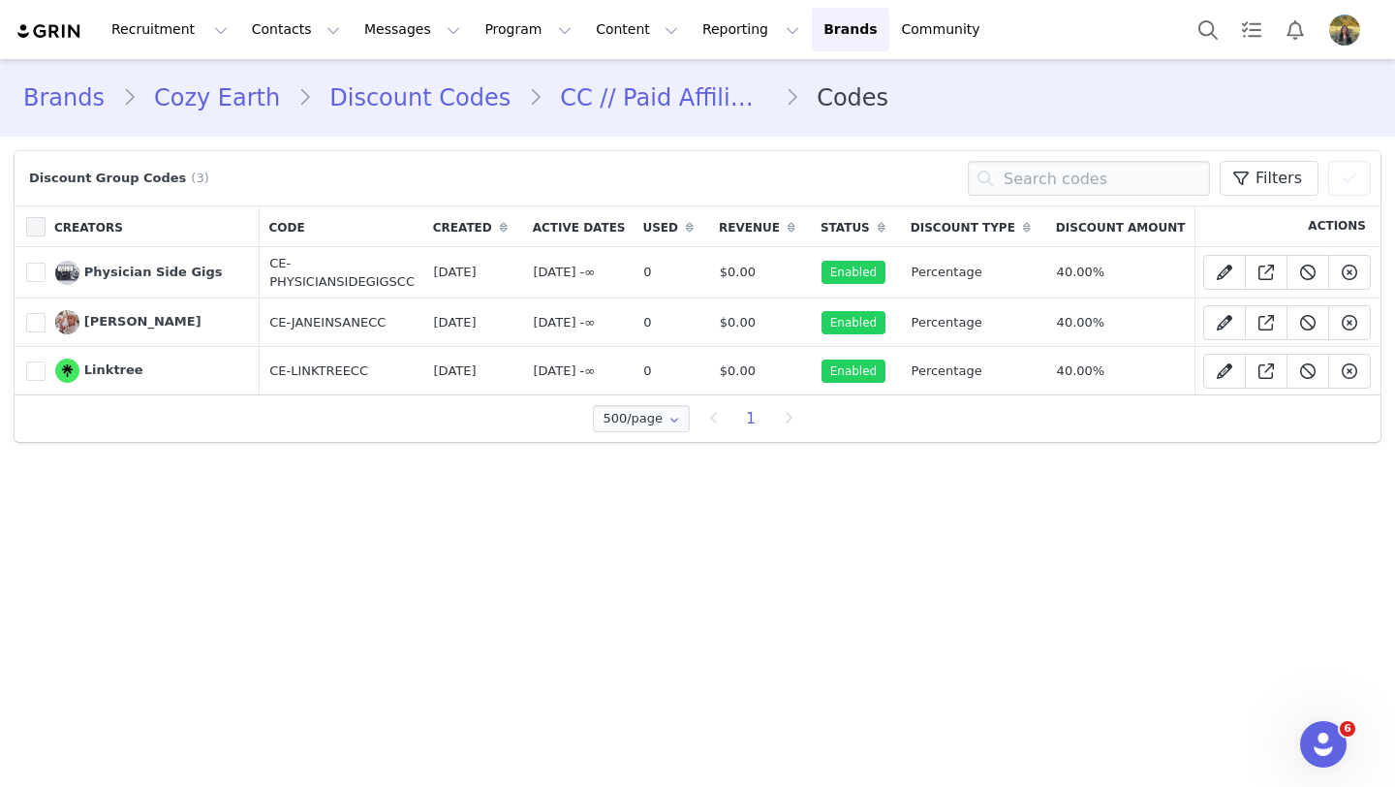
click at [41, 230] on span at bounding box center [35, 226] width 19 height 19
click at [46, 217] on input "checkbox" at bounding box center [46, 217] width 0 height 0
click at [1350, 187] on span at bounding box center [1349, 178] width 23 height 23
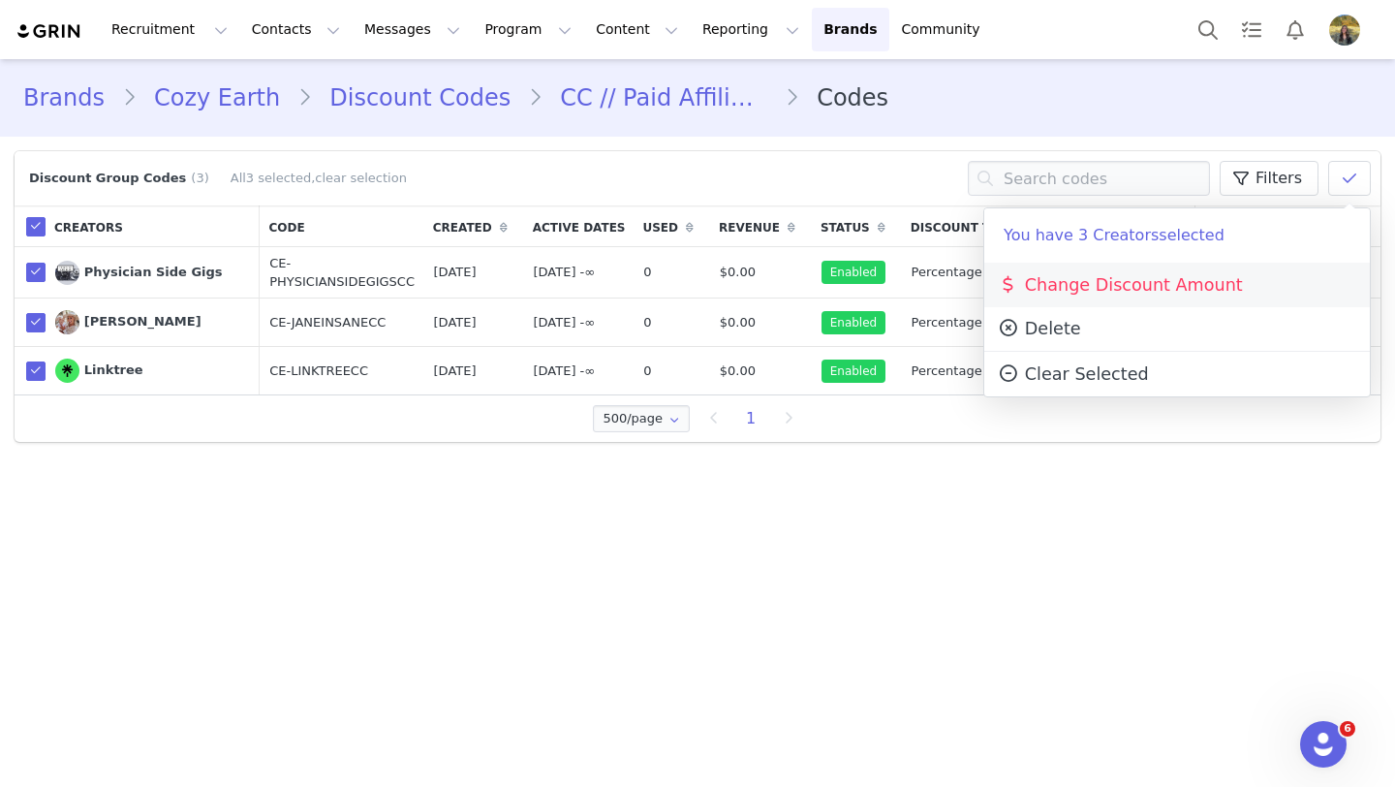
click at [1083, 293] on span "Change Discount Amount" at bounding box center [1120, 284] width 246 height 19
select select "percentage"
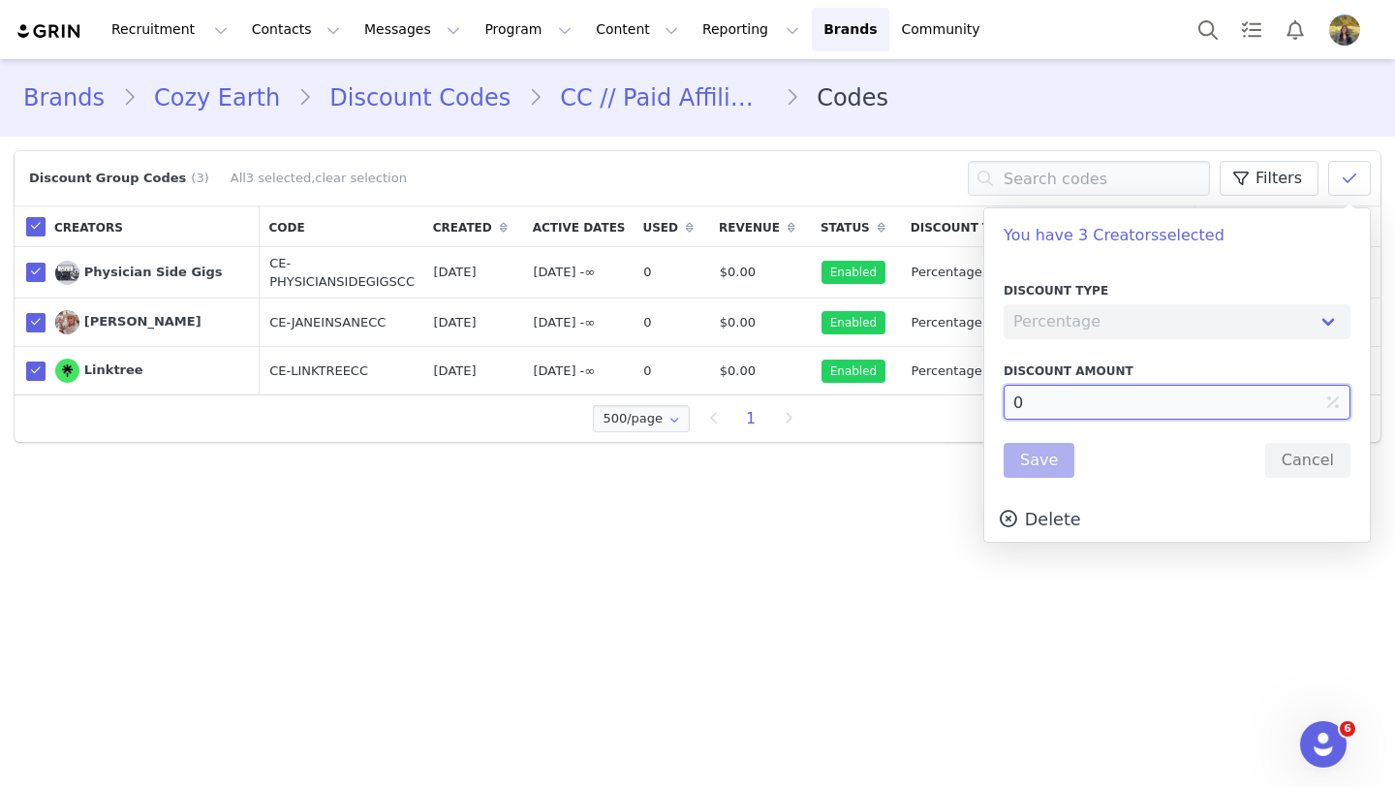
click at [1014, 406] on input "0" at bounding box center [1177, 402] width 347 height 35
type input "20"
click at [1016, 445] on button "Save" at bounding box center [1039, 460] width 71 height 35
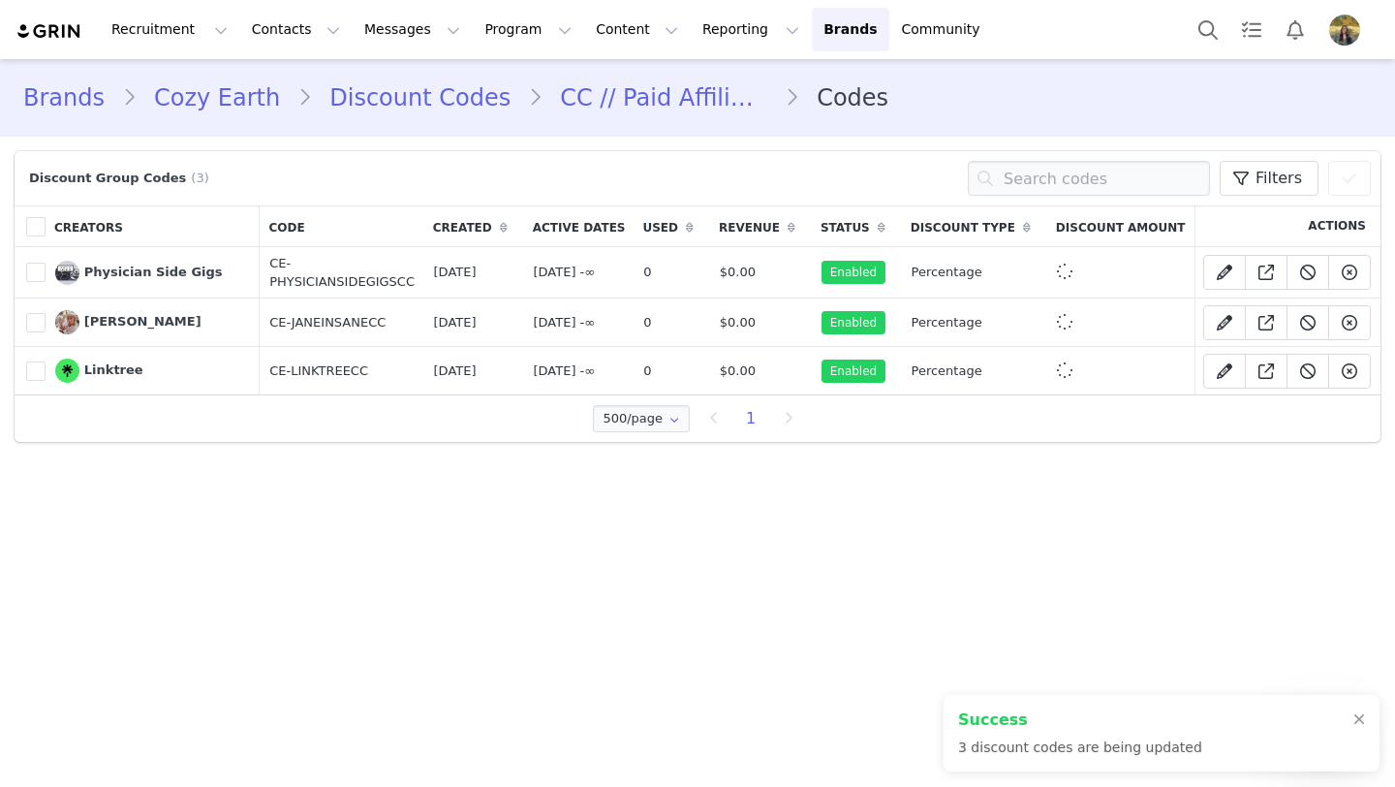
click at [428, 98] on link "Discount Codes" at bounding box center [420, 97] width 216 height 35
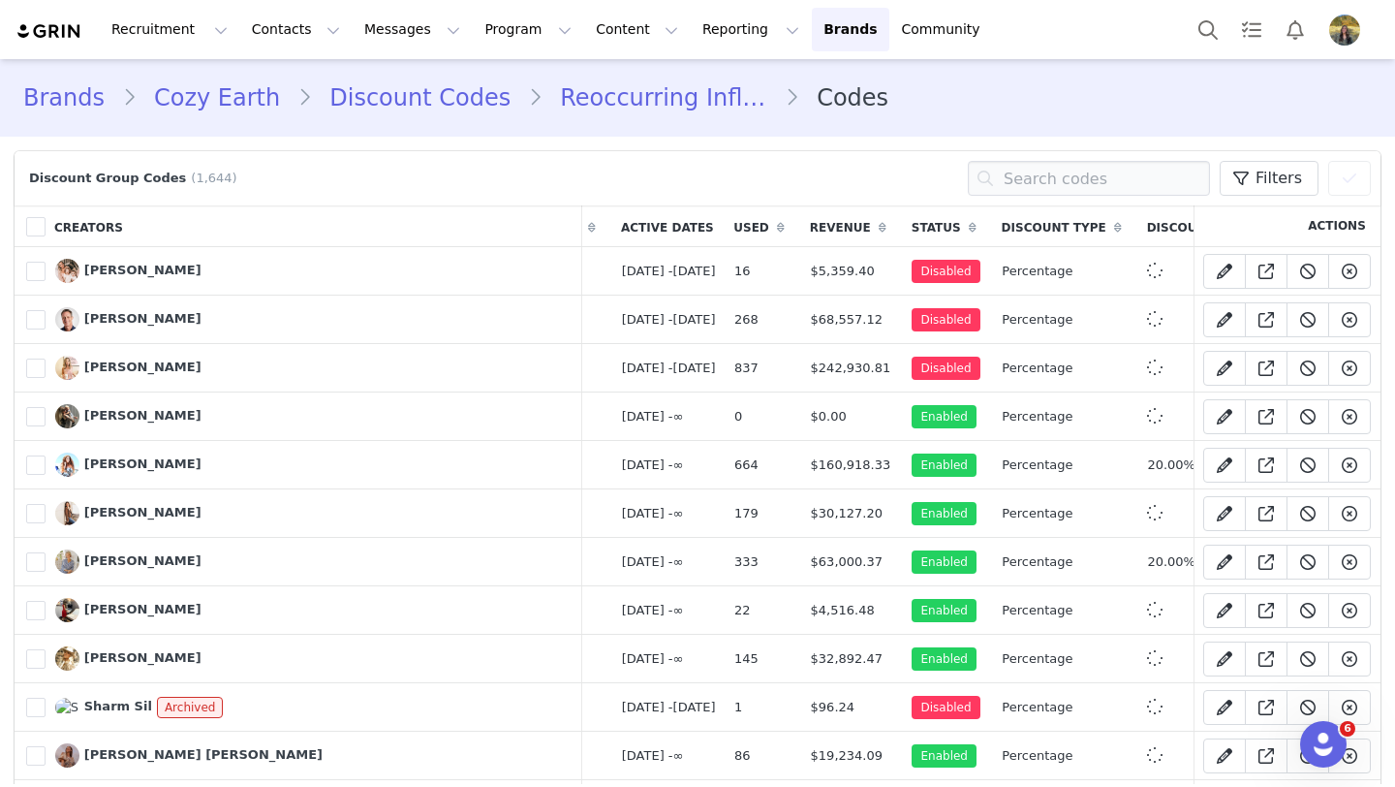
scroll to position [0, 247]
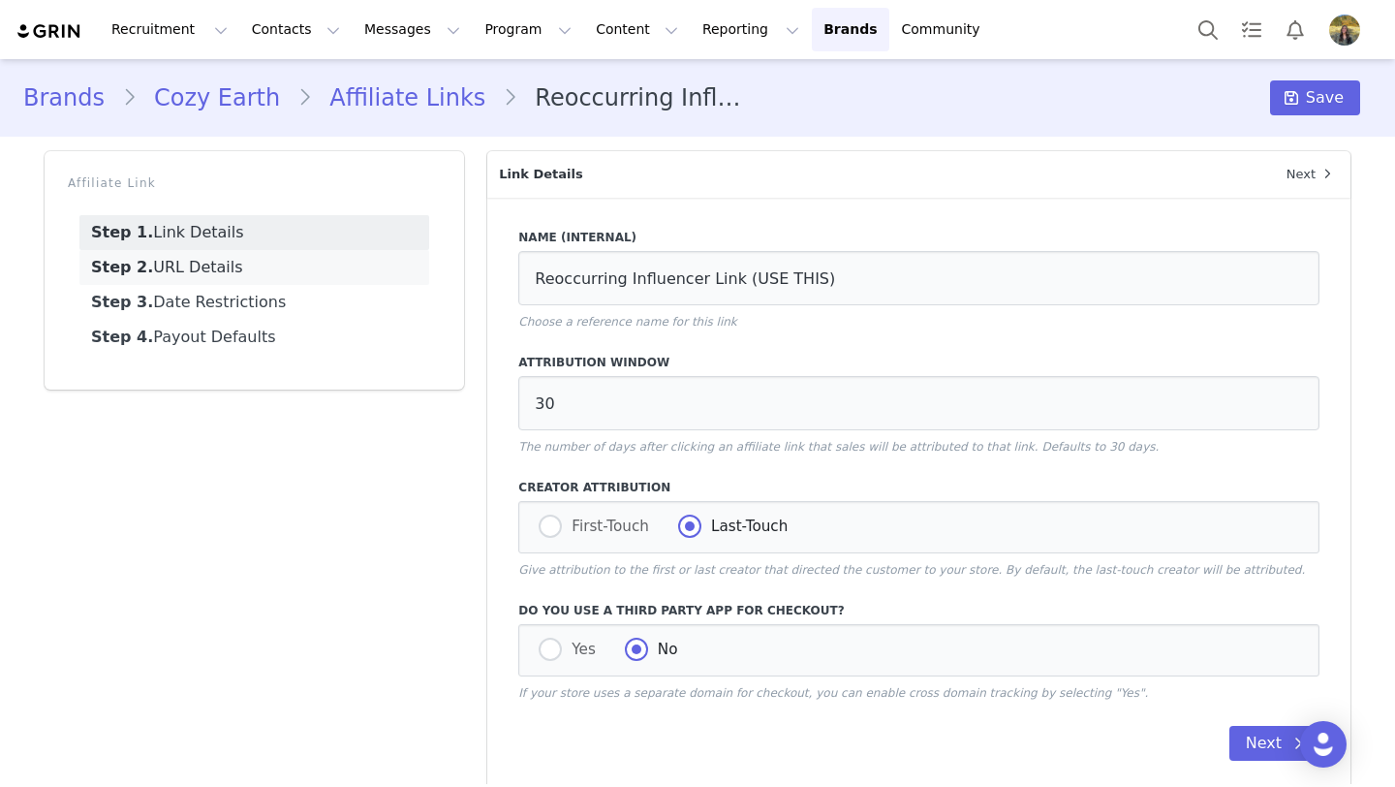
click at [305, 266] on link "Step 2. URL Details" at bounding box center [254, 267] width 350 height 35
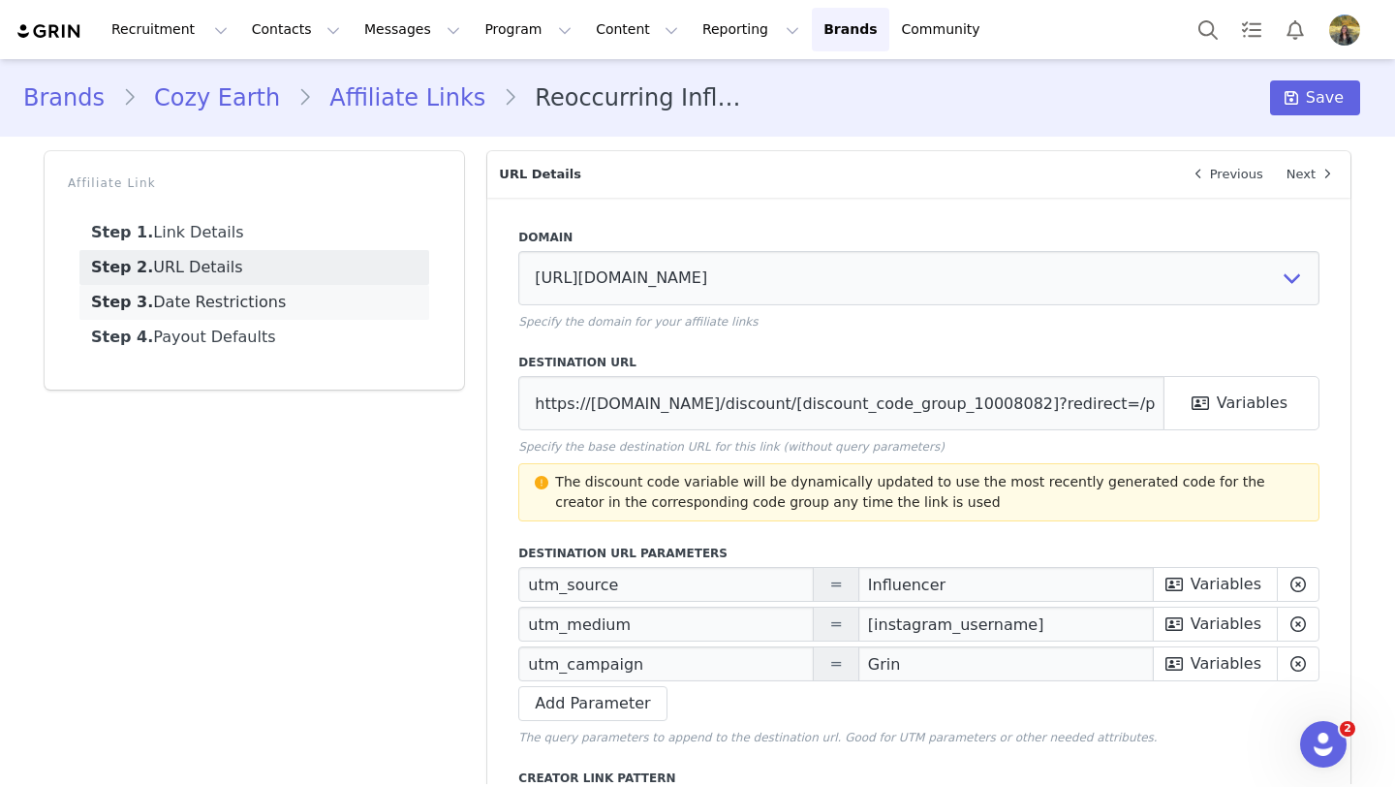
click at [285, 313] on link "Step 3. Date Restrictions" at bounding box center [254, 302] width 350 height 35
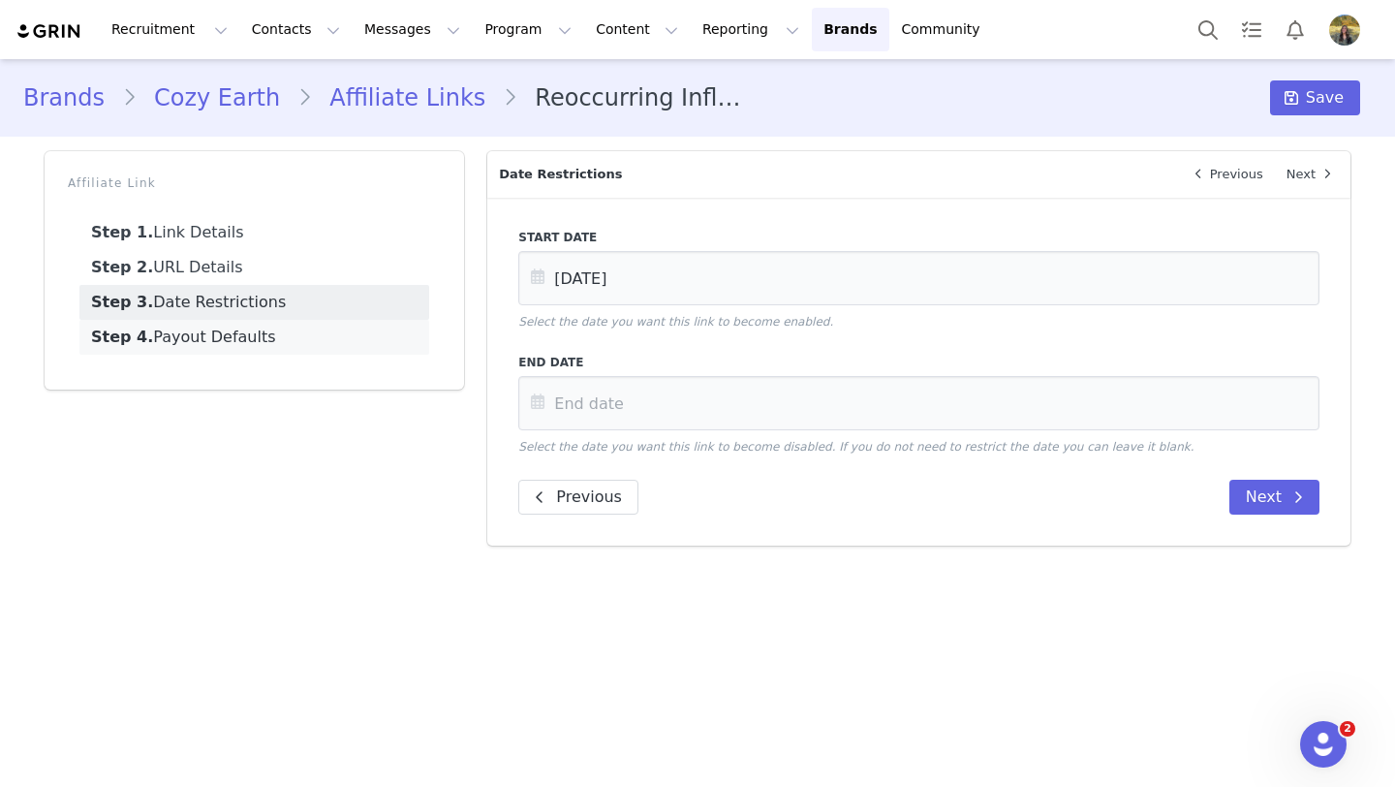
click at [284, 329] on link "Step 4. Payout Defaults" at bounding box center [254, 337] width 350 height 35
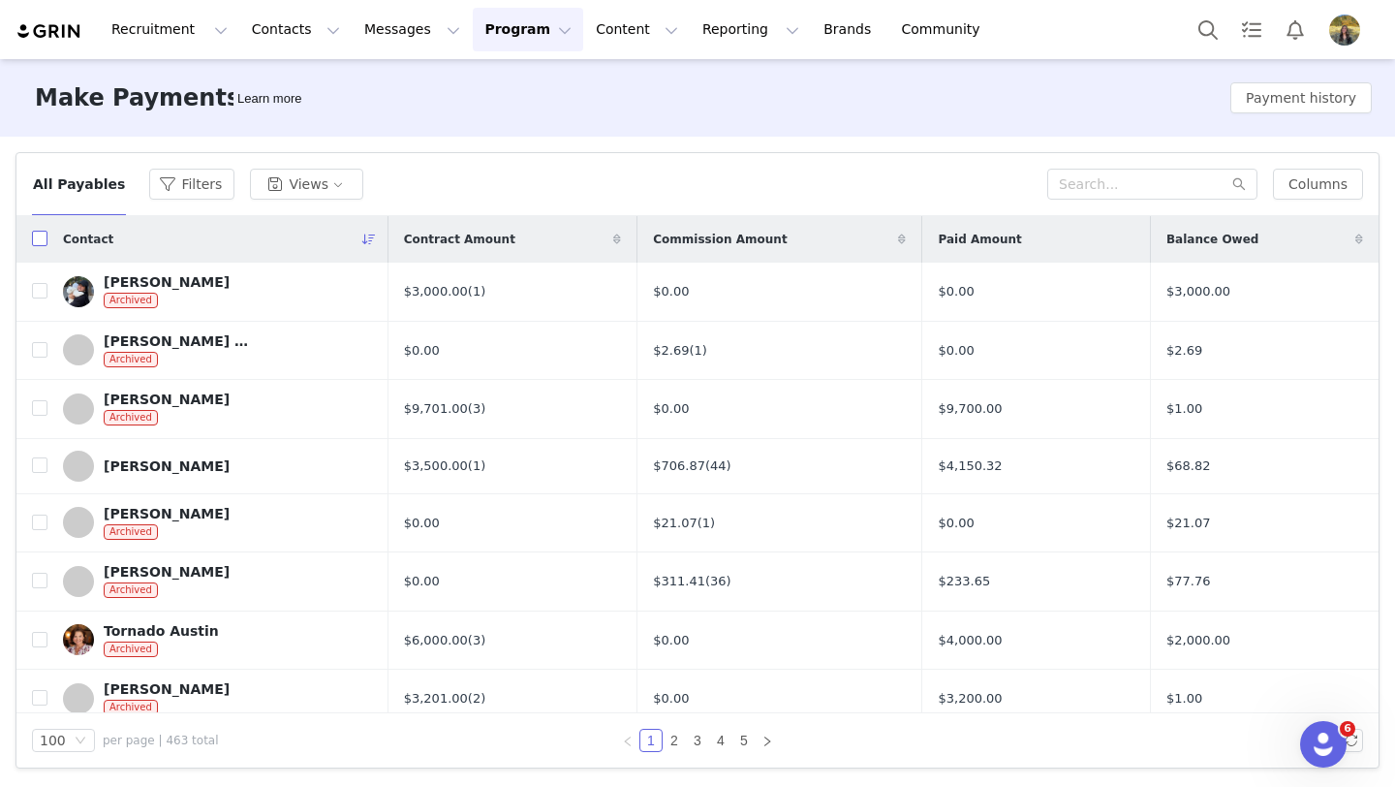
click at [38, 238] on input "checkbox" at bounding box center [40, 239] width 16 height 16
checkbox input "true"
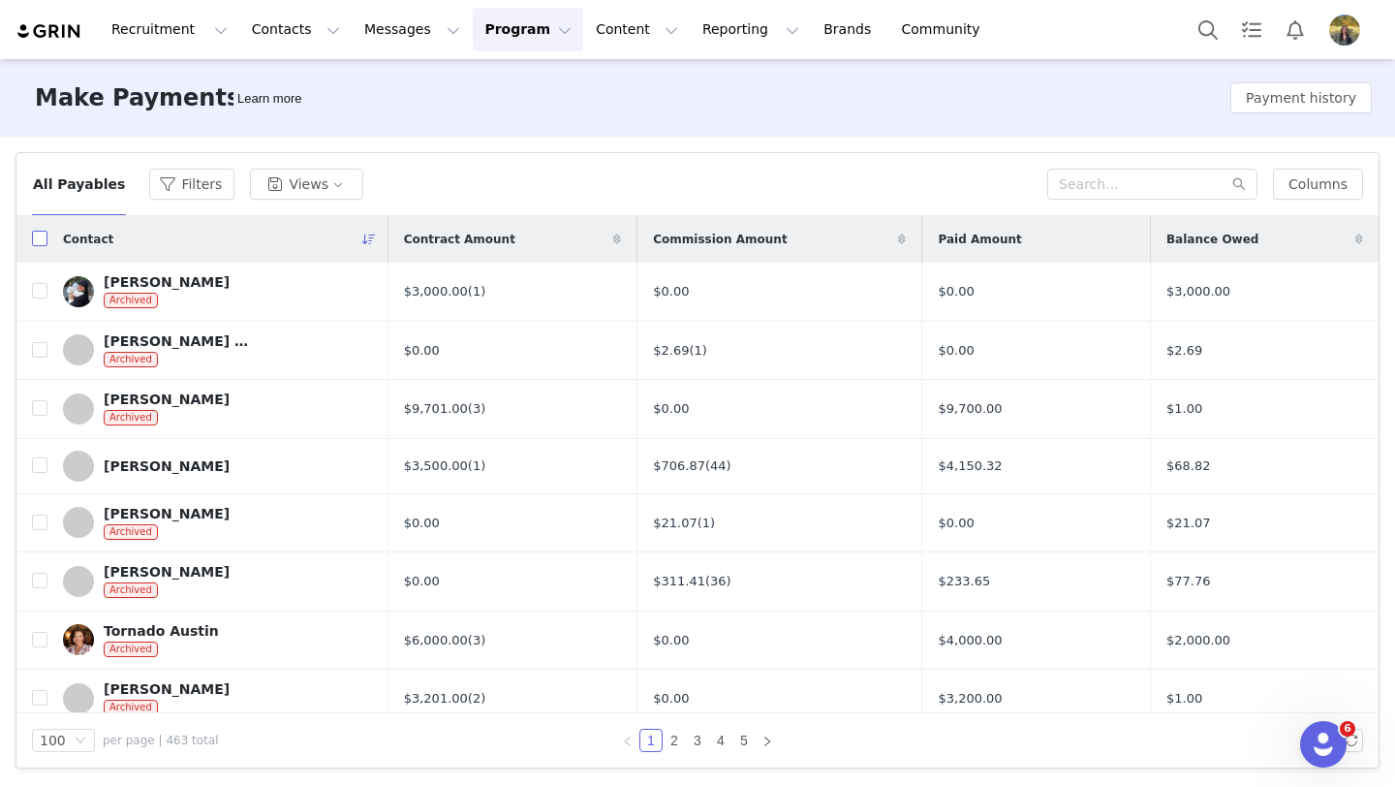
checkbox input "true"
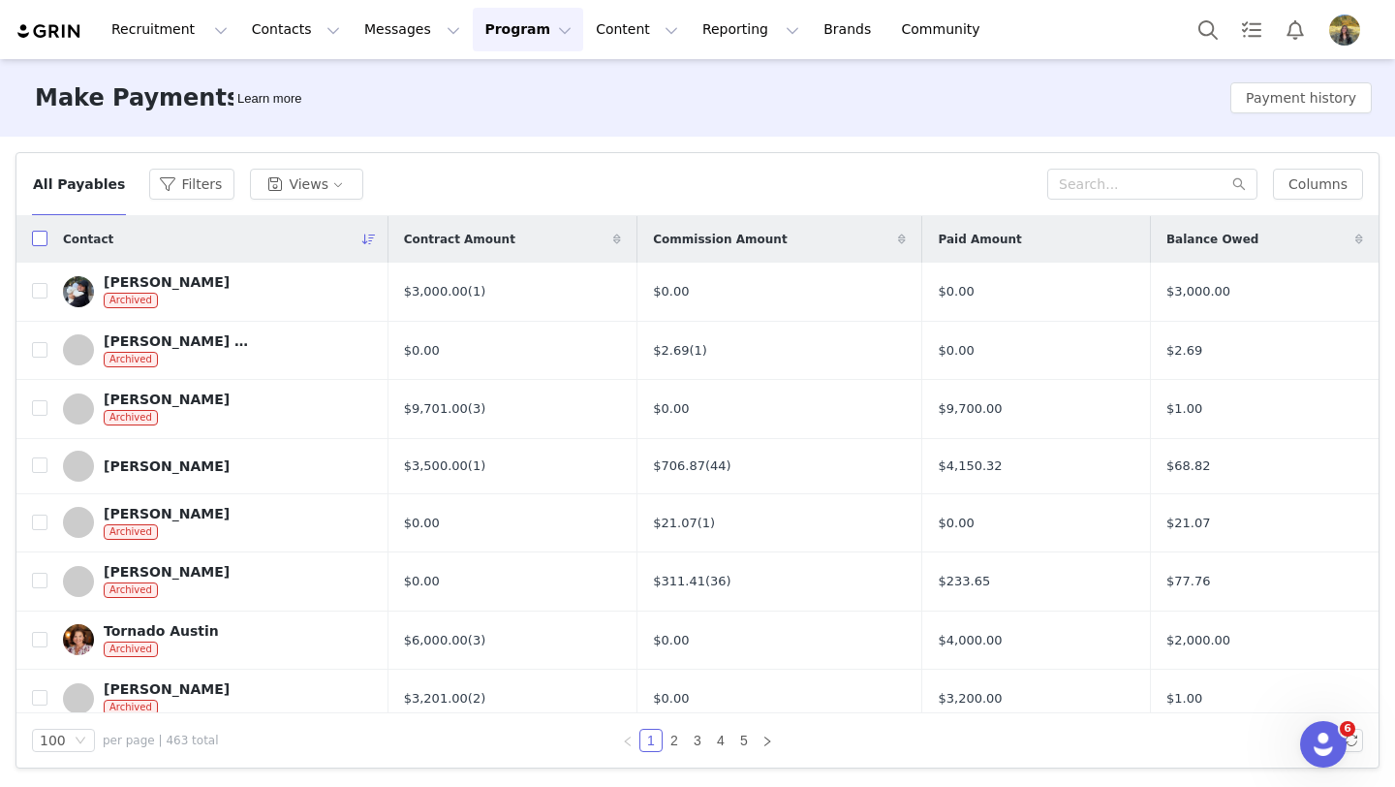
checkbox input "true"
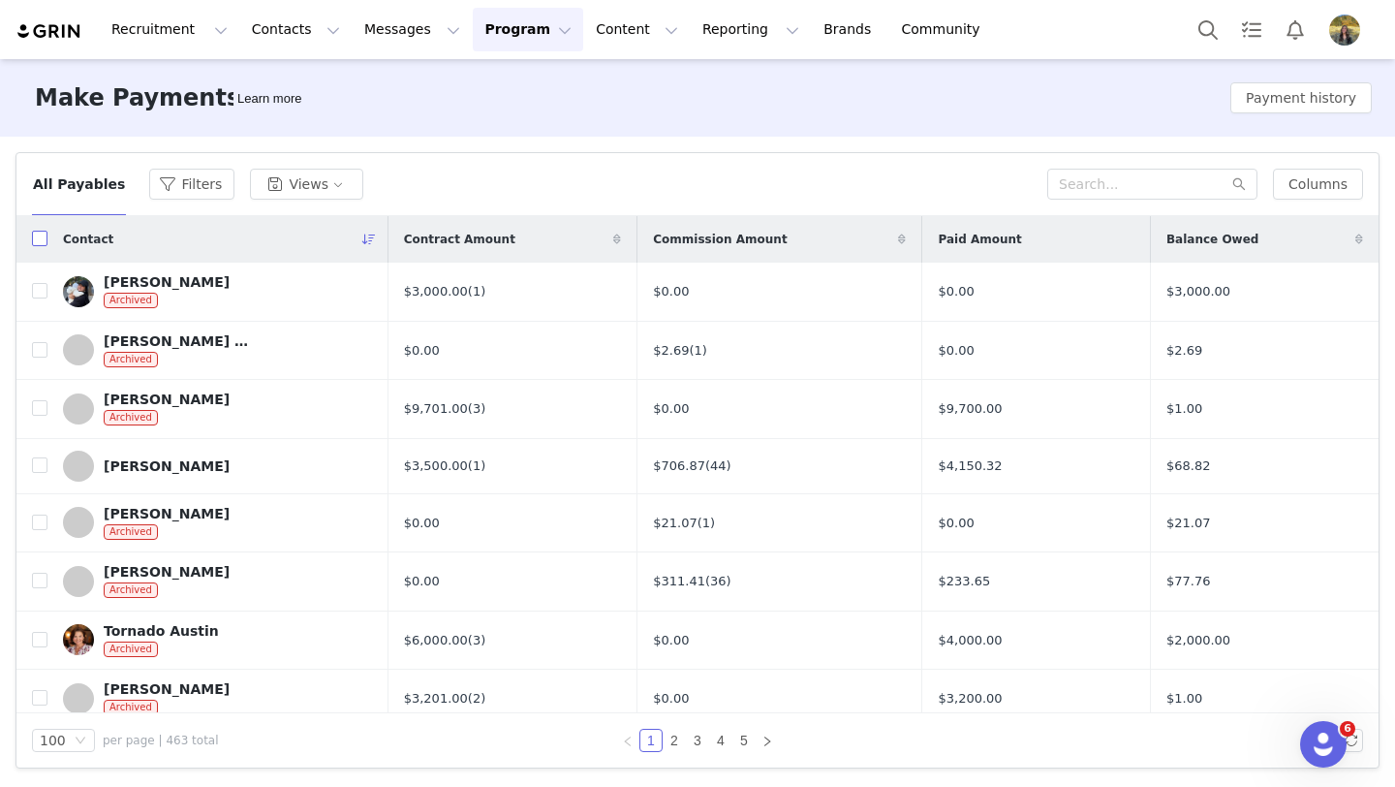
checkbox input "true"
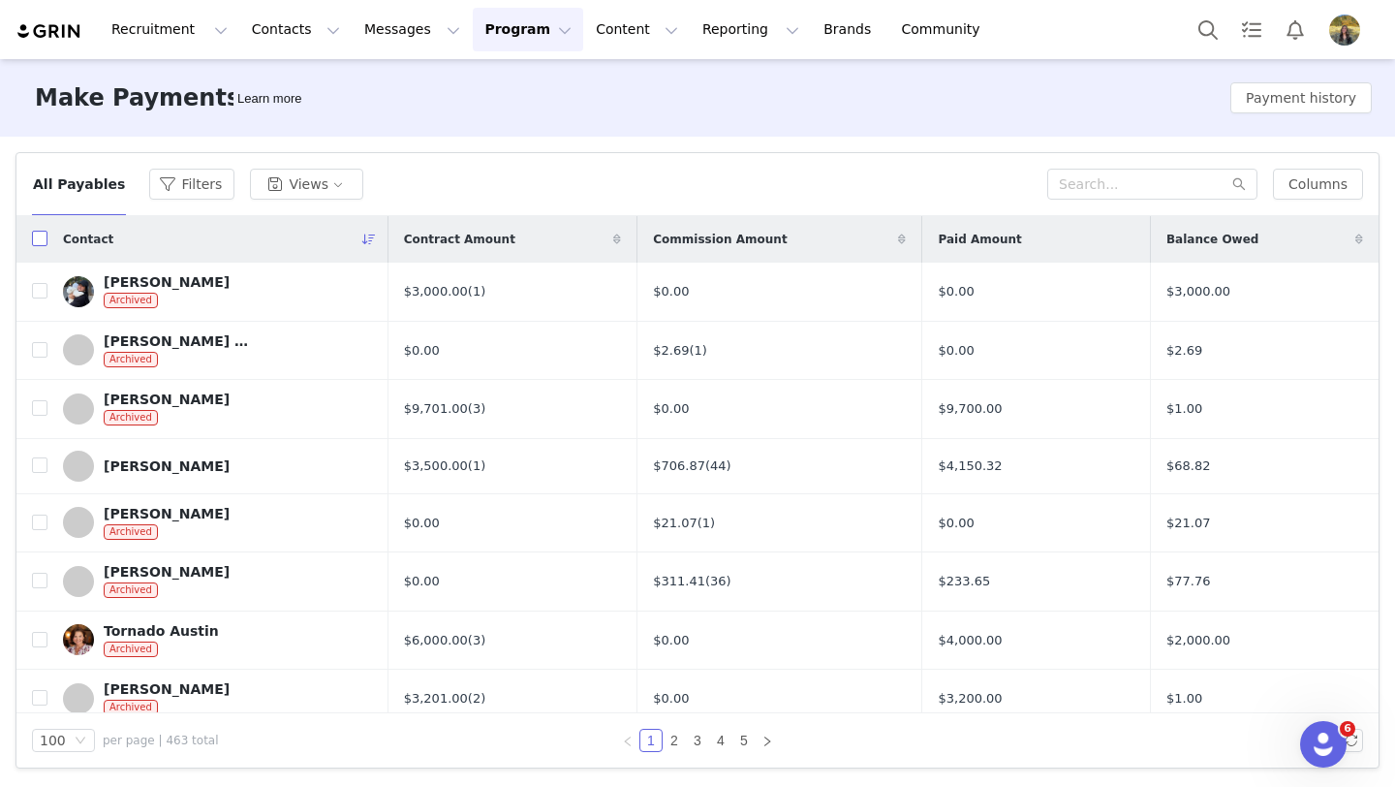
checkbox input "true"
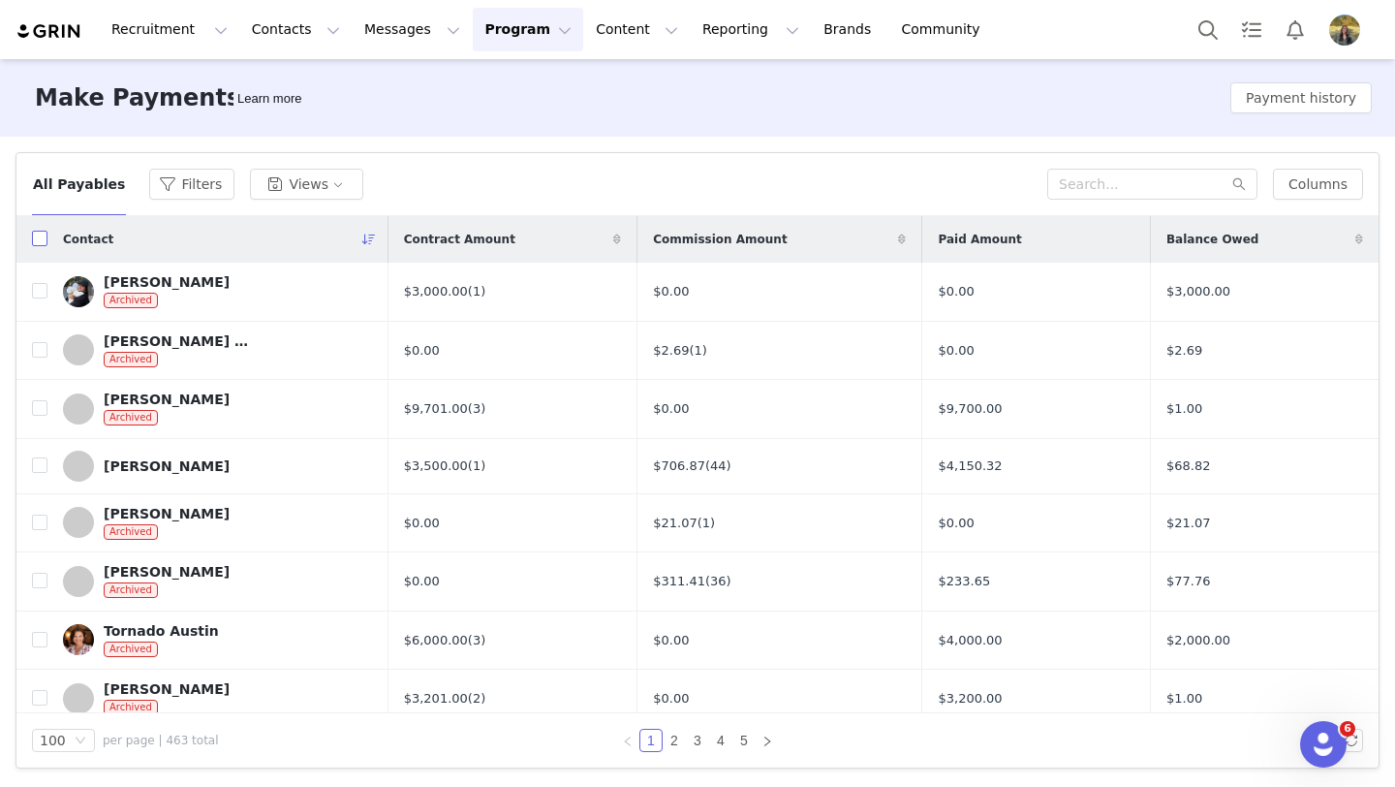
checkbox input "true"
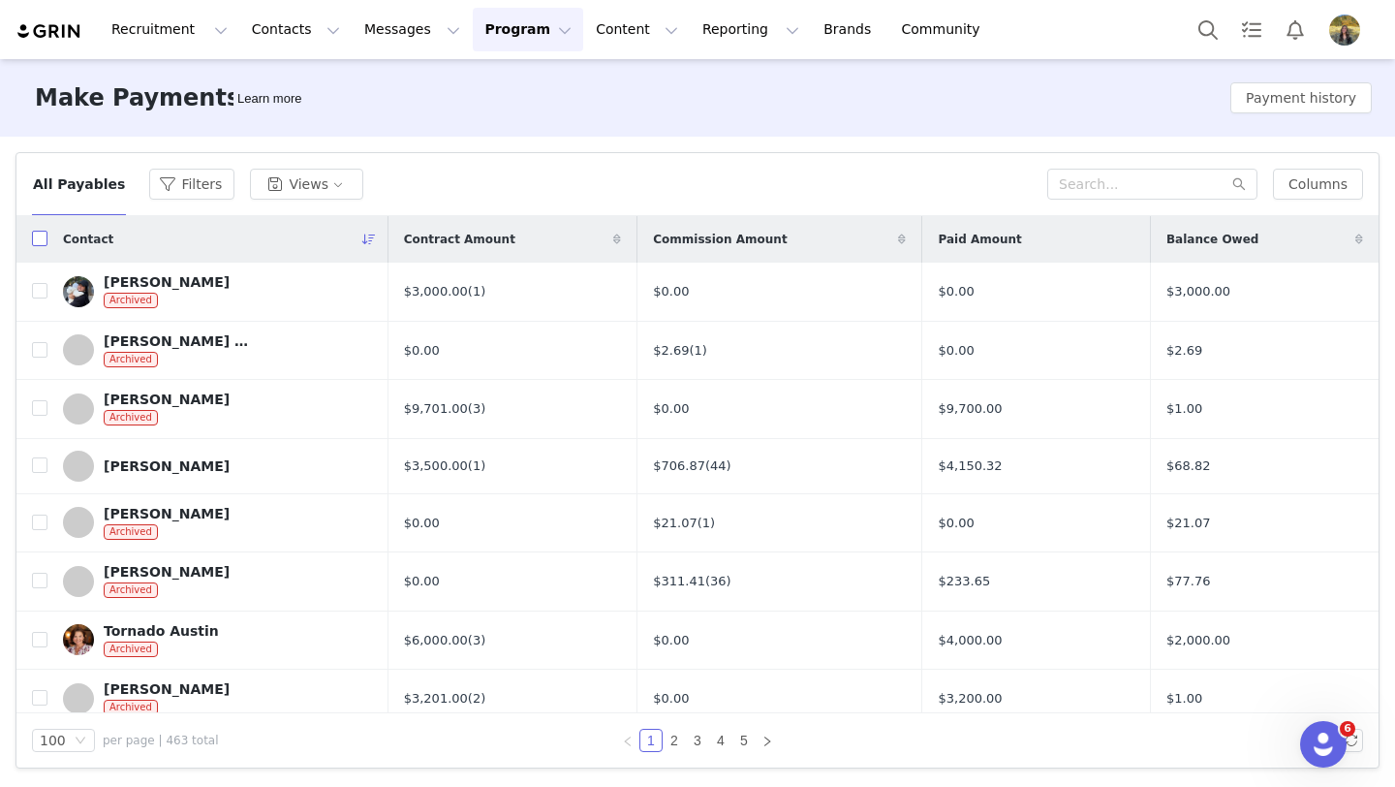
checkbox input "true"
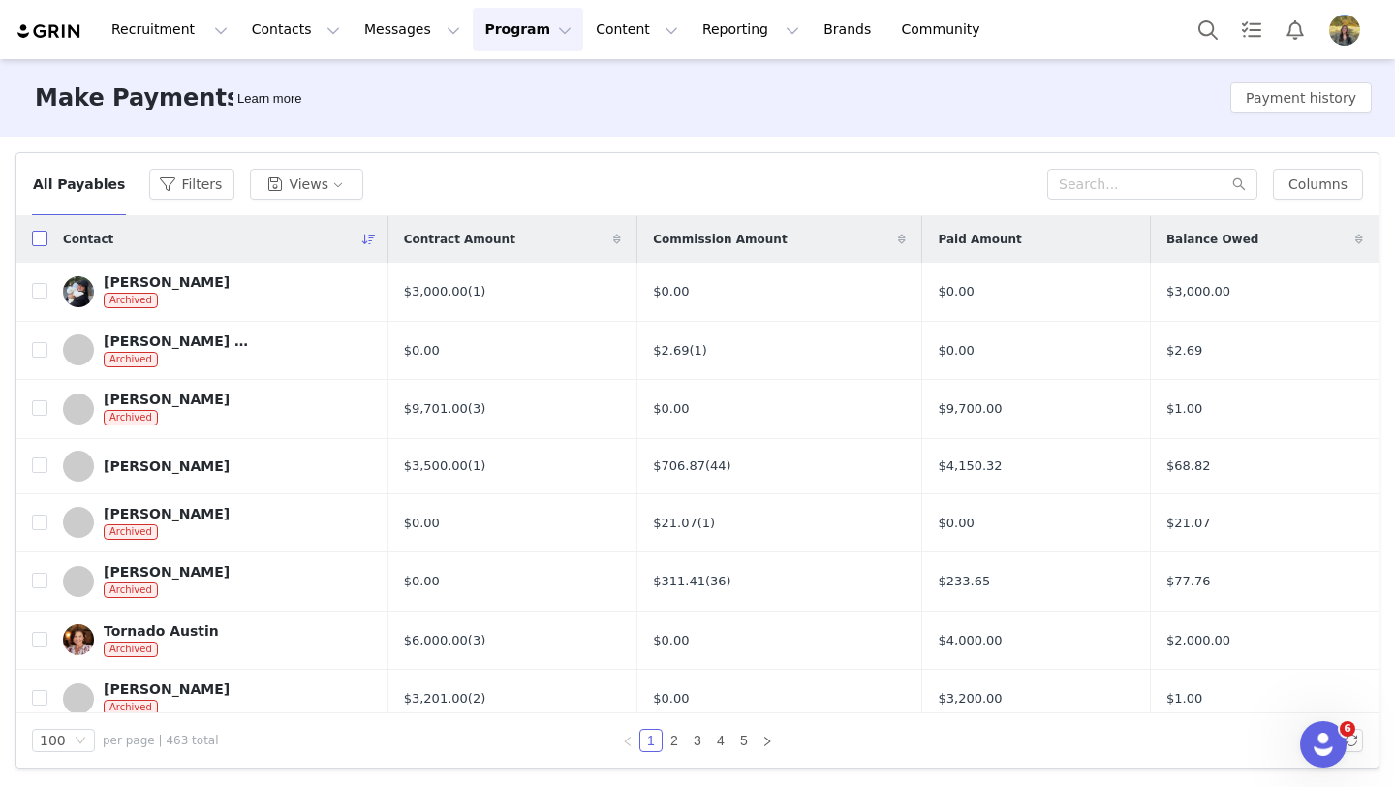
checkbox input "true"
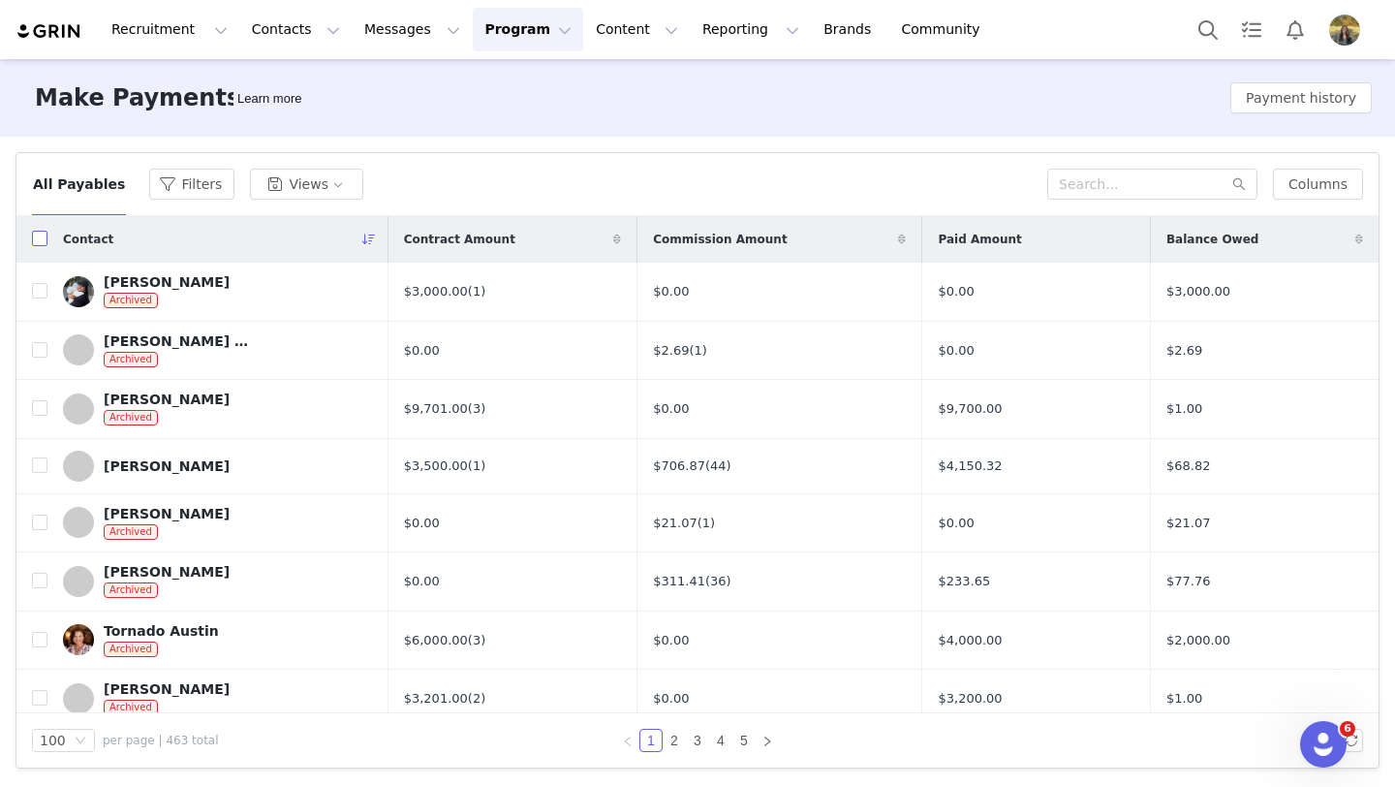
checkbox input "true"
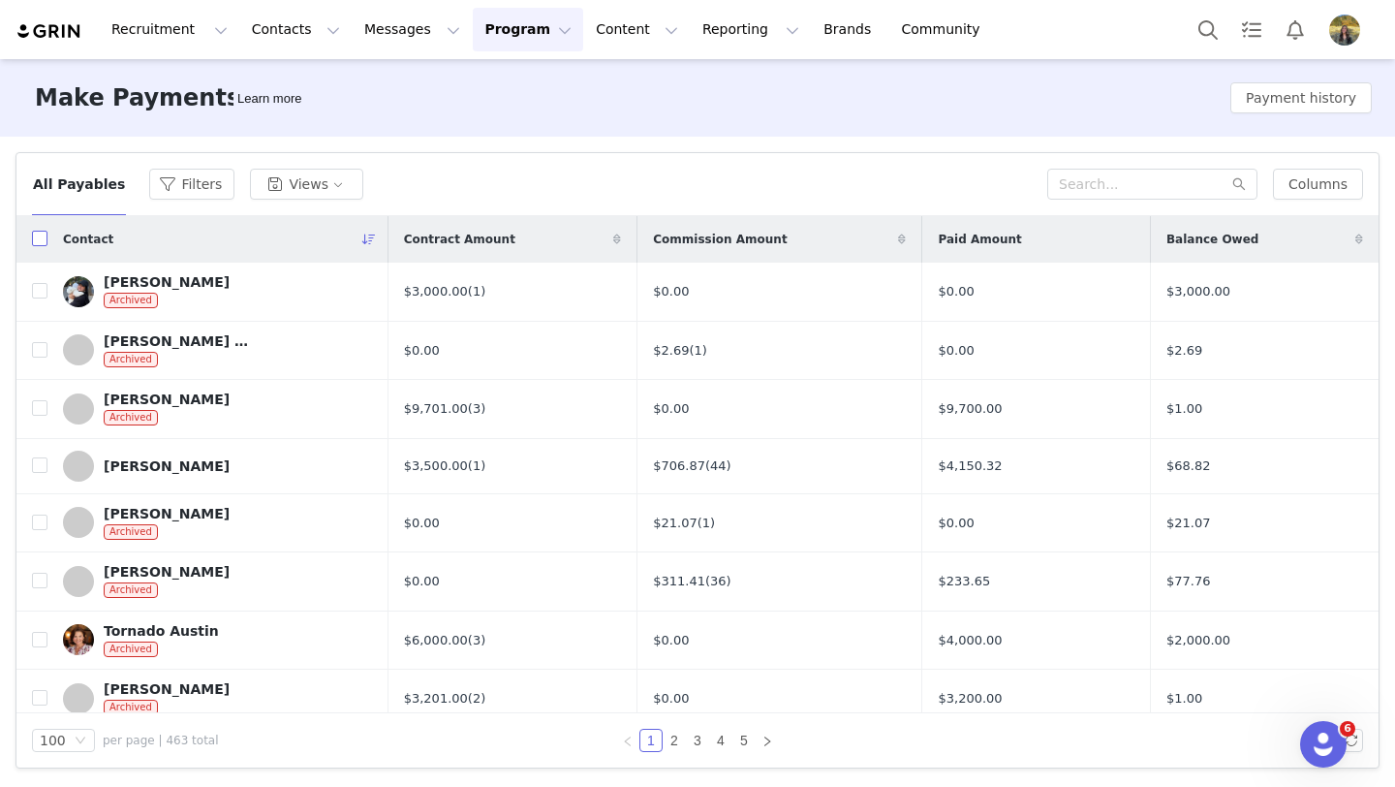
checkbox input "true"
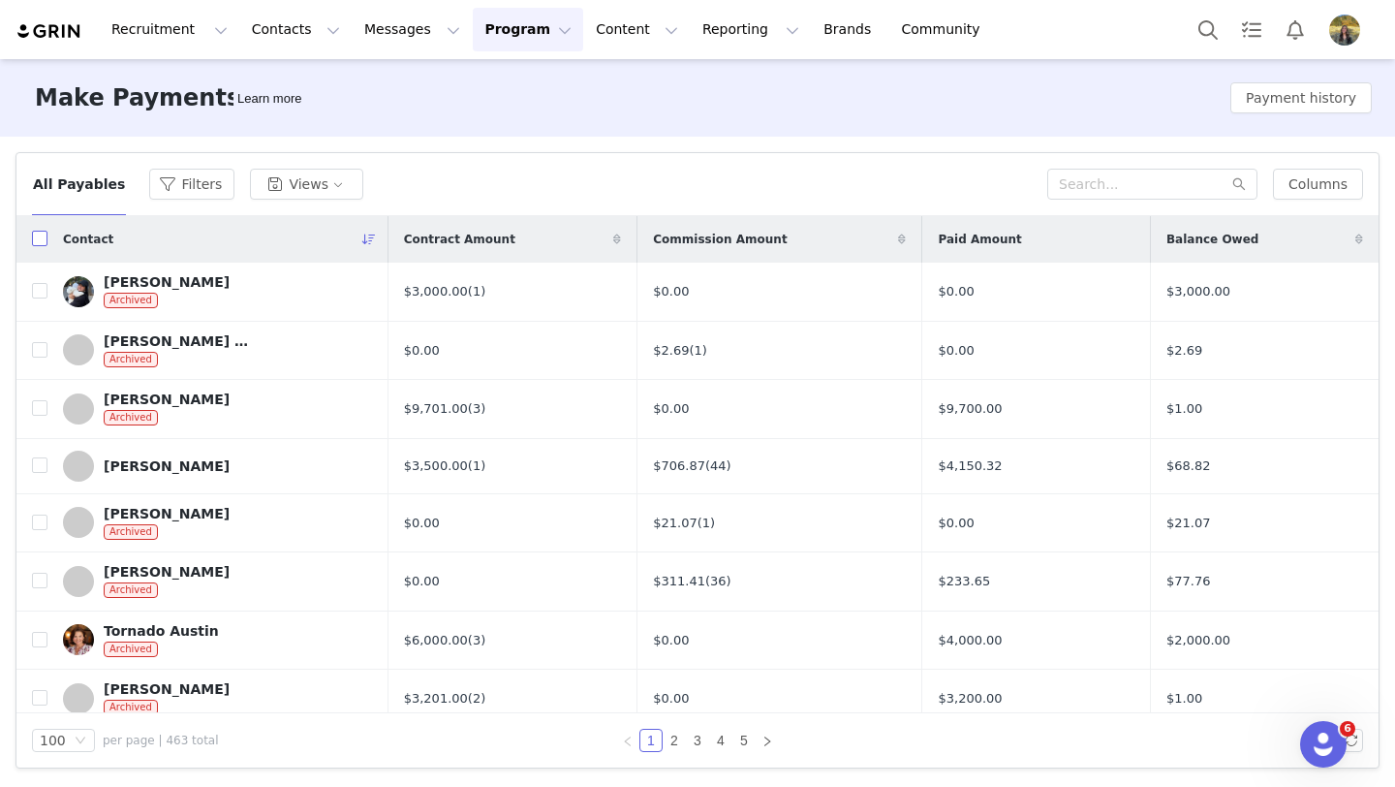
checkbox input "true"
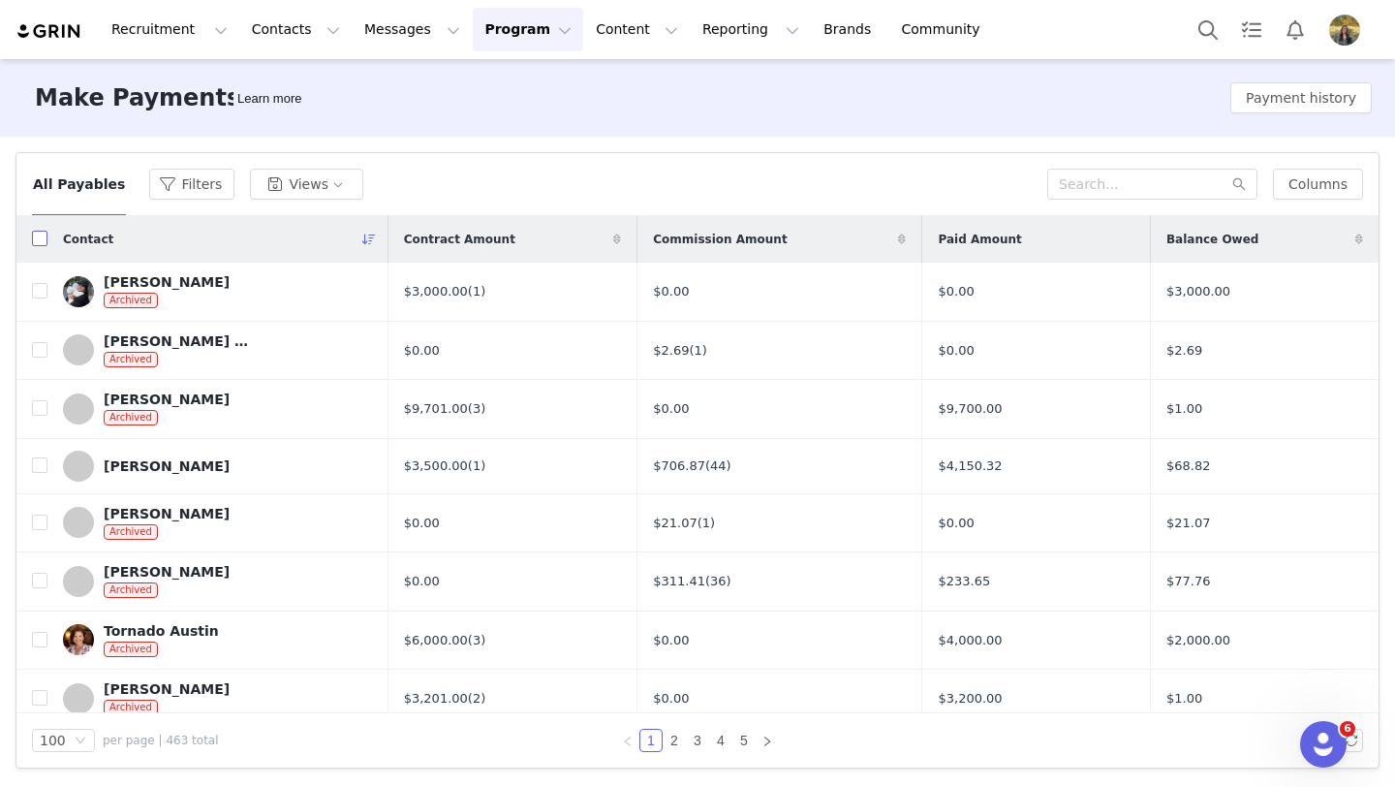
checkbox input "true"
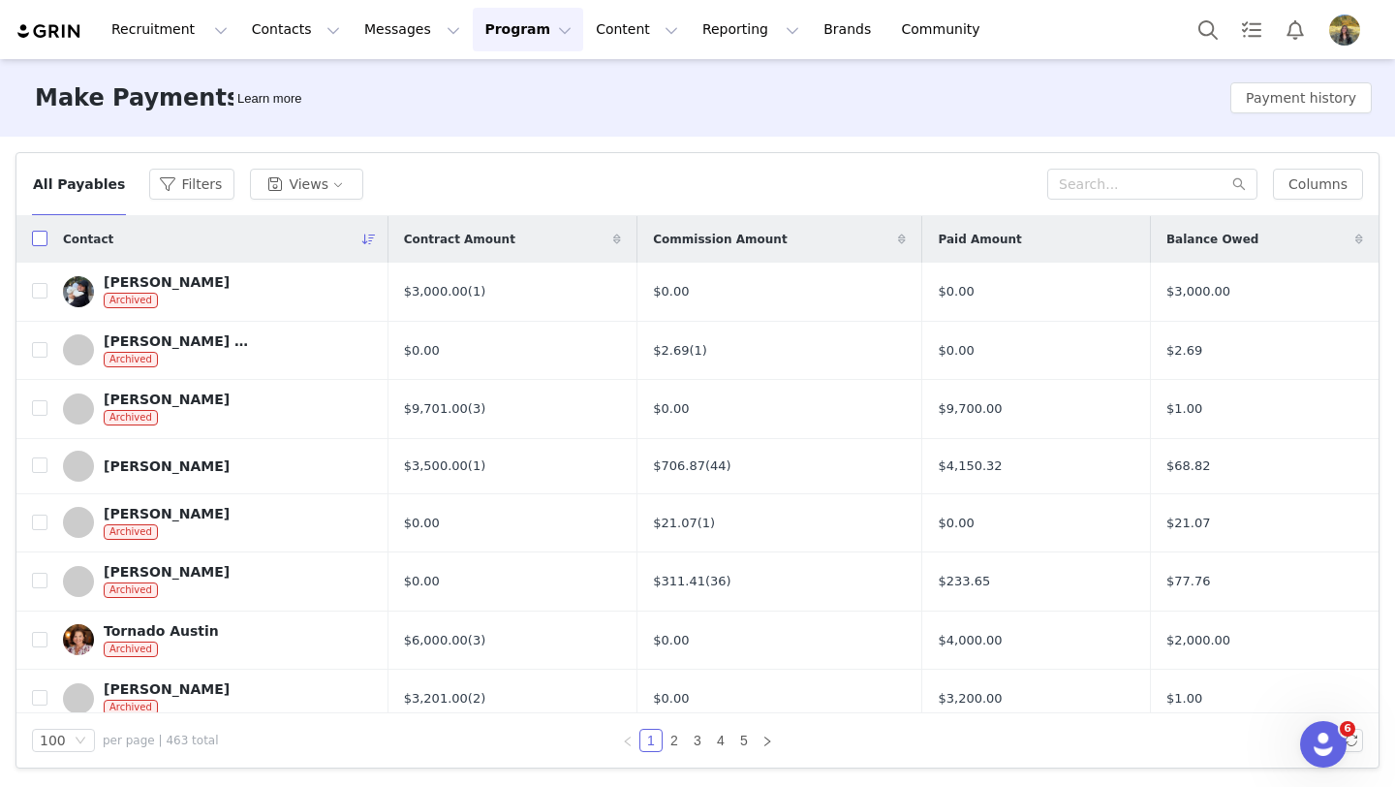
checkbox input "true"
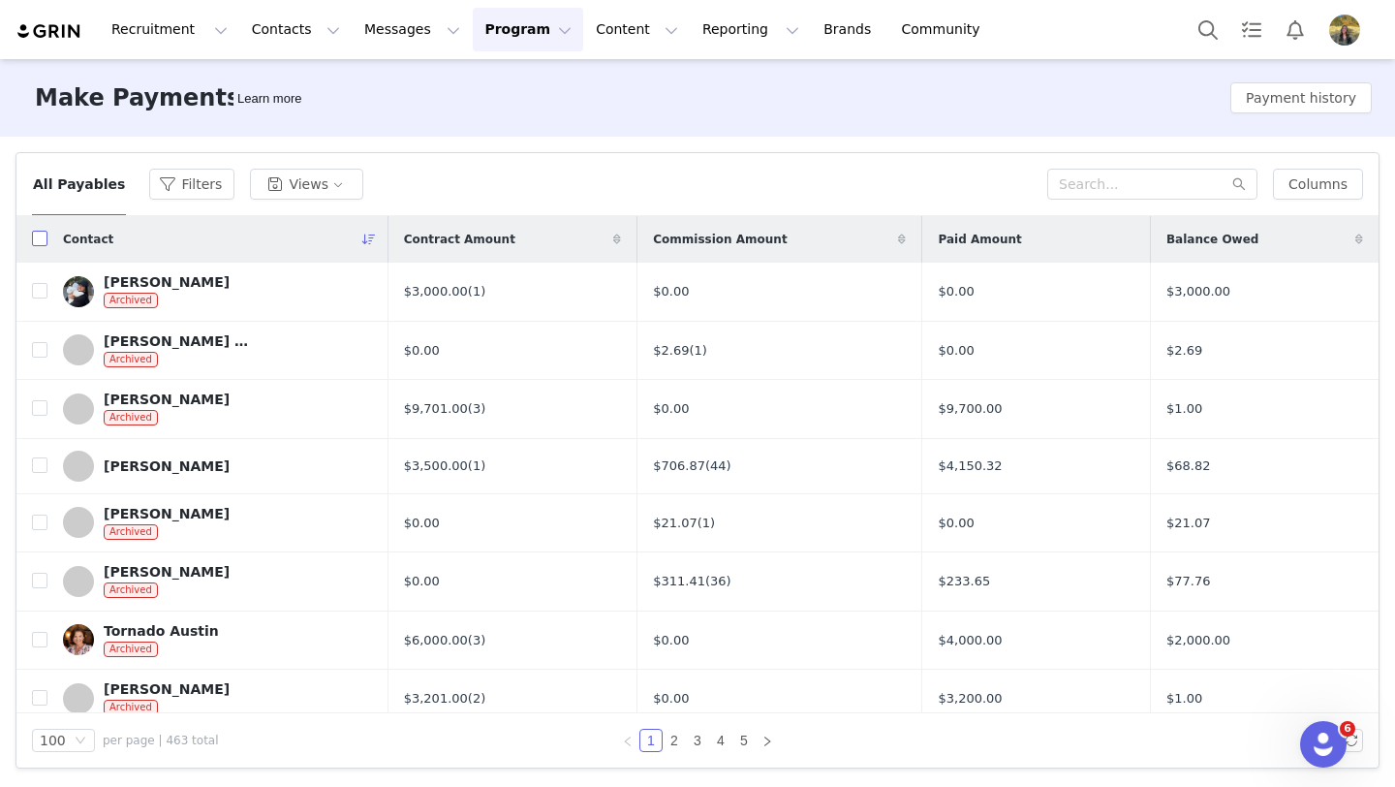
checkbox input "true"
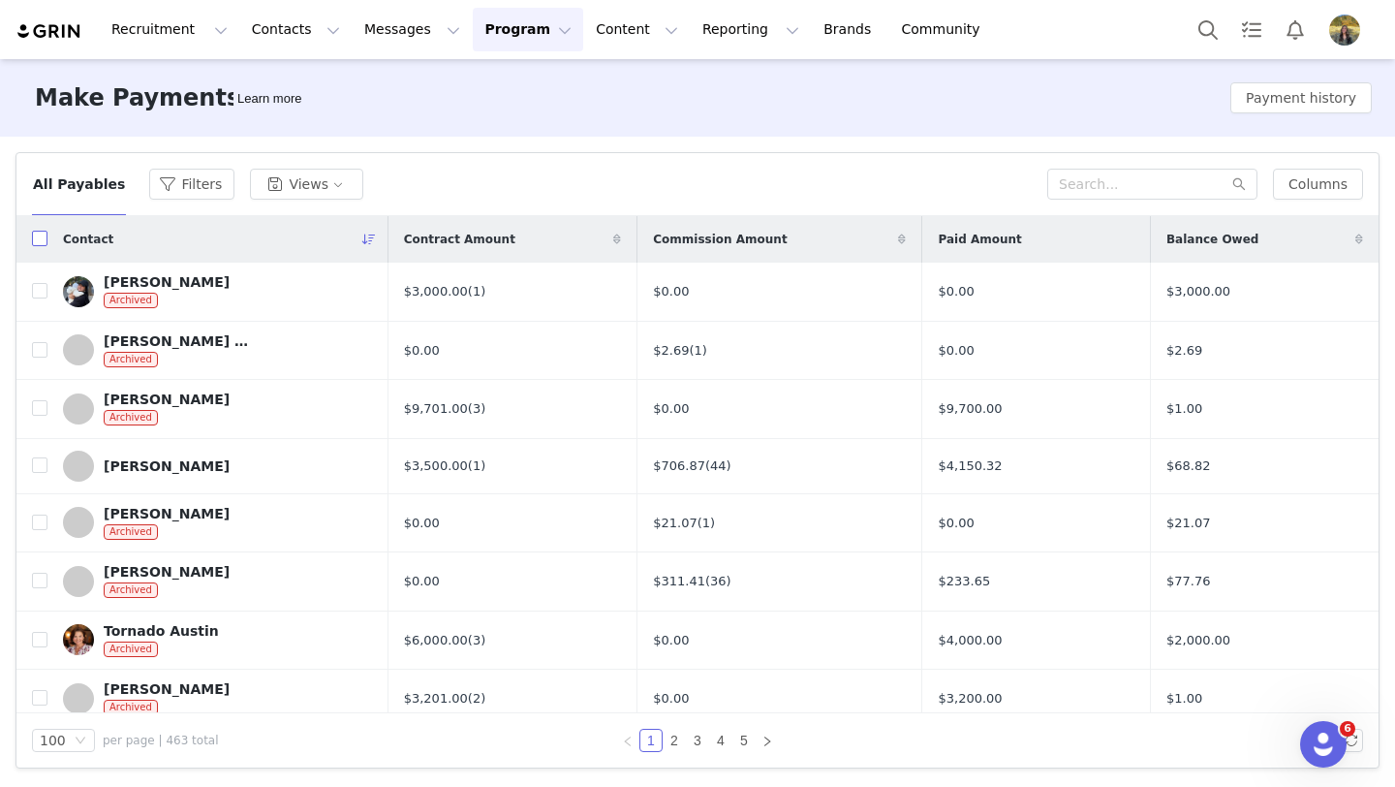
checkbox input "true"
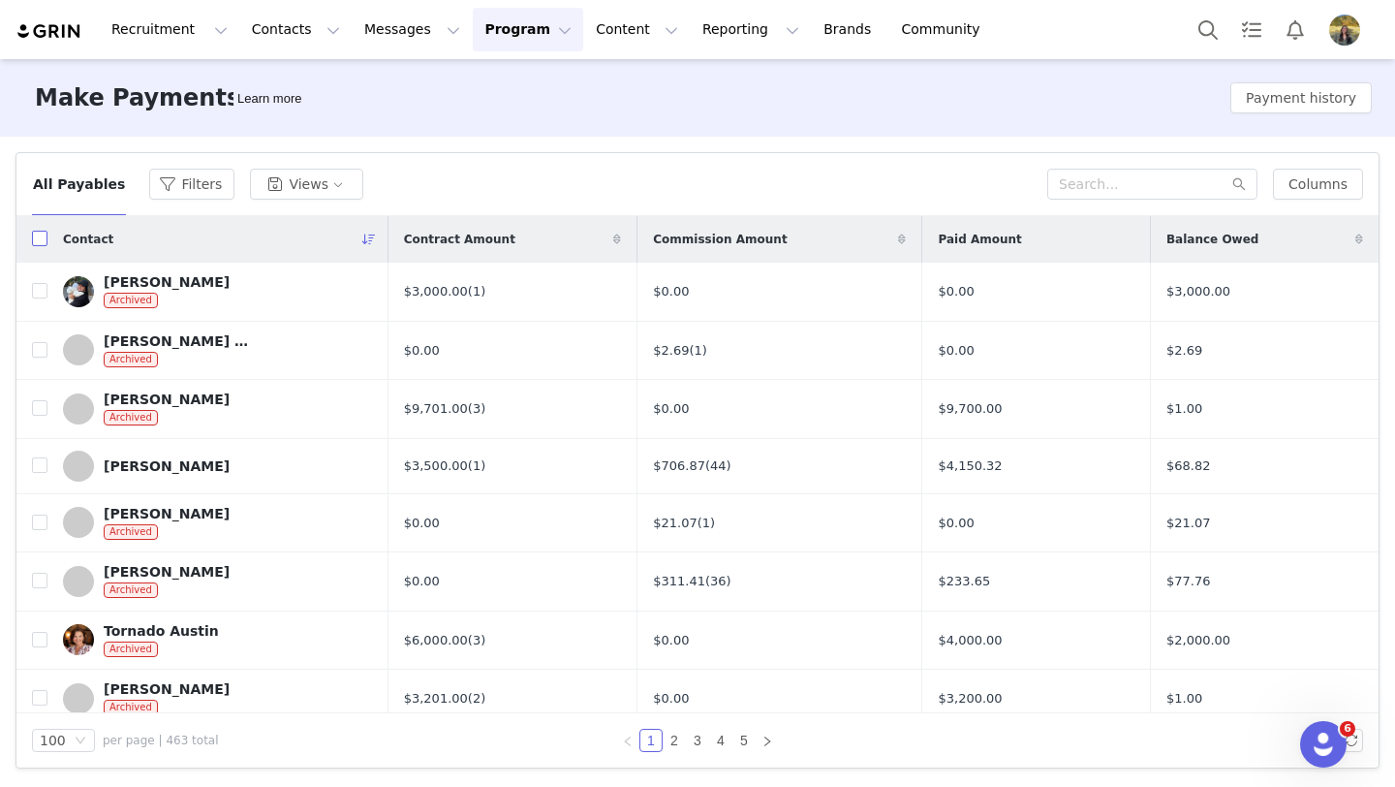
checkbox input "true"
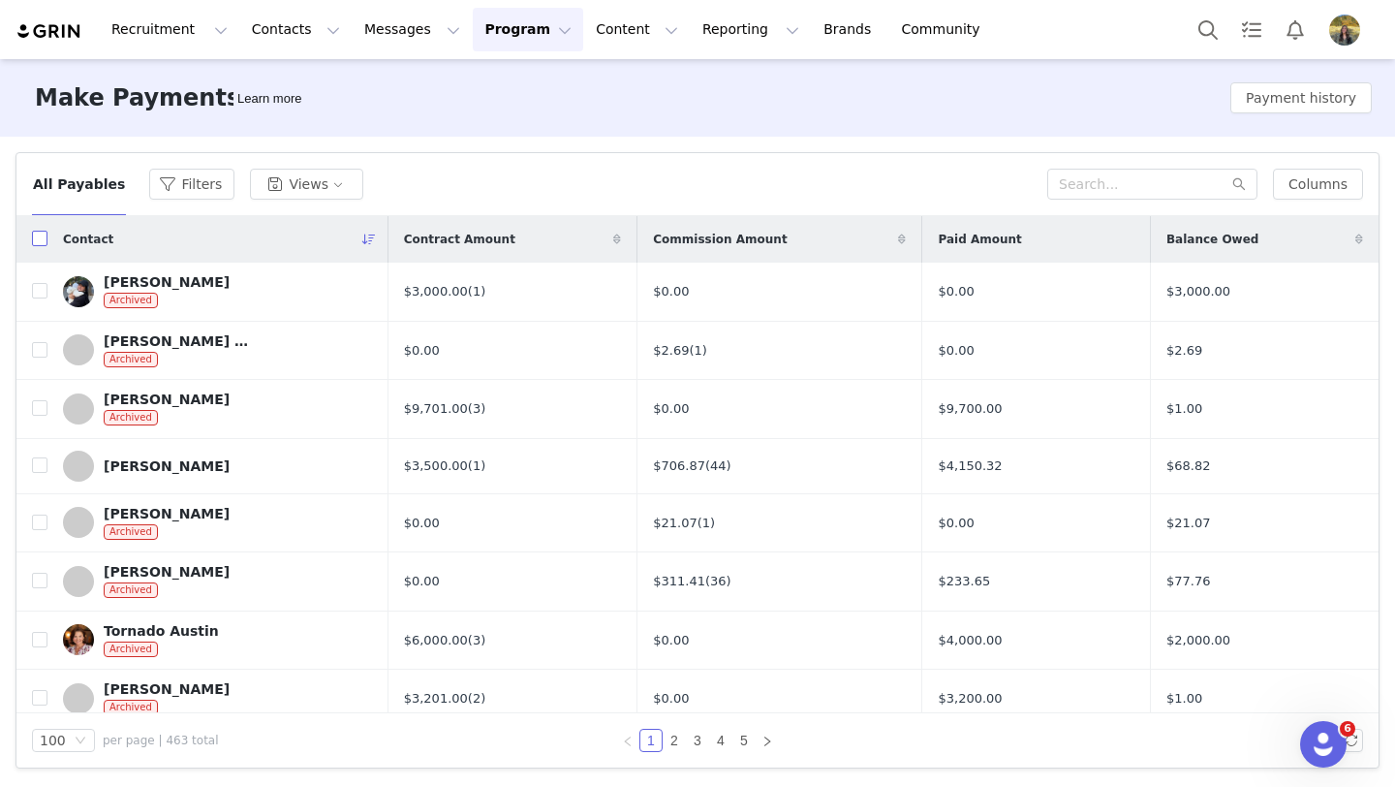
checkbox input "true"
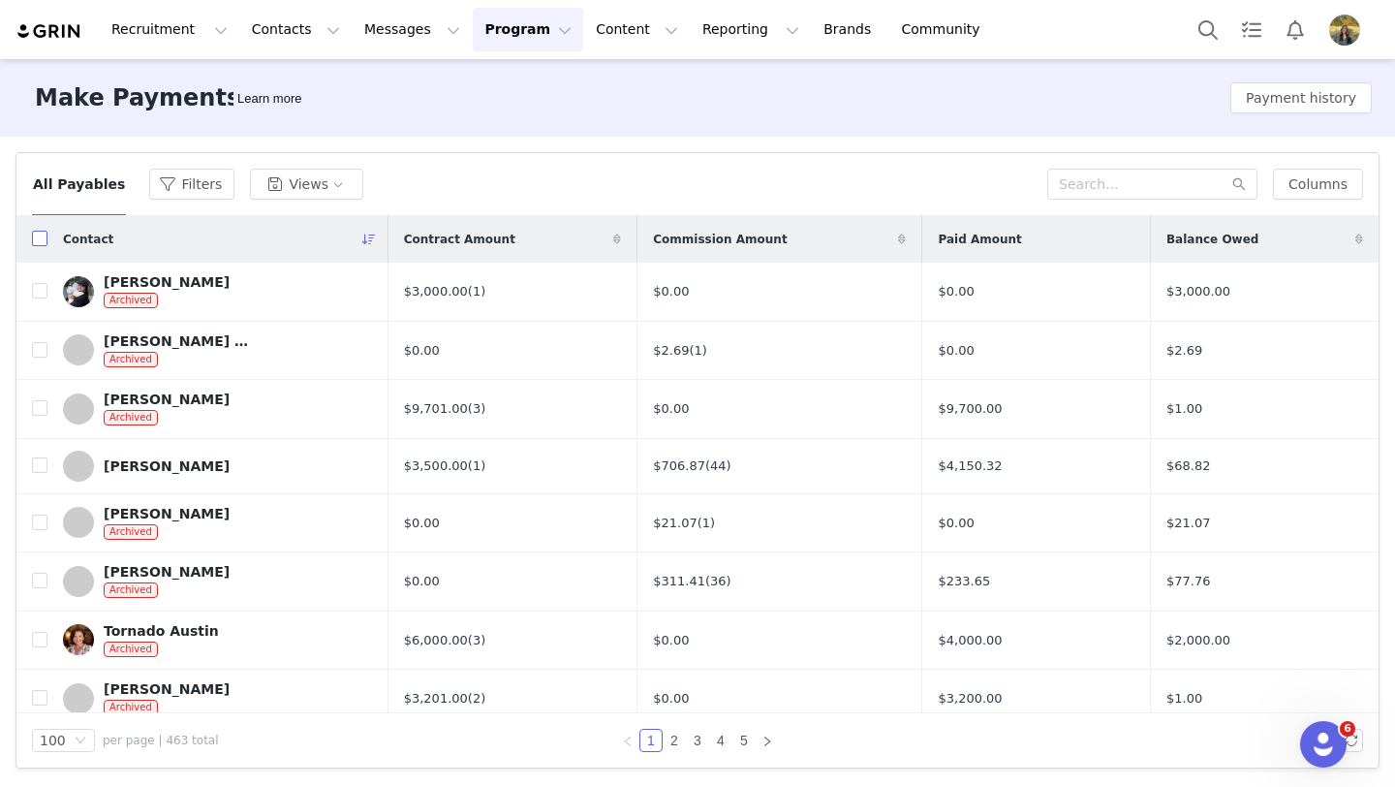
checkbox input "true"
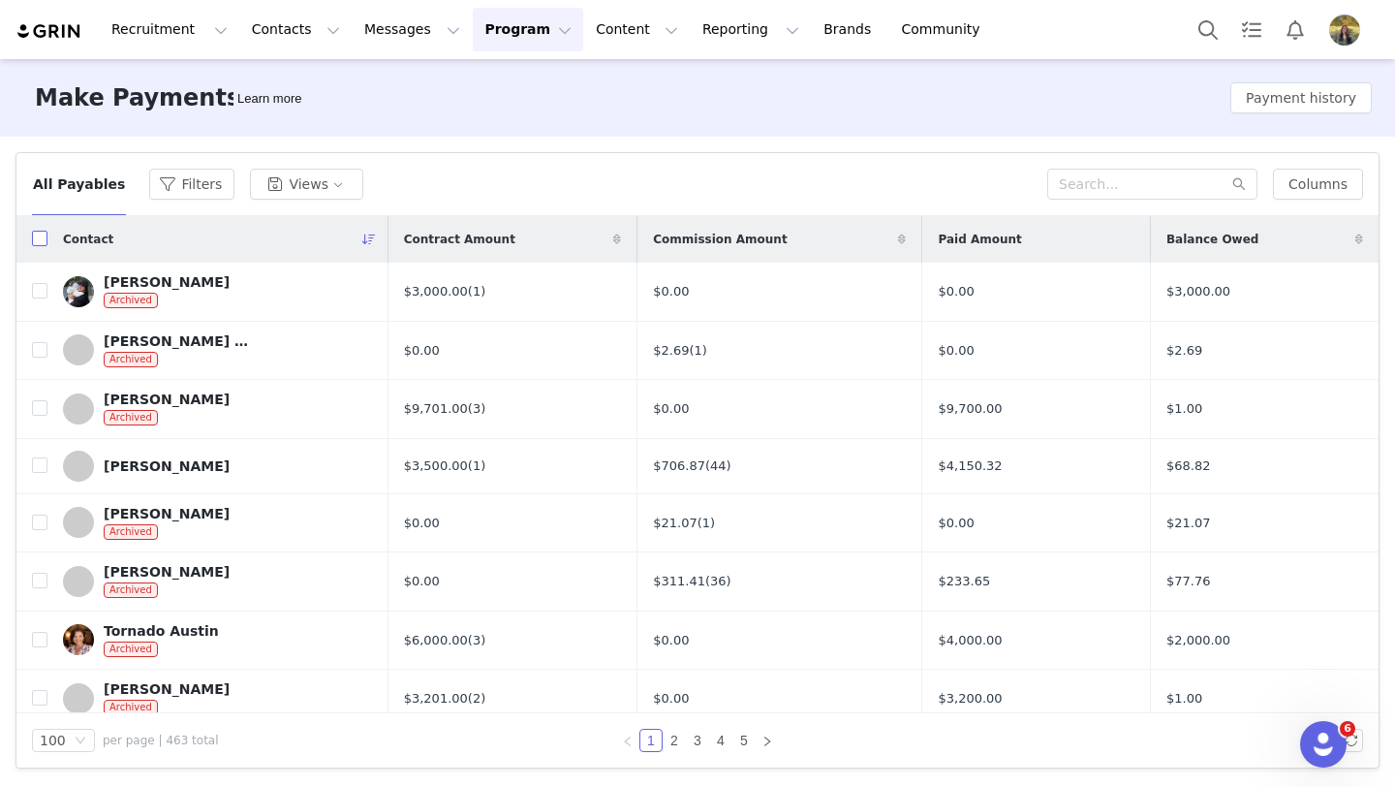
checkbox input "true"
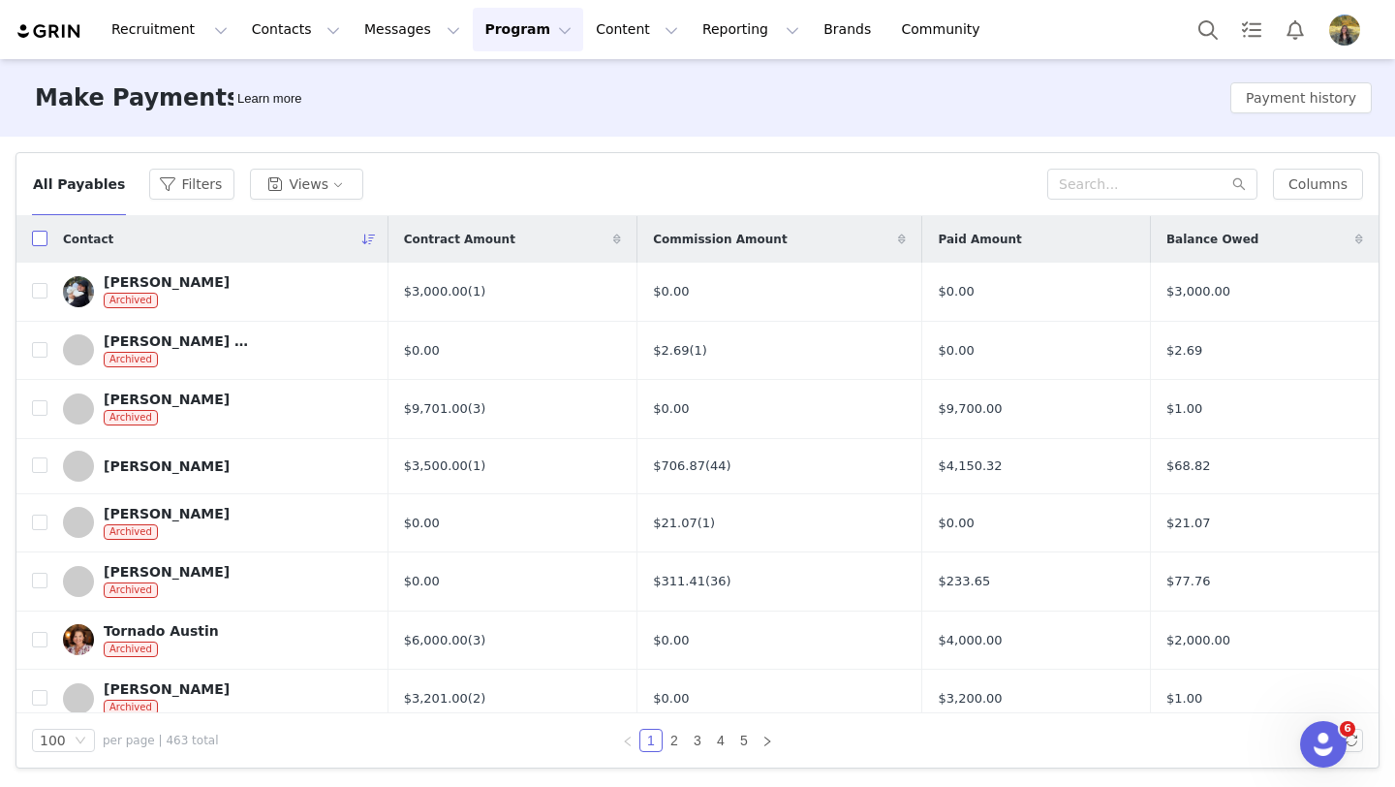
checkbox input "true"
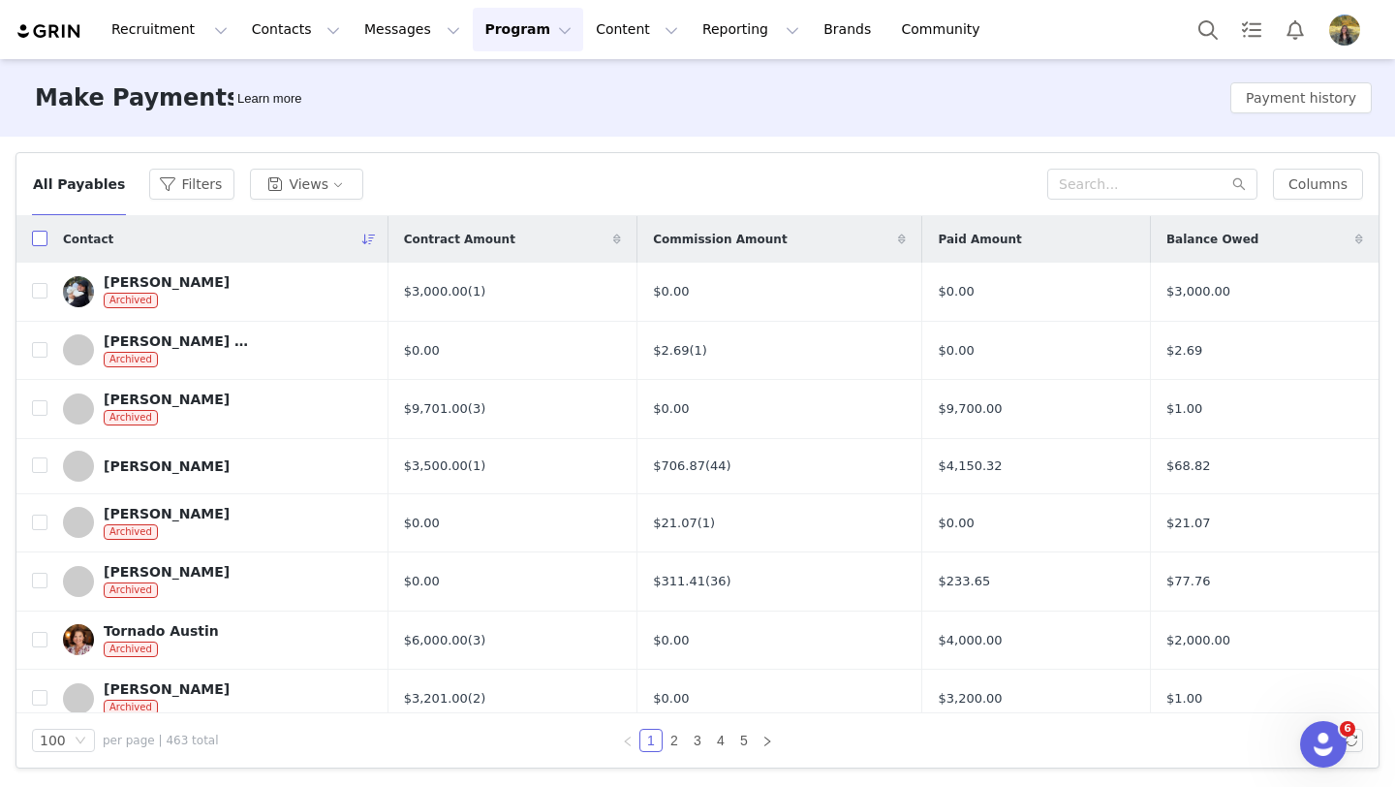
checkbox input "true"
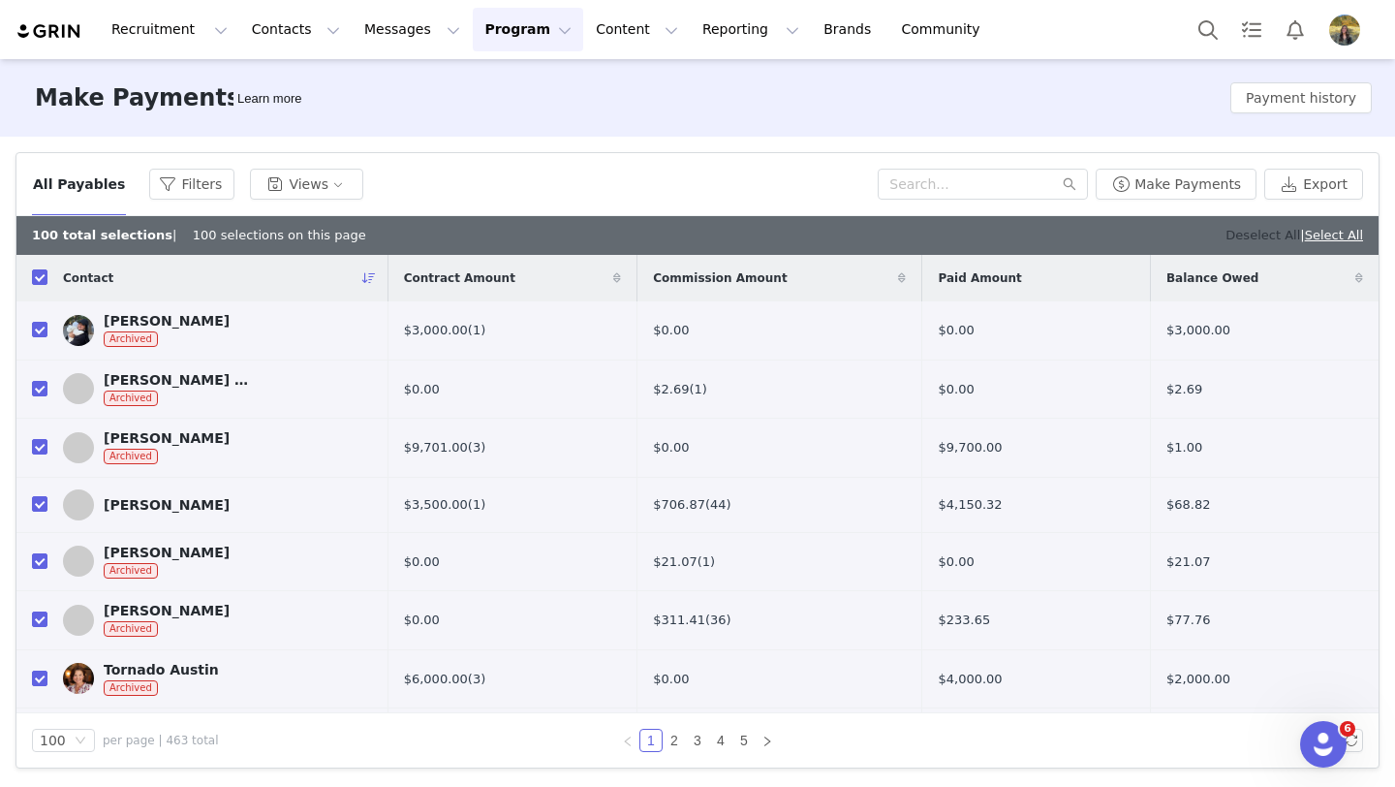
click at [1251, 233] on link "Deselect All" at bounding box center [1263, 235] width 75 height 15
checkbox input "false"
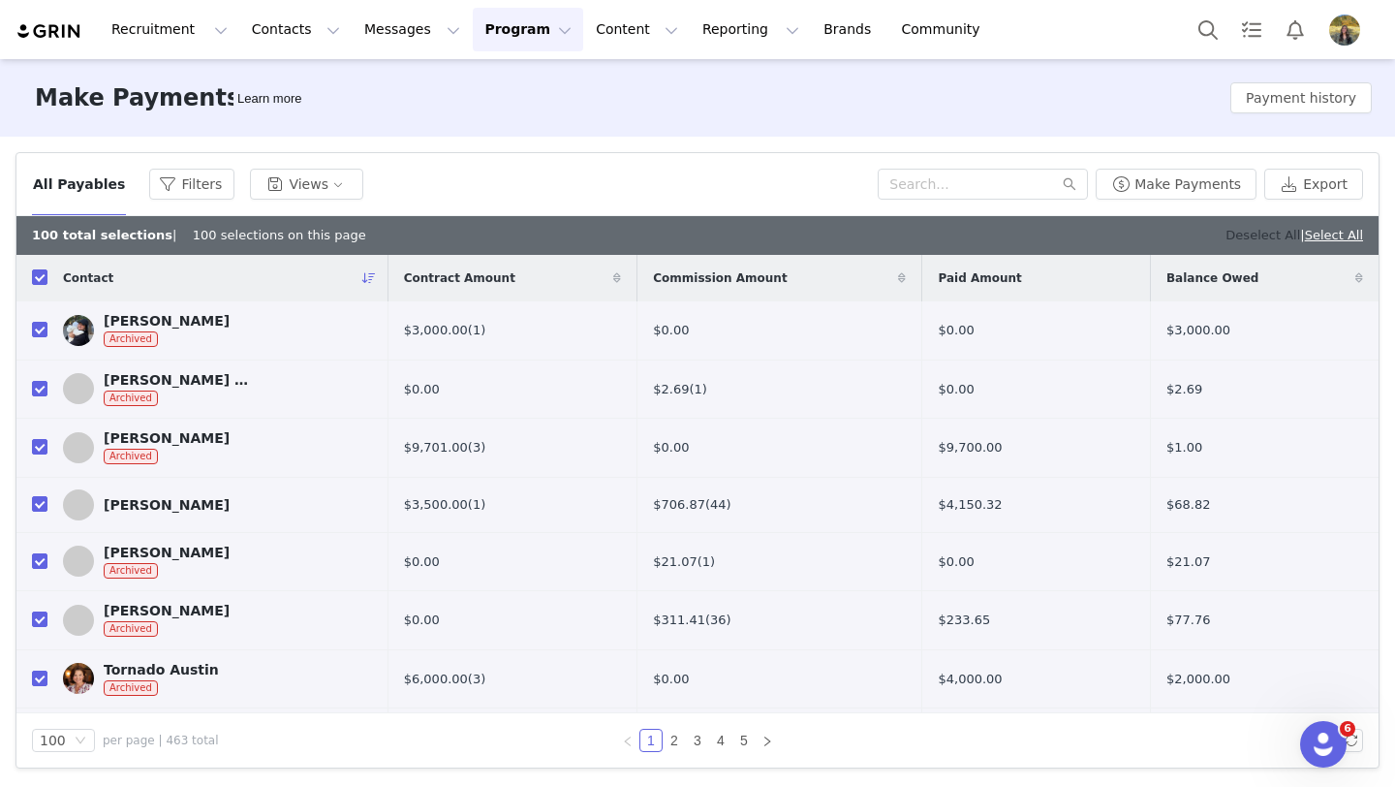
checkbox input "false"
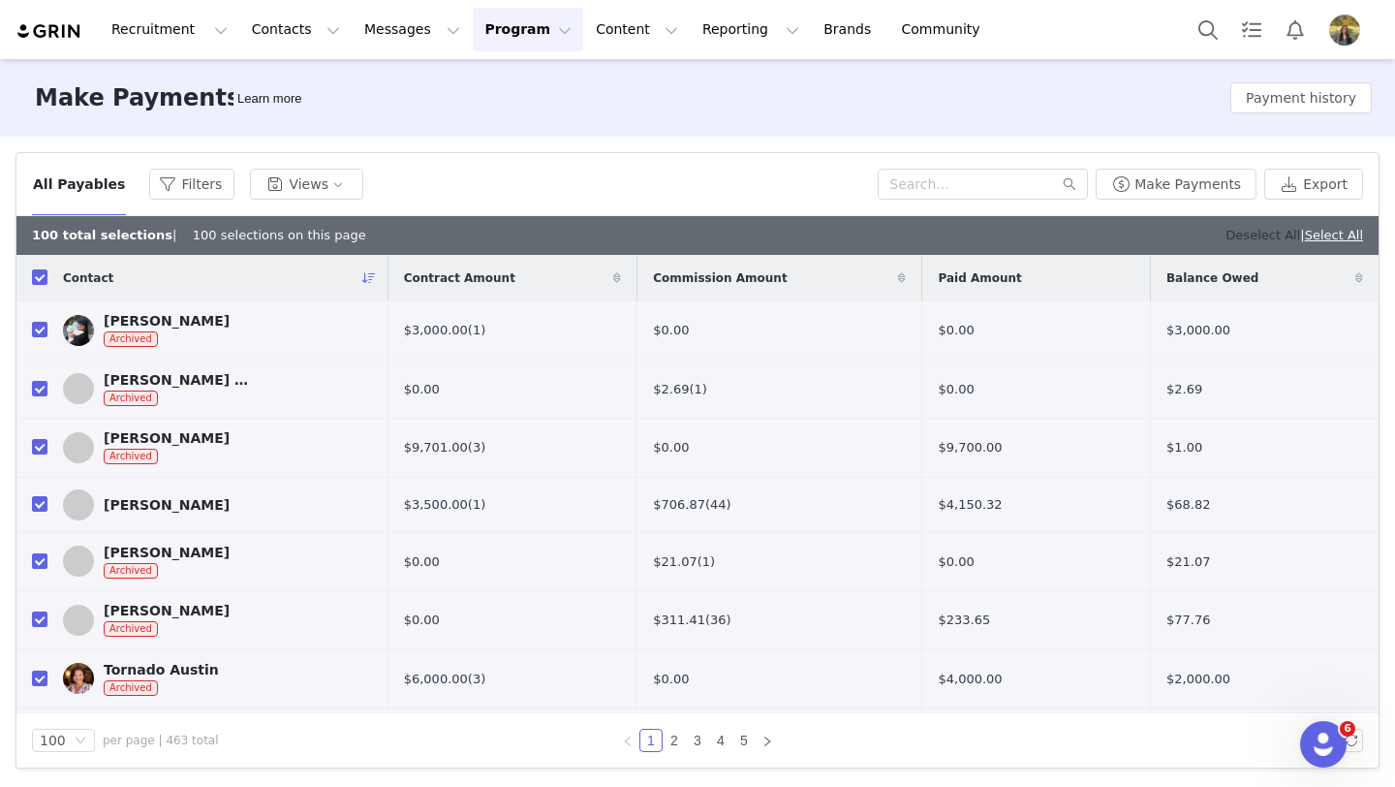
checkbox input "false"
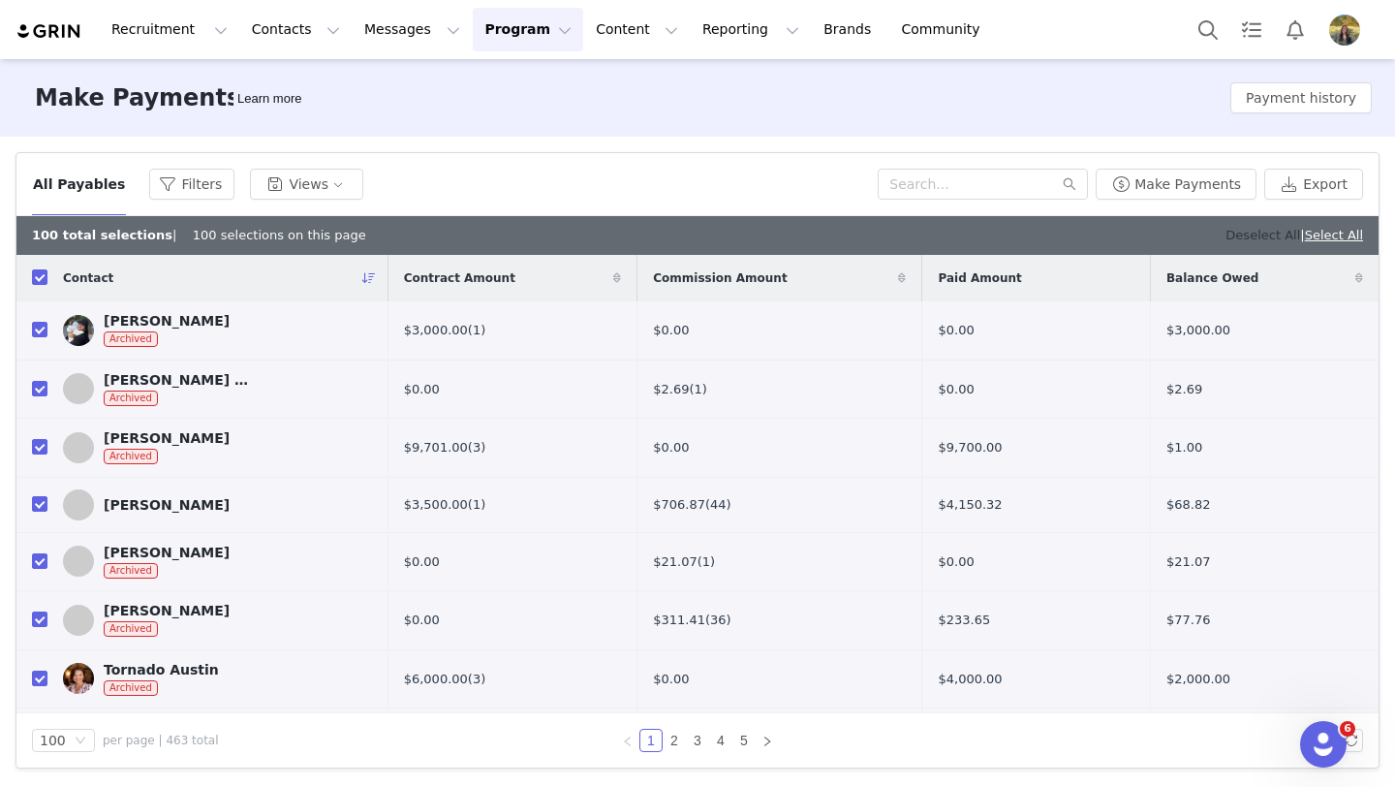
checkbox input "false"
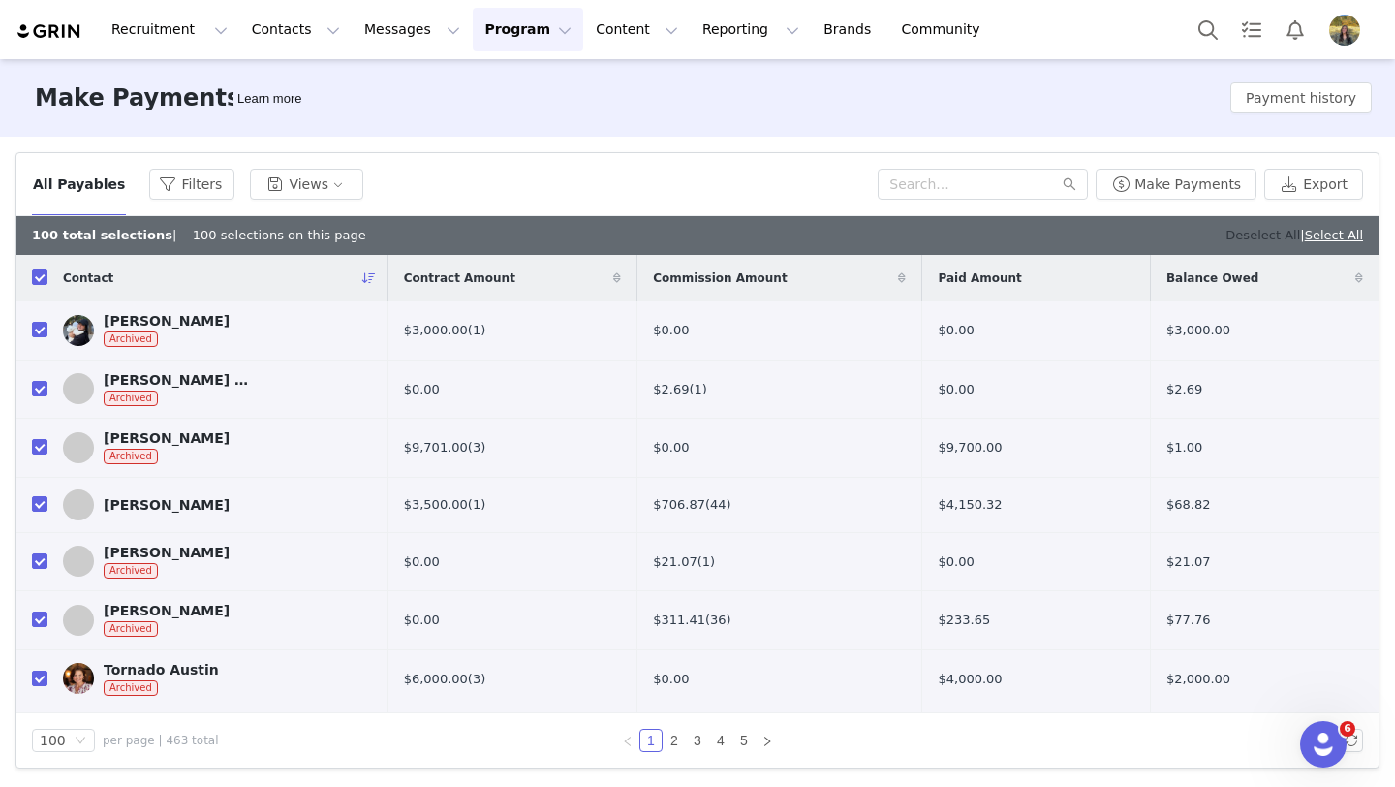
checkbox input "false"
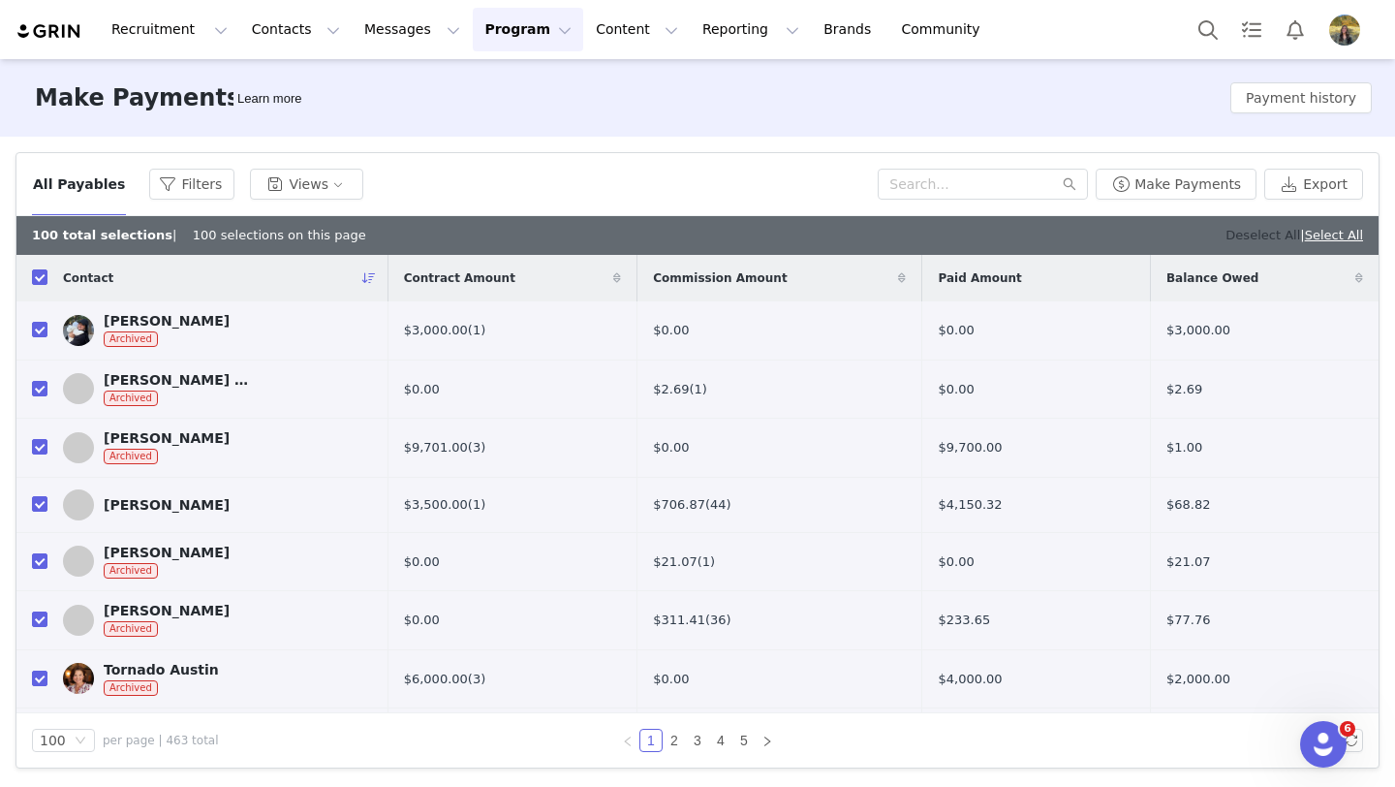
checkbox input "false"
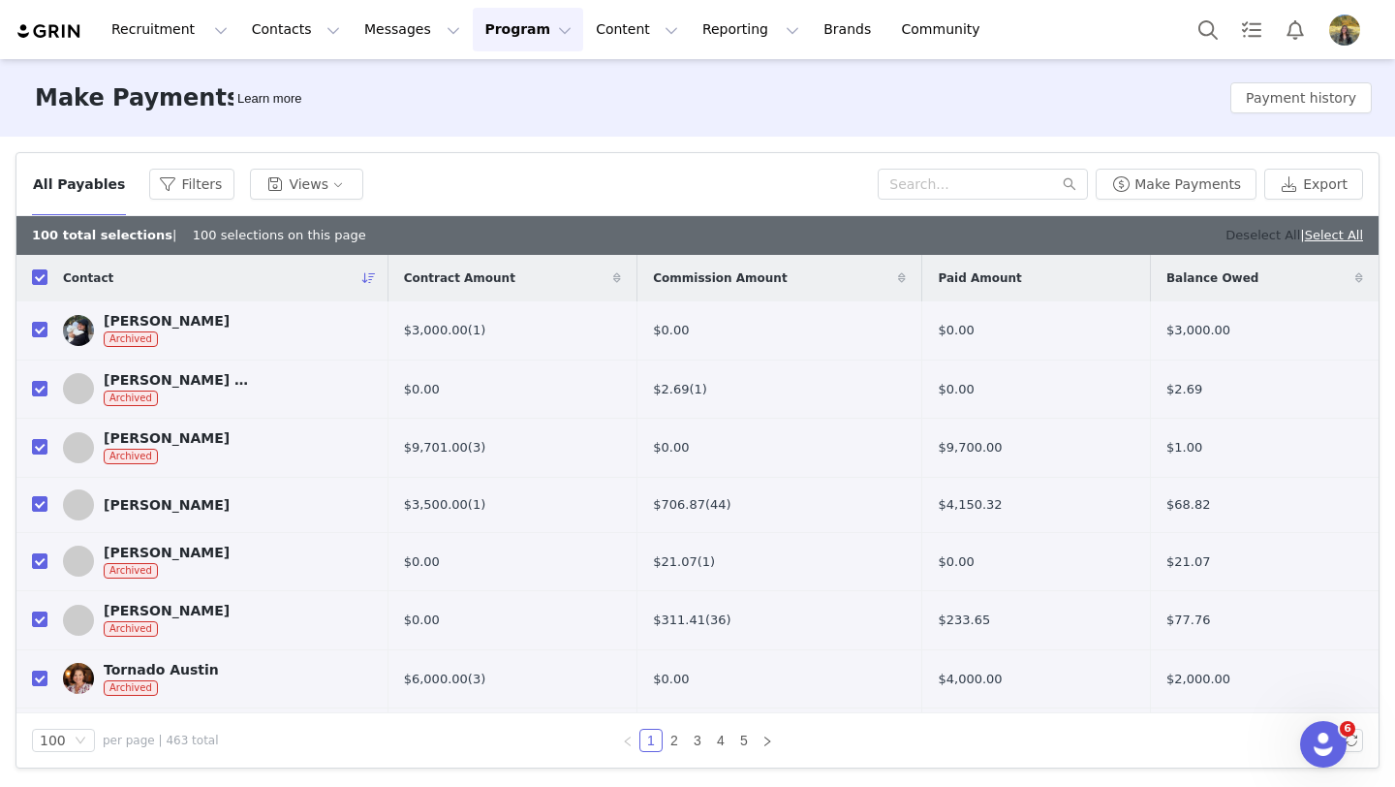
checkbox input "false"
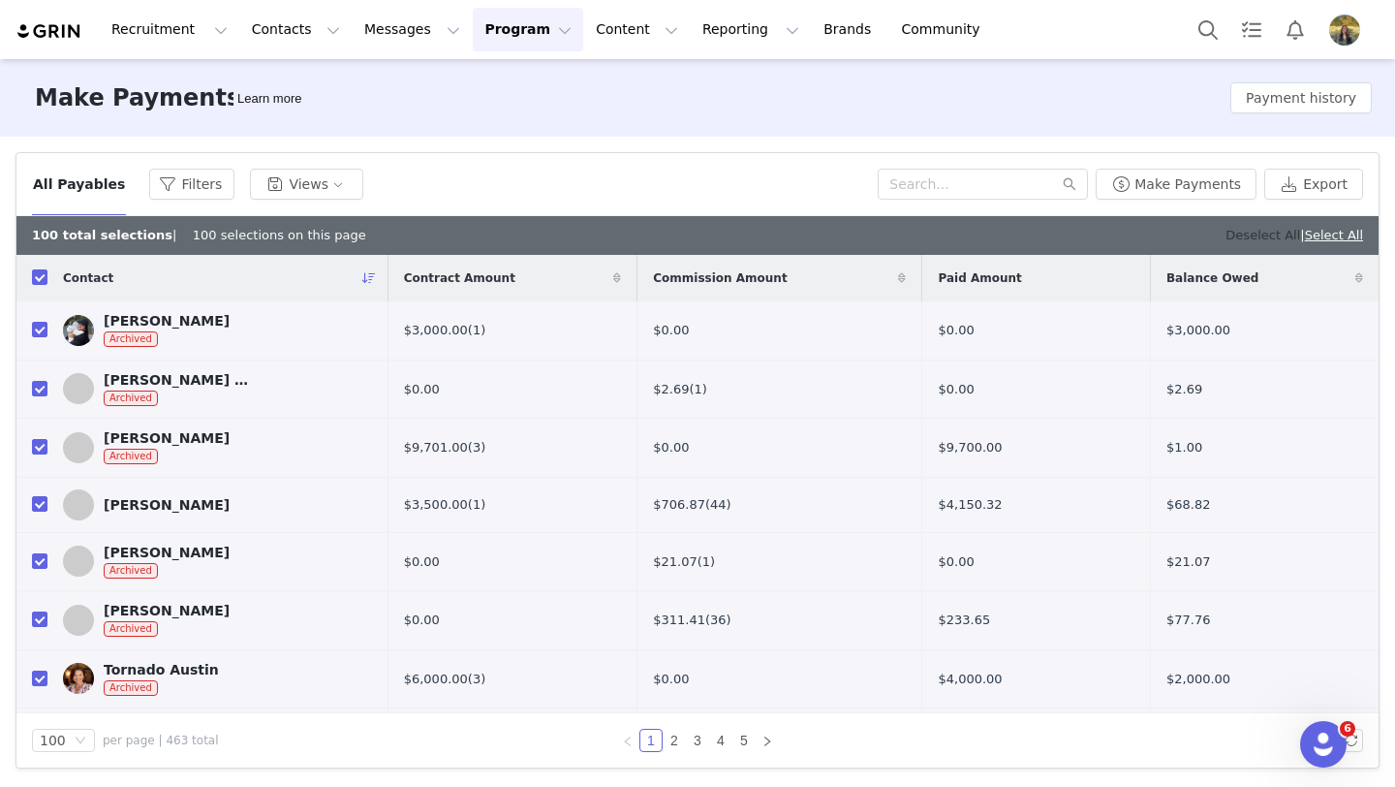
checkbox input "false"
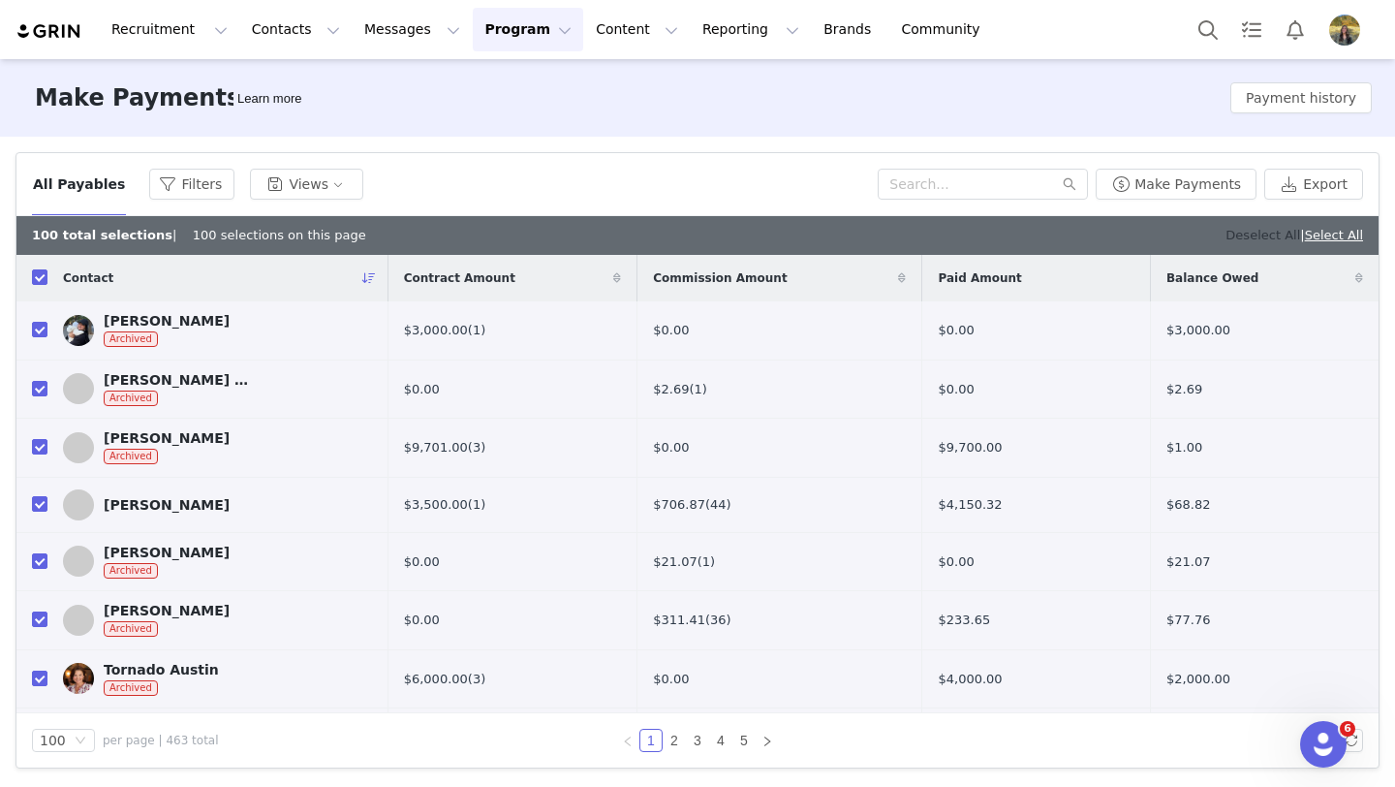
checkbox input "false"
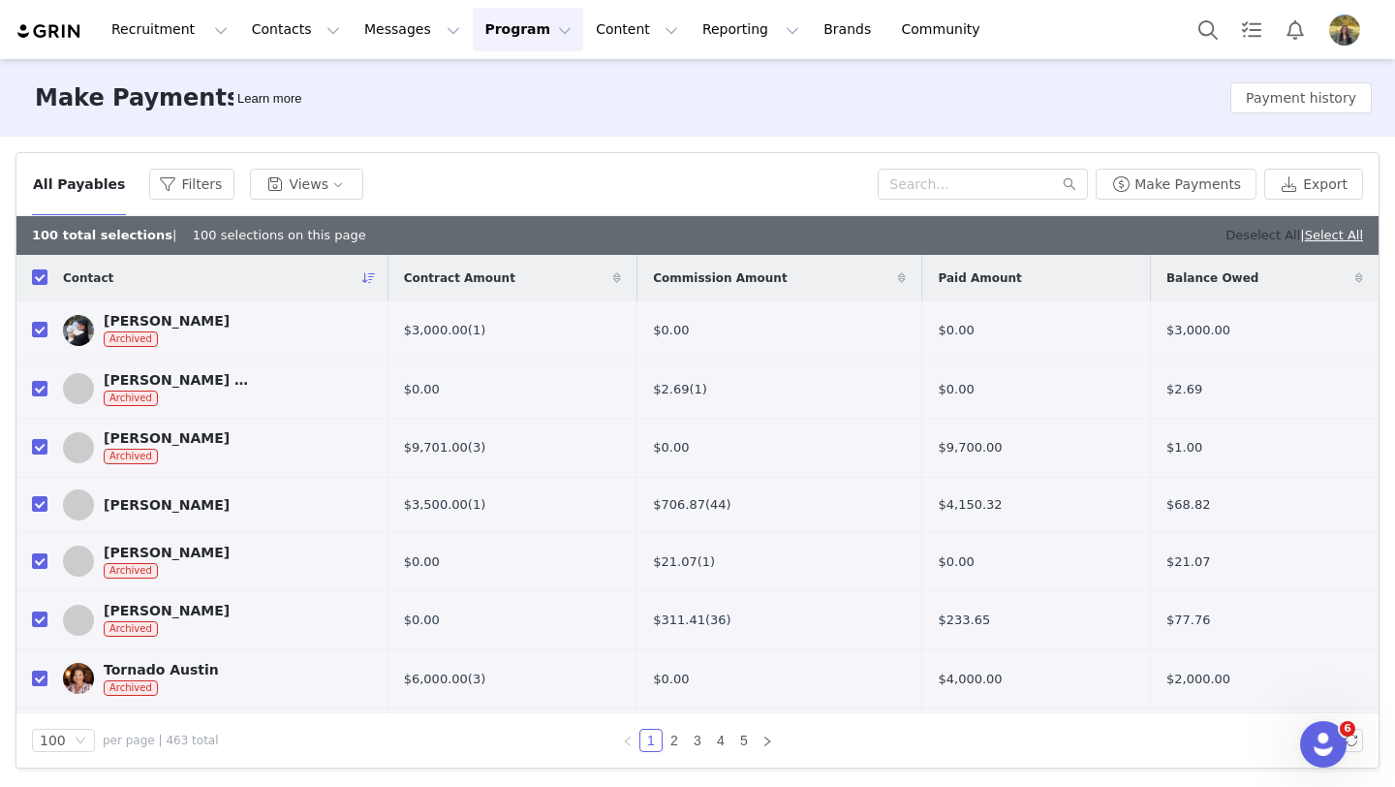
checkbox input "false"
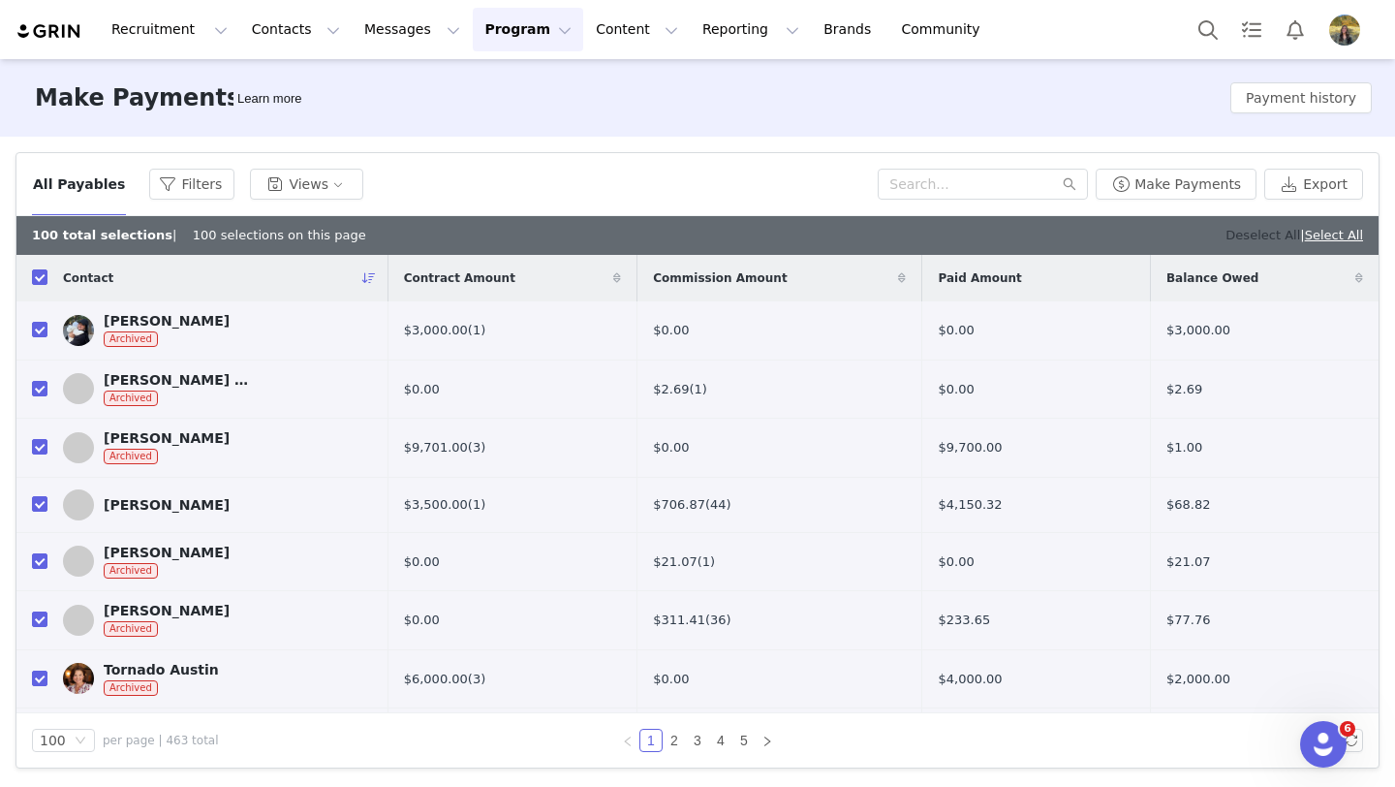
checkbox input "false"
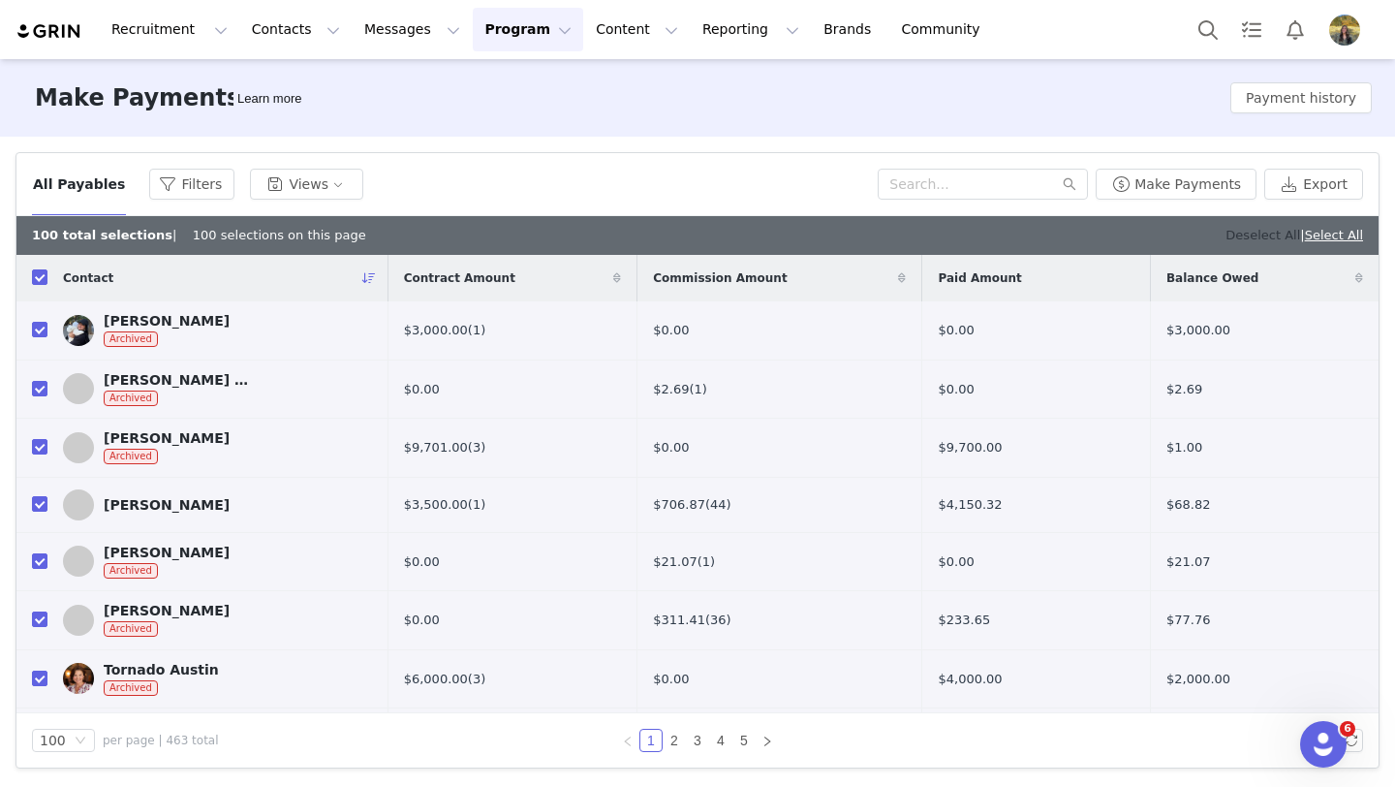
checkbox input "false"
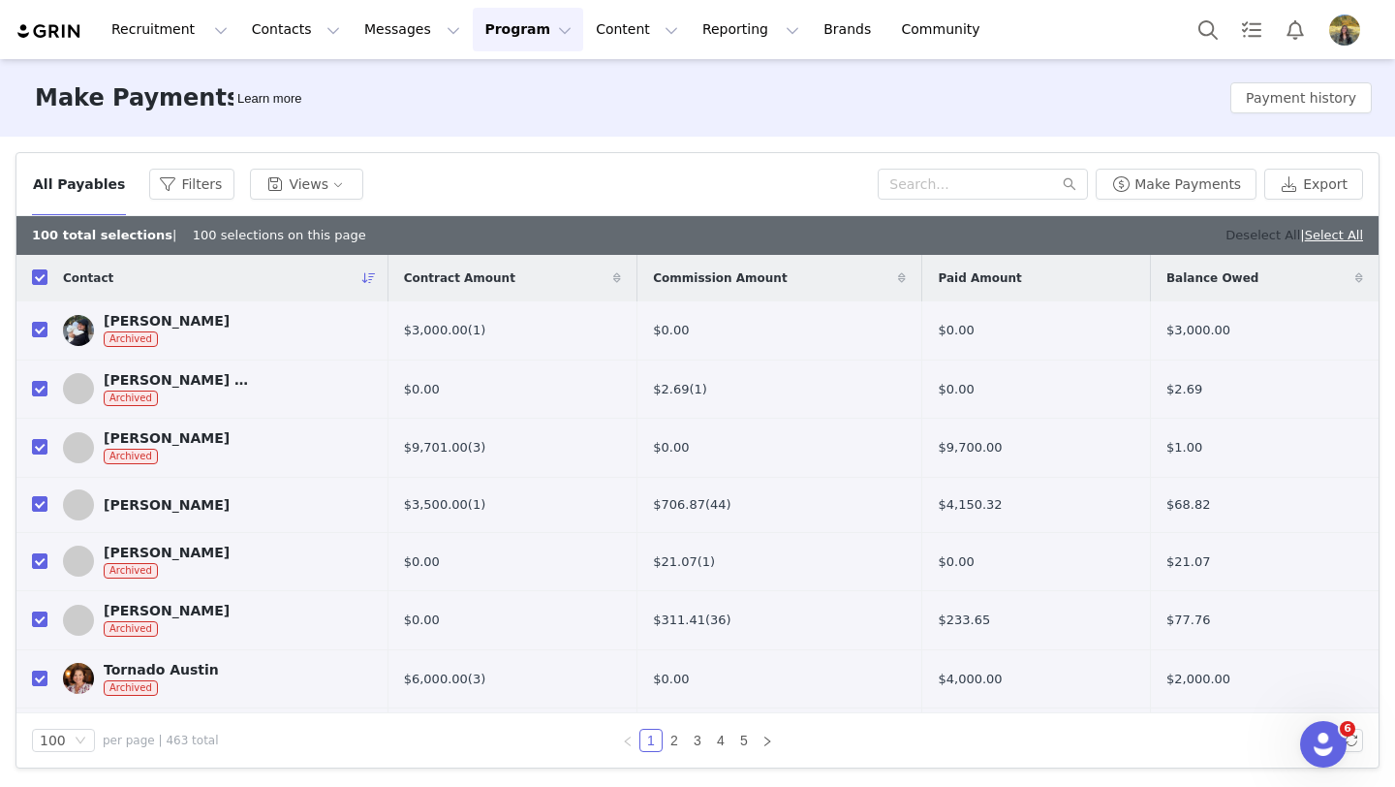
checkbox input "false"
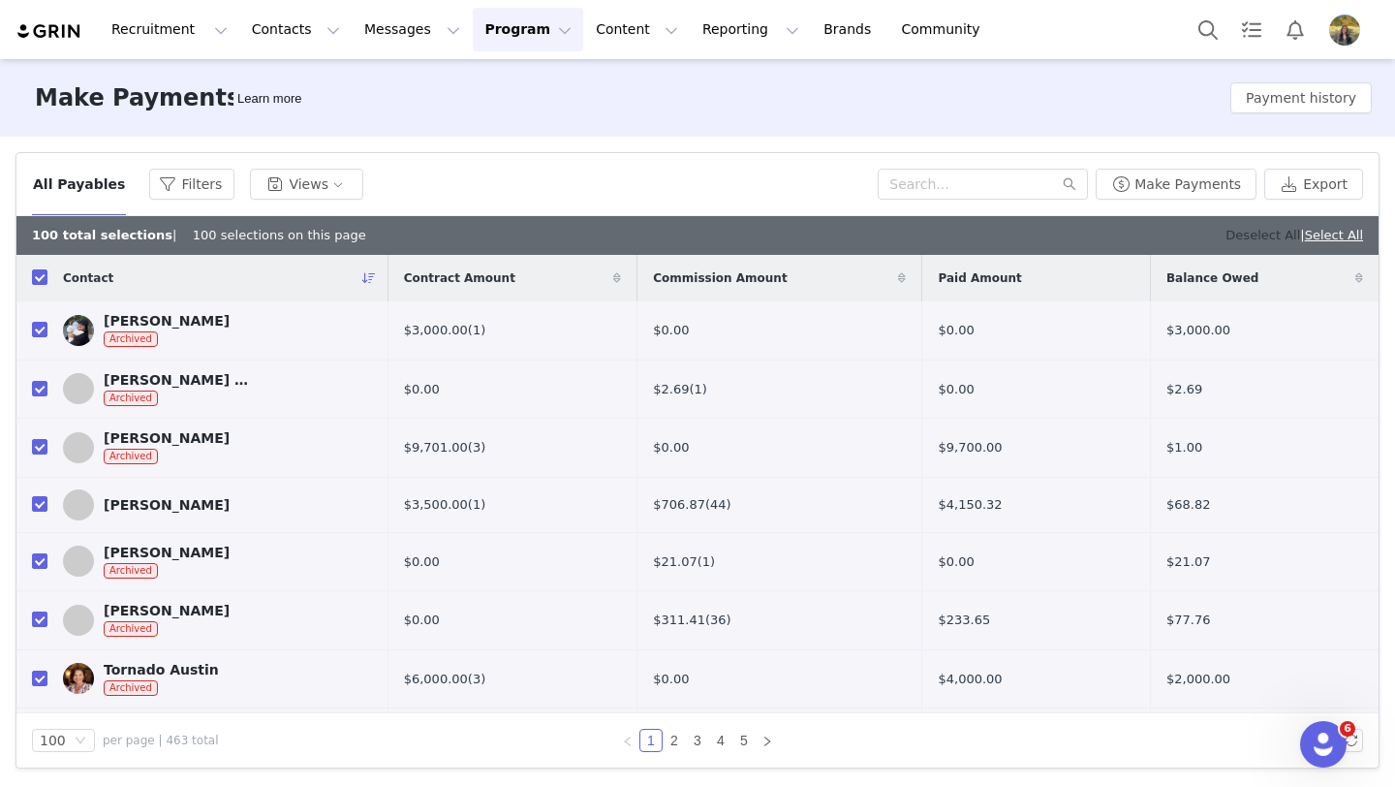
checkbox input "false"
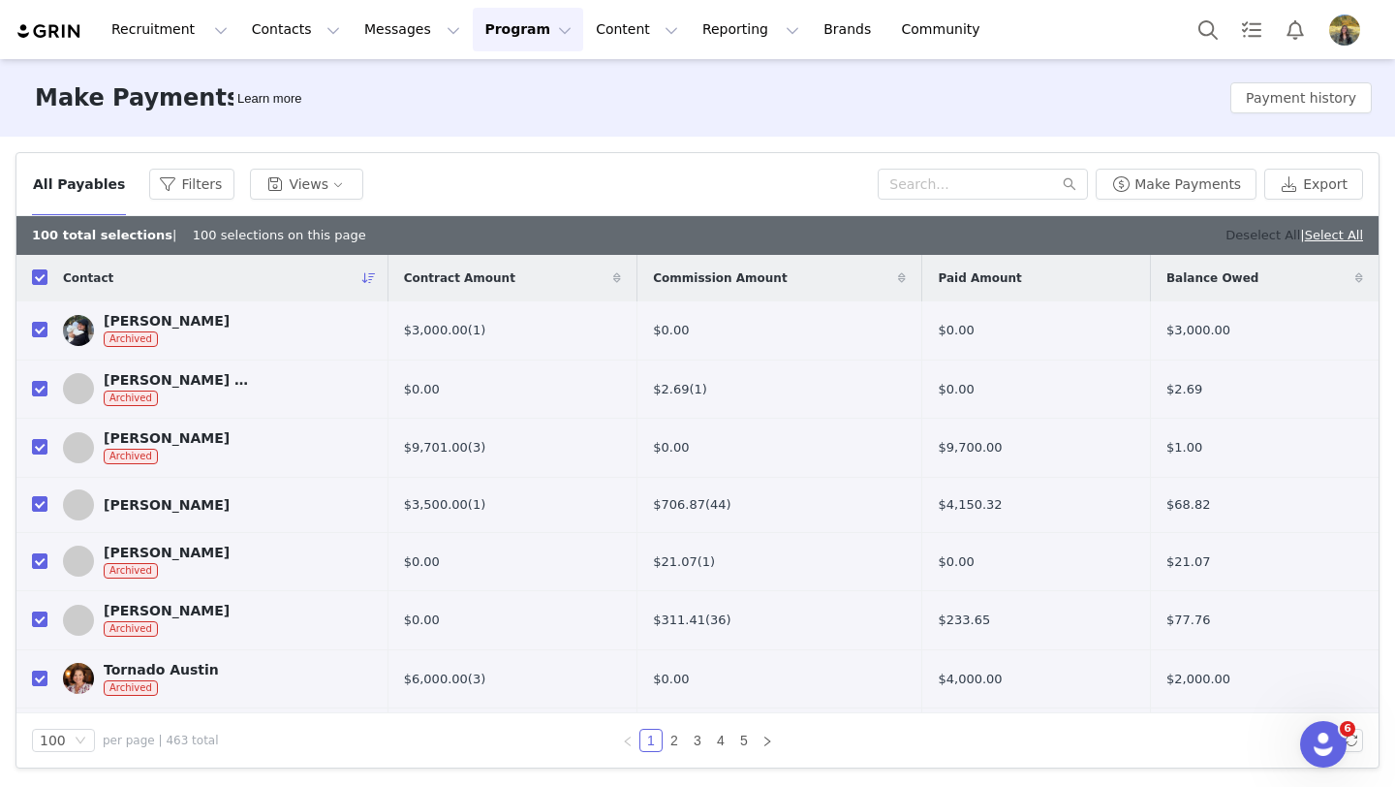
checkbox input "false"
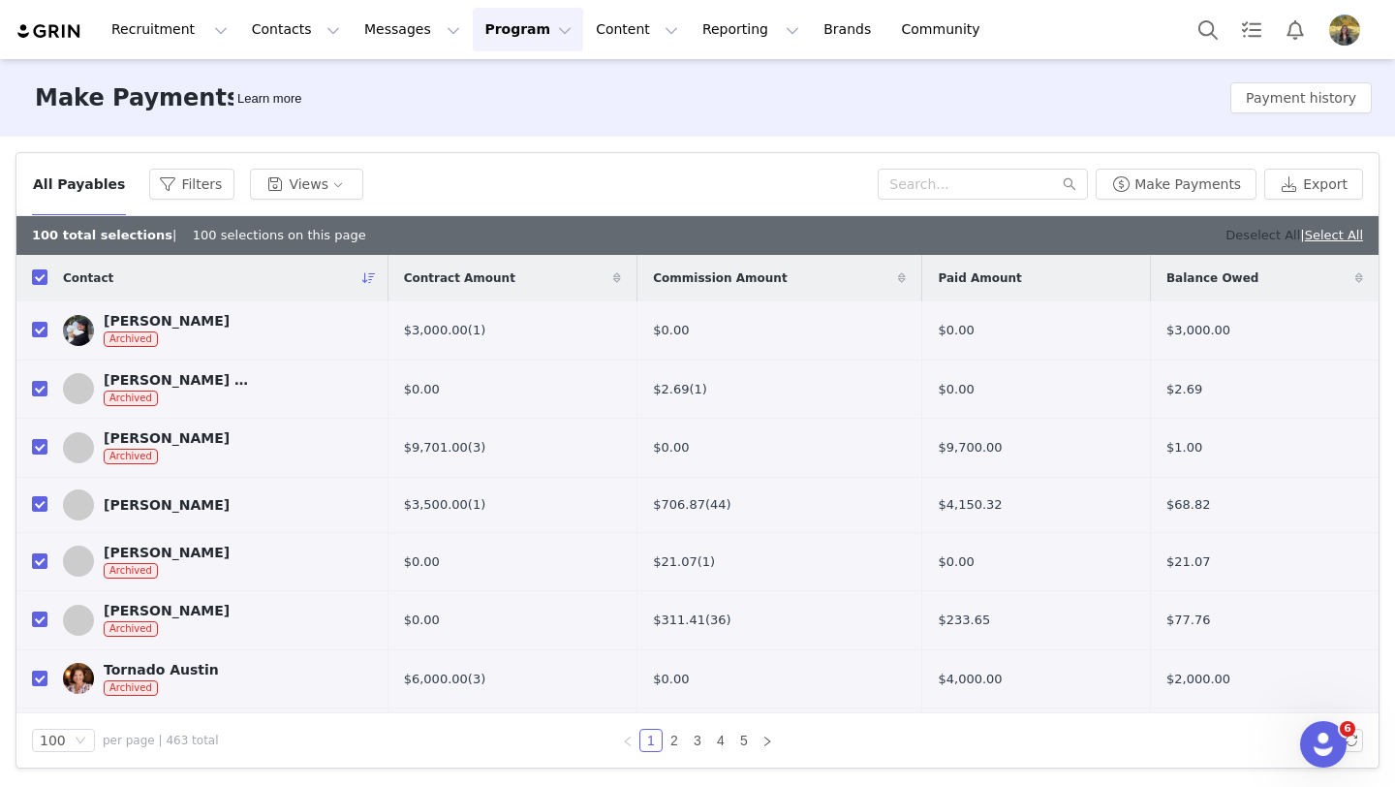
checkbox input "false"
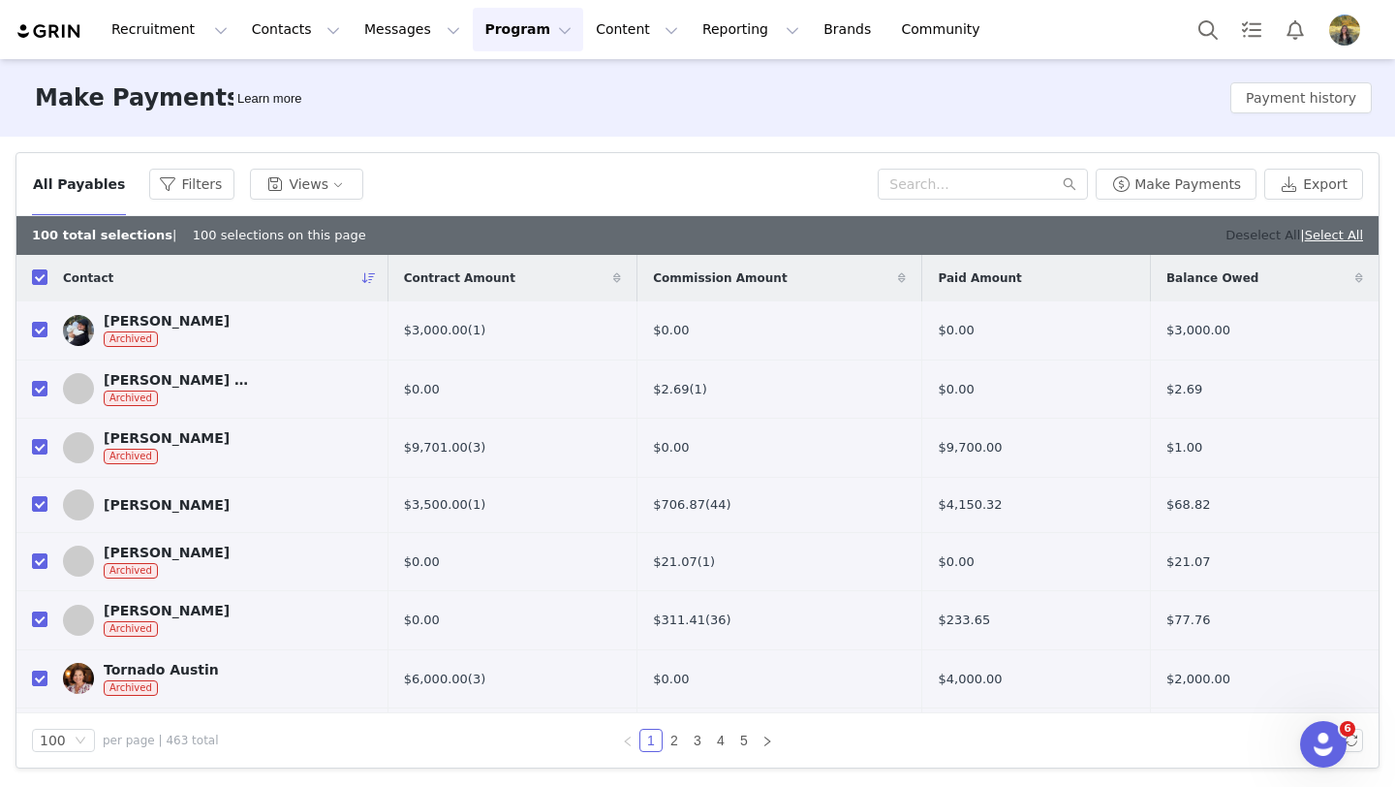
checkbox input "false"
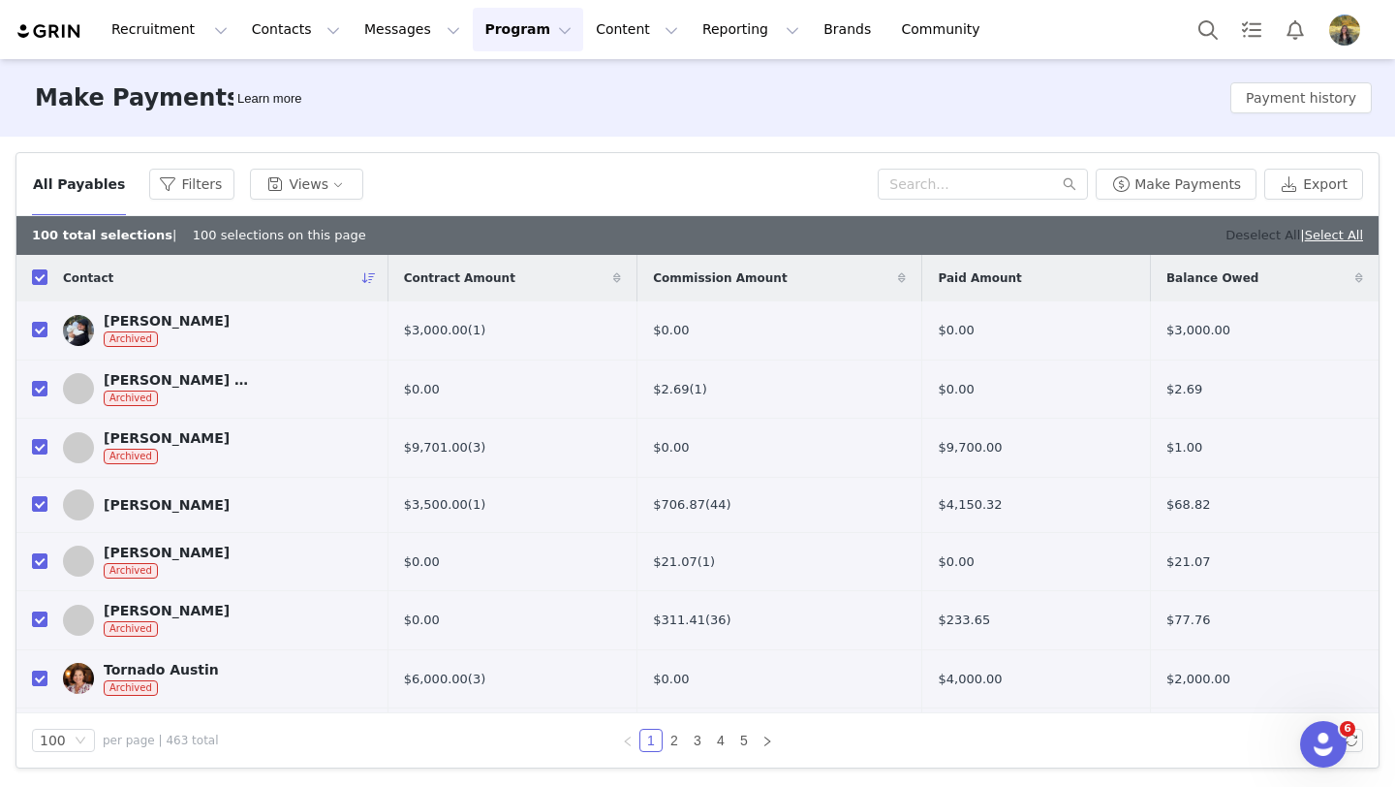
checkbox input "false"
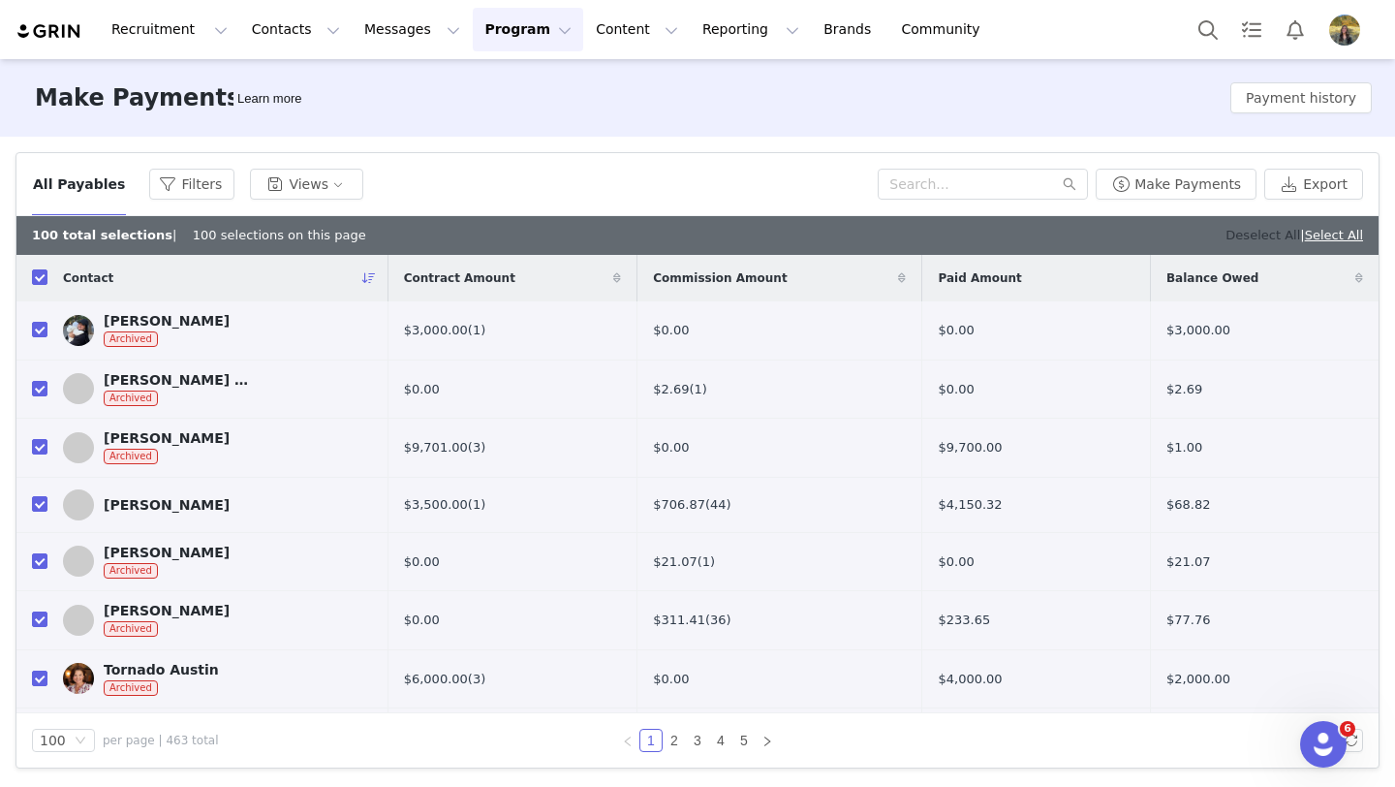
checkbox input "false"
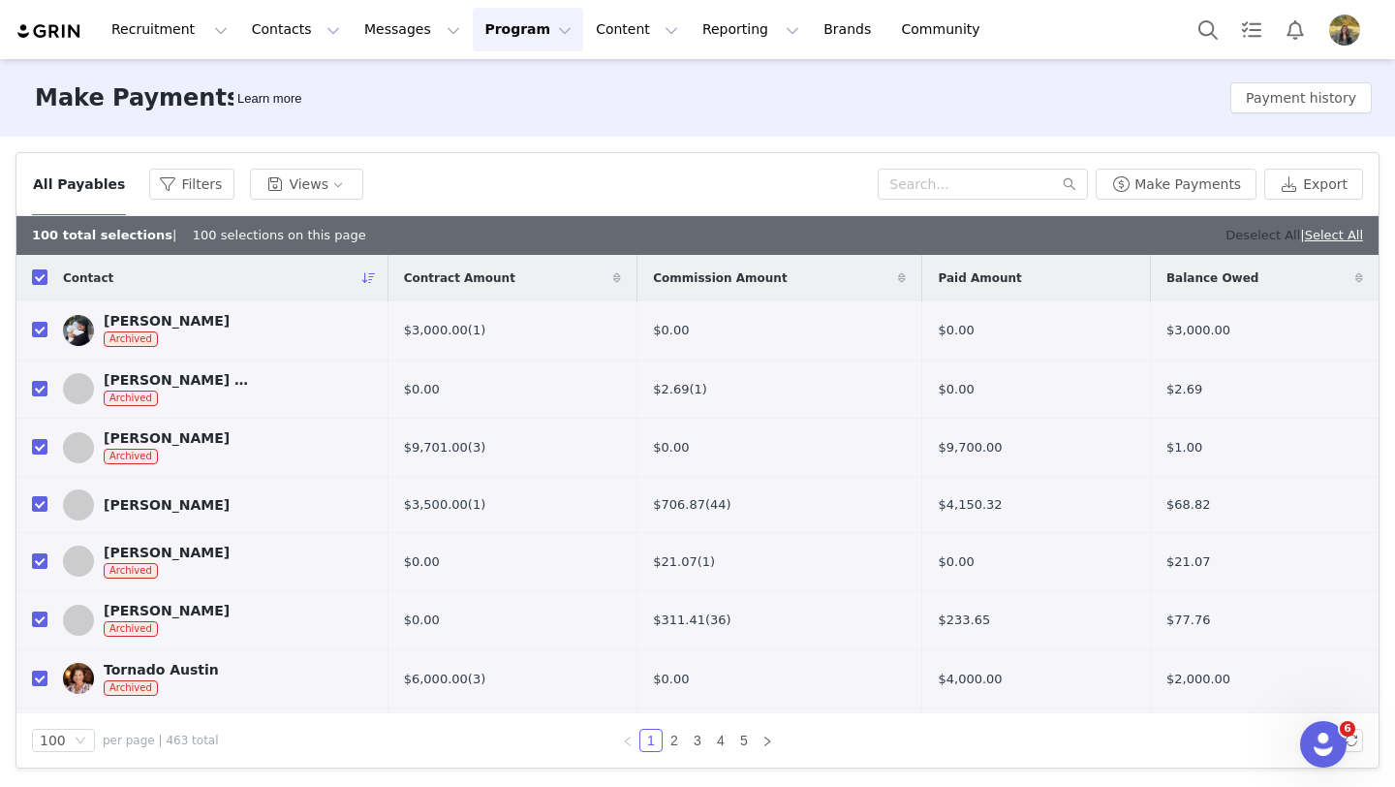
checkbox input "false"
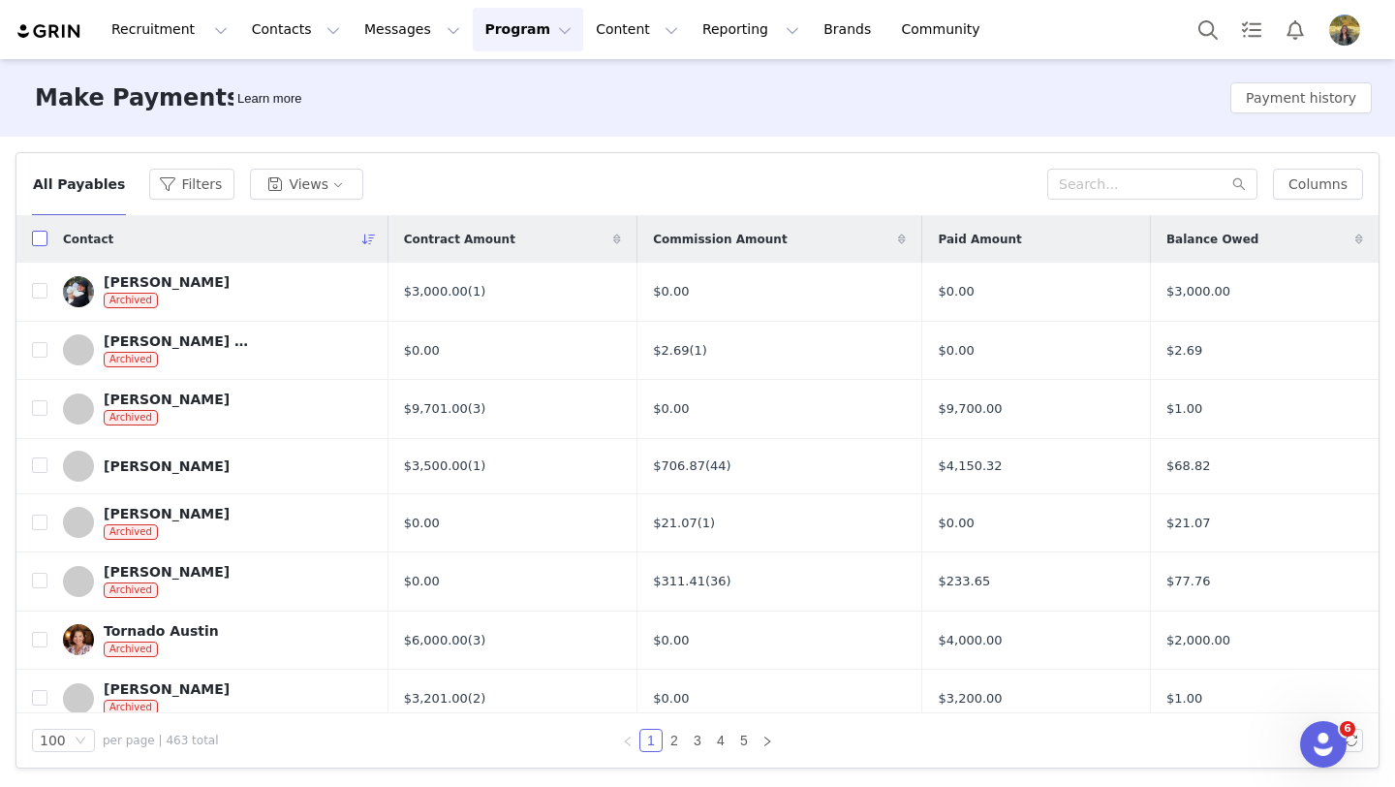
click at [47, 240] on input "checkbox" at bounding box center [40, 239] width 16 height 16
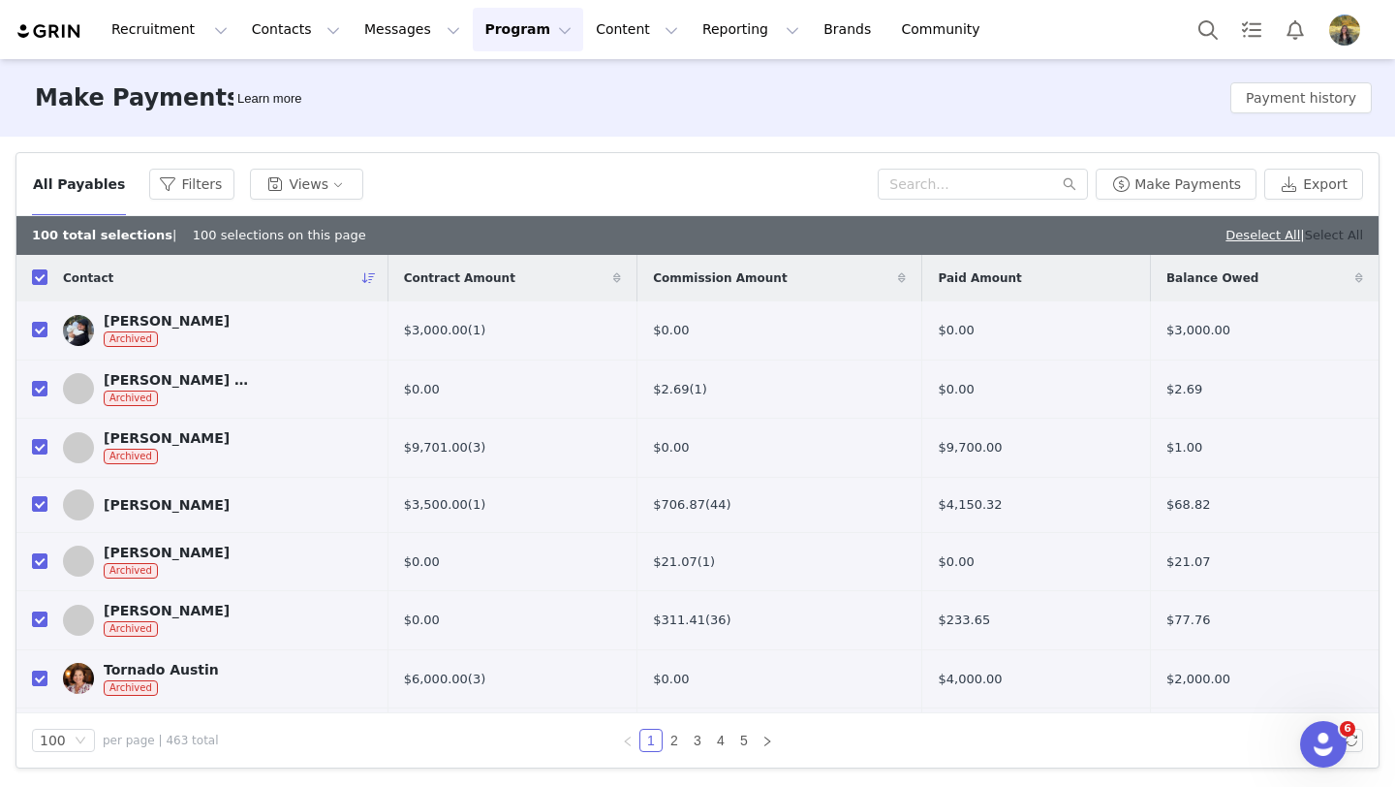
click at [1324, 229] on link "Select All" at bounding box center [1334, 235] width 58 height 15
click at [1164, 177] on button "Make Payments" at bounding box center [1176, 184] width 161 height 31
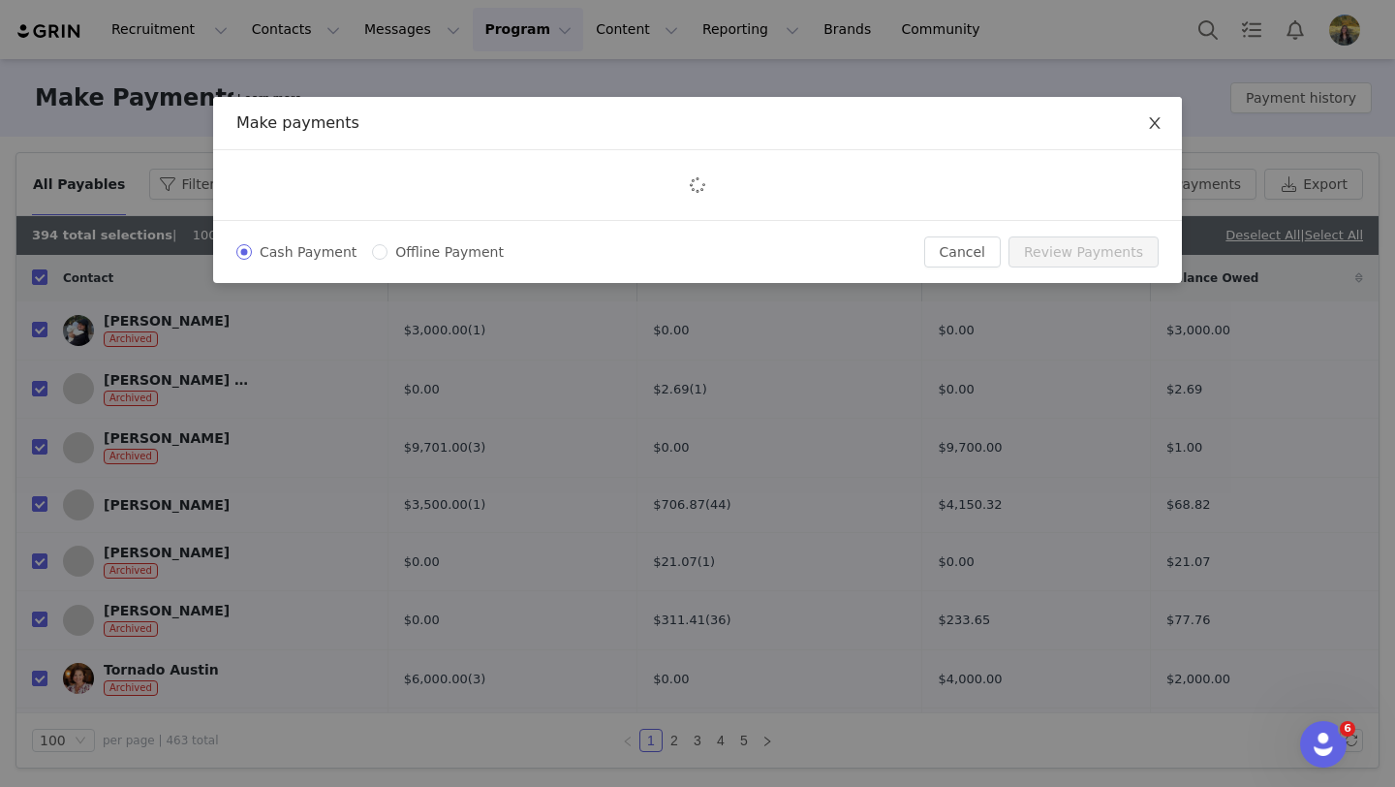
click at [1164, 130] on span "Close" at bounding box center [1155, 124] width 54 height 54
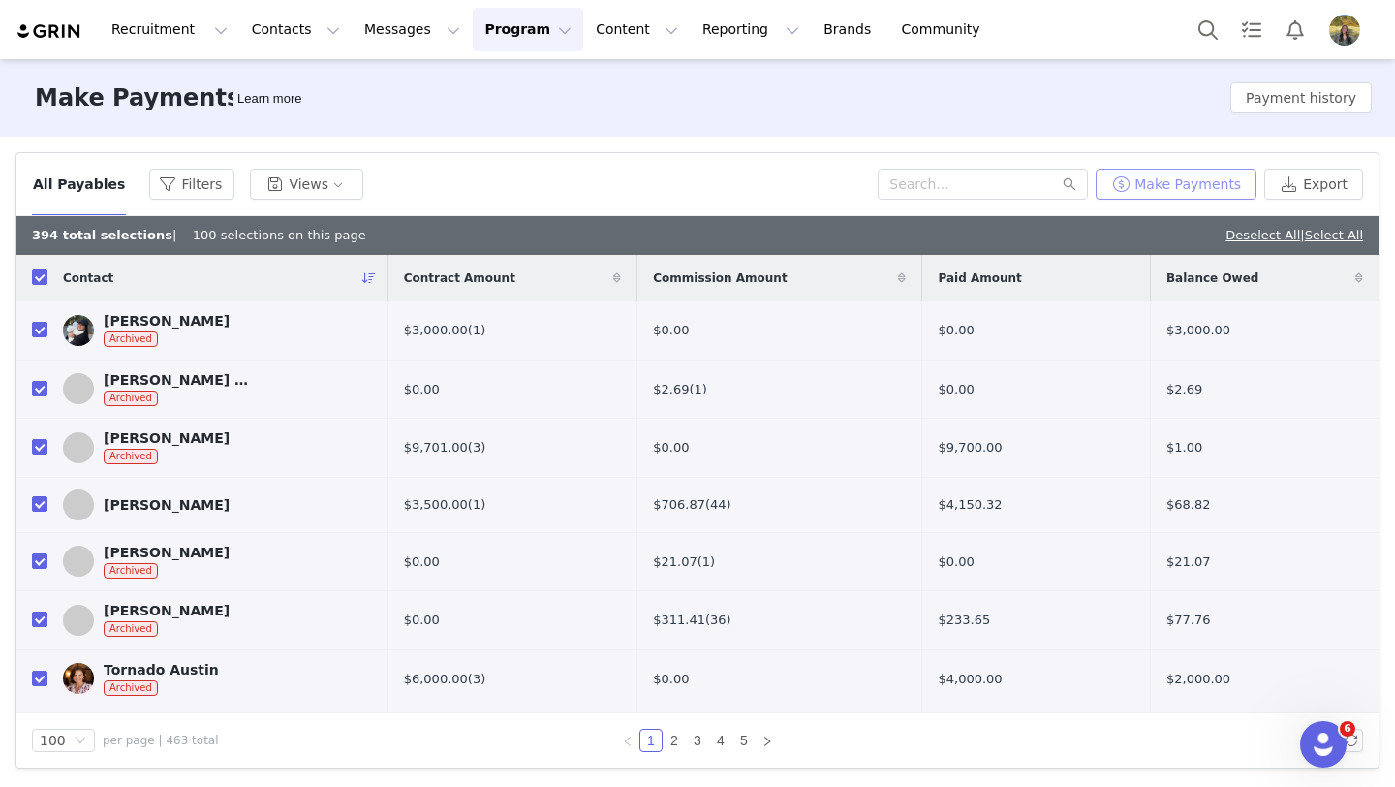
click at [1172, 177] on button "Make Payments" at bounding box center [1176, 184] width 161 height 31
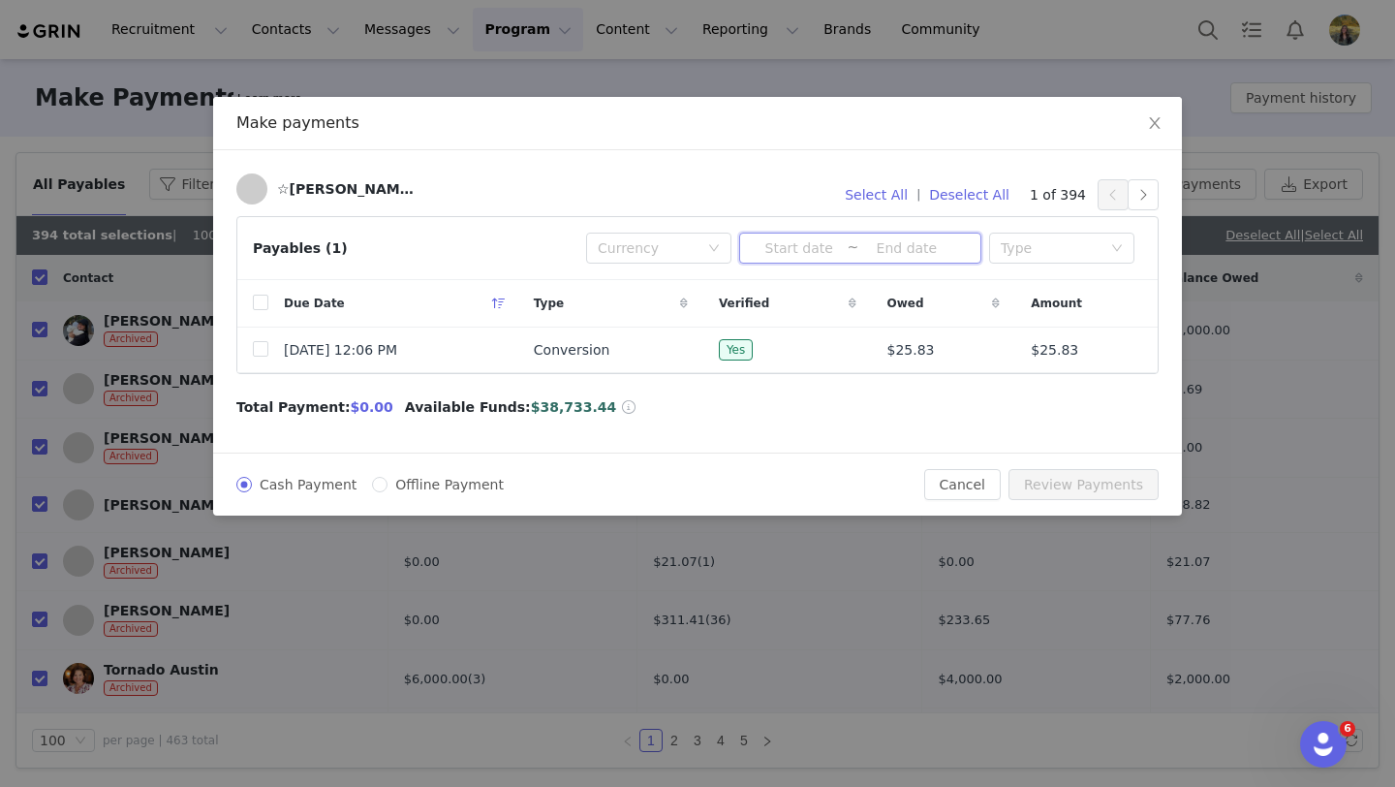
click at [889, 260] on span "~" at bounding box center [860, 248] width 242 height 31
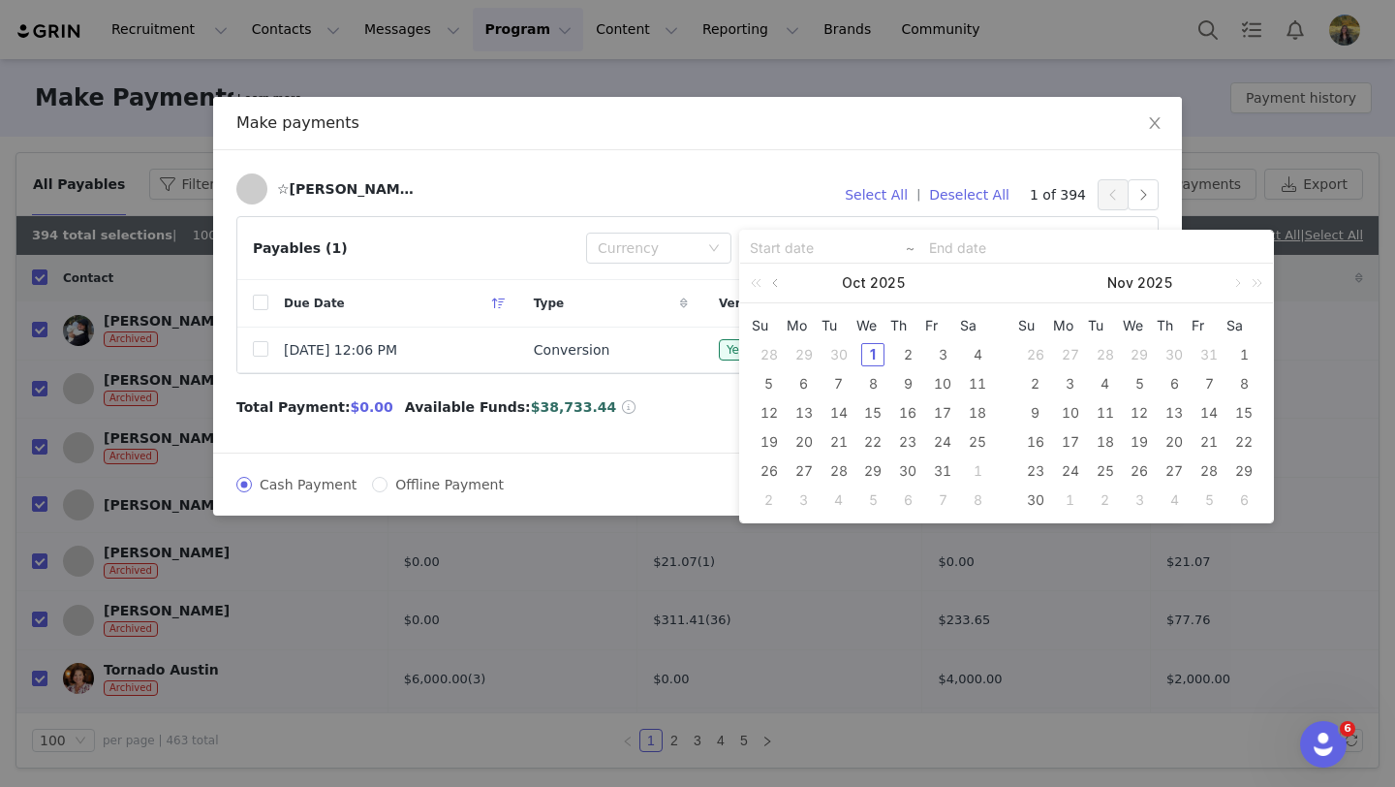
click at [775, 287] on link at bounding box center [776, 283] width 17 height 39
click at [811, 473] on div "29" at bounding box center [803, 470] width 23 height 23
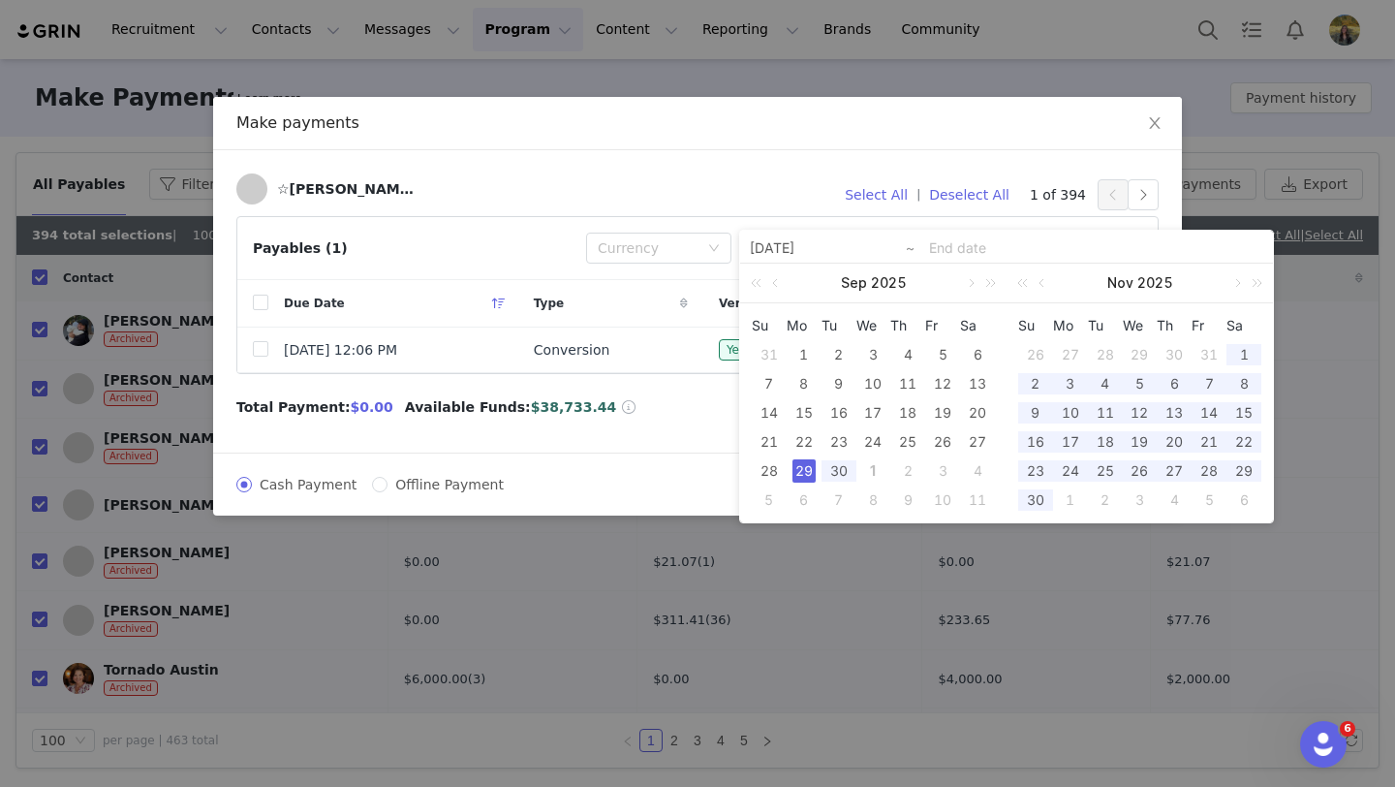
click at [811, 473] on div "29" at bounding box center [803, 470] width 23 height 23
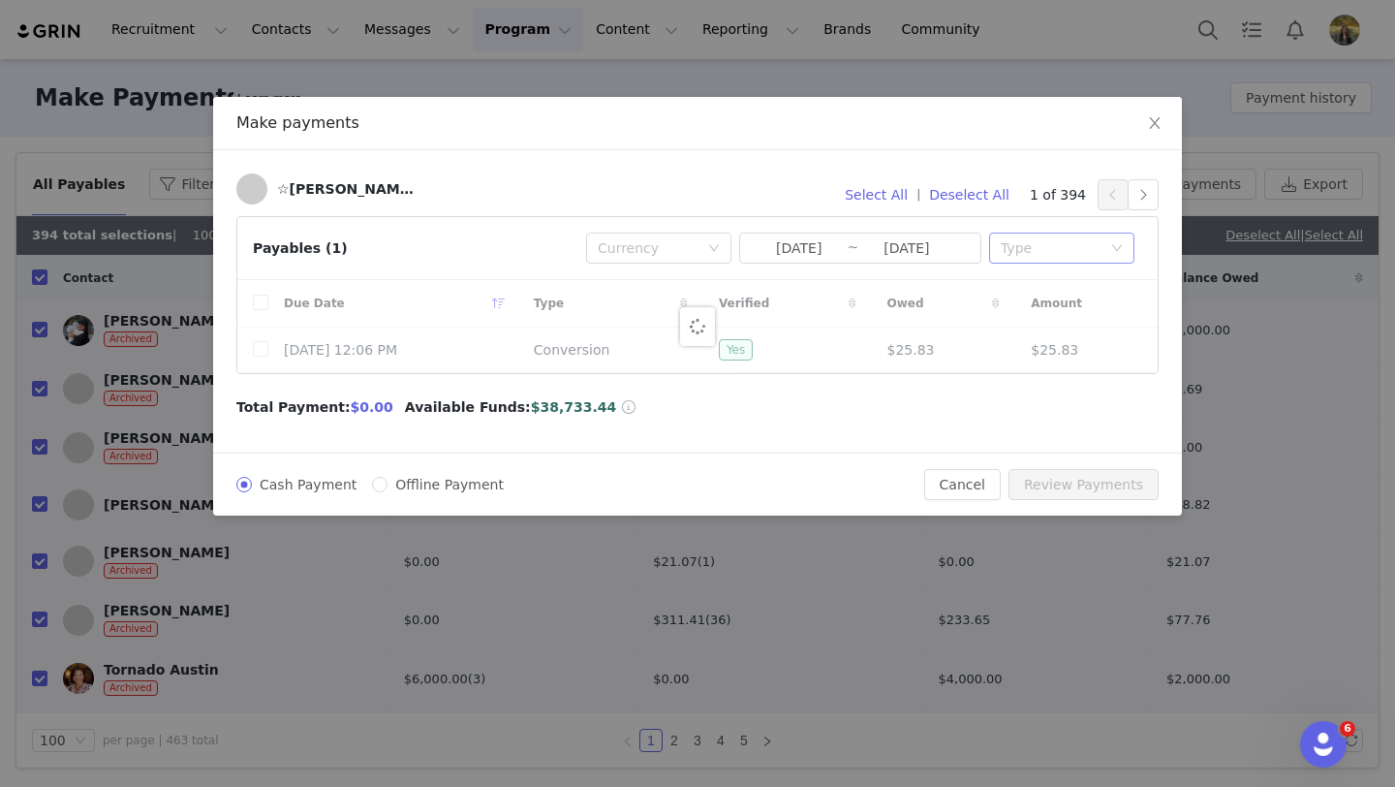
click at [994, 251] on div "Type" at bounding box center [1061, 248] width 145 height 31
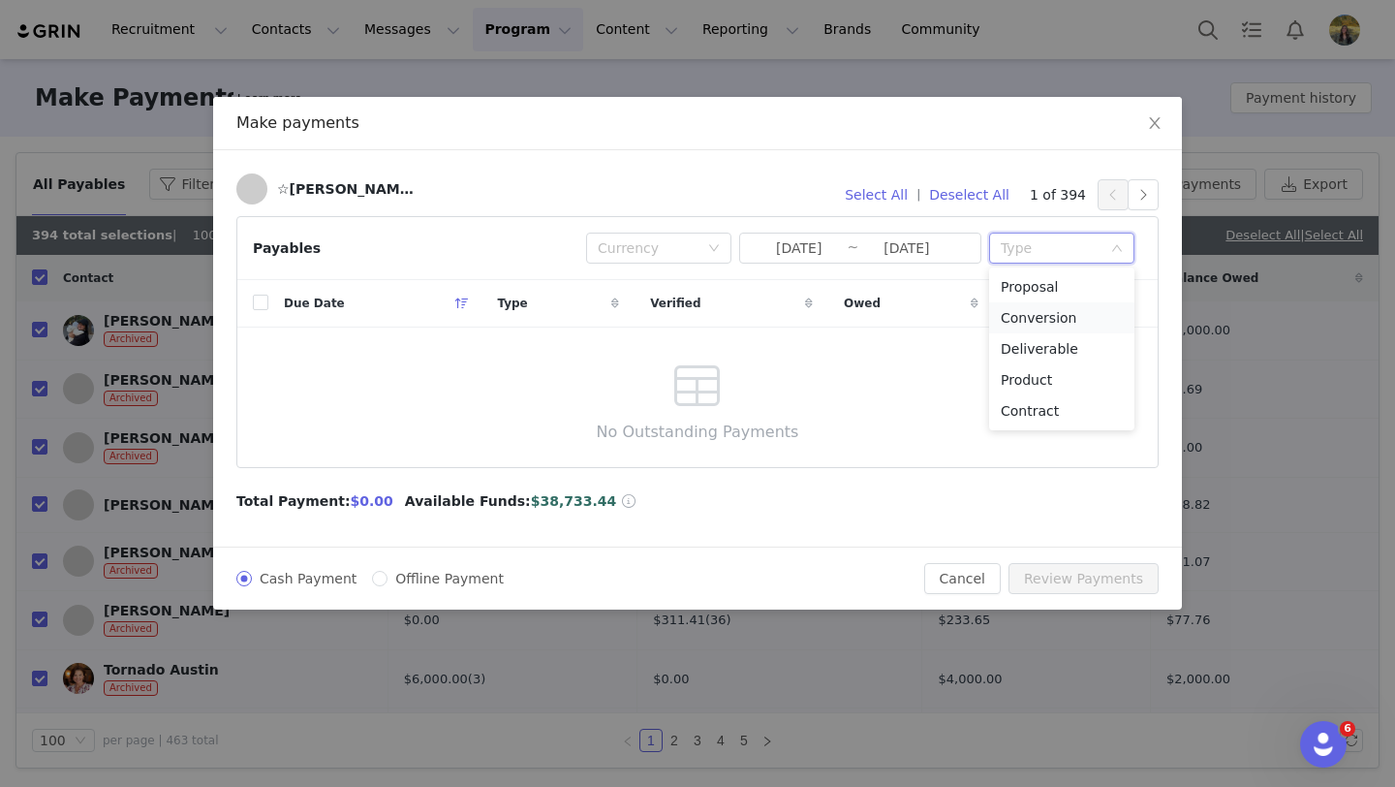
click at [1002, 317] on li "Conversion" at bounding box center [1061, 317] width 145 height 31
click at [875, 202] on button "Select All" at bounding box center [876, 194] width 80 height 31
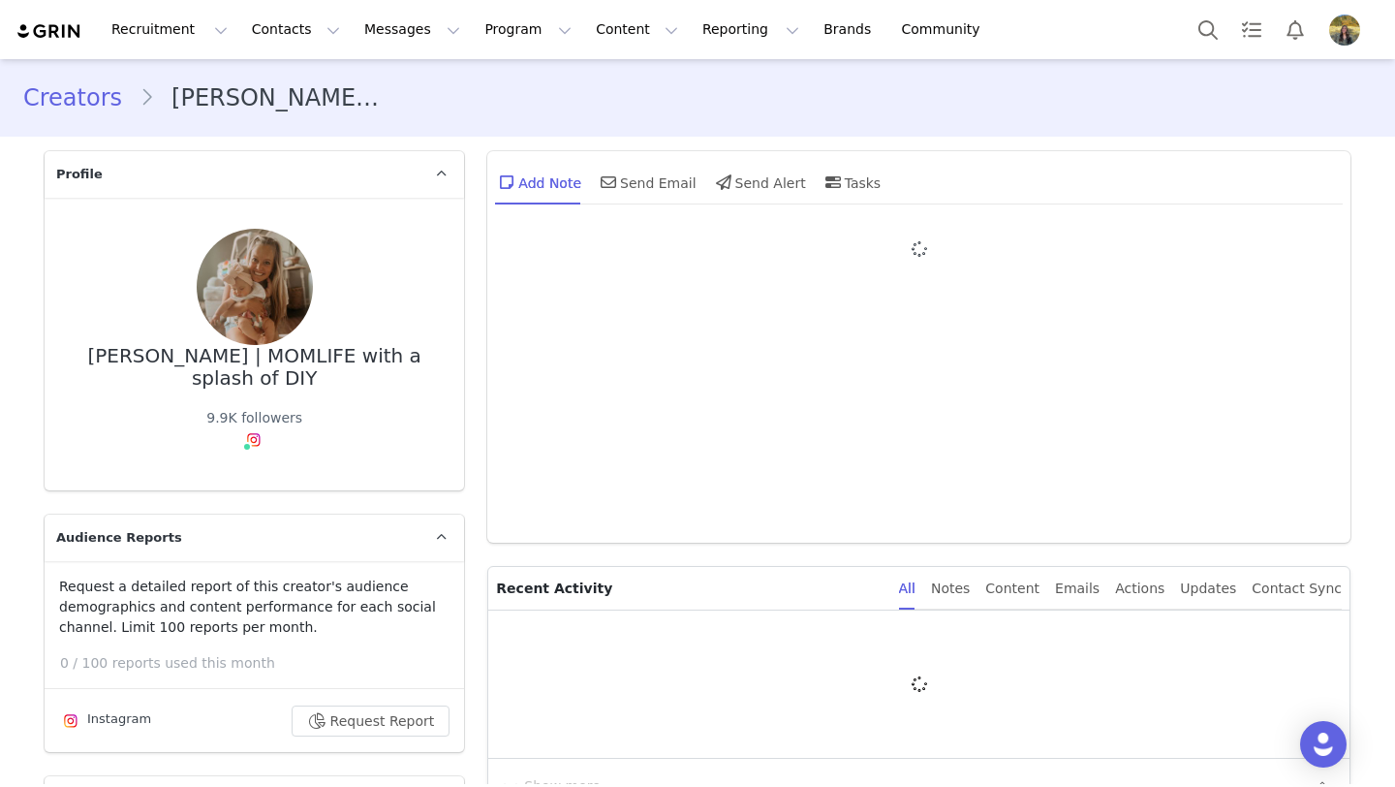
type input "+1 ([GEOGRAPHIC_DATA])"
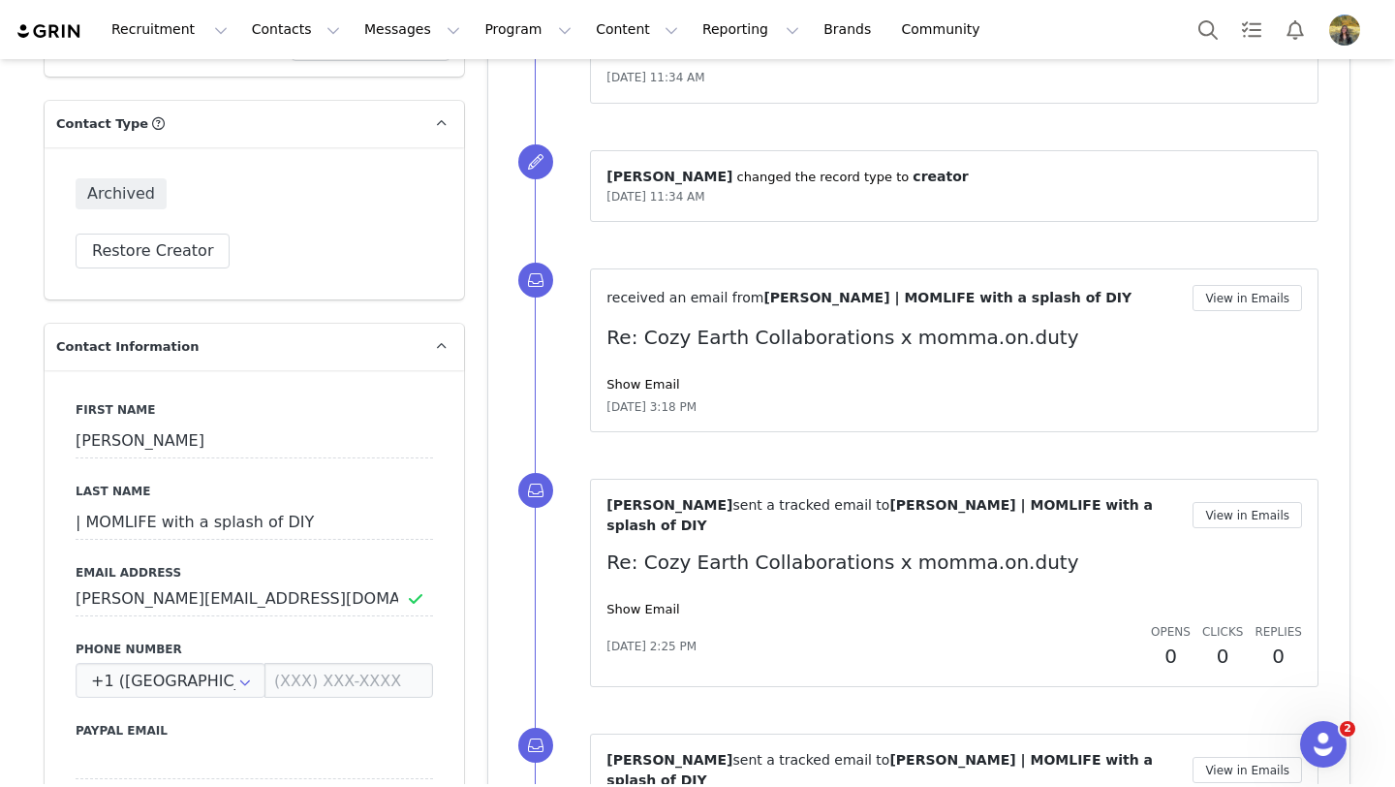
scroll to position [812, 0]
